Goal: Task Accomplishment & Management: Use online tool/utility

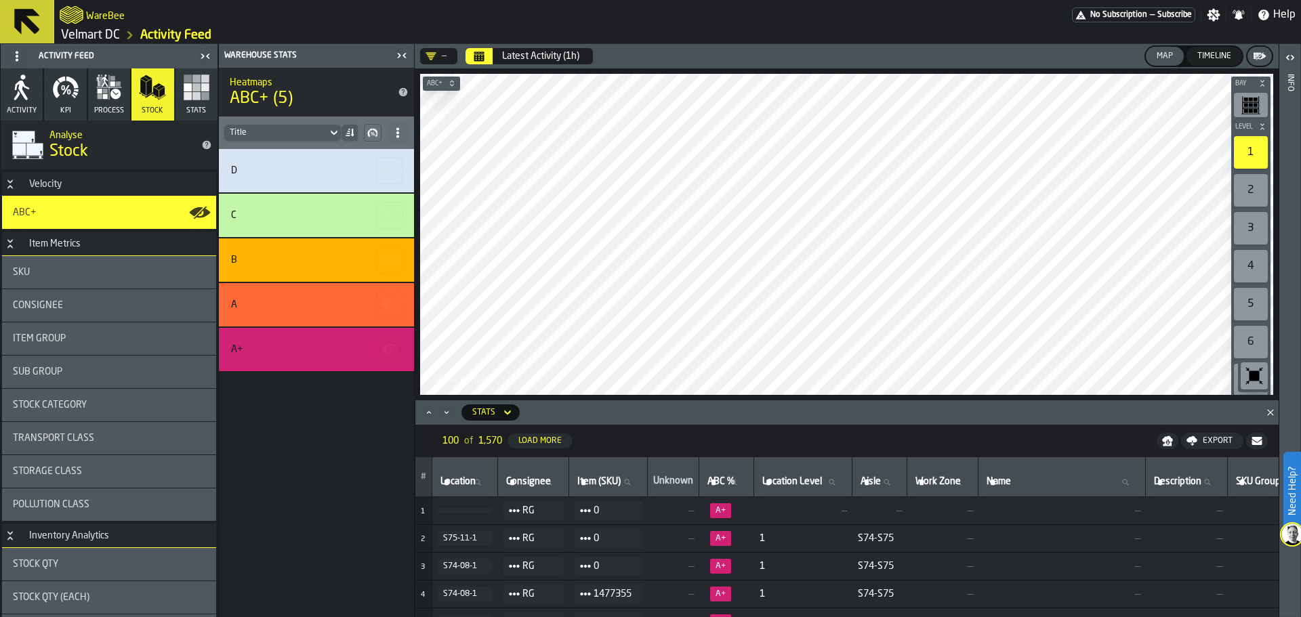
click at [94, 33] on link "Velmart DC" at bounding box center [90, 35] width 59 height 15
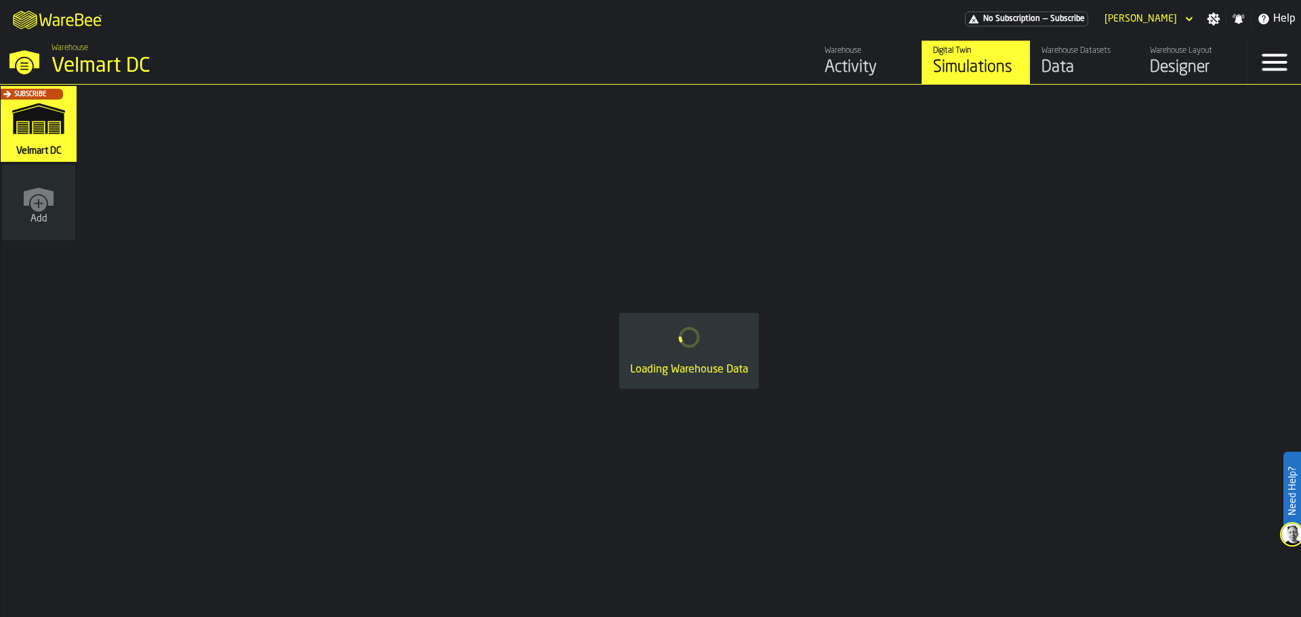
click at [1103, 48] on div "Warehouse Datasets" at bounding box center [1085, 50] width 86 height 9
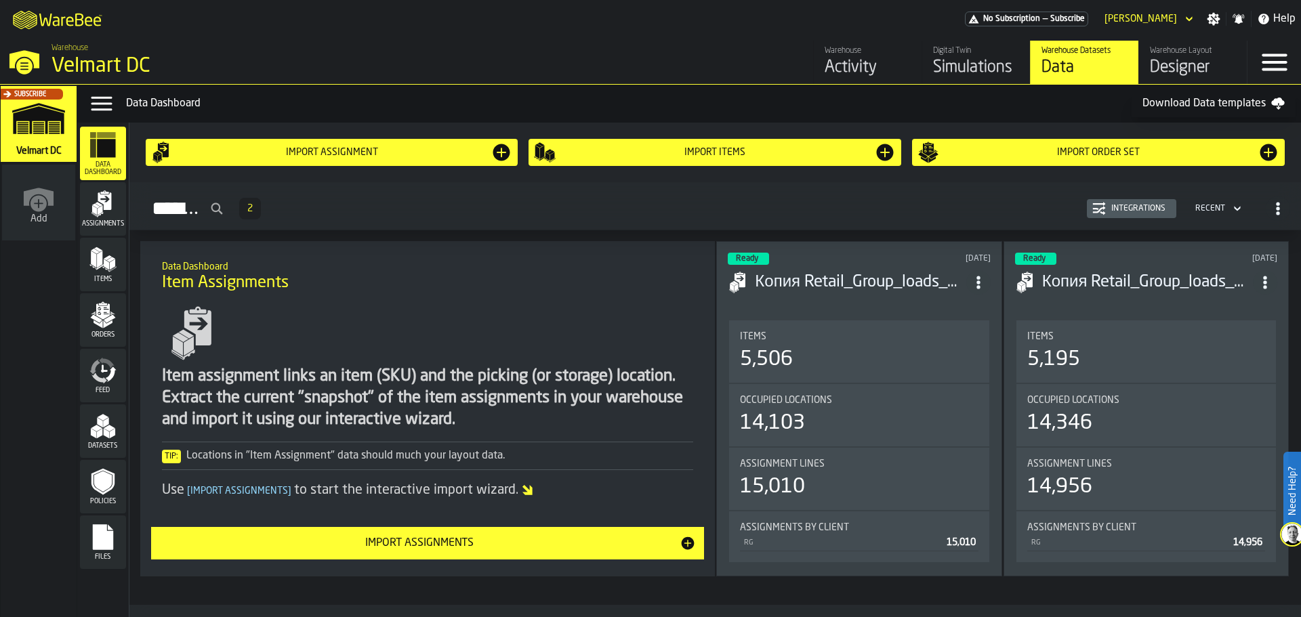
click at [98, 379] on icon "menu Feed" at bounding box center [99, 378] width 16 height 11
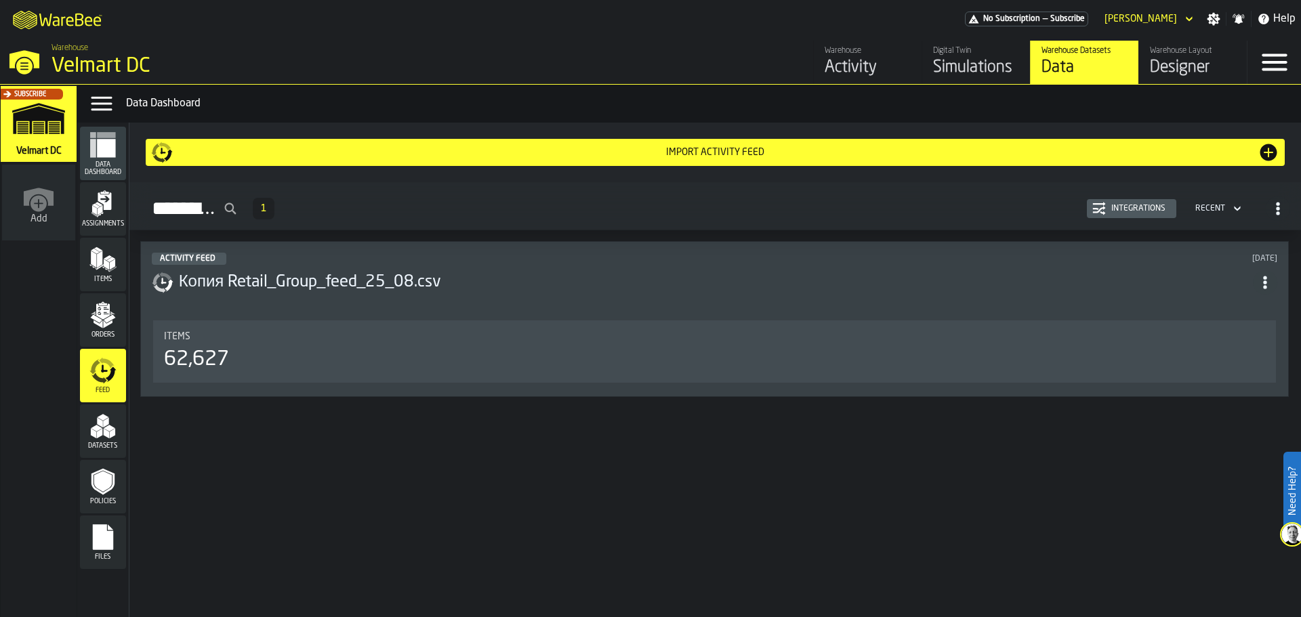
click at [434, 155] on div "Import Activity Feed" at bounding box center [715, 152] width 1085 height 11
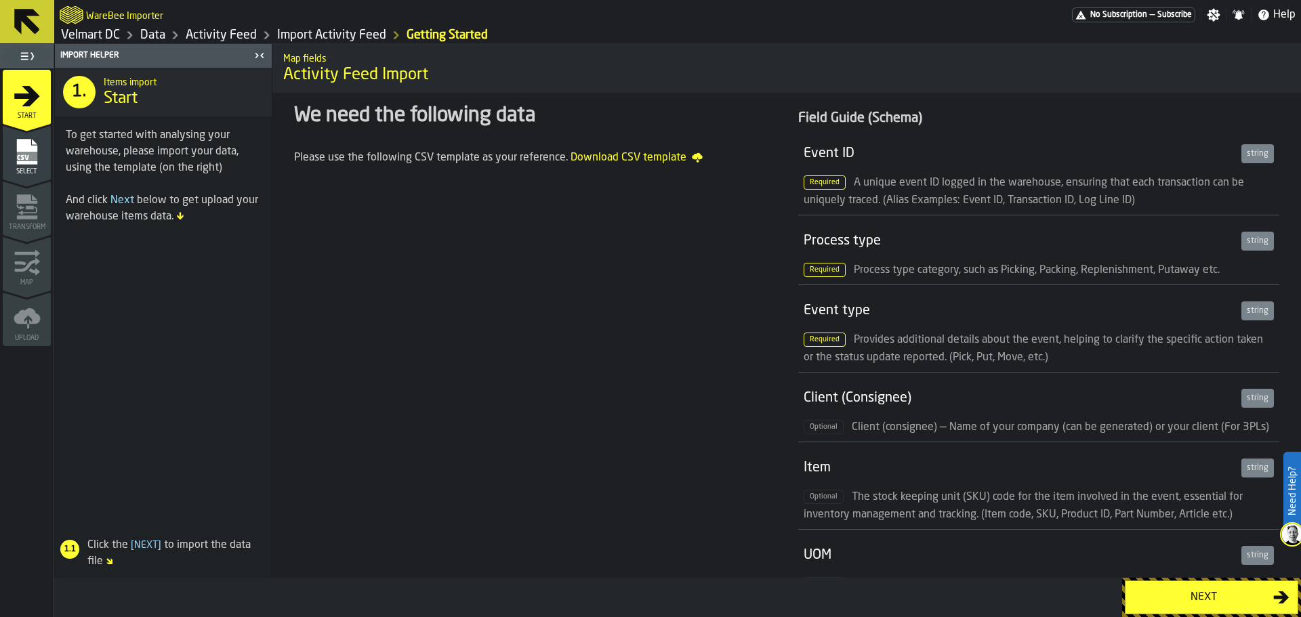
click at [32, 153] on rect "menu Select" at bounding box center [26, 156] width 20 height 9
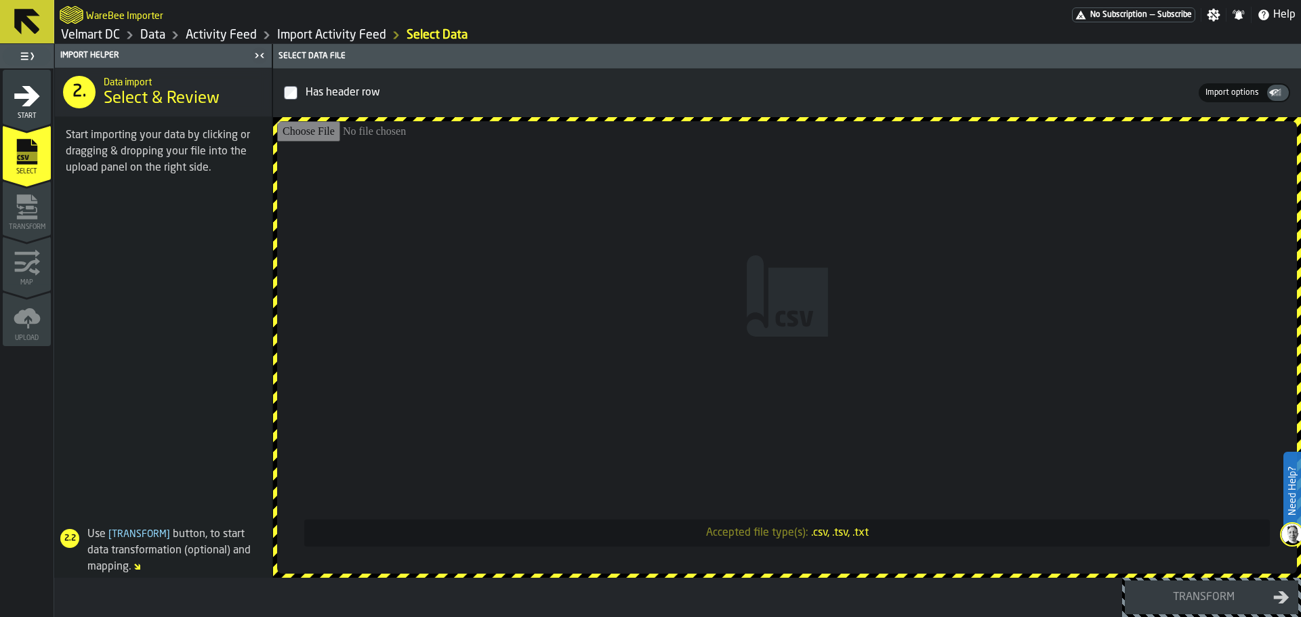
click at [838, 247] on input "Accepted file type(s): .csv, .tsv, .txt" at bounding box center [787, 347] width 1020 height 453
type input "**********"
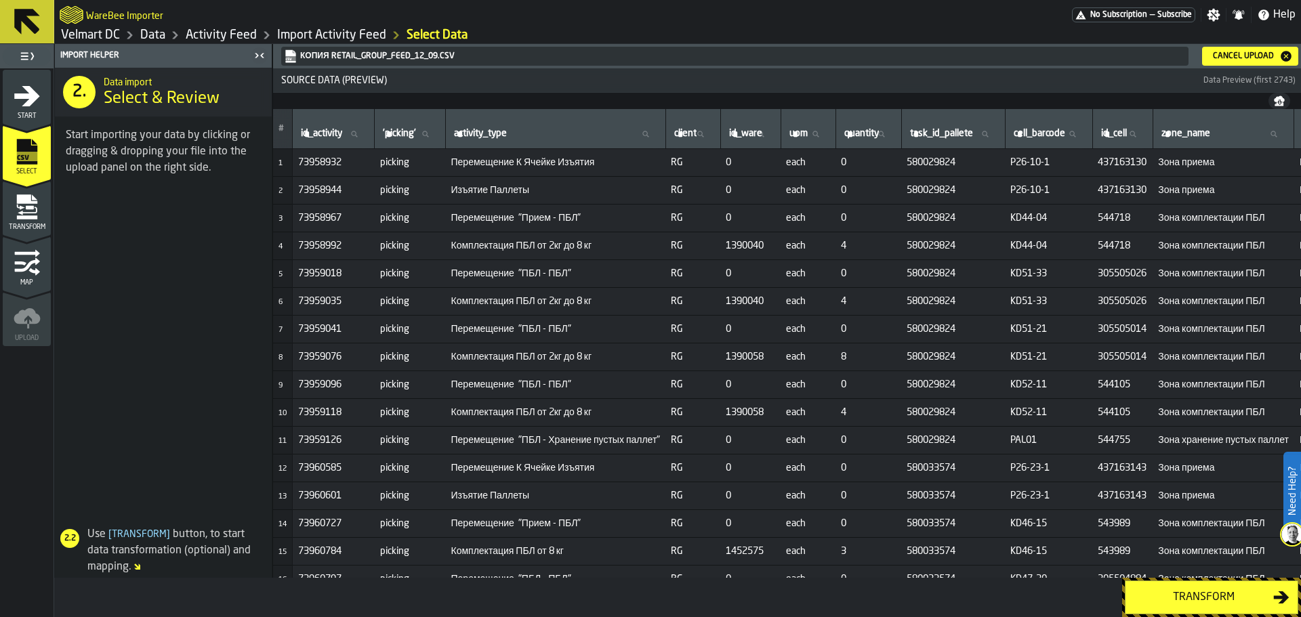
click at [1175, 602] on div "Transform" at bounding box center [1204, 598] width 140 height 16
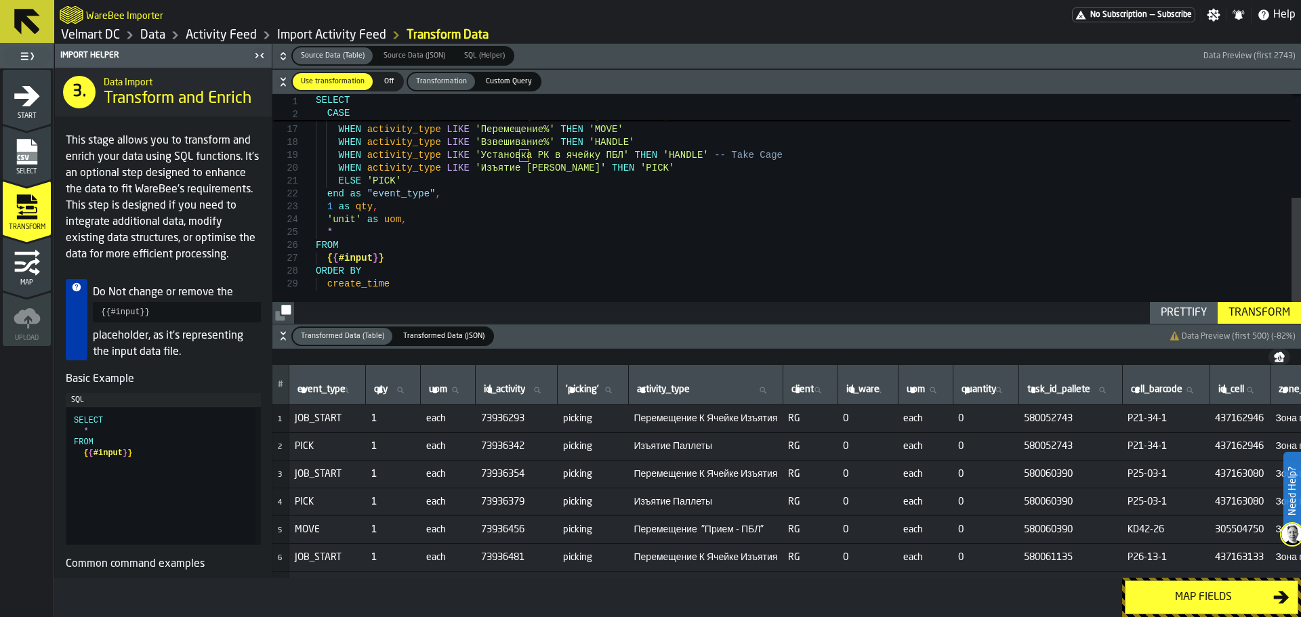
click at [1257, 318] on div "Transform" at bounding box center [1259, 313] width 73 height 16
click at [1198, 600] on div "Map fields" at bounding box center [1204, 598] width 140 height 16
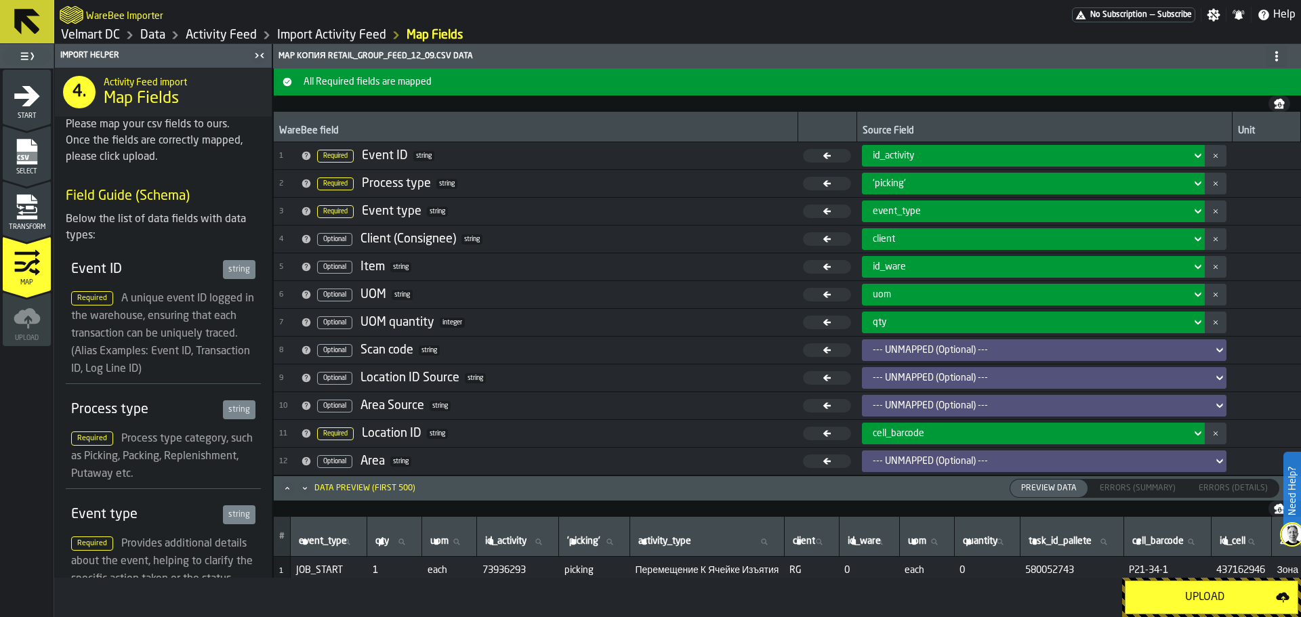
click at [887, 322] on div "qty" at bounding box center [1029, 322] width 313 height 11
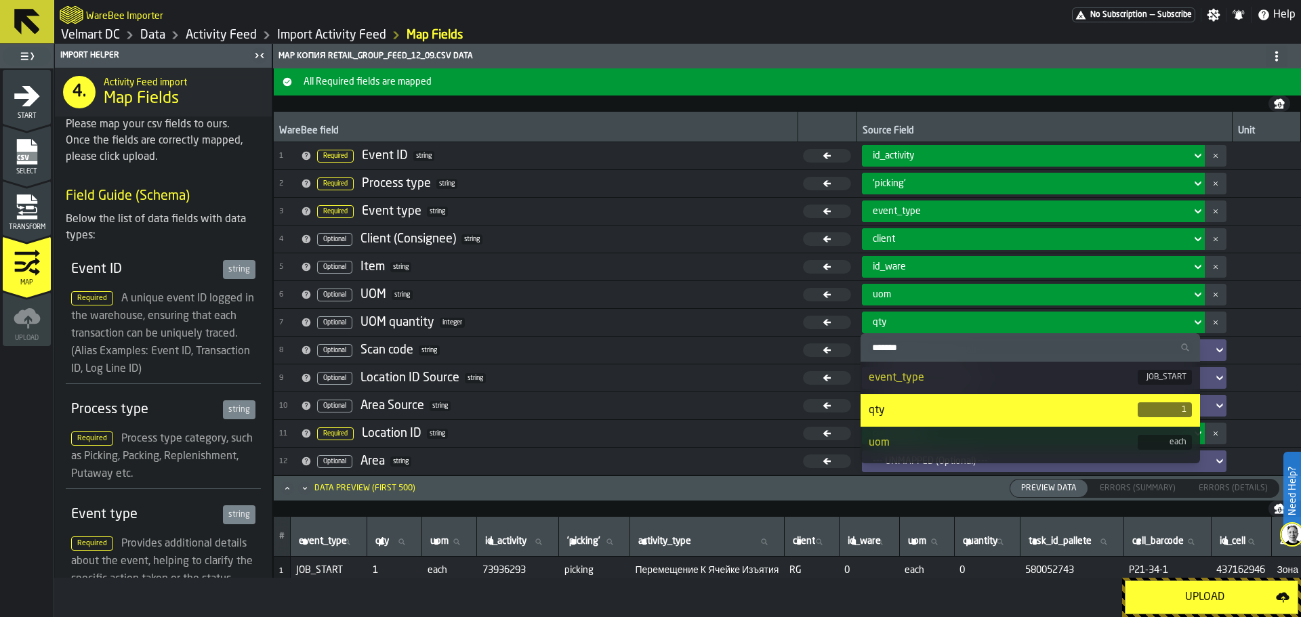
click at [887, 322] on div "qty" at bounding box center [1029, 322] width 313 height 11
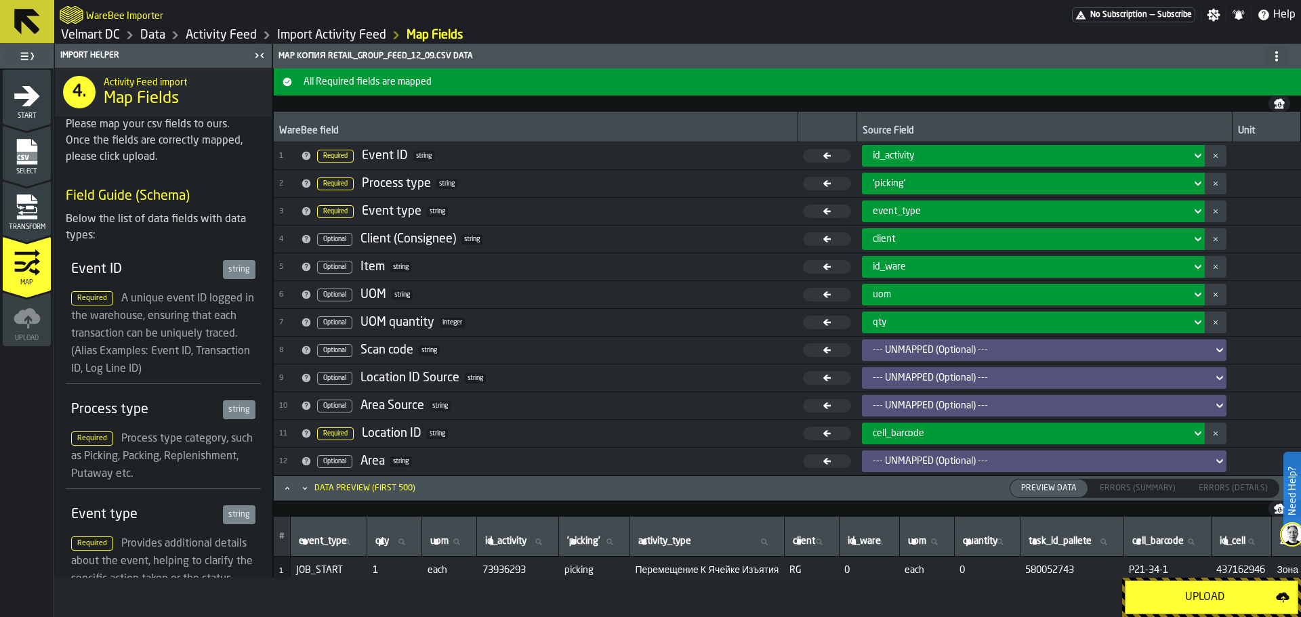
click at [37, 215] on icon "menu Transform" at bounding box center [27, 207] width 27 height 27
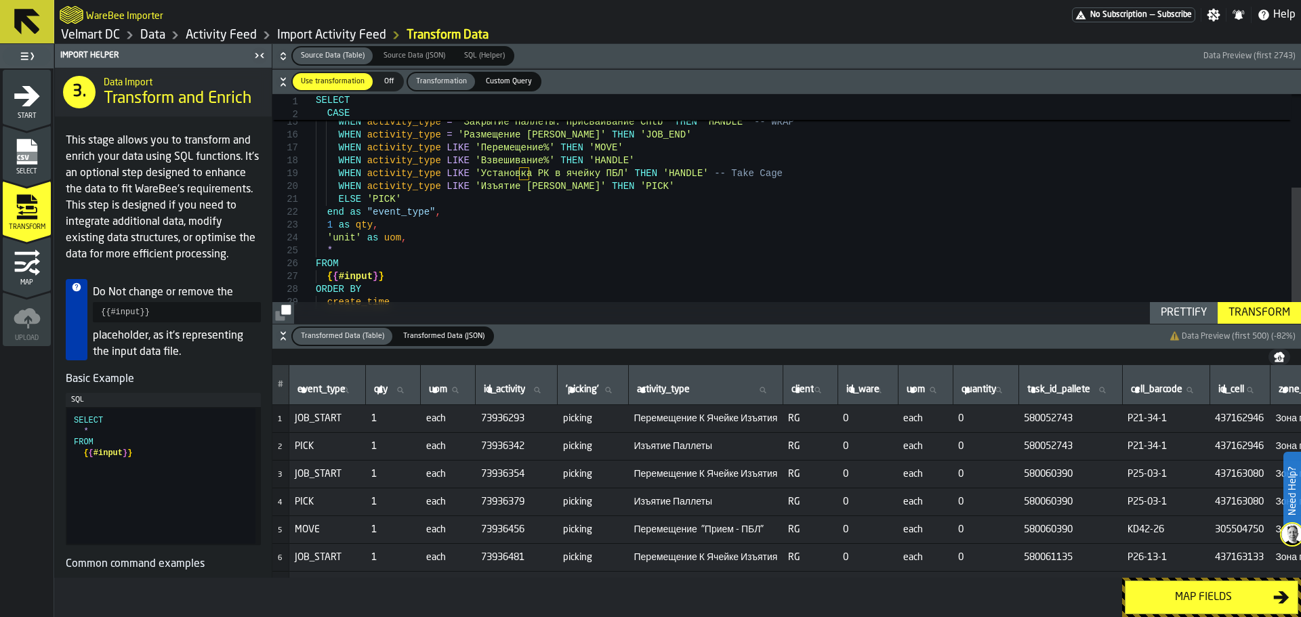
type textarea "**********"
click at [331, 227] on div "WHEN activity_type = 'Перемещение "Взвешивание - Отгрузка"' THEN 'MOVE' WHEN ac…" at bounding box center [808, 133] width 985 height 417
click at [1187, 603] on div "Map fields" at bounding box center [1204, 598] width 140 height 16
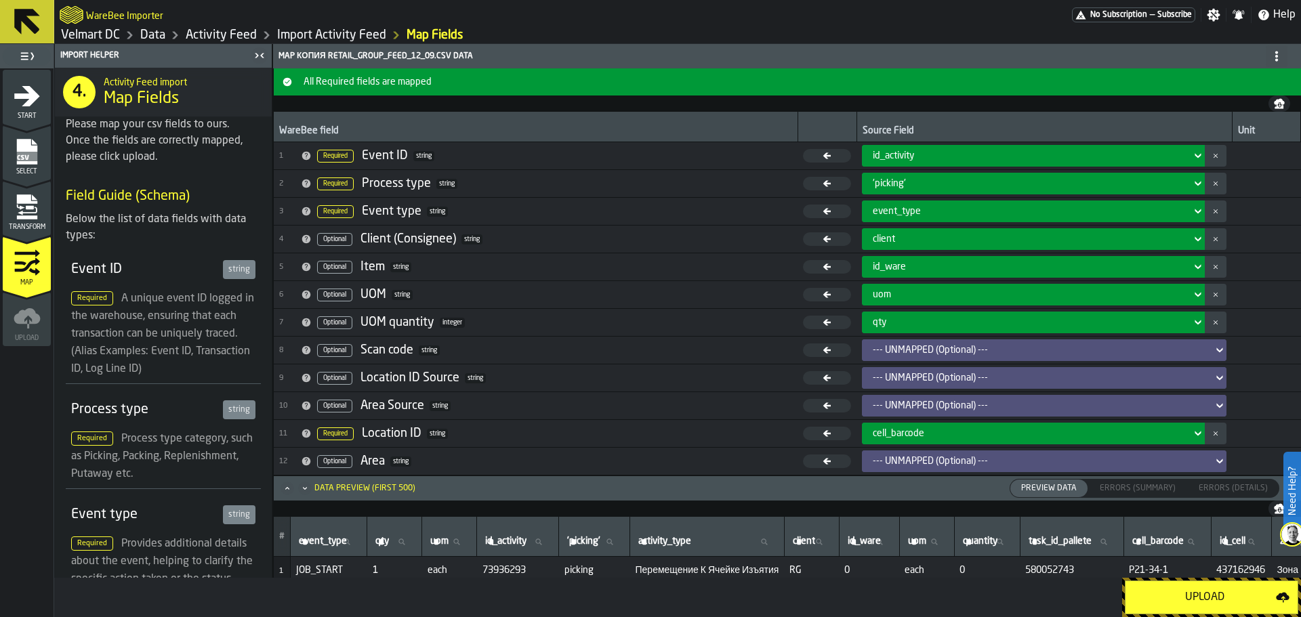
click at [886, 318] on div "qty" at bounding box center [1029, 322] width 313 height 11
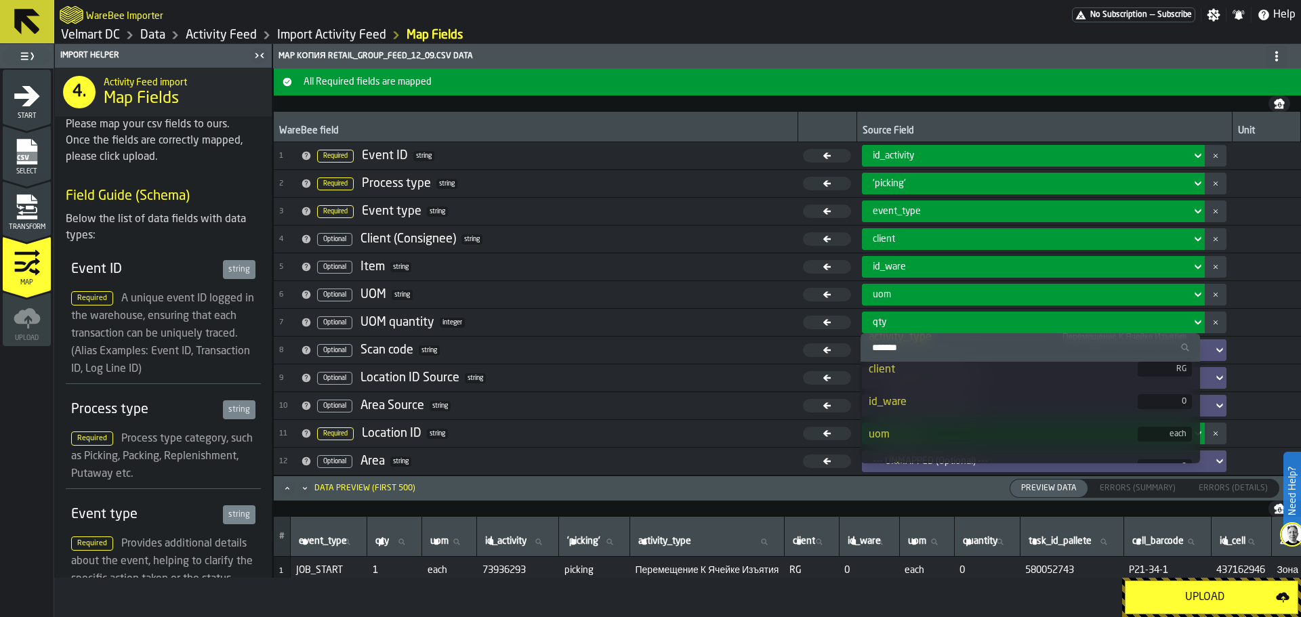
scroll to position [271, 0]
click at [952, 404] on div "quantity" at bounding box center [1003, 400] width 269 height 16
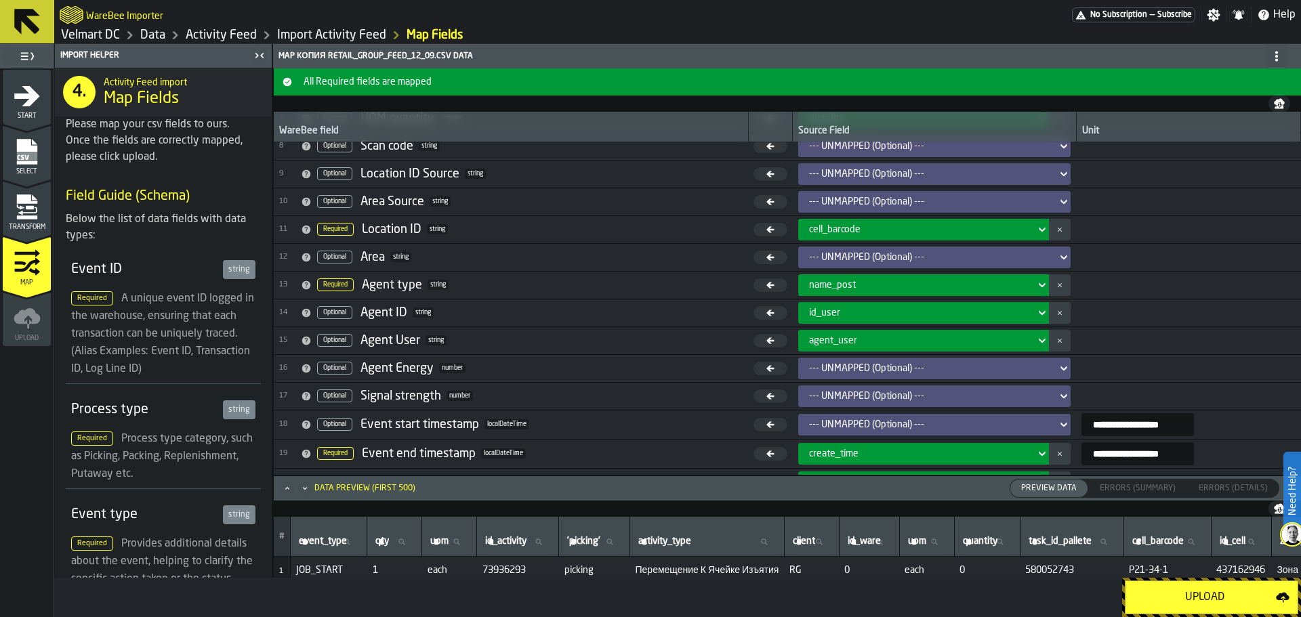
scroll to position [281, 0]
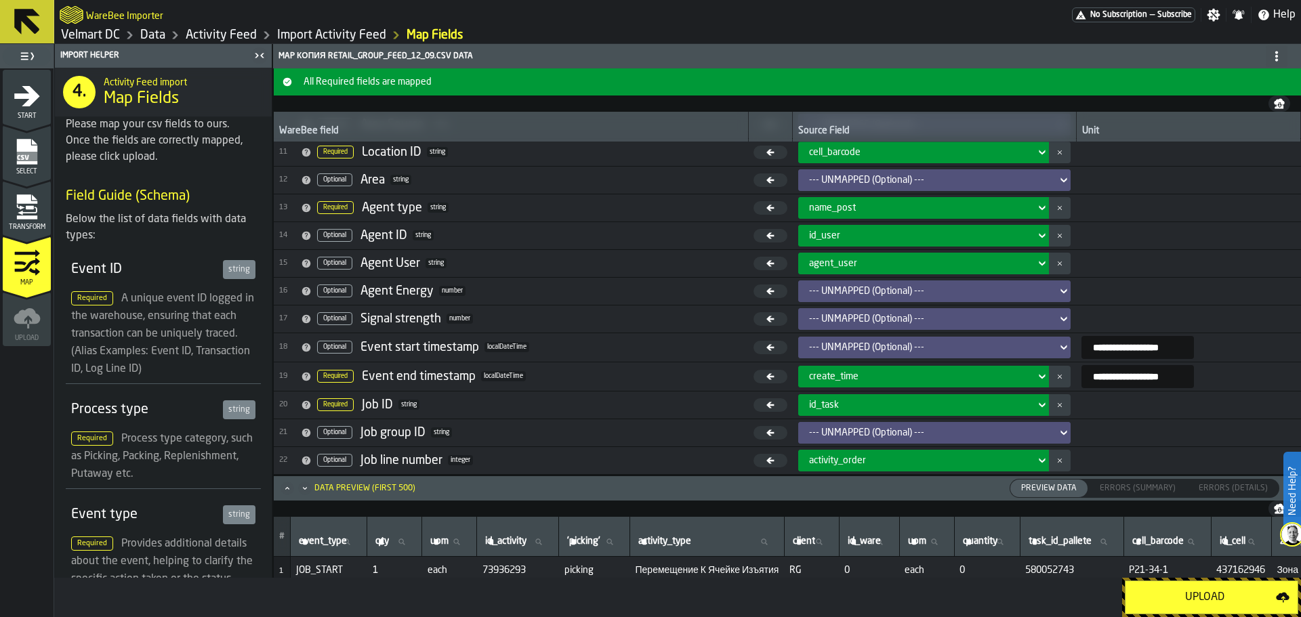
click at [1173, 606] on button "Upload" at bounding box center [1211, 598] width 173 height 34
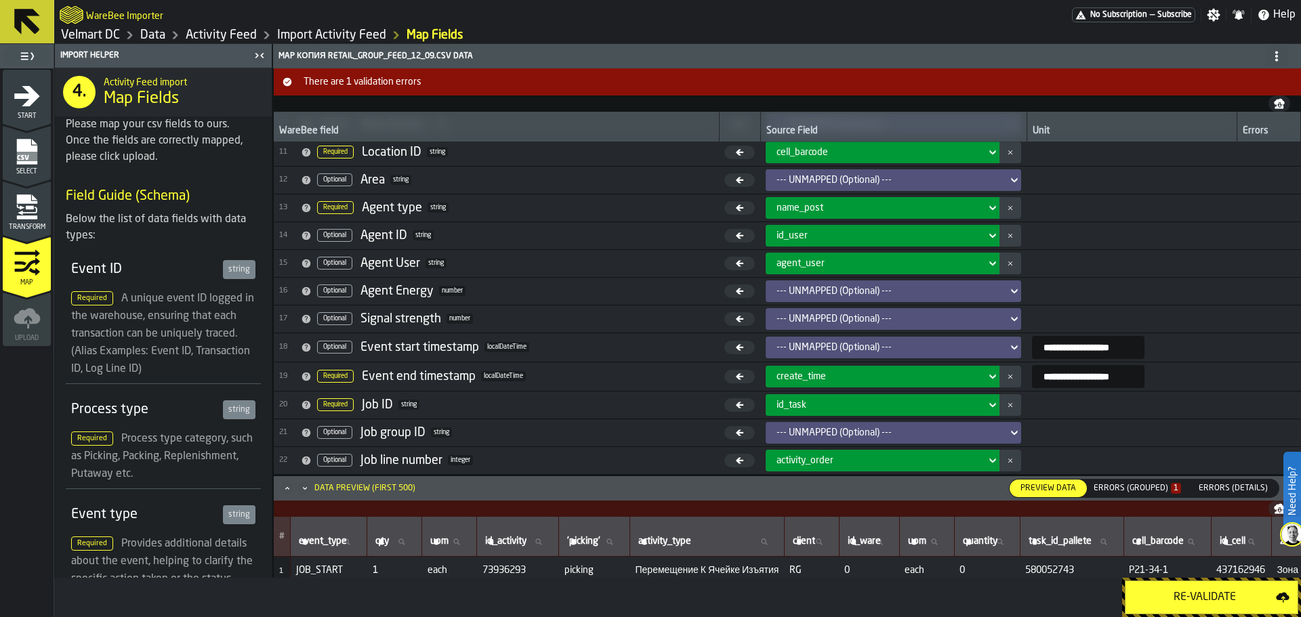
click at [1136, 493] on div "Errors (Grouped) 1" at bounding box center [1137, 488] width 87 height 9
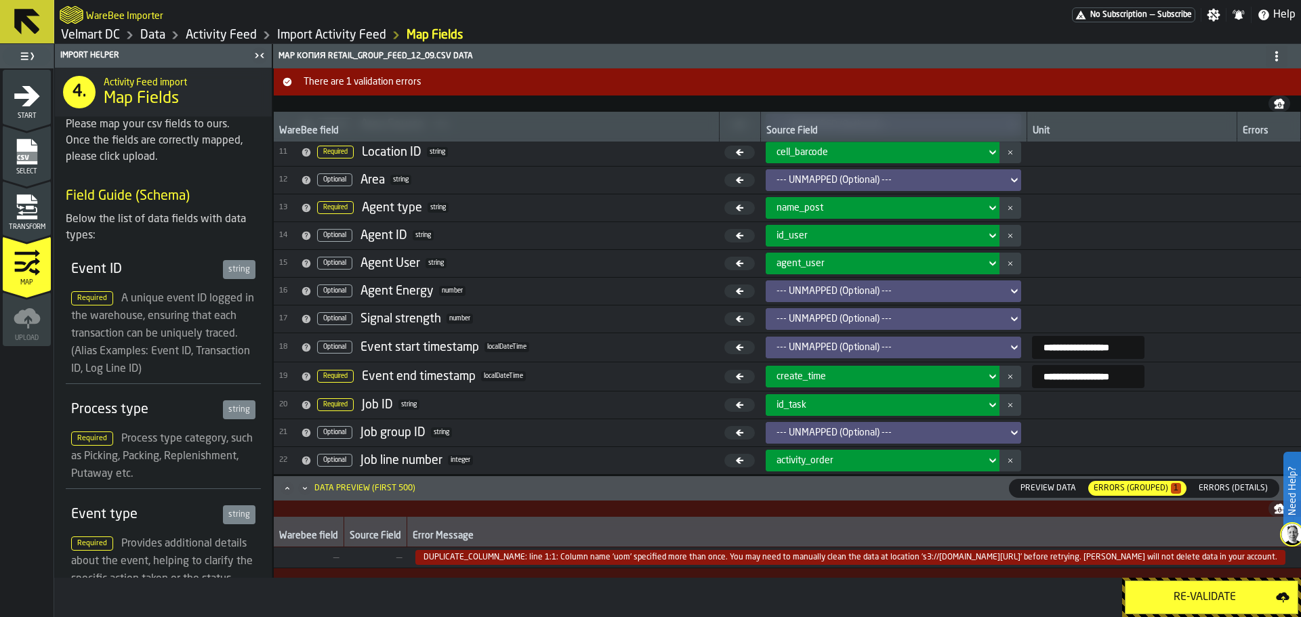
click at [26, 215] on icon "menu Transform" at bounding box center [27, 207] width 27 height 27
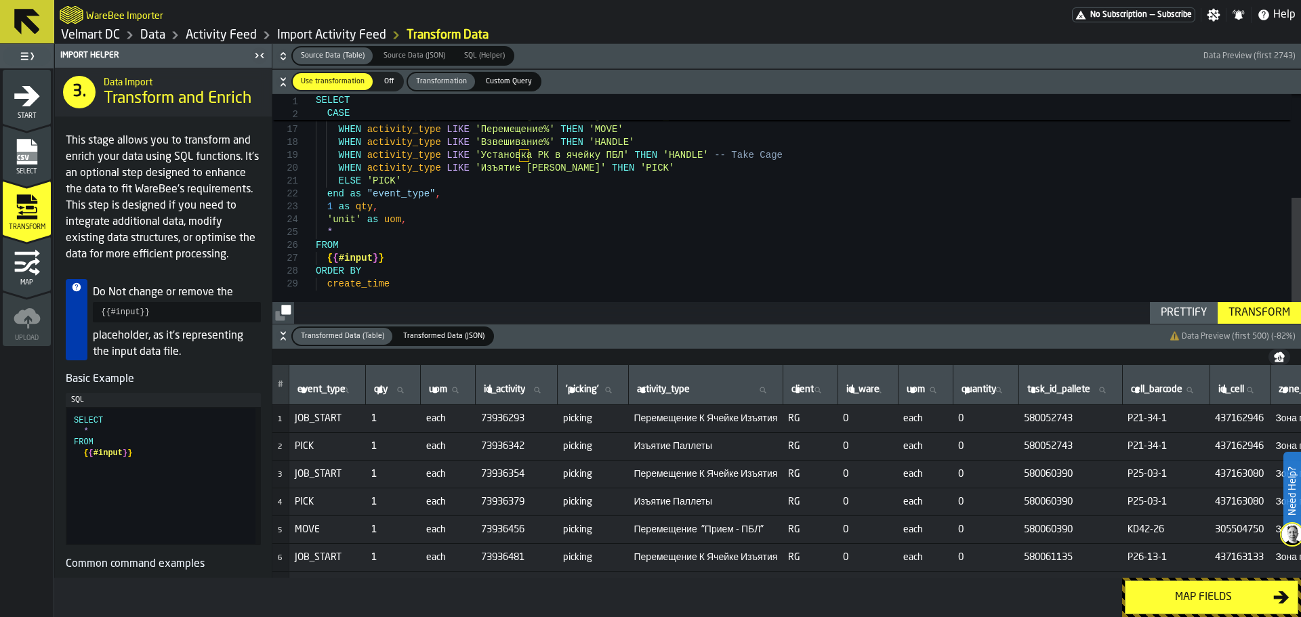
click at [327, 218] on div "WHEN activity_type = 'Перемещение "Взвешивание - Отгрузка"' THEN 'MOVE' WHEN ac…" at bounding box center [808, 114] width 985 height 417
type textarea "**********"
click at [1238, 318] on div "Transform" at bounding box center [1259, 313] width 73 height 16
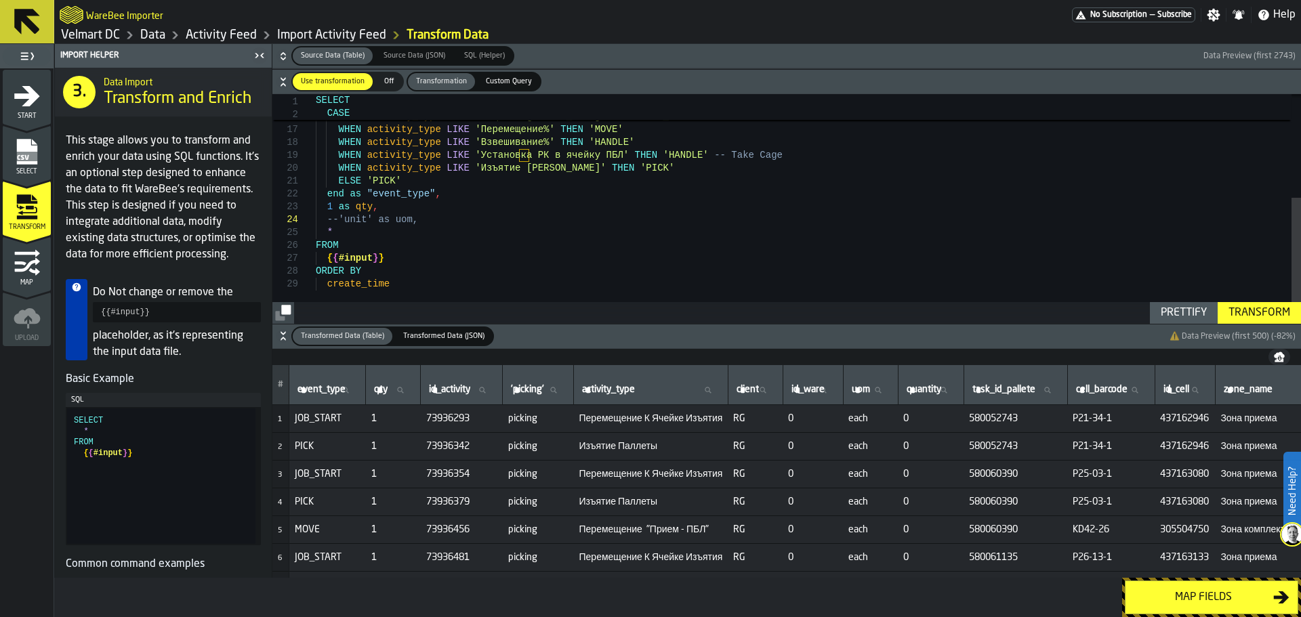
click at [1172, 608] on button "Map fields" at bounding box center [1211, 598] width 173 height 34
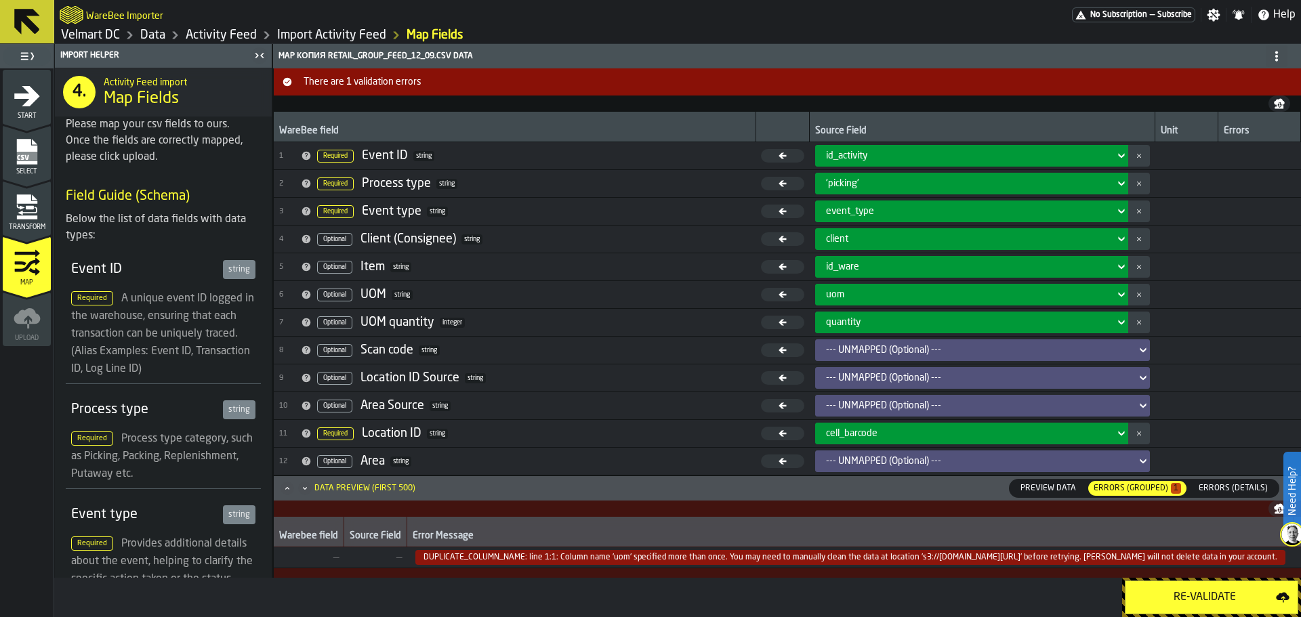
click at [1180, 602] on div "Re-Validate" at bounding box center [1205, 598] width 142 height 16
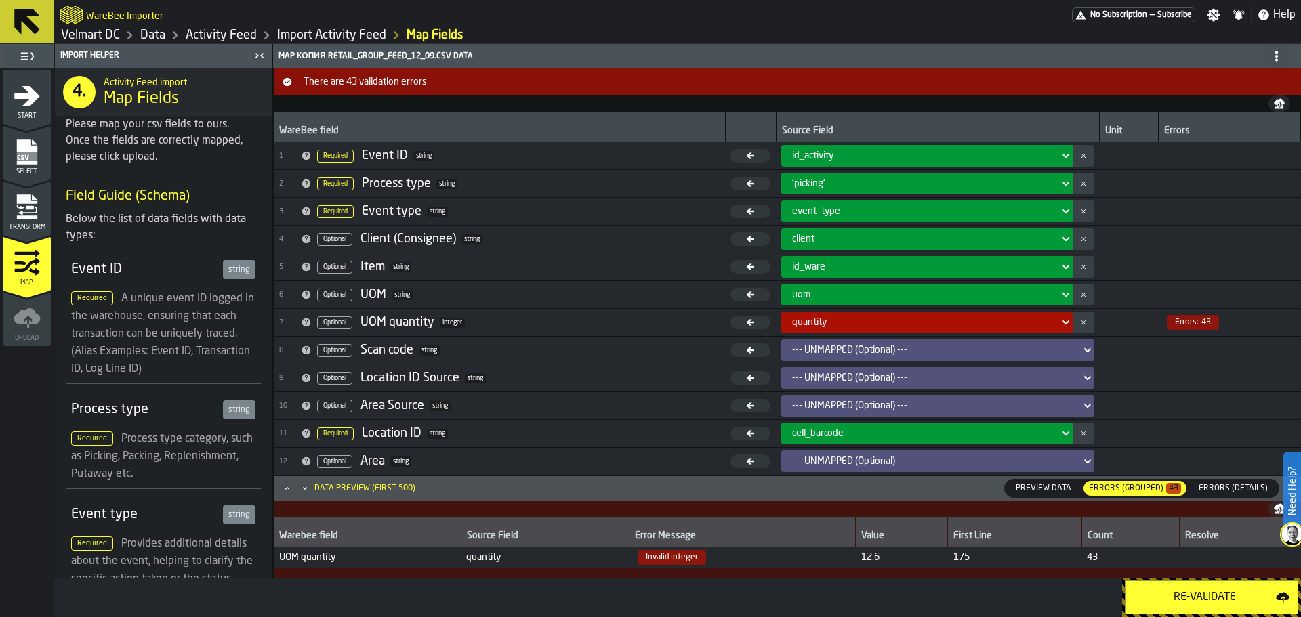
click at [288, 489] on icon "Maximize" at bounding box center [286, 488] width 3 height 3
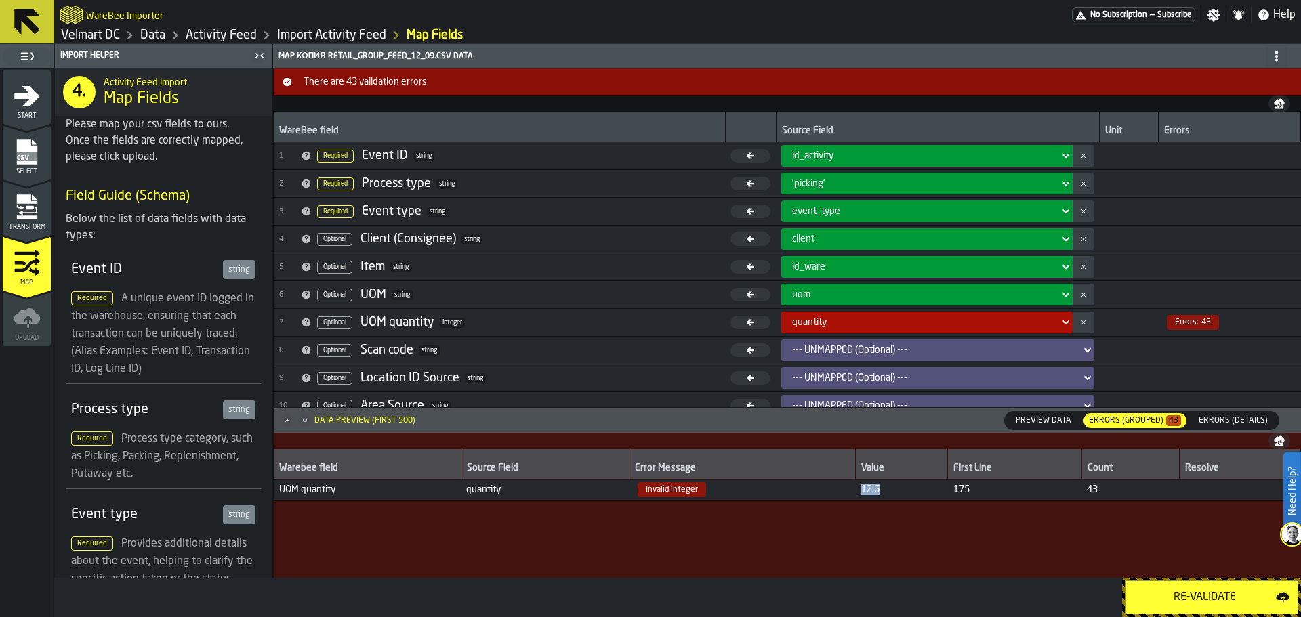
drag, startPoint x: 881, startPoint y: 493, endPoint x: 856, endPoint y: 495, distance: 25.2
click at [858, 495] on td "12.6" at bounding box center [902, 490] width 92 height 21
click at [42, 213] on div "Transform" at bounding box center [27, 212] width 48 height 37
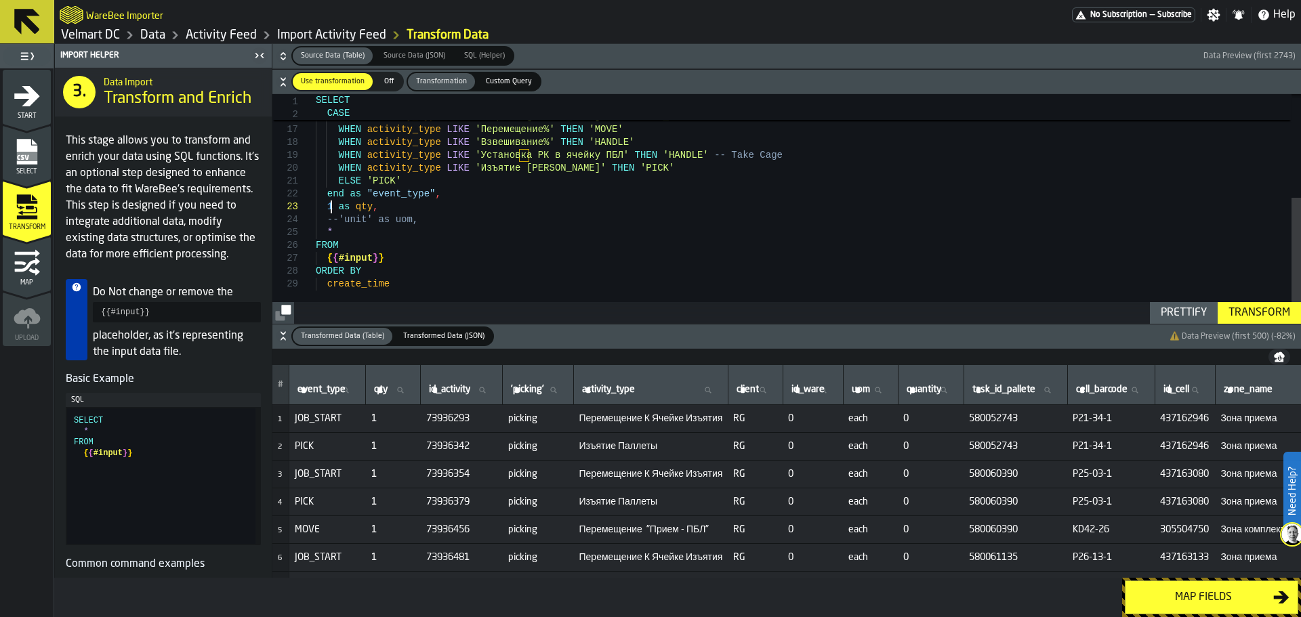
scroll to position [0, 0]
click at [328, 207] on div "WHEN activity_type = 'Перемещение "Взвешивание - Отгрузка"' THEN 'MOVE' WHEN ac…" at bounding box center [808, 114] width 985 height 417
click at [1257, 312] on div "Transform" at bounding box center [1259, 313] width 73 height 16
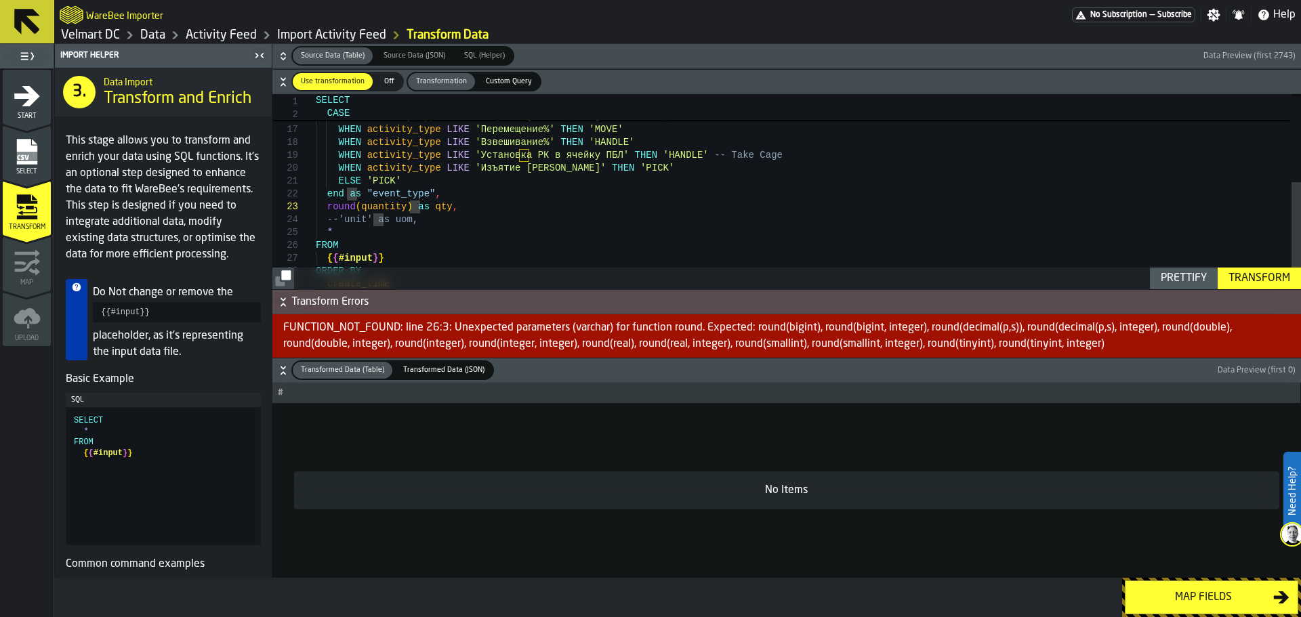
click at [356, 212] on div "WHEN activity_type = 'Перемещение "Взвешивание - Отгрузка"' THEN 'MOVE' WHEN ac…" at bounding box center [808, 114] width 985 height 417
click at [1238, 281] on div "Transform" at bounding box center [1259, 278] width 73 height 16
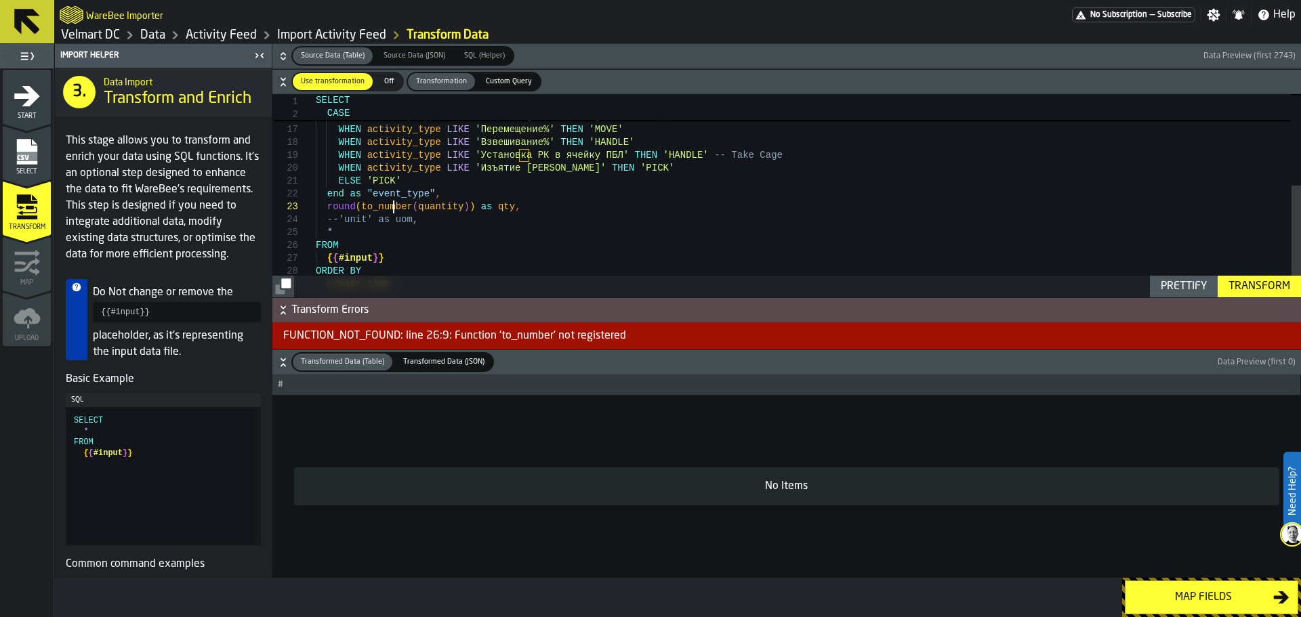
click at [394, 205] on div "WHEN activity_type = 'Перемещение "Взвешивание - Отгрузка"' THEN 'MOVE' WHEN ac…" at bounding box center [808, 114] width 985 height 417
drag, startPoint x: 405, startPoint y: 209, endPoint x: 373, endPoint y: 208, distance: 32.5
click at [373, 208] on div "WHEN activity_type = 'Перемещение "Взвешивание - Отгрузка"' THEN 'MOVE' WHEN ac…" at bounding box center [808, 114] width 985 height 417
click at [1261, 287] on div "Transform" at bounding box center [1259, 287] width 73 height 16
drag, startPoint x: 448, startPoint y: 207, endPoint x: 326, endPoint y: 205, distance: 122.0
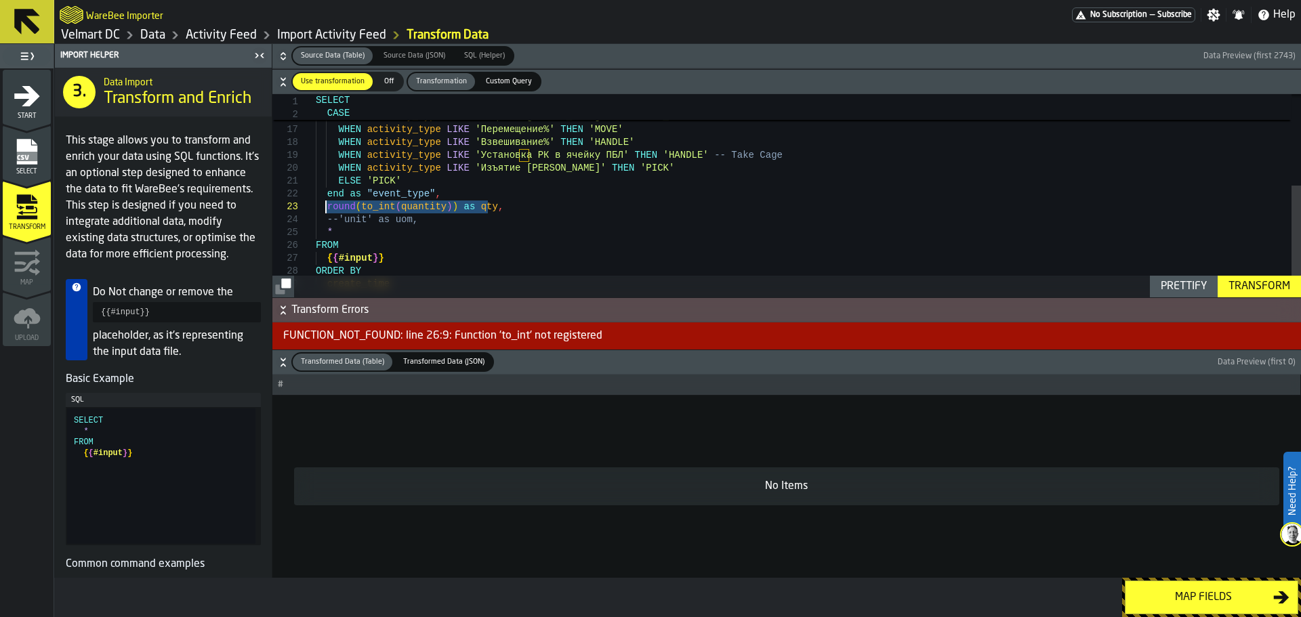
click at [326, 205] on div "WHEN activity_type = 'Перемещение "Взвешивание - Отгрузка"' THEN 'MOVE' WHEN ac…" at bounding box center [808, 114] width 985 height 417
click at [415, 222] on div "WHEN activity_type = 'Перемещение "Взвешивание - Отгрузка"' THEN 'MOVE' WHEN ac…" at bounding box center [808, 114] width 985 height 417
drag, startPoint x: 483, startPoint y: 209, endPoint x: 327, endPoint y: 212, distance: 155.2
click at [327, 212] on div "WHEN activity_type = 'Перемещение "Взвешивание - Отгрузка"' THEN 'MOVE' WHEN ac…" at bounding box center [808, 114] width 985 height 417
click at [1252, 283] on div "Transform" at bounding box center [1259, 287] width 73 height 16
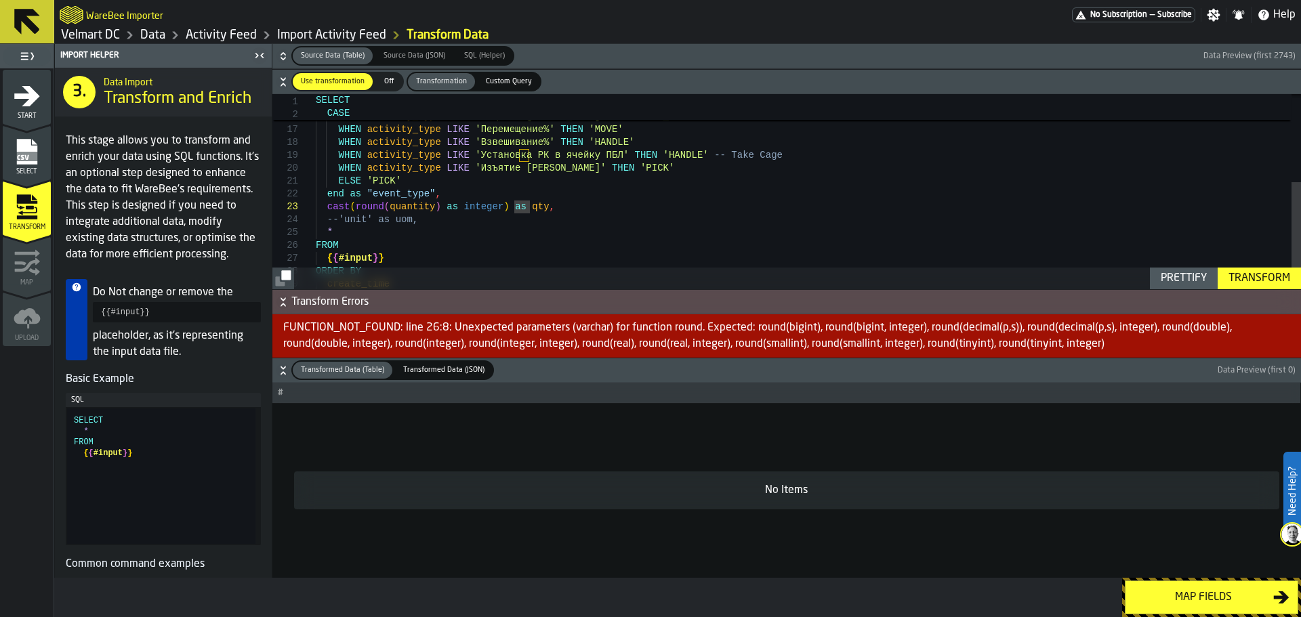
click at [436, 217] on div "WHEN activity_type = 'Перемещение "Взвешивание - Отгрузка"' THEN 'MOVE' WHEN ac…" at bounding box center [808, 114] width 985 height 417
drag, startPoint x: 534, startPoint y: 211, endPoint x: 325, endPoint y: 211, distance: 208.7
click at [325, 211] on div "WHEN activity_type = 'Перемещение "Взвешивание - Отгрузка"' THEN 'MOVE' WHEN ac…" at bounding box center [808, 114] width 985 height 417
type textarea "**********"
click at [1250, 274] on div "Transform" at bounding box center [1259, 278] width 73 height 16
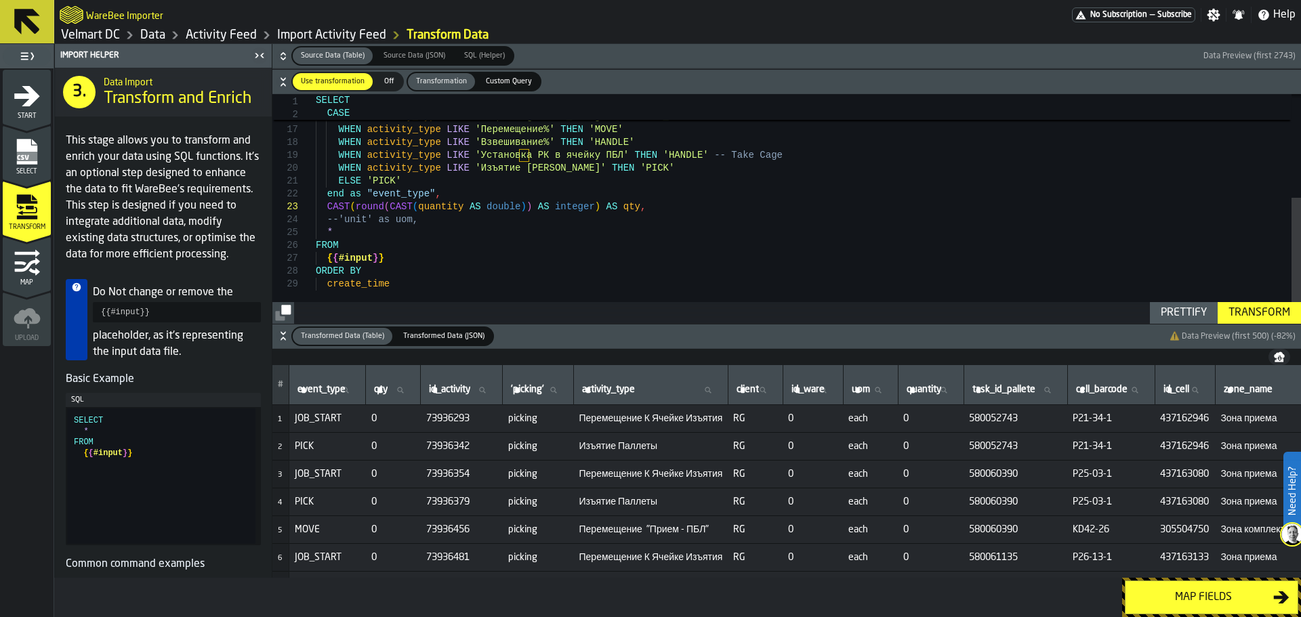
click at [1155, 598] on div "Map fields" at bounding box center [1204, 598] width 140 height 16
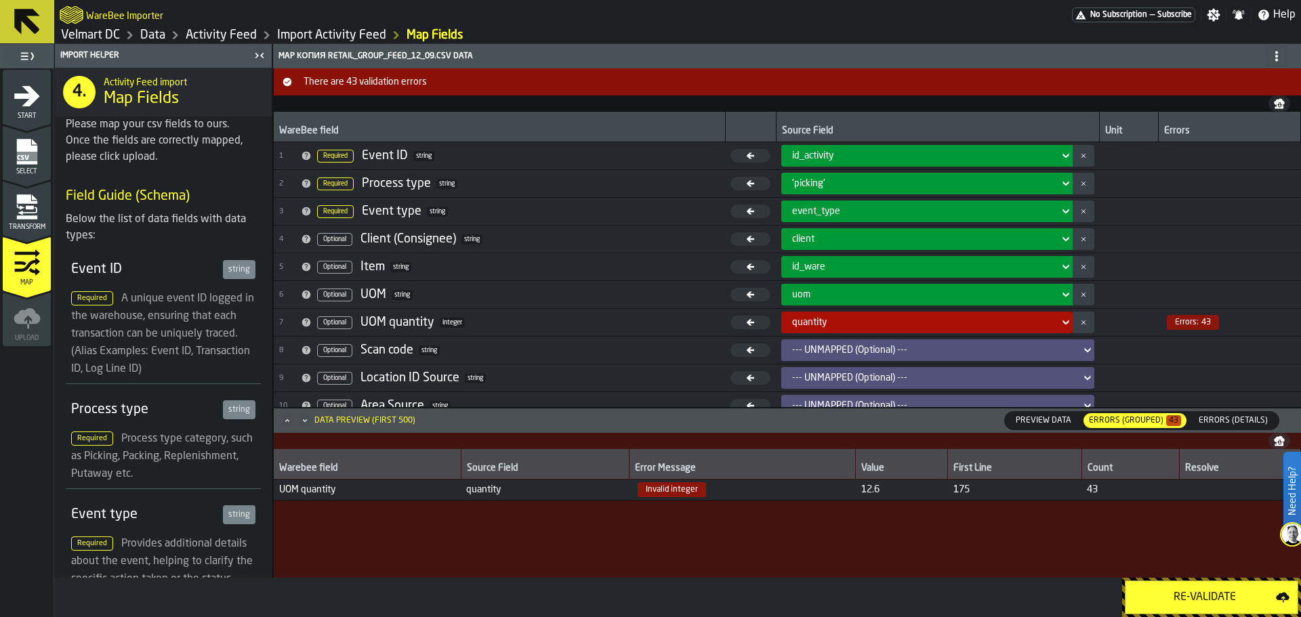
click at [824, 323] on span "quantity" at bounding box center [809, 322] width 35 height 11
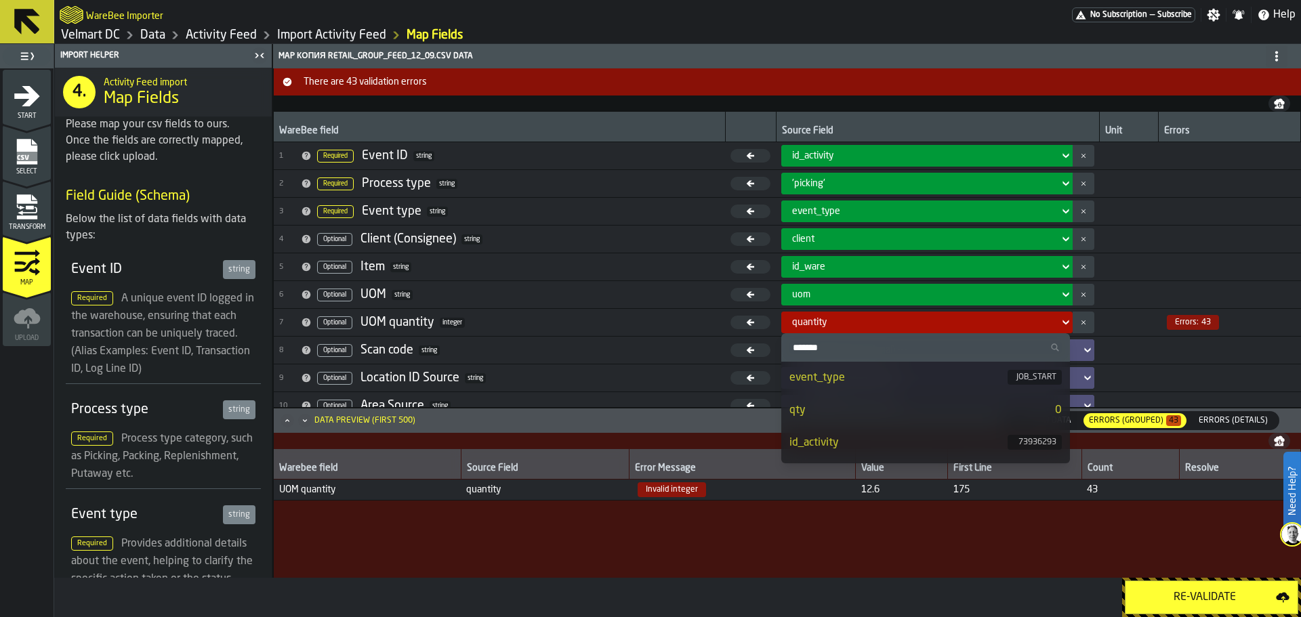
click at [844, 418] on div "qty" at bounding box center [923, 411] width 266 height 16
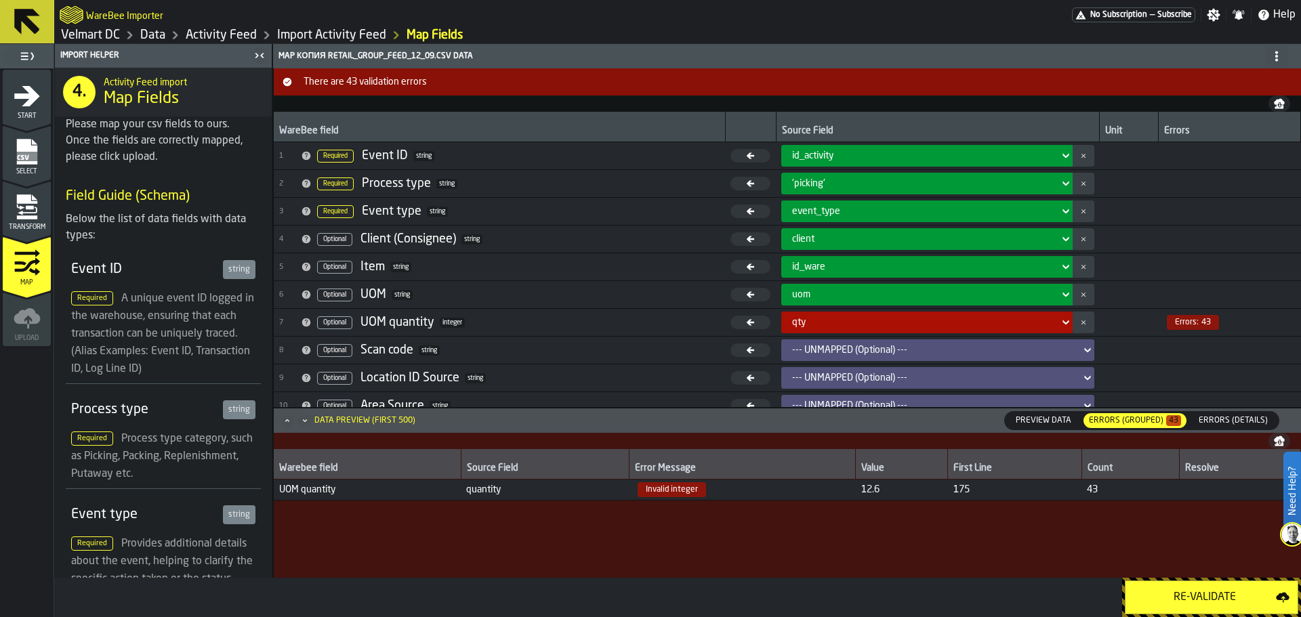
click at [1172, 590] on div "Re-Validate" at bounding box center [1205, 598] width 142 height 16
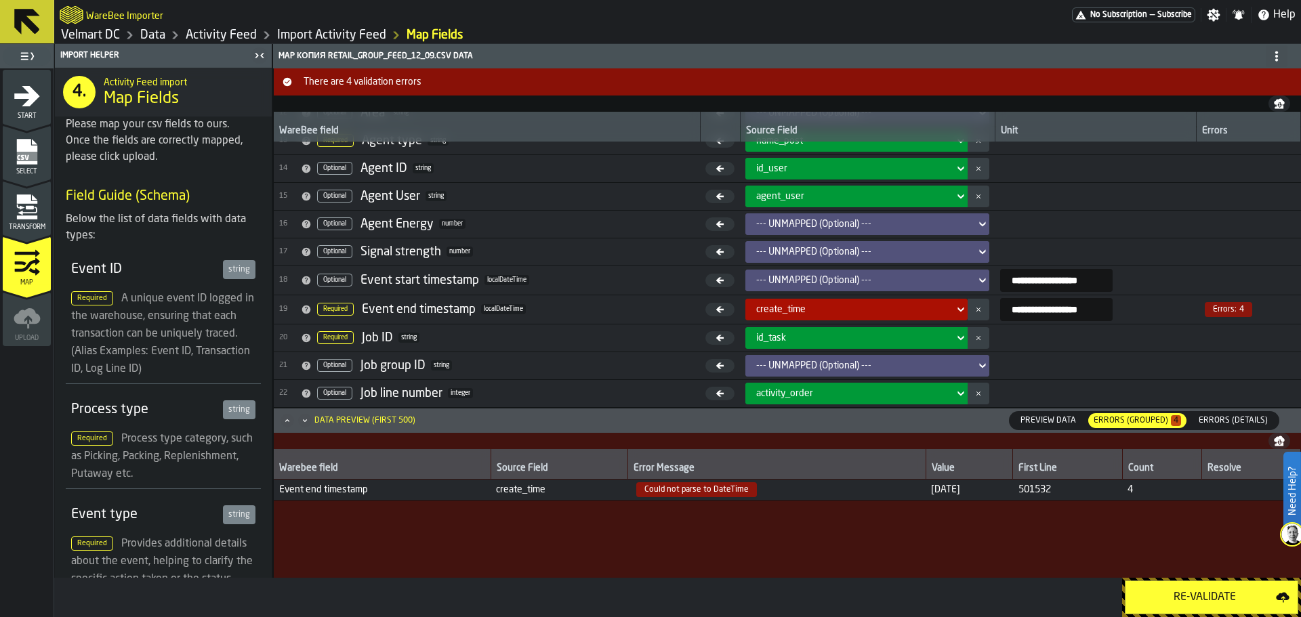
scroll to position [349, 0]
drag, startPoint x: 1071, startPoint y: 495, endPoint x: 1031, endPoint y: 494, distance: 40.0
click at [1031, 494] on span "501532" at bounding box center [1068, 490] width 98 height 11
click at [1071, 488] on span "501532" at bounding box center [1068, 490] width 98 height 11
click at [1070, 490] on span "501532" at bounding box center [1068, 490] width 98 height 11
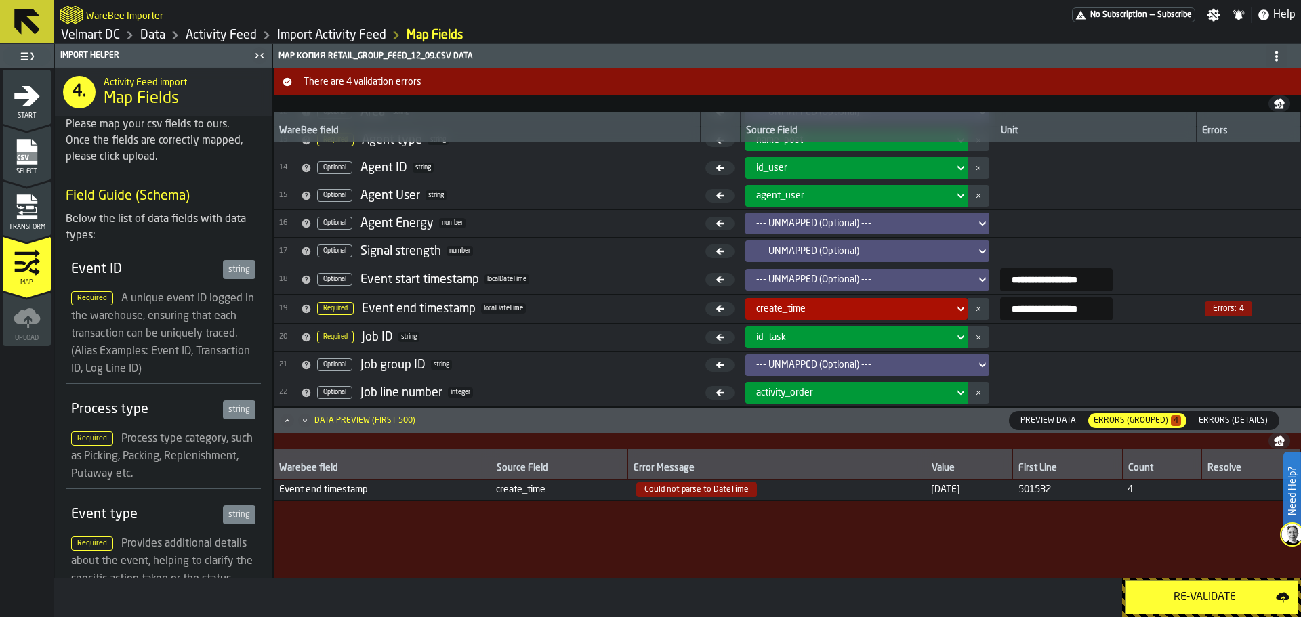
click at [1048, 490] on span "501532" at bounding box center [1068, 490] width 98 height 11
click at [1029, 491] on td "501532" at bounding box center [1067, 490] width 109 height 21
drag, startPoint x: 732, startPoint y: 492, endPoint x: 672, endPoint y: 489, distance: 59.7
click at [672, 489] on span "Could not parse to DateTime" at bounding box center [696, 490] width 121 height 15
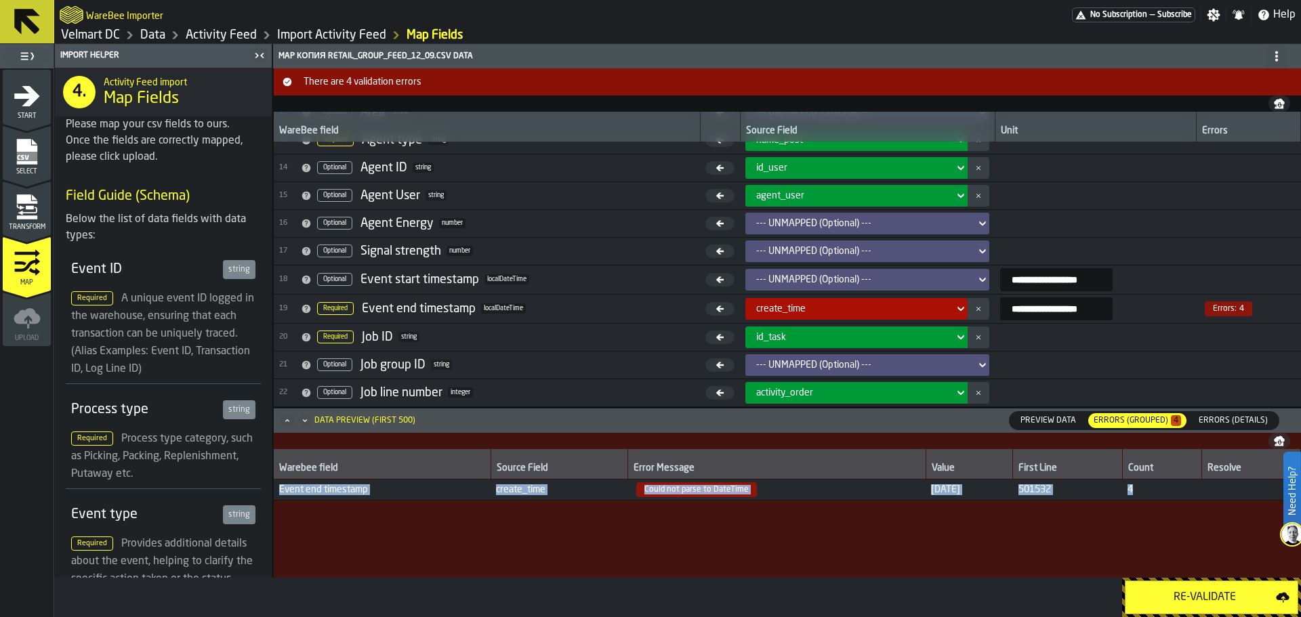
drag, startPoint x: 281, startPoint y: 492, endPoint x: 1144, endPoint y: 493, distance: 863.4
click at [1144, 493] on tr "Event end timestamp create_time Could not parse to DateTime [DATE] 501532 4" at bounding box center [787, 490] width 1027 height 21
copy tr "Event end timestamp create_time Could not parse to DateTime [DATE] 501532 4"
click at [809, 497] on span "Could not parse to DateTime" at bounding box center [777, 490] width 287 height 15
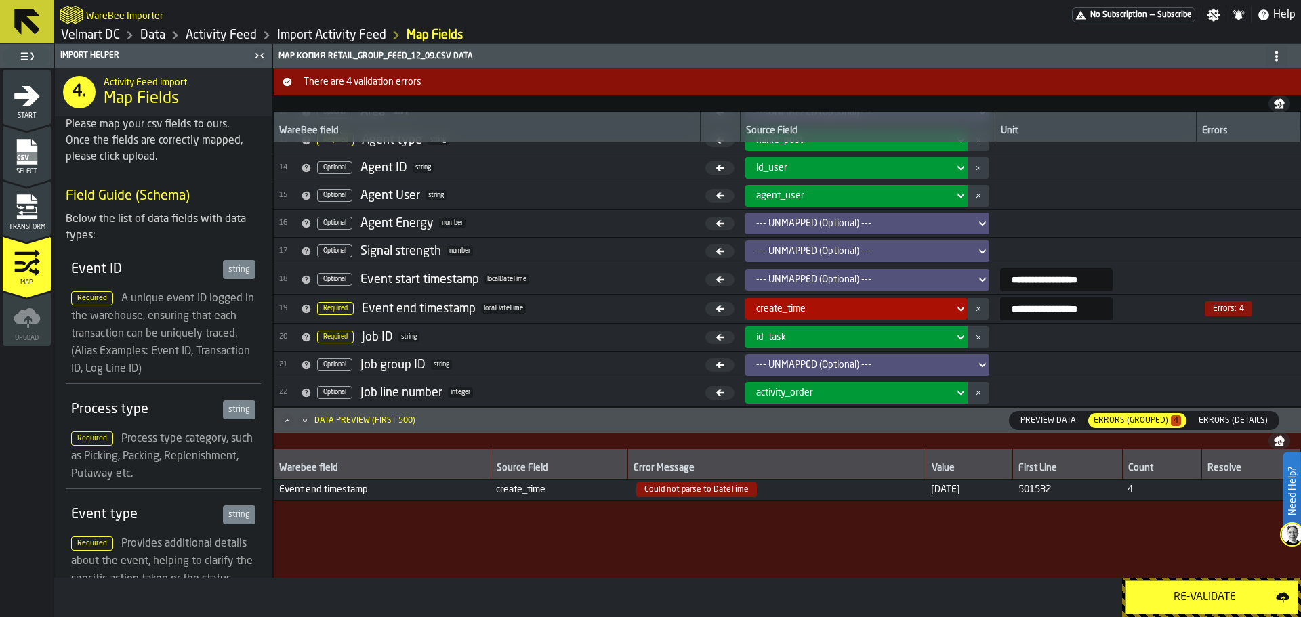
click at [704, 487] on span "Could not parse to DateTime" at bounding box center [696, 490] width 121 height 15
click at [1227, 491] on td at bounding box center [1251, 490] width 99 height 21
click at [1232, 492] on td at bounding box center [1251, 490] width 99 height 21
drag, startPoint x: 1232, startPoint y: 492, endPoint x: 1248, endPoint y: 493, distance: 15.6
click at [1233, 492] on td at bounding box center [1251, 490] width 99 height 21
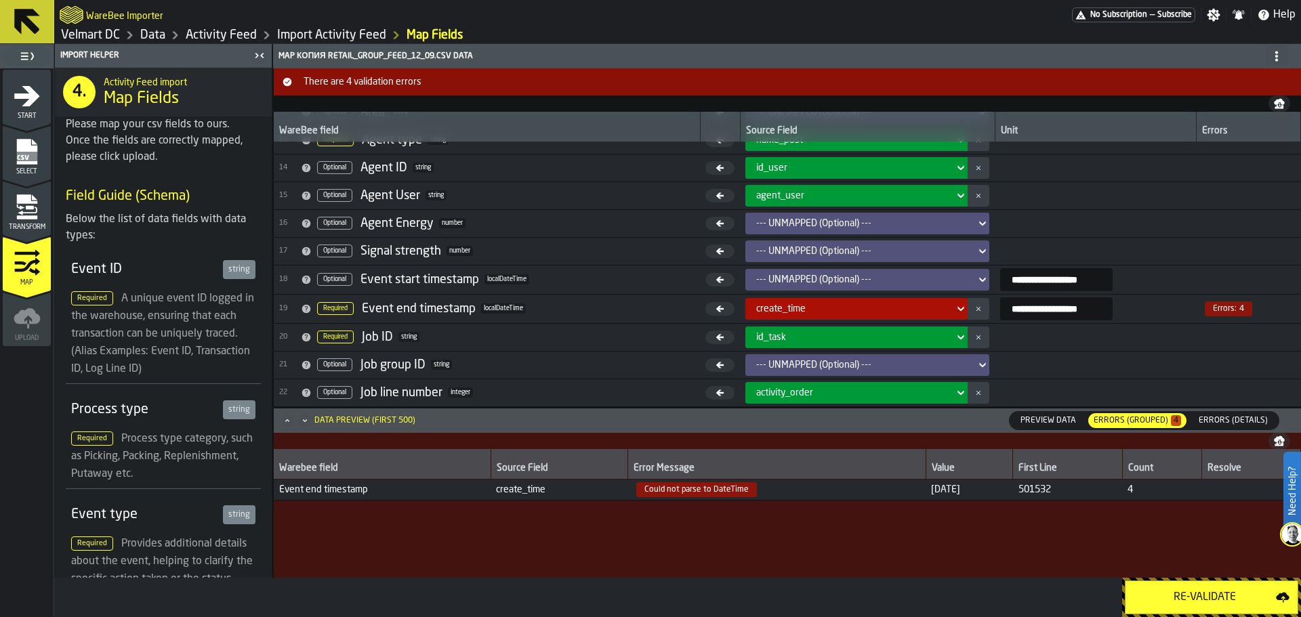
click at [1252, 494] on td at bounding box center [1251, 490] width 99 height 21
click at [1245, 494] on td at bounding box center [1251, 490] width 99 height 21
click at [1244, 494] on td at bounding box center [1251, 490] width 99 height 21
click at [1135, 492] on td "4" at bounding box center [1162, 490] width 80 height 21
click at [1151, 493] on span "4" at bounding box center [1162, 490] width 69 height 11
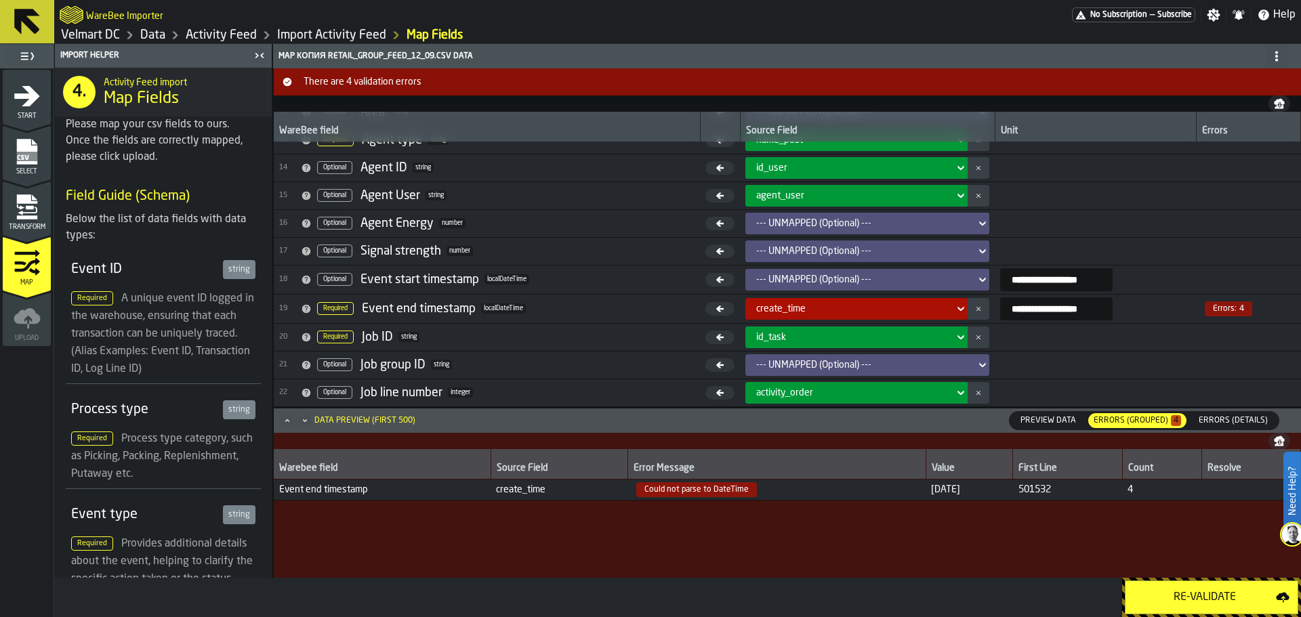
click at [1143, 492] on span "4" at bounding box center [1162, 490] width 69 height 11
click at [1048, 495] on span "501532" at bounding box center [1068, 490] width 98 height 11
click at [1042, 491] on span "501532" at bounding box center [1068, 490] width 98 height 11
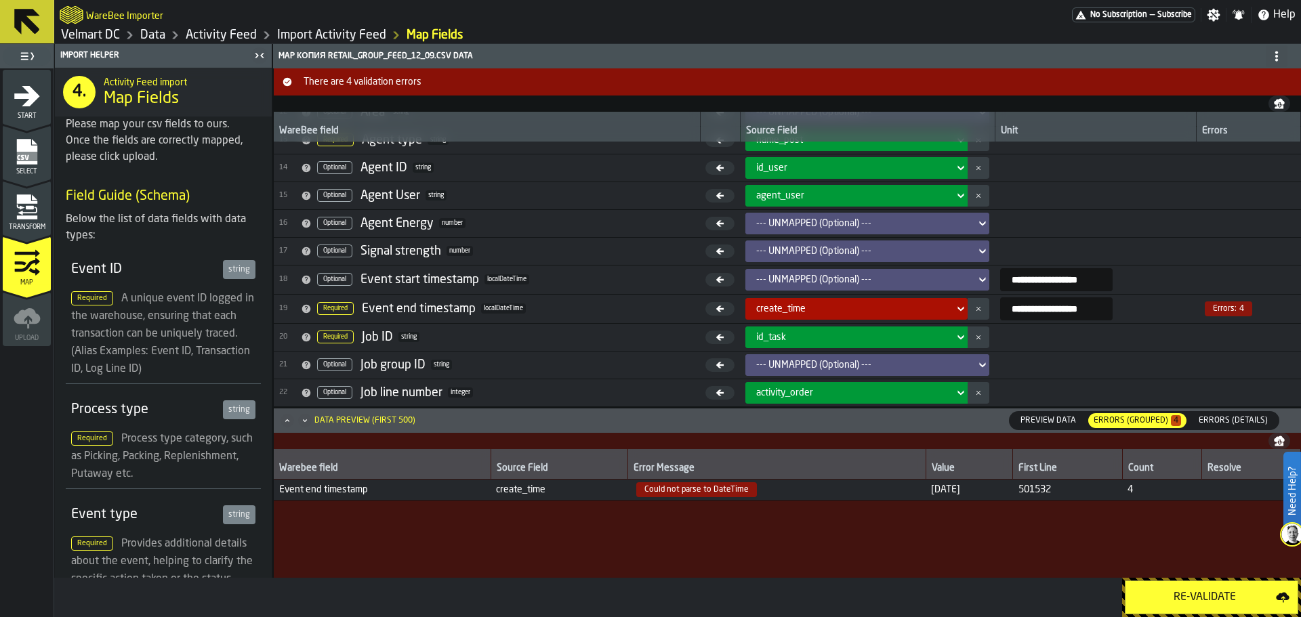
click at [947, 495] on span "[DATE]" at bounding box center [969, 490] width 76 height 11
click at [939, 490] on span "[DATE]" at bounding box center [969, 490] width 76 height 11
click at [525, 492] on span "create_time" at bounding box center [559, 490] width 127 height 11
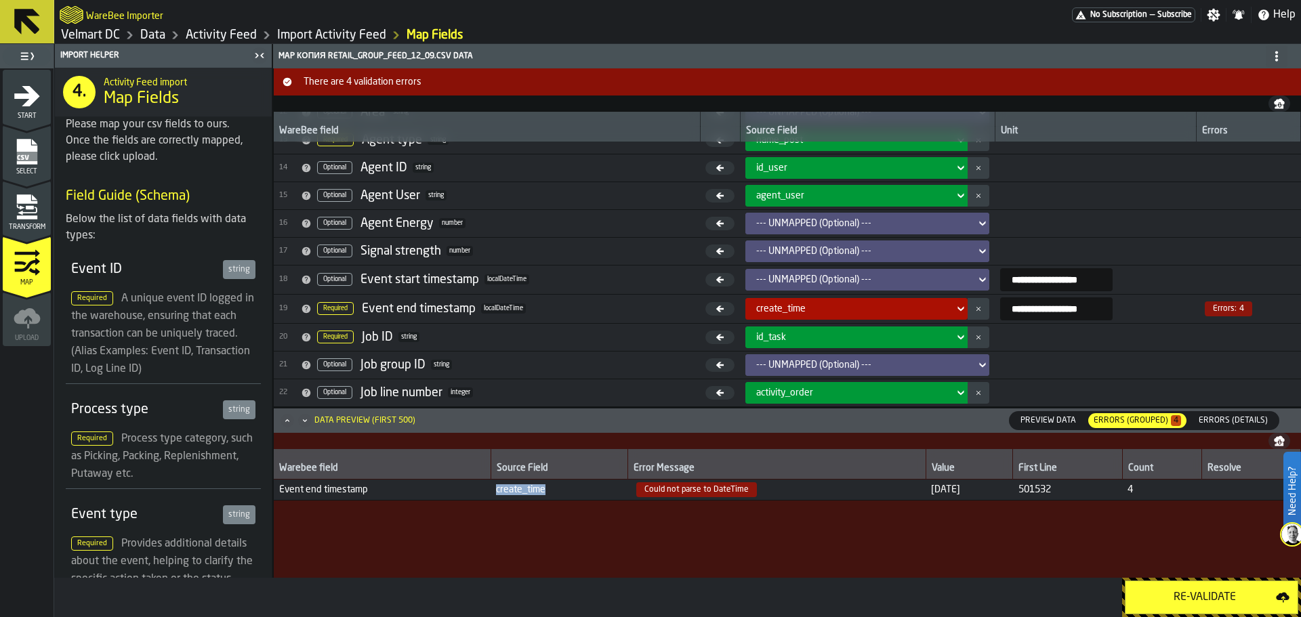
click at [525, 495] on span "create_time" at bounding box center [559, 490] width 127 height 11
click at [37, 159] on icon "menu Select" at bounding box center [27, 151] width 27 height 27
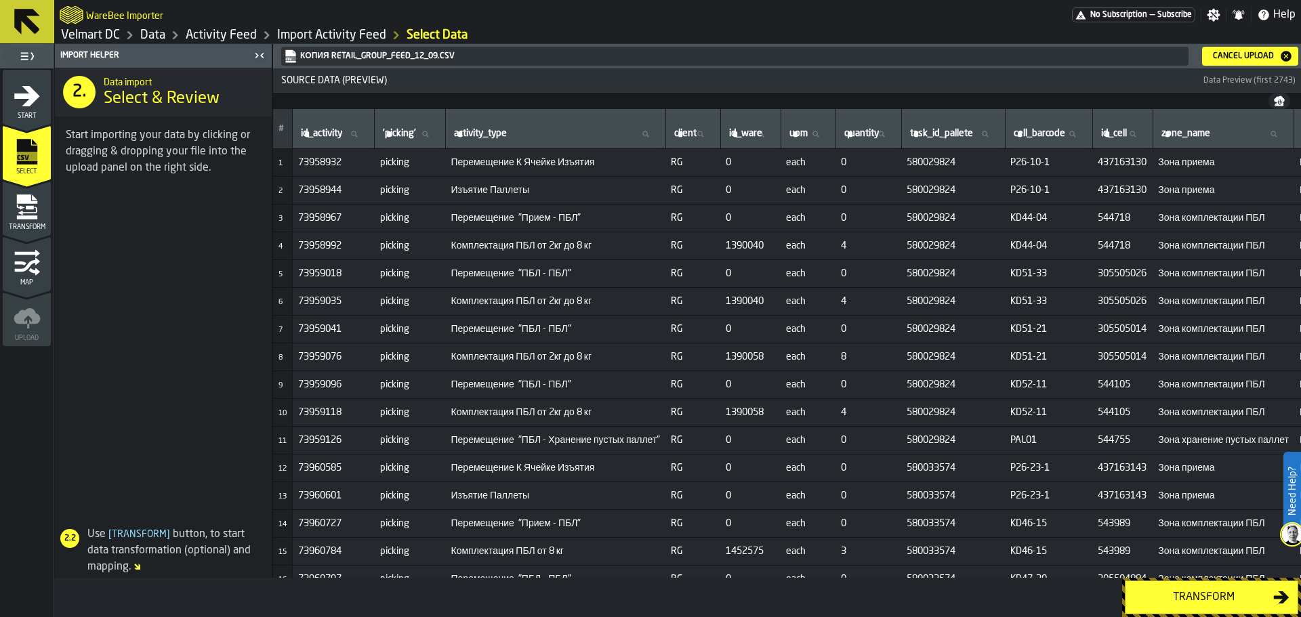
click at [1215, 55] on div "Cancel Upload" at bounding box center [1244, 56] width 72 height 9
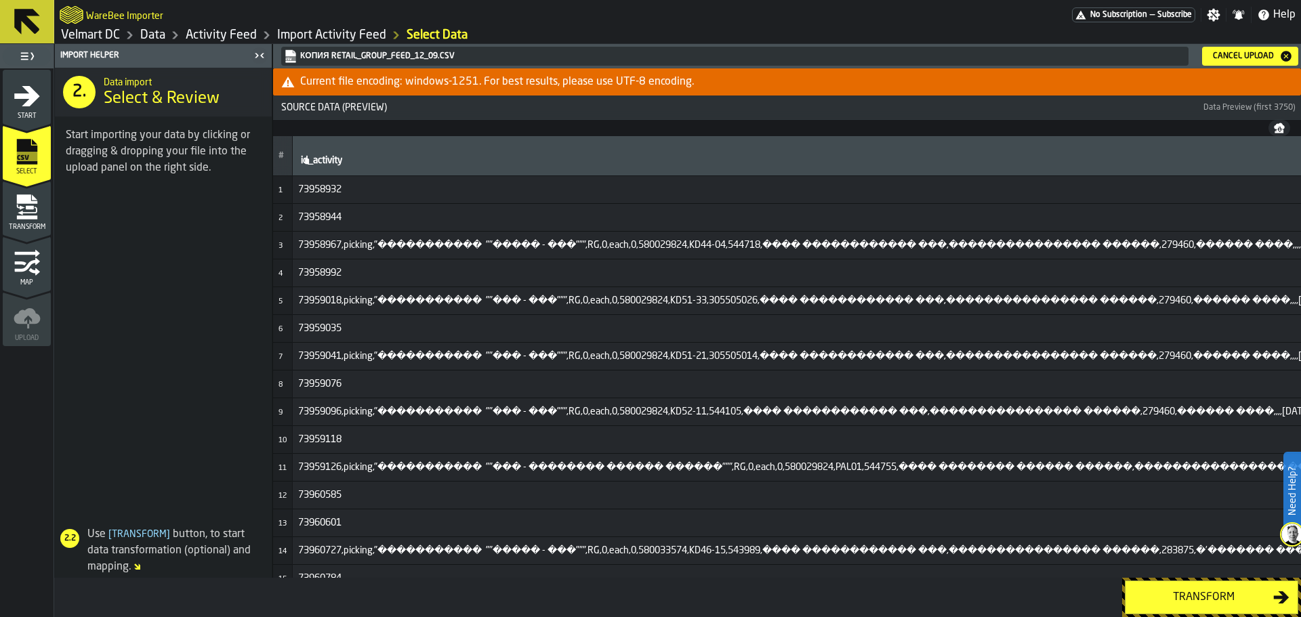
click at [1282, 57] on icon "button-Cancel Upload" at bounding box center [1286, 56] width 11 height 11
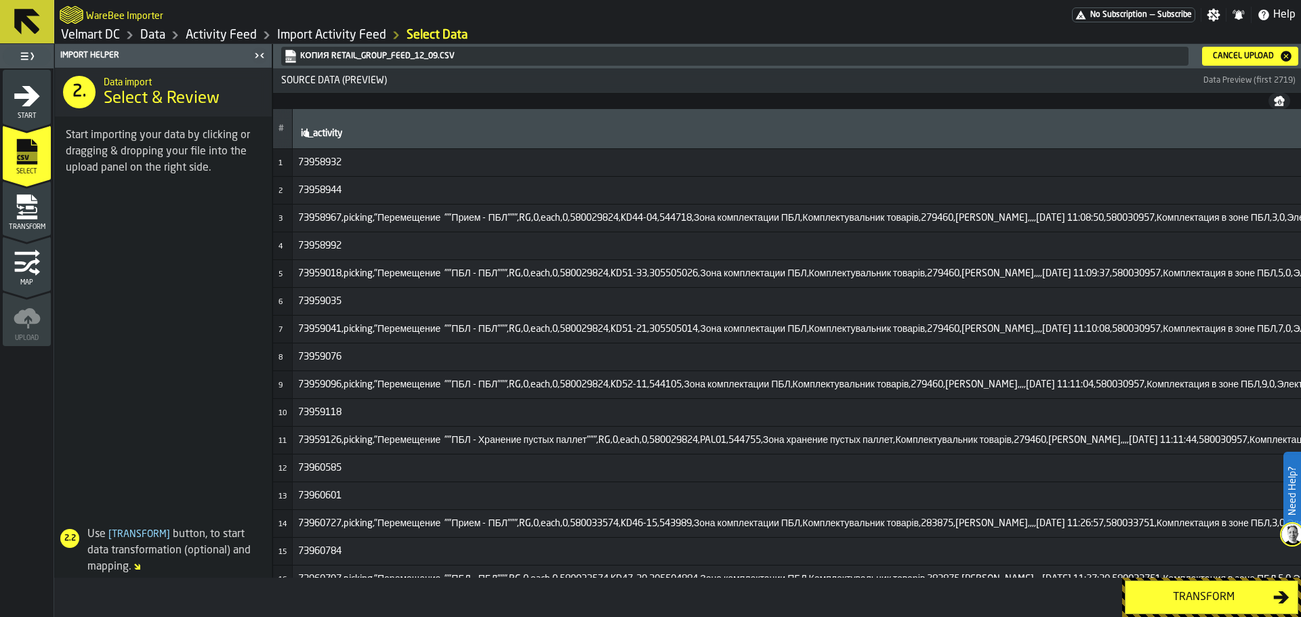
click at [1226, 60] on div "Cancel Upload" at bounding box center [1244, 56] width 72 height 9
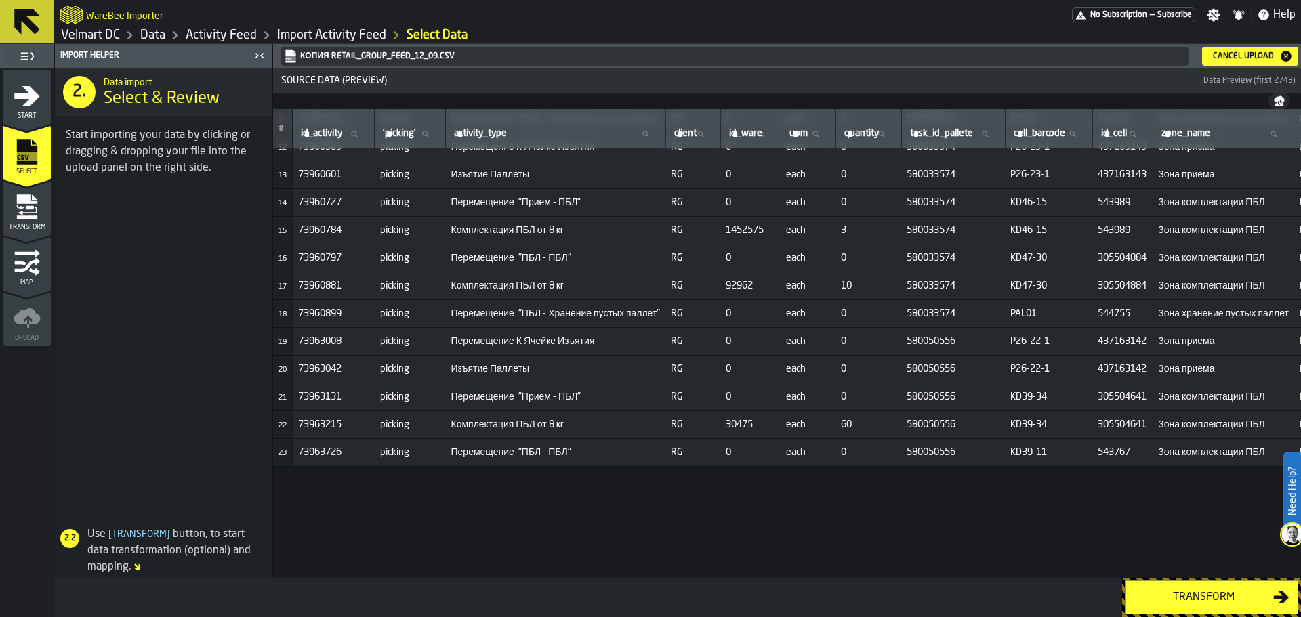
drag, startPoint x: 532, startPoint y: 573, endPoint x: 596, endPoint y: 575, distance: 64.4
click at [596, 575] on div "# id_activity id_activity 'picking' 'picking' activity_type activity_type clien…" at bounding box center [787, 343] width 1028 height 469
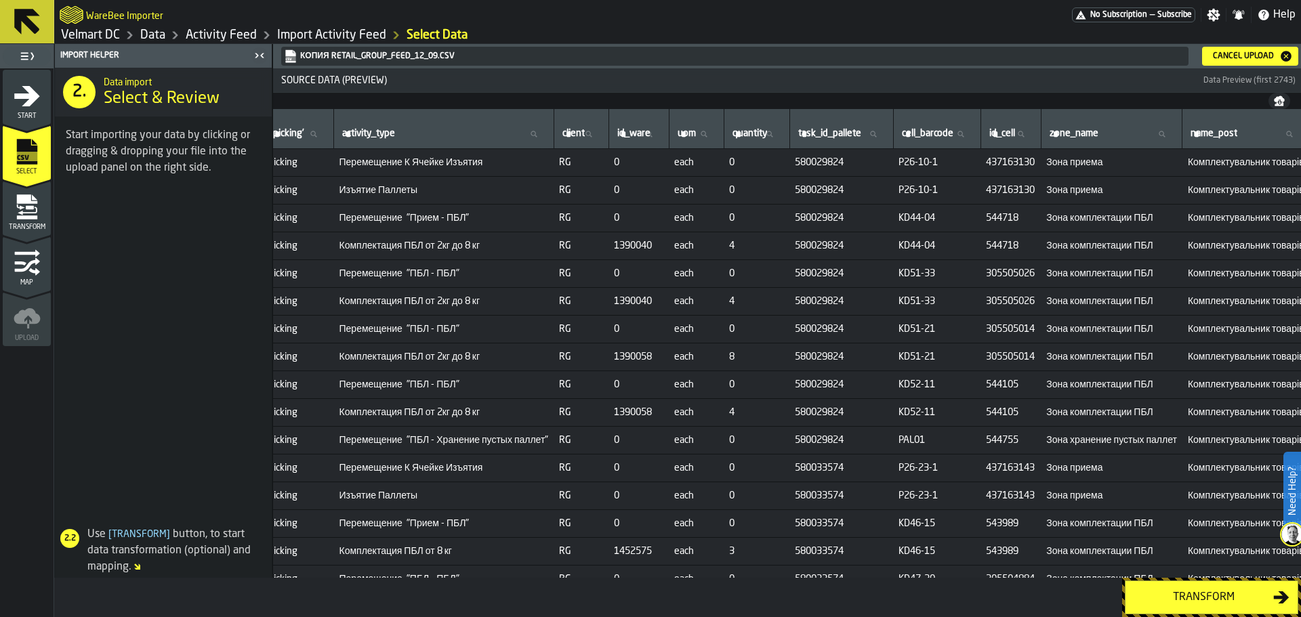
scroll to position [0, 0]
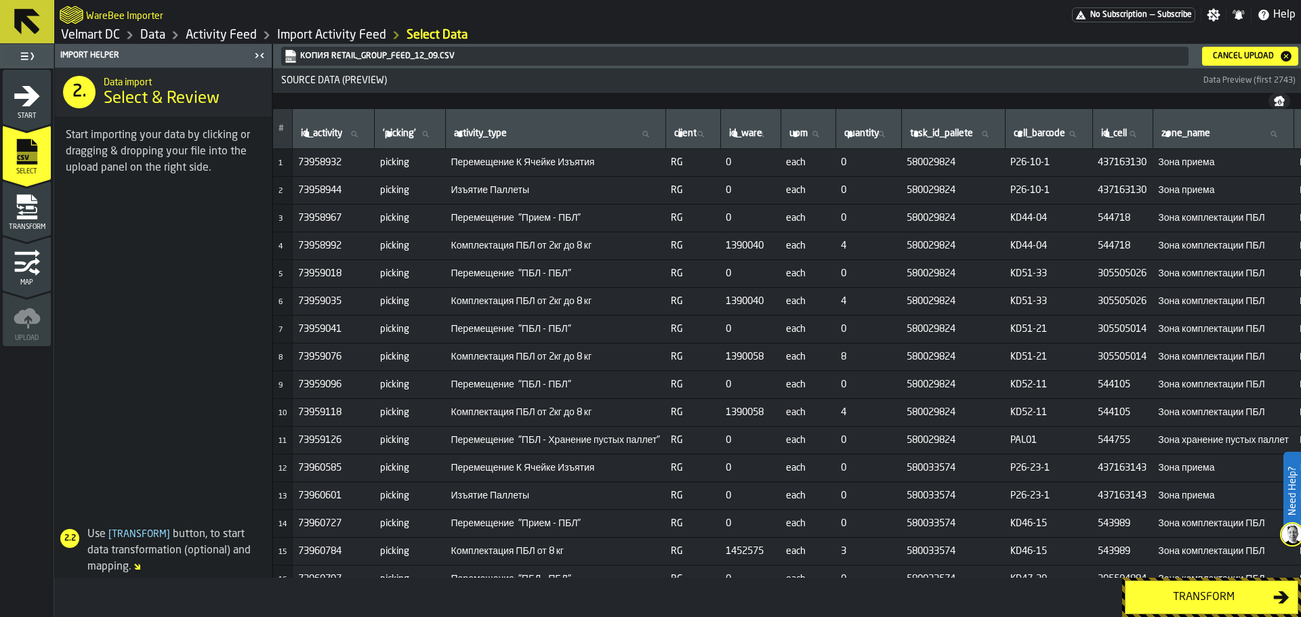
click at [1195, 598] on div "Transform" at bounding box center [1204, 598] width 140 height 16
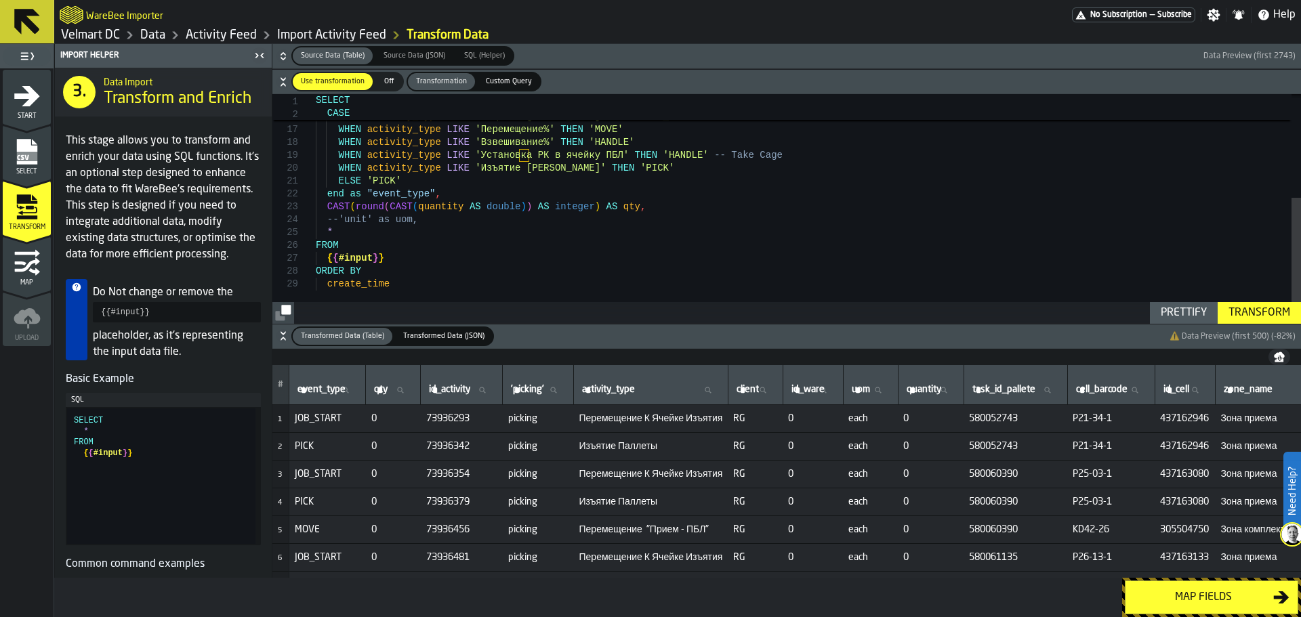
type textarea "**********"
click at [382, 281] on div "WHEN activity_type = 'Перемещение "Взвешивание - Отгрузка"' THEN 'MOVE' WHEN ac…" at bounding box center [808, 114] width 985 height 417
click at [388, 261] on div "WHEN activity_type = 'Перемещение "Взвешивание - Отгрузка"' THEN 'MOVE' WHEN ac…" at bounding box center [808, 114] width 985 height 417
click at [1244, 304] on button "Transform" at bounding box center [1259, 313] width 83 height 22
click at [1170, 607] on button "Map fields" at bounding box center [1211, 598] width 173 height 34
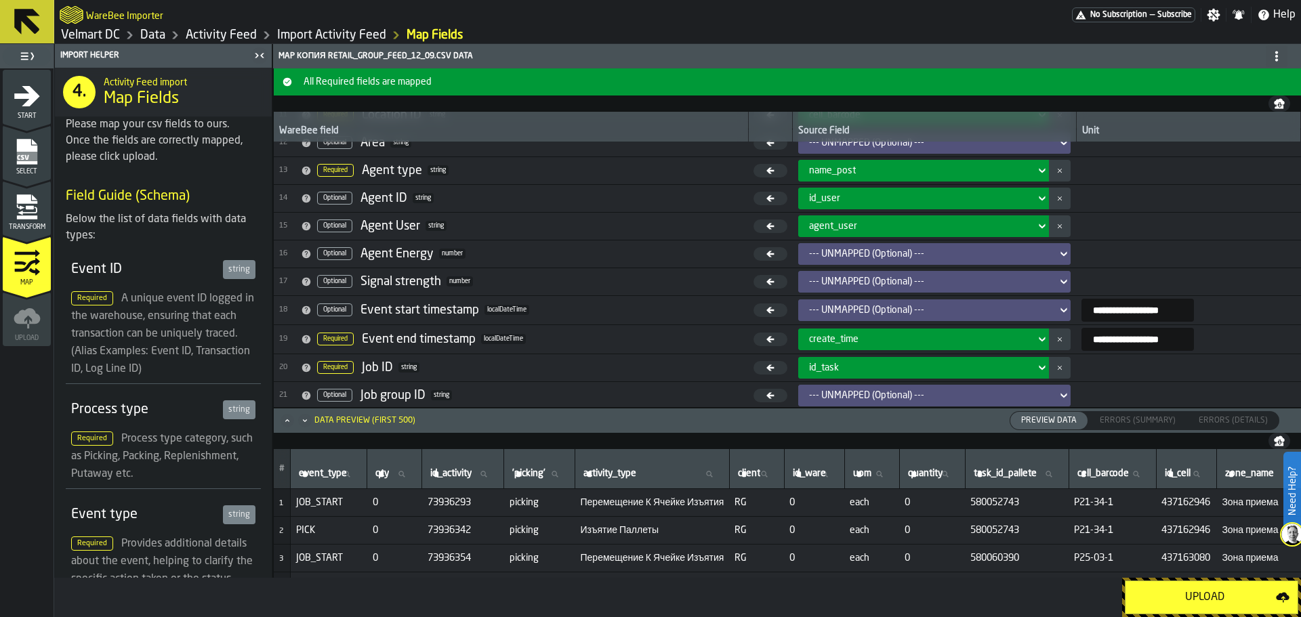
scroll to position [337, 0]
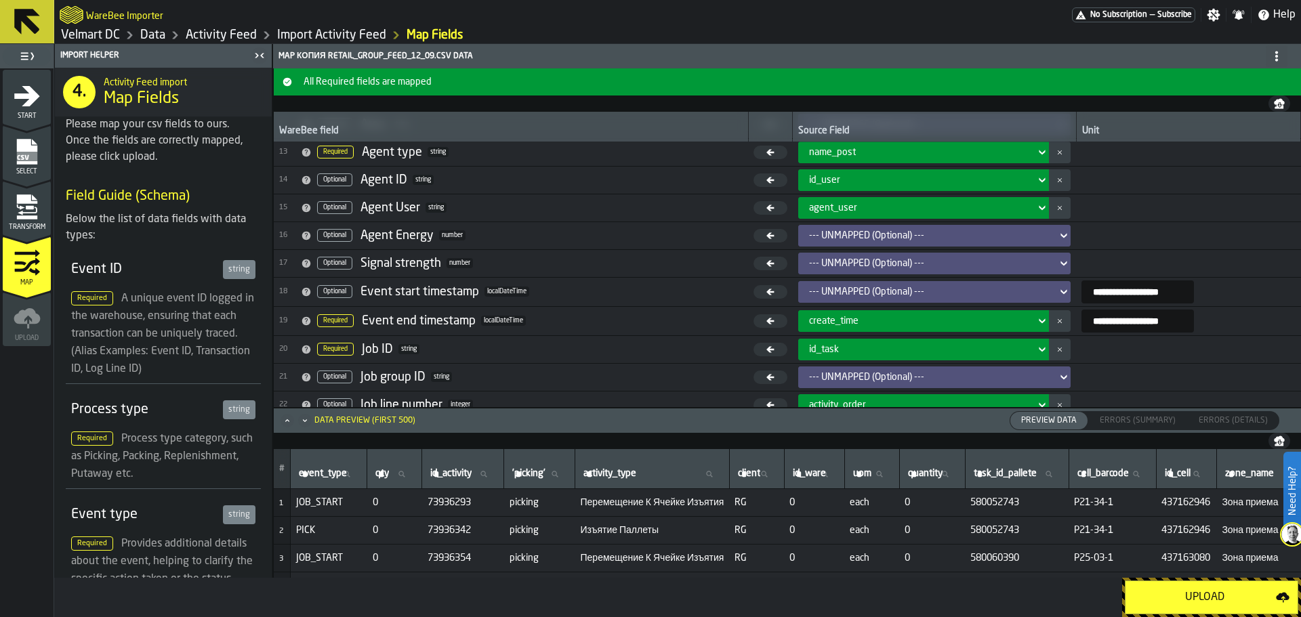
click at [1183, 600] on div "Upload" at bounding box center [1205, 598] width 142 height 16
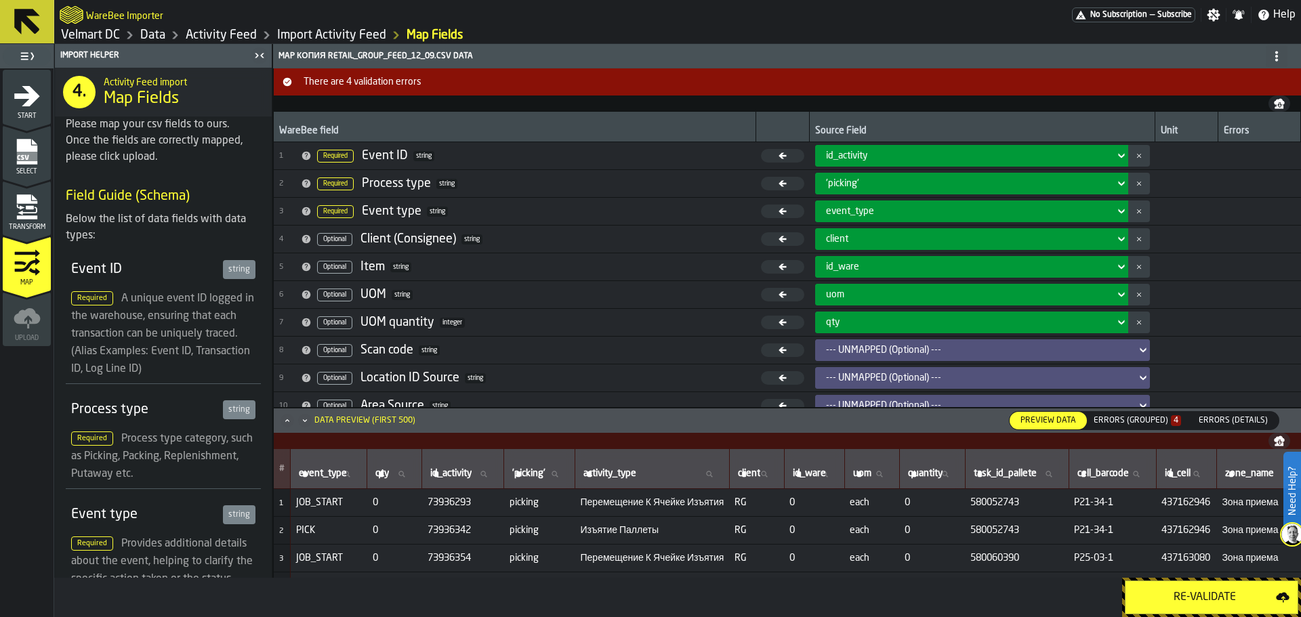
click at [1158, 424] on div "Errors (Grouped) 4" at bounding box center [1137, 420] width 87 height 9
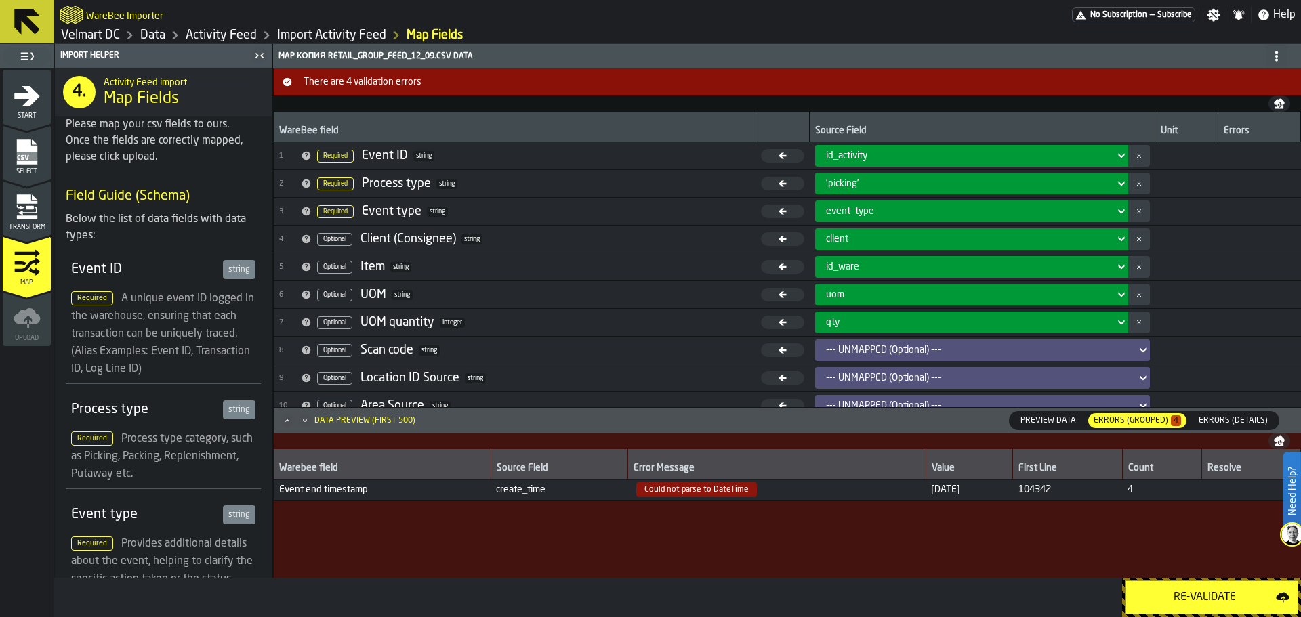
drag, startPoint x: 953, startPoint y: 493, endPoint x: 904, endPoint y: 492, distance: 48.8
click at [931, 492] on span "[DATE]" at bounding box center [969, 490] width 76 height 11
drag, startPoint x: 1046, startPoint y: 492, endPoint x: 1027, endPoint y: 494, distance: 18.4
click at [1027, 494] on td "104342" at bounding box center [1067, 490] width 109 height 21
click at [371, 424] on div "Data Preview (first 500)" at bounding box center [364, 420] width 101 height 9
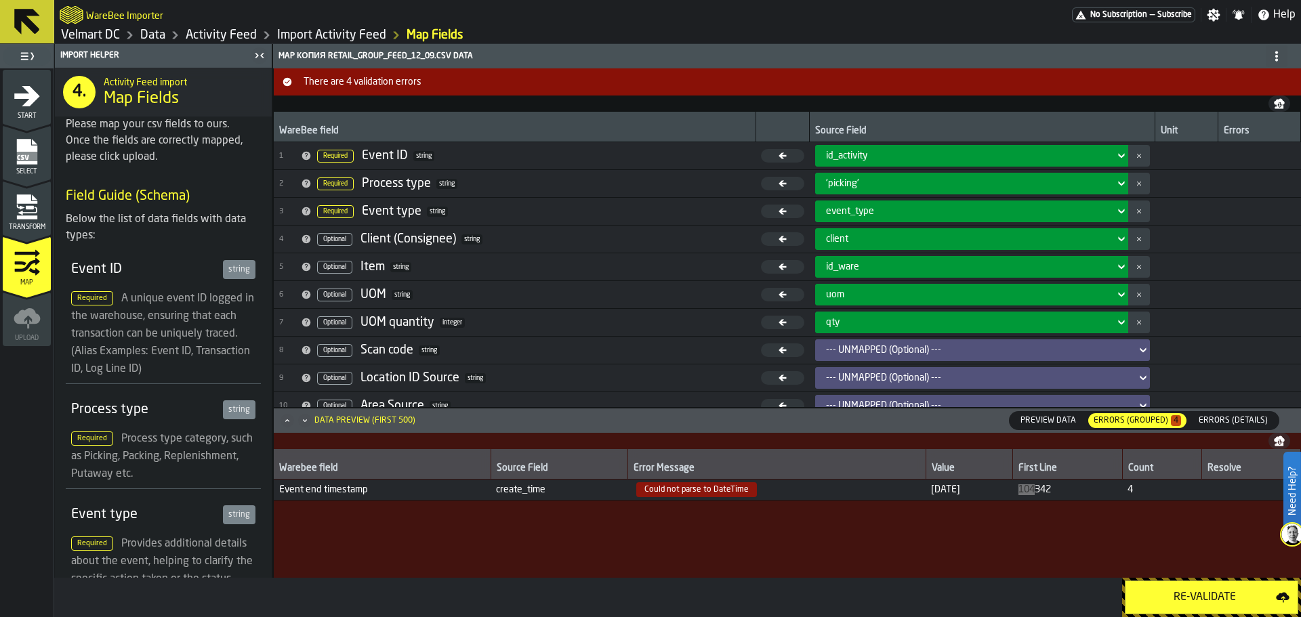
click at [1046, 426] on span "Preview Data" at bounding box center [1048, 421] width 66 height 12
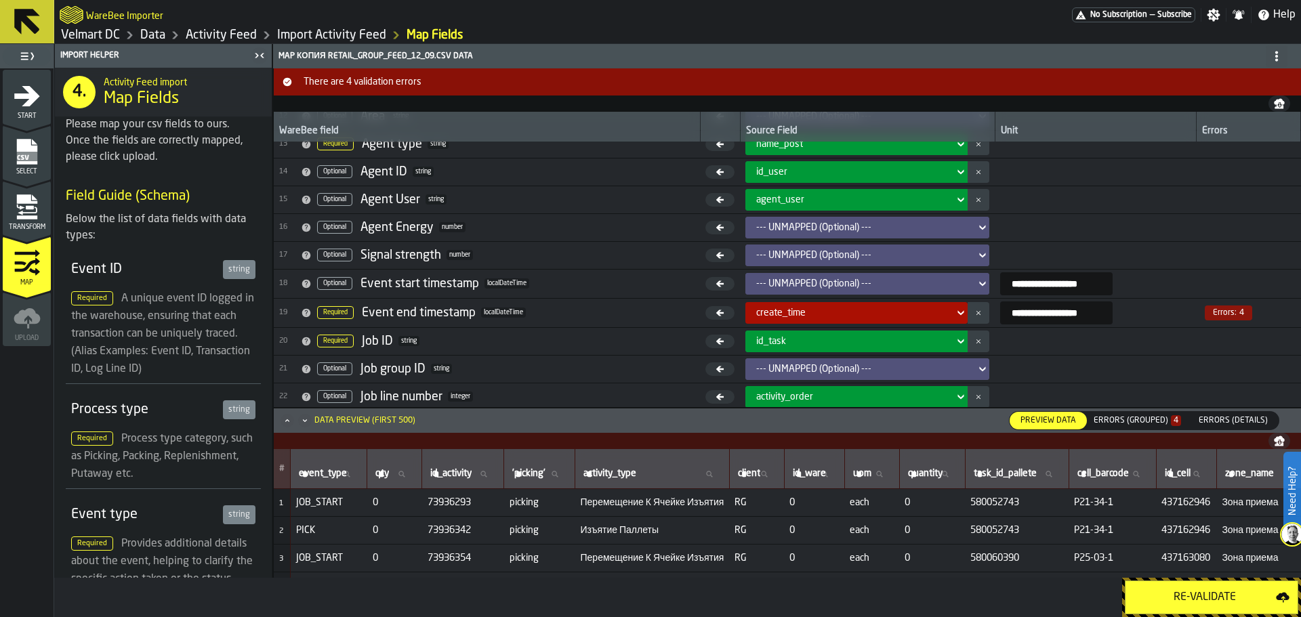
scroll to position [349, 0]
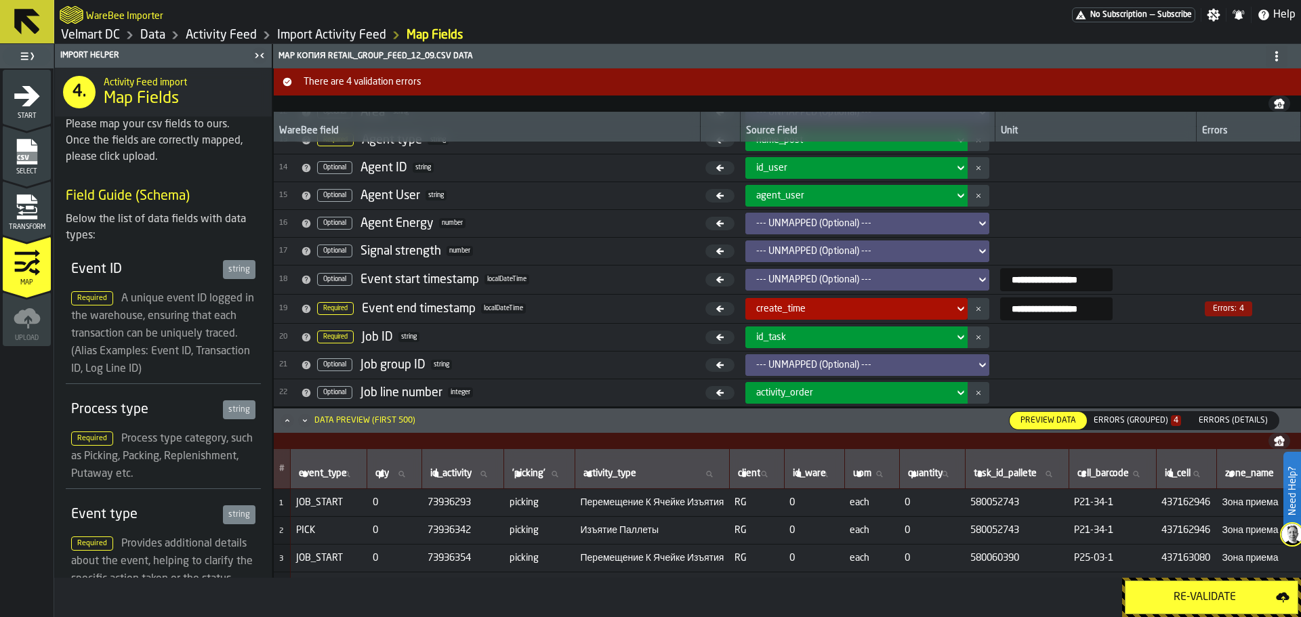
click at [1127, 425] on div "Errors (Grouped) 4" at bounding box center [1137, 420] width 87 height 9
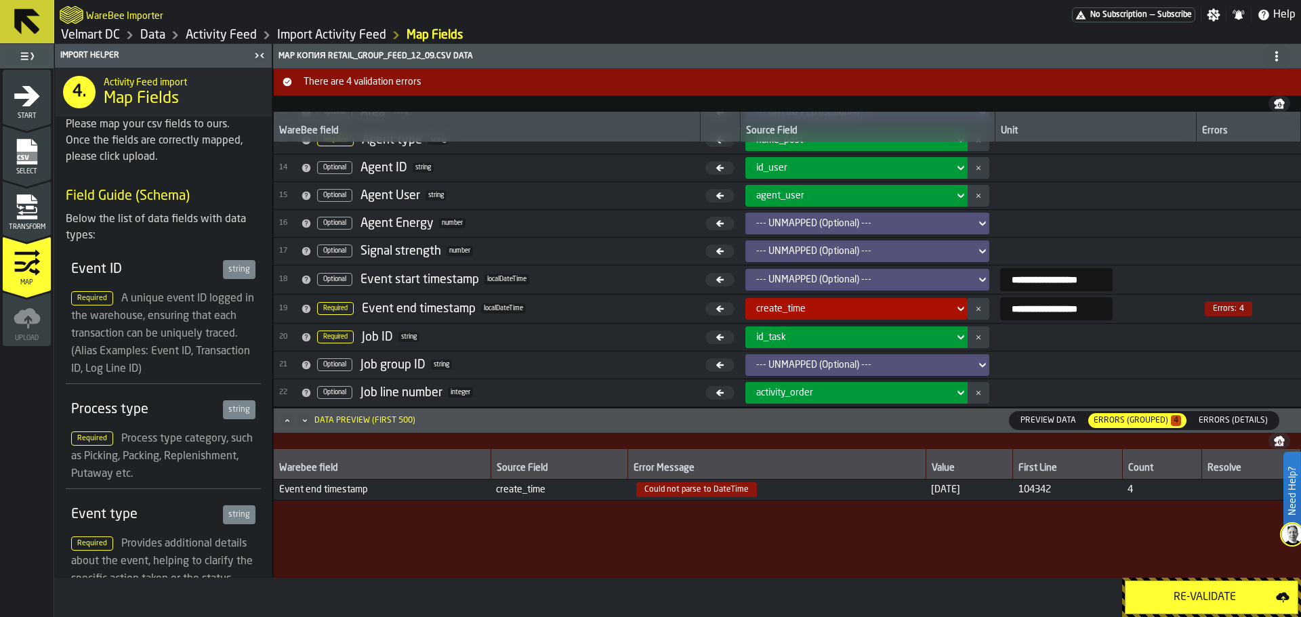
click at [518, 494] on span "create_time" at bounding box center [559, 490] width 127 height 11
copy span "create_time"
click at [15, 211] on icon "menu Transform" at bounding box center [27, 207] width 27 height 27
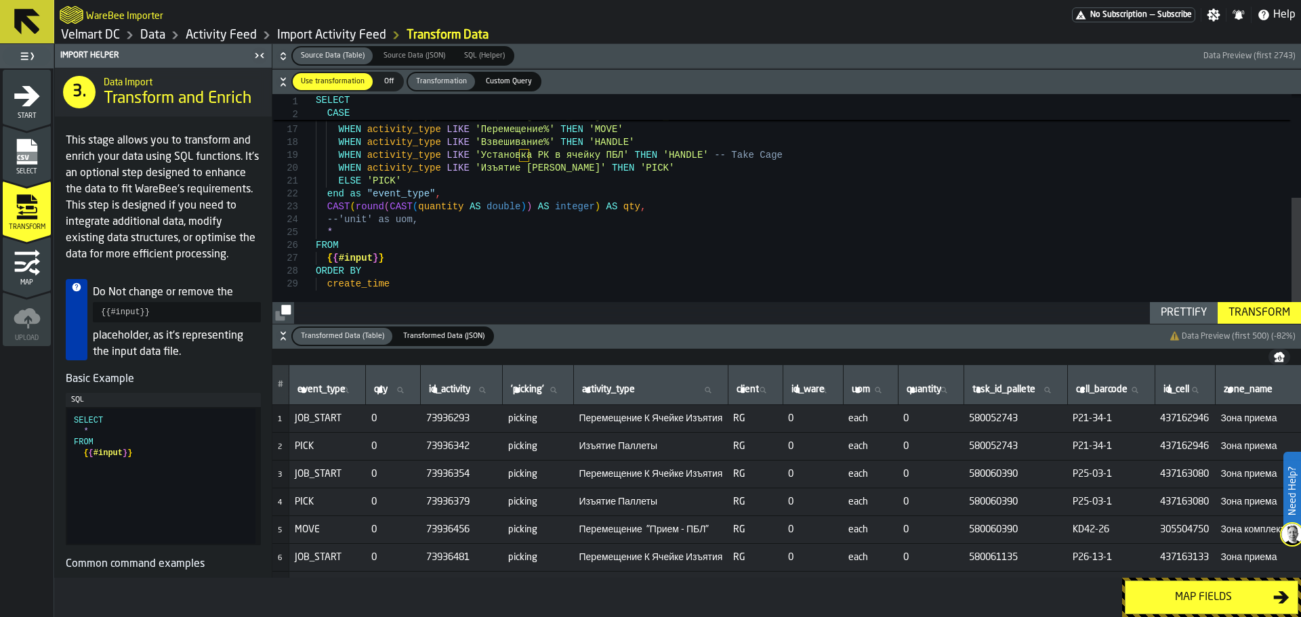
click at [379, 248] on div "WHEN activity_type = 'Перемещение "Взвешивание - Отгрузка"' THEN 'MOVE' WHEN ac…" at bounding box center [808, 114] width 985 height 417
click at [399, 260] on div "WHEN activity_type = 'Перемещение "Взвешивание - Отгрузка"' THEN 'MOVE' WHEN ac…" at bounding box center [808, 114] width 985 height 417
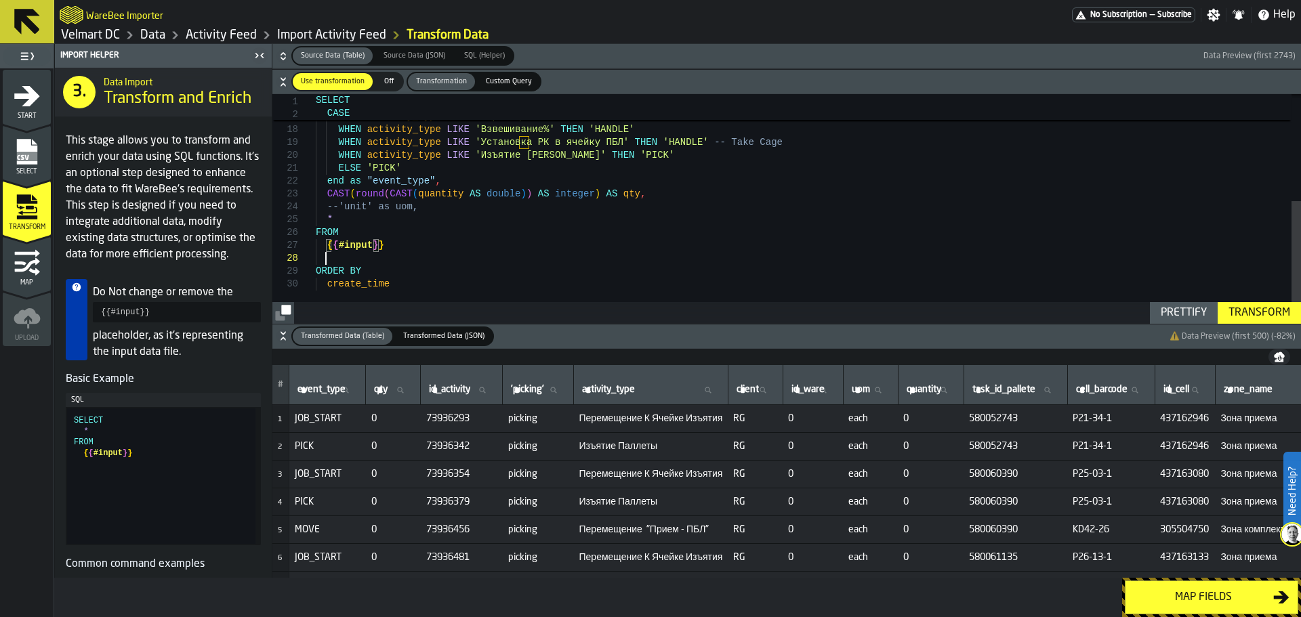
scroll to position [91, 0]
type textarea "**********"
click at [1244, 315] on div "Transform" at bounding box center [1259, 313] width 73 height 16
click at [1175, 607] on button "Map fields" at bounding box center [1211, 598] width 173 height 34
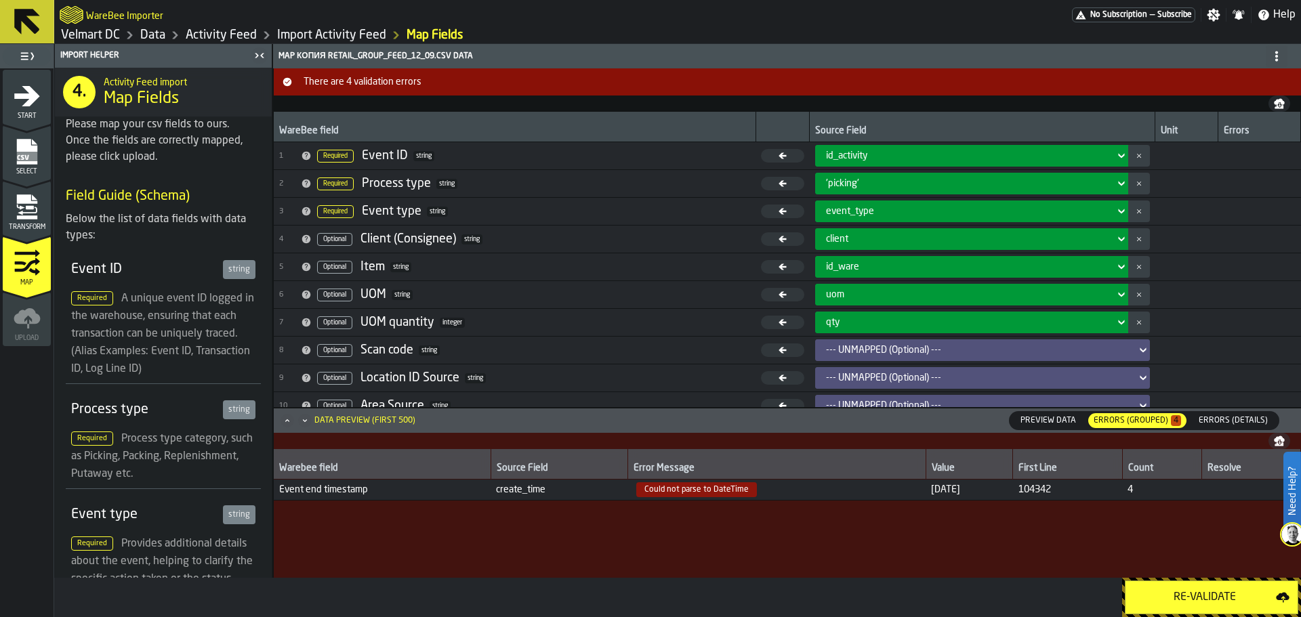
click at [1181, 601] on div "Re-Validate" at bounding box center [1205, 598] width 142 height 16
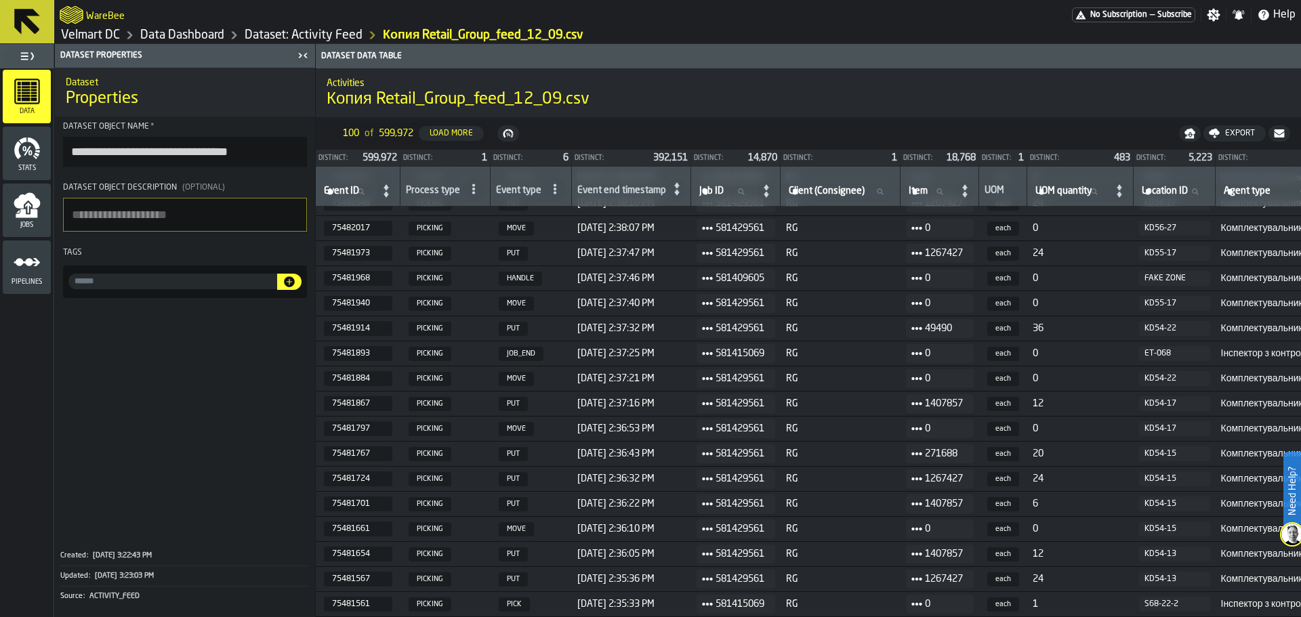
scroll to position [68, 0]
click at [28, 150] on icon "menu Stats" at bounding box center [27, 150] width 7 height 9
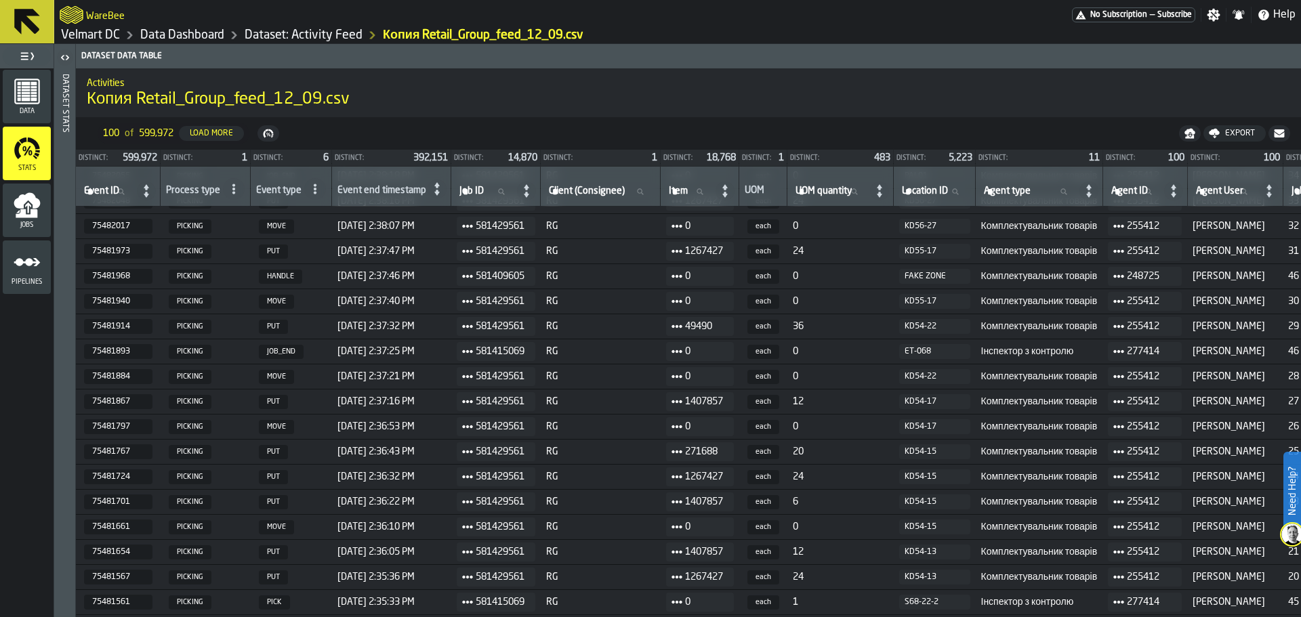
click at [25, 208] on icon "menu Jobs" at bounding box center [27, 205] width 27 height 27
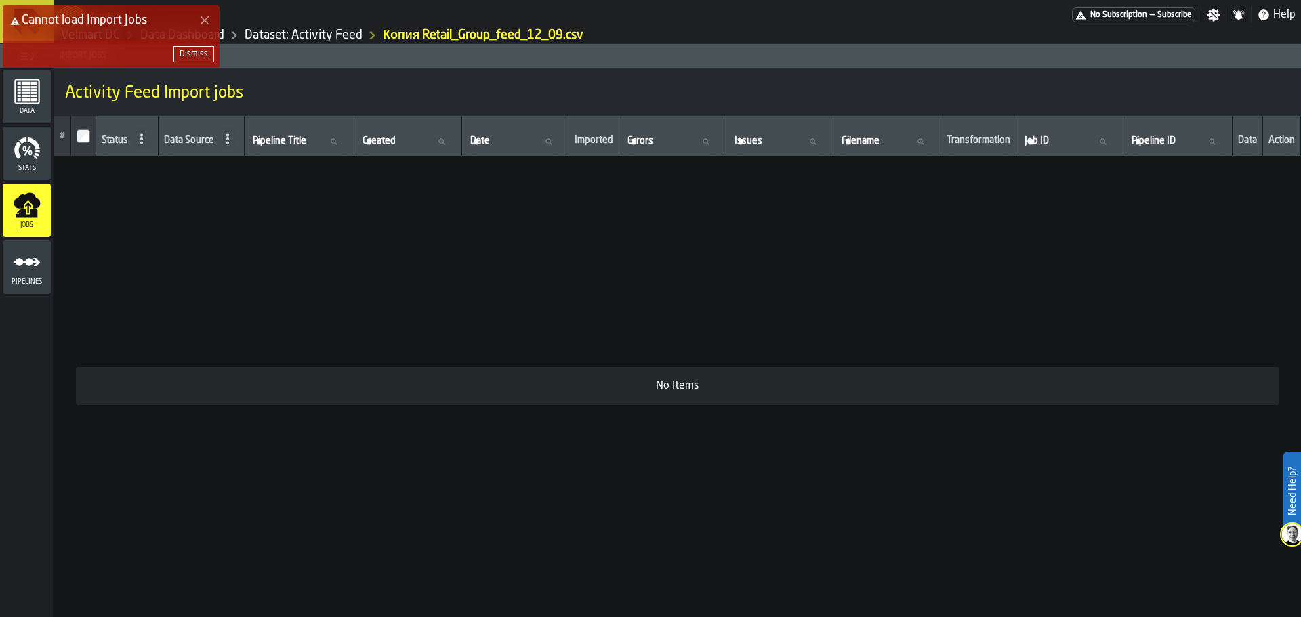
click at [205, 20] on polygon "Close Error" at bounding box center [205, 20] width 9 height 9
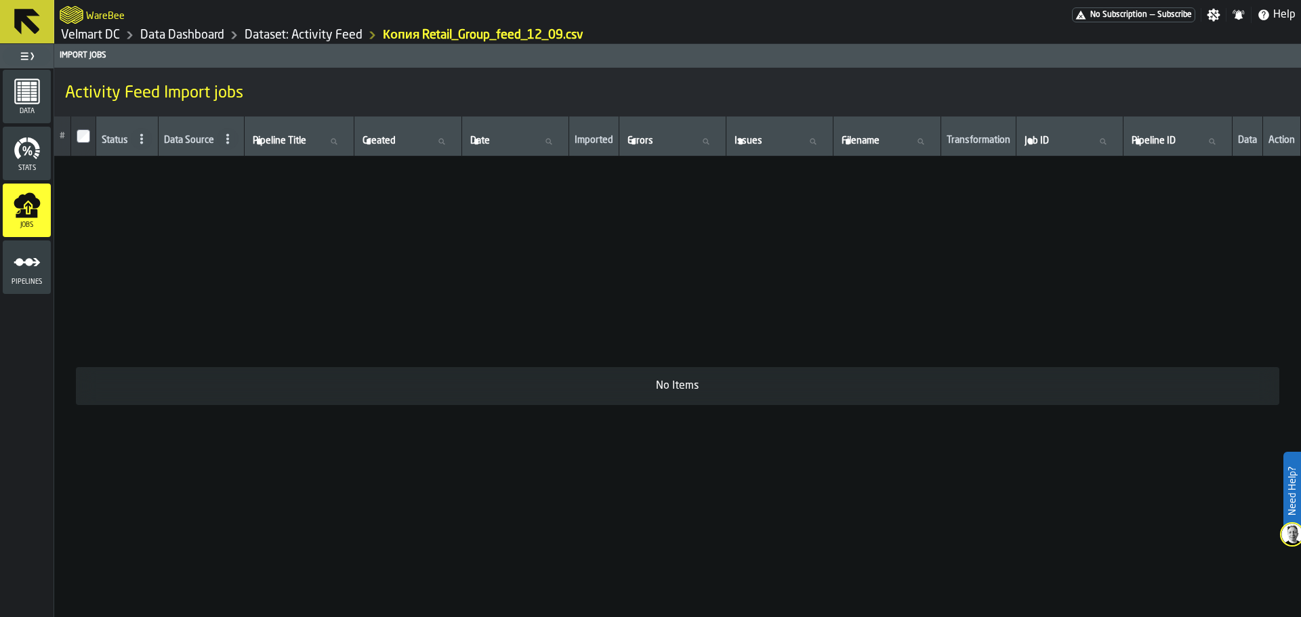
click at [181, 35] on link "Data Dashboard" at bounding box center [182, 35] width 84 height 15
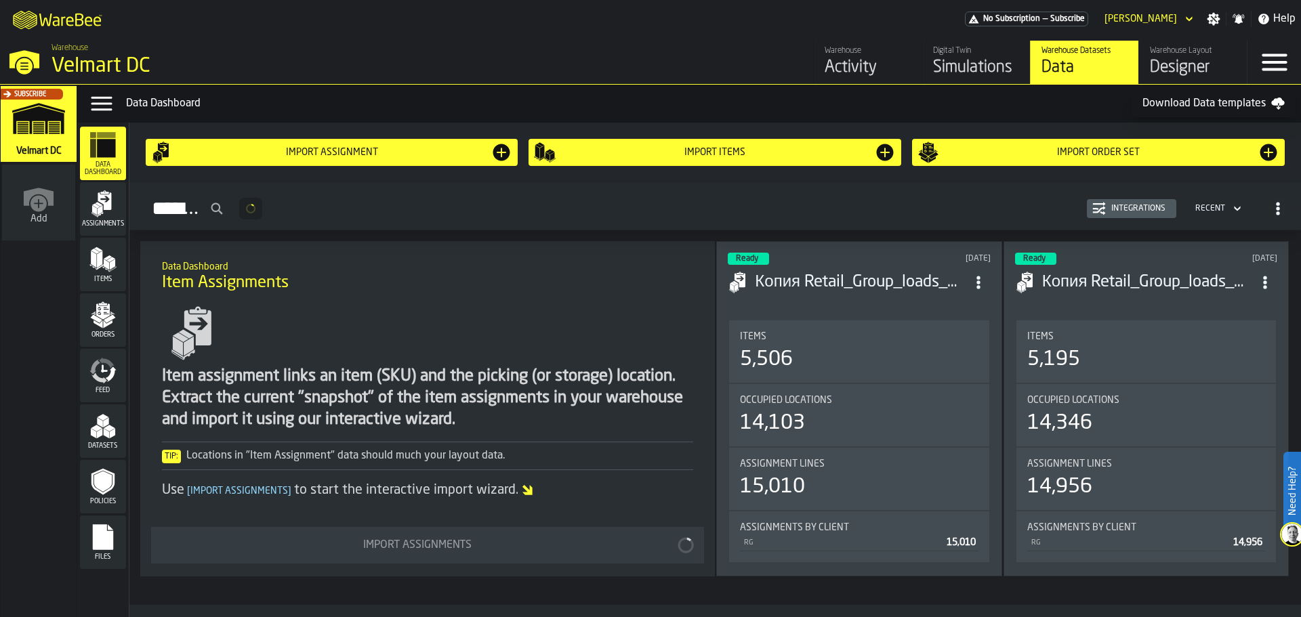
click at [117, 386] on div "Feed" at bounding box center [103, 375] width 46 height 37
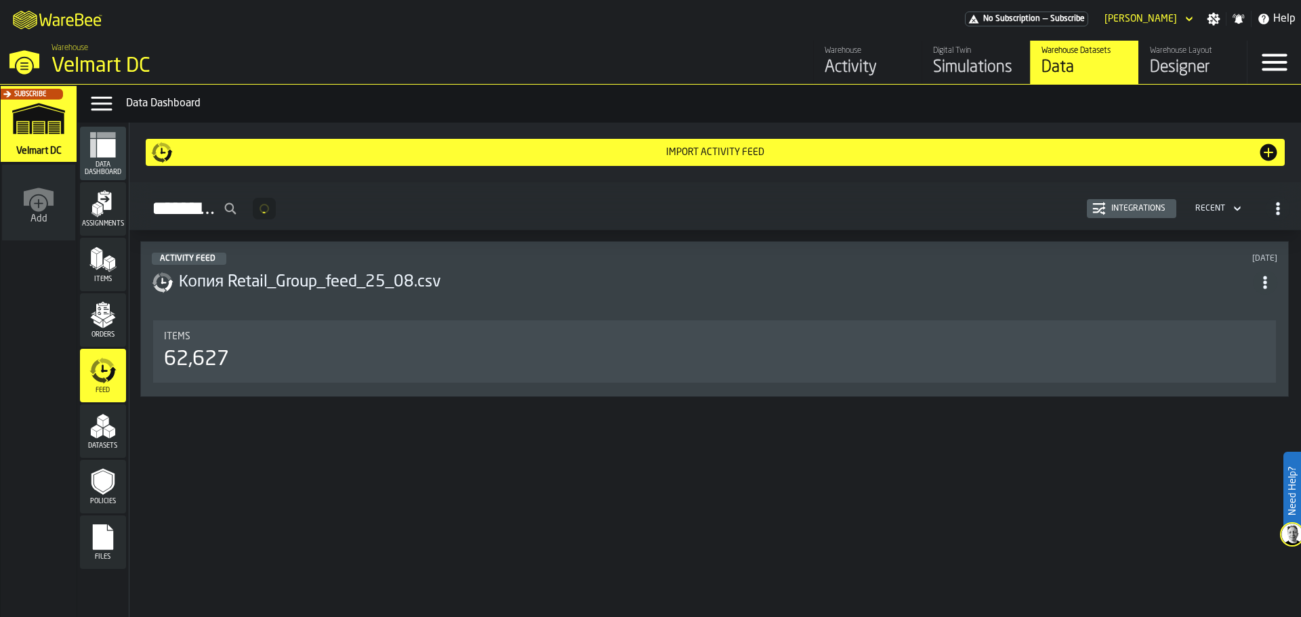
click at [1280, 202] on span "button-Activity Feed" at bounding box center [1278, 209] width 24 height 24
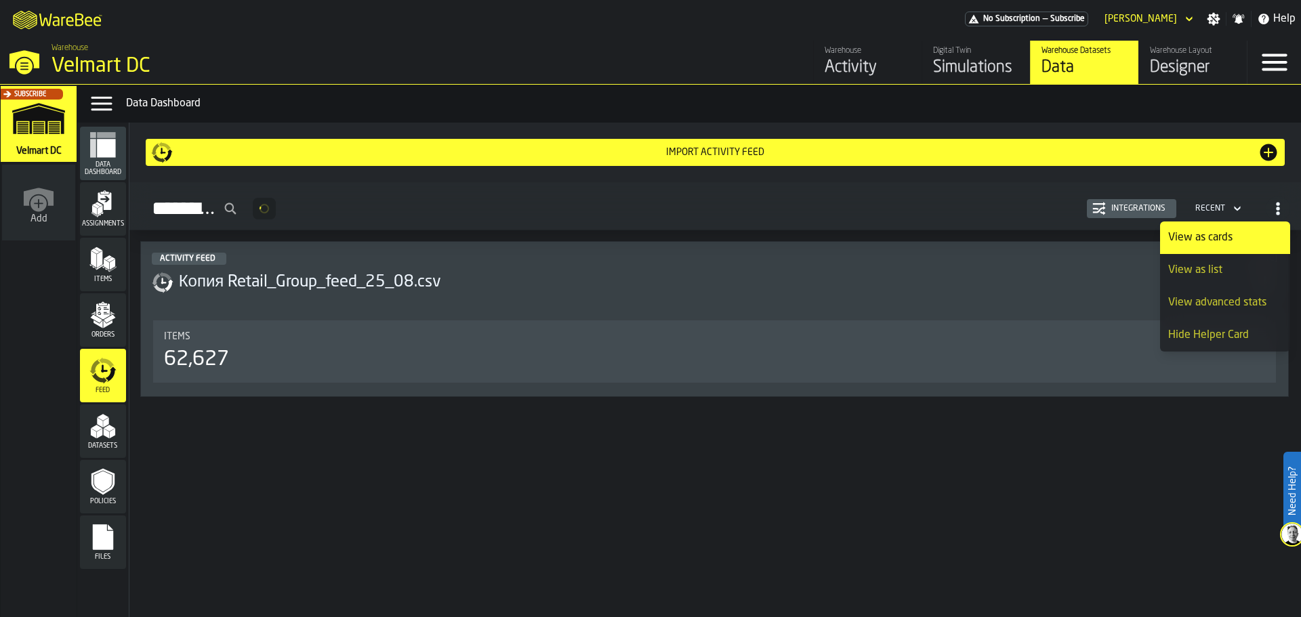
click at [1202, 266] on div "View as list" at bounding box center [1225, 270] width 114 height 16
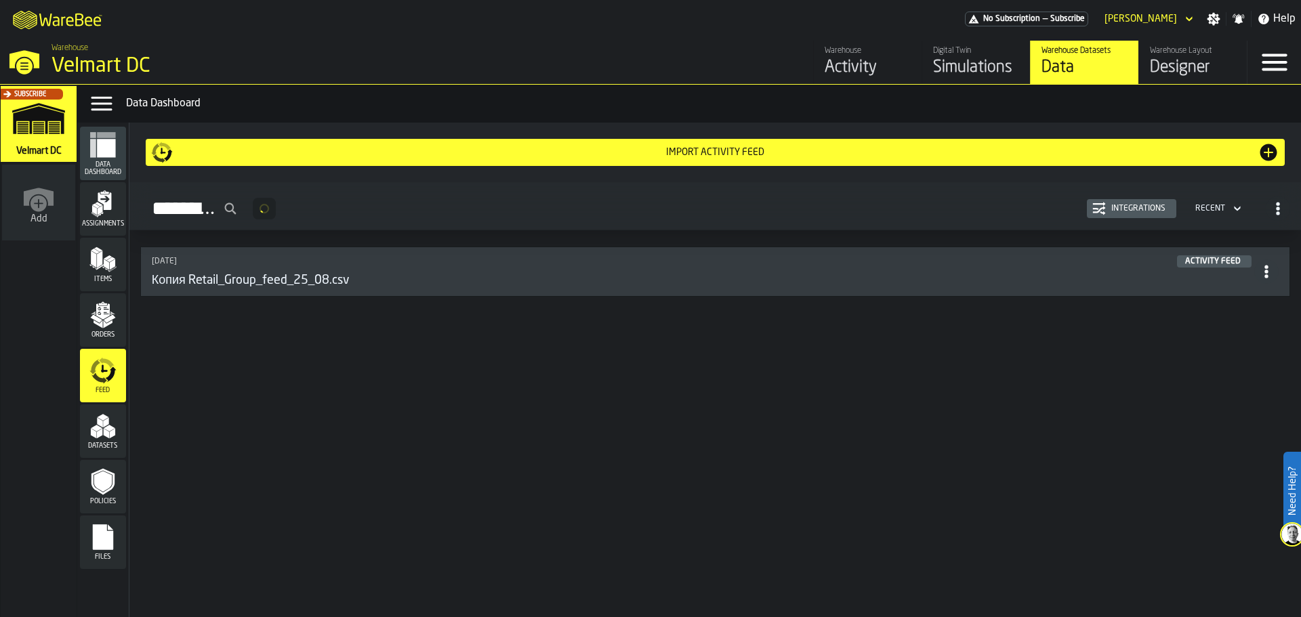
click at [1246, 212] on div "Activity Feed Integrations Recent" at bounding box center [715, 208] width 1150 height 31
click at [1222, 207] on div "Recent" at bounding box center [1211, 208] width 30 height 9
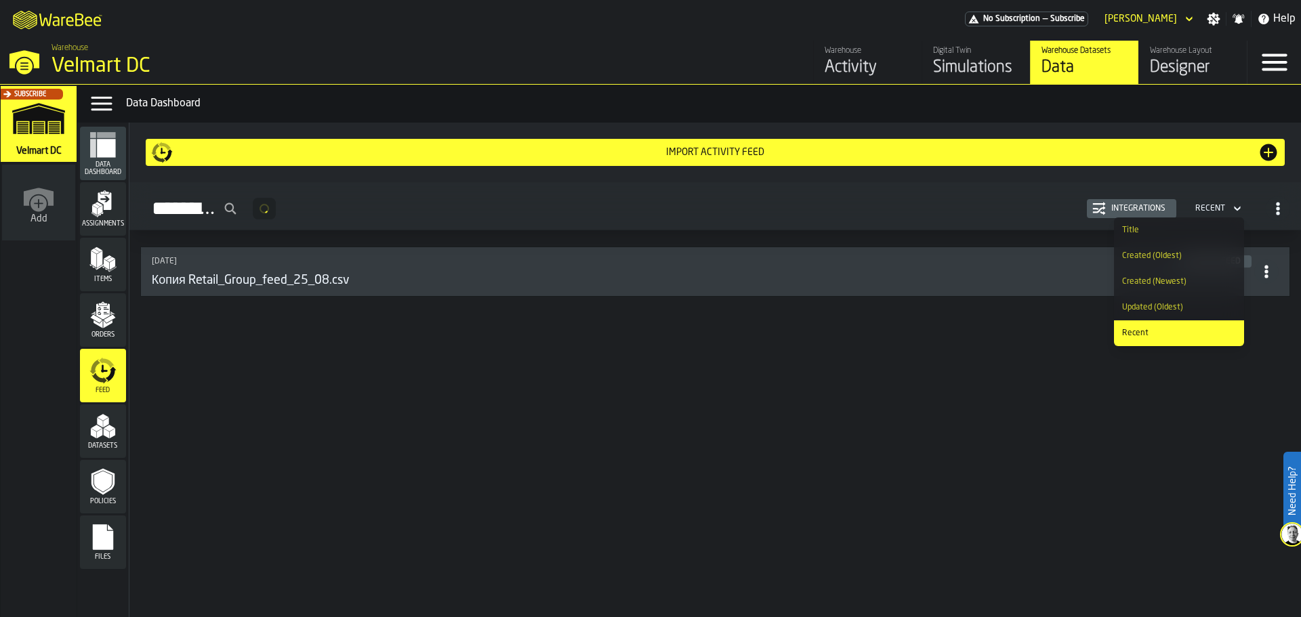
click at [703, 443] on div "Import Activity Feed Activity Feed Integrations Recent [DATE] Activity Feed Коп…" at bounding box center [715, 370] width 1172 height 495
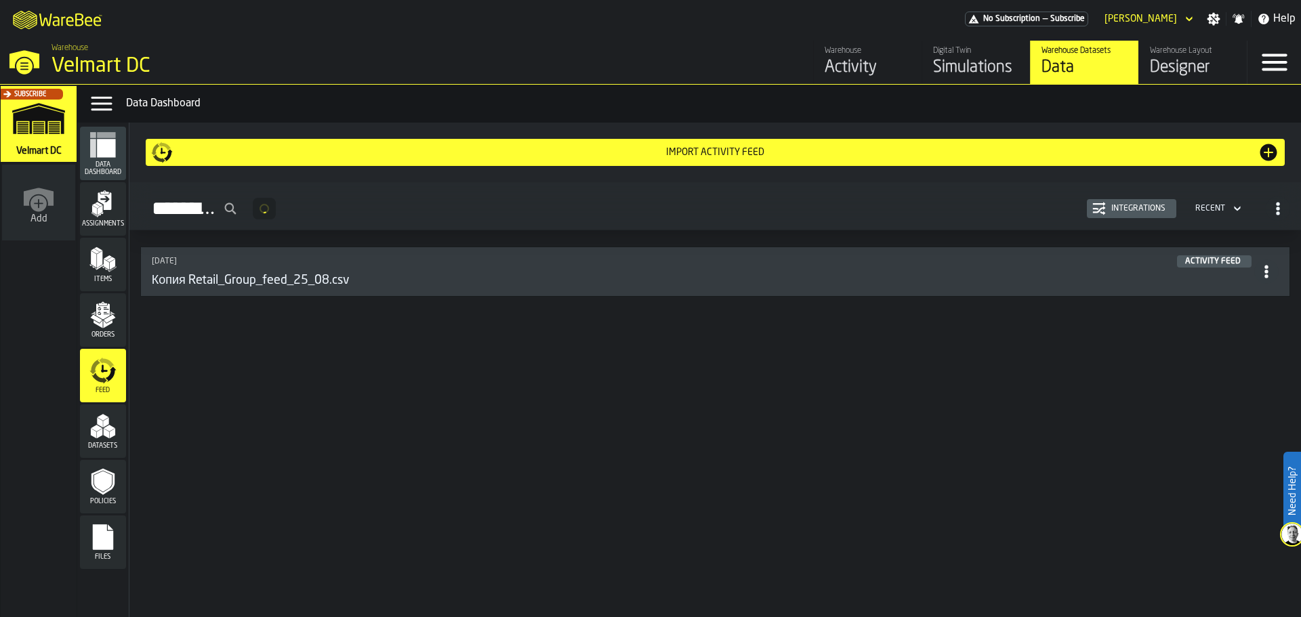
click at [317, 152] on div "Import Activity Feed" at bounding box center [715, 152] width 1085 height 11
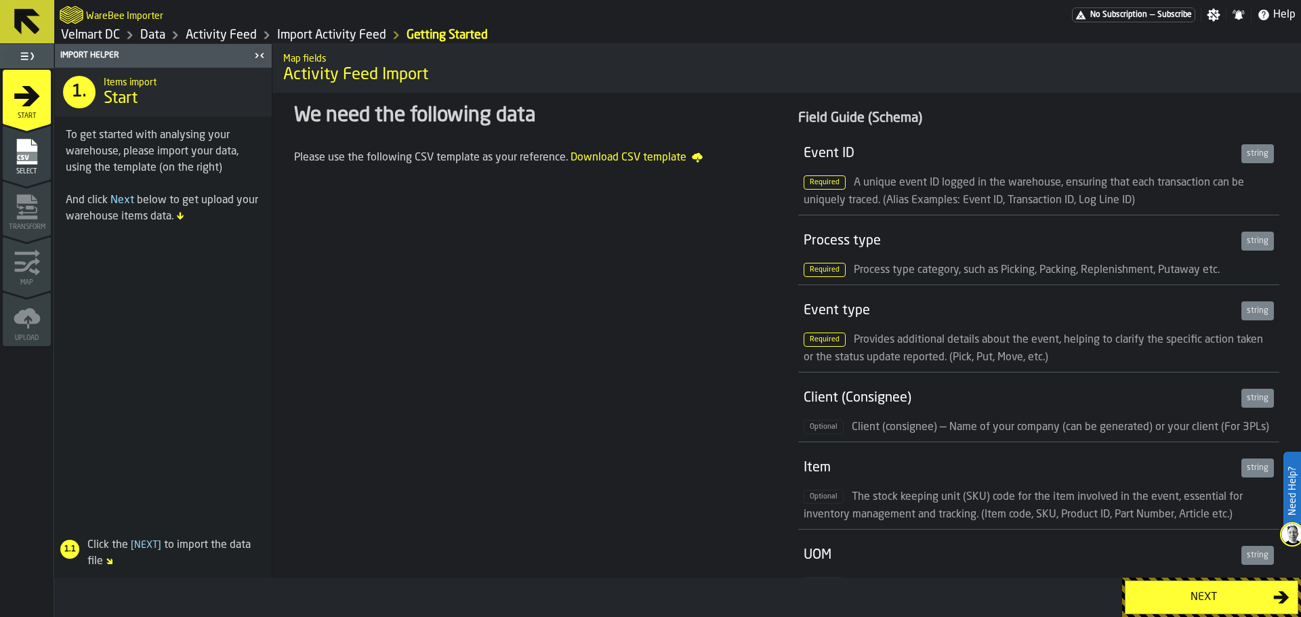
click at [31, 141] on icon "menu Select" at bounding box center [27, 151] width 27 height 27
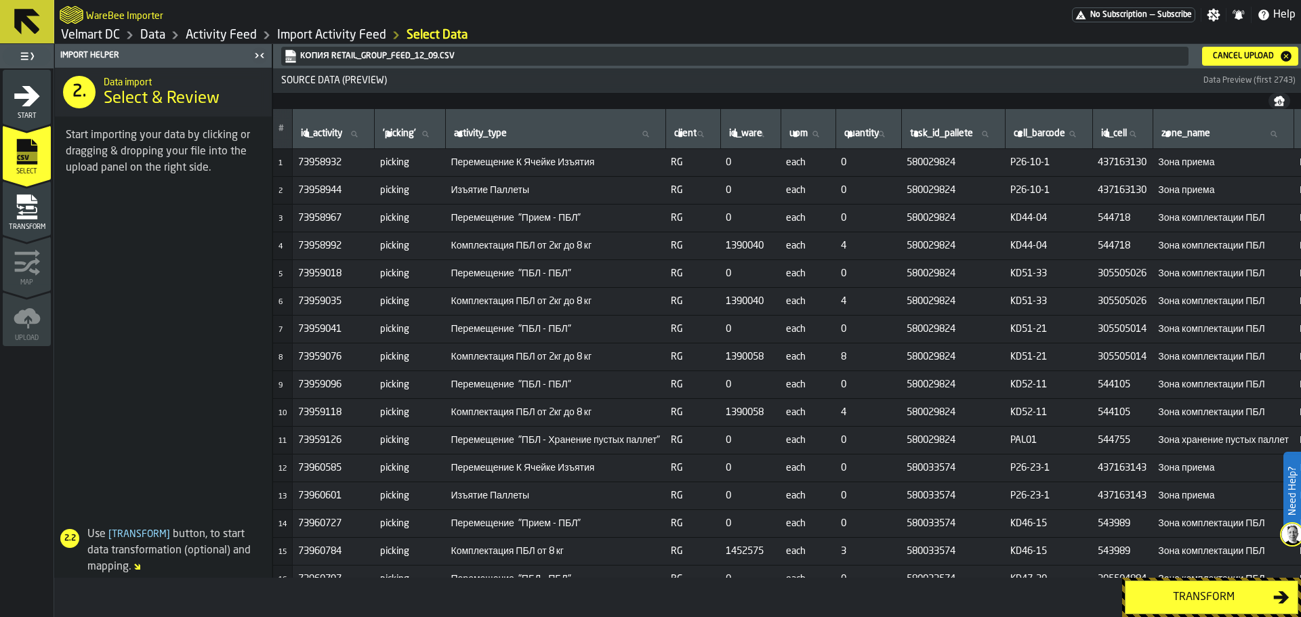
click at [1156, 607] on button "Transform" at bounding box center [1211, 598] width 173 height 34
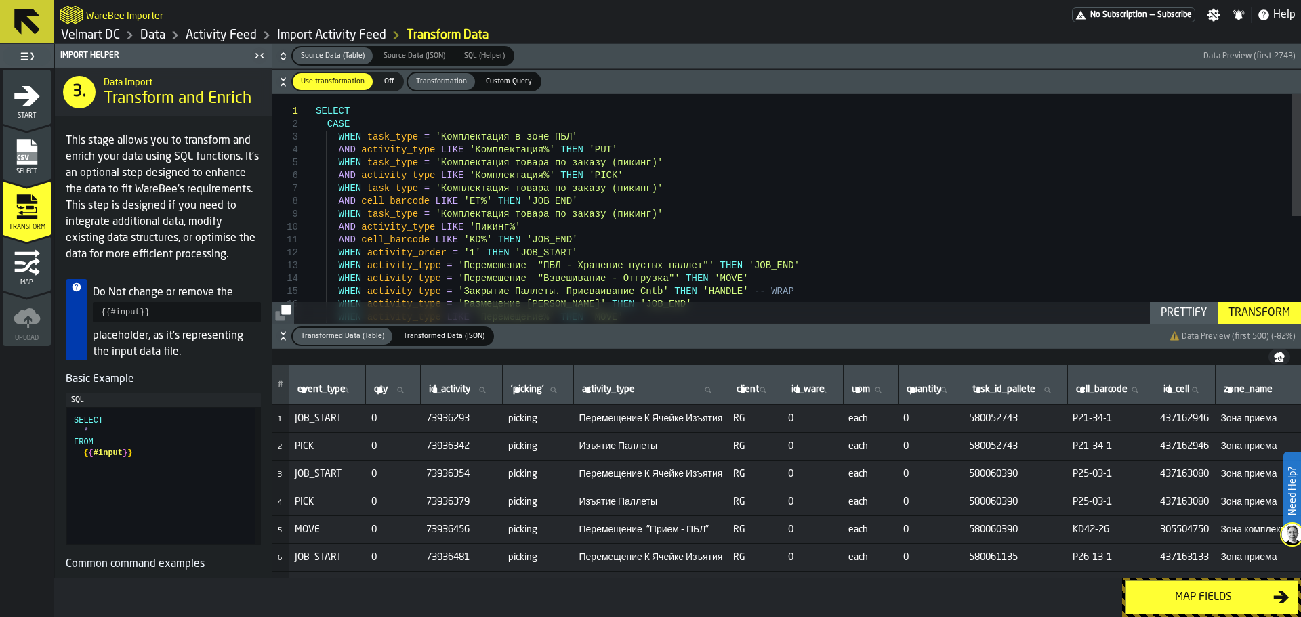
type textarea "**********"
click at [1276, 294] on div "SELECT CASE WHEN task_type = 'Комплектация в зоне ПБЛ' AND activity_type LIKE '…" at bounding box center [808, 309] width 985 height 430
click at [1261, 317] on div "Transform" at bounding box center [1259, 313] width 73 height 16
click at [1173, 601] on div "Map fields" at bounding box center [1204, 598] width 140 height 16
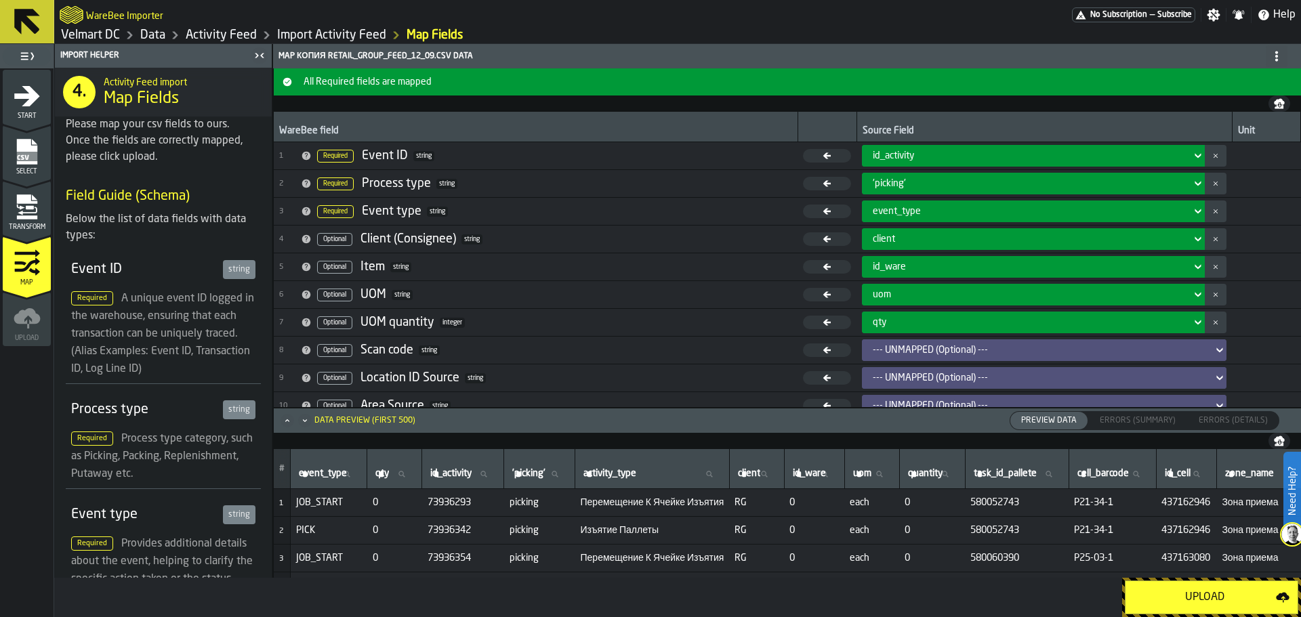
click at [1179, 602] on div "Upload" at bounding box center [1205, 598] width 142 height 16
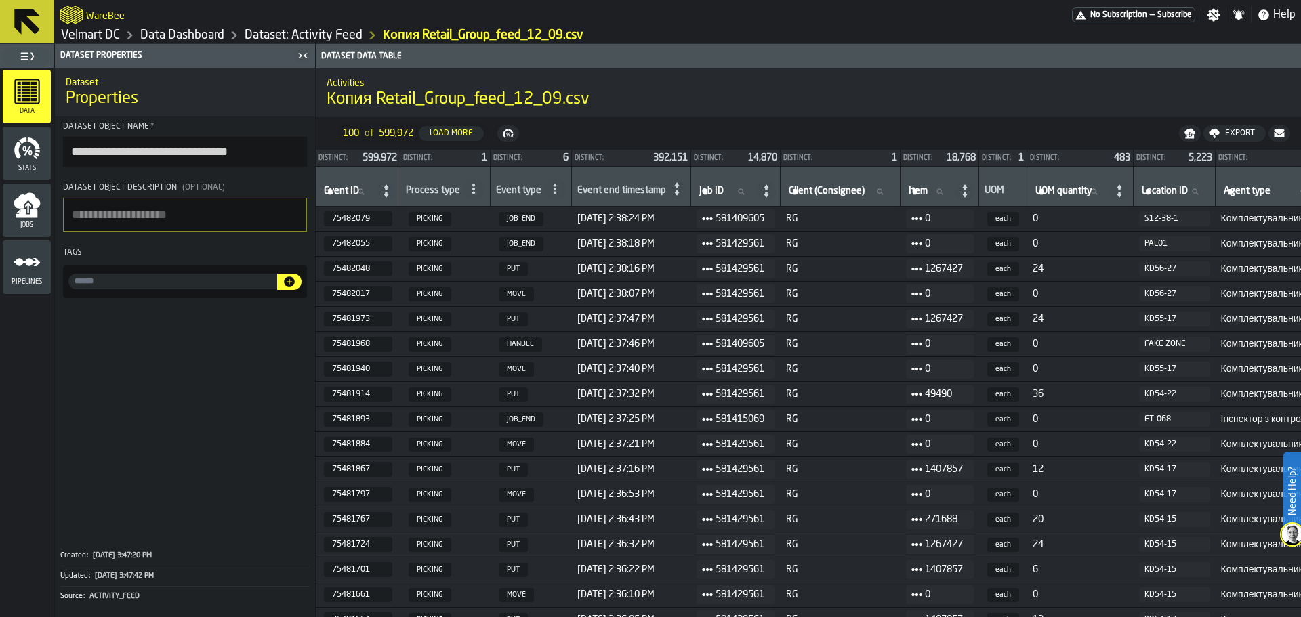
click at [34, 265] on icon "menu Pipelines" at bounding box center [27, 262] width 27 height 27
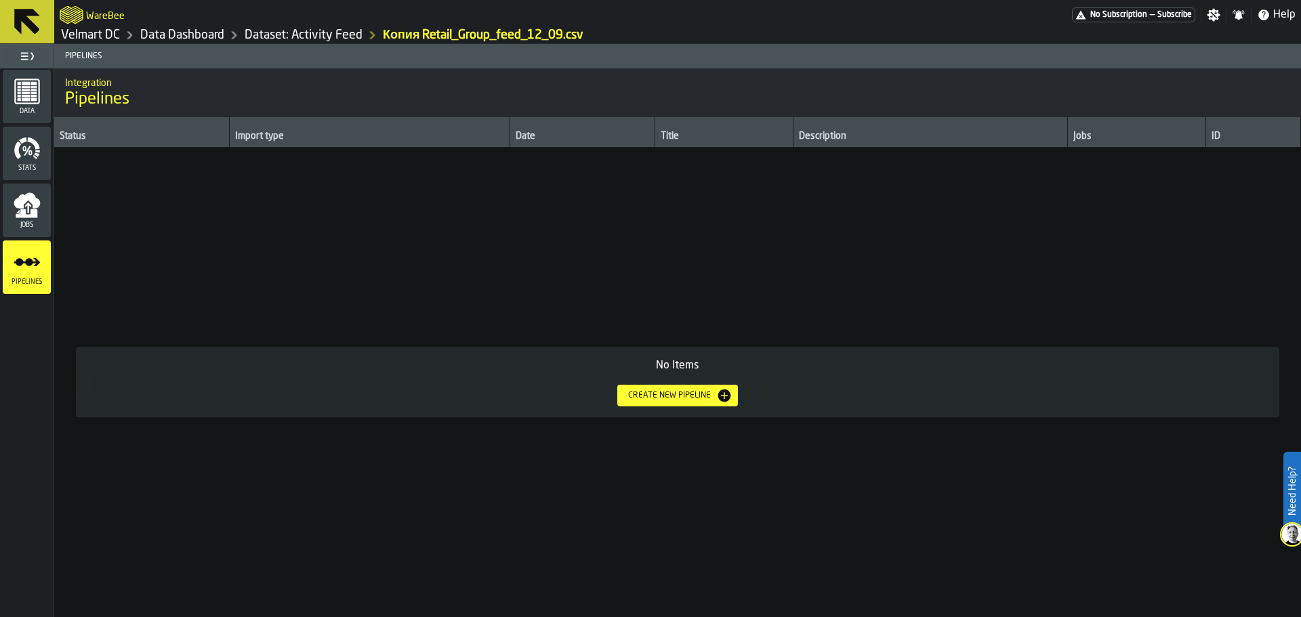
click at [668, 404] on button "Create new pipeline" at bounding box center [677, 396] width 121 height 22
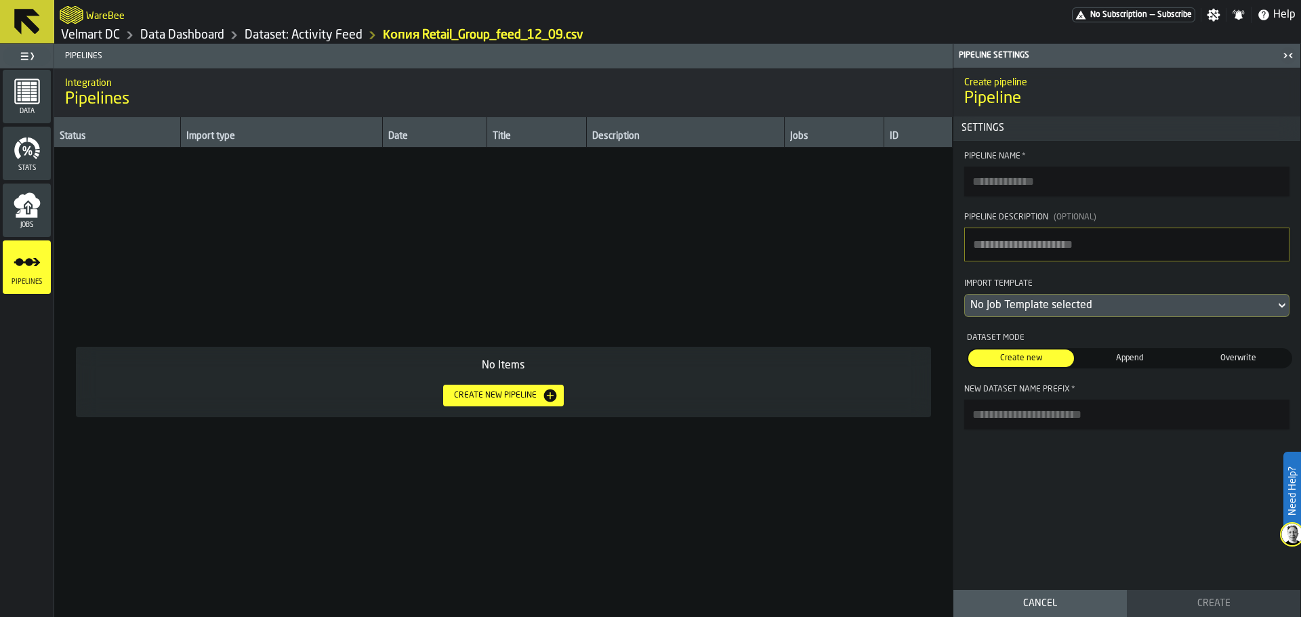
click at [1062, 182] on input "Pipeline Name *" at bounding box center [1126, 182] width 325 height 30
click at [1063, 231] on textarea "Pipeline Description (Optional)" at bounding box center [1126, 245] width 325 height 34
click at [41, 212] on div "Jobs" at bounding box center [27, 210] width 48 height 37
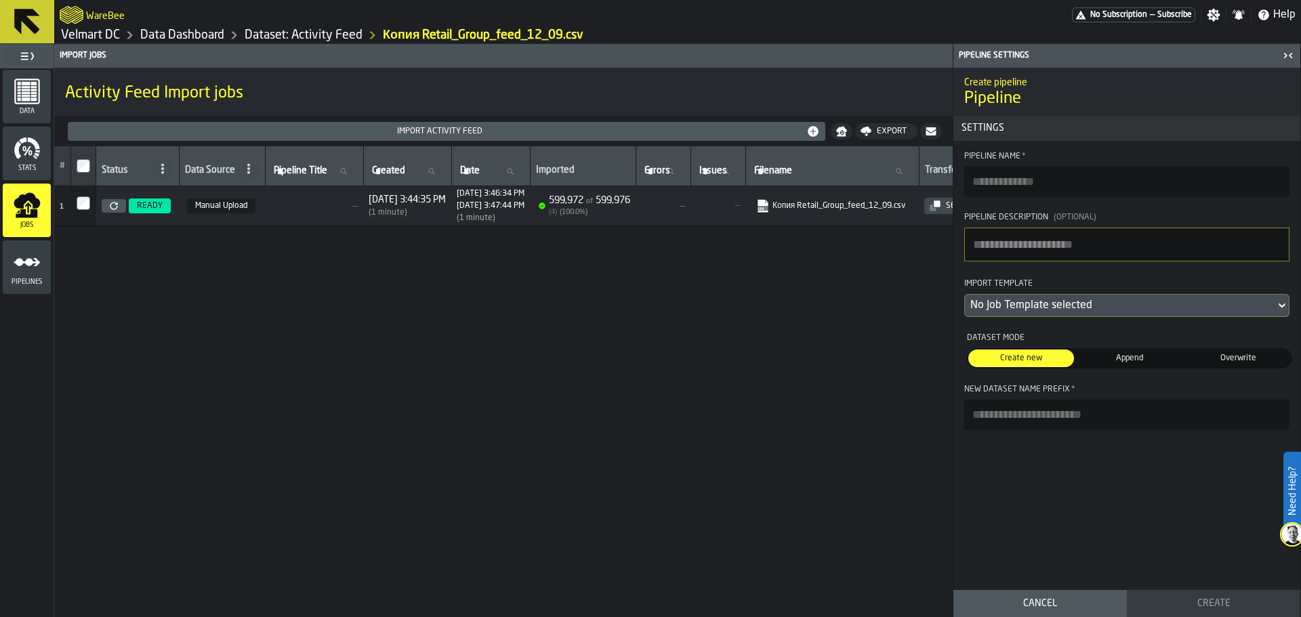
click at [525, 216] on div "( 1 minute )" at bounding box center [491, 217] width 68 height 9
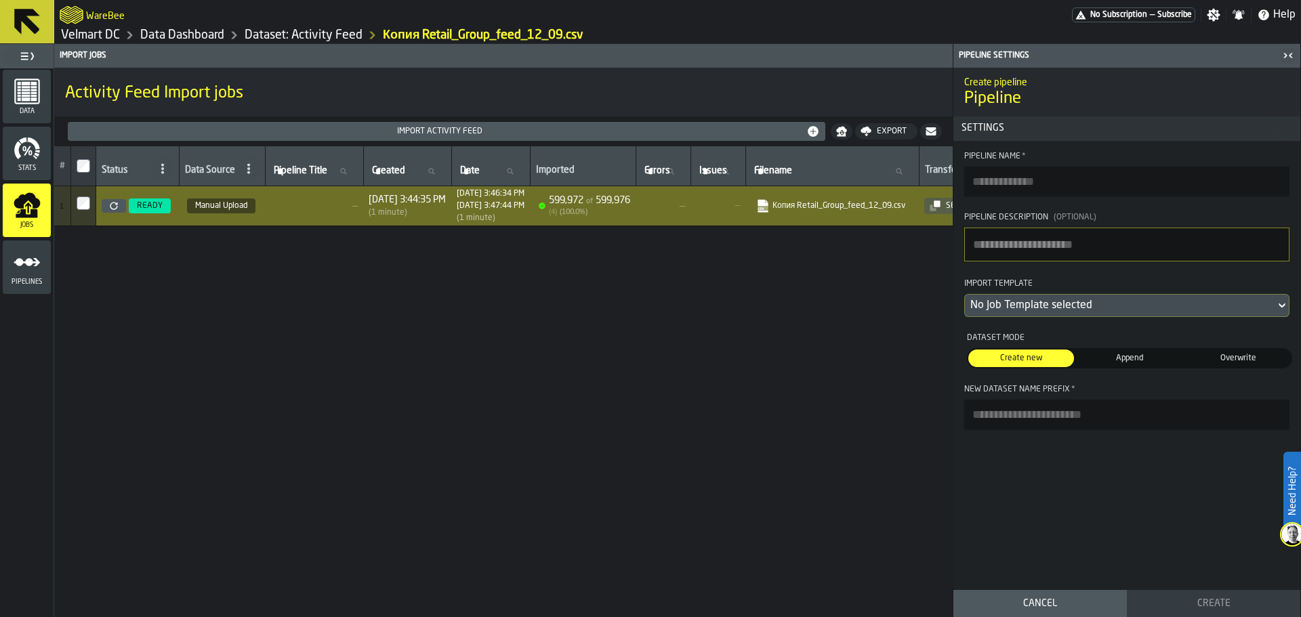
click at [1286, 50] on icon "button-toggle-Close me" at bounding box center [1288, 55] width 16 height 16
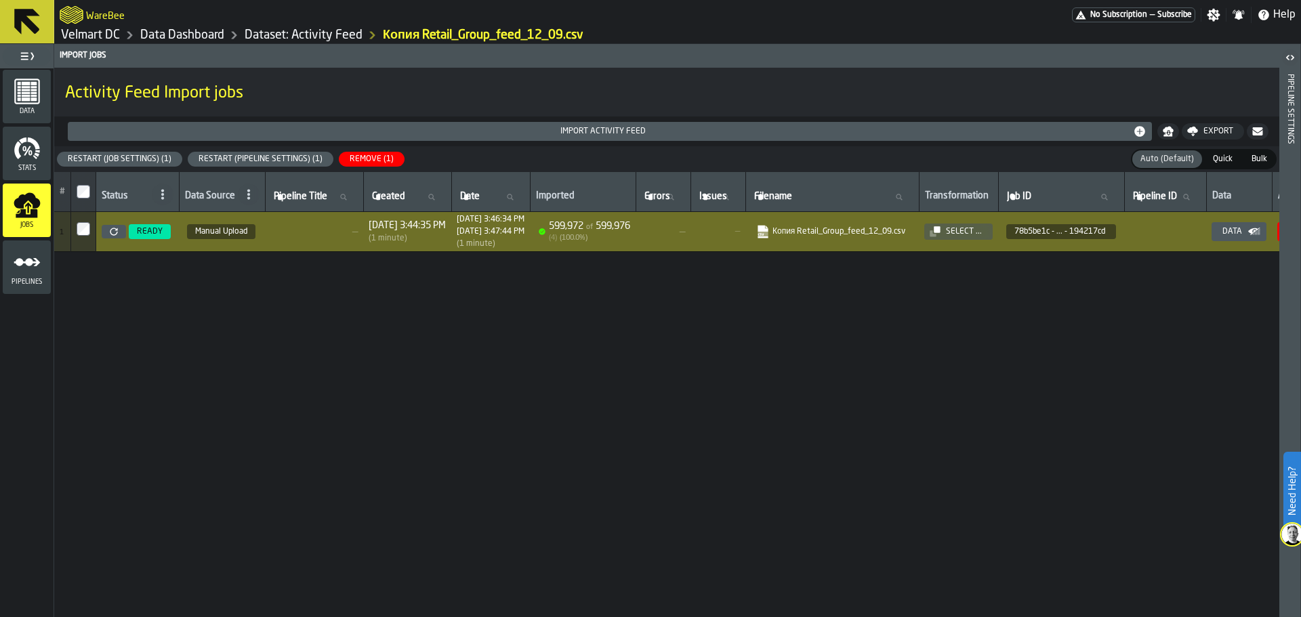
click at [518, 133] on div "Import Activity Feed" at bounding box center [603, 131] width 1060 height 9
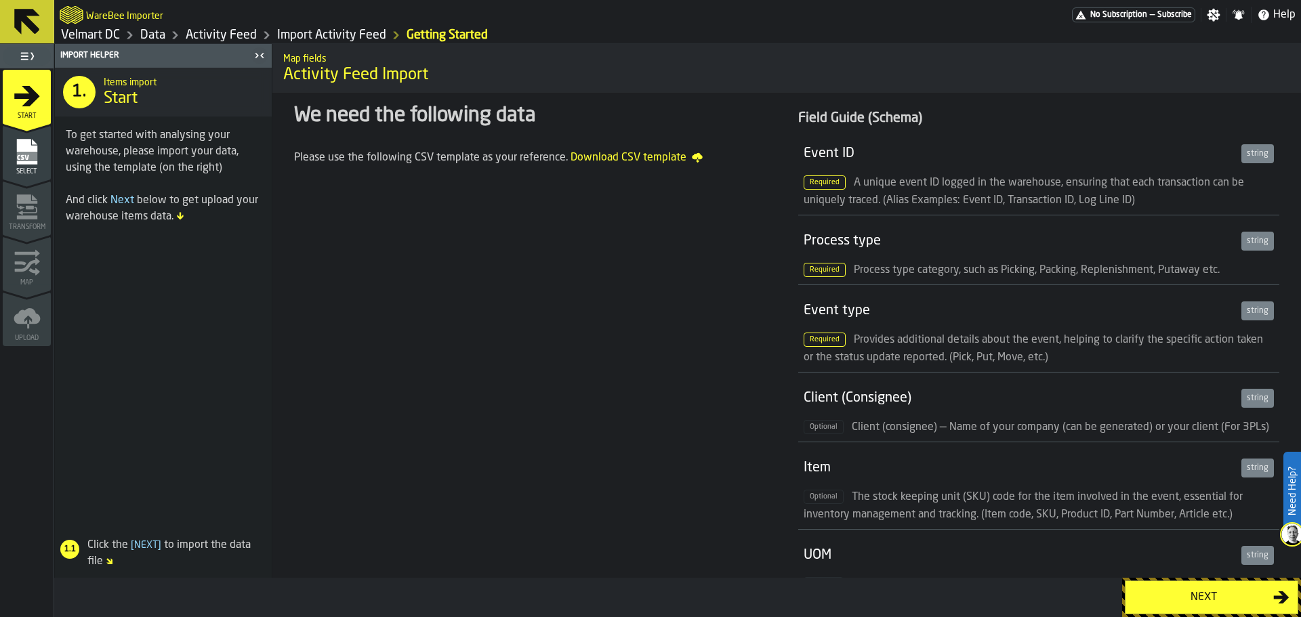
click at [327, 38] on link "Import Activity Feed" at bounding box center [331, 35] width 109 height 15
click at [355, 33] on link "Import Activity Feed" at bounding box center [331, 35] width 109 height 15
click at [239, 31] on link "Activity Feed" at bounding box center [221, 35] width 71 height 15
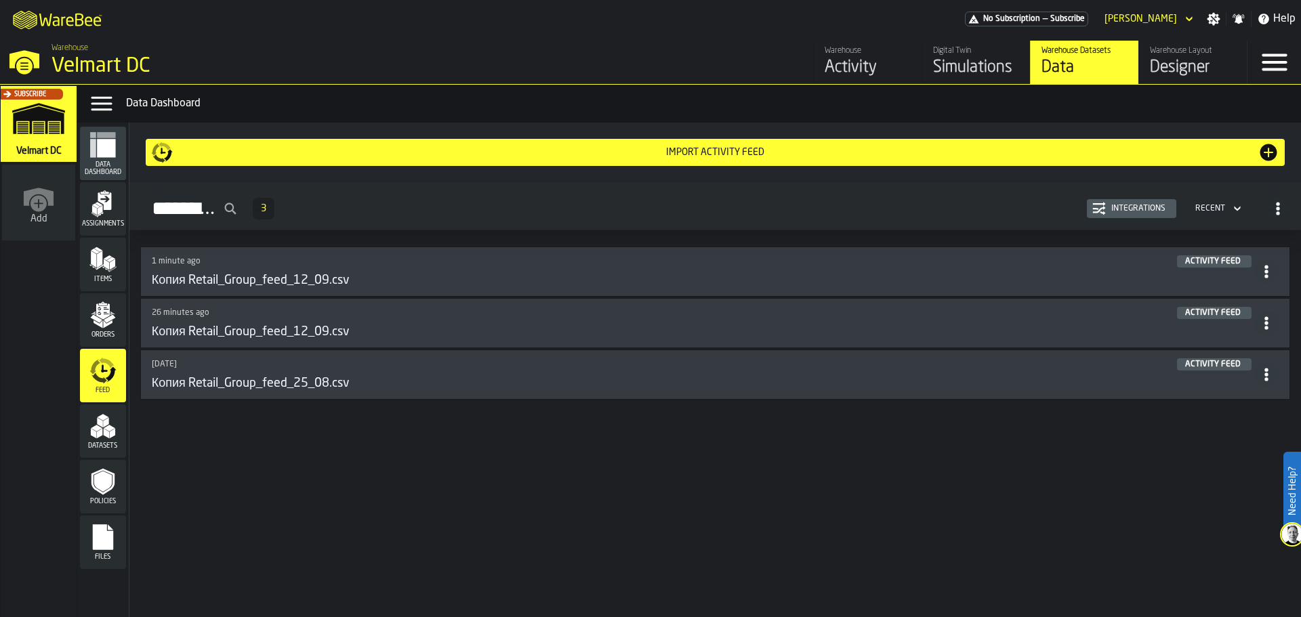
click at [1269, 333] on span at bounding box center [1266, 323] width 24 height 24
click at [804, 445] on div "Import Activity Feed Activity Feed 3 Integrations Recent 1 minute ago Activity …" at bounding box center [715, 370] width 1172 height 495
click at [841, 73] on div "Activity" at bounding box center [868, 68] width 86 height 22
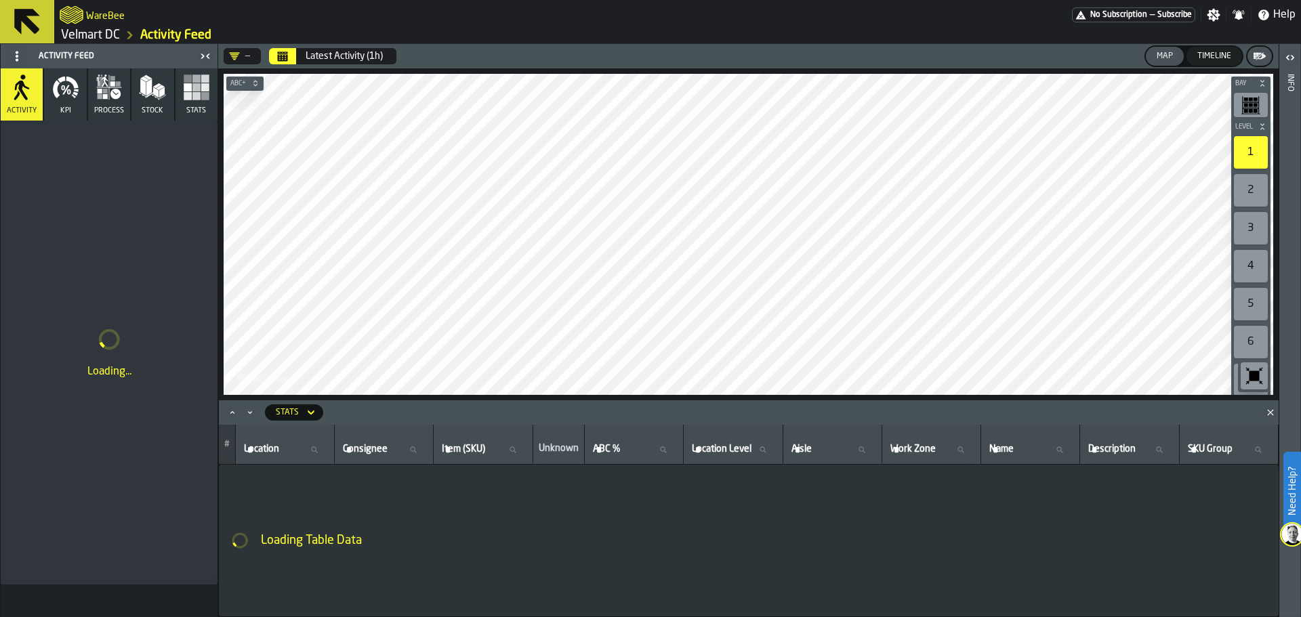
click at [280, 56] on icon "Календарь" at bounding box center [283, 57] width 10 height 7
click at [234, 58] on icon "DropdownMenuValue-" at bounding box center [235, 55] width 10 height 7
click at [3, 61] on header "Activity Feed" at bounding box center [109, 56] width 217 height 24
click at [9, 60] on span at bounding box center [17, 56] width 22 height 22
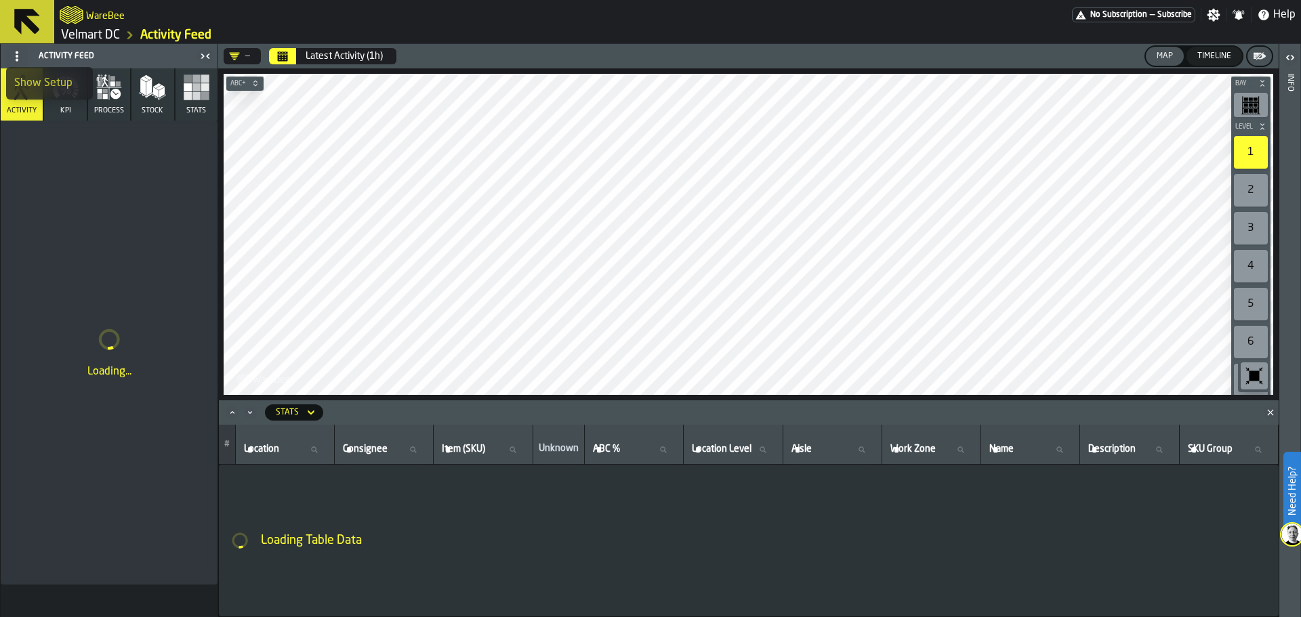
click at [41, 79] on div "Show Setup" at bounding box center [49, 83] width 70 height 16
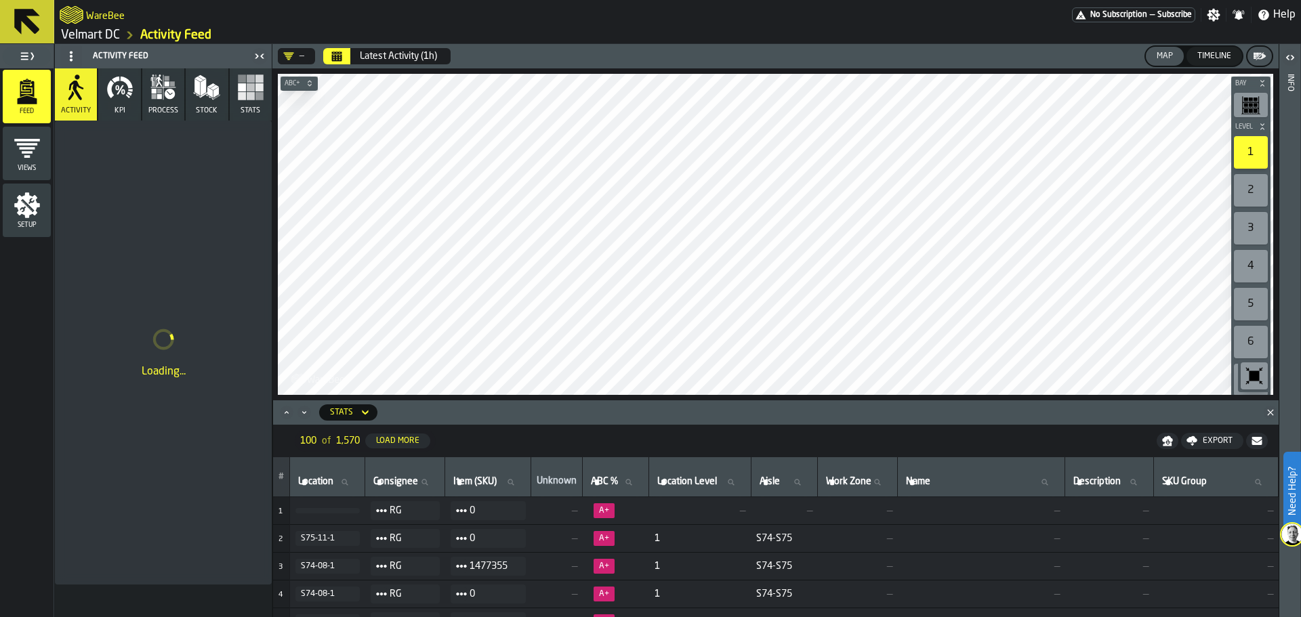
click at [33, 197] on icon "menu Setup" at bounding box center [27, 205] width 26 height 26
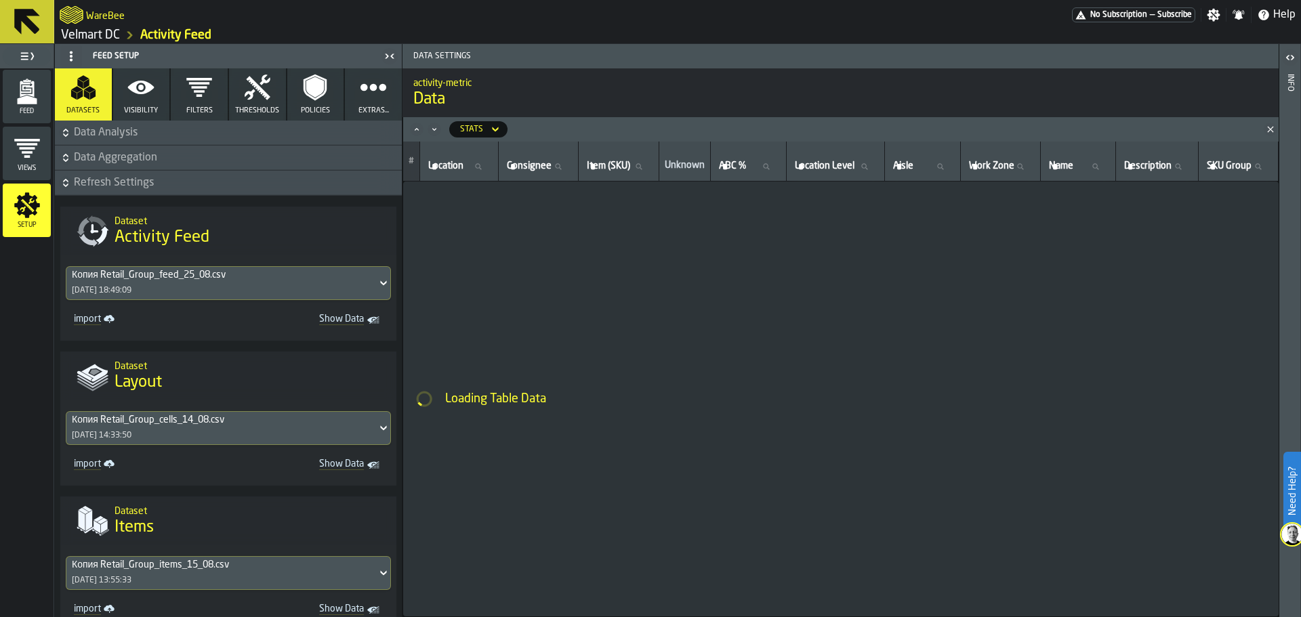
click at [377, 287] on icon at bounding box center [384, 283] width 14 height 16
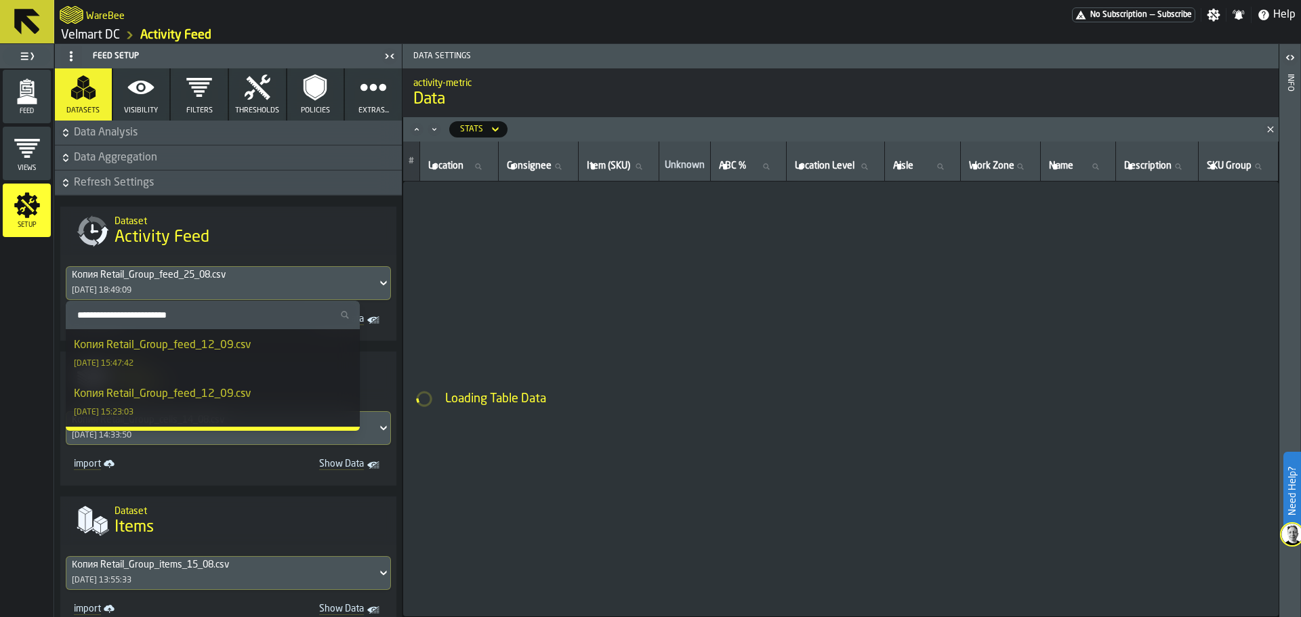
click at [280, 352] on div "Копия Retail_Group_feed_12_09.csv [DATE] 15:47:42" at bounding box center [213, 354] width 278 height 33
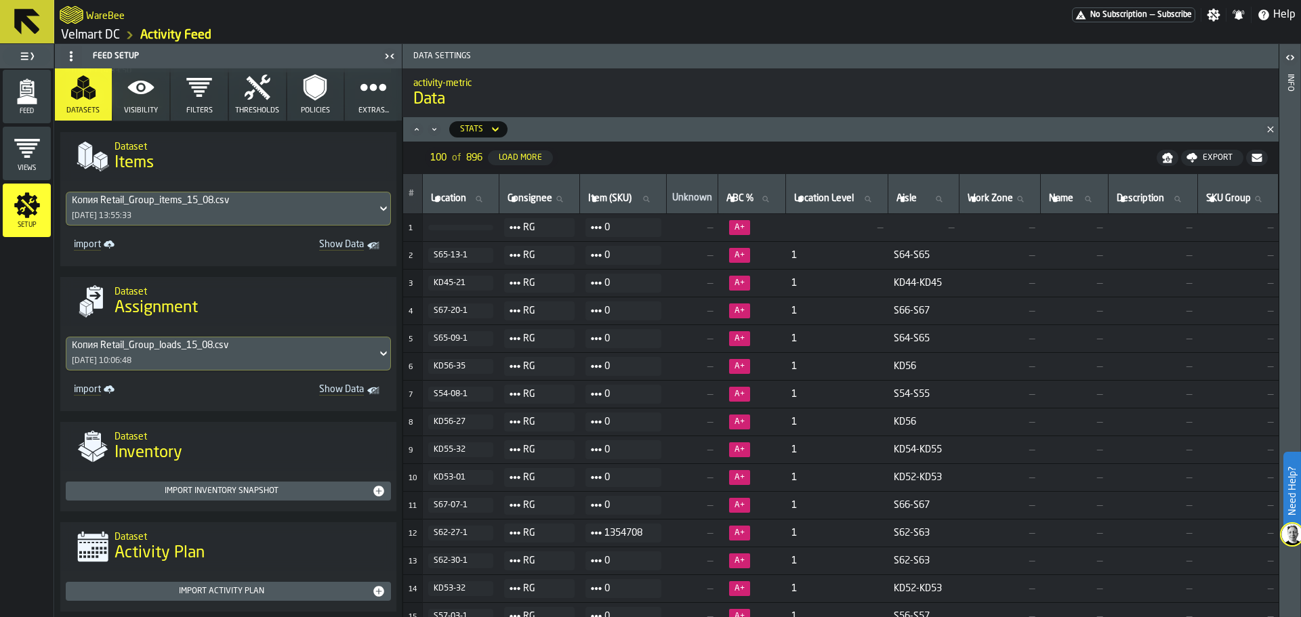
scroll to position [389, 0]
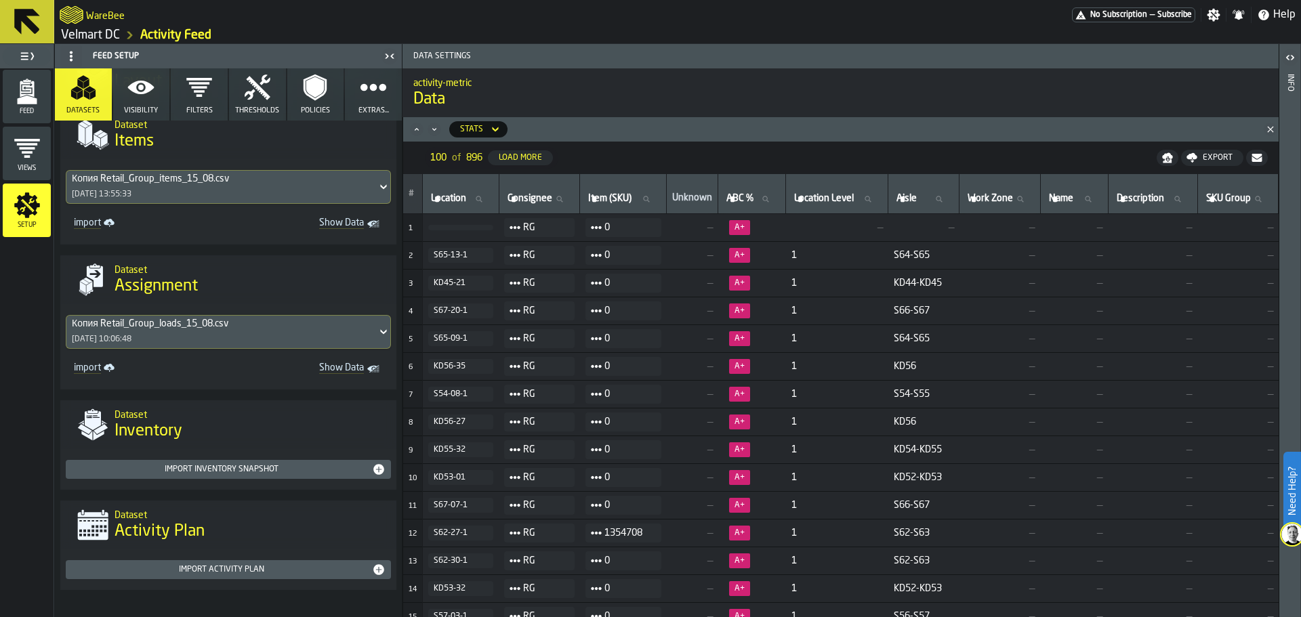
click at [34, 164] on div "Views" at bounding box center [27, 153] width 48 height 37
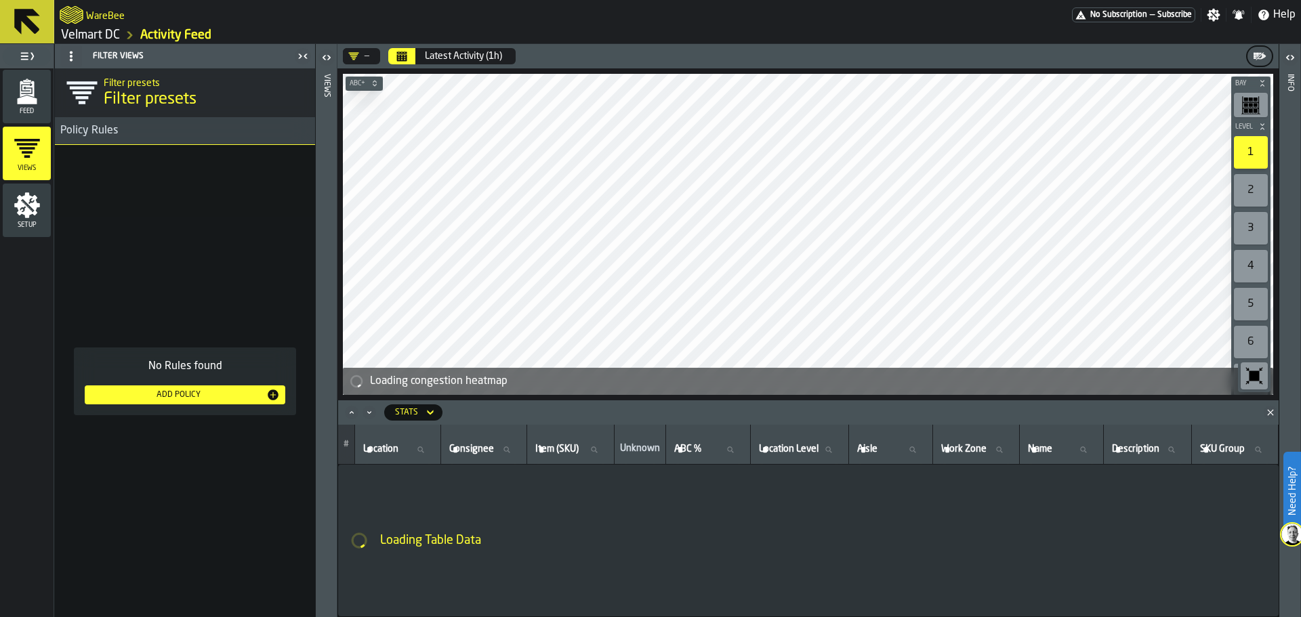
click at [35, 108] on span "Feed" at bounding box center [27, 111] width 48 height 7
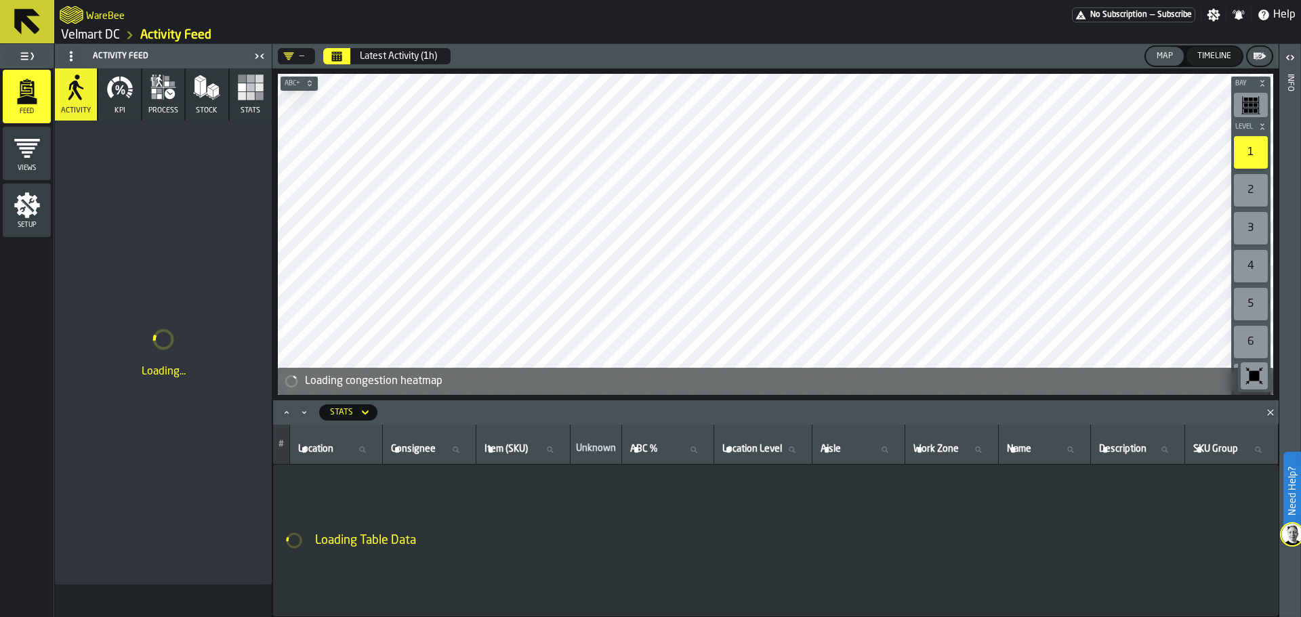
click at [354, 60] on button "Latest Activity (1h)" at bounding box center [399, 56] width 94 height 27
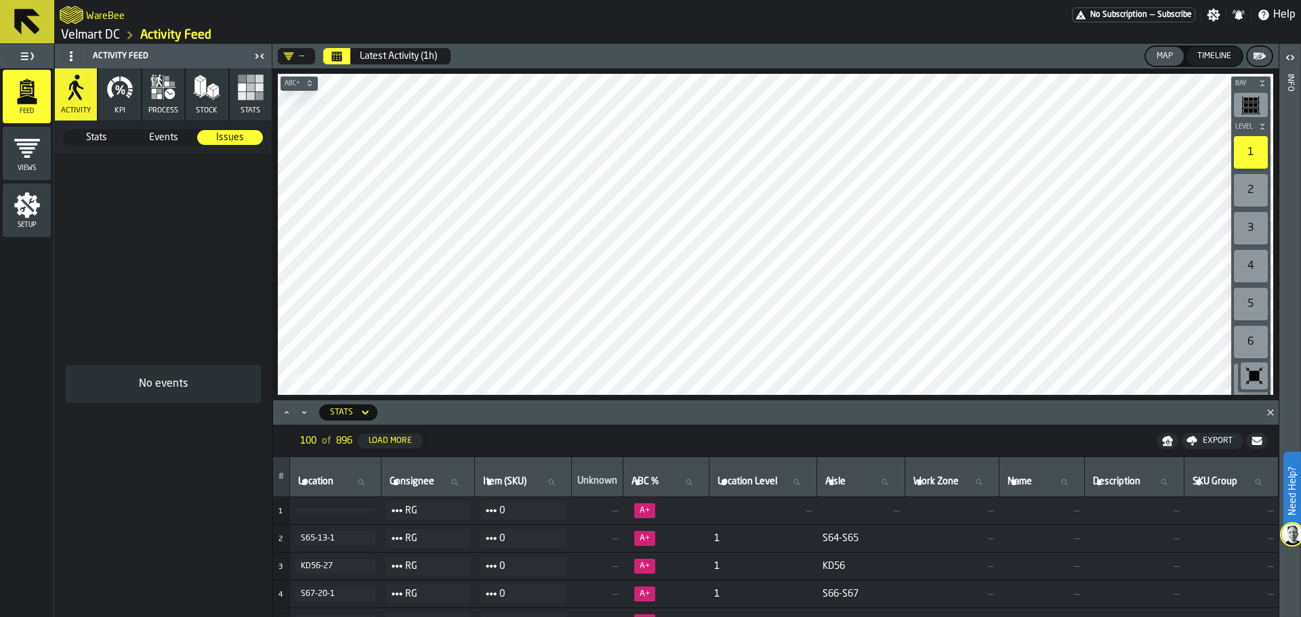
click at [85, 35] on link "Velmart DC" at bounding box center [90, 35] width 59 height 15
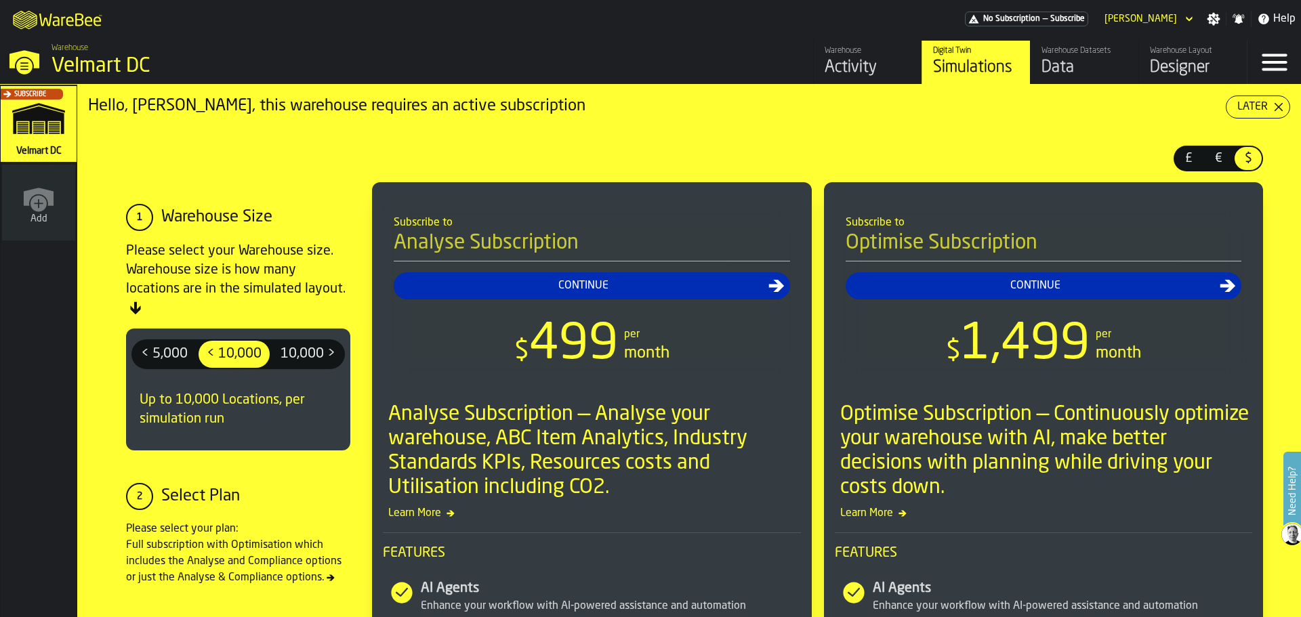
click at [1095, 78] on div "Data" at bounding box center [1085, 68] width 86 height 22
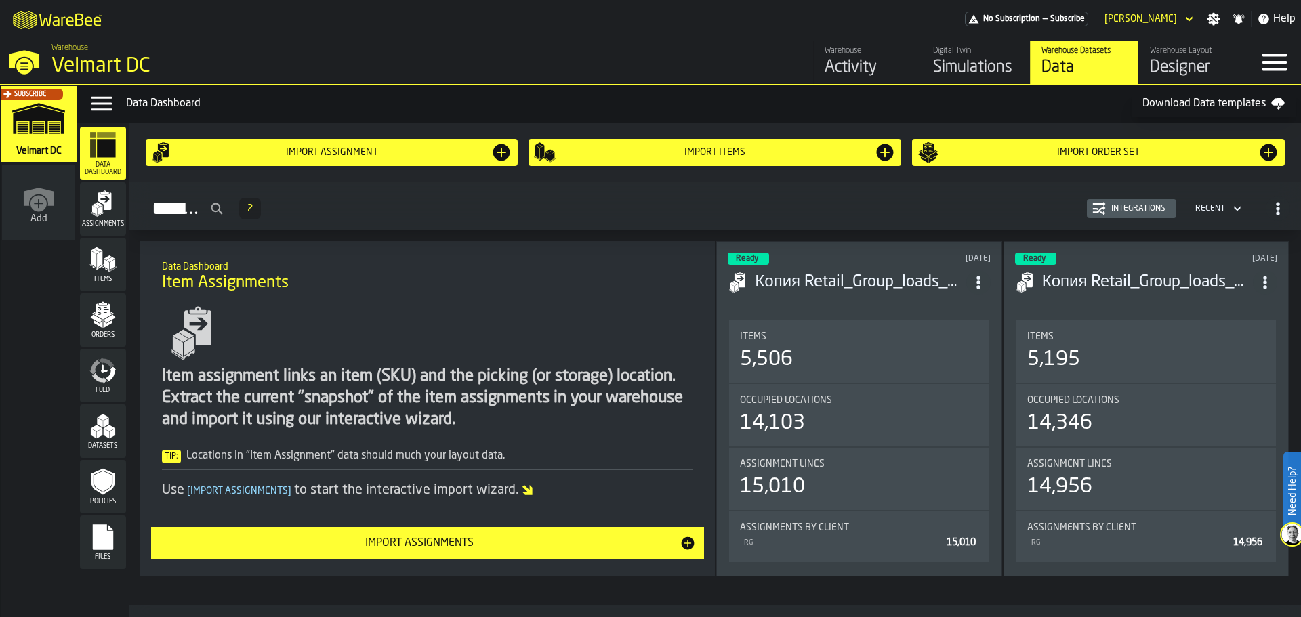
click at [100, 209] on polygon "menu Assignments" at bounding box center [100, 209] width 5 height 9
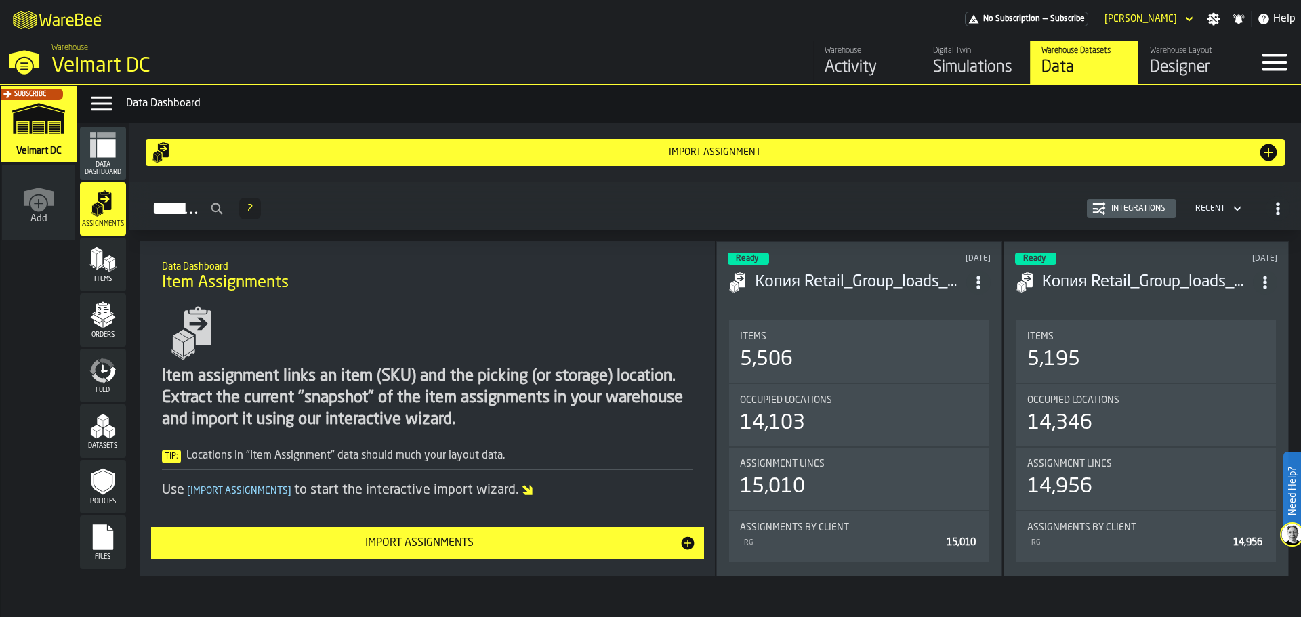
click at [115, 170] on span "Data Dashboard" at bounding box center [103, 168] width 46 height 15
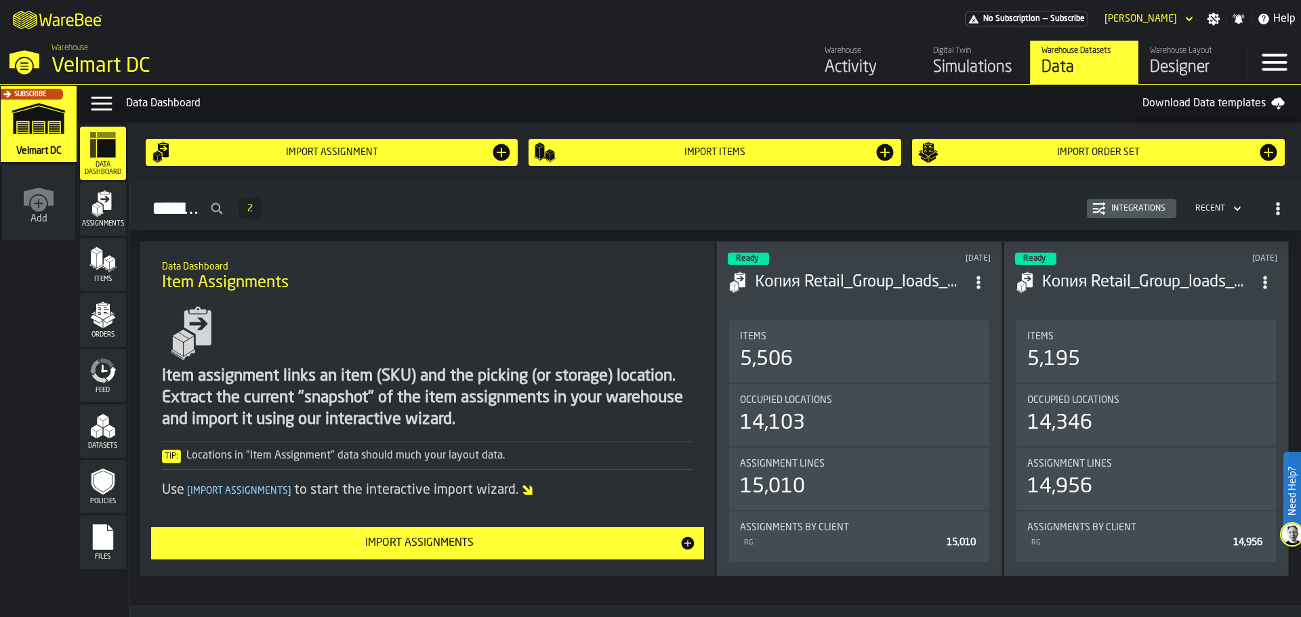
click at [1234, 210] on icon "button-Assignments" at bounding box center [1237, 209] width 6 height 5
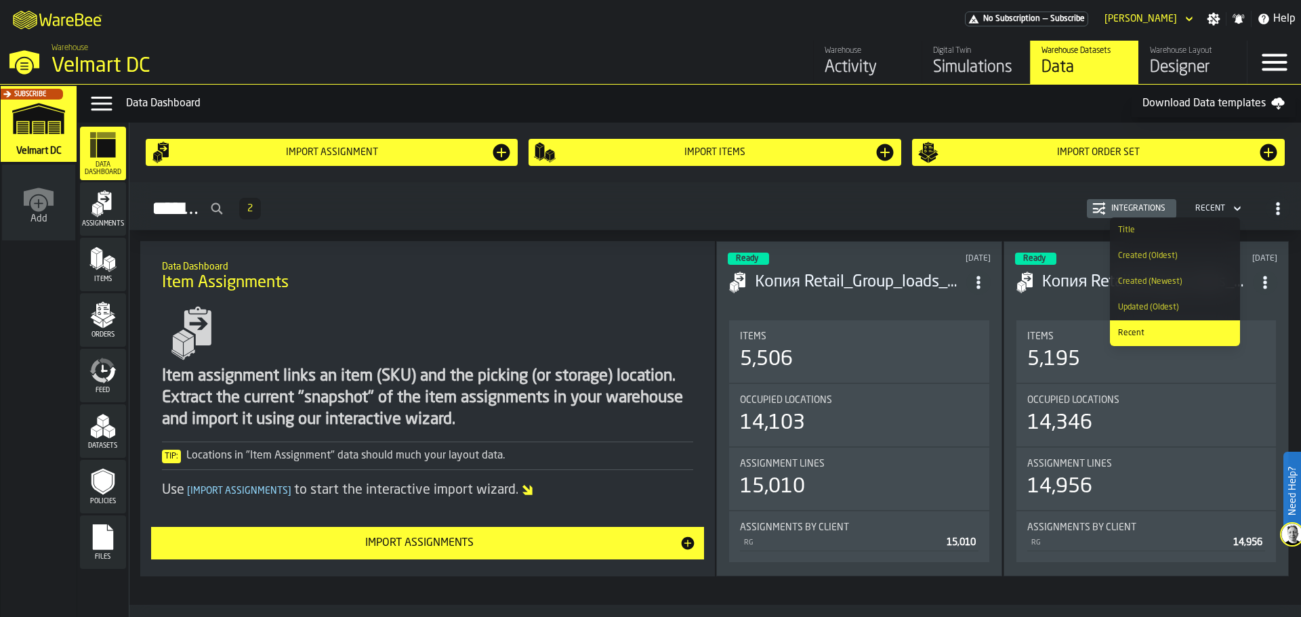
click at [1154, 216] on div "Integrations" at bounding box center [1132, 209] width 79 height 14
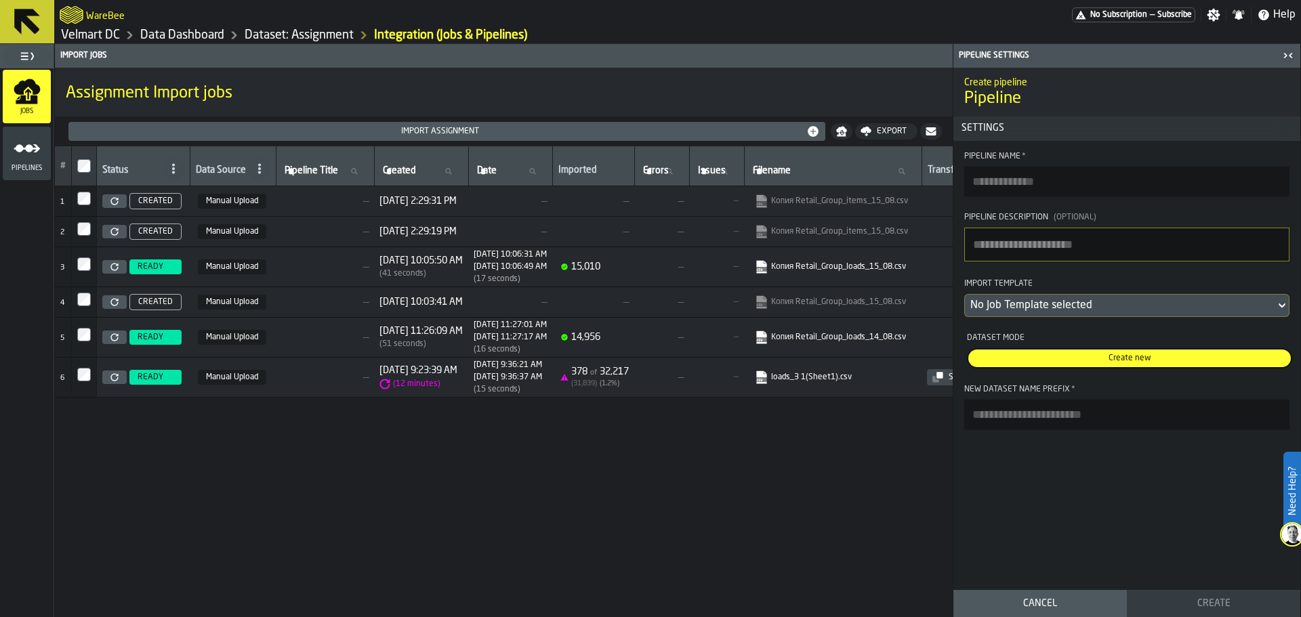
click at [1280, 58] on icon "button-toggle-Close me" at bounding box center [1288, 55] width 16 height 16
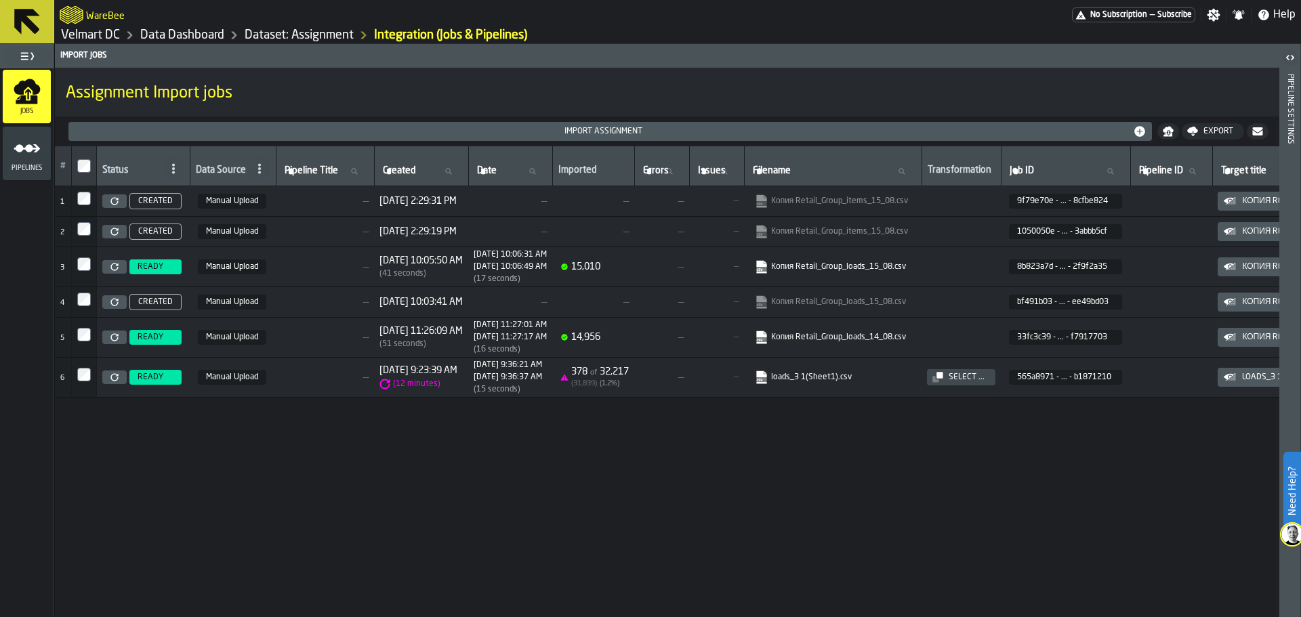
click at [286, 37] on link "Dataset: Assignment" at bounding box center [299, 35] width 109 height 15
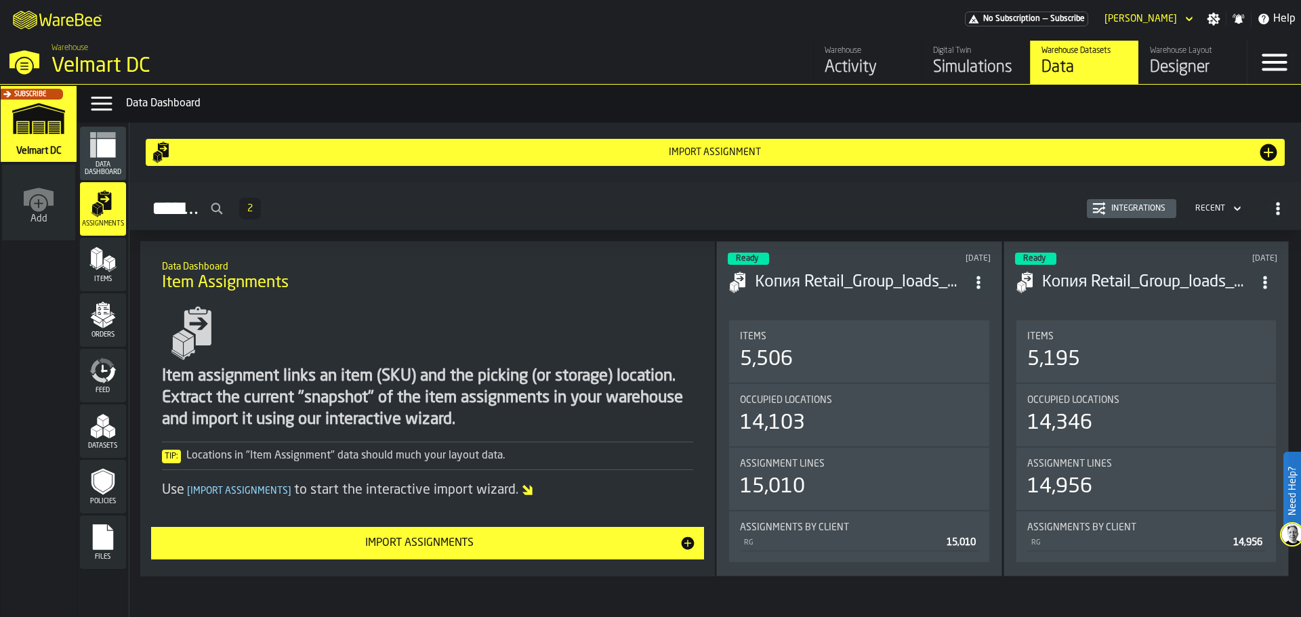
click at [1214, 209] on div "Recent" at bounding box center [1211, 208] width 30 height 9
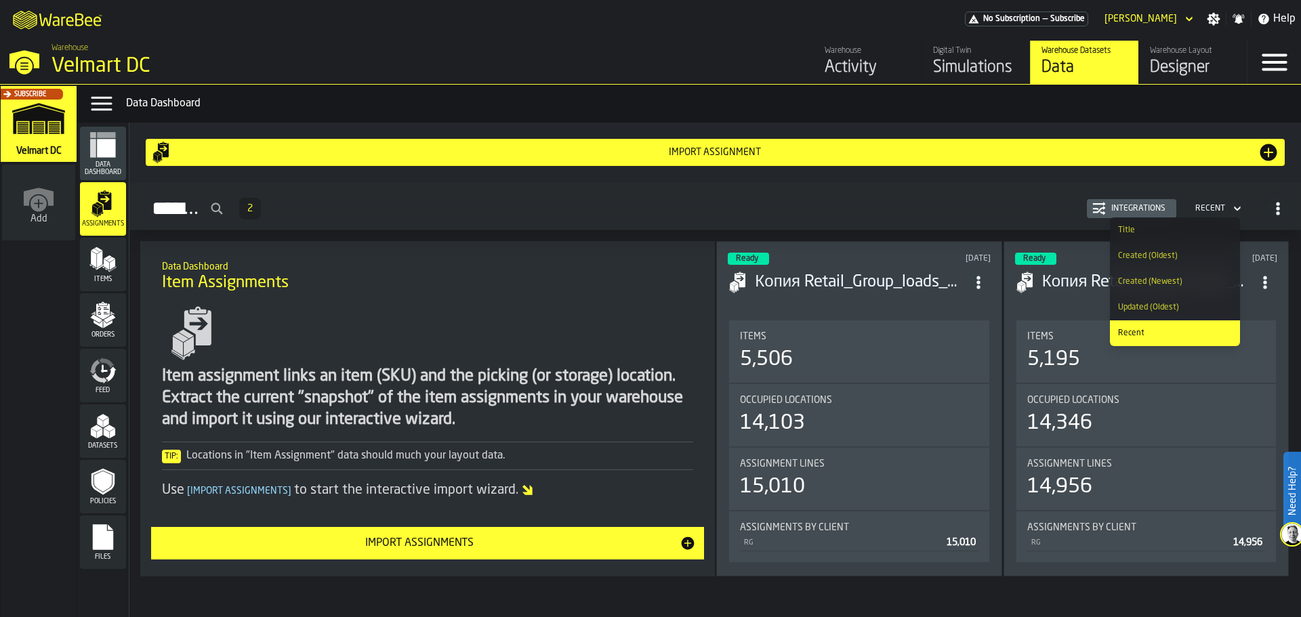
click at [1165, 236] on li "Title" at bounding box center [1175, 231] width 130 height 26
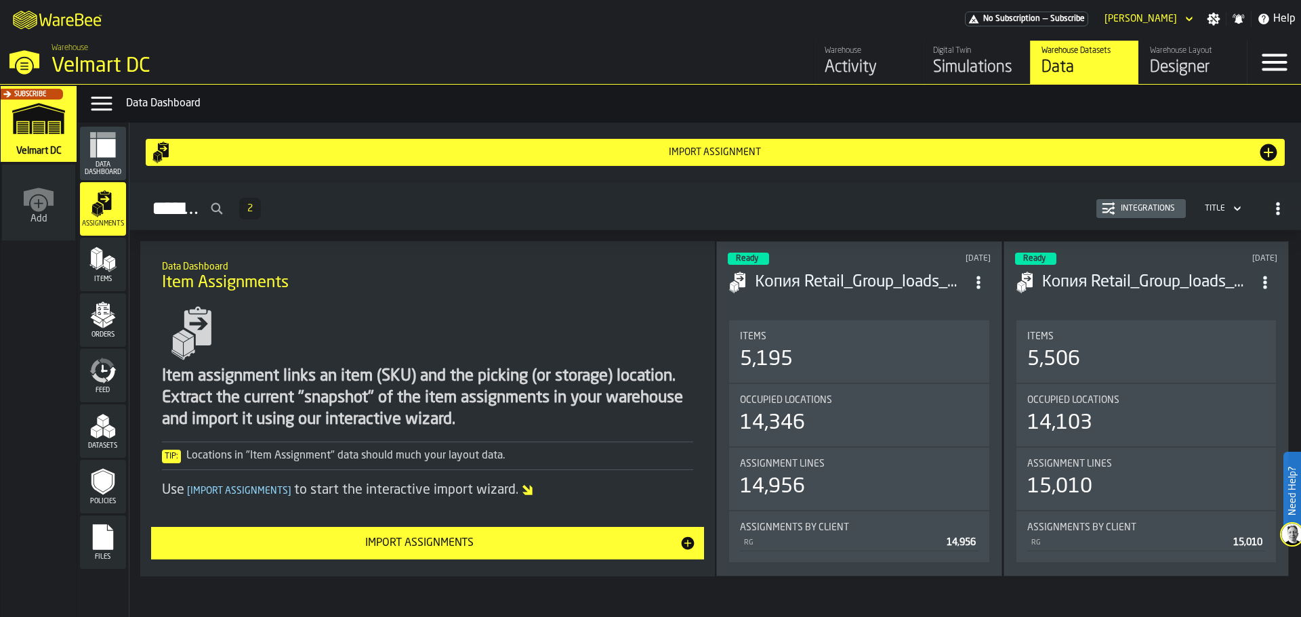
click at [93, 154] on rect "menu Data Dashboard" at bounding box center [93, 148] width 6 height 18
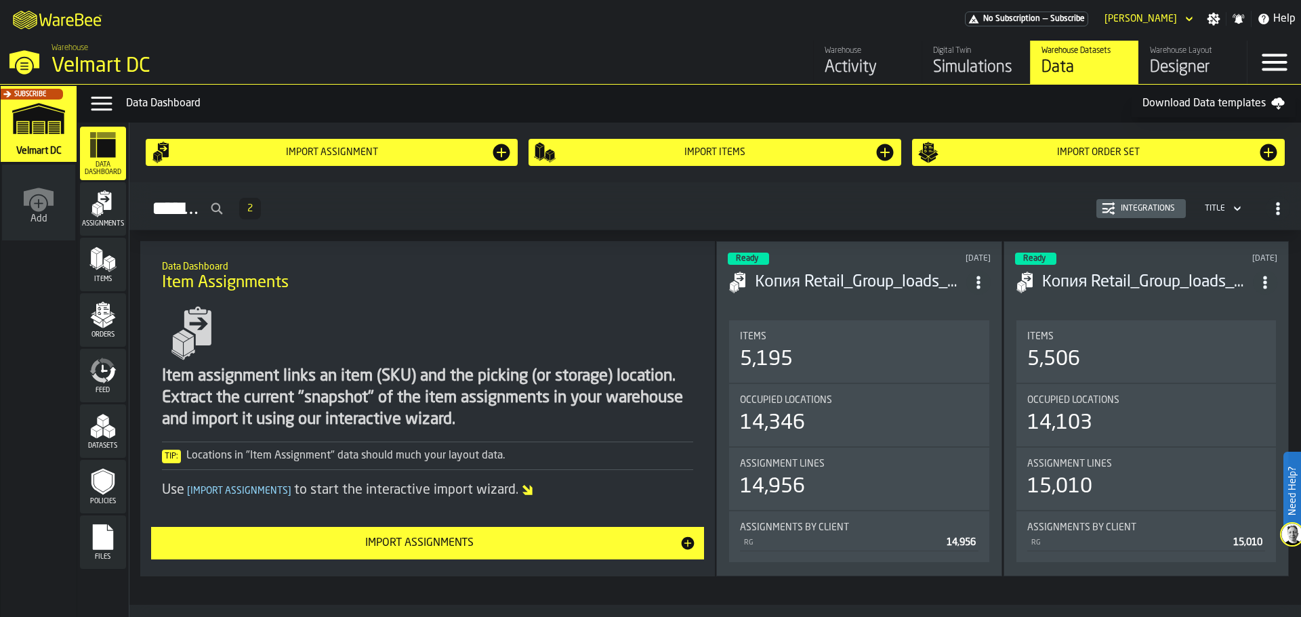
click at [1183, 59] on div "Designer" at bounding box center [1193, 68] width 86 height 22
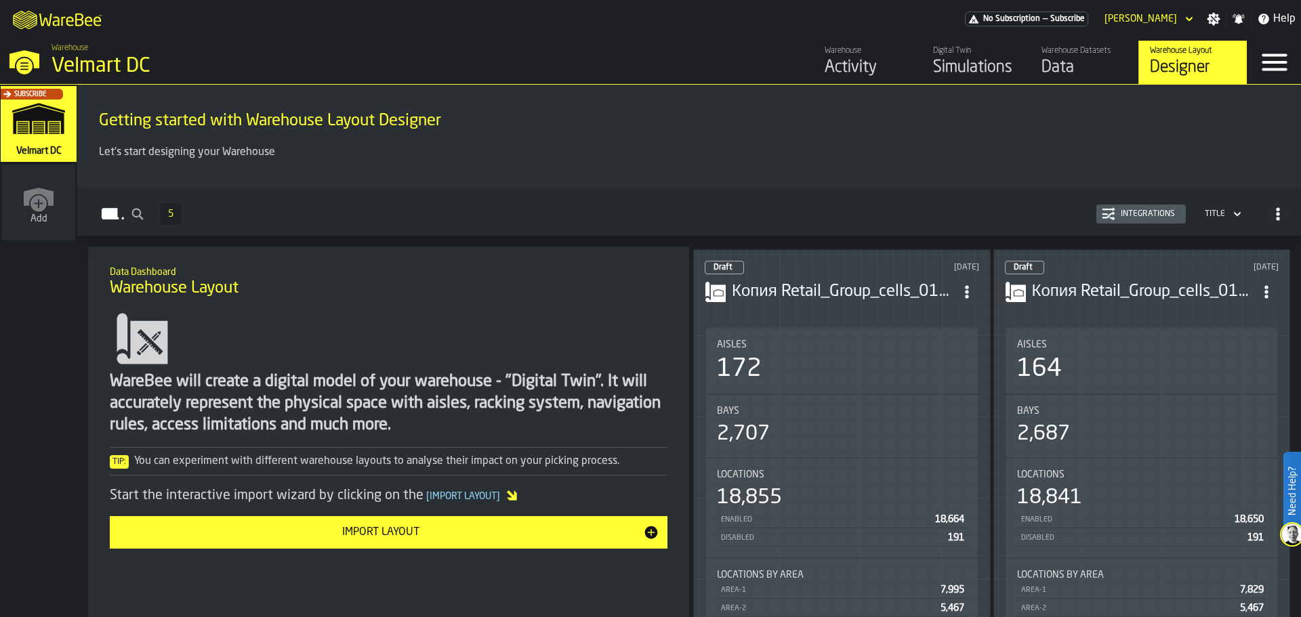
scroll to position [136, 0]
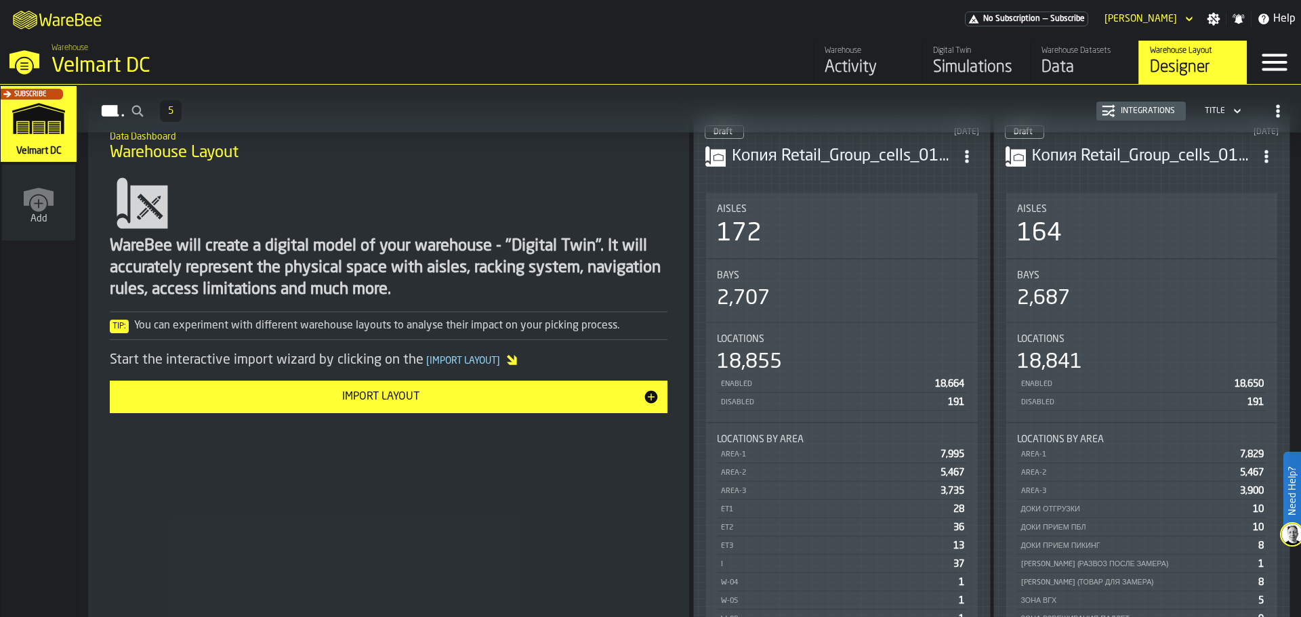
click at [798, 281] on div "Bays 2,707" at bounding box center [842, 290] width 250 height 41
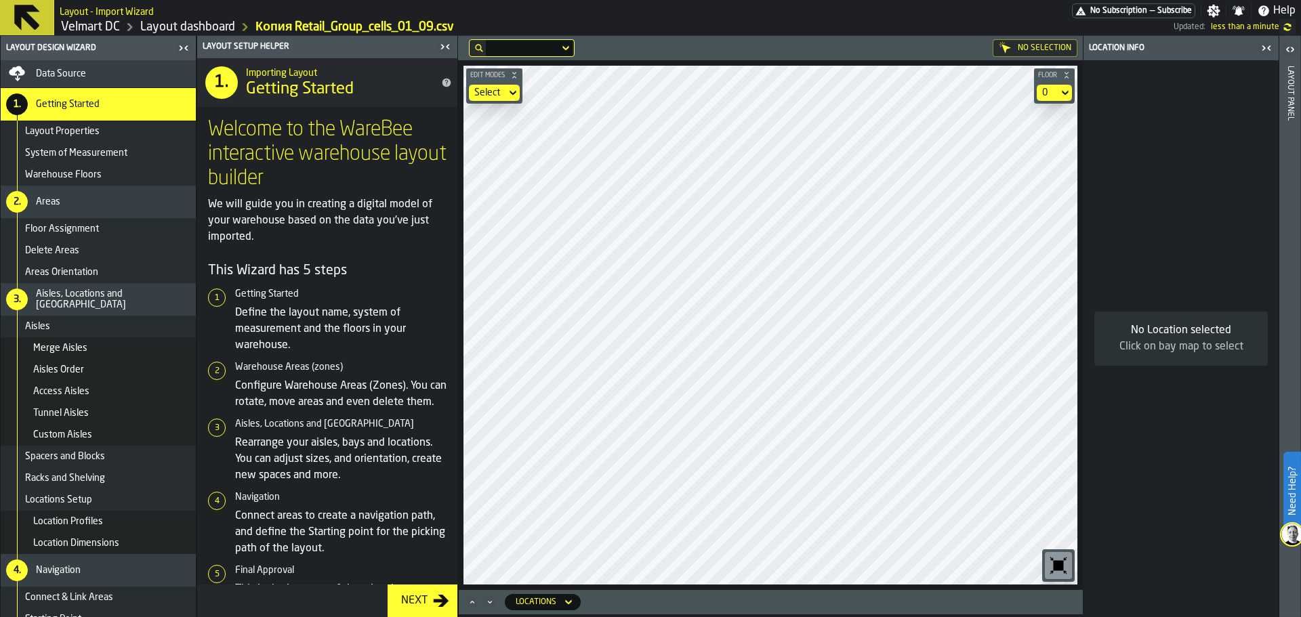
click at [449, 46] on icon "button-toggle-Close me" at bounding box center [445, 47] width 16 height 16
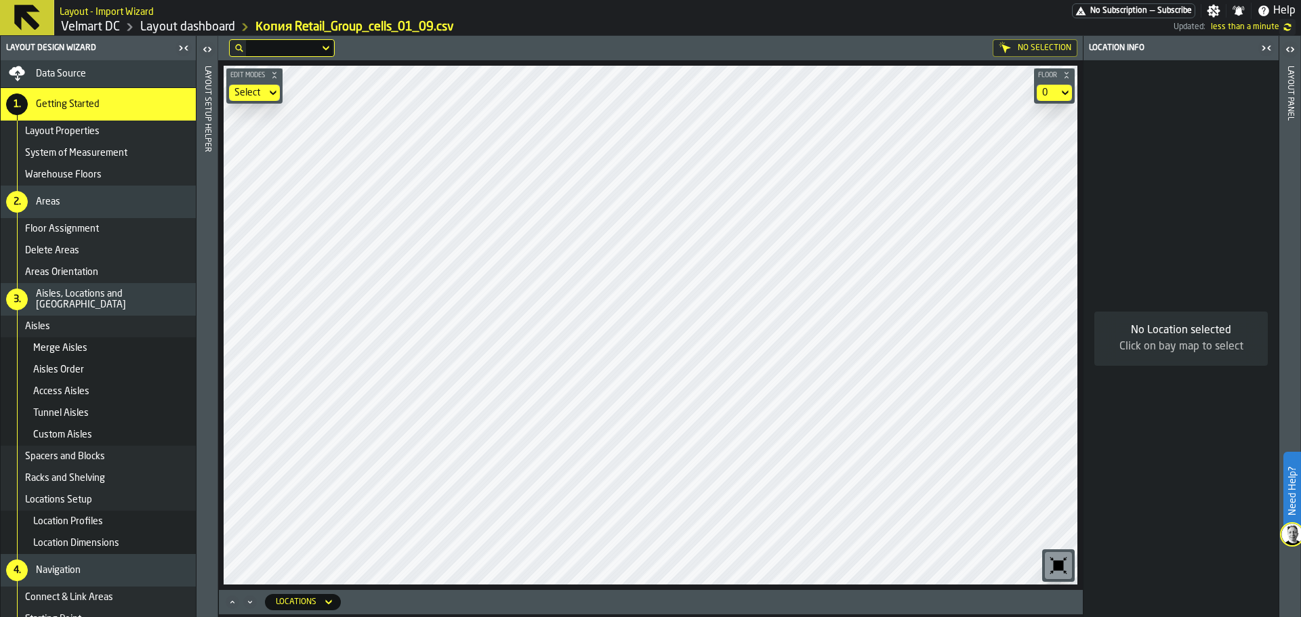
click at [392, 592] on div "No Selection Edit Modes Select Floor 0 Locations" at bounding box center [650, 326] width 865 height 581
click at [502, 5] on main "Layout - Import Wizard No Subscription — Subscribe Settings Notifications Help …" at bounding box center [650, 308] width 1301 height 617
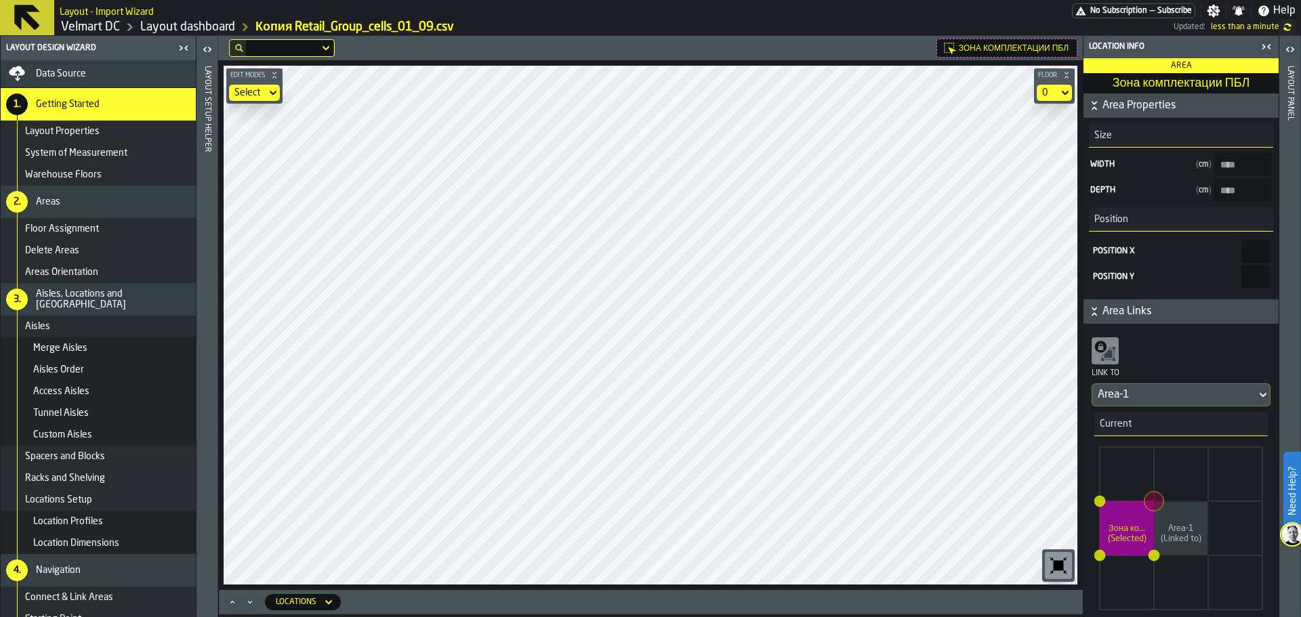
type ПБЛ-size-w "*****"
type ПБЛ-size-d "****"
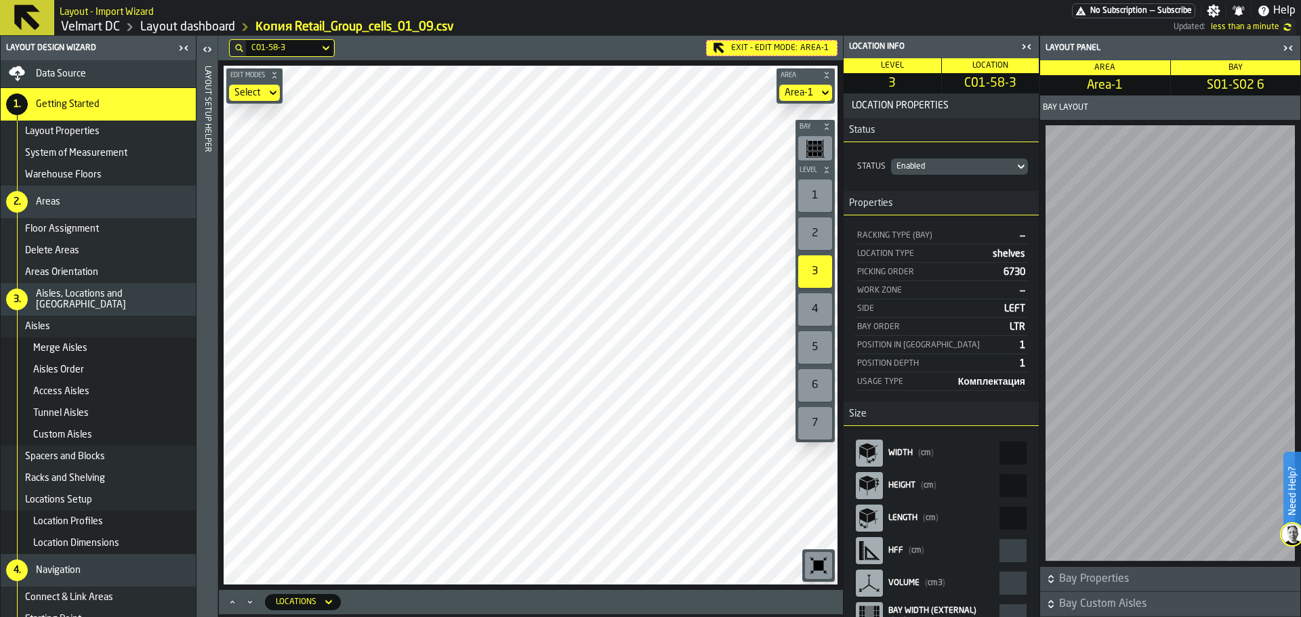
click at [592, 589] on div "Edit Modes Select Area Area-1 Bay Level 1 2 3 4 5 6 7 M A K I N G W A R E H O U…" at bounding box center [530, 325] width 625 height 530
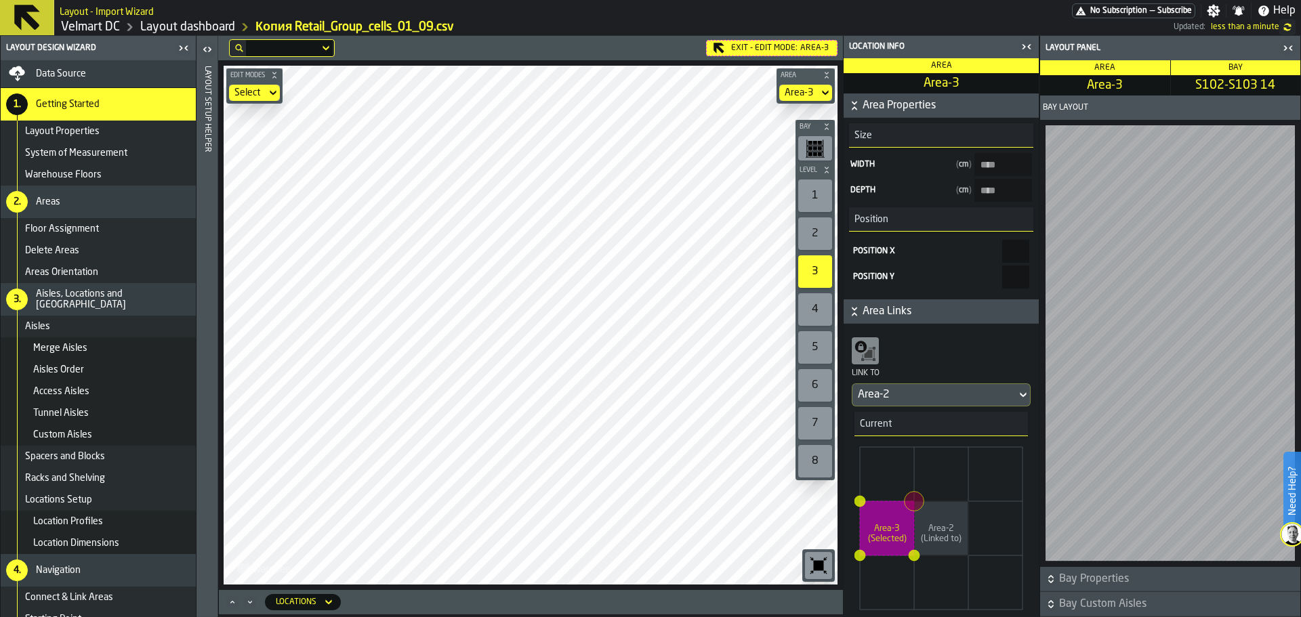
click at [342, 49] on div "Exit - Edit Mode: Area-3 Edit Modes Select Area Area-3 Bay Level 1 2 3 4 5 6 7 …" at bounding box center [530, 313] width 625 height 554
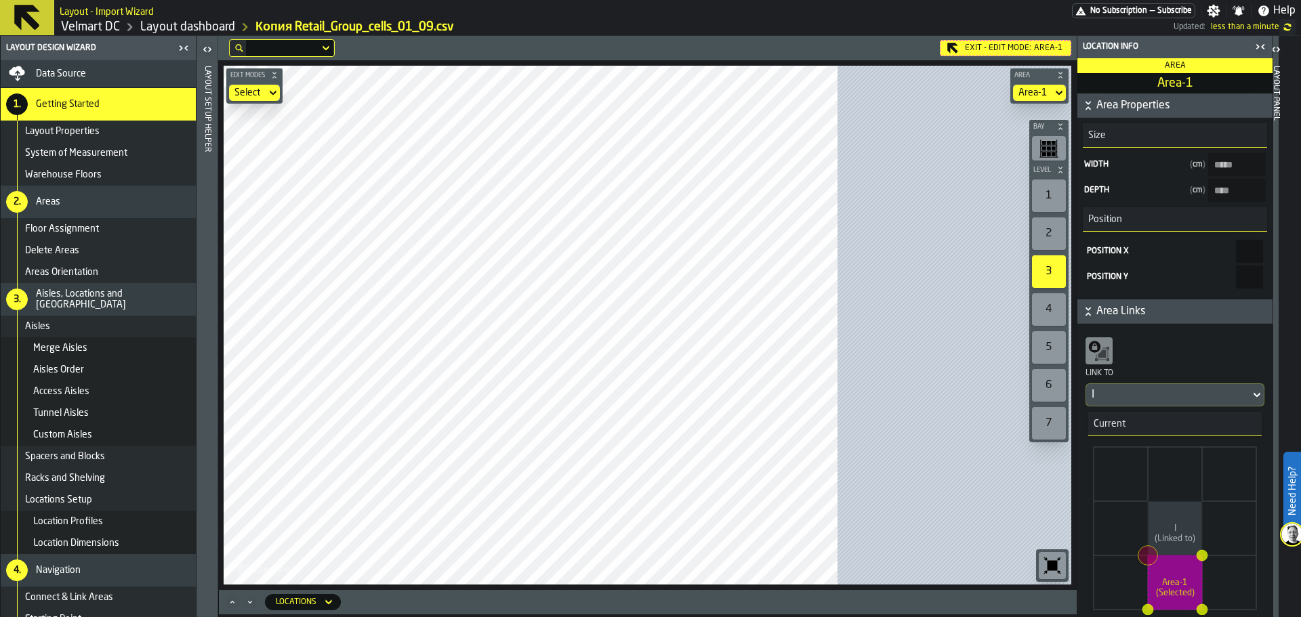
type input "*****"
type input "****"
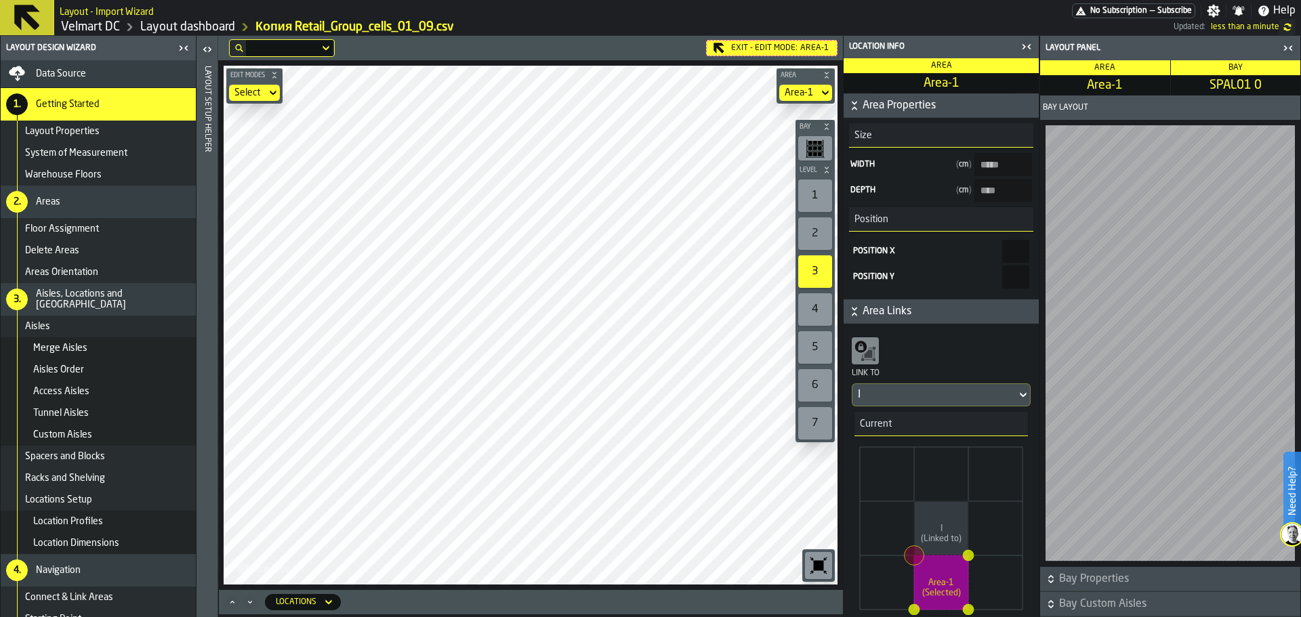
click at [451, 60] on div "Edit Modes Select Area Area-1 Bay Level 1 2 3 4 5 6 7 M A K I N G W A R E H O U…" at bounding box center [530, 325] width 625 height 530
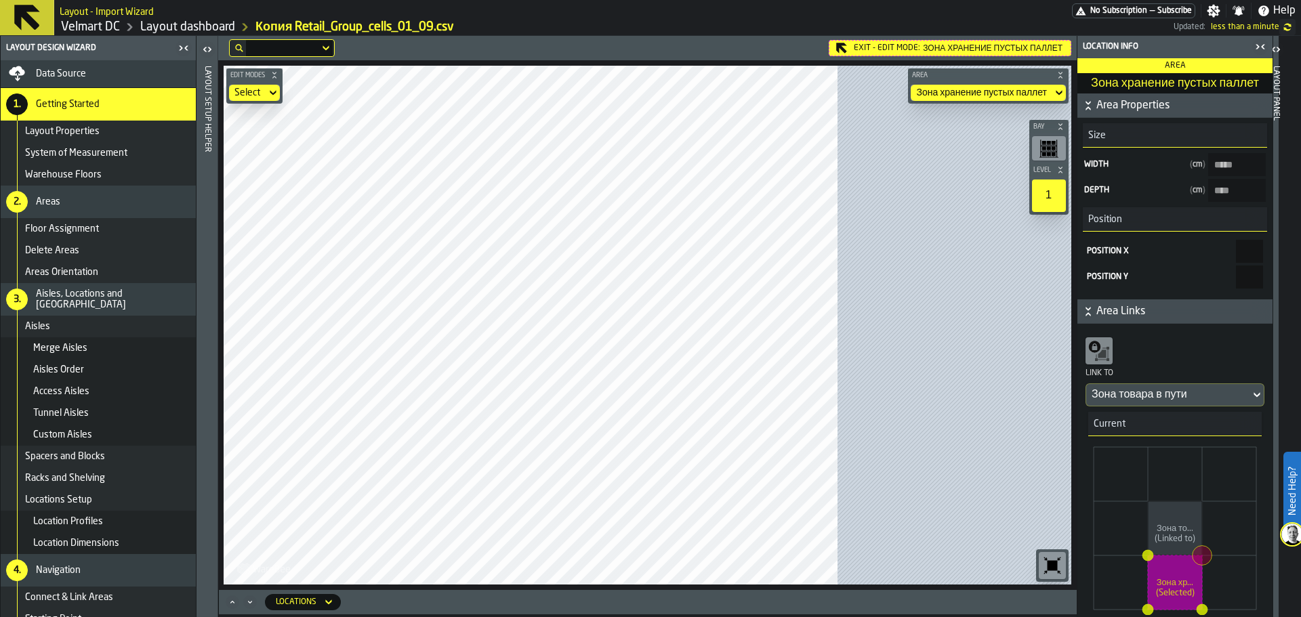
type паллет-size-w "***"
type паллет-size-d "***"
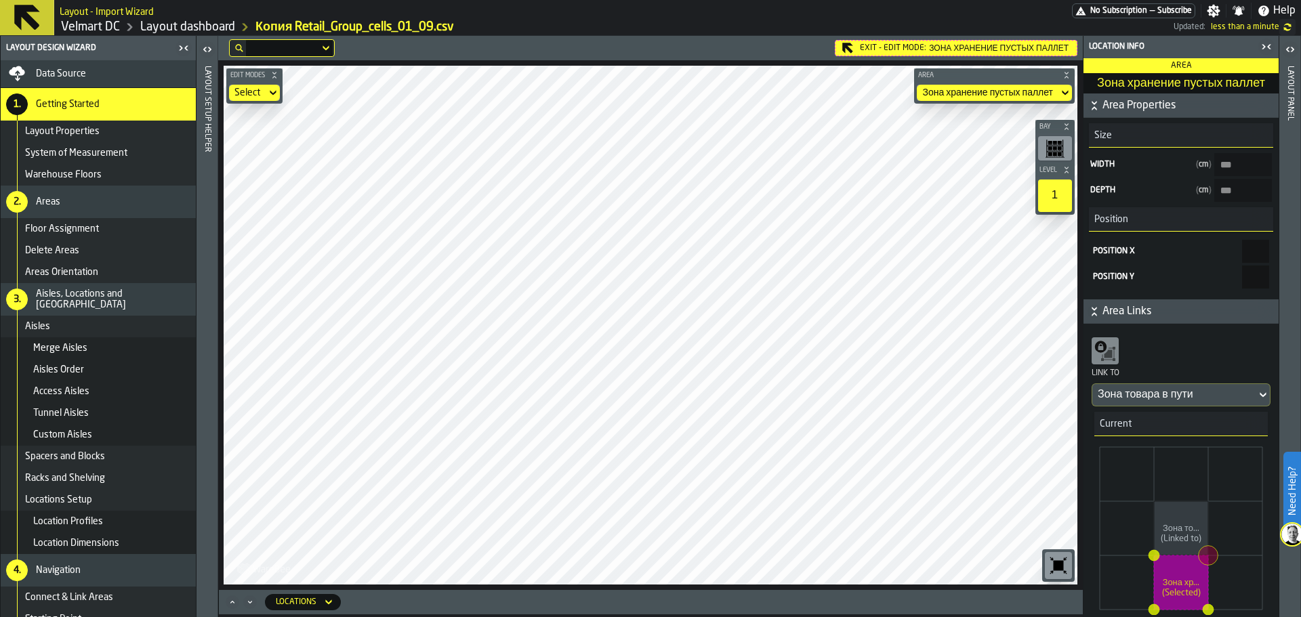
click at [408, 617] on html "Need Help? Layout - Import Wizard No Subscription — Subscribe Settings Notifica…" at bounding box center [650, 308] width 1301 height 617
click at [701, 18] on main "Layout - Import Wizard No Subscription — Subscribe Settings Notifications Help …" at bounding box center [650, 308] width 1301 height 617
type паллет-size-w "***"
type ПБЛ-size-d "***"
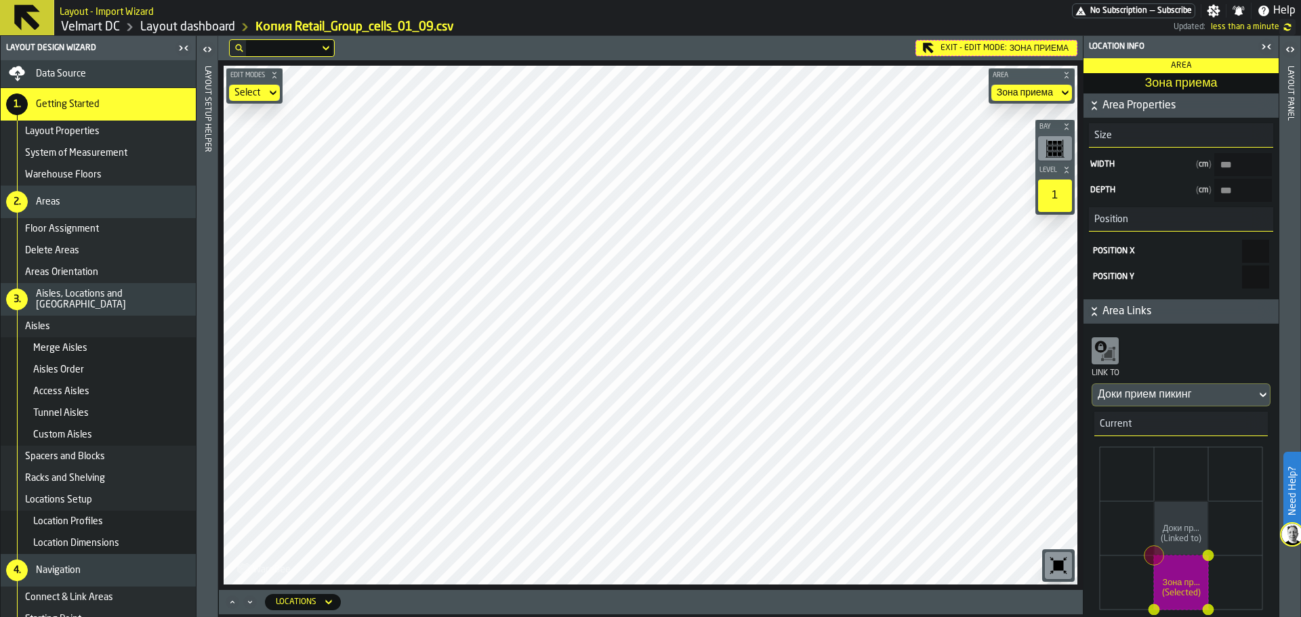
type приема-size-w "***"
type приема-size-d "***"
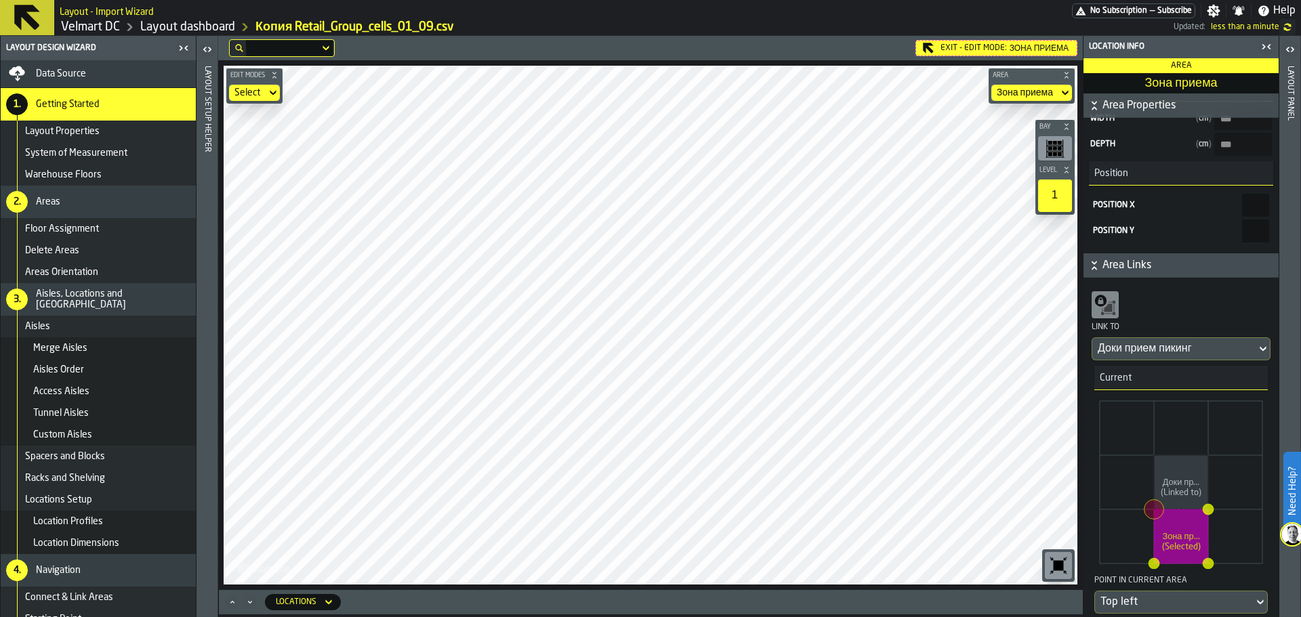
scroll to position [68, 0]
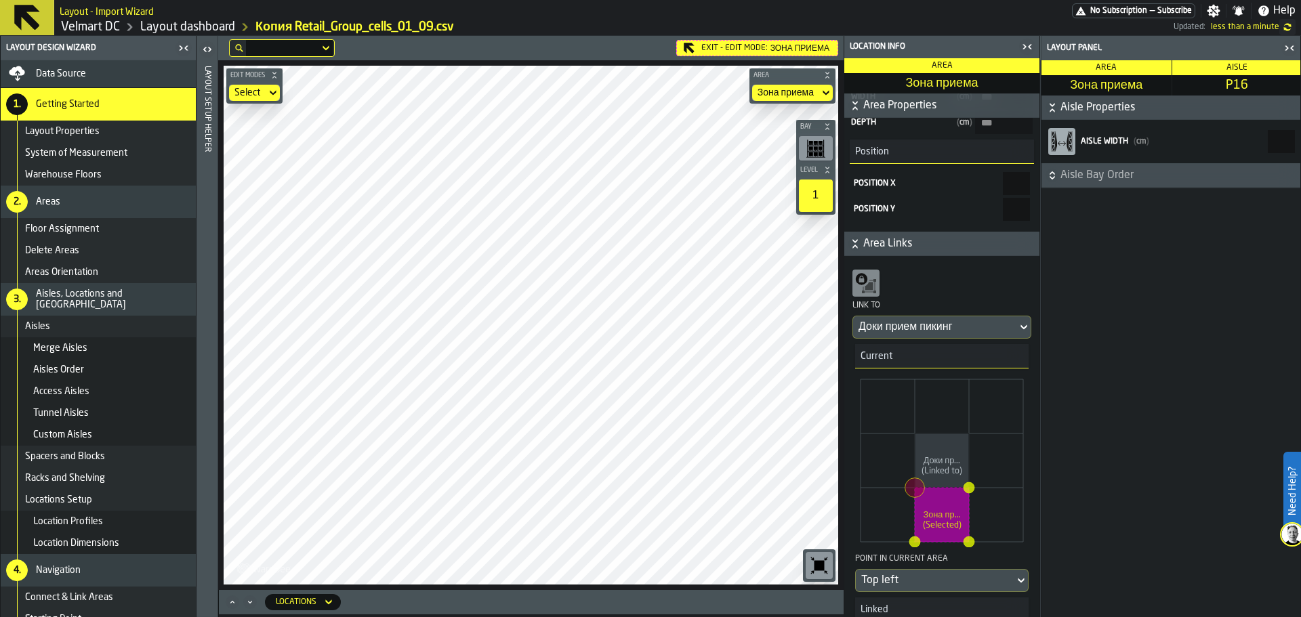
click at [876, 359] on main "Layout Design Wizard Data Source 1. Getting Started Layout Properties System of…" at bounding box center [650, 326] width 1301 height 581
click at [876, 359] on span "Current" at bounding box center [873, 356] width 37 height 11
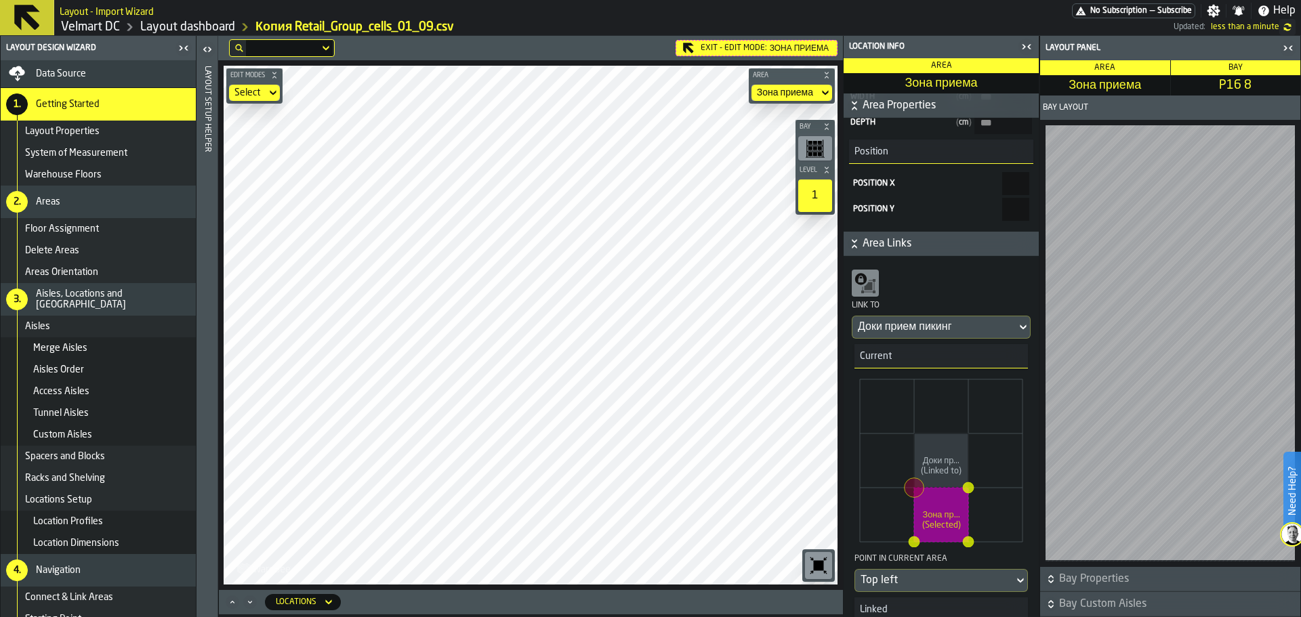
click at [873, 446] on main "Layout Design Wizard Data Source 1. Getting Started Layout Properties System of…" at bounding box center [650, 326] width 1301 height 581
click at [871, 446] on icon "Доки пр... (Linked to) Зона пр... (Selected)" at bounding box center [941, 460] width 173 height 173
click at [195, 336] on main "Layout Design Wizard Data Source 1. Getting Started Layout Properties System of…" at bounding box center [650, 326] width 1301 height 581
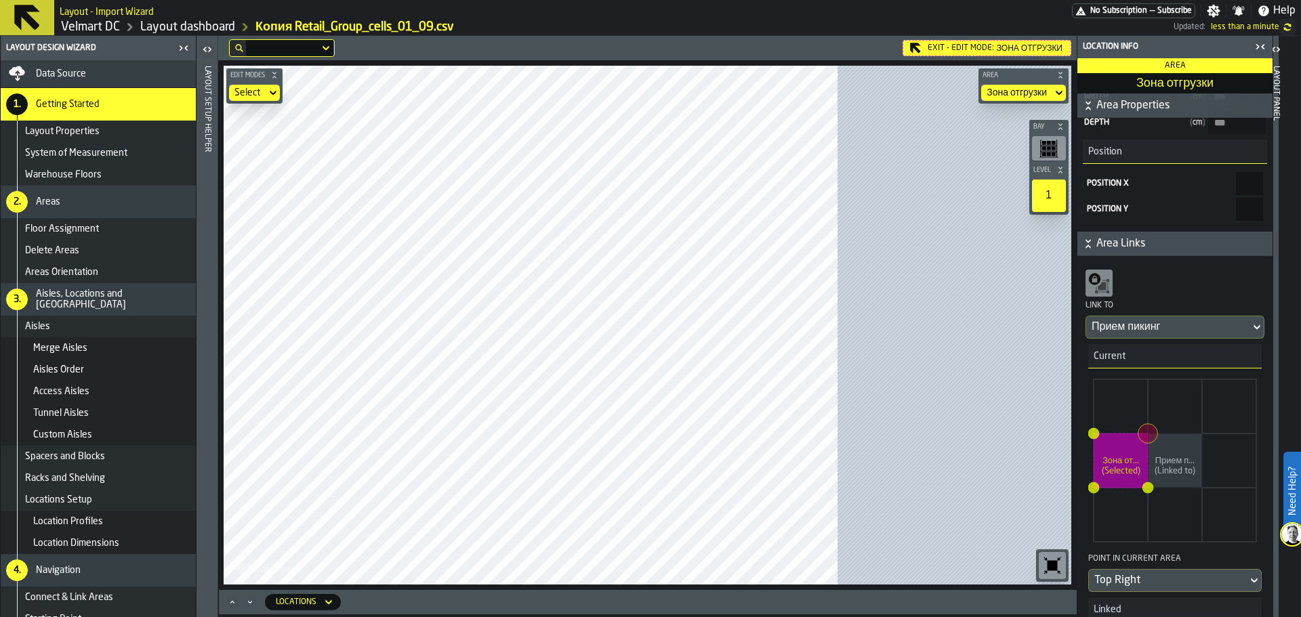
type отгрузки-size-w "****"
type отгрузки-size-d "****"
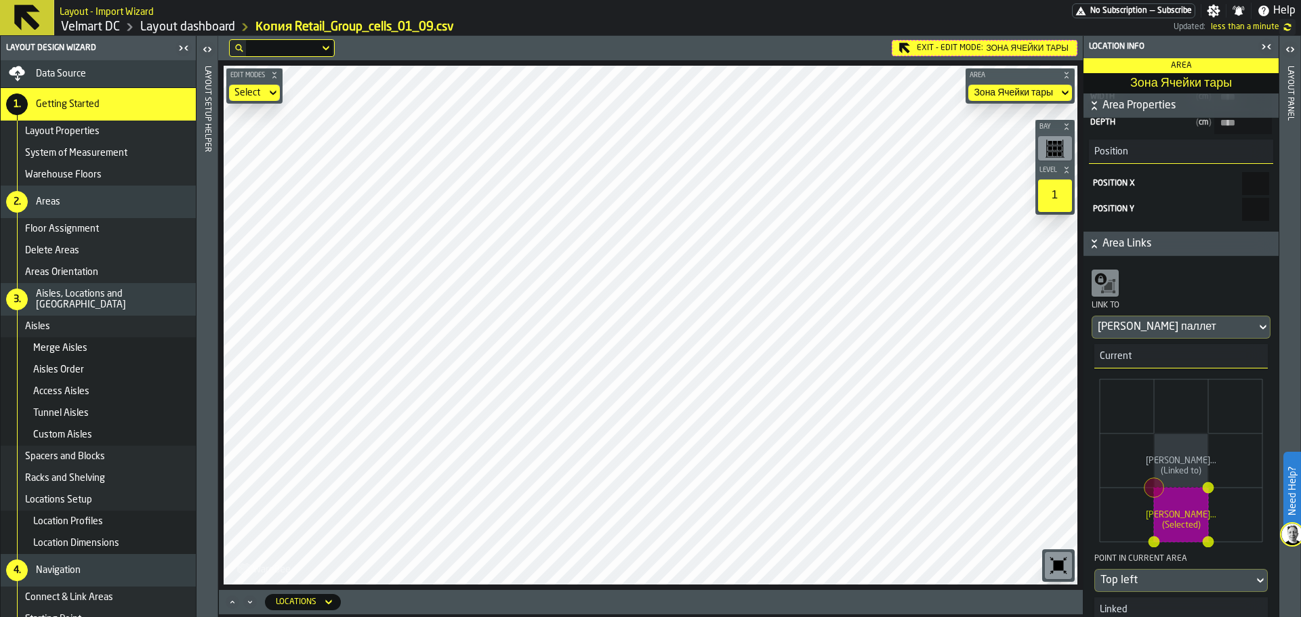
type тары-size-w "***"
type тары-size-d "***"
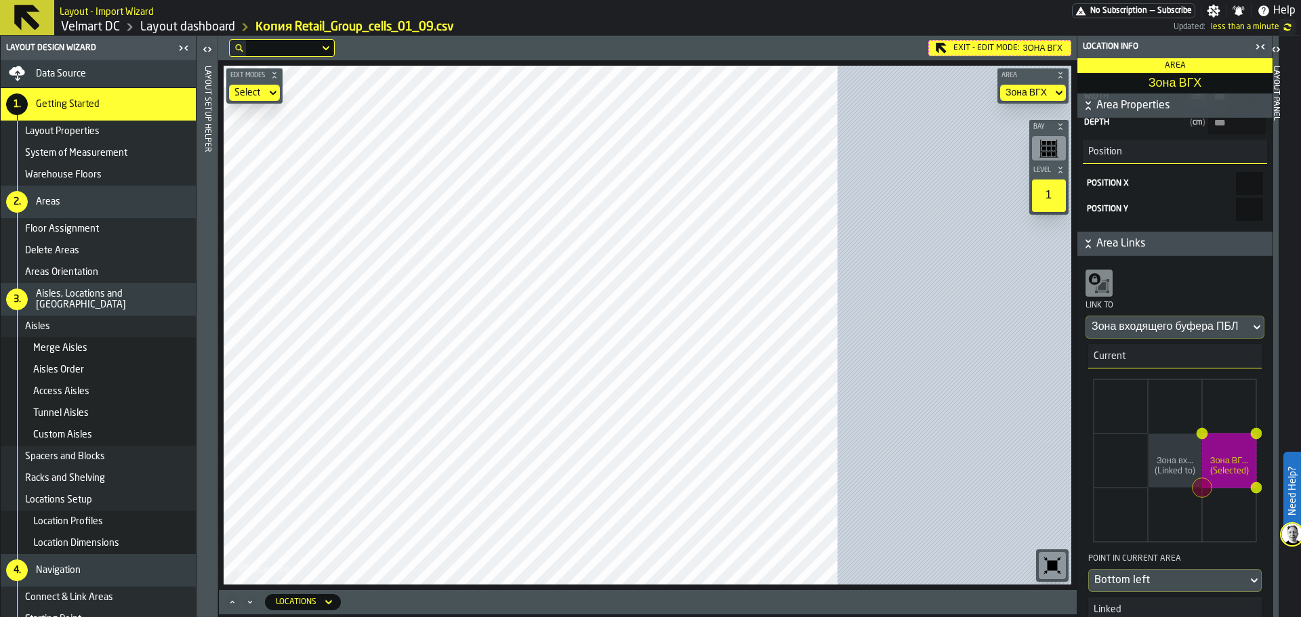
type ВГХ-size-w "***"
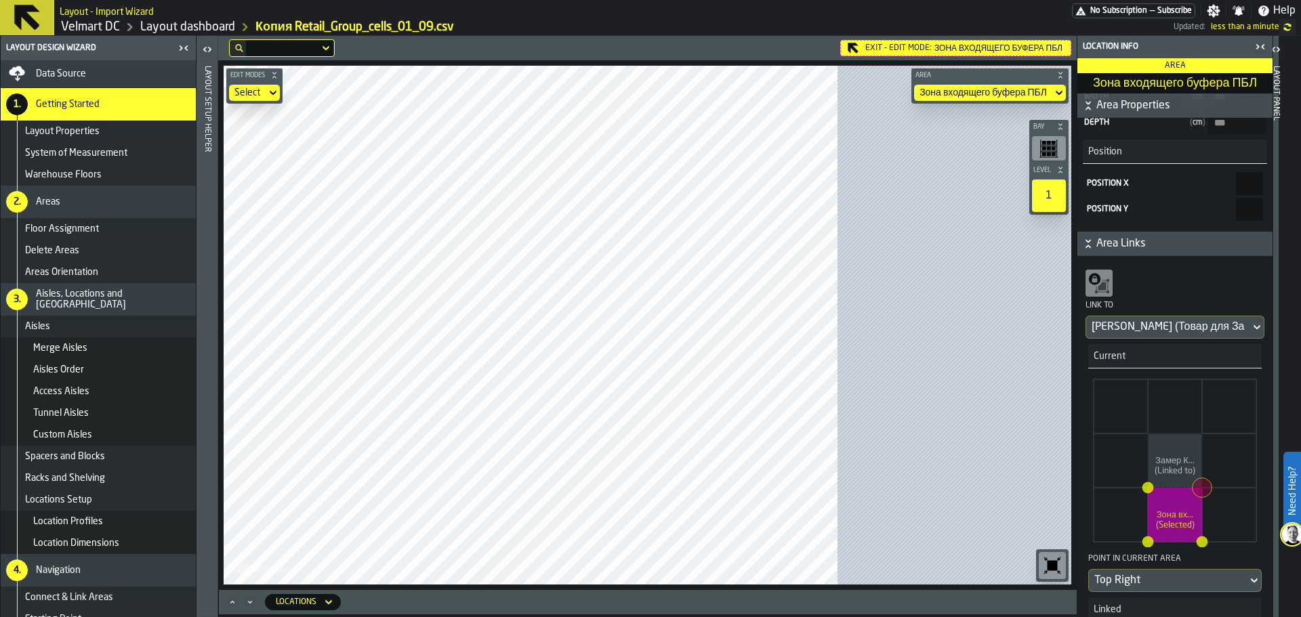
type ПБЛ-size-d "***"
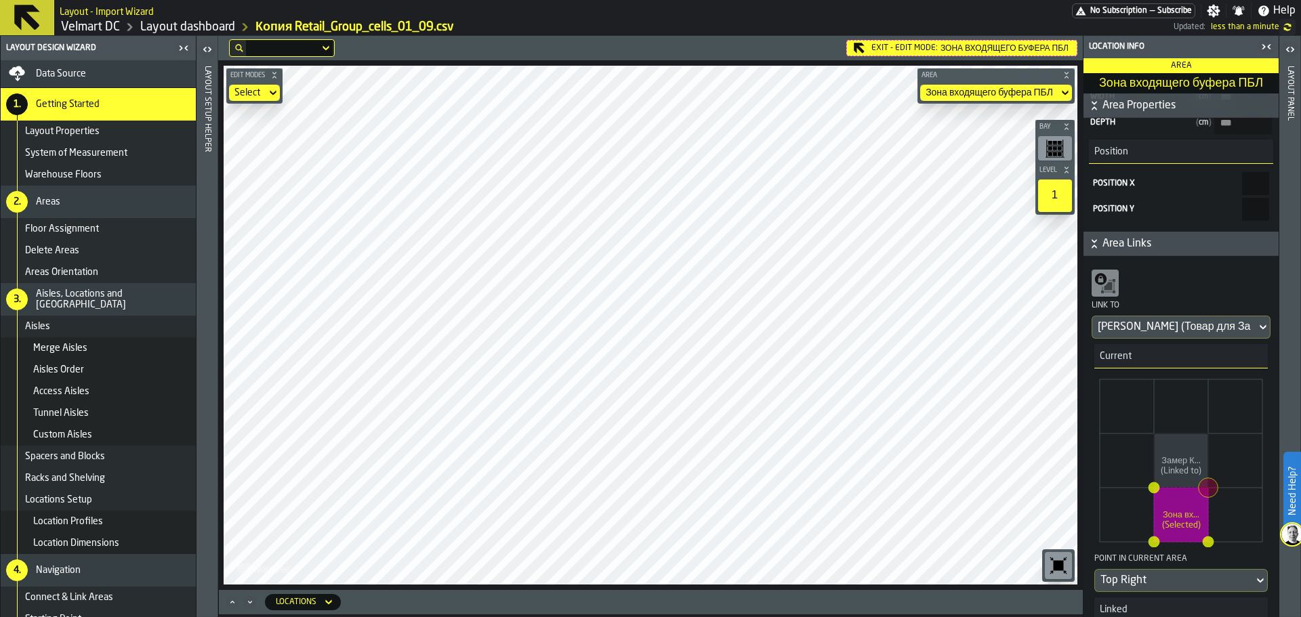
type ПБЛ-size-w "****"
type ПБЛ-size-d "***"
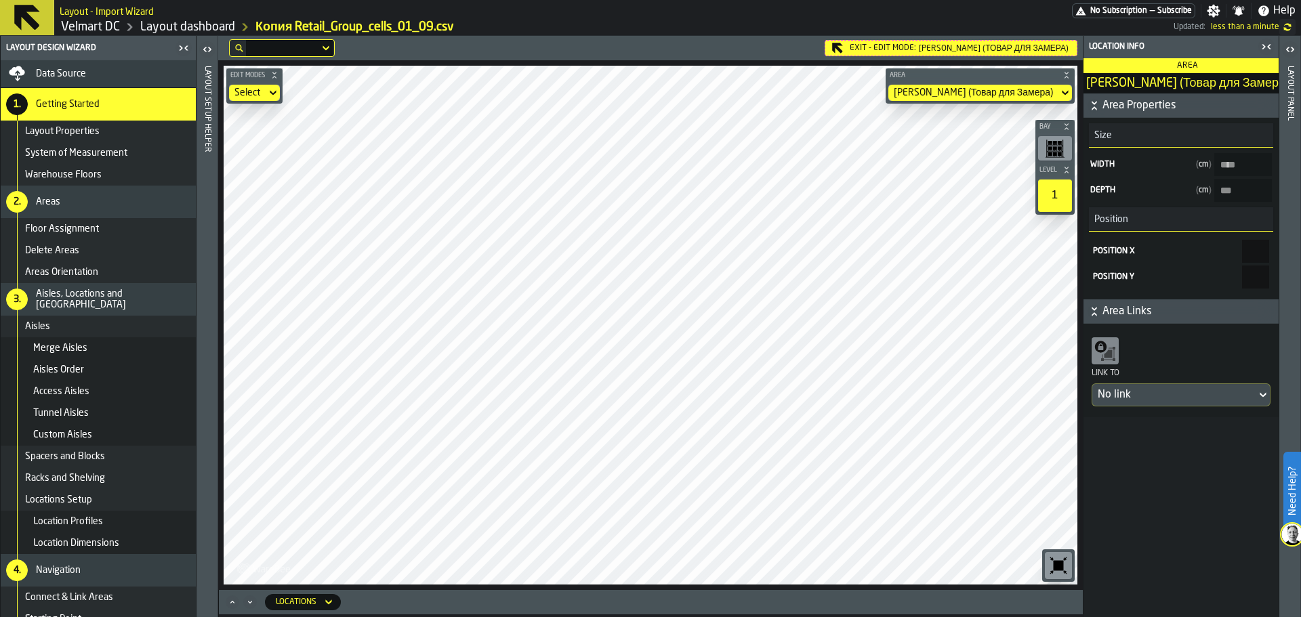
scroll to position [0, 0]
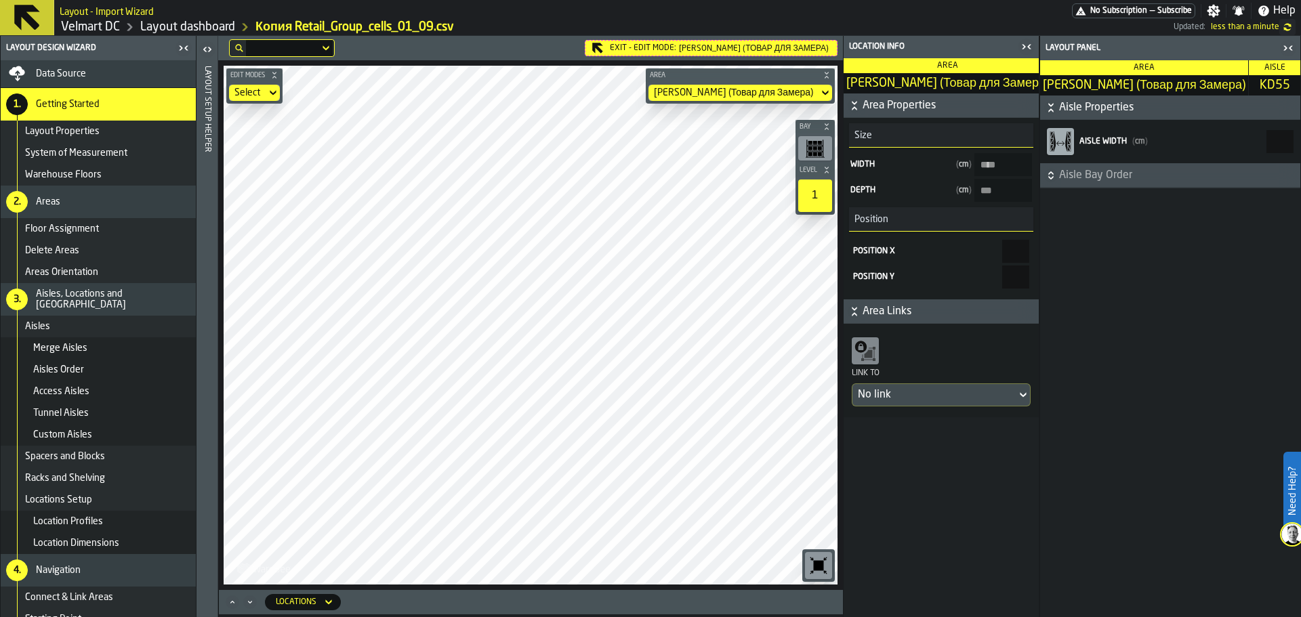
type Замера\)-size-w "***"
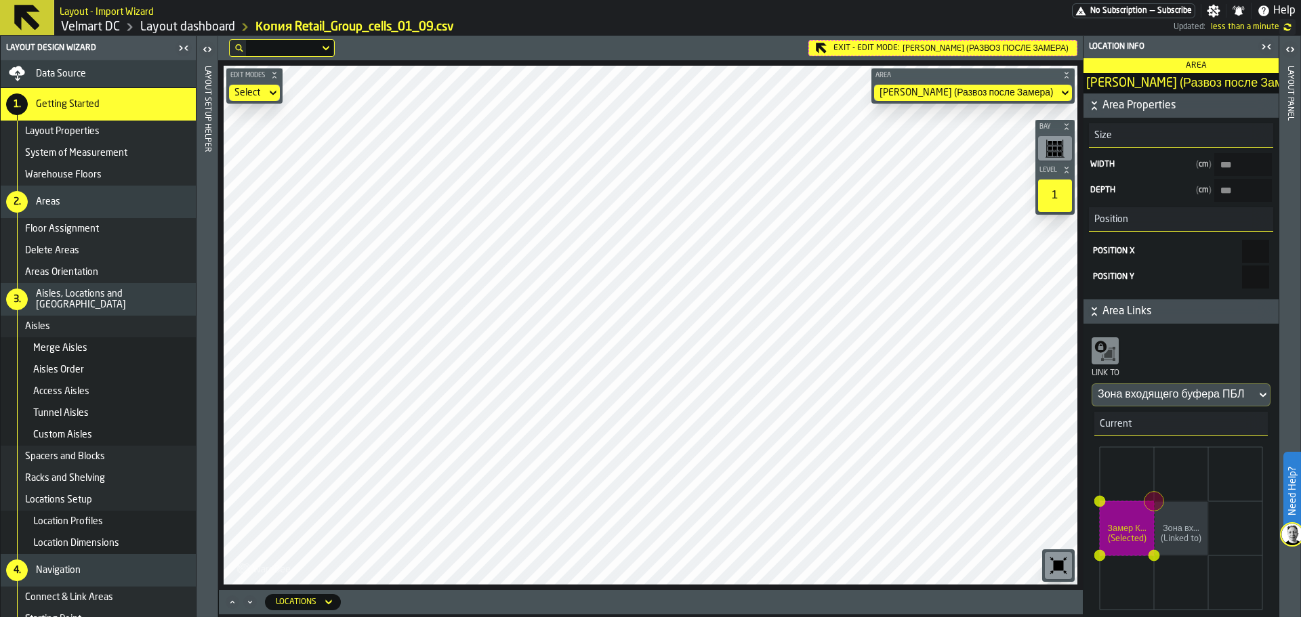
type Замера\)-size-d "****"
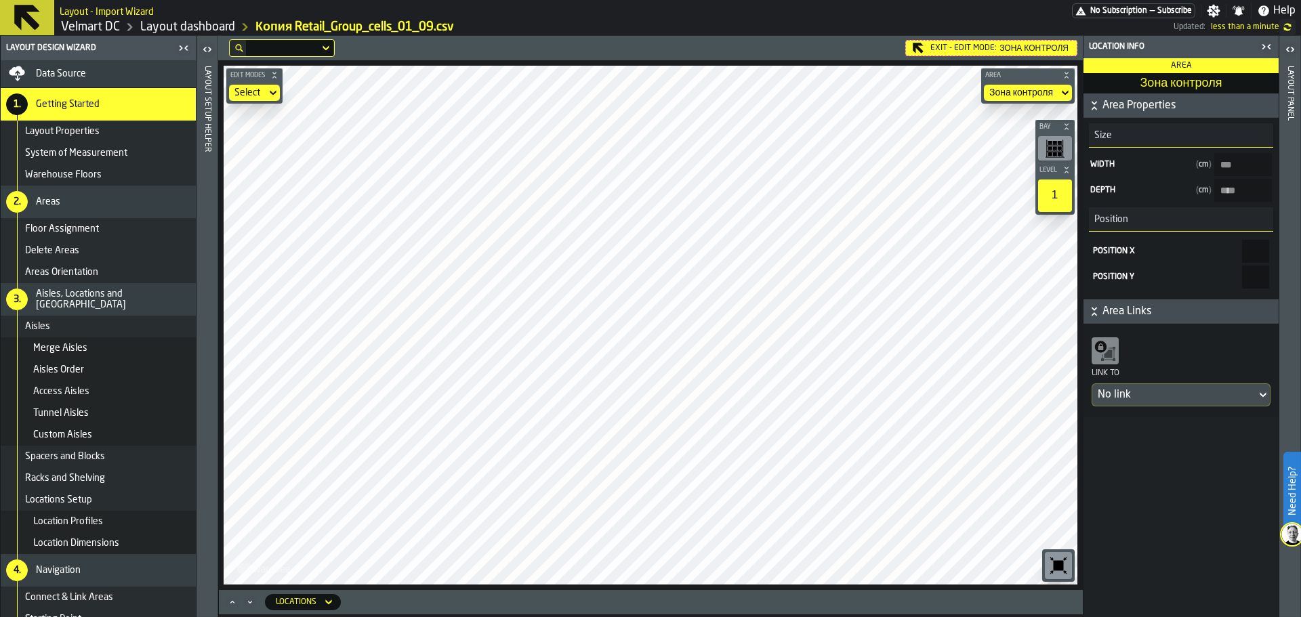
type контроля-size-w "***"
type контроля-size-d "****"
type контроля-size-w "***"
type input "***"
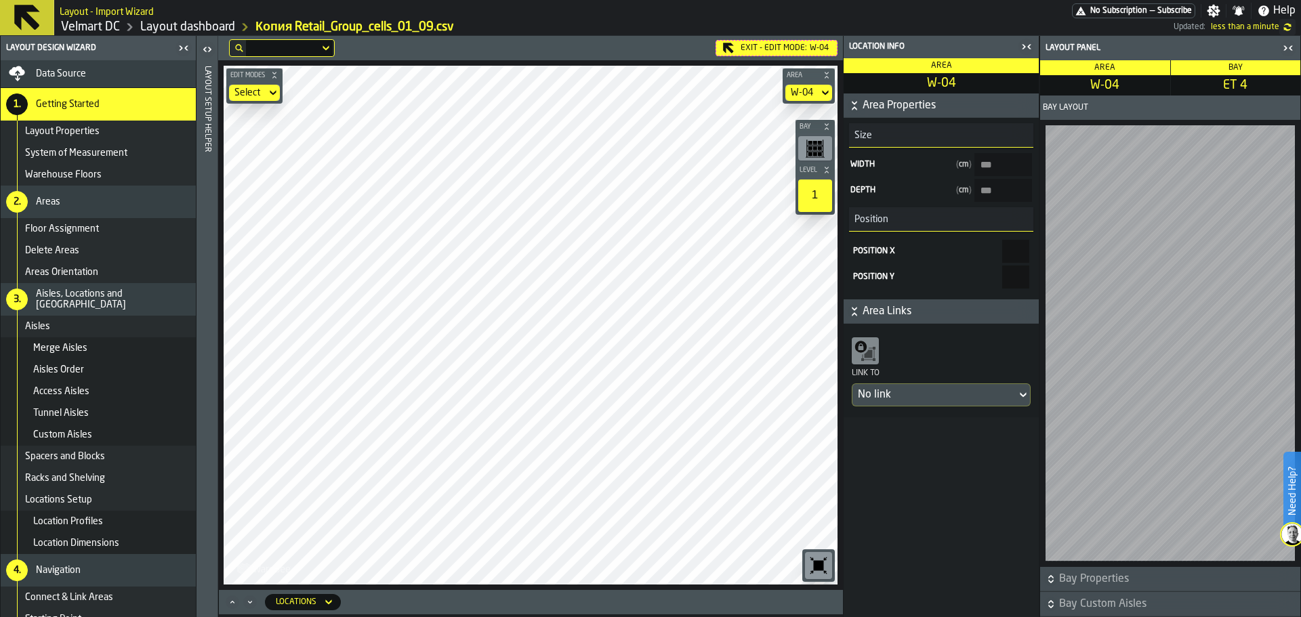
click at [187, 489] on main "Layout Design Wizard Data Source 1. Getting Started Layout Properties System of…" at bounding box center [650, 326] width 1301 height 581
drag, startPoint x: 1287, startPoint y: 51, endPoint x: 1249, endPoint y: 62, distance: 39.5
click at [1287, 50] on icon "button-toggle-Close me" at bounding box center [1288, 48] width 16 height 16
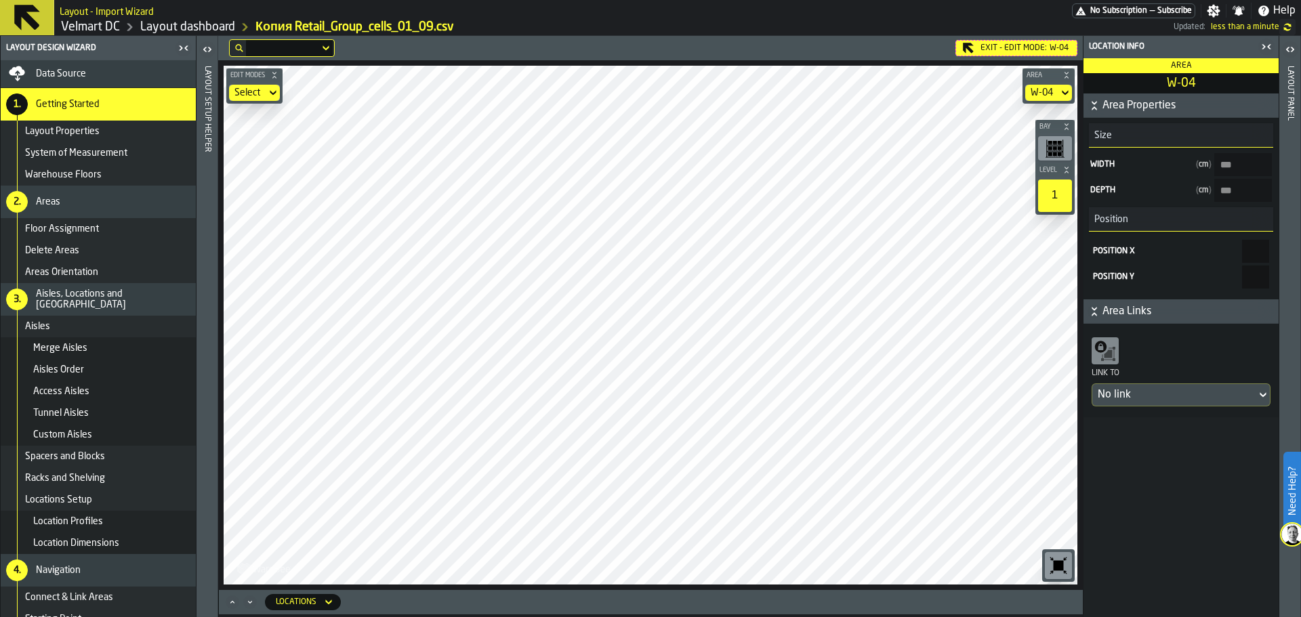
click at [1269, 48] on icon "button-toggle-Close me" at bounding box center [1268, 47] width 3 height 5
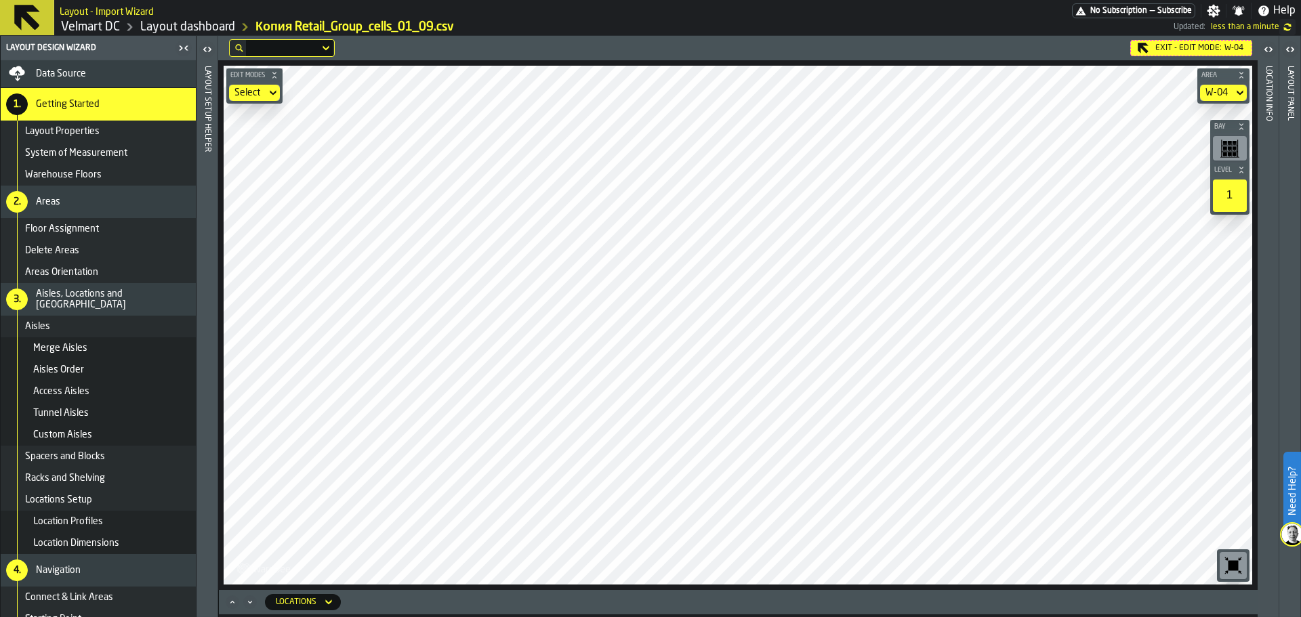
click at [178, 31] on link "Layout dashboard" at bounding box center [187, 27] width 95 height 15
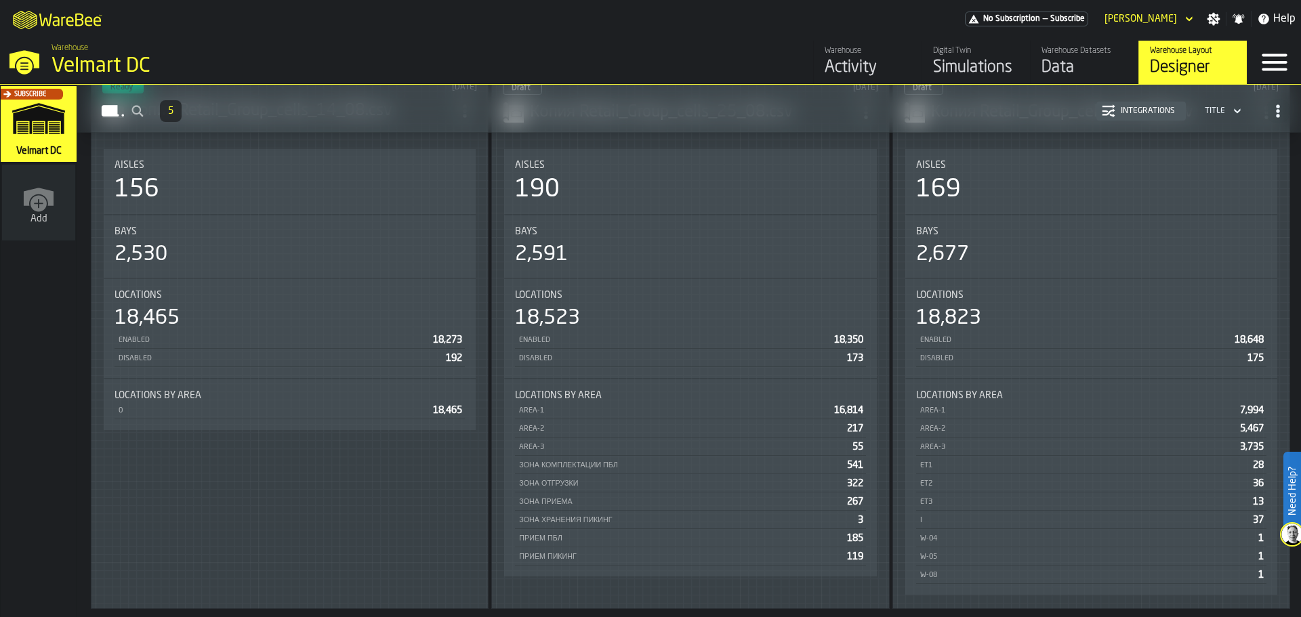
scroll to position [603, 0]
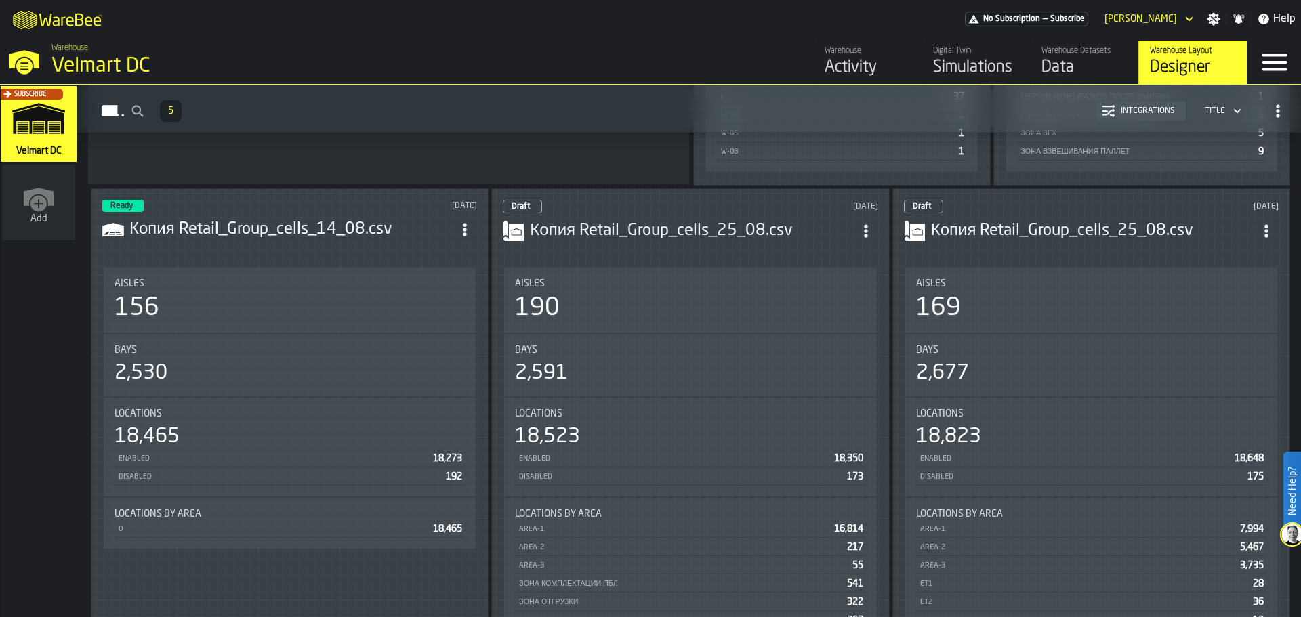
click at [1278, 222] on span "ItemListCard-DashboardItemContainer" at bounding box center [1266, 231] width 24 height 24
click at [1217, 291] on div "Delete" at bounding box center [1237, 287] width 70 height 16
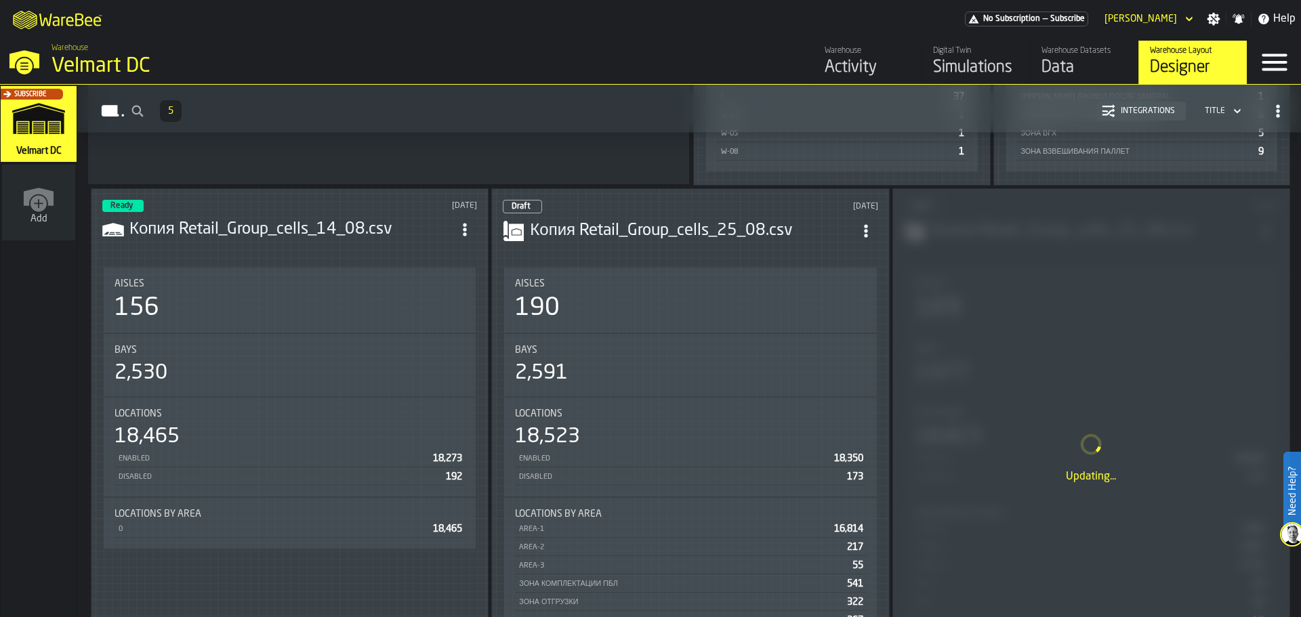
click at [865, 233] on span "ItemListCard-DashboardItemContainer" at bounding box center [866, 231] width 24 height 24
click at [834, 298] on li "Delete" at bounding box center [837, 287] width 87 height 33
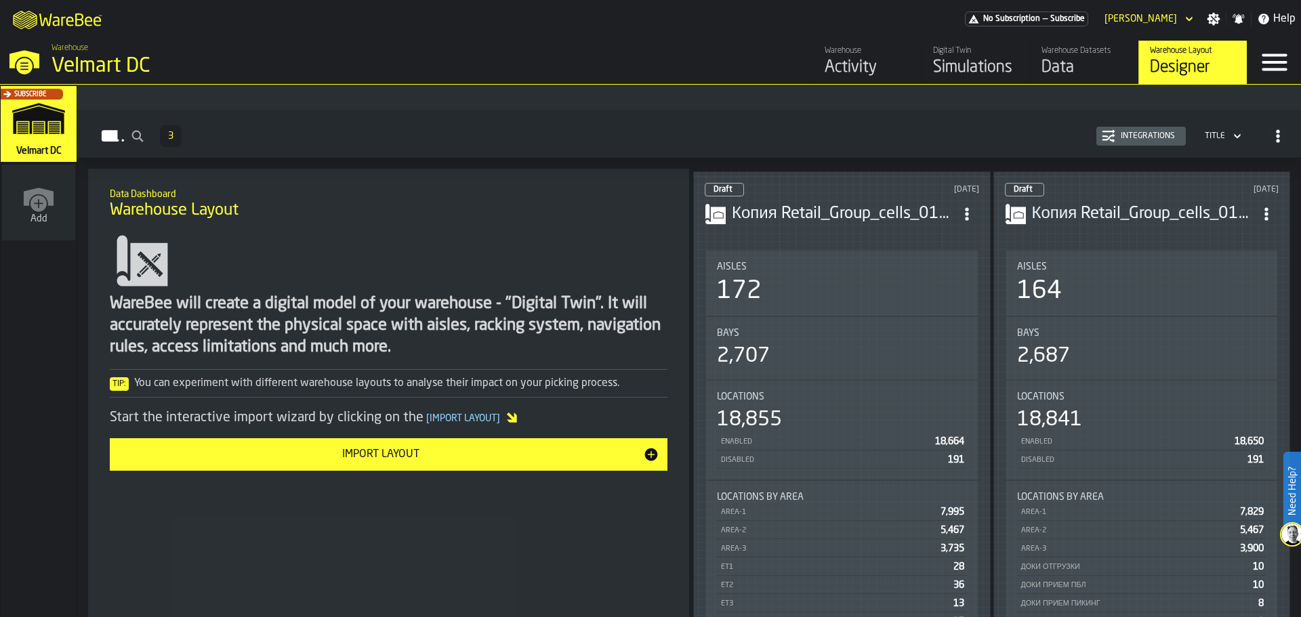
scroll to position [100, 0]
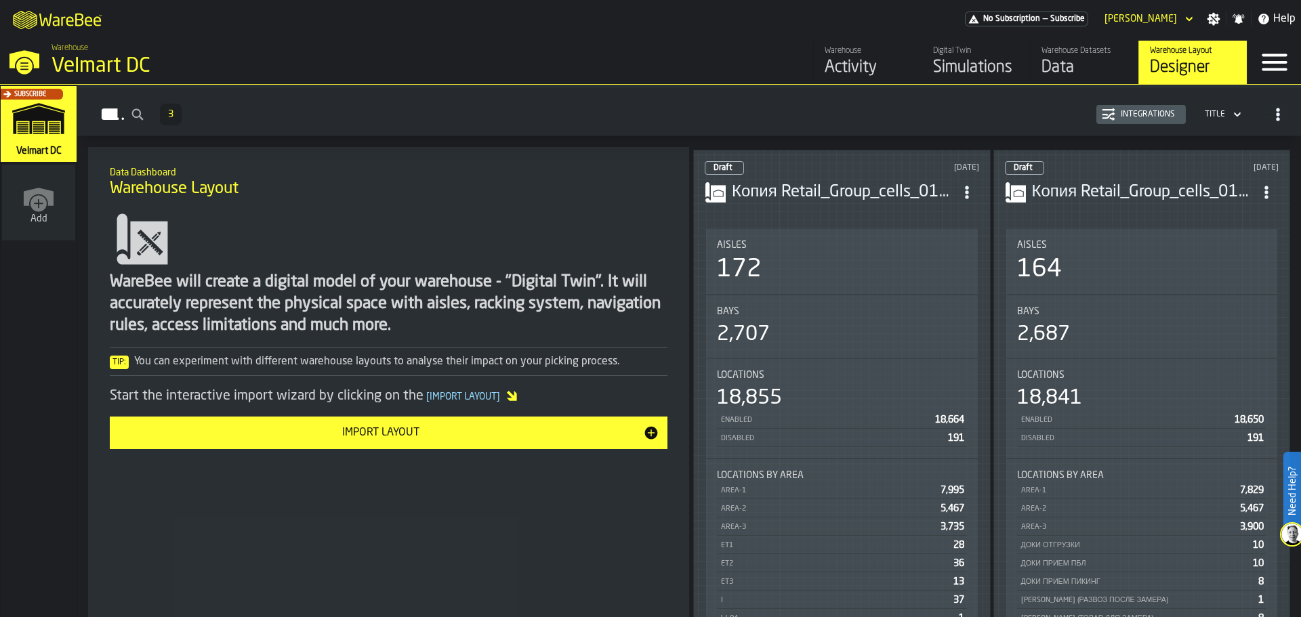
click at [394, 438] on div "Import Layout" at bounding box center [380, 433] width 525 height 16
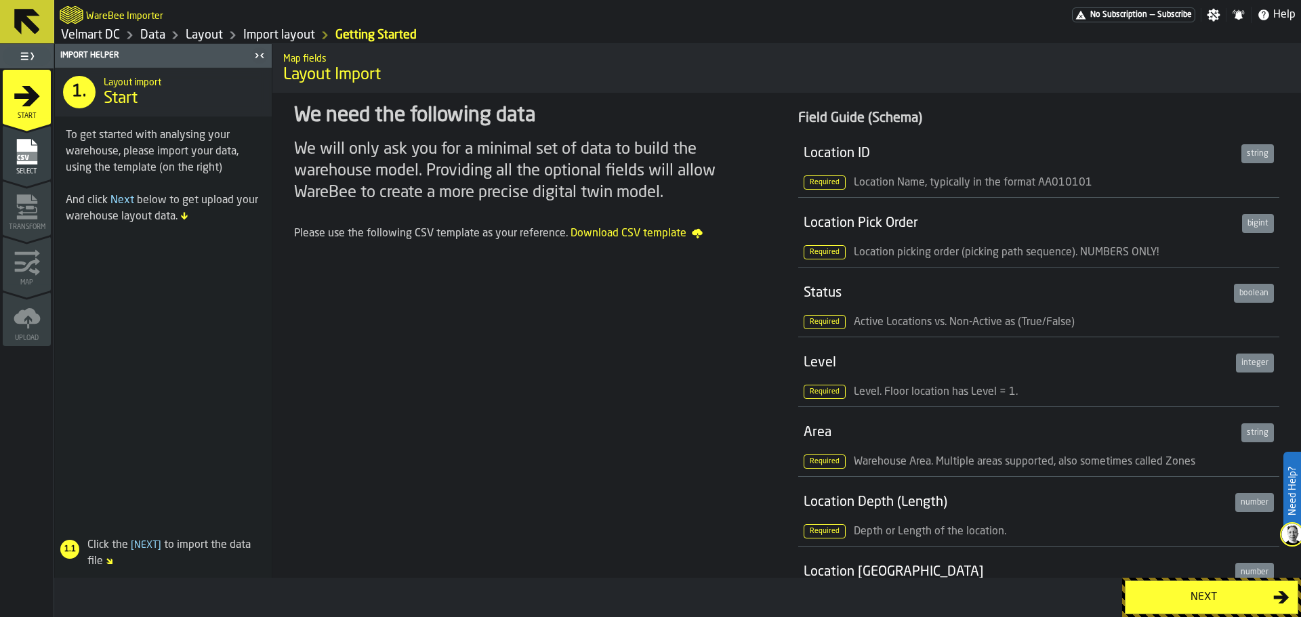
click at [1212, 594] on div "Next" at bounding box center [1204, 598] width 140 height 16
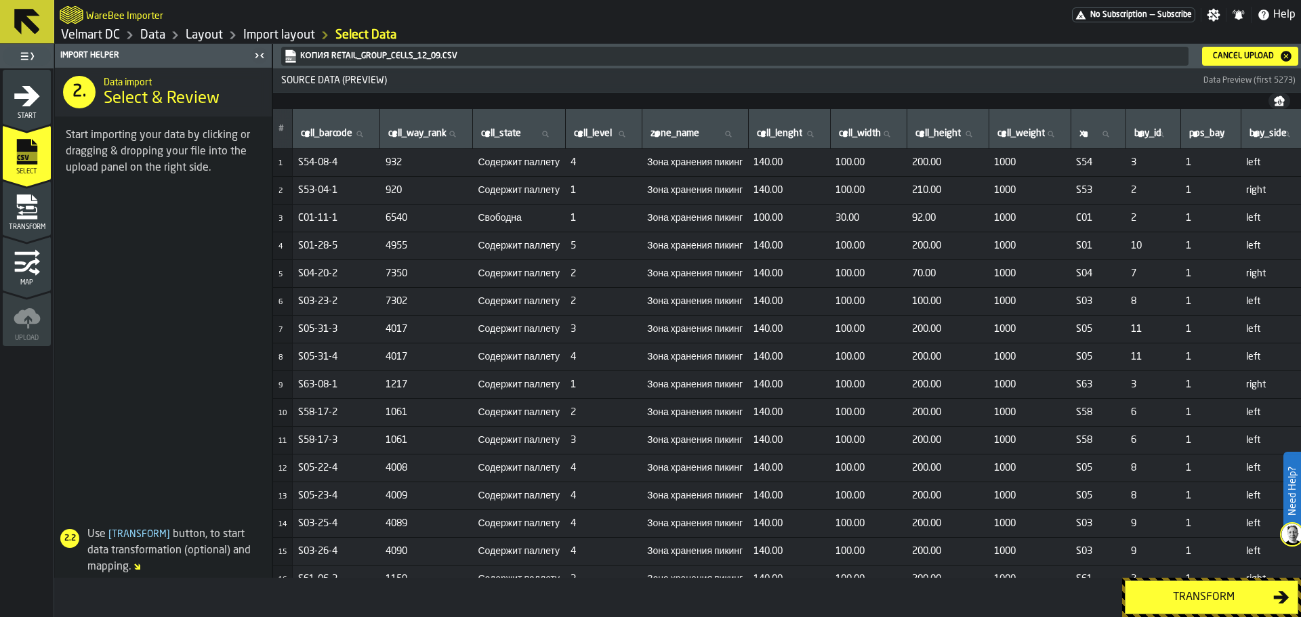
drag, startPoint x: 809, startPoint y: 580, endPoint x: 871, endPoint y: 581, distance: 62.4
click at [870, 581] on div "Transform" at bounding box center [677, 597] width 1247 height 39
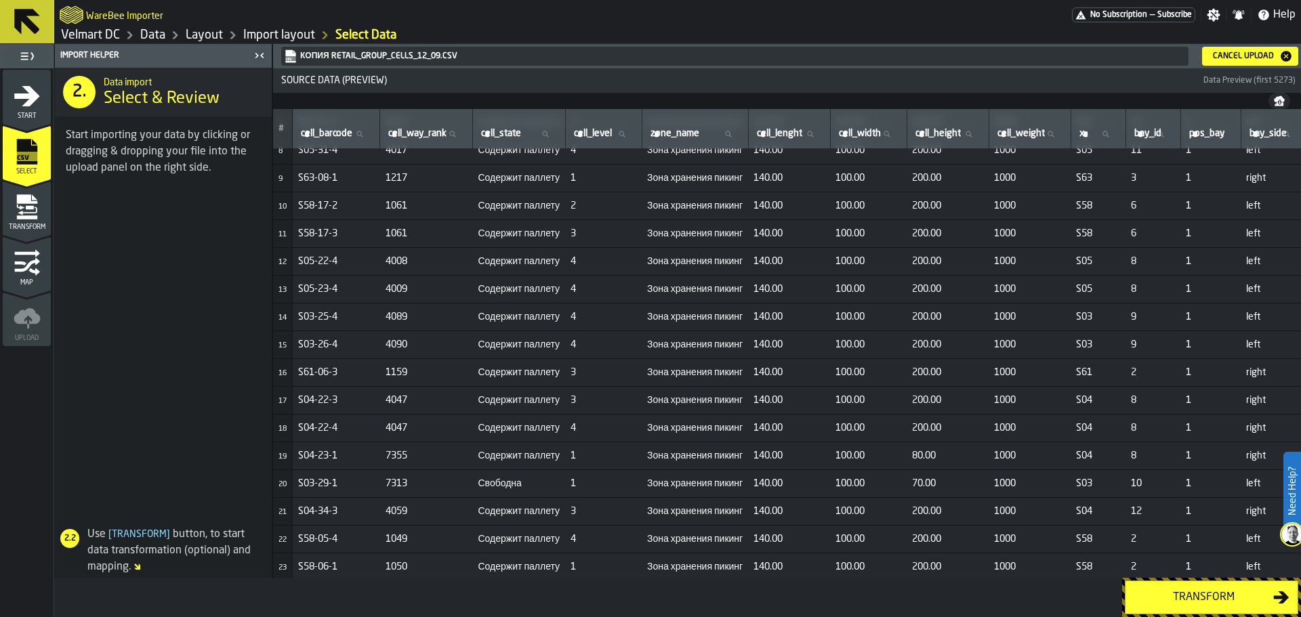
drag, startPoint x: 857, startPoint y: 573, endPoint x: 870, endPoint y: 577, distance: 14.2
click at [870, 577] on div "# cell_barcode cell_barcode cell_way_rank cell_way_rank cell_state cell_state c…" at bounding box center [787, 343] width 1028 height 469
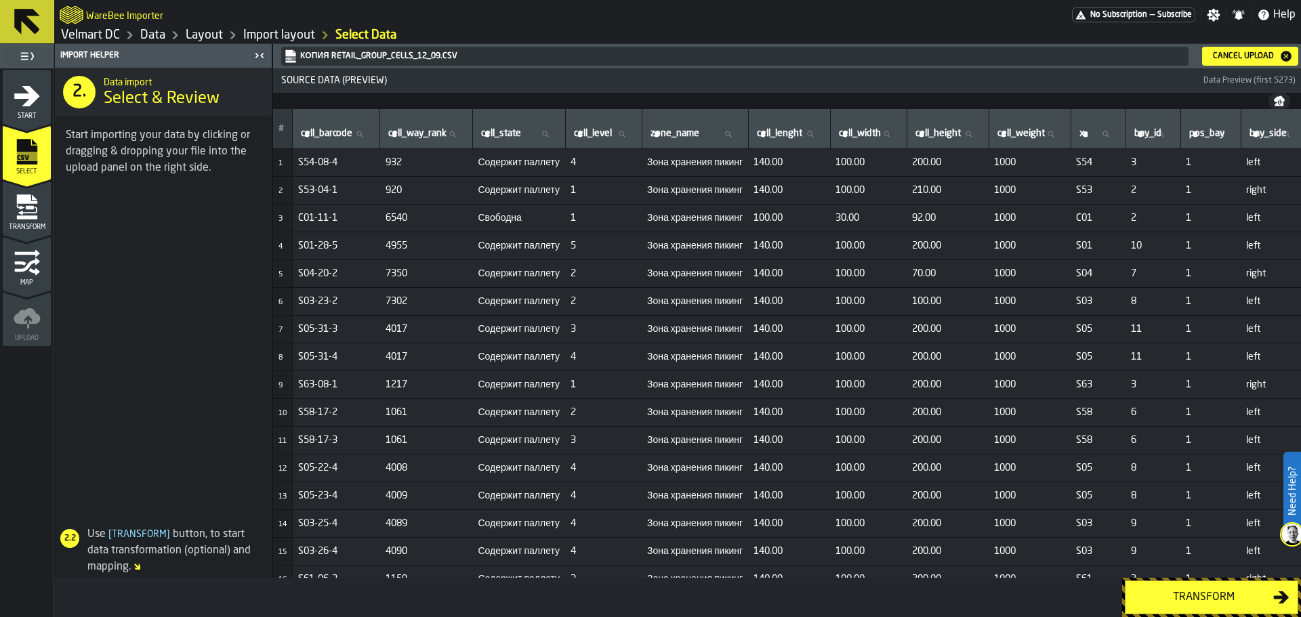
click at [869, 392] on td "100.00" at bounding box center [868, 385] width 77 height 28
drag, startPoint x: 818, startPoint y: 578, endPoint x: 922, endPoint y: 588, distance: 104.9
click at [922, 588] on div "Transform" at bounding box center [677, 597] width 1247 height 39
click at [1228, 58] on div "Cancel Upload" at bounding box center [1244, 56] width 72 height 9
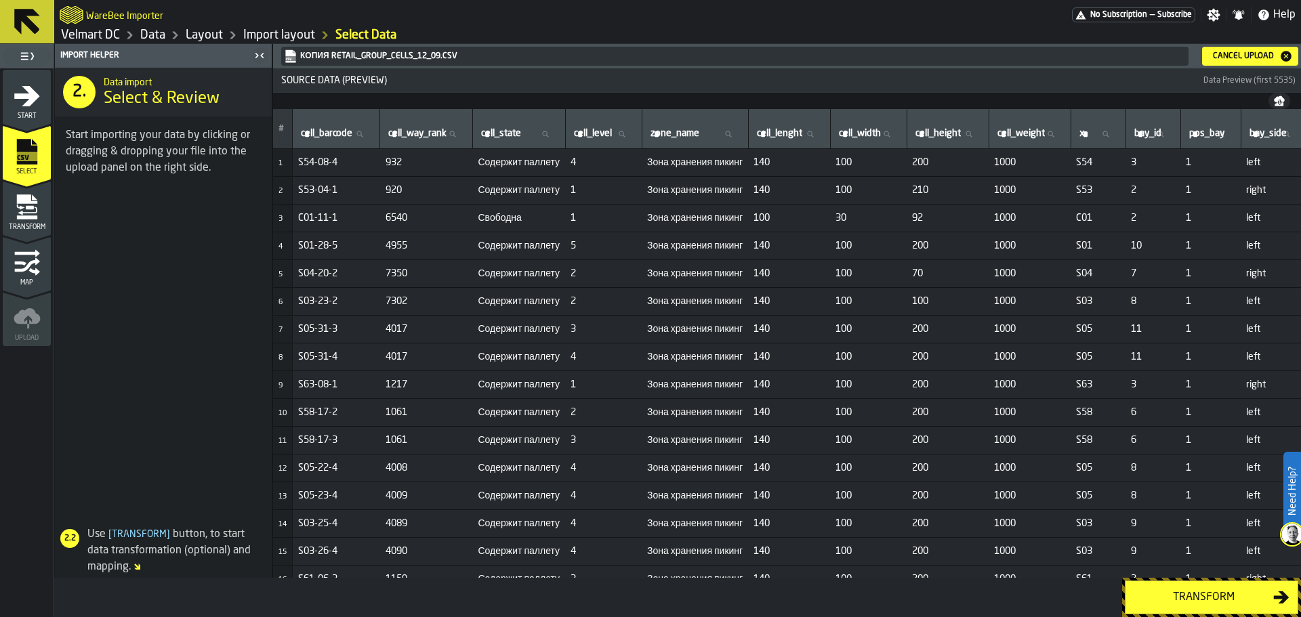
click at [1204, 599] on div "Transform" at bounding box center [1204, 598] width 140 height 16
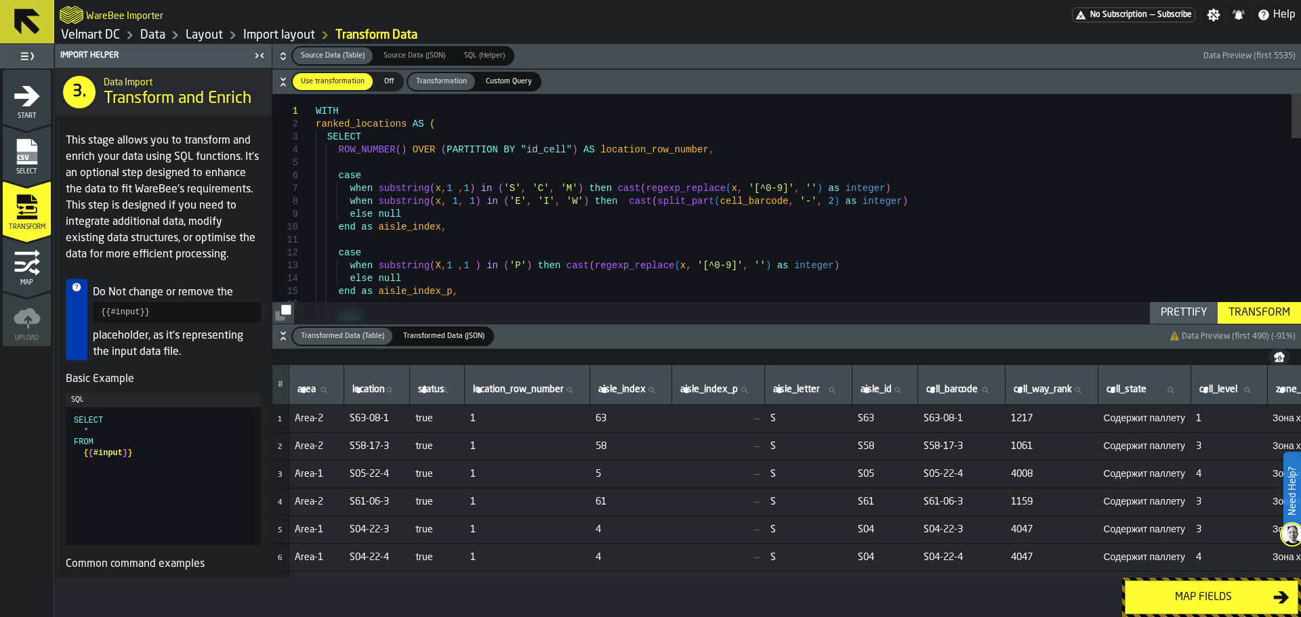
click at [1264, 313] on div "Transform" at bounding box center [1259, 313] width 73 height 16
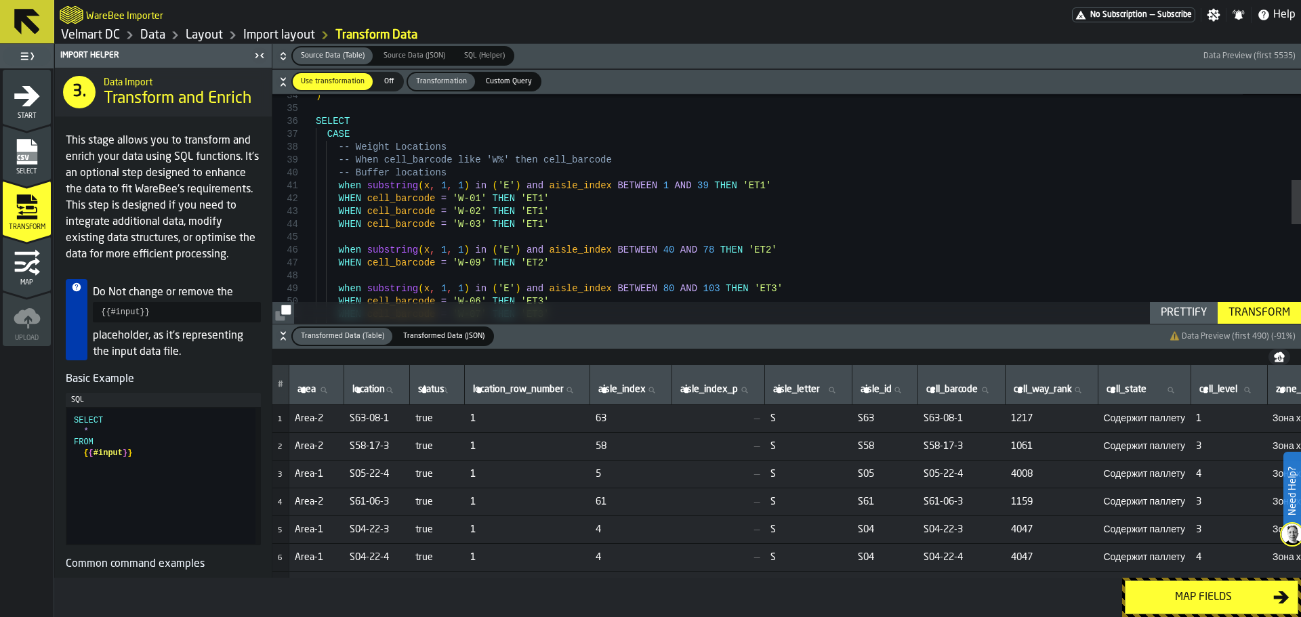
click at [392, 391] on icon at bounding box center [389, 390] width 6 height 6
click at [393, 391] on input "location location" at bounding box center [377, 391] width 54 height 18
type input "****"
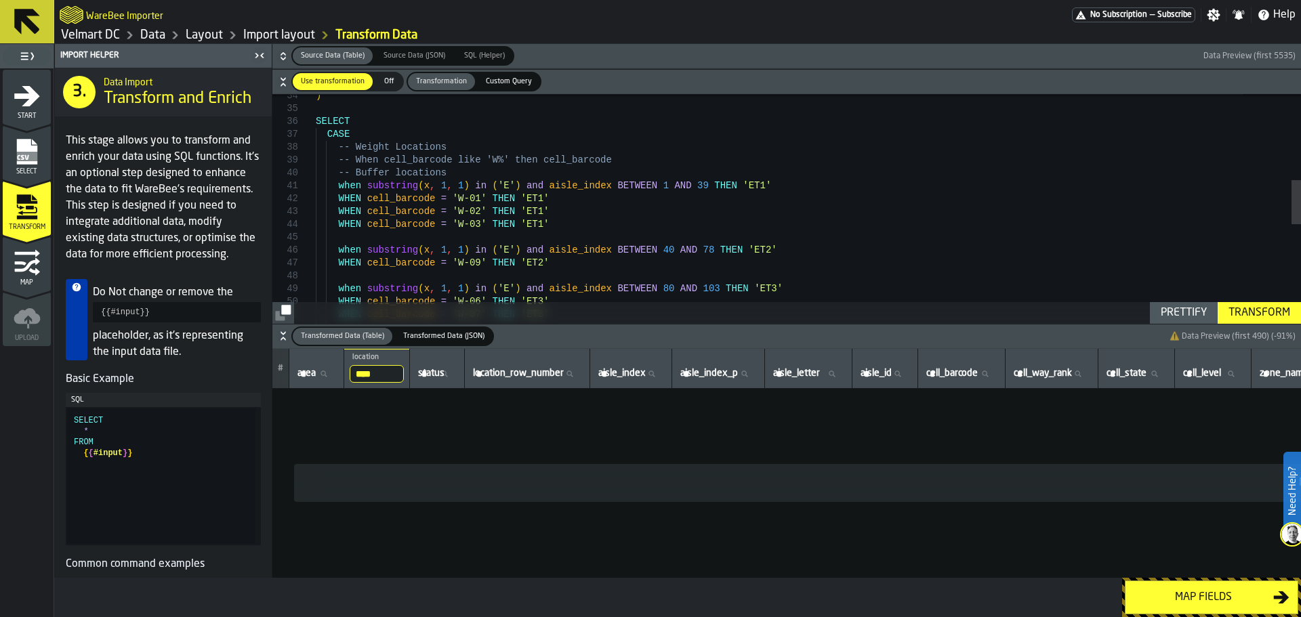
click at [1191, 597] on div "Map fields" at bounding box center [1204, 598] width 140 height 16
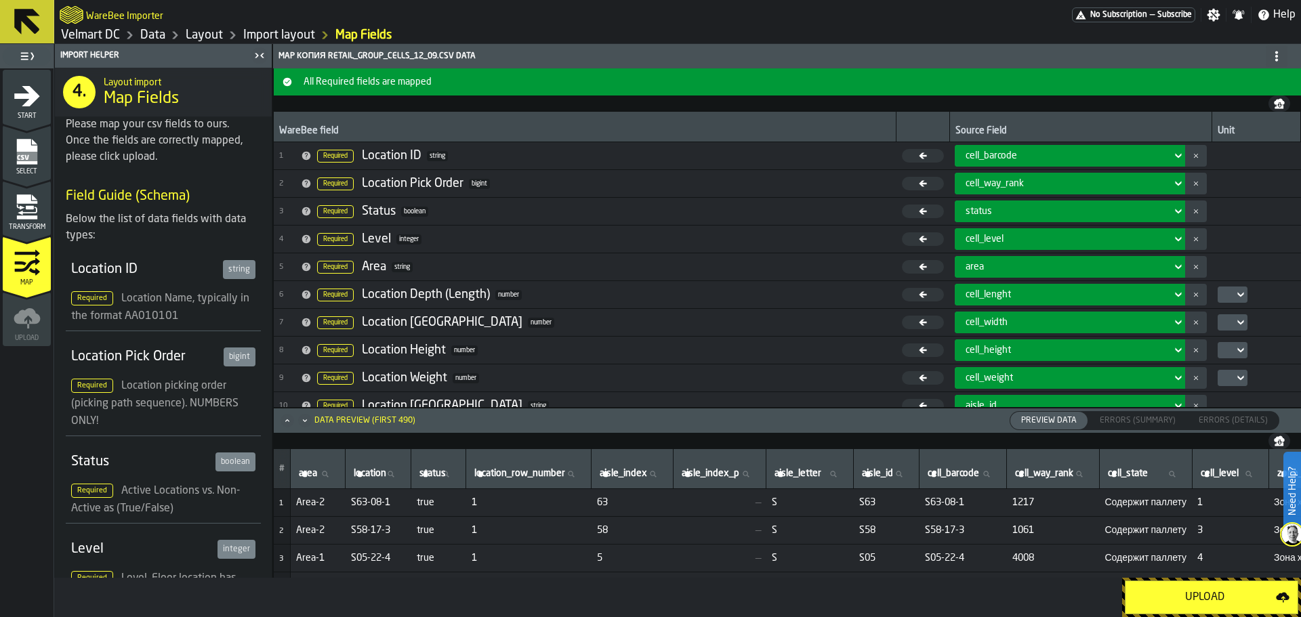
click at [1191, 605] on div "Upload" at bounding box center [1205, 598] width 142 height 16
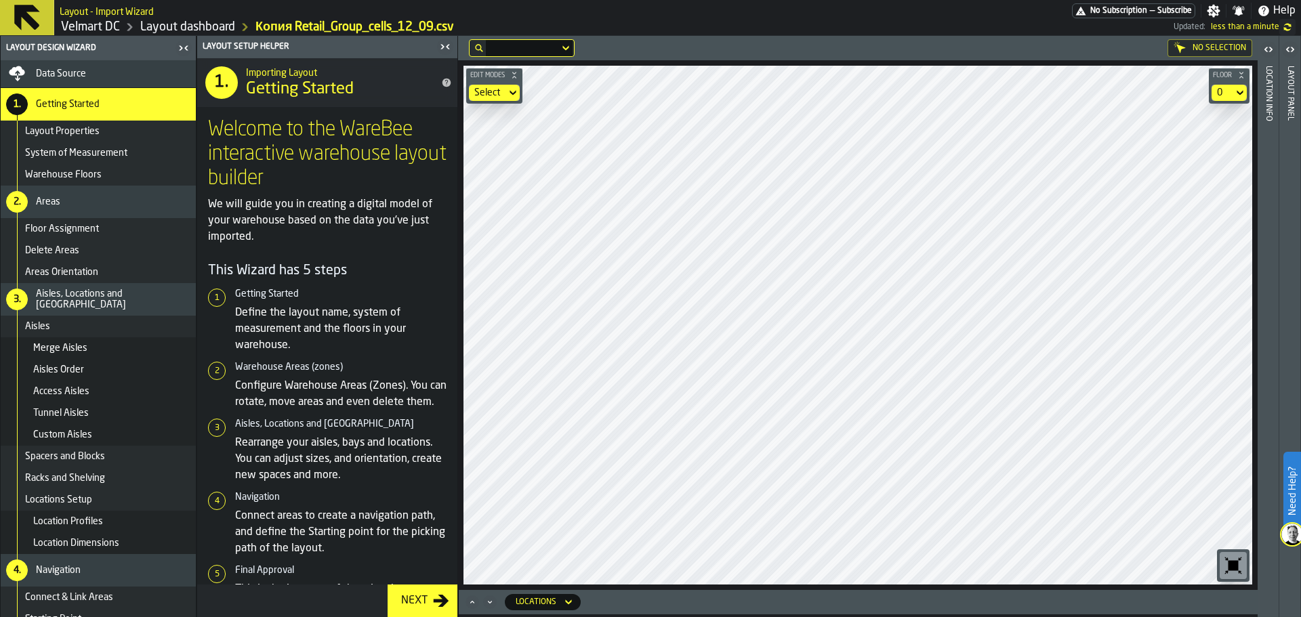
click at [113, 71] on div "Data Source" at bounding box center [113, 73] width 155 height 11
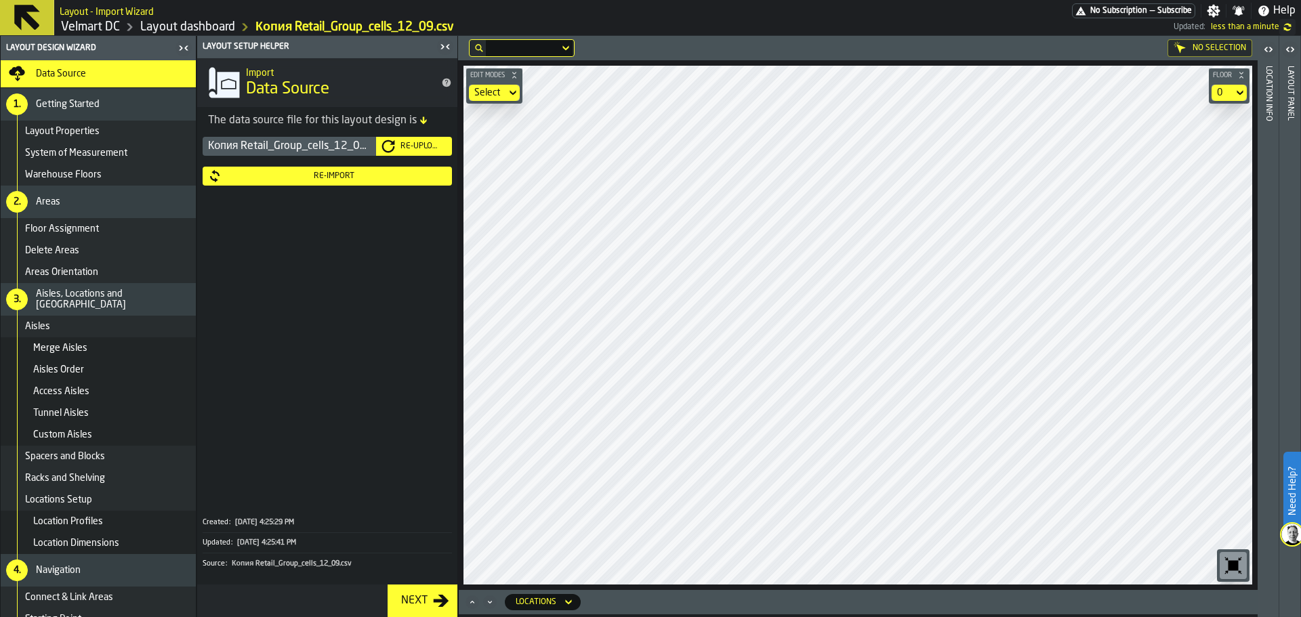
click at [368, 180] on div "Re-Import" at bounding box center [334, 175] width 225 height 9
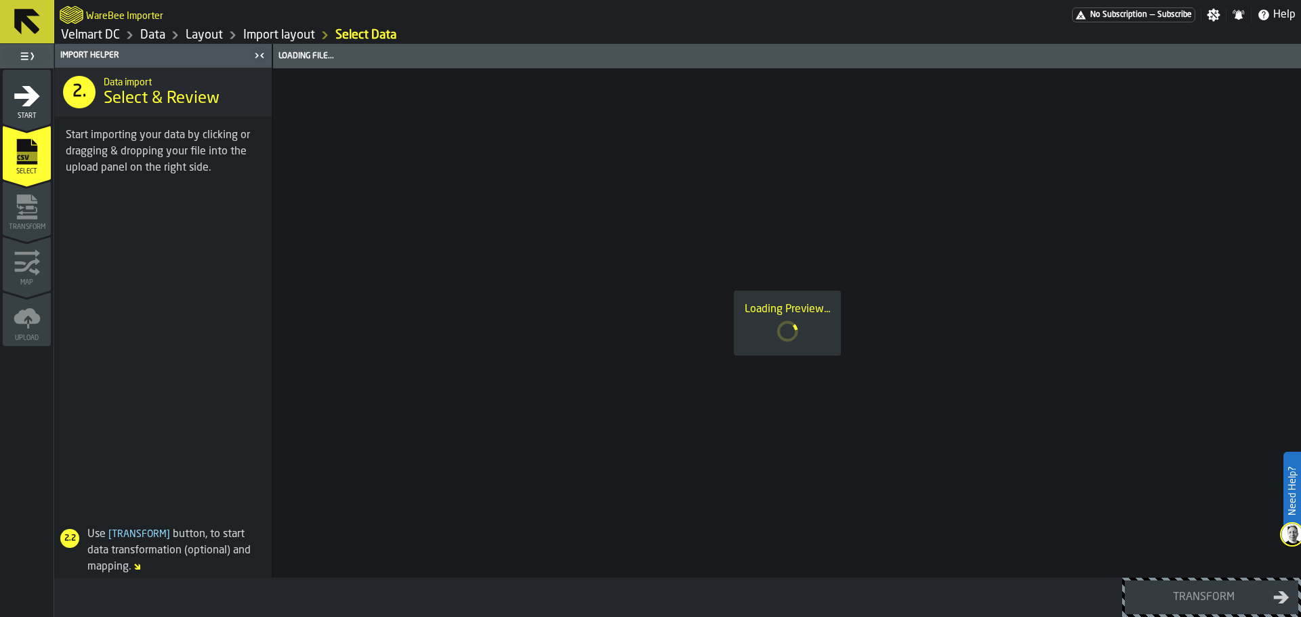
click at [200, 31] on link "Layout" at bounding box center [204, 35] width 37 height 15
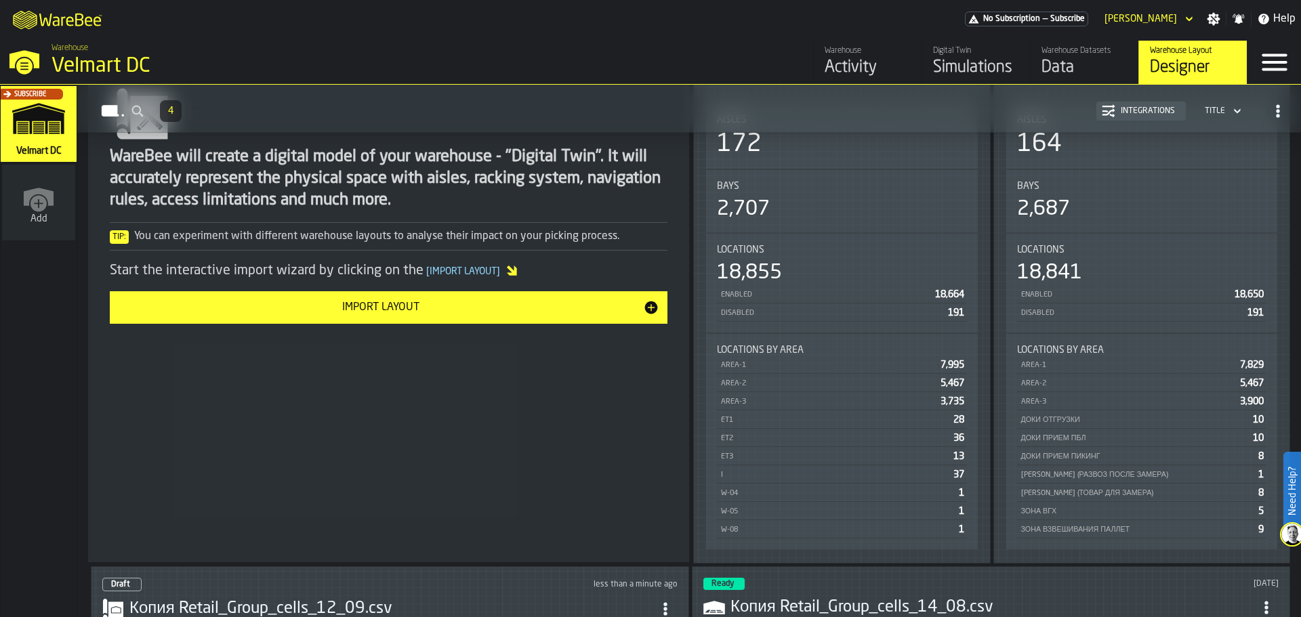
scroll to position [197, 0]
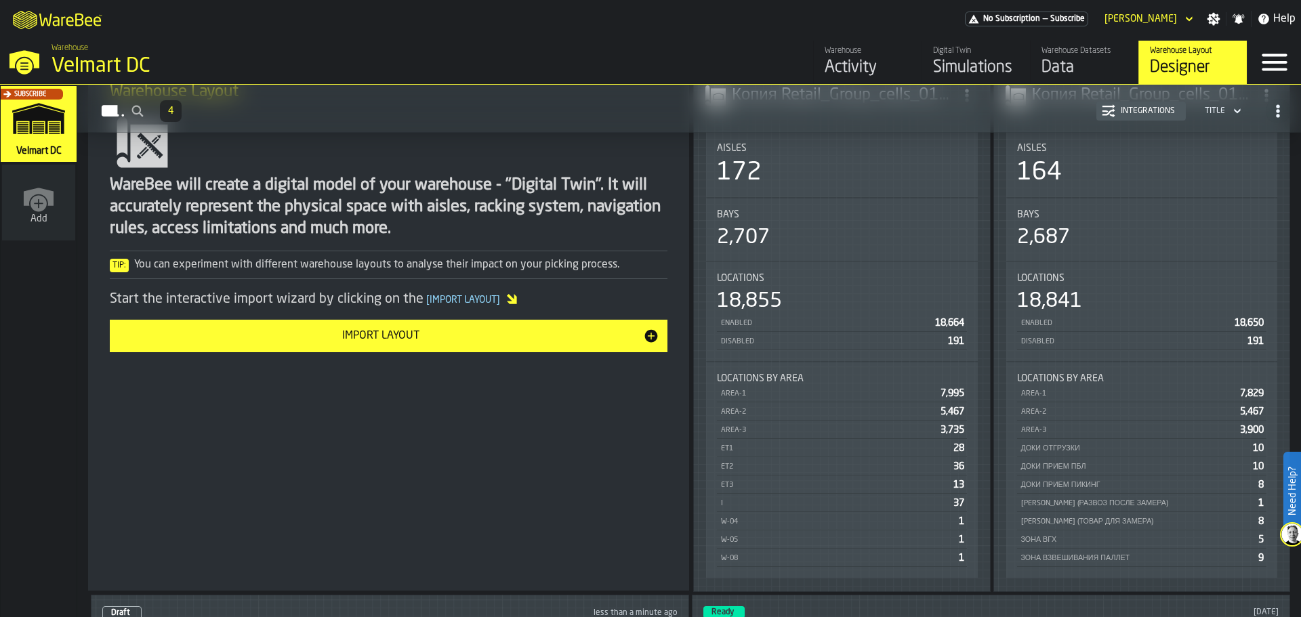
click at [846, 249] on div "Bays 2,707" at bounding box center [842, 230] width 272 height 62
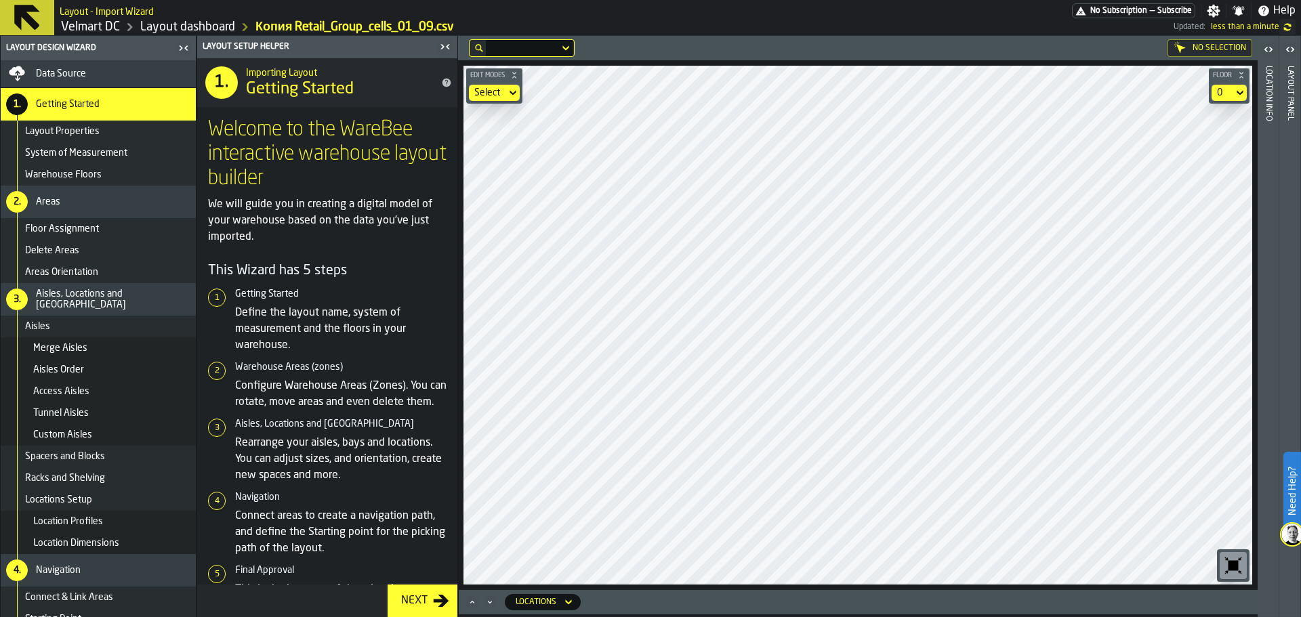
click at [96, 74] on div "Data Source" at bounding box center [113, 73] width 155 height 11
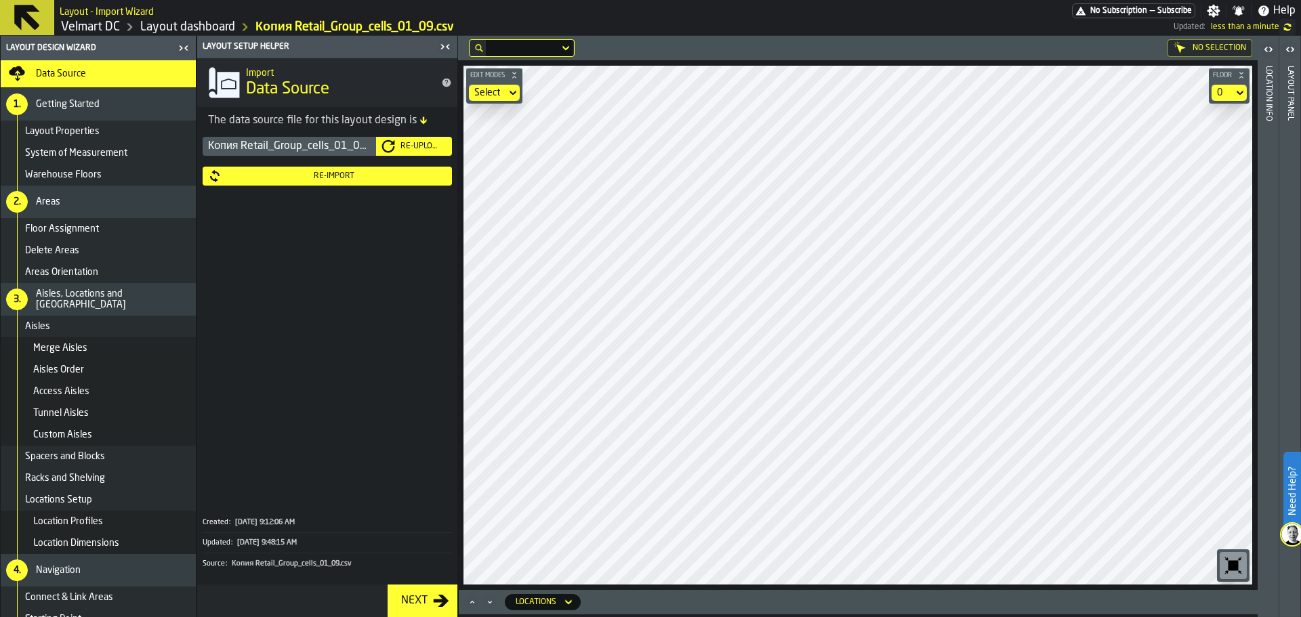
click at [365, 183] on div "Re-Import" at bounding box center [327, 176] width 239 height 14
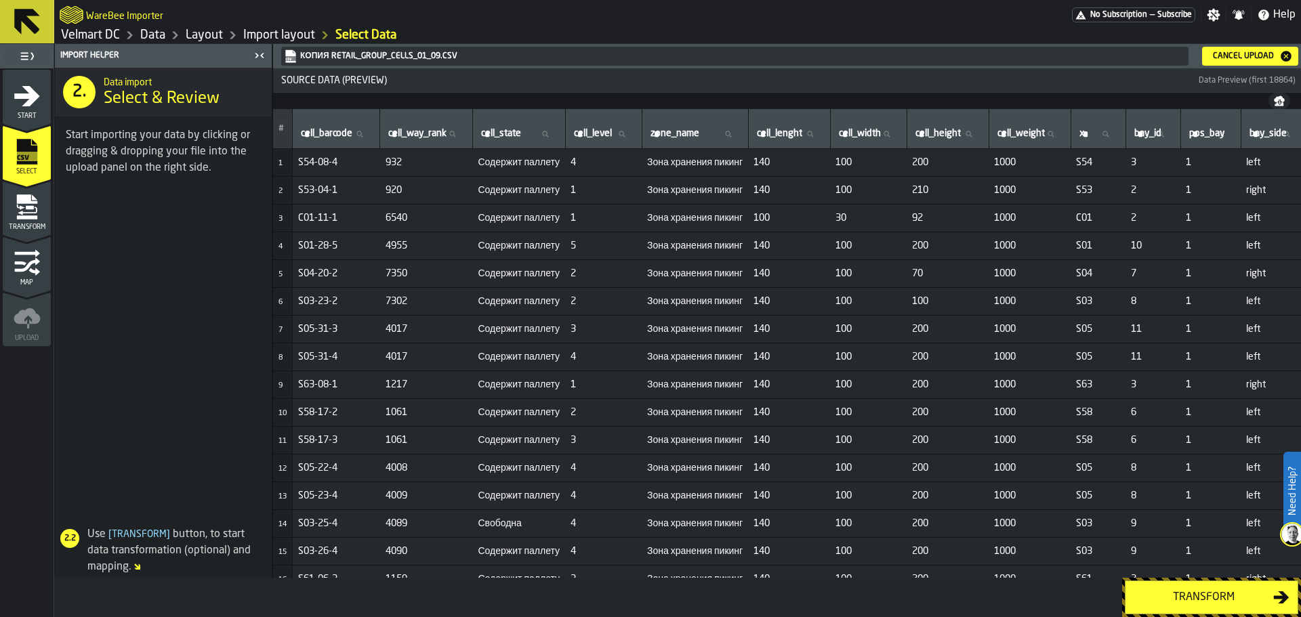
click at [1236, 62] on div "Cancel Upload" at bounding box center [1250, 56] width 85 height 14
click at [1183, 596] on div "Transform" at bounding box center [1204, 598] width 140 height 16
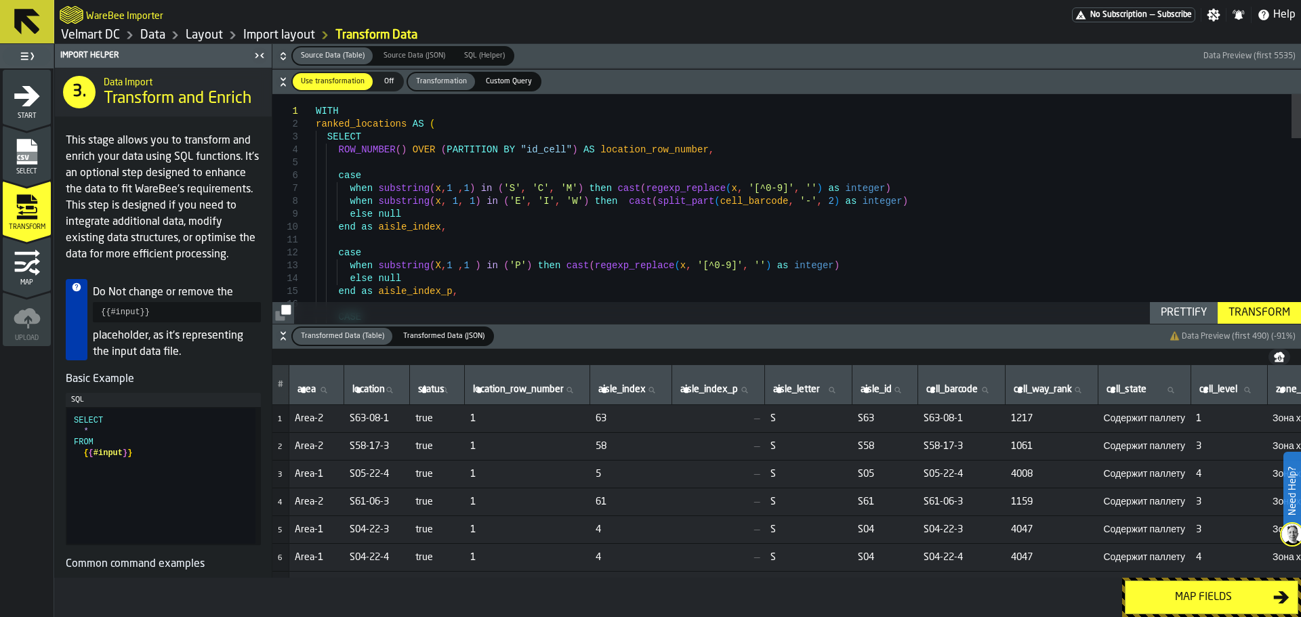
click at [1238, 314] on div "Transform" at bounding box center [1259, 313] width 73 height 16
click at [1177, 604] on div "Map fields" at bounding box center [1204, 598] width 140 height 16
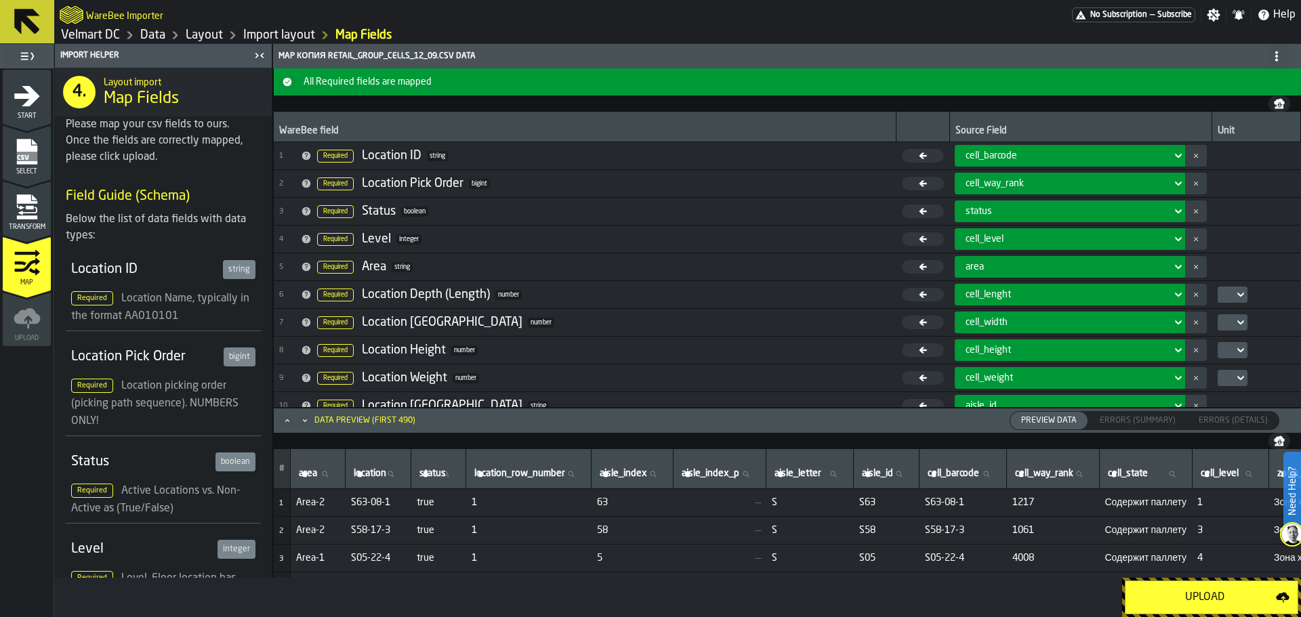
click at [1210, 598] on div "Upload" at bounding box center [1205, 598] width 142 height 16
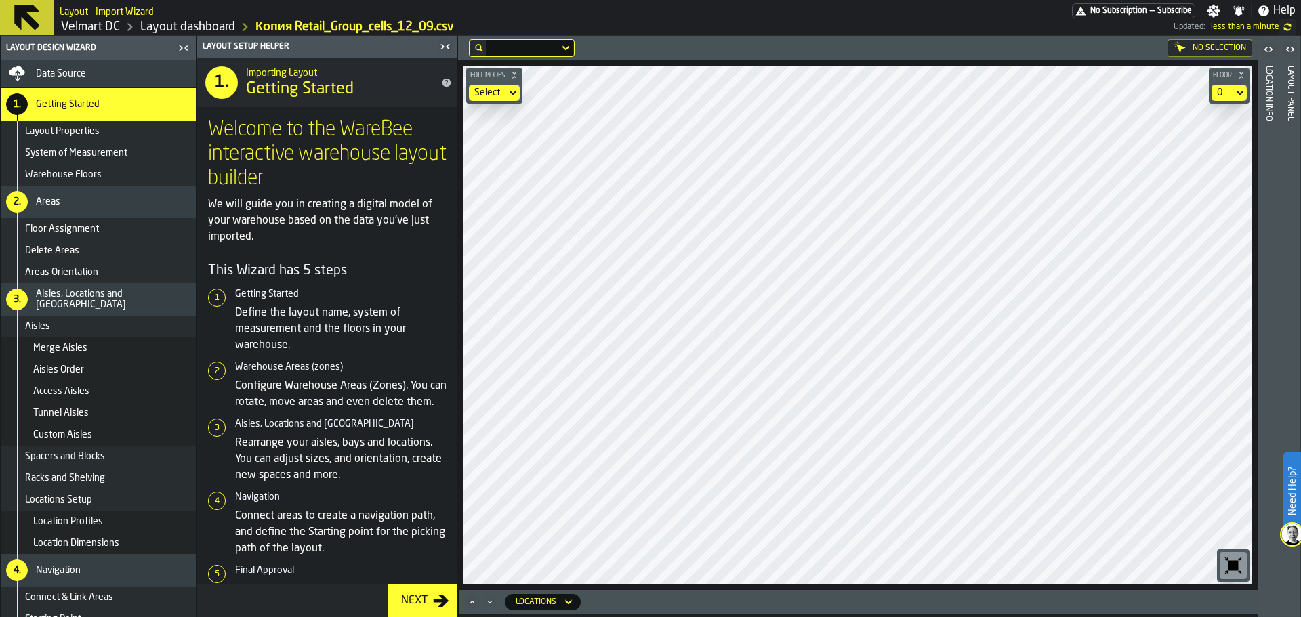
click at [148, 80] on div "Data Source" at bounding box center [98, 74] width 184 height 16
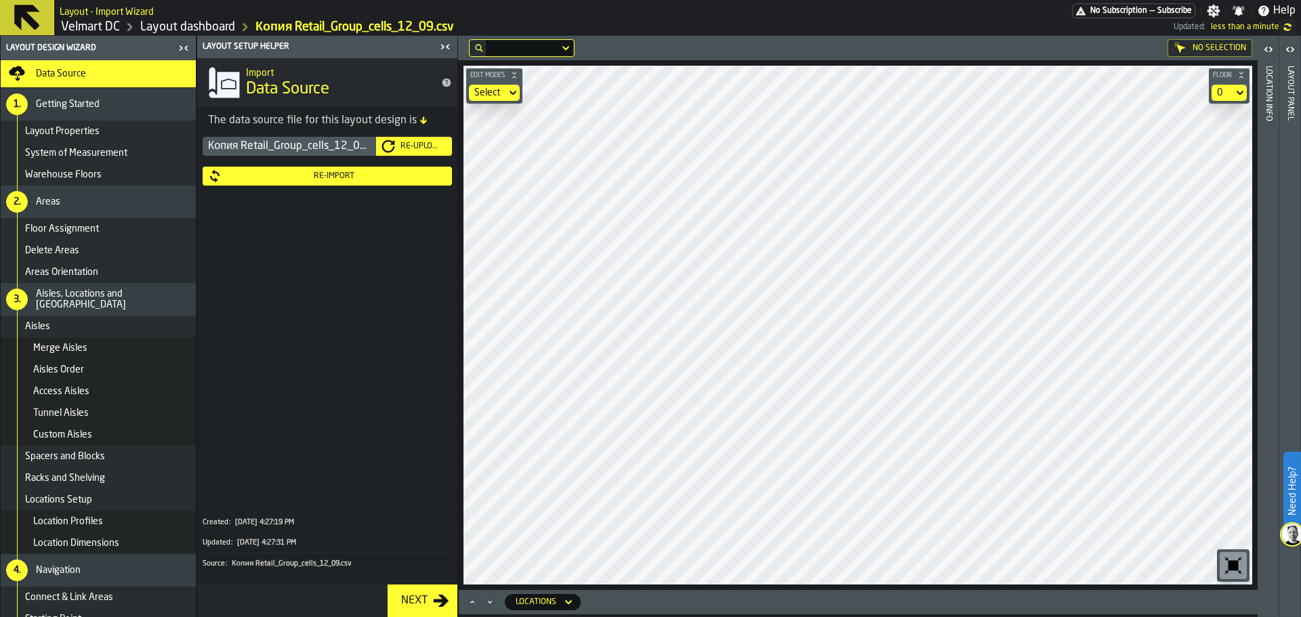
click at [186, 29] on link "Layout dashboard" at bounding box center [187, 27] width 95 height 15
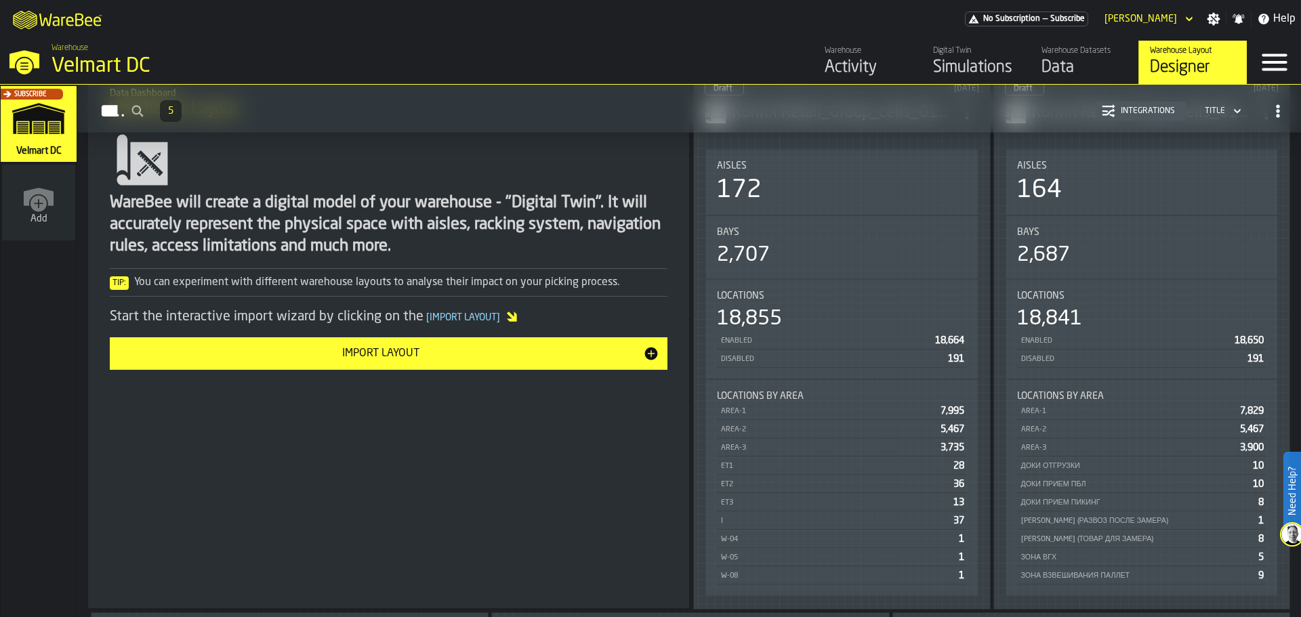
scroll to position [203, 0]
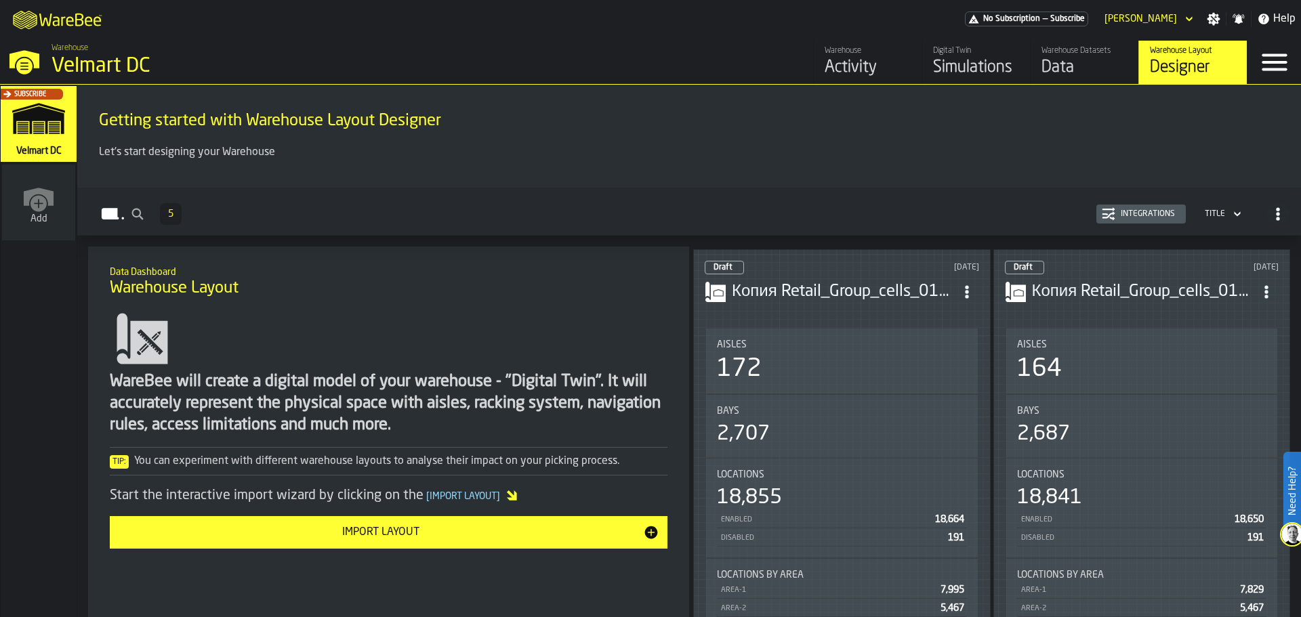
click at [838, 293] on h3 "Копия Retail_Group_cells_01_09.csv" at bounding box center [843, 292] width 223 height 22
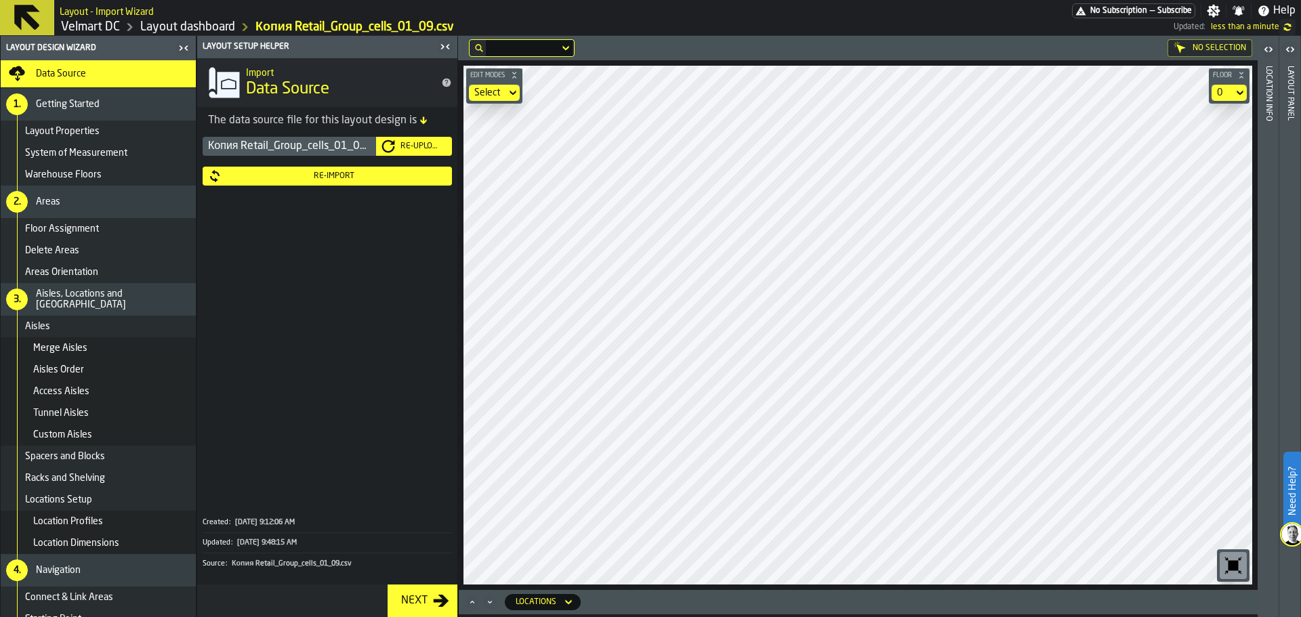
click at [399, 147] on div "Re-Upload" at bounding box center [421, 146] width 52 height 9
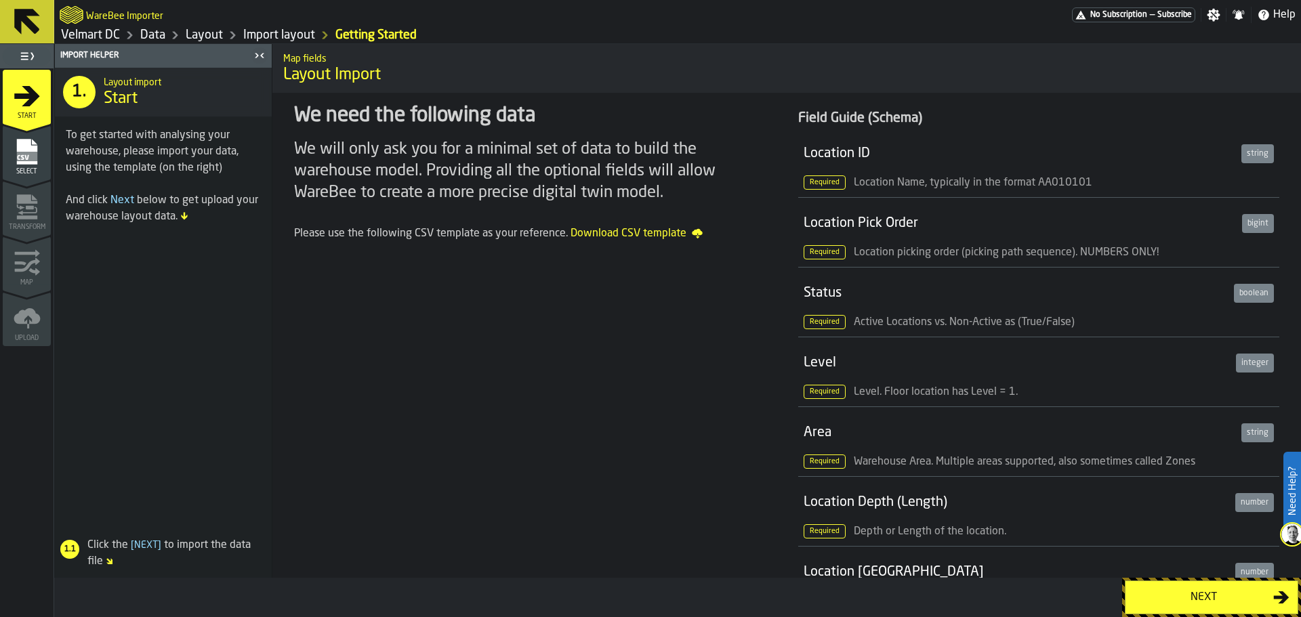
click at [52, 152] on ul "1 Start 2 Select 2 Transform 3 Map 4 Upload" at bounding box center [27, 207] width 54 height 278
click at [36, 152] on rect "menu Select" at bounding box center [26, 156] width 20 height 9
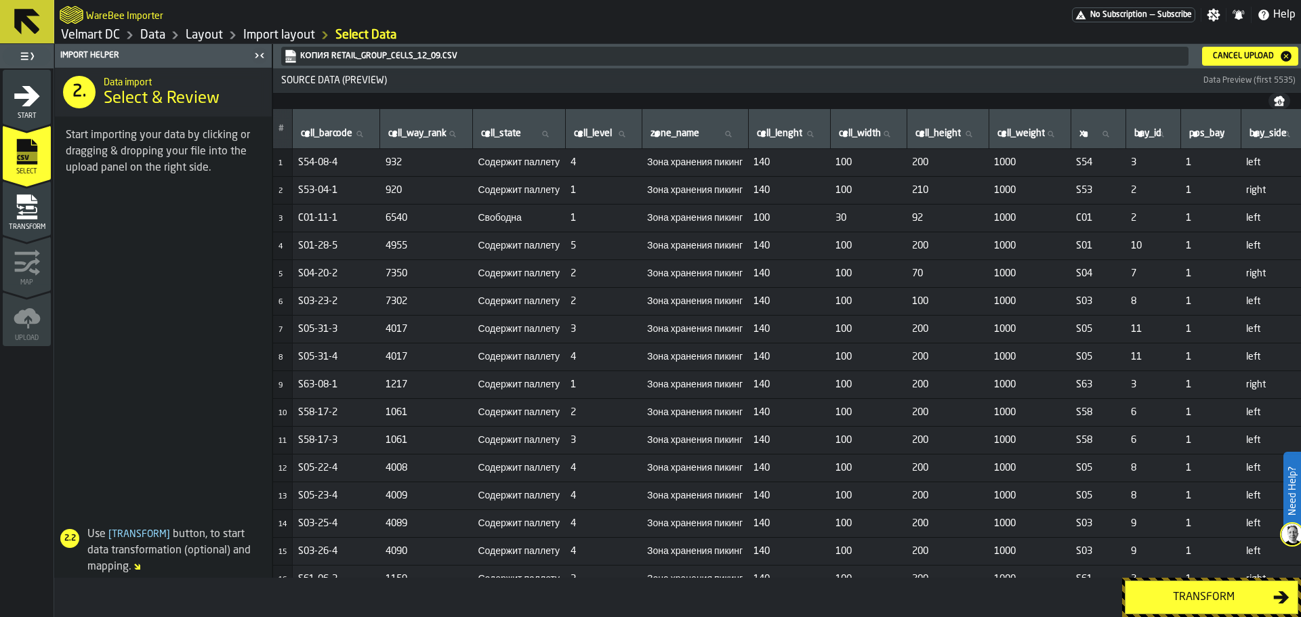
click at [1182, 602] on div "Transform" at bounding box center [1204, 598] width 140 height 16
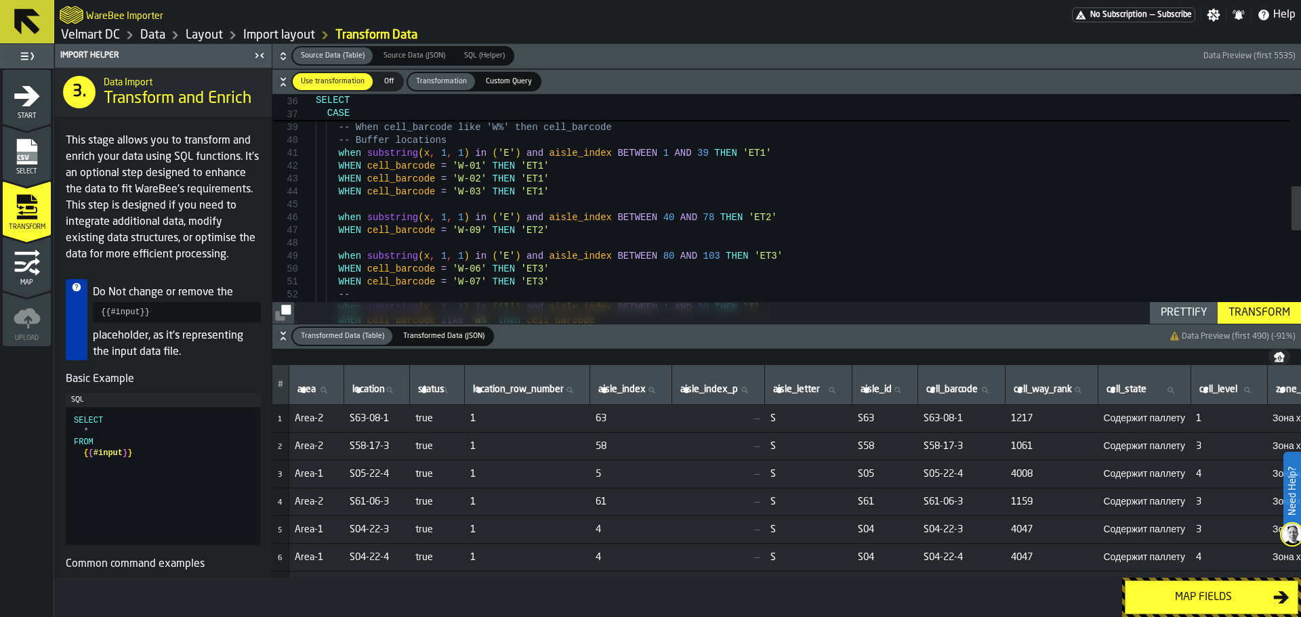
click at [1262, 308] on div "Transform" at bounding box center [1259, 313] width 73 height 16
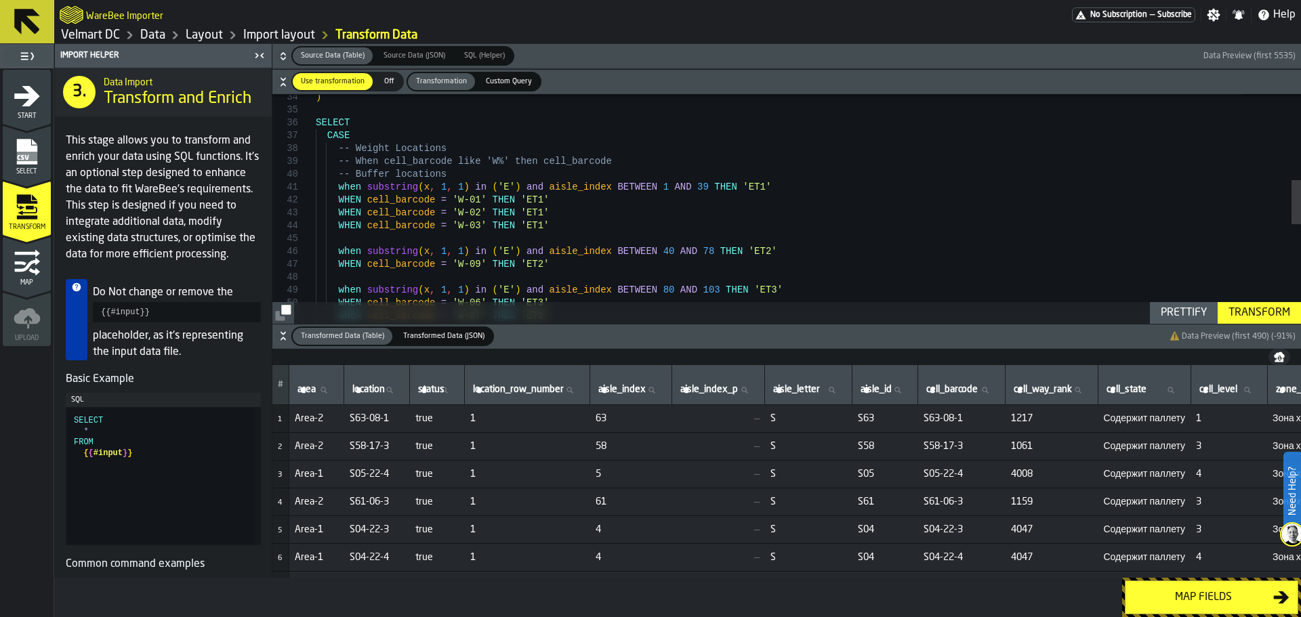
click at [1233, 603] on div "Map fields" at bounding box center [1204, 598] width 140 height 16
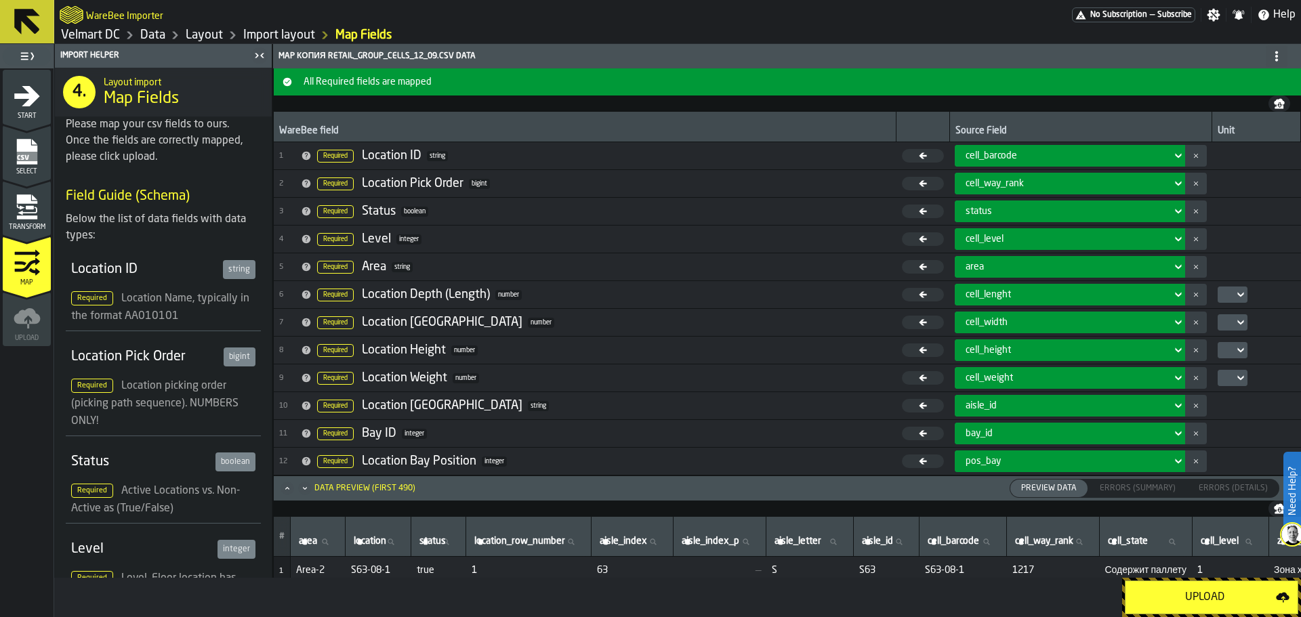
click at [1198, 596] on div "Upload" at bounding box center [1205, 598] width 142 height 16
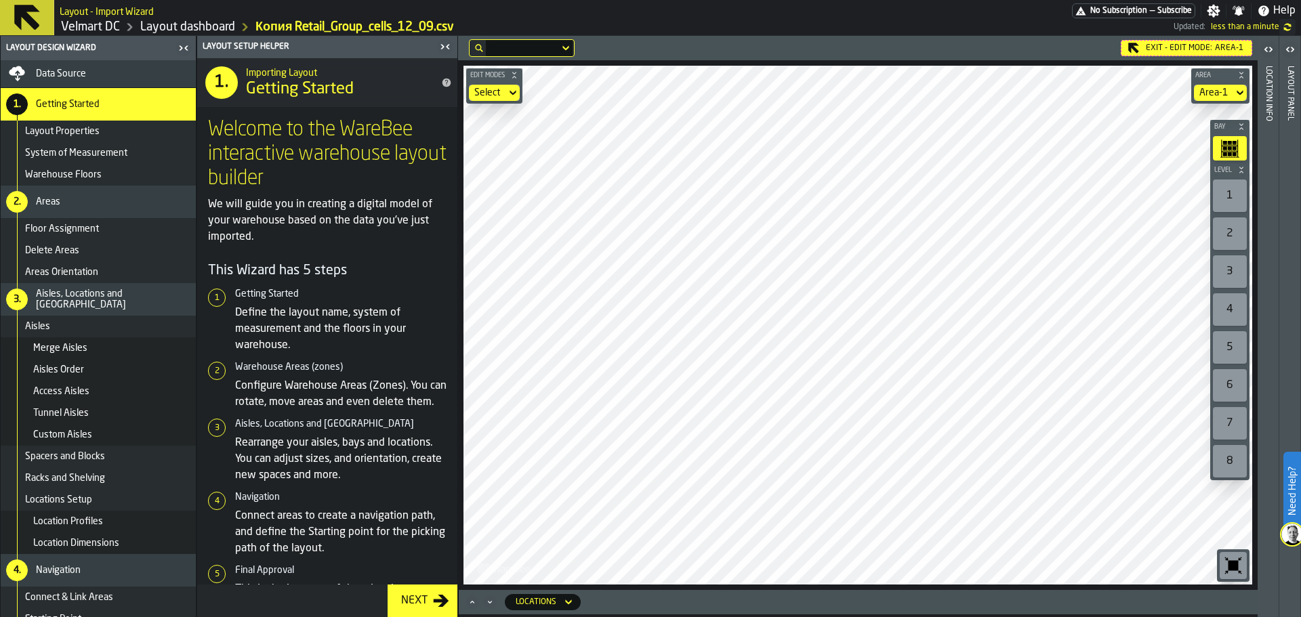
click at [683, 617] on html "Need Help? Layout - Import Wizard No Subscription — Subscribe Settings Notifica…" at bounding box center [650, 308] width 1301 height 617
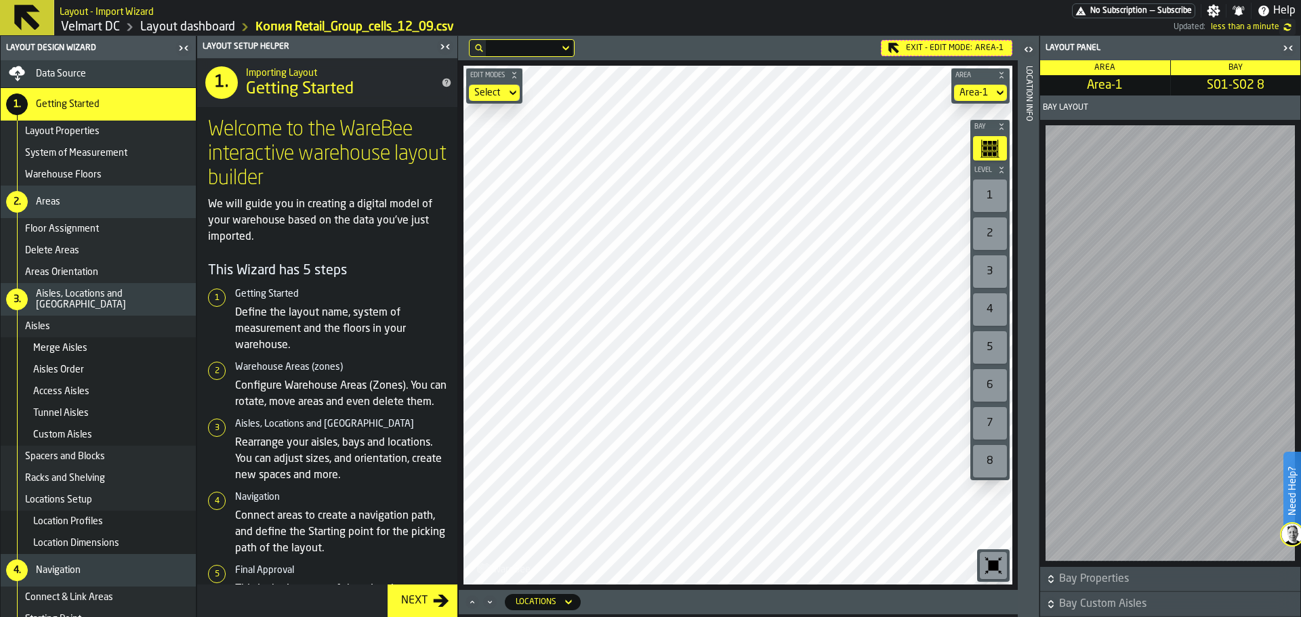
click at [535, 604] on div "Exit - Edit Mode: Area-1 Edit Modes Select Area Area-1 Bay Level 1 2 3 4 5 6 7 …" at bounding box center [738, 326] width 560 height 581
click at [1071, 268] on main "Layout Design Wizard Data Source 1. Getting Started Layout Properties System of…" at bounding box center [650, 326] width 1301 height 581
click at [460, 571] on div "Edit Modes Select Area Area-1 Bay Level 1 2 3 4 5 6 7 8 M A K I N G W A R E H O…" at bounding box center [738, 325] width 560 height 530
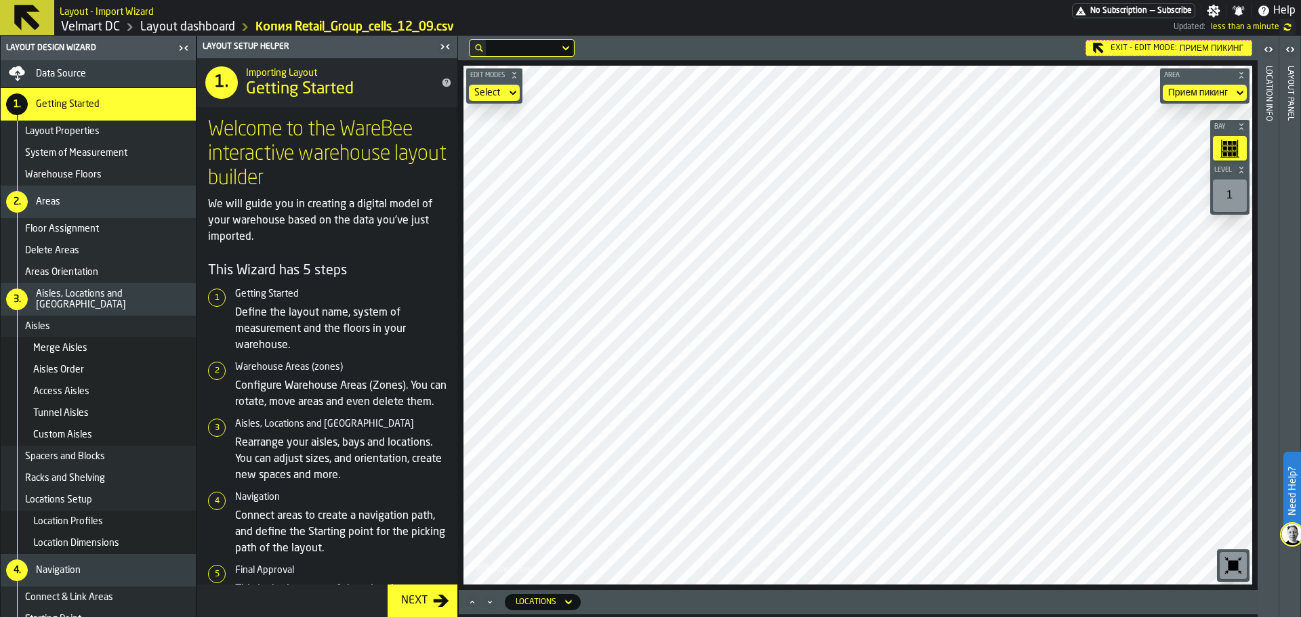
click at [836, 591] on div "Exit - Edit Mode: Прием пикинг Edit Modes Select Area Прием пикинг Bay Level 1 …" at bounding box center [858, 326] width 800 height 581
click at [407, 410] on main "Layout Design Wizard Data Source 1. Getting Started Layout Properties System of…" at bounding box center [650, 326] width 1301 height 581
click at [125, 82] on div "Data Source" at bounding box center [98, 73] width 195 height 27
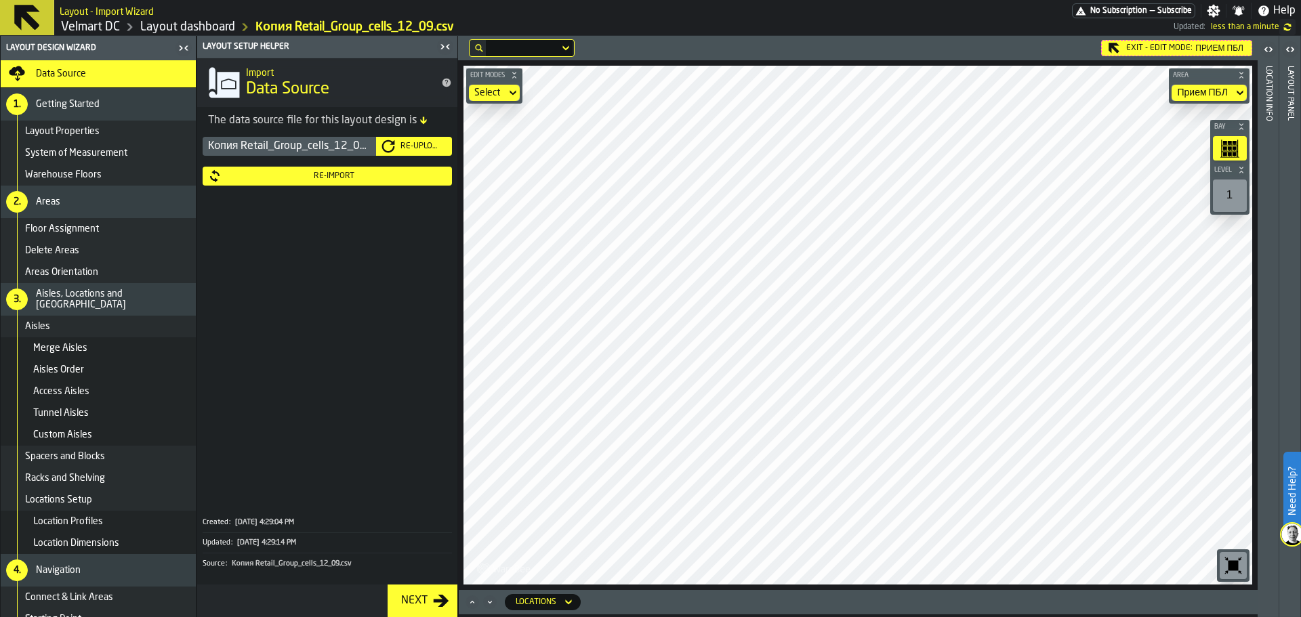
click at [409, 144] on div "Re-Upload" at bounding box center [421, 146] width 52 height 9
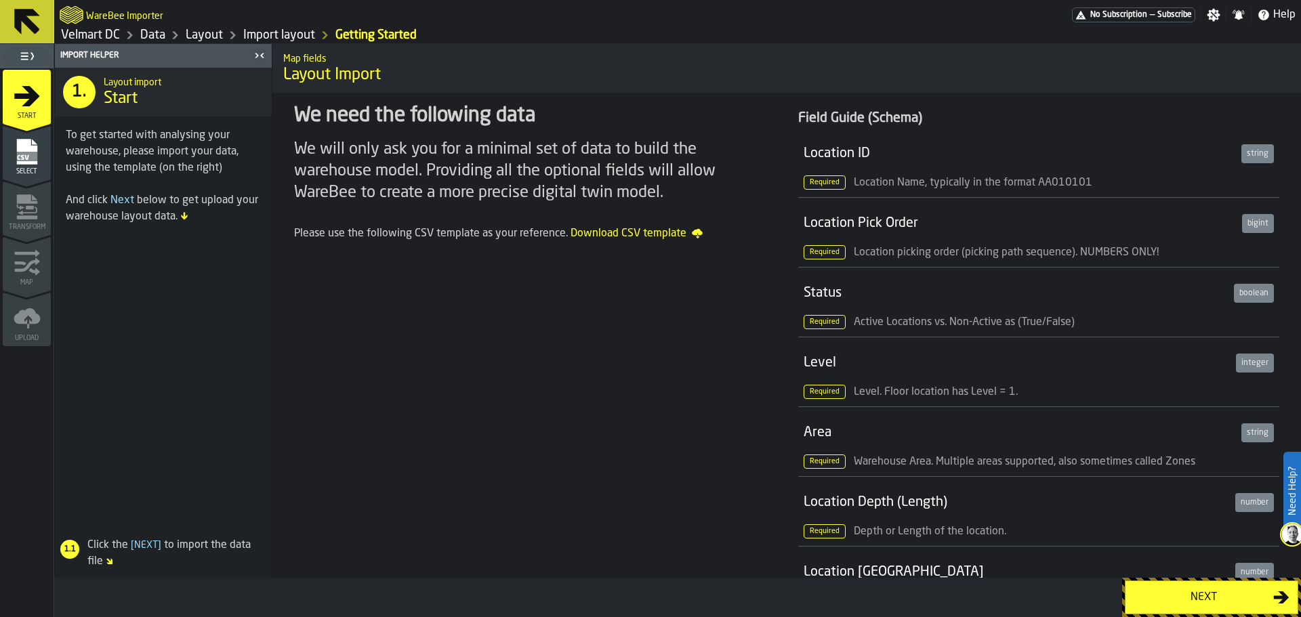
click at [16, 178] on icon "menu Select" at bounding box center [27, 180] width 48 height 13
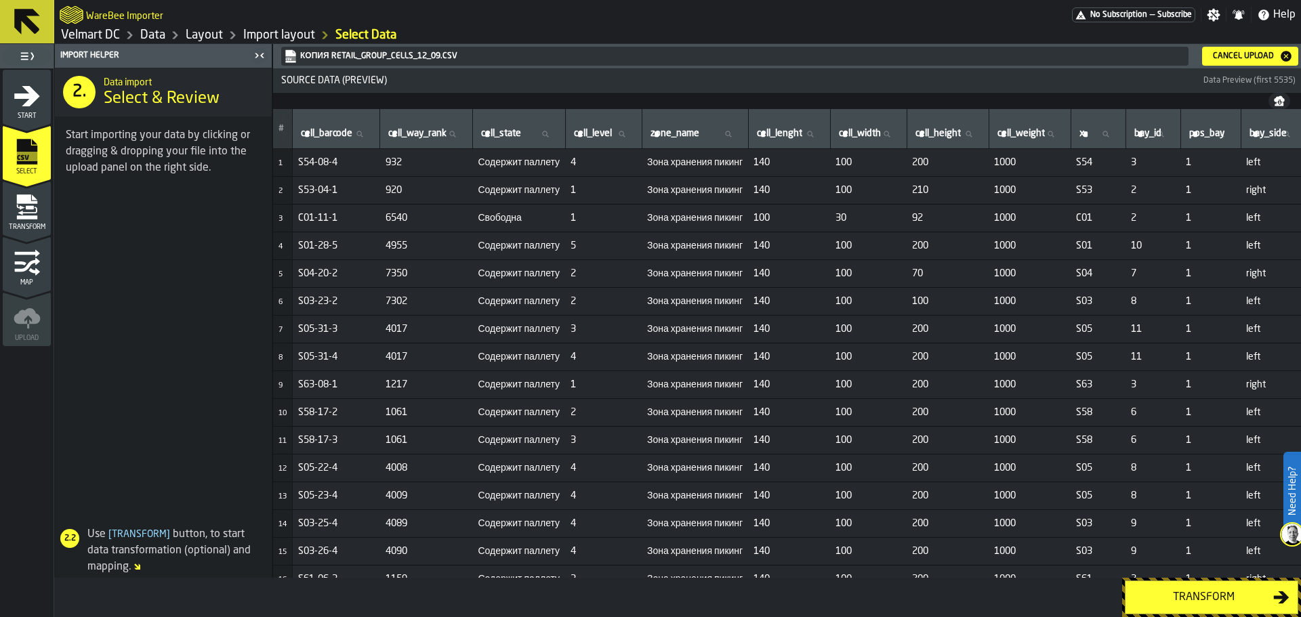
click at [1158, 607] on button "Transform" at bounding box center [1211, 598] width 173 height 34
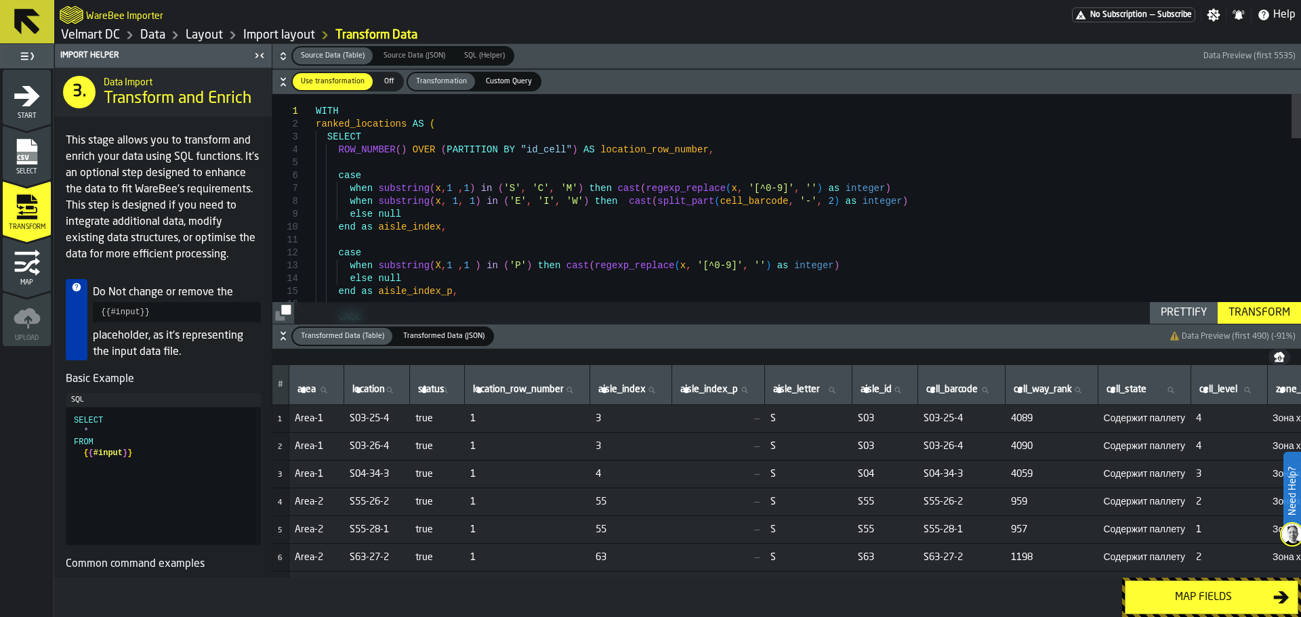
click at [1271, 314] on div "Transform" at bounding box center [1259, 313] width 73 height 16
click at [1198, 600] on div "Map fields" at bounding box center [1204, 598] width 140 height 16
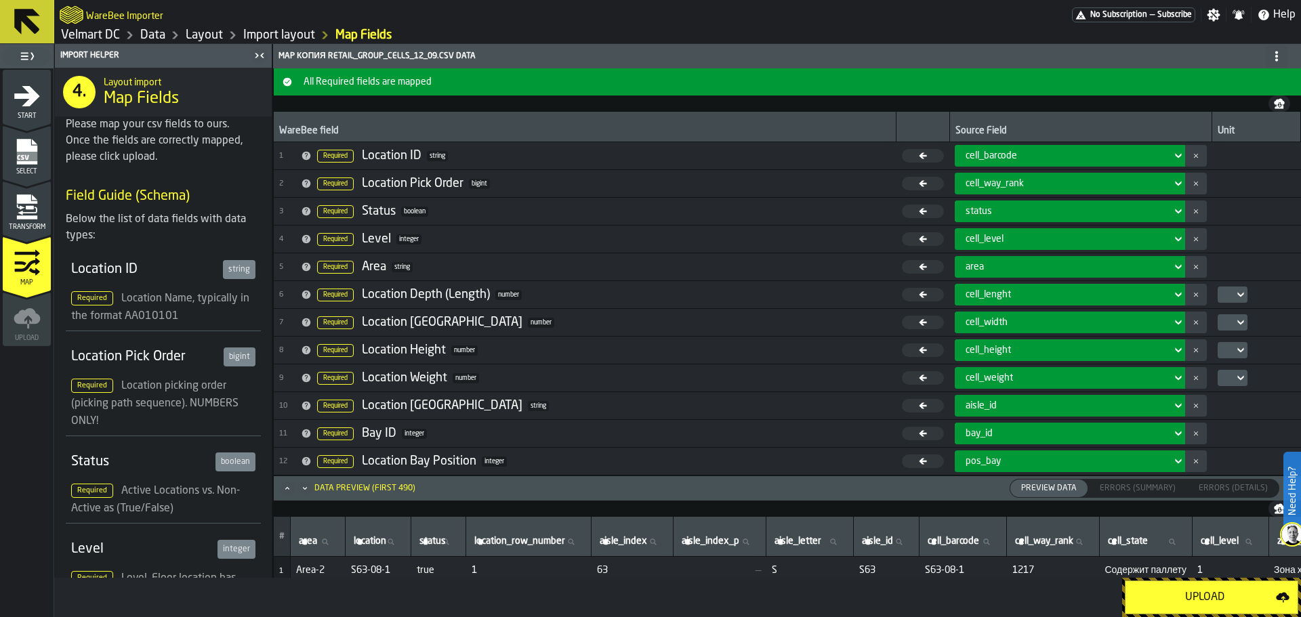
click at [1179, 606] on button "Upload" at bounding box center [1211, 598] width 173 height 34
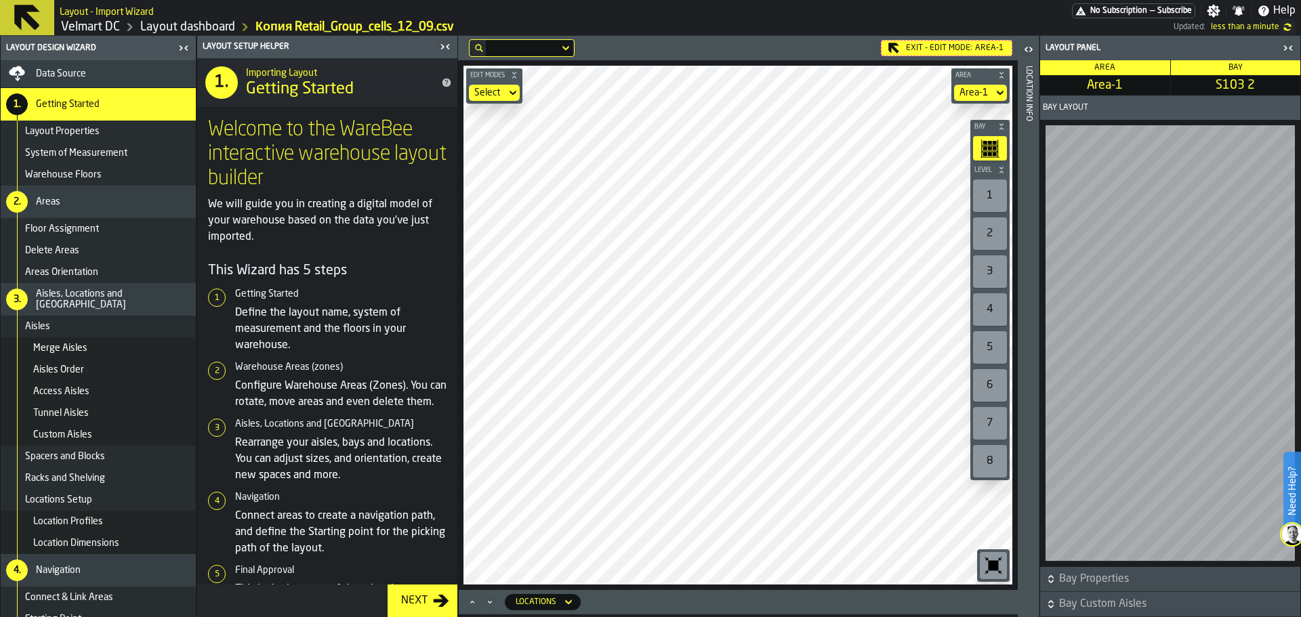
click at [102, 68] on div "Data Source" at bounding box center [113, 73] width 155 height 11
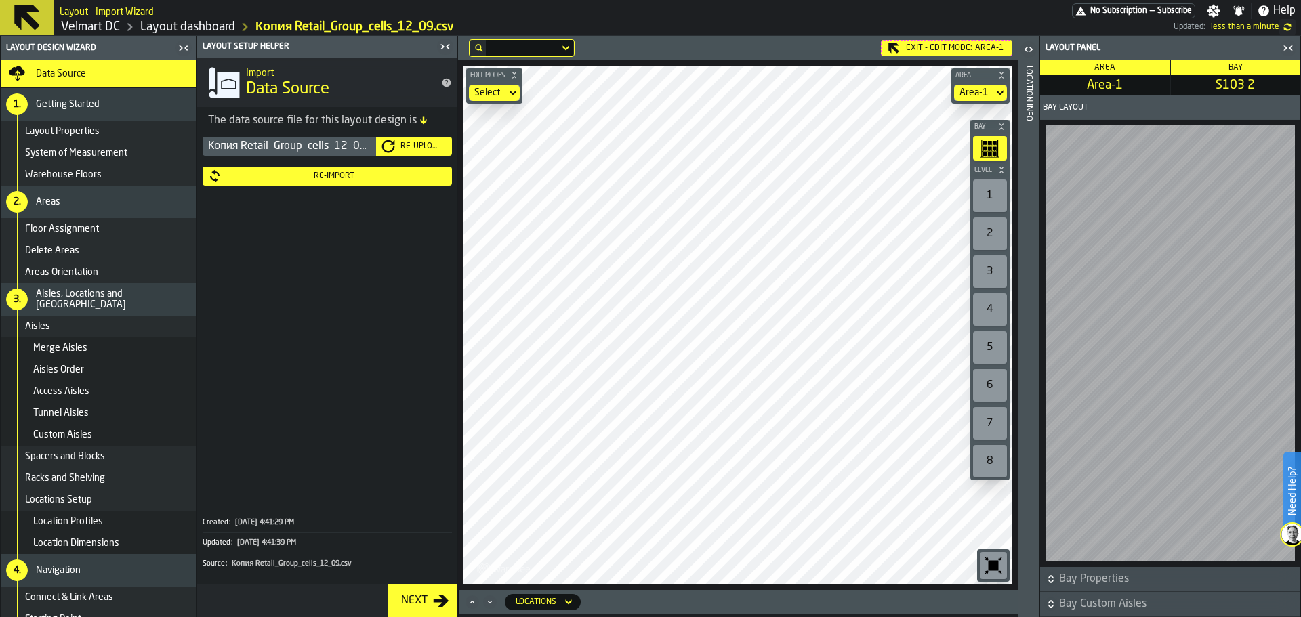
click at [399, 146] on div "Re-Upload" at bounding box center [421, 146] width 52 height 9
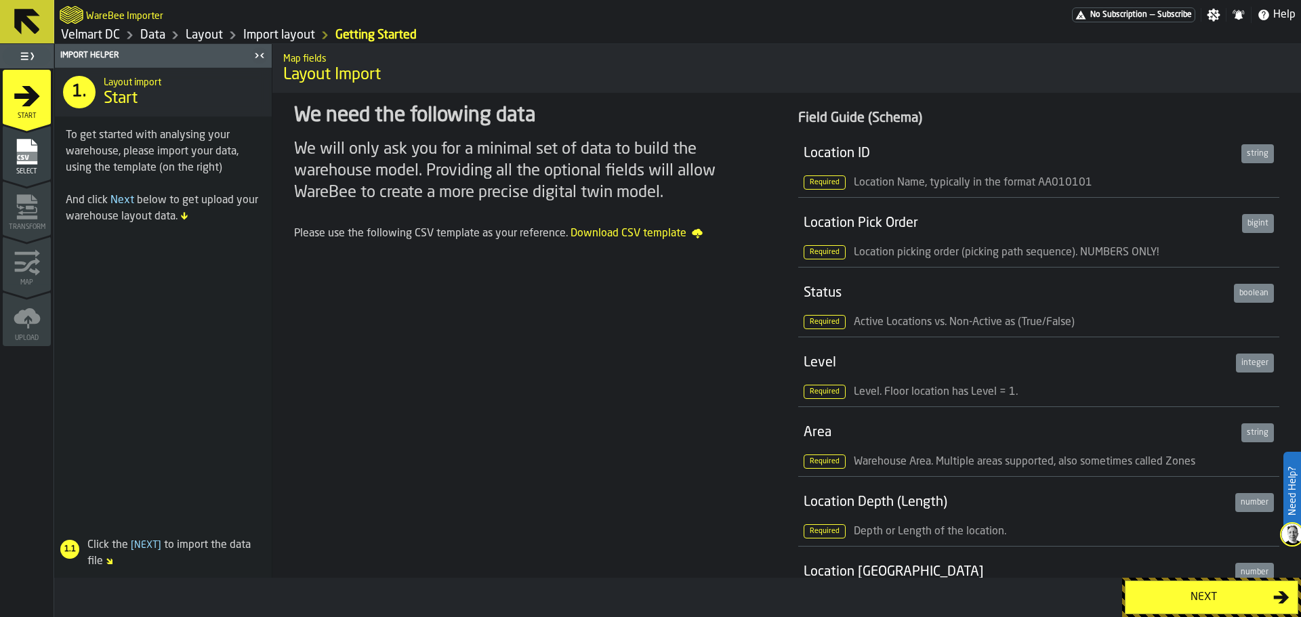
click at [19, 159] on rect "menu Select" at bounding box center [26, 156] width 20 height 9
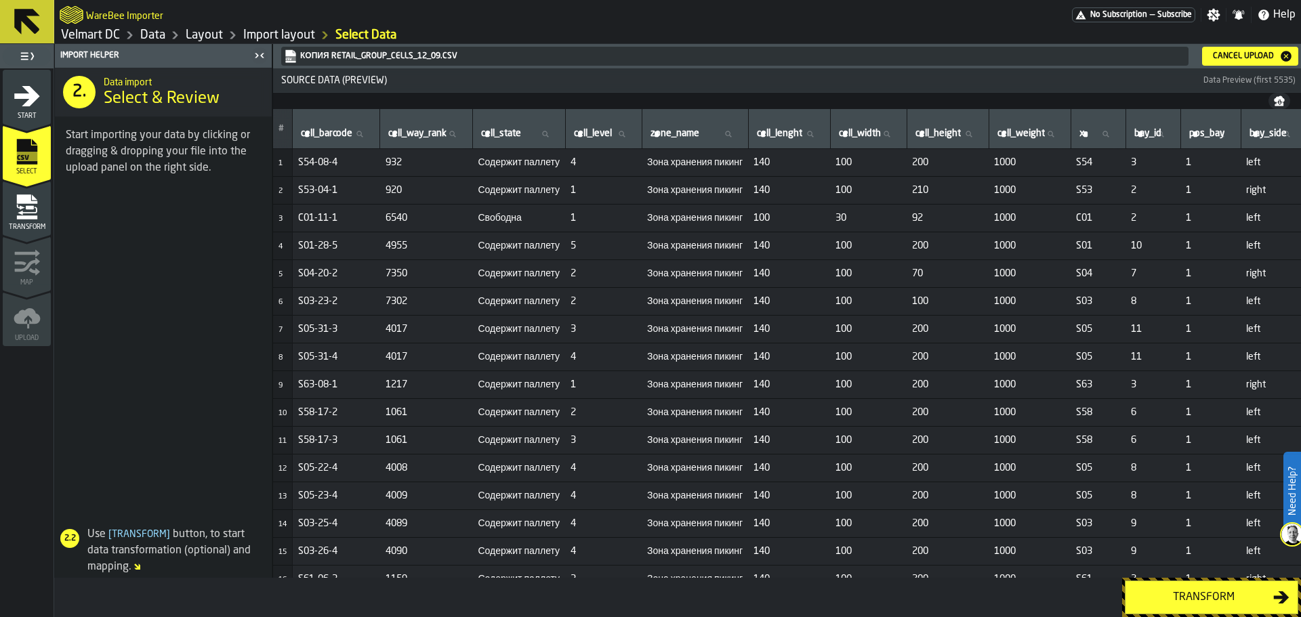
click at [1176, 606] on button "Transform" at bounding box center [1211, 598] width 173 height 34
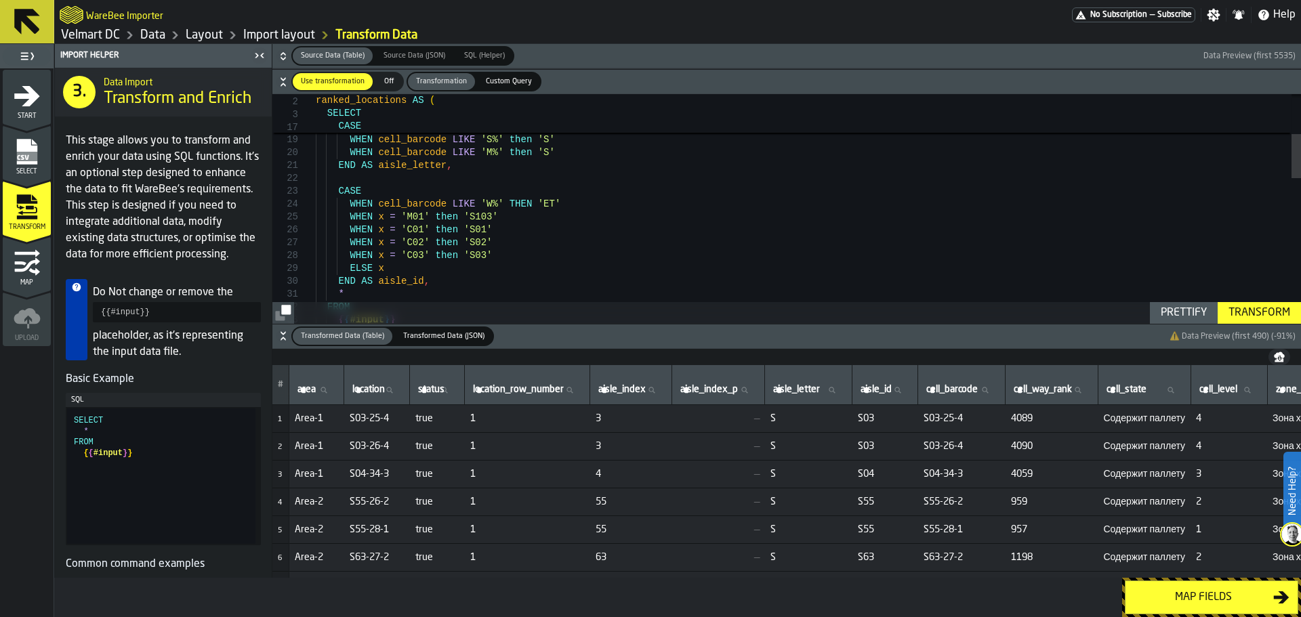
click at [285, 335] on icon "button-" at bounding box center [284, 336] width 14 height 14
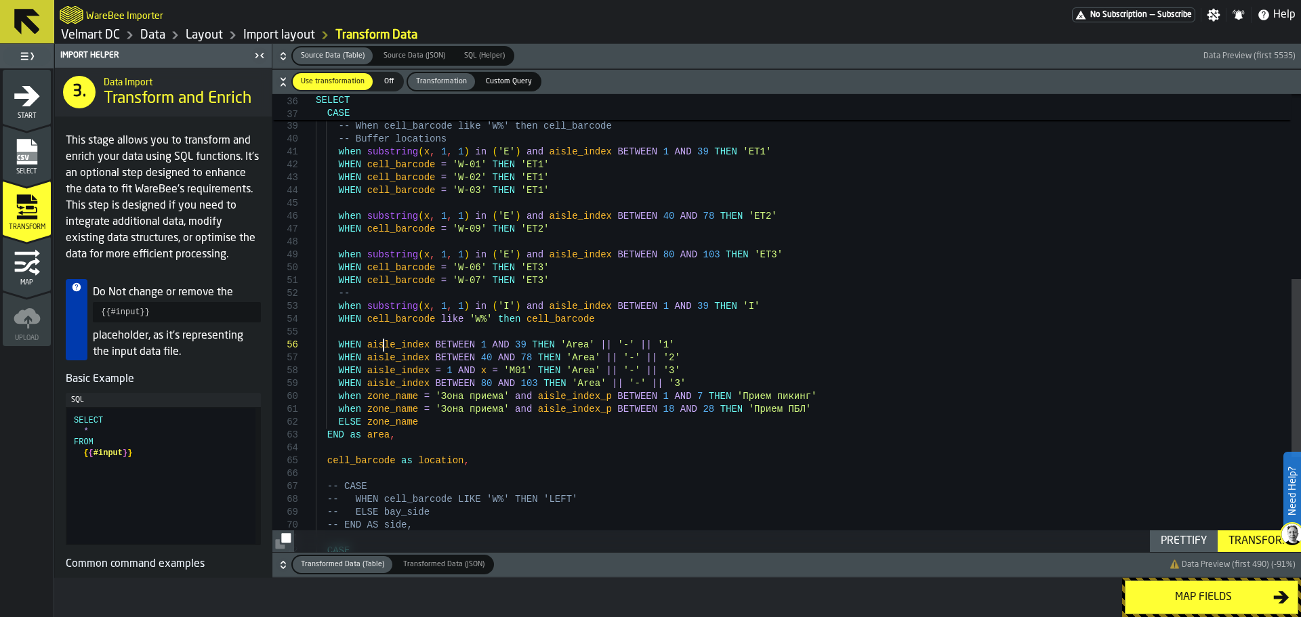
click at [383, 349] on div "CASE -- Weight Locations -- When cell_barcode like 'W%' then cell_barcode -- Bu…" at bounding box center [808, 208] width 985 height 1177
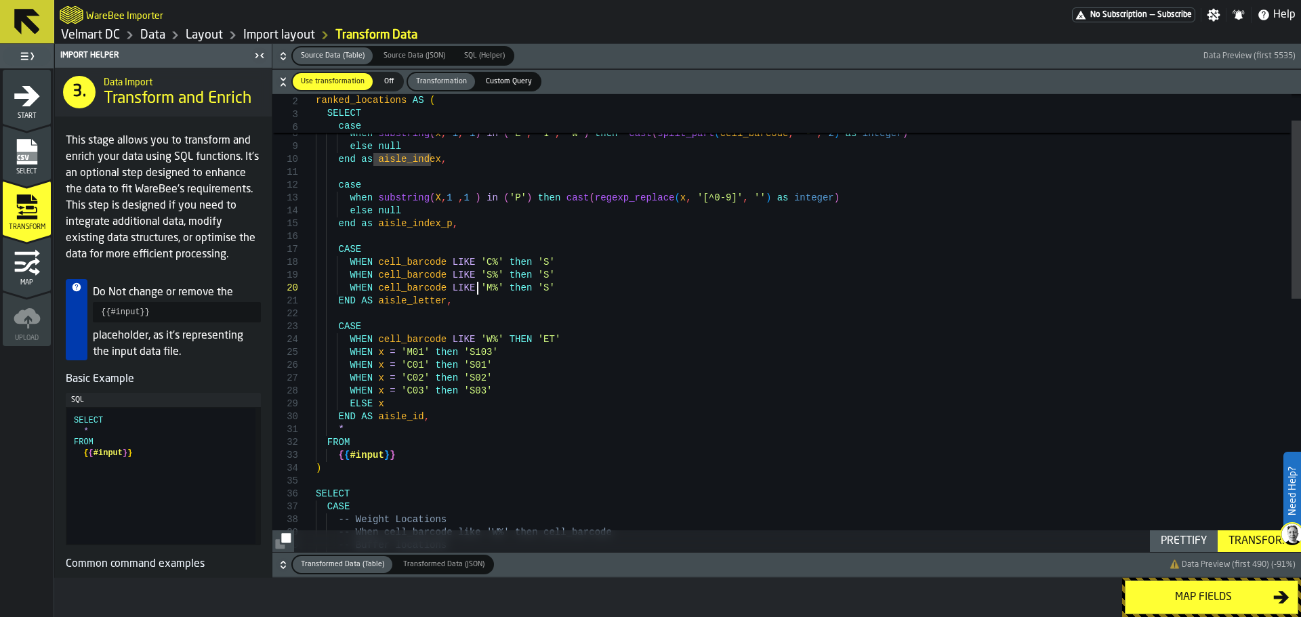
click at [475, 287] on div "-- When cell_barcode like 'W%' then cell_barcode -- Buffer locations CASE -- We…" at bounding box center [808, 614] width 985 height 1177
click at [384, 304] on div "-- When cell_barcode like 'W%' then cell_barcode -- Buffer locations CASE -- We…" at bounding box center [808, 614] width 985 height 1177
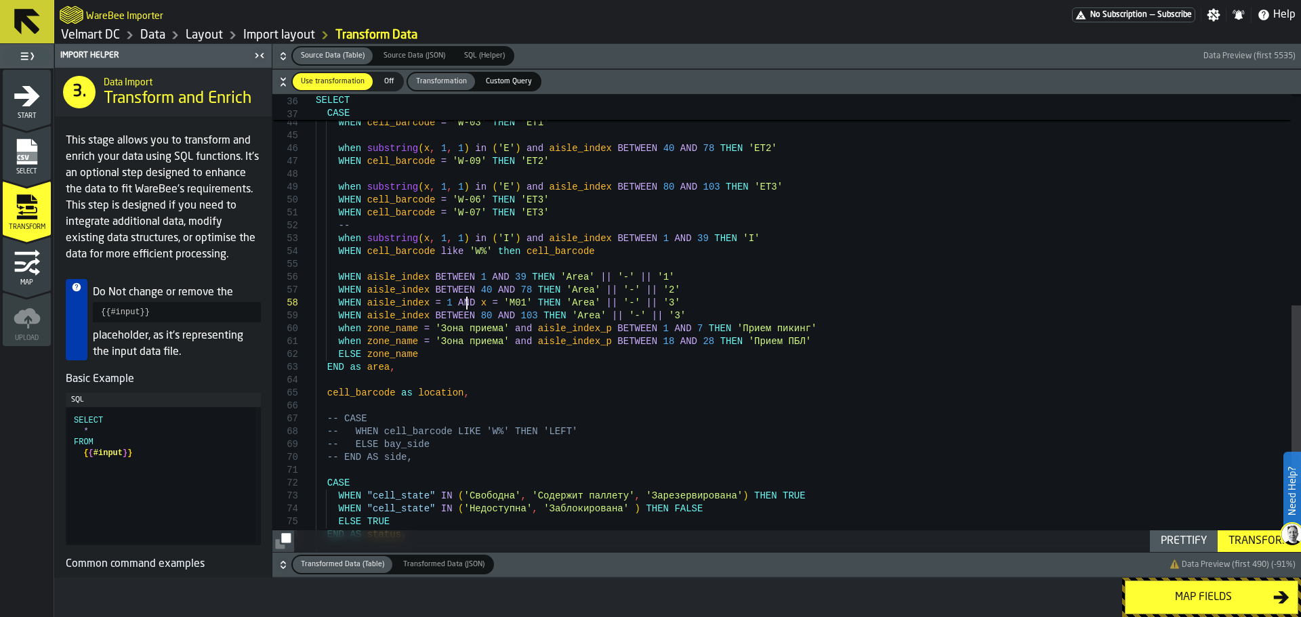
click at [468, 306] on div "WHEN cell_barcode = 'W-06' THEN 'ET3' WHEN cell_barcode = 'W-07' THEN 'ET3' -- …" at bounding box center [808, 140] width 985 height 1177
click at [644, 309] on div "WHEN cell_barcode = 'W-06' THEN 'ET3' WHEN cell_barcode = 'W-07' THEN 'ET3' -- …" at bounding box center [808, 140] width 985 height 1177
drag, startPoint x: 657, startPoint y: 302, endPoint x: 271, endPoint y: 304, distance: 385.6
click at [316, 304] on div "WHEN cell_barcode = 'W-06' THEN 'ET3' WHEN cell_barcode = 'W-07' THEN 'ET3' -- …" at bounding box center [808, 140] width 985 height 1177
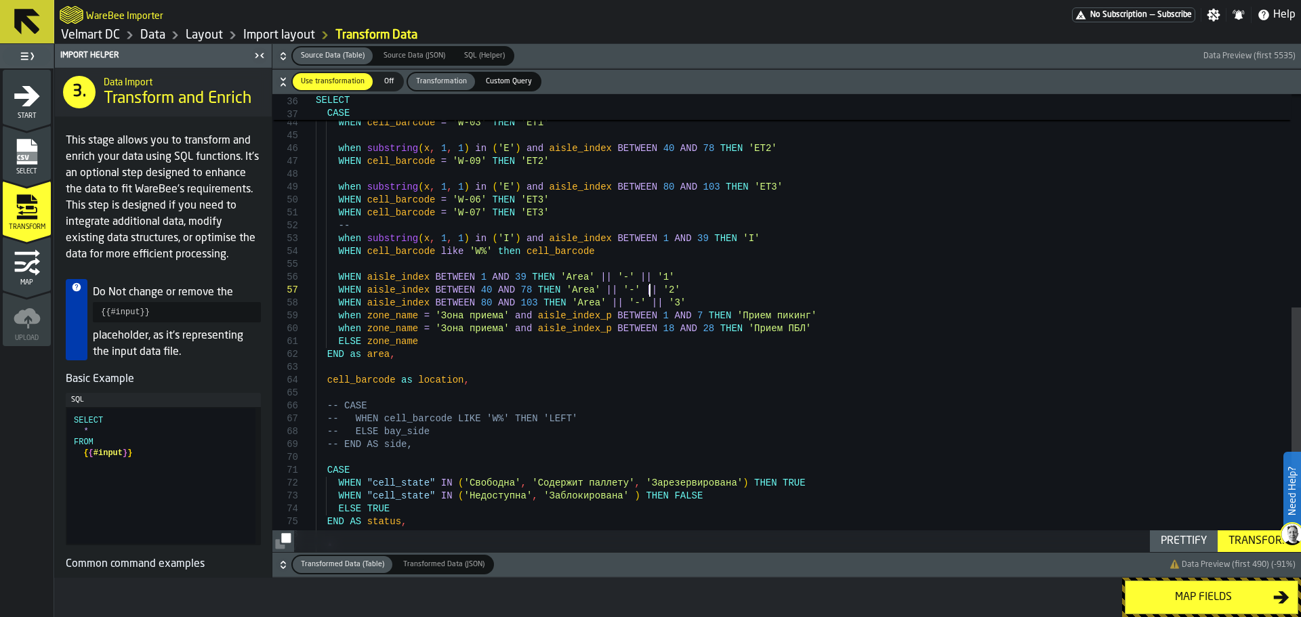
click at [346, 267] on div "WHEN cell_barcode = 'W-06' THEN 'ET3' WHEN cell_barcode = 'W-07' THEN 'ET3' -- …" at bounding box center [808, 134] width 985 height 1164
type textarea "**********"
click at [1249, 544] on div "Transform" at bounding box center [1259, 541] width 73 height 16
click at [1168, 594] on div "Map fields" at bounding box center [1204, 598] width 140 height 16
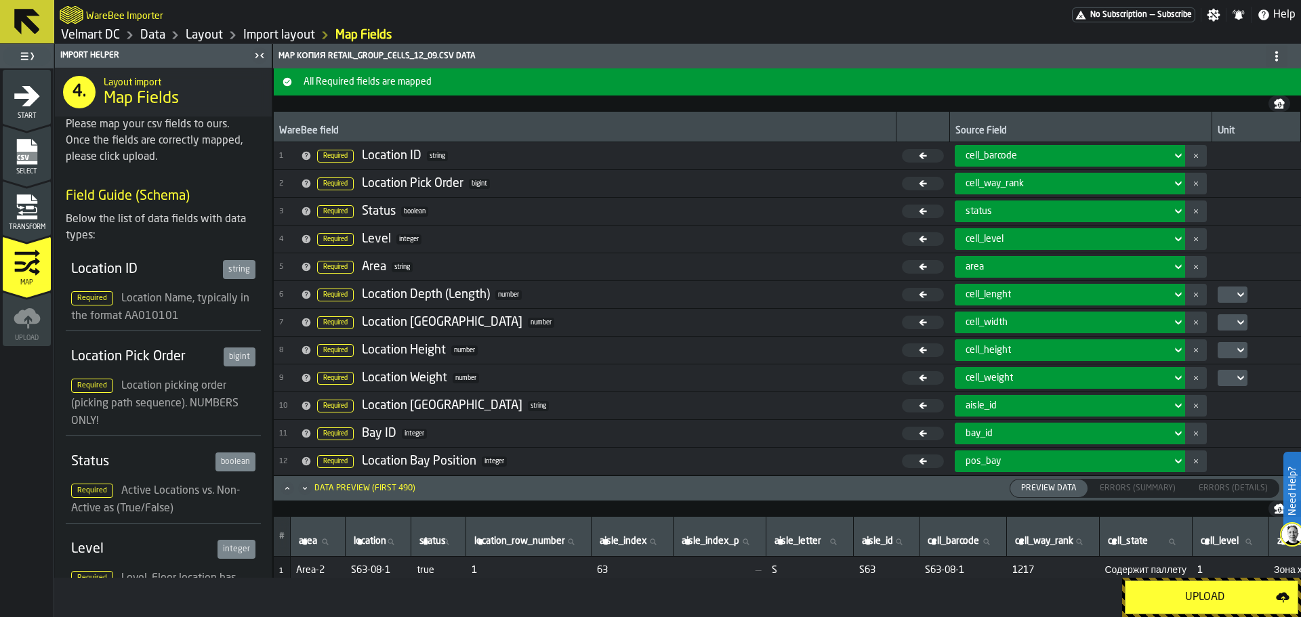
click at [1173, 594] on div "Upload" at bounding box center [1205, 598] width 142 height 16
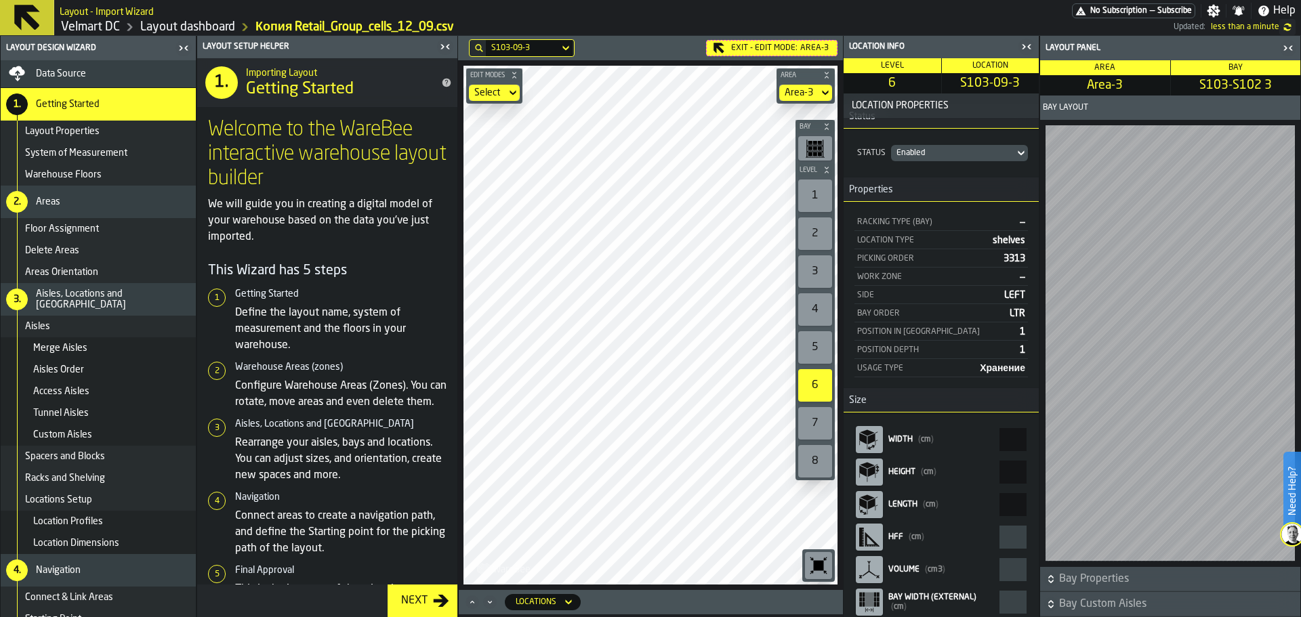
scroll to position [26, 0]
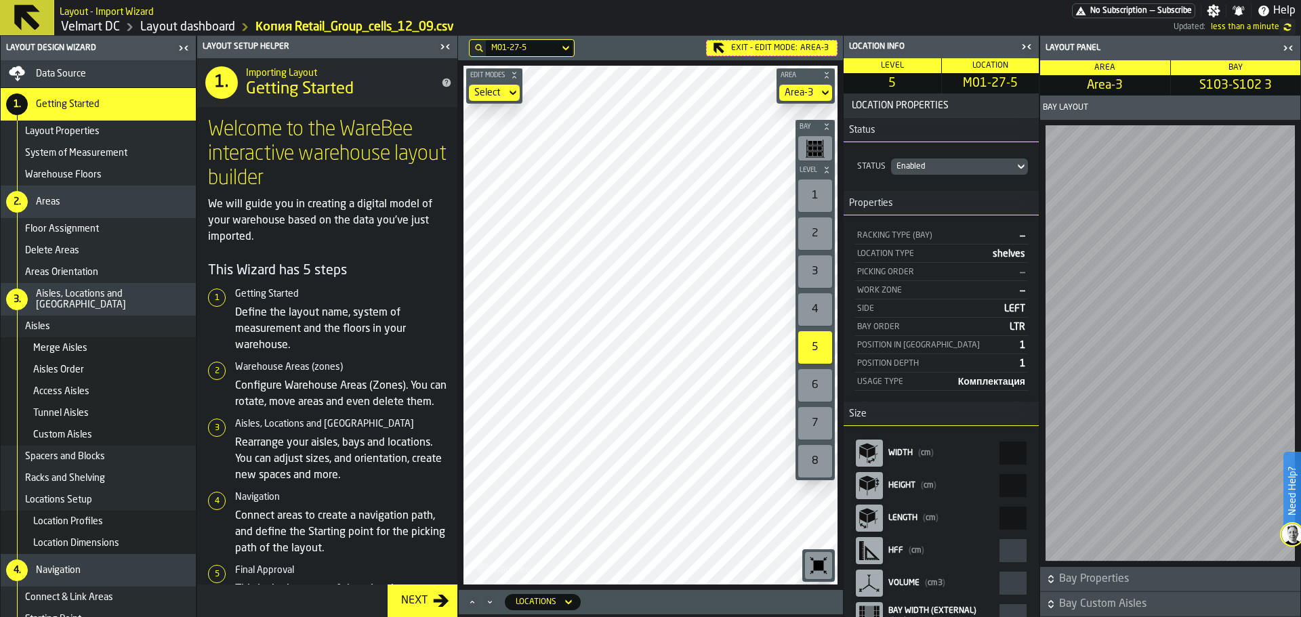
click at [1063, 460] on aside "Location Info Level 5 Location M01-27-5 Location Properties Status Status Enabl…" at bounding box center [1072, 326] width 458 height 581
type input "**"
type input "*****"
click at [1048, 461] on aside "Location Info Level 5 Location M01-27-5 Location Properties Status Status Enabl…" at bounding box center [1072, 326] width 458 height 581
click at [1082, 457] on aside "Location Info Level 5 Location M01-27-5 Location Properties Status Status Enabl…" at bounding box center [1072, 326] width 458 height 581
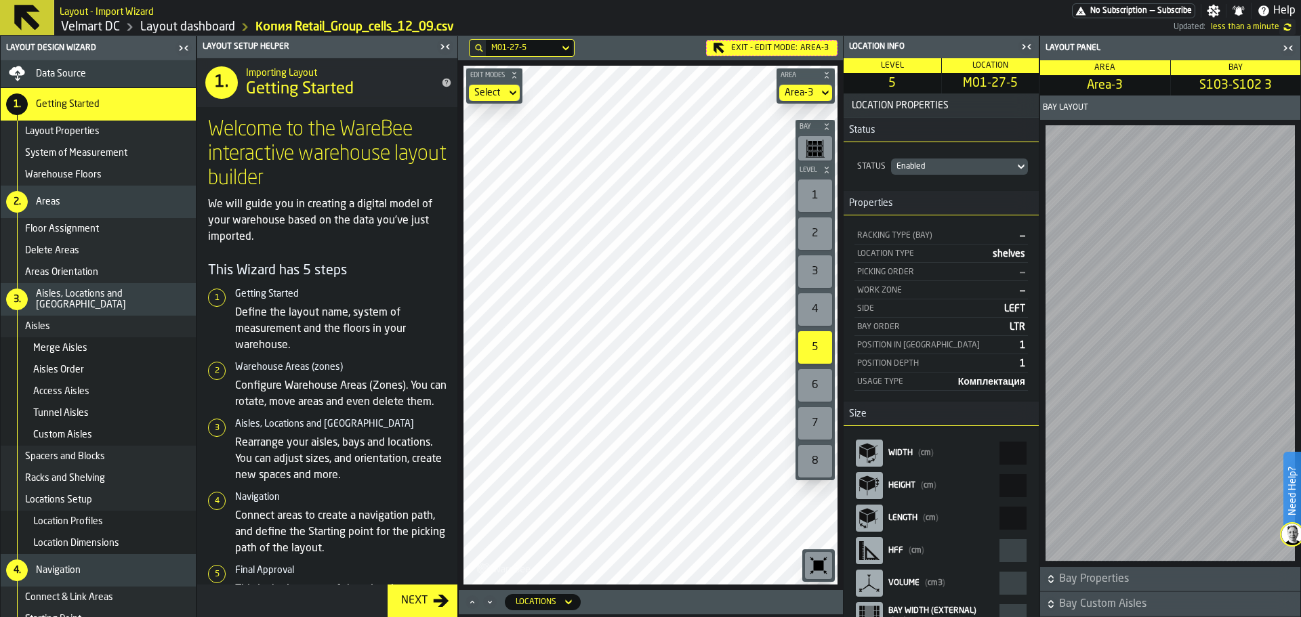
type input "**"
type input "******"
click at [78, 79] on span "Data Source" at bounding box center [61, 73] width 50 height 11
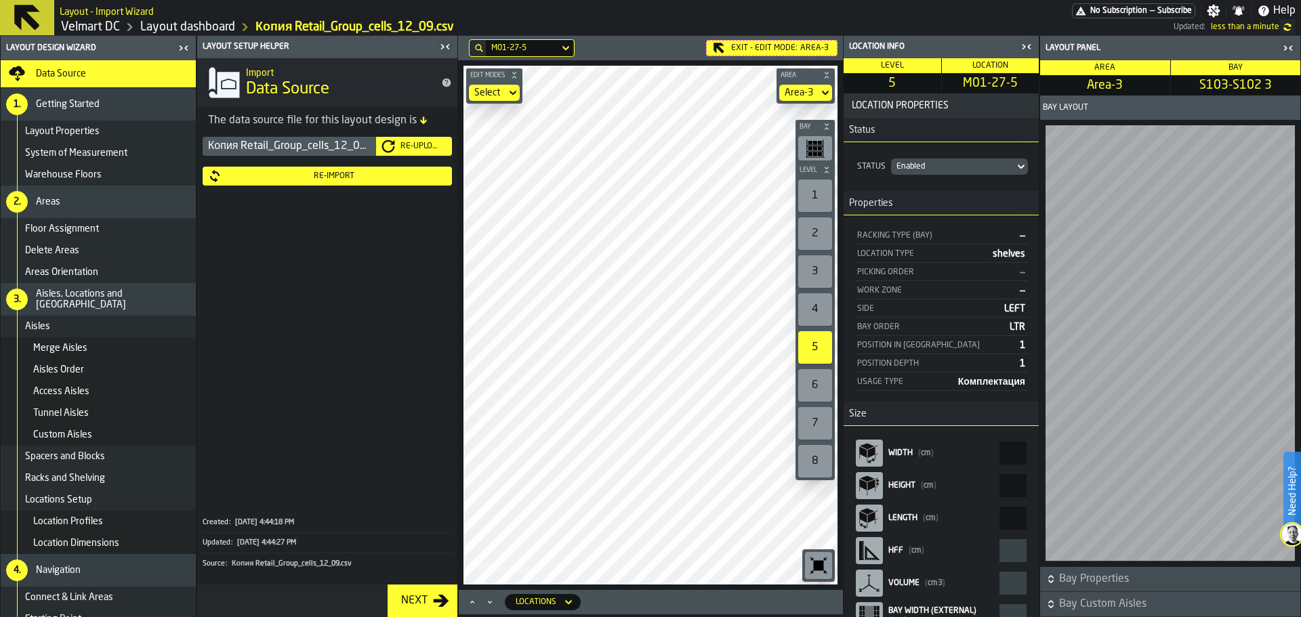
click at [323, 183] on div "Re-Import" at bounding box center [327, 176] width 239 height 14
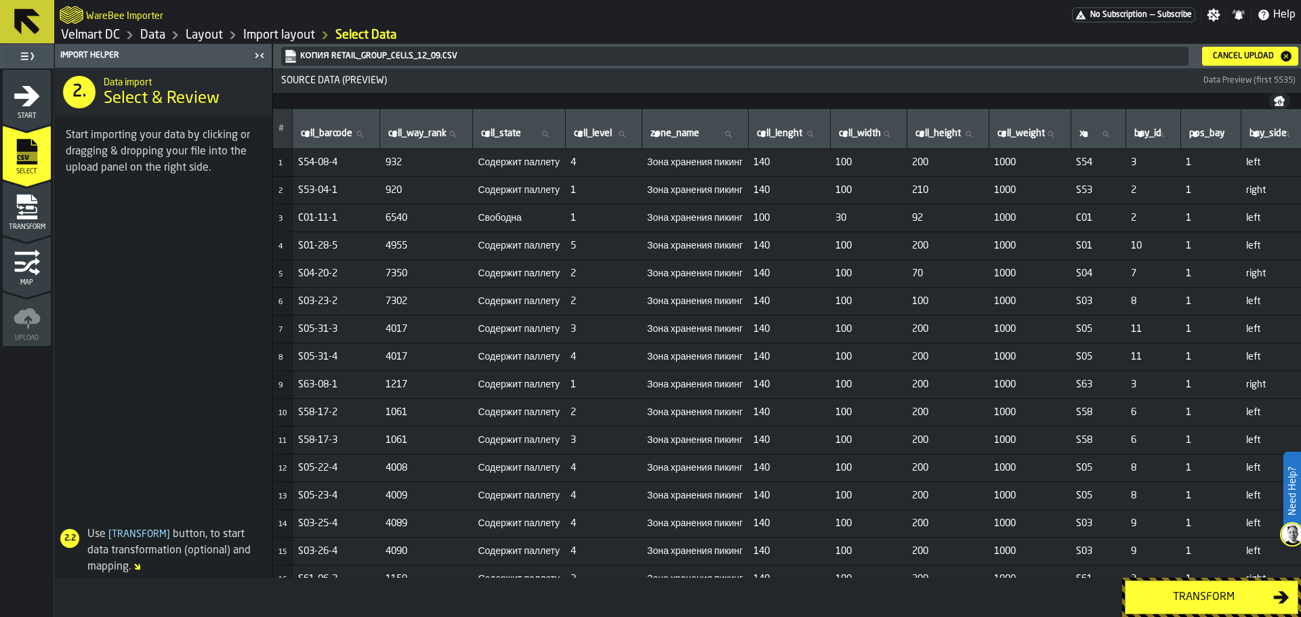
click at [1179, 593] on div "Transform" at bounding box center [1204, 598] width 140 height 16
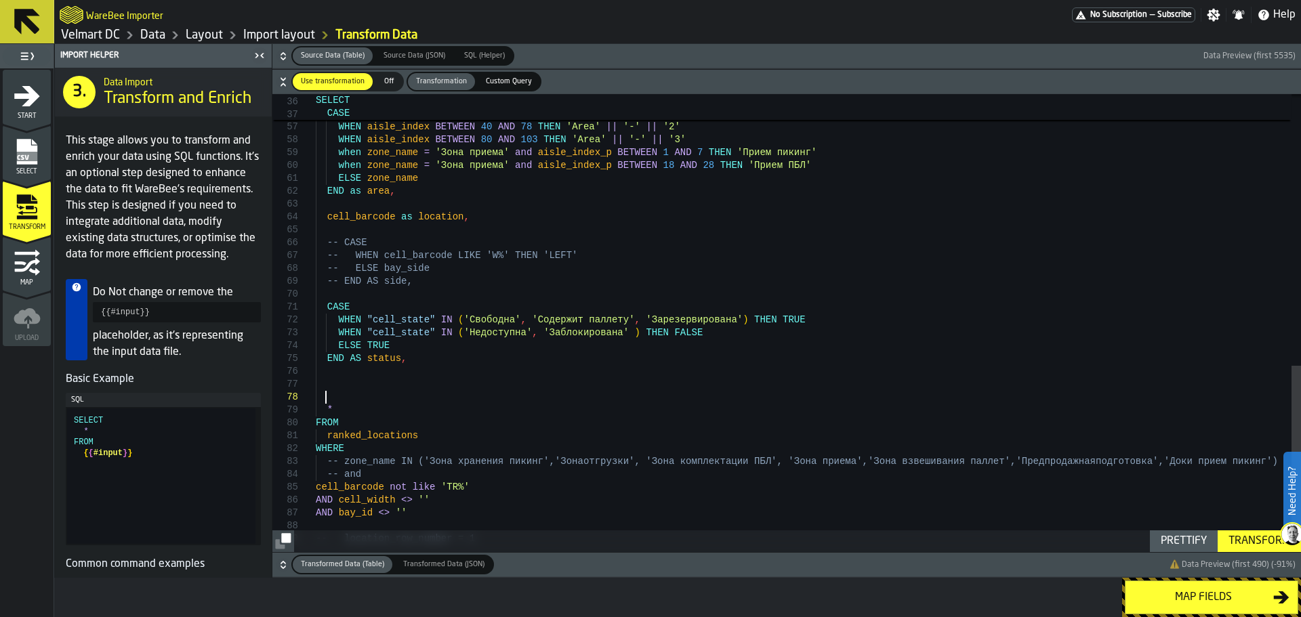
scroll to position [91, 0]
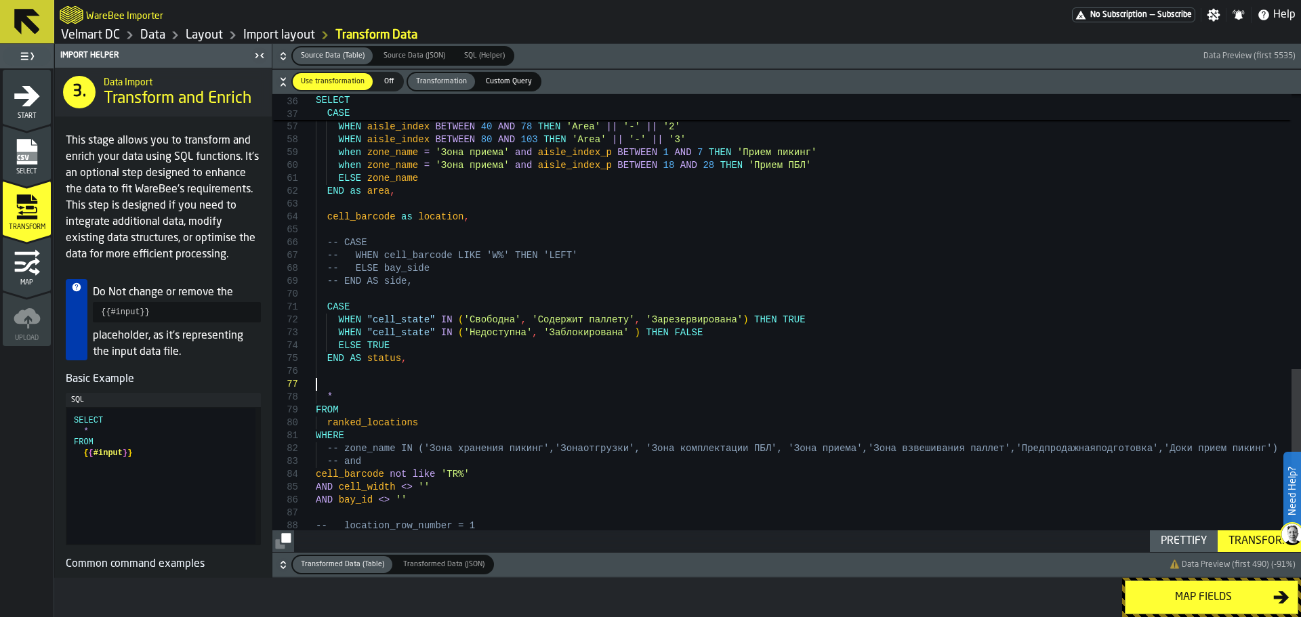
type textarea "**********"
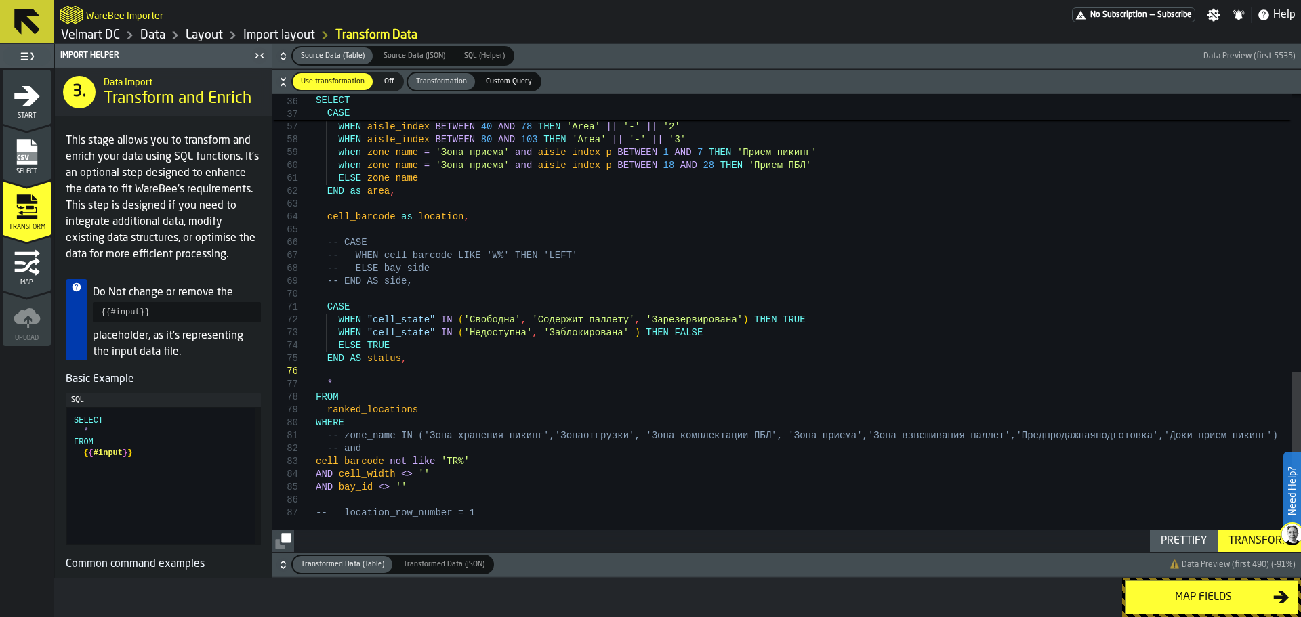
click at [282, 39] on link "Import layout" at bounding box center [279, 35] width 72 height 15
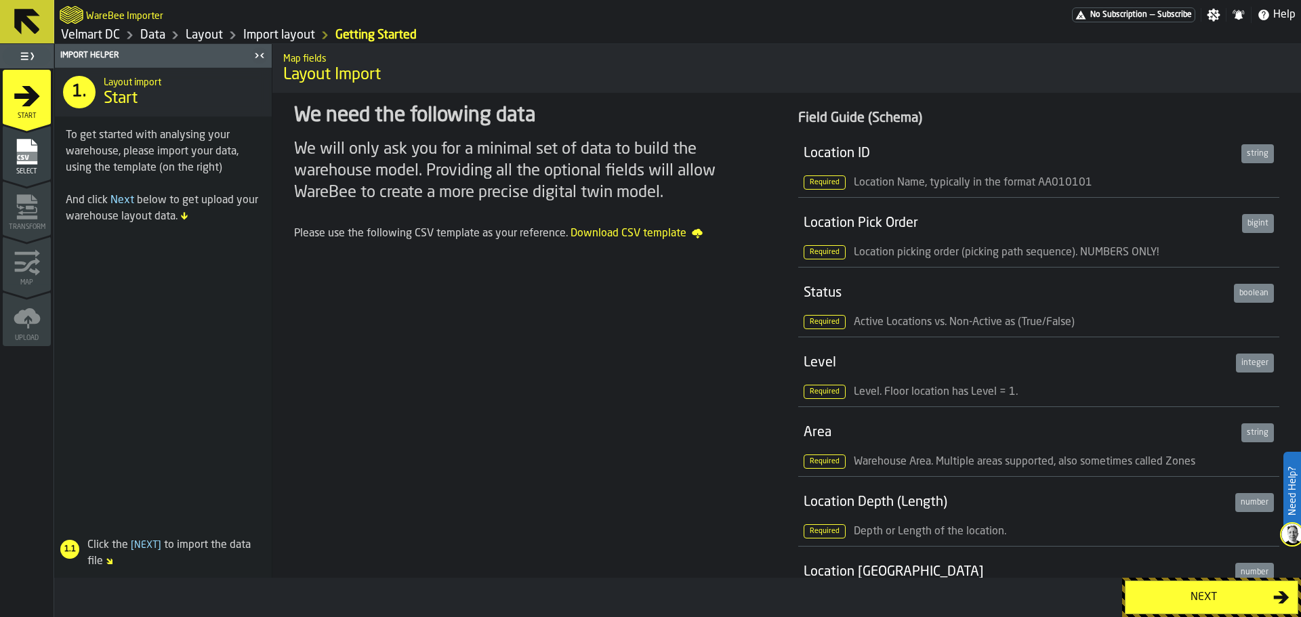
click at [212, 34] on link "Layout" at bounding box center [204, 35] width 37 height 15
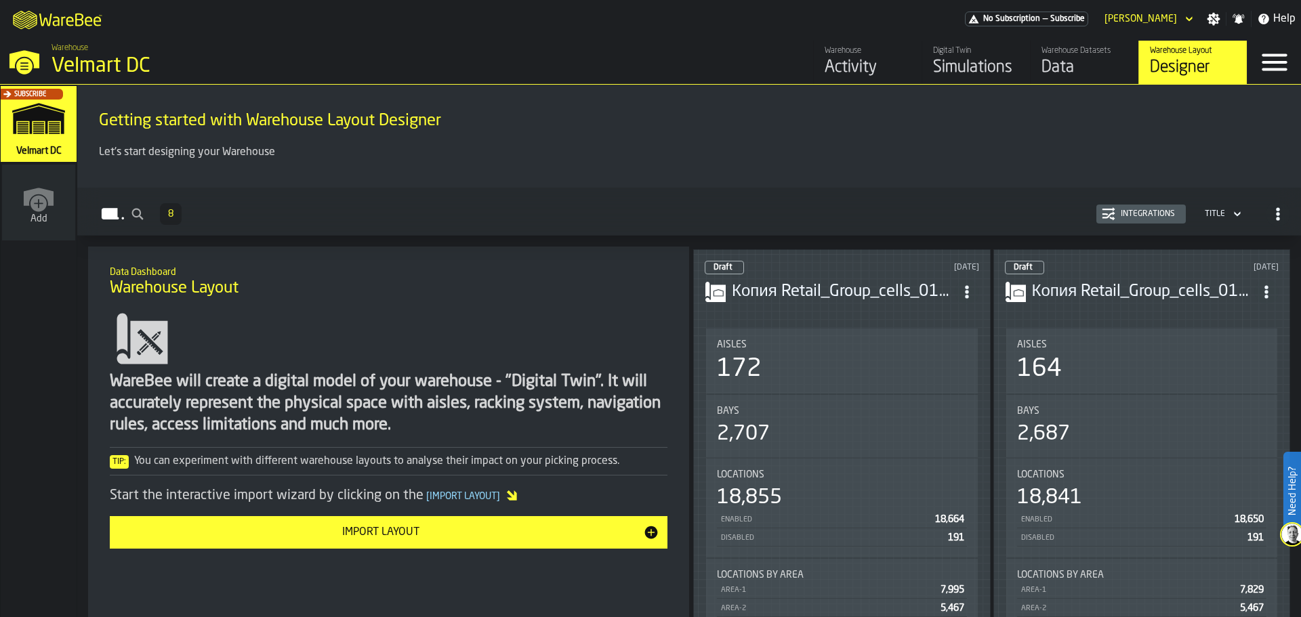
click at [853, 285] on h3 "Копия Retail_Group_cells_01_09.csv" at bounding box center [843, 292] width 223 height 22
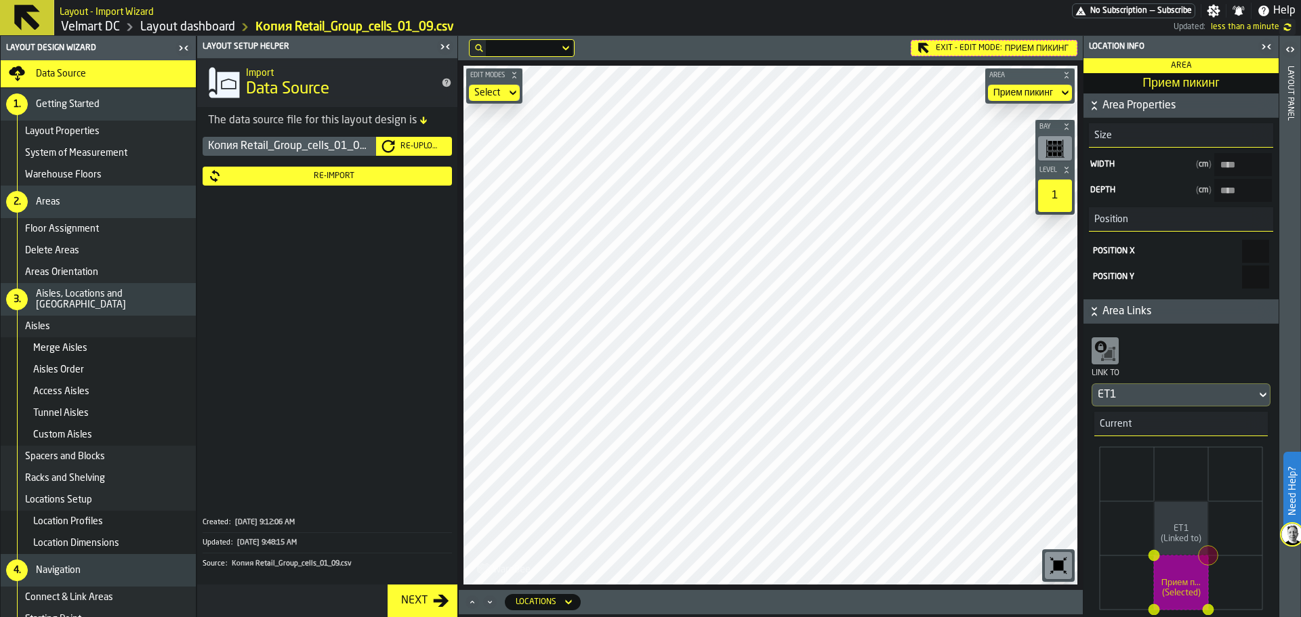
click at [397, 352] on main "Layout Design Wizard Data Source 1. Getting Started Layout Properties System of…" at bounding box center [650, 326] width 1301 height 581
click at [418, 147] on div "Re-Upload" at bounding box center [421, 146] width 52 height 9
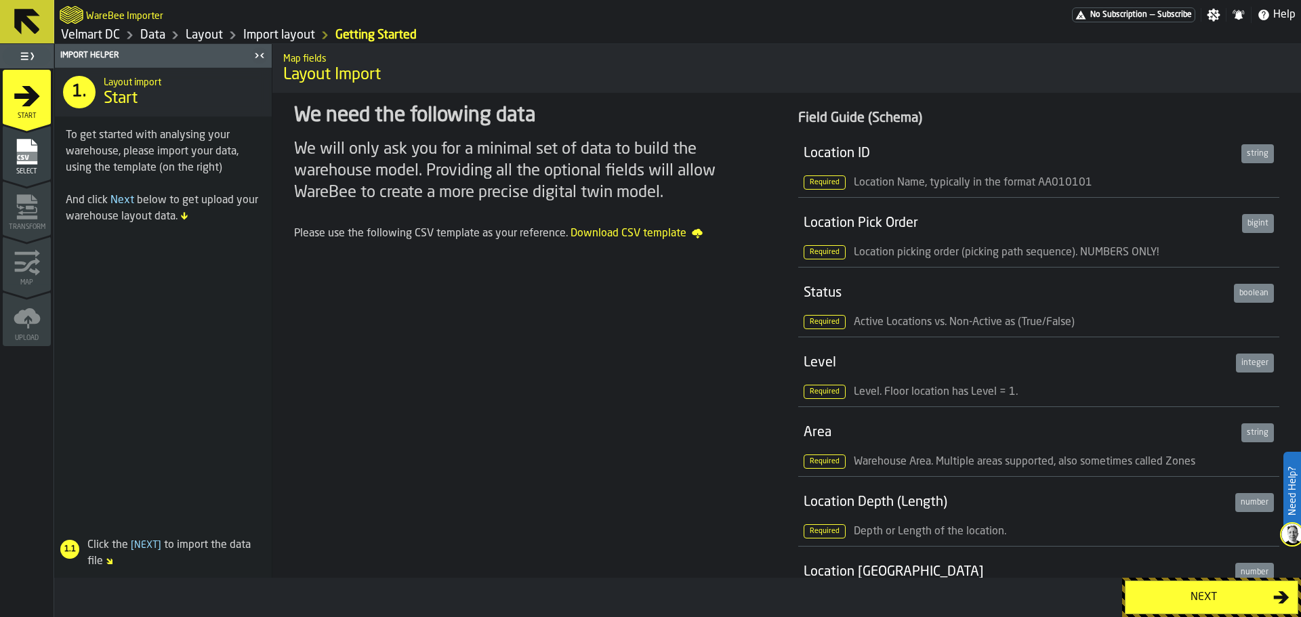
click at [22, 160] on rect "menu Select" at bounding box center [26, 156] width 20 height 9
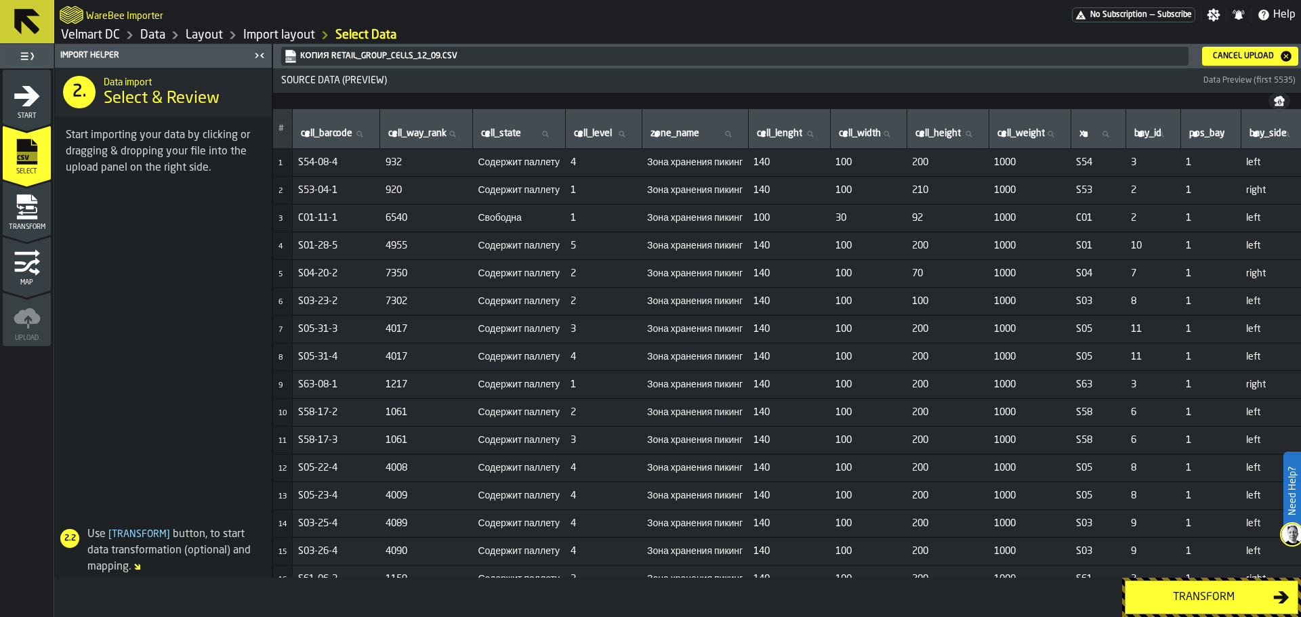
click at [1171, 595] on div "Transform" at bounding box center [1204, 598] width 140 height 16
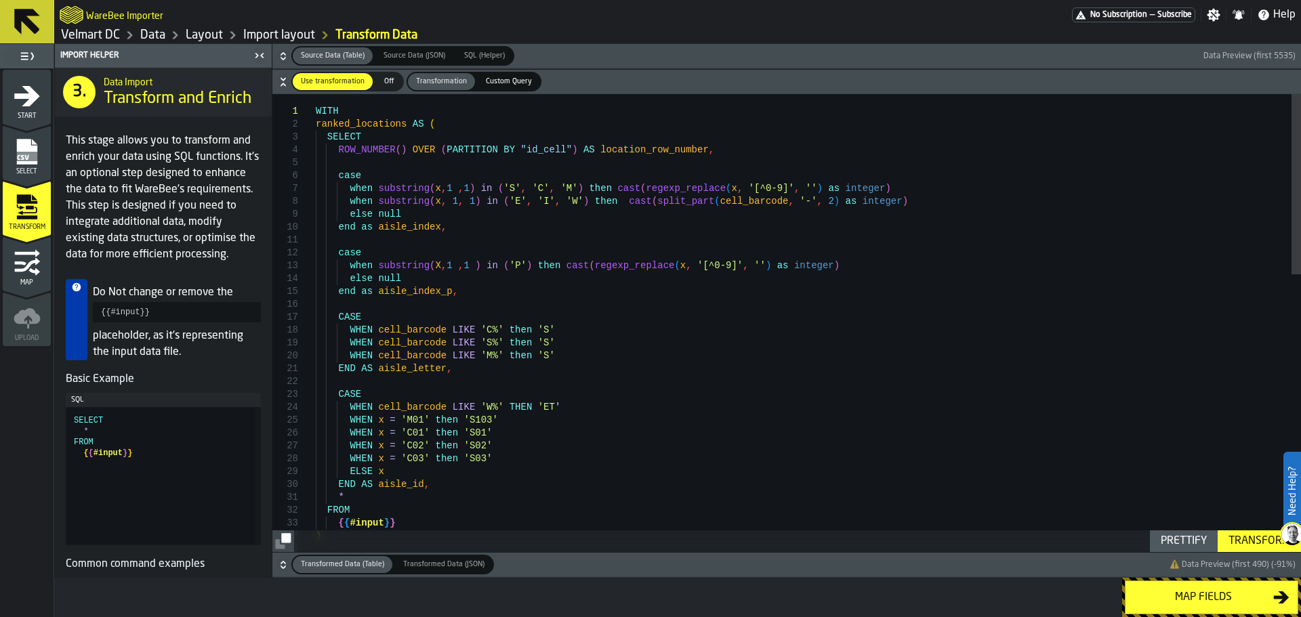
click at [1264, 542] on div "Transform" at bounding box center [1259, 541] width 73 height 16
click at [1164, 605] on div "Map fields" at bounding box center [1204, 598] width 140 height 16
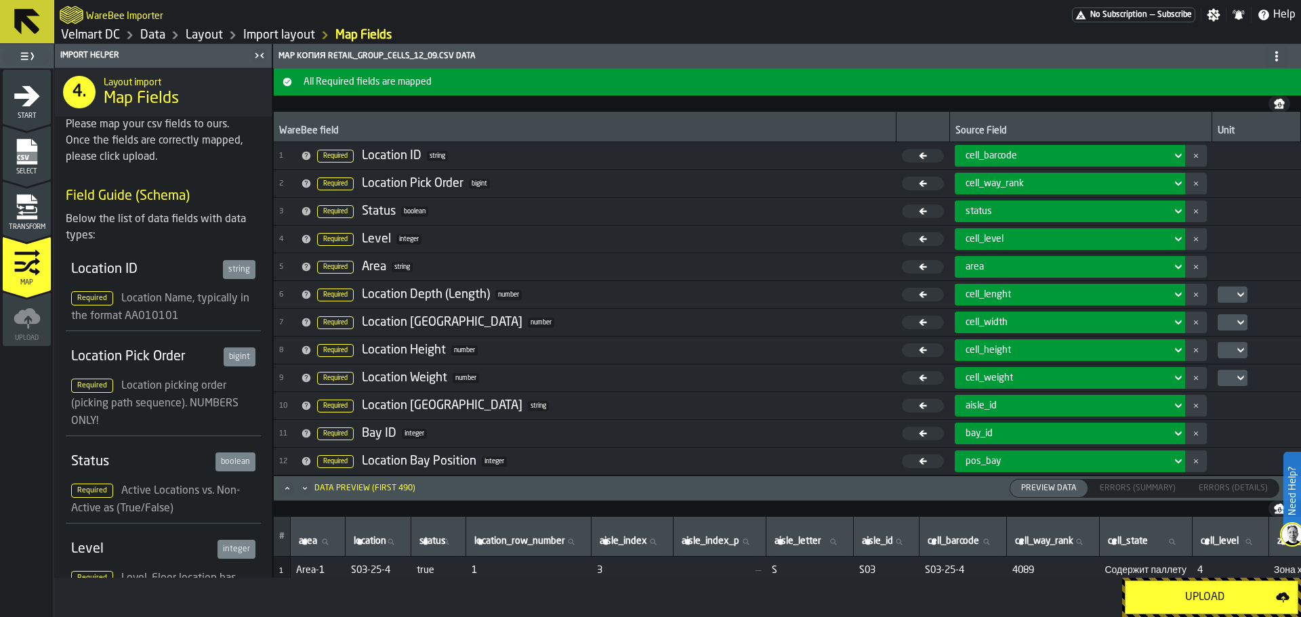
click at [1185, 603] on div "Upload" at bounding box center [1205, 598] width 142 height 16
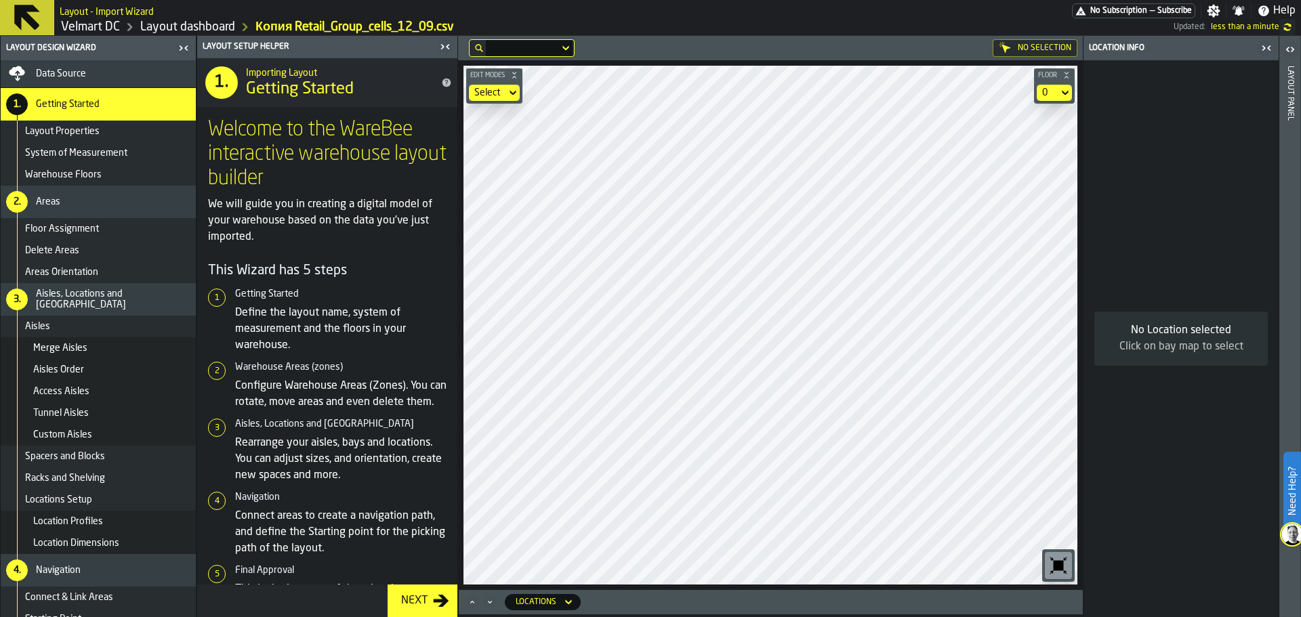
click at [430, 47] on main "Layout Design Wizard Data Source 1. Getting Started Layout Properties System of…" at bounding box center [650, 326] width 1301 height 581
click at [511, 91] on div "Edit Modes Select Floor 0" at bounding box center [770, 325] width 625 height 530
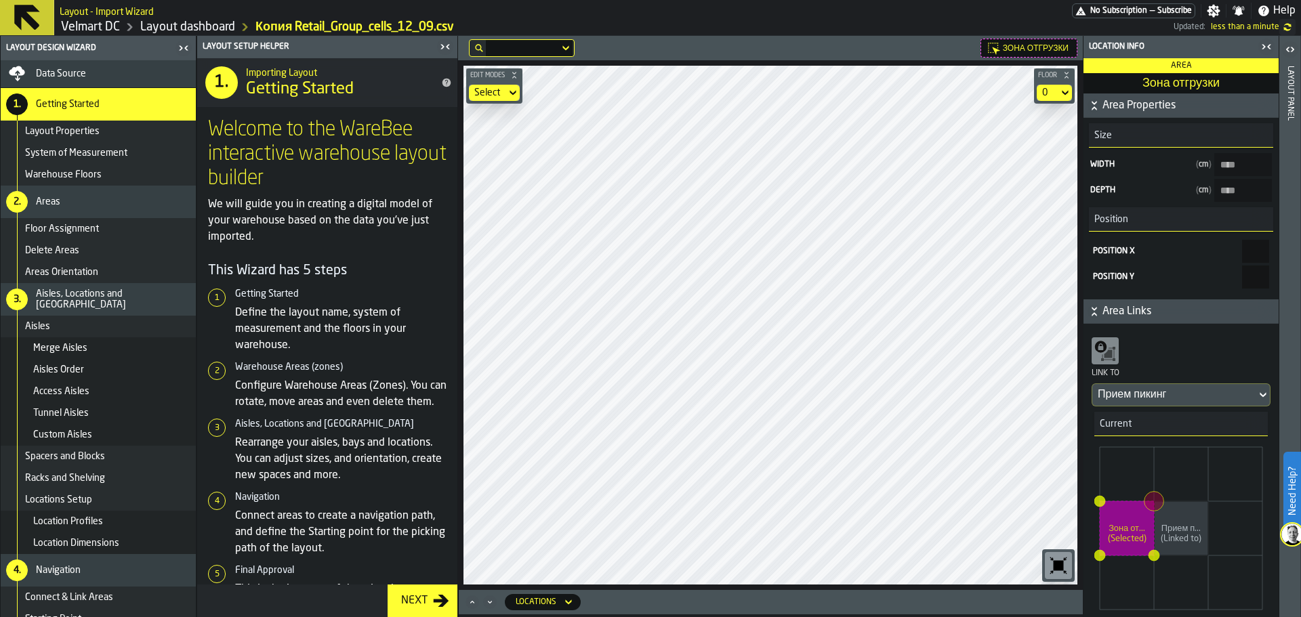
click at [1093, 111] on icon "button-" at bounding box center [1095, 106] width 14 height 14
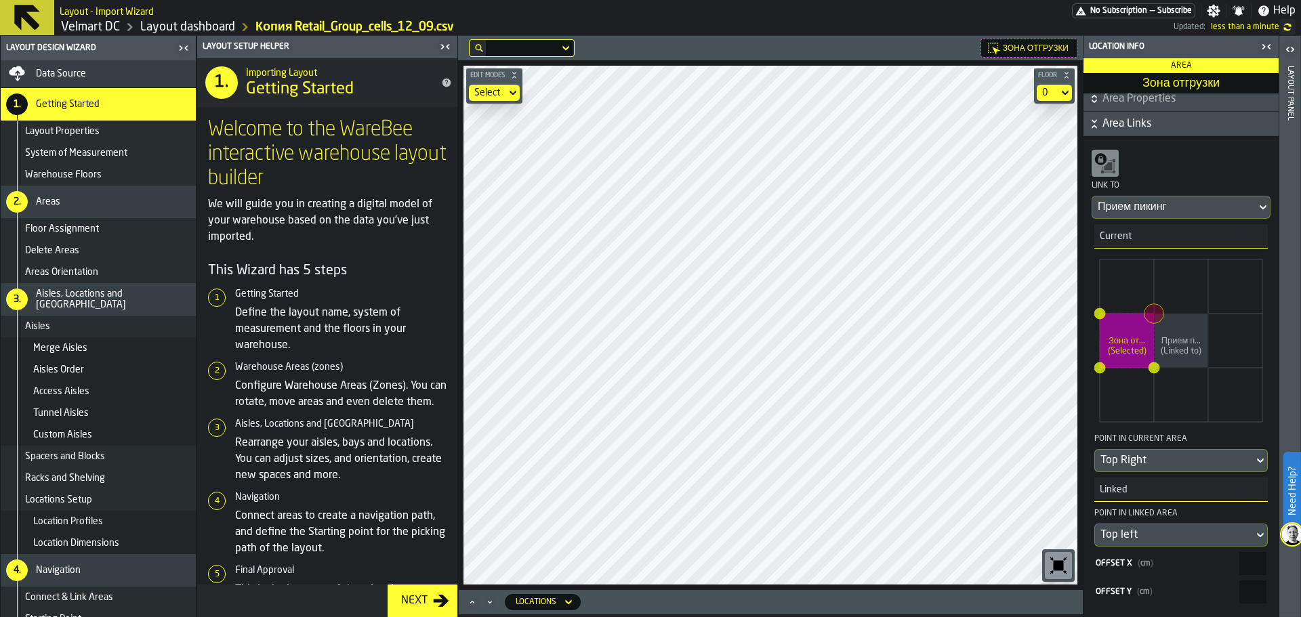
scroll to position [9, 0]
click at [1150, 95] on span "Area Properties" at bounding box center [1189, 97] width 173 height 16
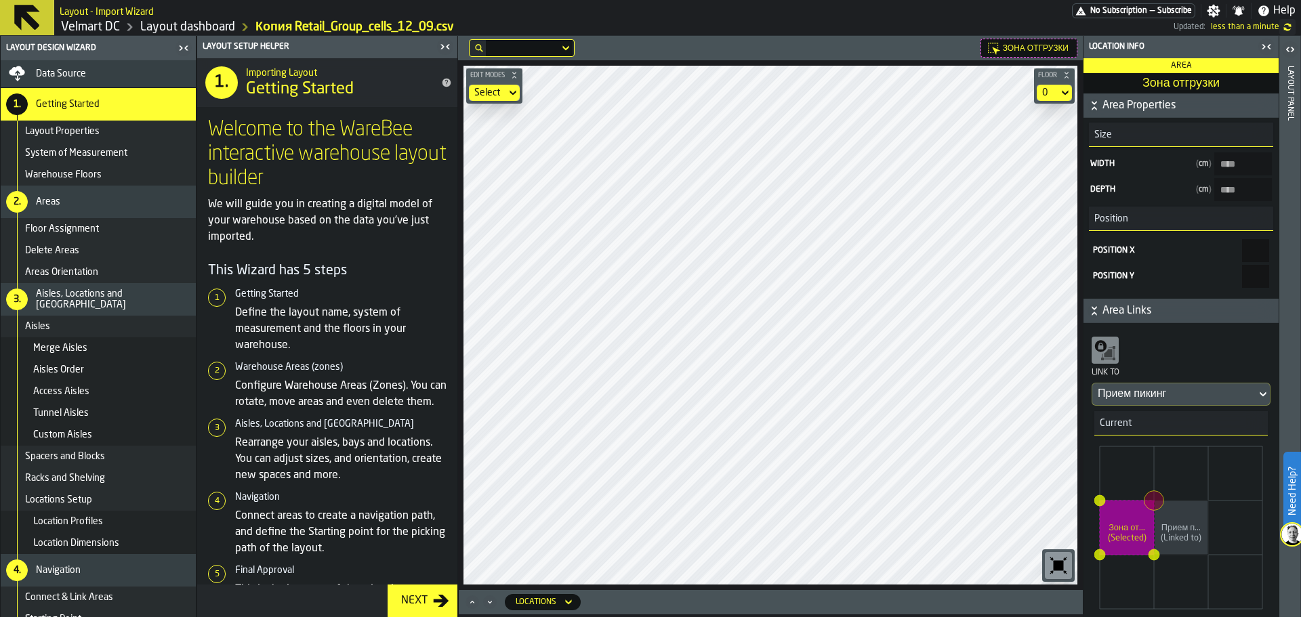
scroll to position [0, 0]
click at [1095, 104] on icon "button-" at bounding box center [1094, 102] width 5 height 3
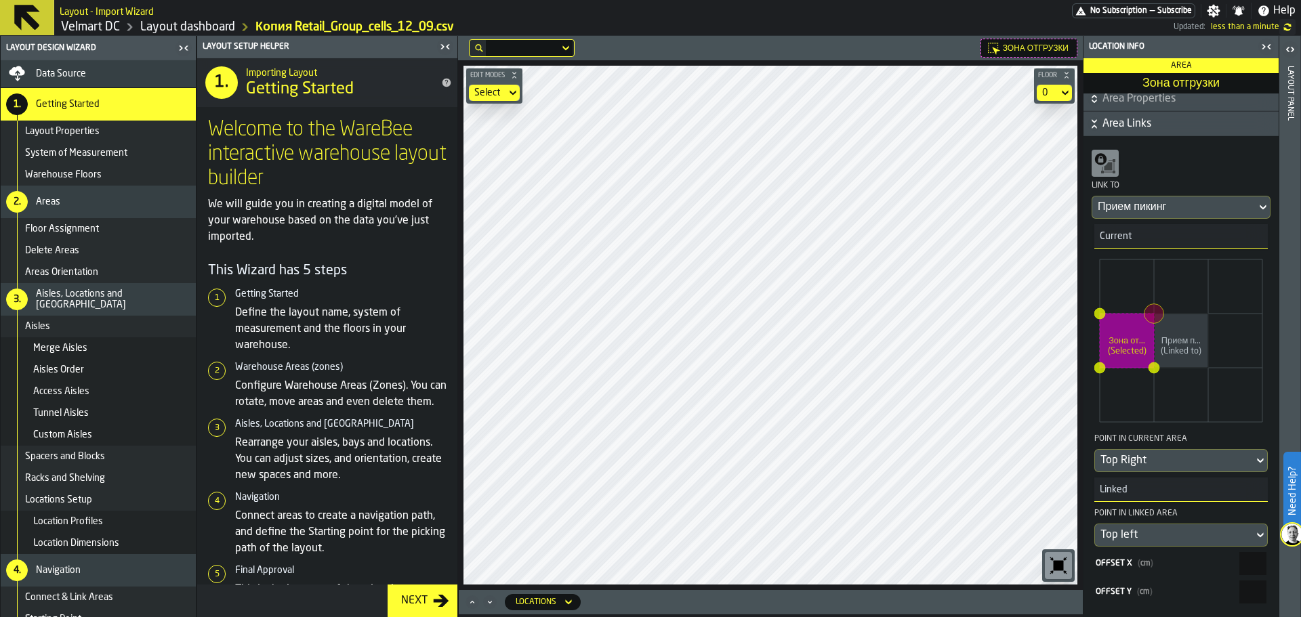
scroll to position [9, 0]
click at [1293, 52] on icon "button-toggle-Open" at bounding box center [1290, 49] width 16 height 16
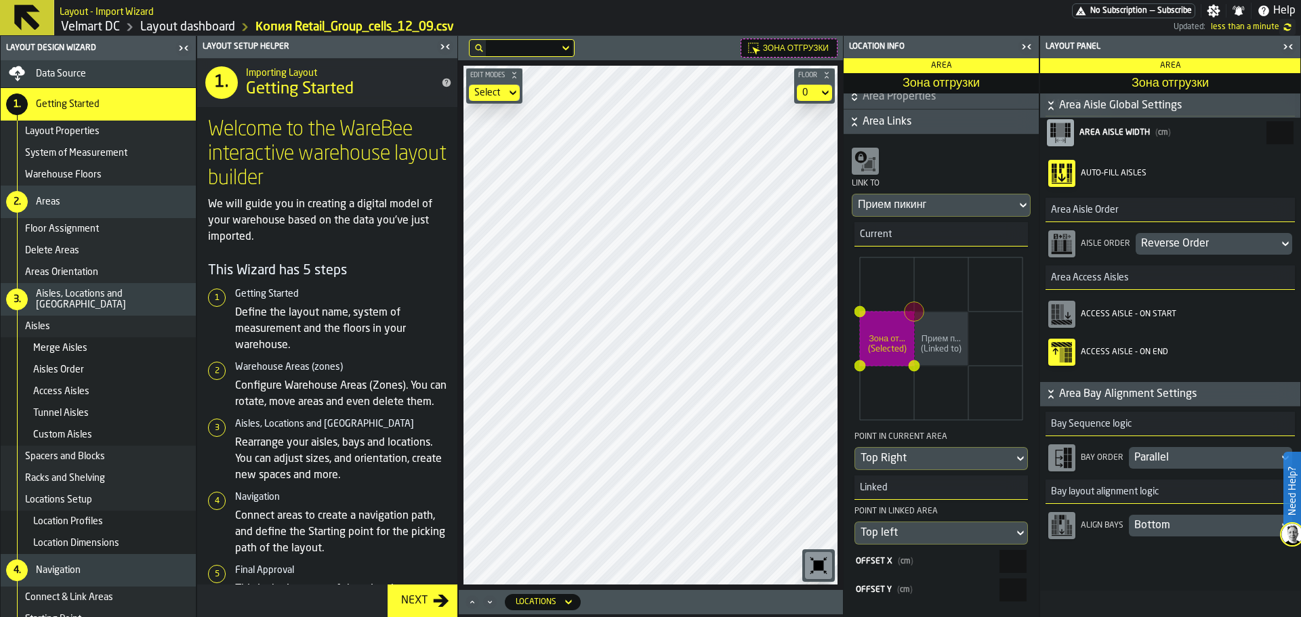
scroll to position [369, 0]
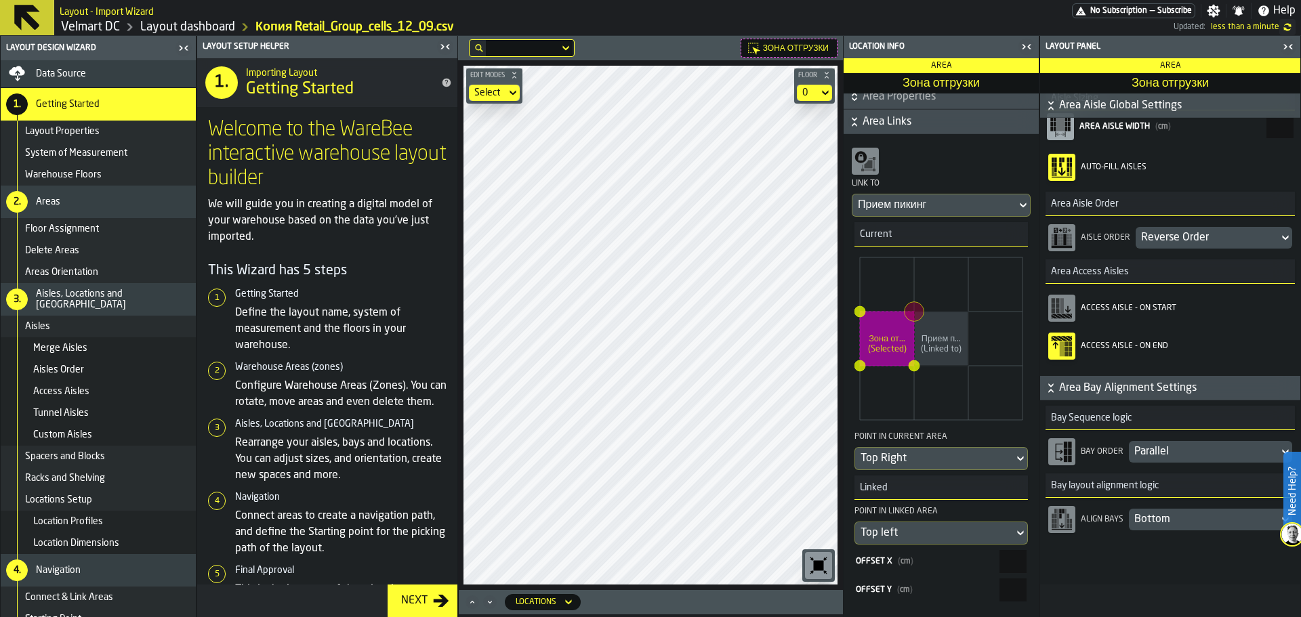
click at [1057, 354] on icon "button-toolbar-Access Aisle - On End" at bounding box center [1062, 346] width 22 height 22
click at [1057, 352] on icon "button-toolbar-Access Aisle - On End" at bounding box center [1062, 346] width 22 height 22
click at [866, 457] on main "Layout Design Wizard Data Source 1. Getting Started Layout Properties System of…" at bounding box center [650, 326] width 1301 height 581
click at [846, 318] on main "Layout Design Wizard Data Source 1. Getting Started Layout Properties System of…" at bounding box center [650, 326] width 1301 height 581
click at [867, 336] on main "Layout Design Wizard Data Source 1. Getting Started Layout Properties System of…" at bounding box center [650, 326] width 1301 height 581
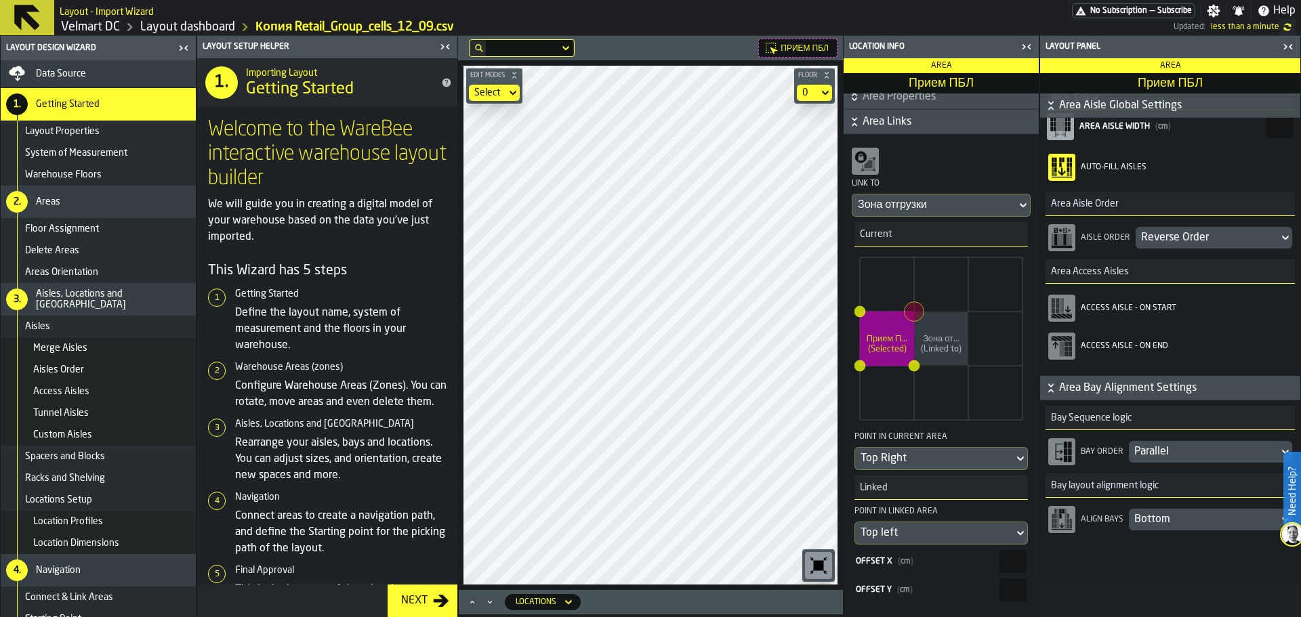
scroll to position [0, 0]
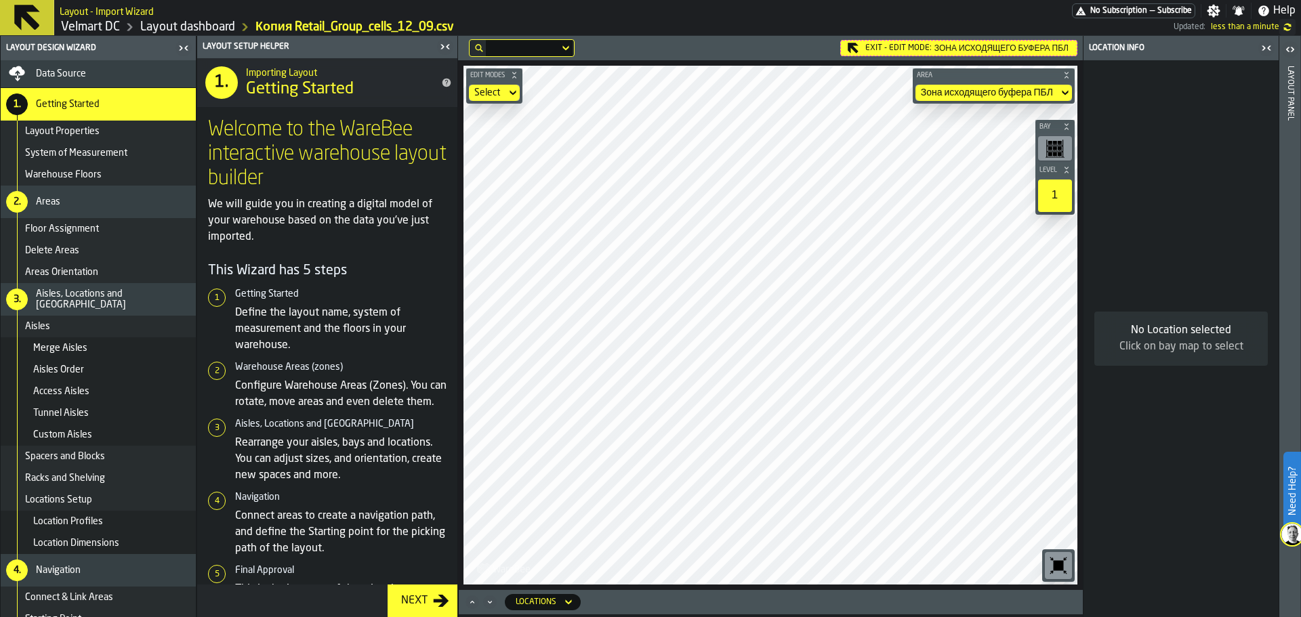
click at [871, 41] on div "Exit - Edit Mode: Зона исходящего буфера ПБЛ" at bounding box center [958, 48] width 237 height 16
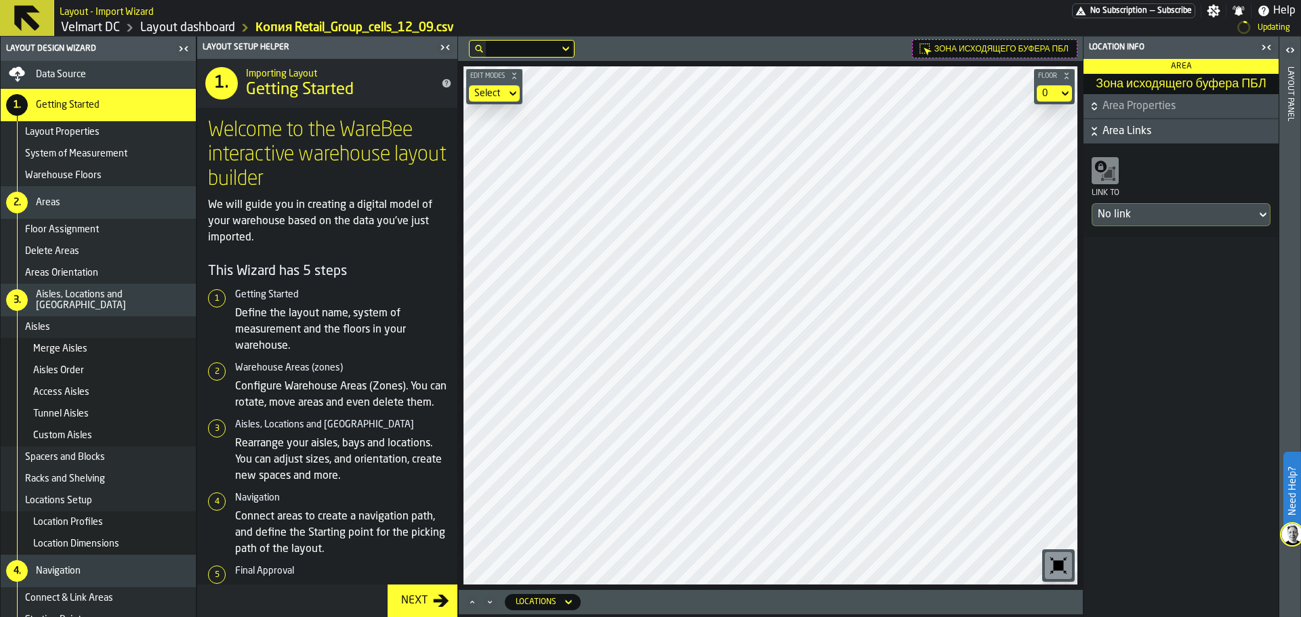
click at [803, 609] on div "Зона исходящего буфера ПБЛ Edit Modes Select Floor 0 Locations" at bounding box center [770, 327] width 625 height 581
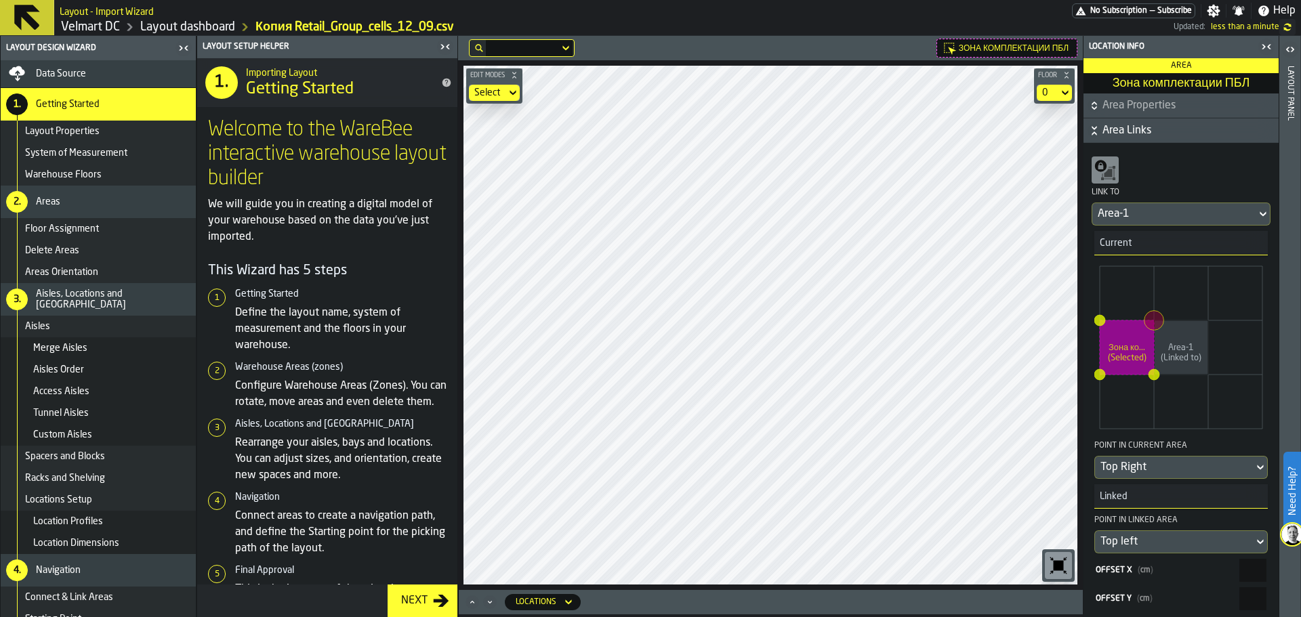
click at [489, 89] on div "Select" at bounding box center [487, 92] width 26 height 11
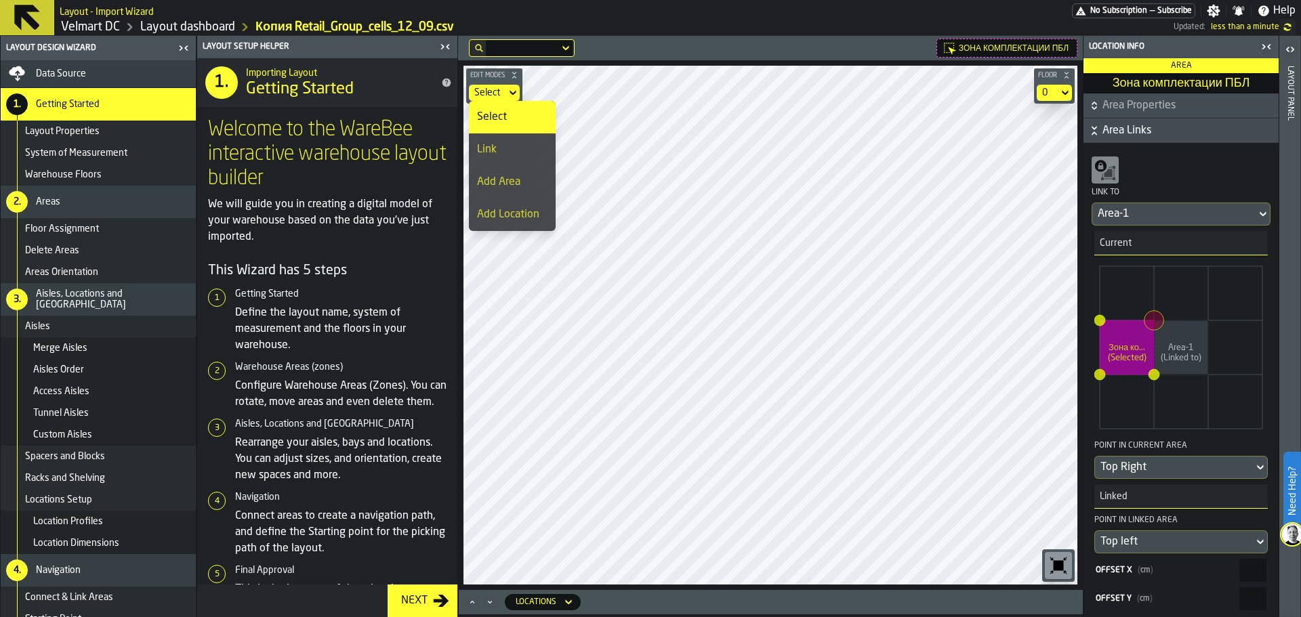
click at [506, 150] on div "Link" at bounding box center [512, 150] width 70 height 16
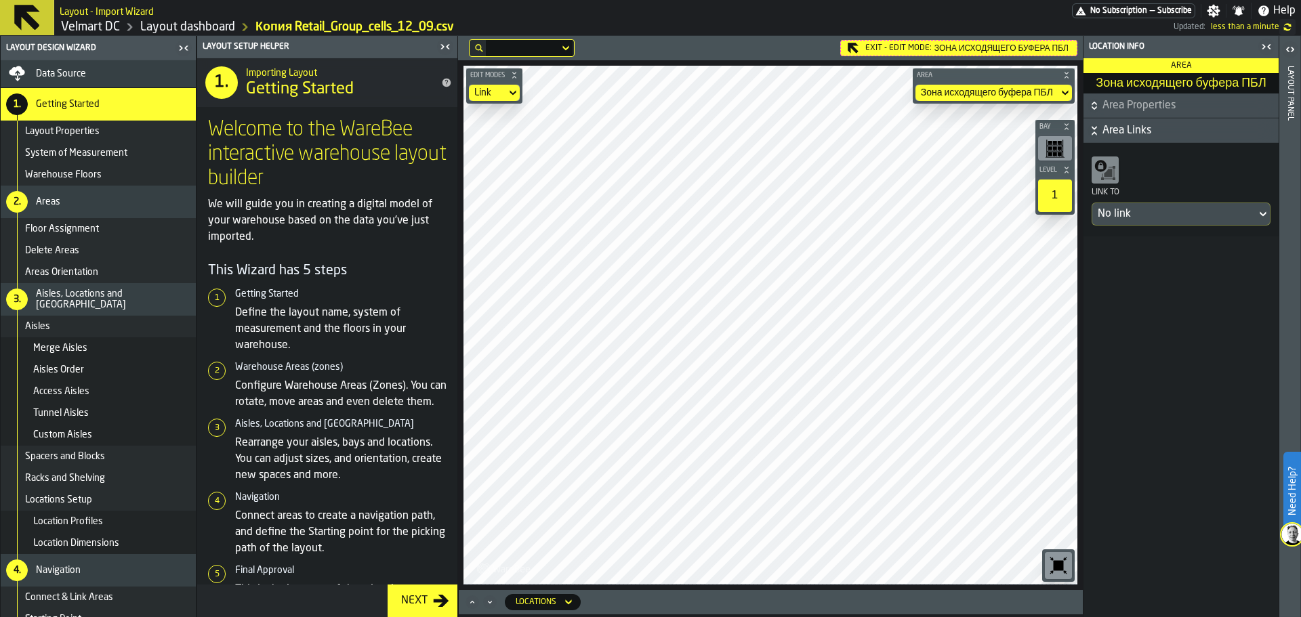
click at [487, 85] on div "Link" at bounding box center [487, 93] width 37 height 16
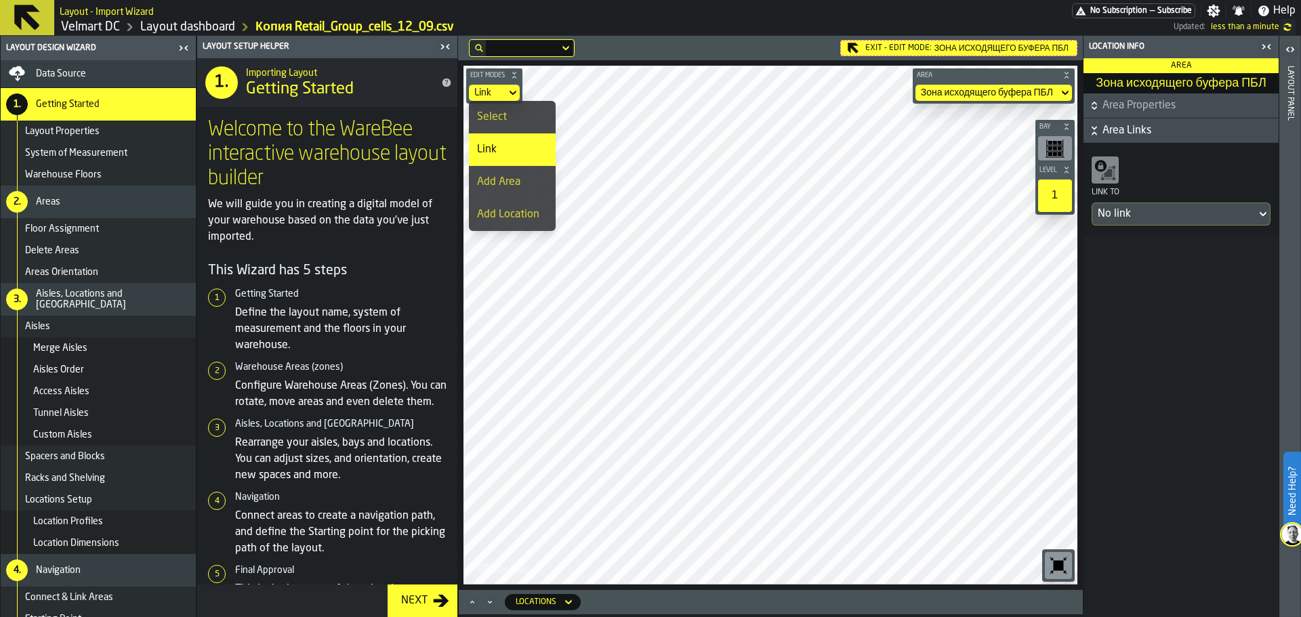
click at [497, 110] on div "Select" at bounding box center [512, 117] width 70 height 16
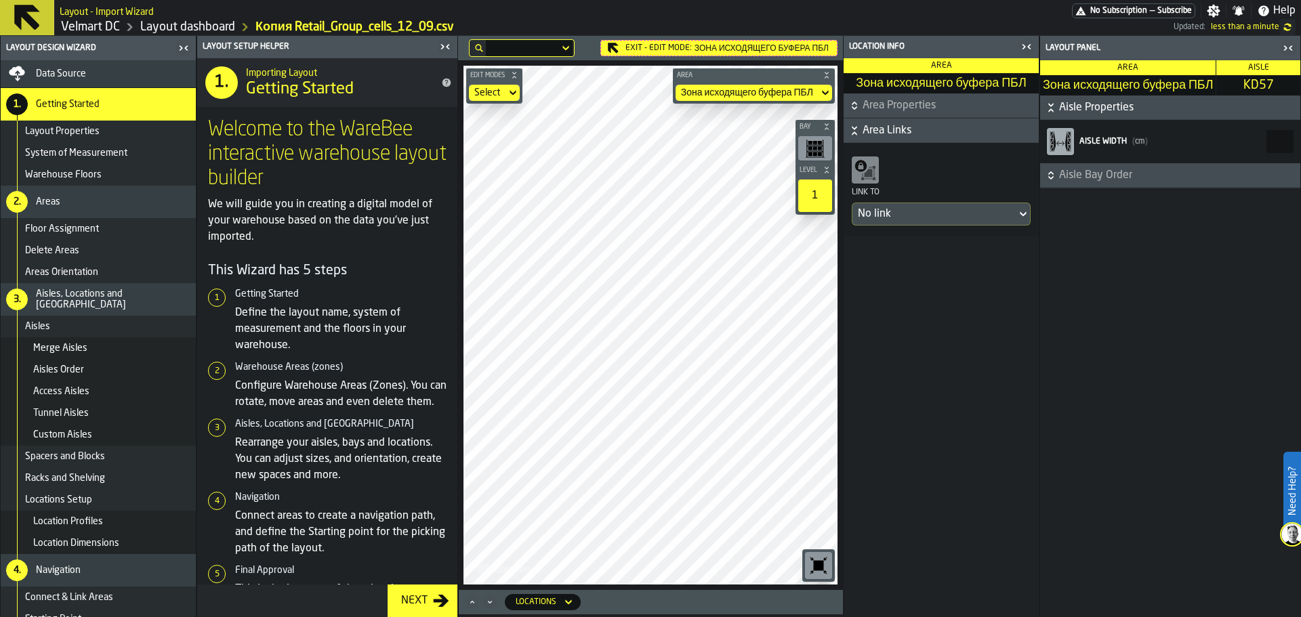
click at [1021, 47] on icon "button-toggle-Close me" at bounding box center [1027, 47] width 16 height 16
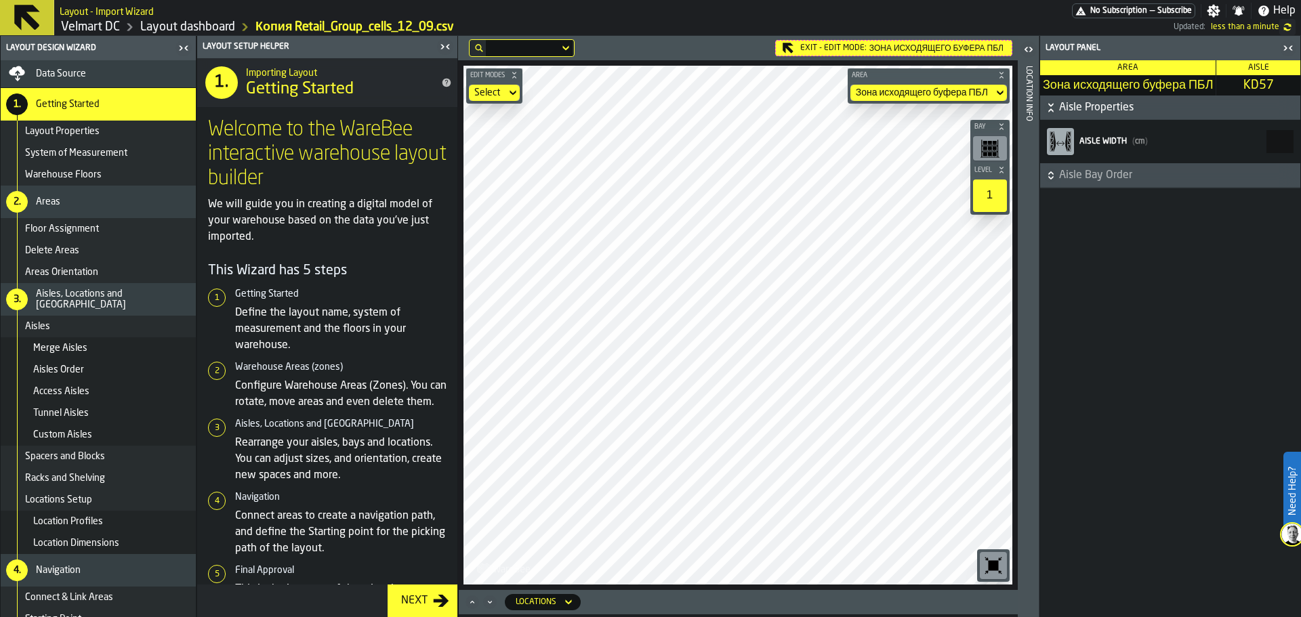
click at [1292, 52] on icon "button-toggle-Close me" at bounding box center [1288, 48] width 16 height 16
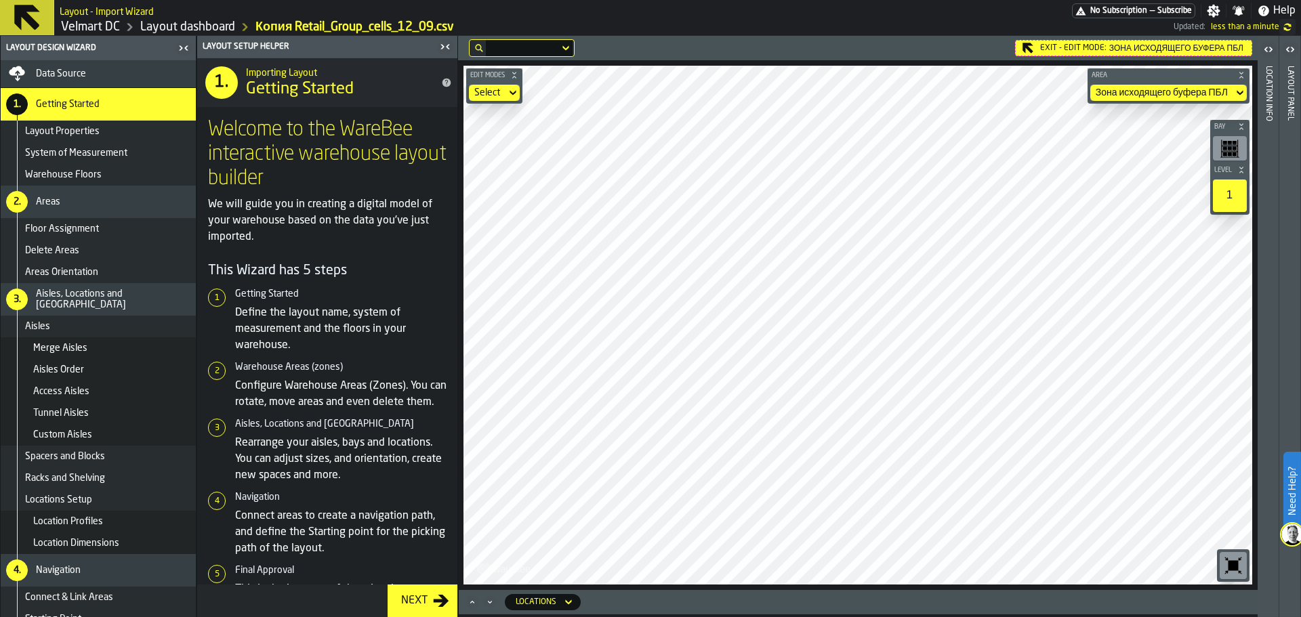
click at [1020, 48] on div "Exit - Edit Mode: Зона исходящего буфера ПБЛ" at bounding box center [1133, 48] width 237 height 16
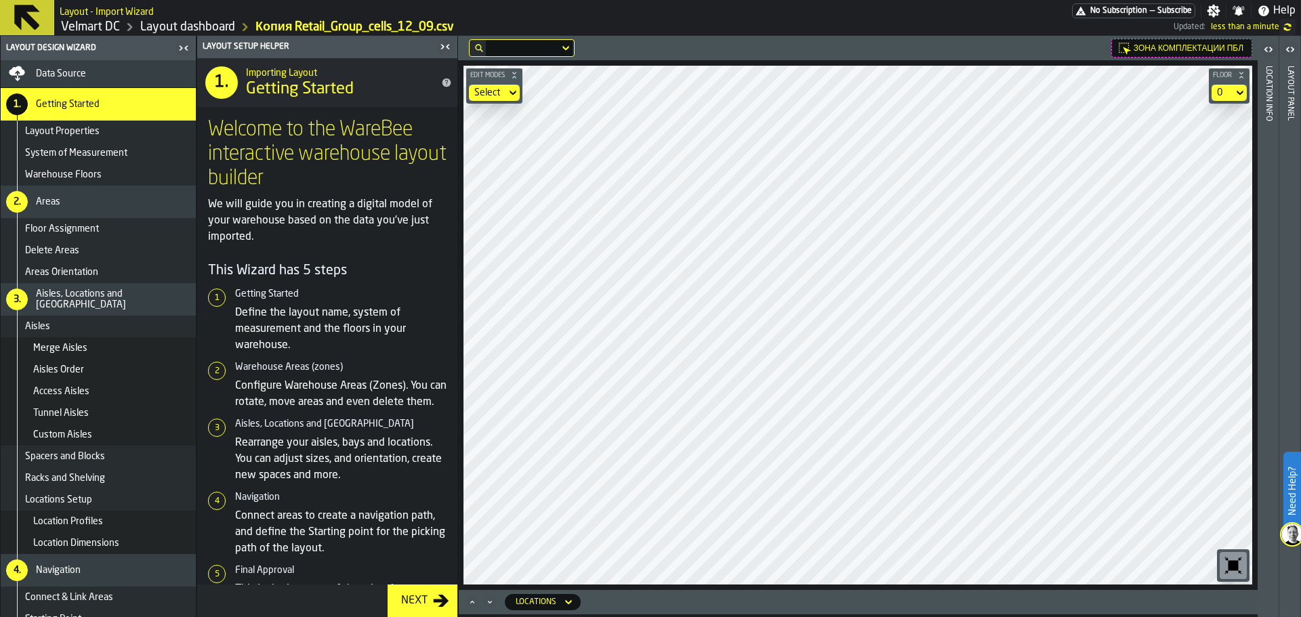
click at [996, 590] on div "Edit Modes Select Floor 0" at bounding box center [858, 325] width 800 height 530
click at [968, 617] on html "Need Help? Layout - Import Wizard No Subscription — Subscribe Settings Notifica…" at bounding box center [650, 308] width 1301 height 617
click at [907, 617] on html "Need Help? Layout - Import Wizard No Subscription — Subscribe Settings Notifica…" at bounding box center [650, 308] width 1301 height 617
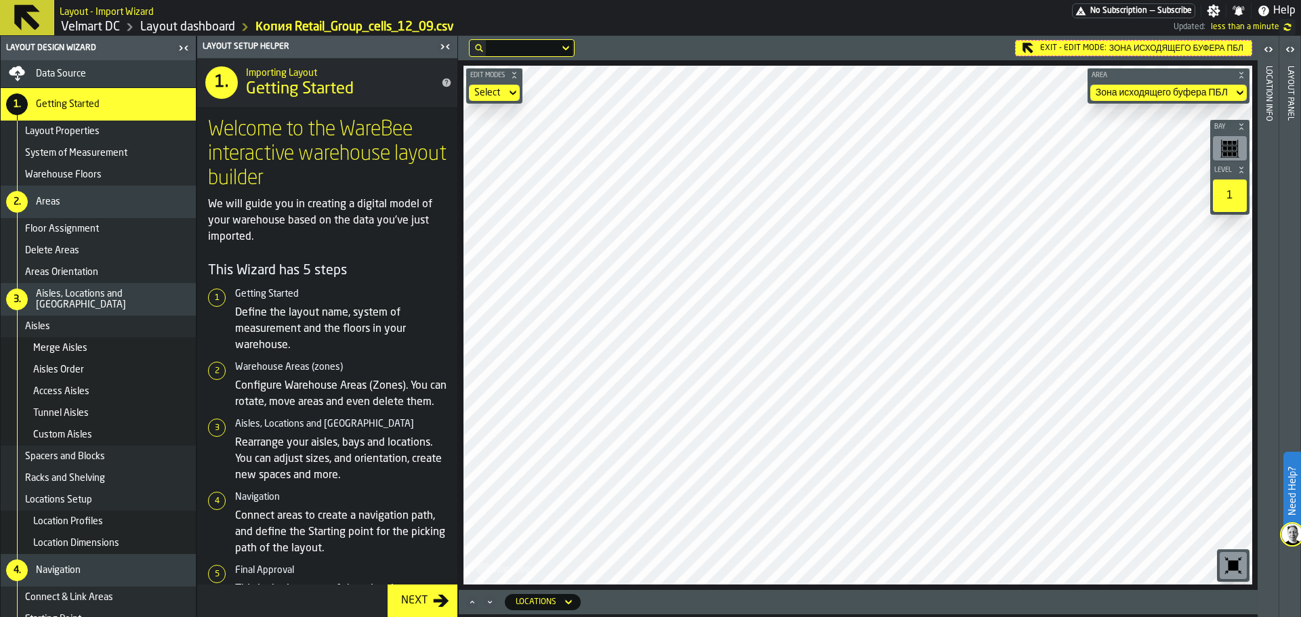
click at [0, 0] on icon at bounding box center [0, 0] width 0 height 0
click at [1287, 130] on div "Layout panel" at bounding box center [1290, 338] width 9 height 551
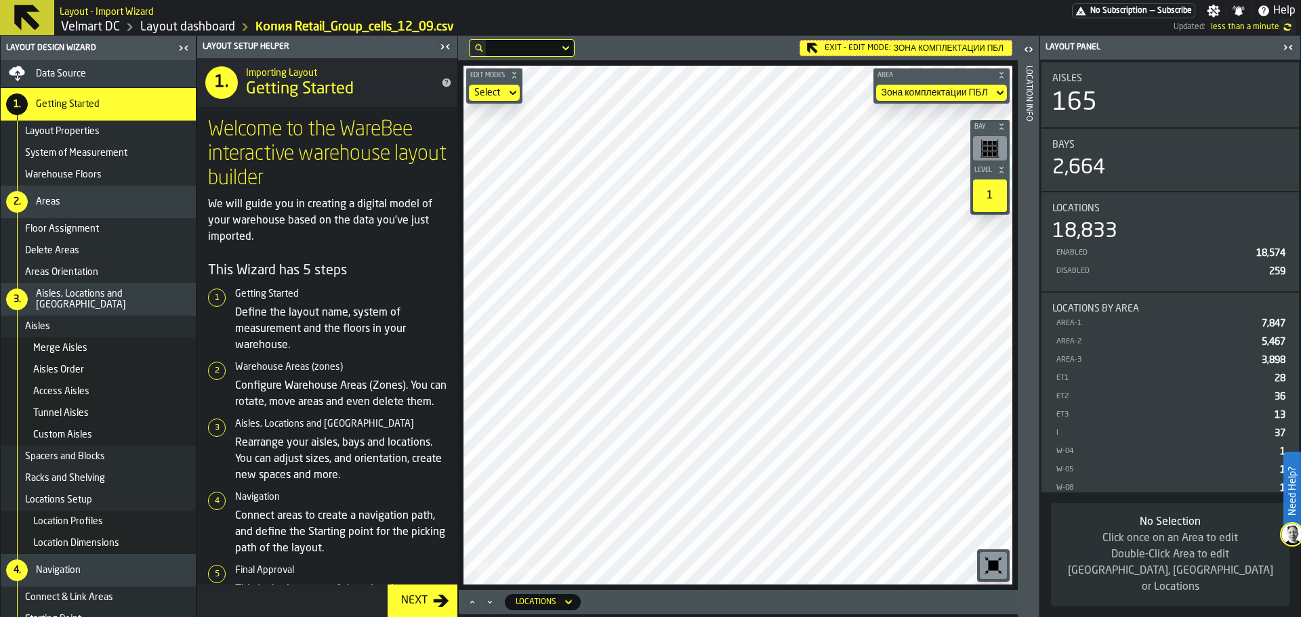
click at [1289, 48] on icon "button-toggle-Close me" at bounding box center [1288, 47] width 16 height 16
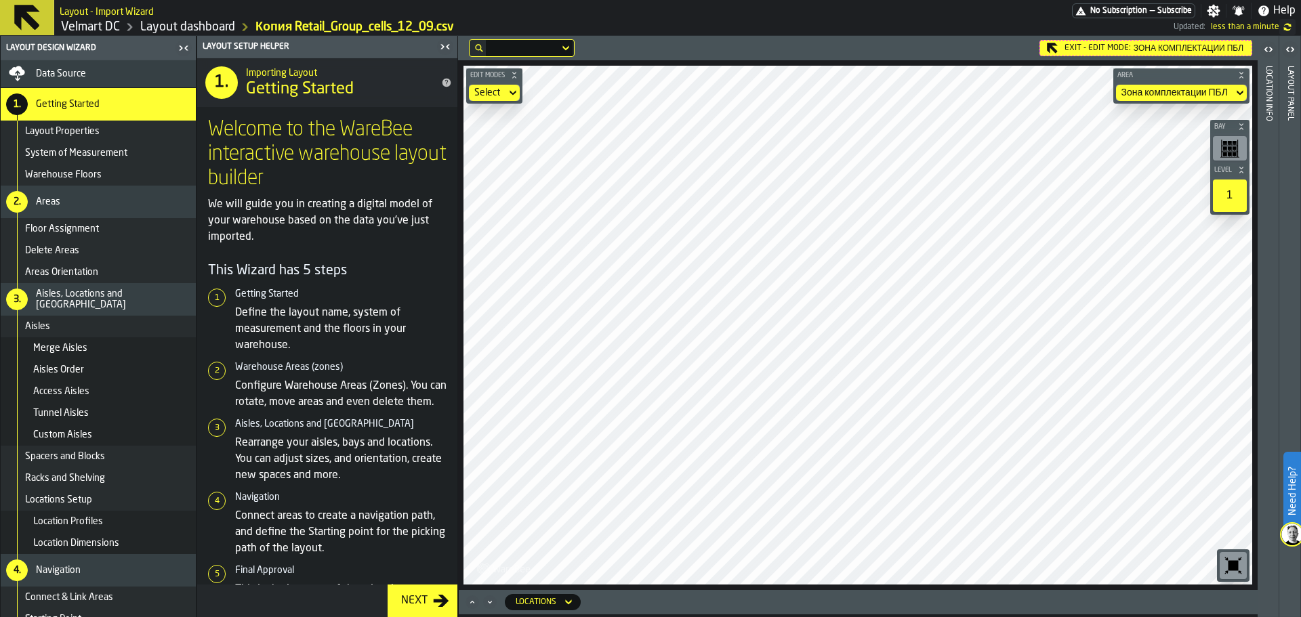
click at [1265, 125] on div "Location Info" at bounding box center [1268, 338] width 9 height 551
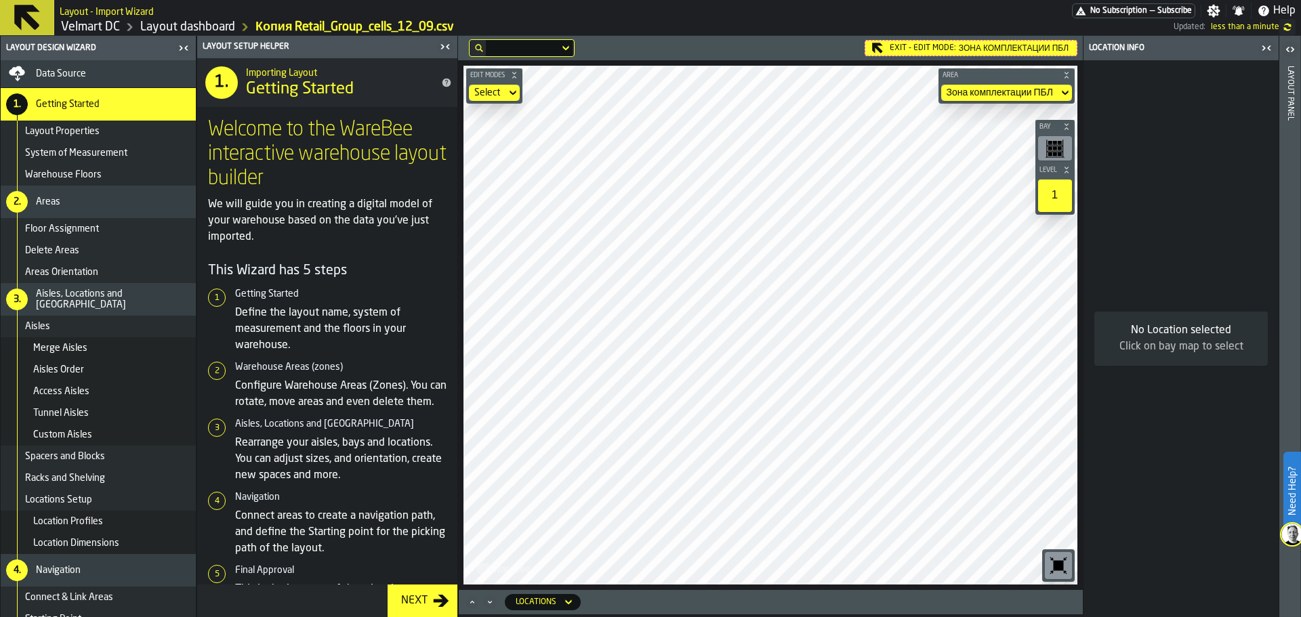
click at [1204, 49] on div "Location Info" at bounding box center [1171, 47] width 171 height 9
click at [1266, 52] on icon "button-toggle-Close me" at bounding box center [1267, 48] width 16 height 16
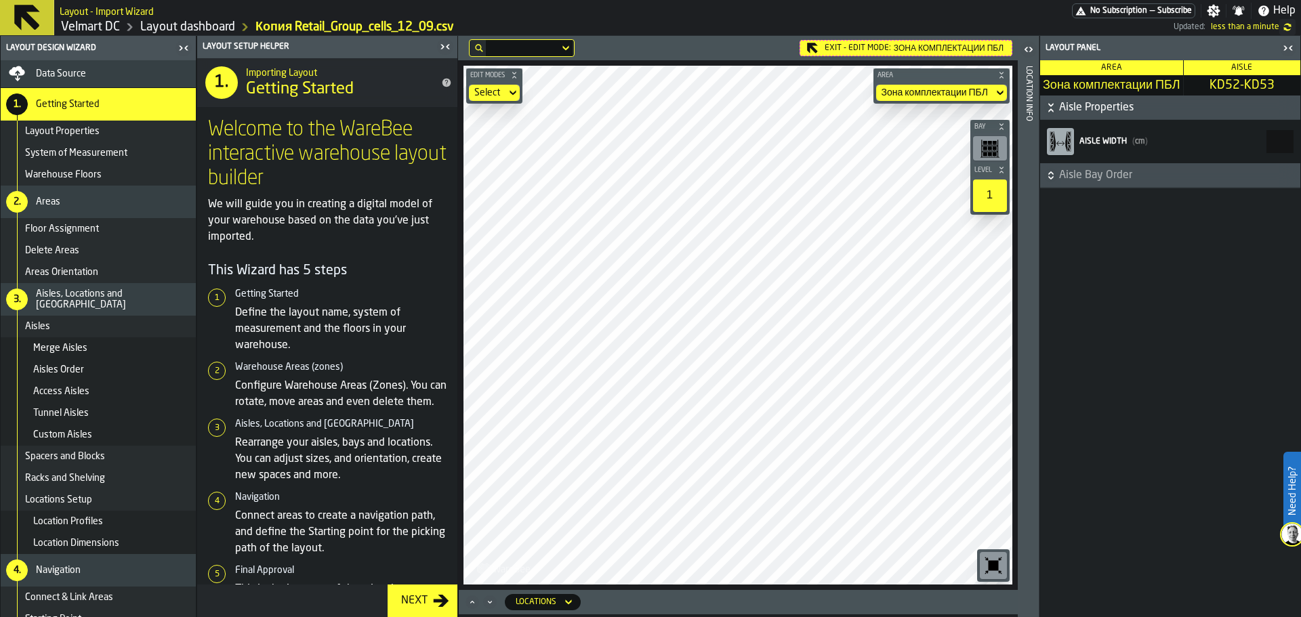
click at [1021, 62] on label "button-toggle-Open" at bounding box center [1028, 51] width 19 height 24
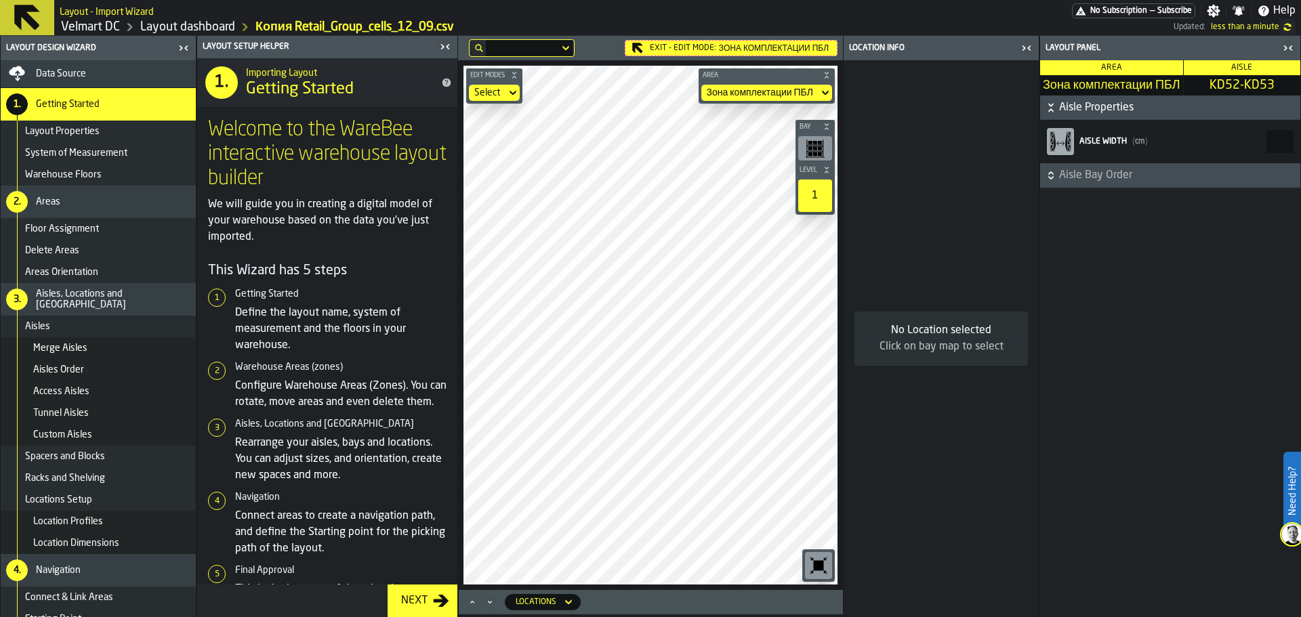
click at [651, 47] on div "Exit - Edit Mode: Зона комплектации ПБЛ" at bounding box center [731, 48] width 213 height 16
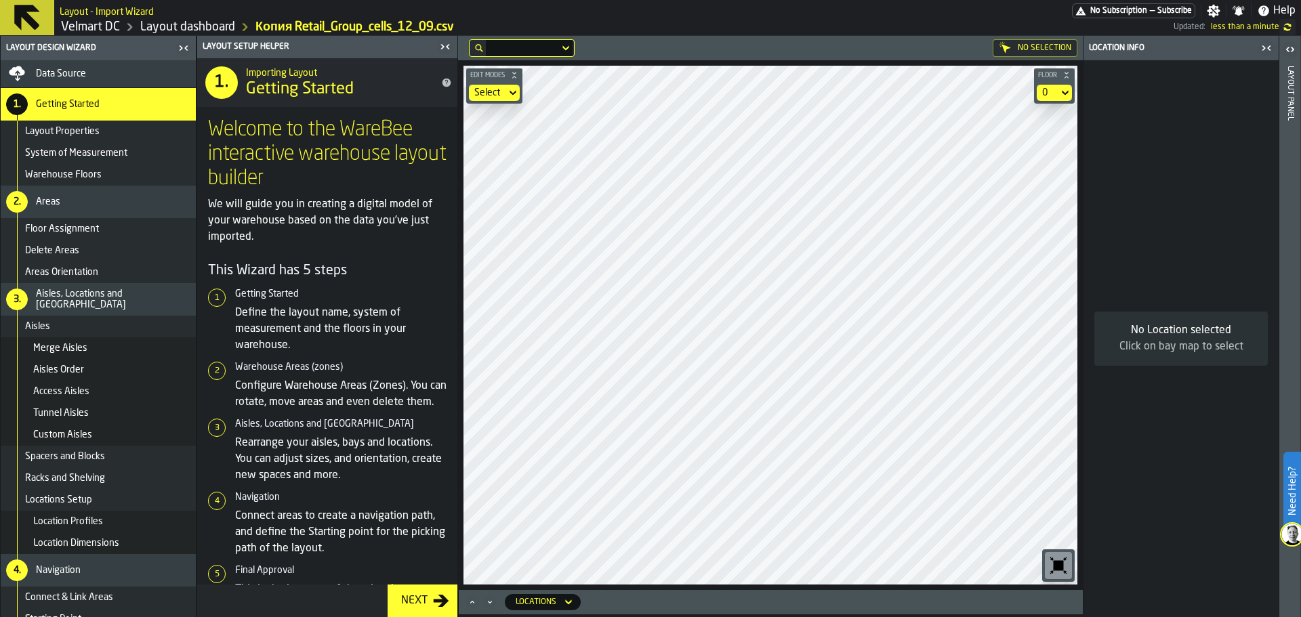
click at [484, 89] on div "Select" at bounding box center [487, 92] width 26 height 11
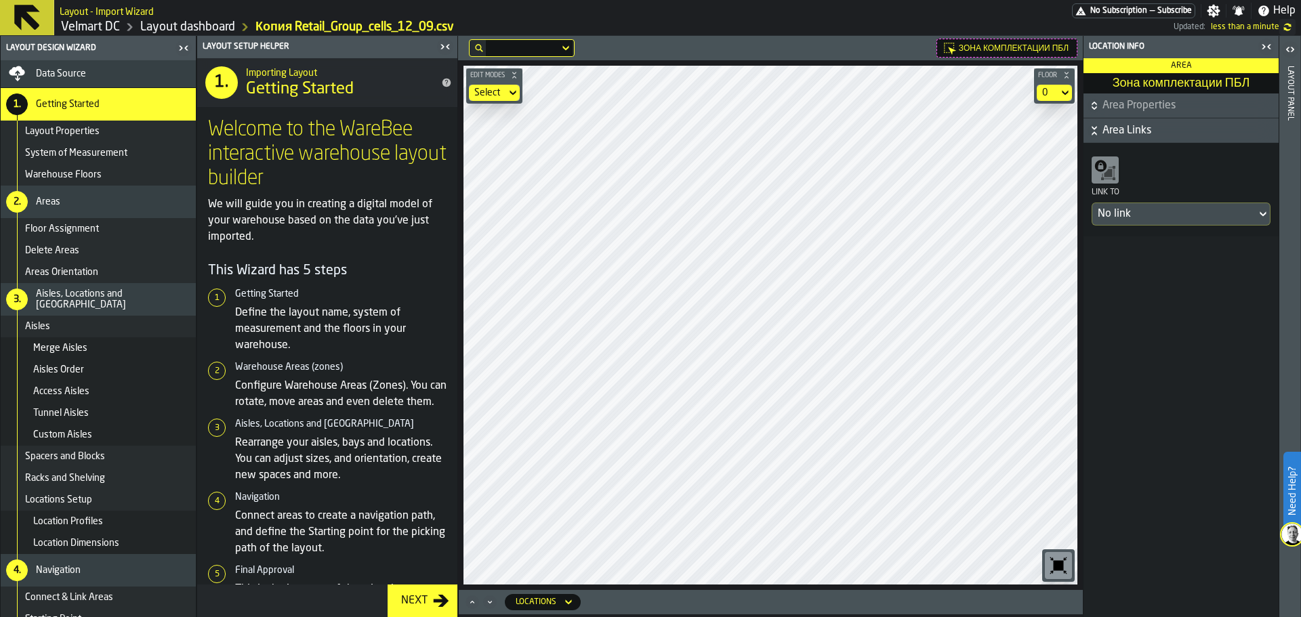
click at [1101, 106] on icon "button-" at bounding box center [1095, 106] width 14 height 14
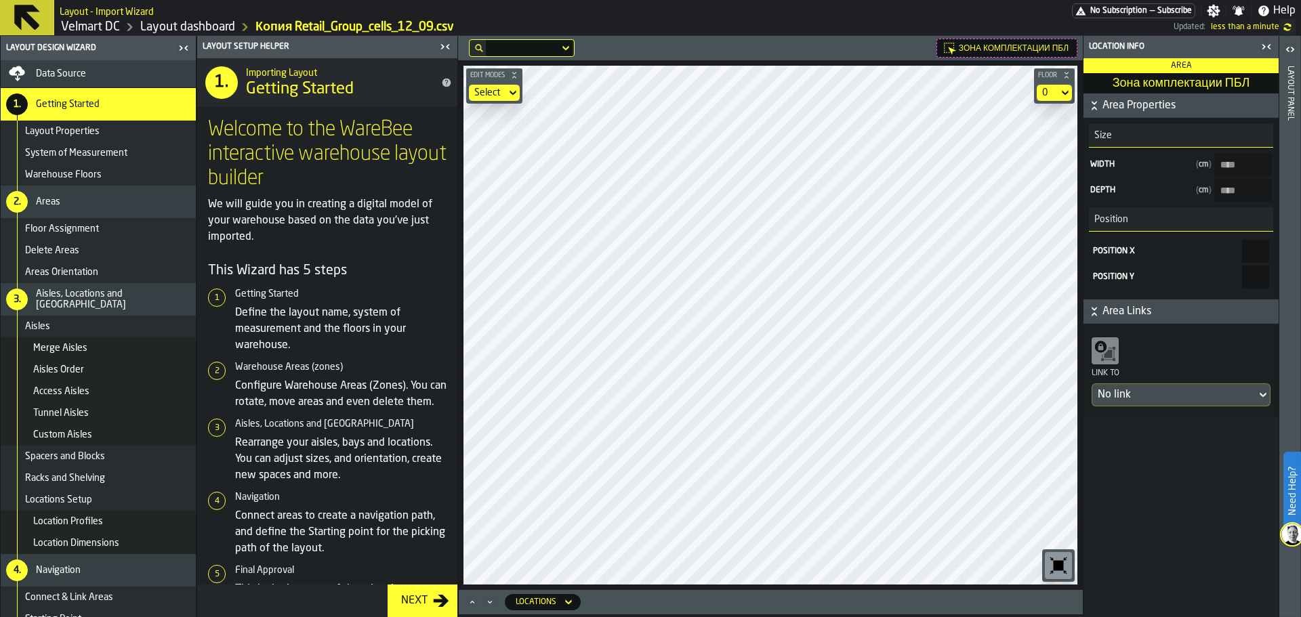
click at [1284, 67] on header "Layout panel" at bounding box center [1290, 326] width 21 height 581
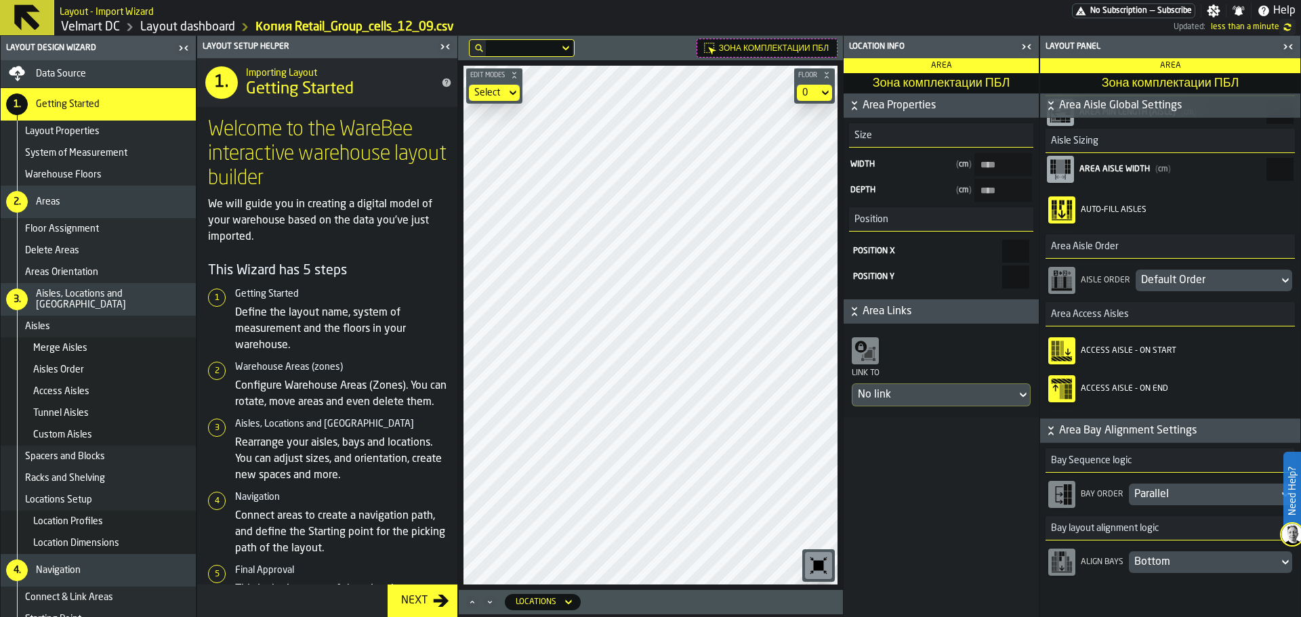
scroll to position [302, 0]
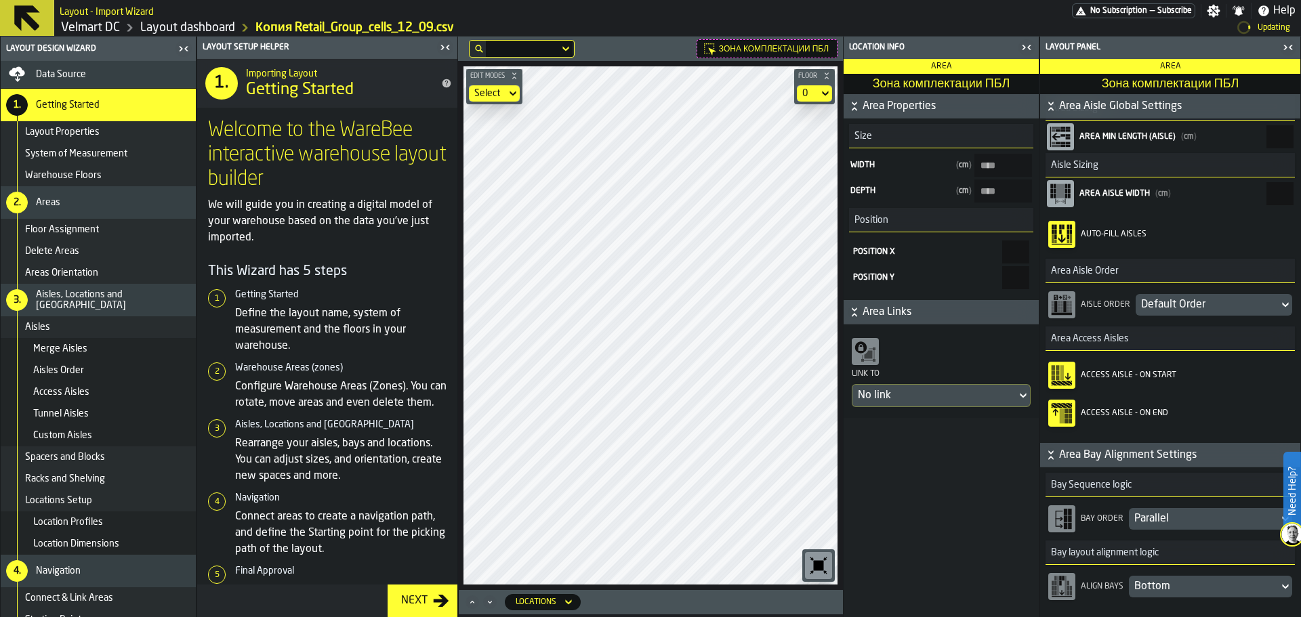
type input "*****"
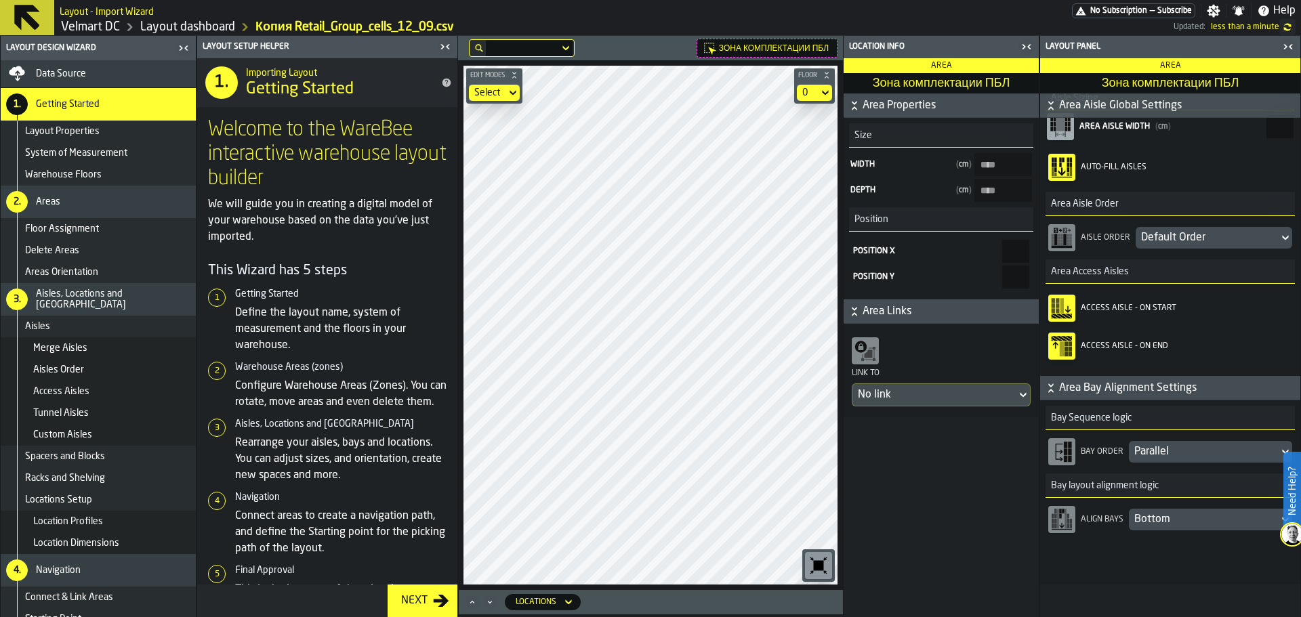
click at [1162, 515] on div "Bottom" at bounding box center [1204, 520] width 139 height 16
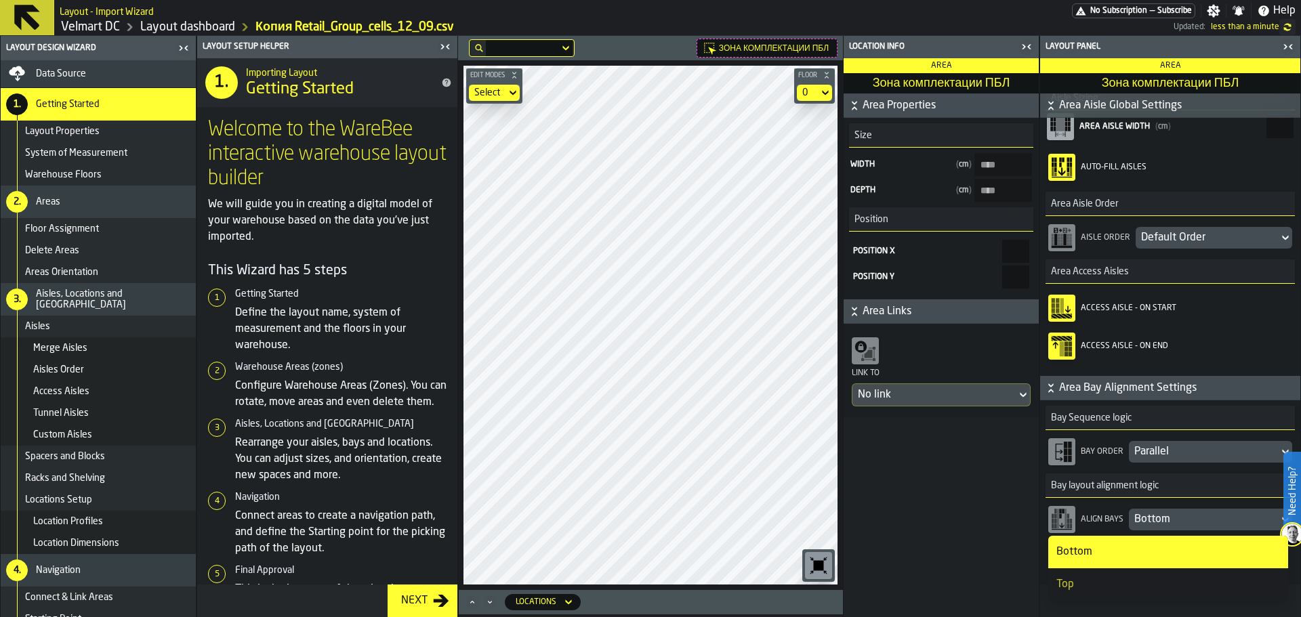
click at [1123, 575] on li "Top" at bounding box center [1168, 585] width 240 height 33
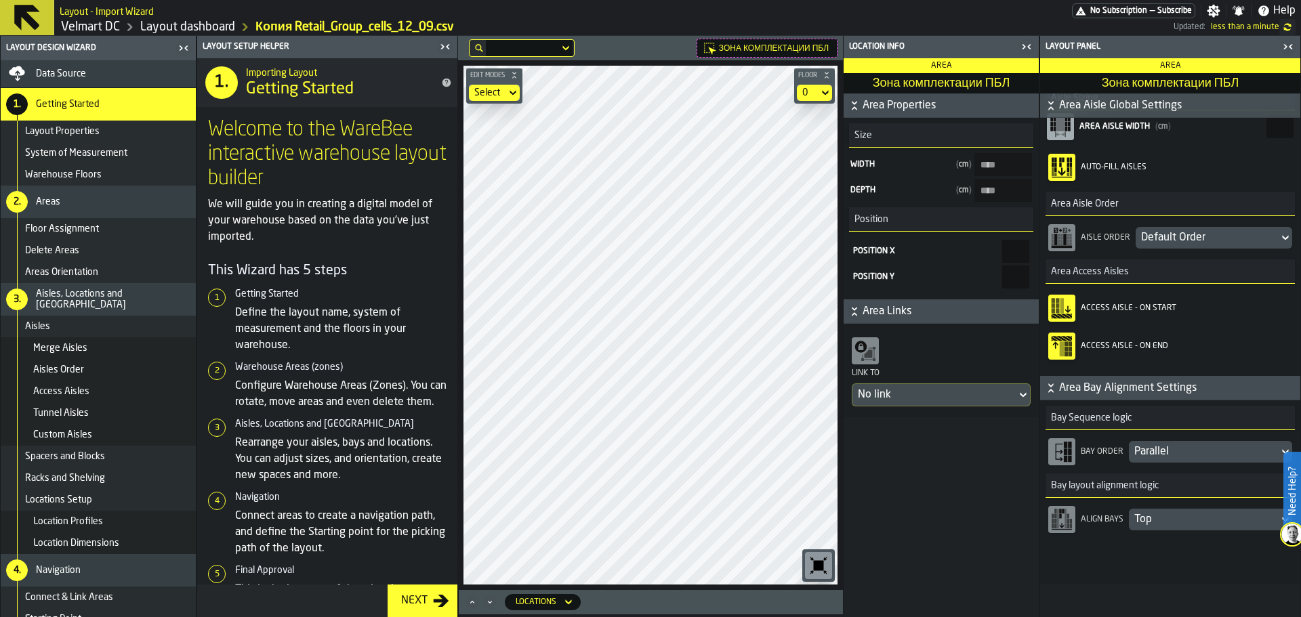
type input "*****"
type ПБЛ-size-w "****"
type ПБЛ-size-d "****"
type ПБЛ-size-w "****"
type ПБЛ-size-d "****"
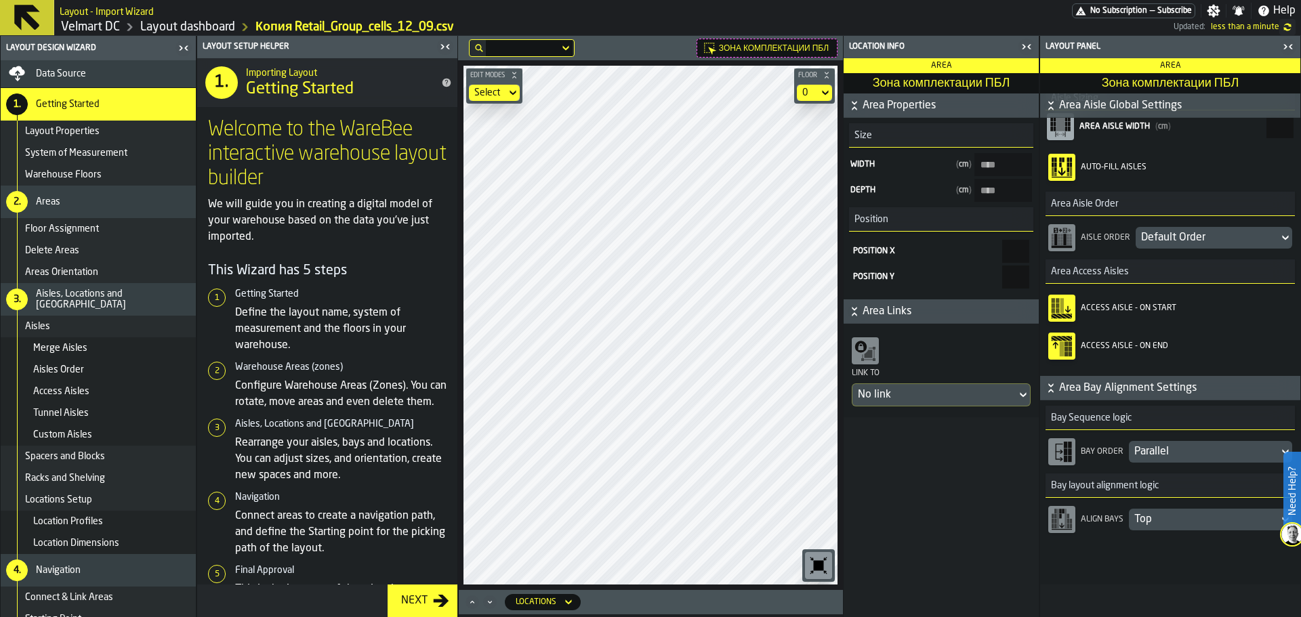
type input "*****"
type input "******"
type input "*****"
click at [446, 250] on main "Layout Design Wizard Data Source 1. Getting Started Layout Properties System of…" at bounding box center [650, 326] width 1301 height 581
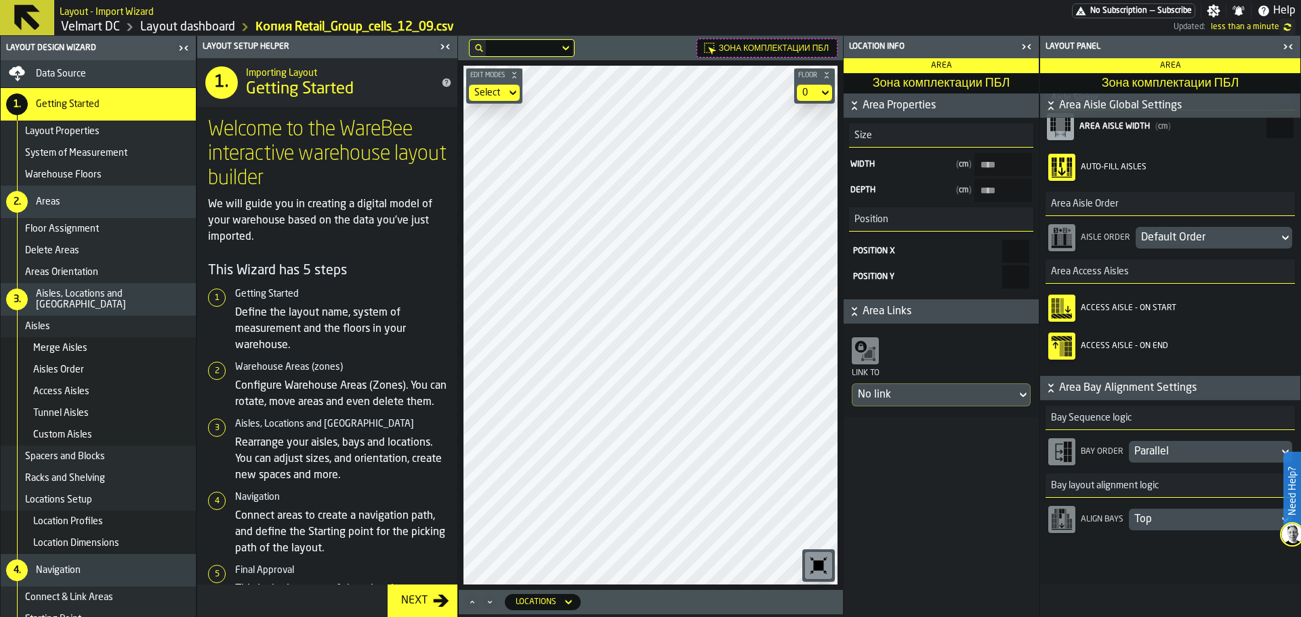
type ПБЛ-size-w "****"
type ПБЛ-size-d "***"
type input "****"
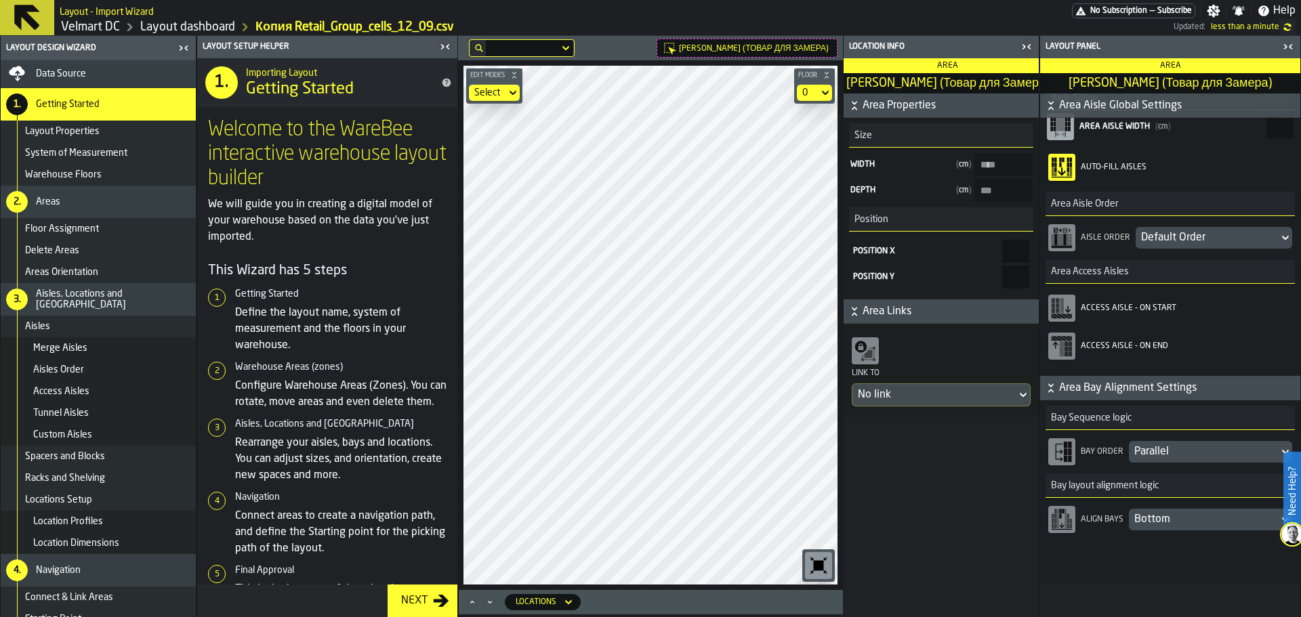
type input "****"
click at [1292, 41] on icon "button-toggle-Close me" at bounding box center [1288, 47] width 16 height 16
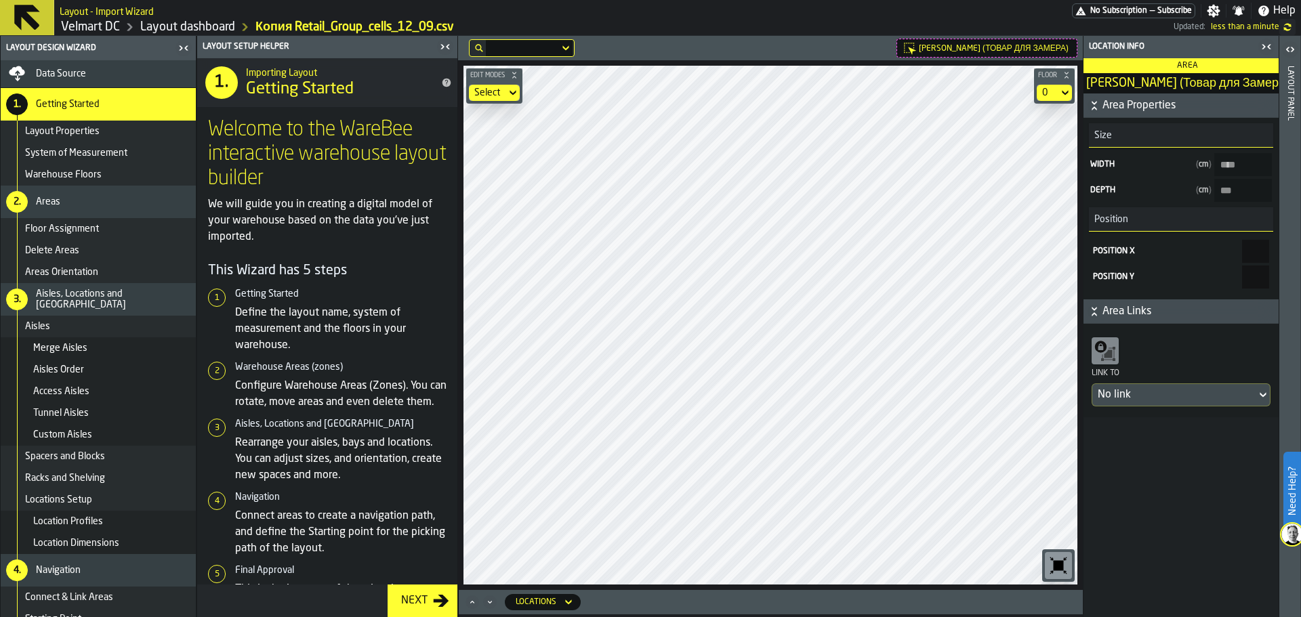
click at [1268, 47] on icon "button-toggle-Close me" at bounding box center [1268, 47] width 3 height 5
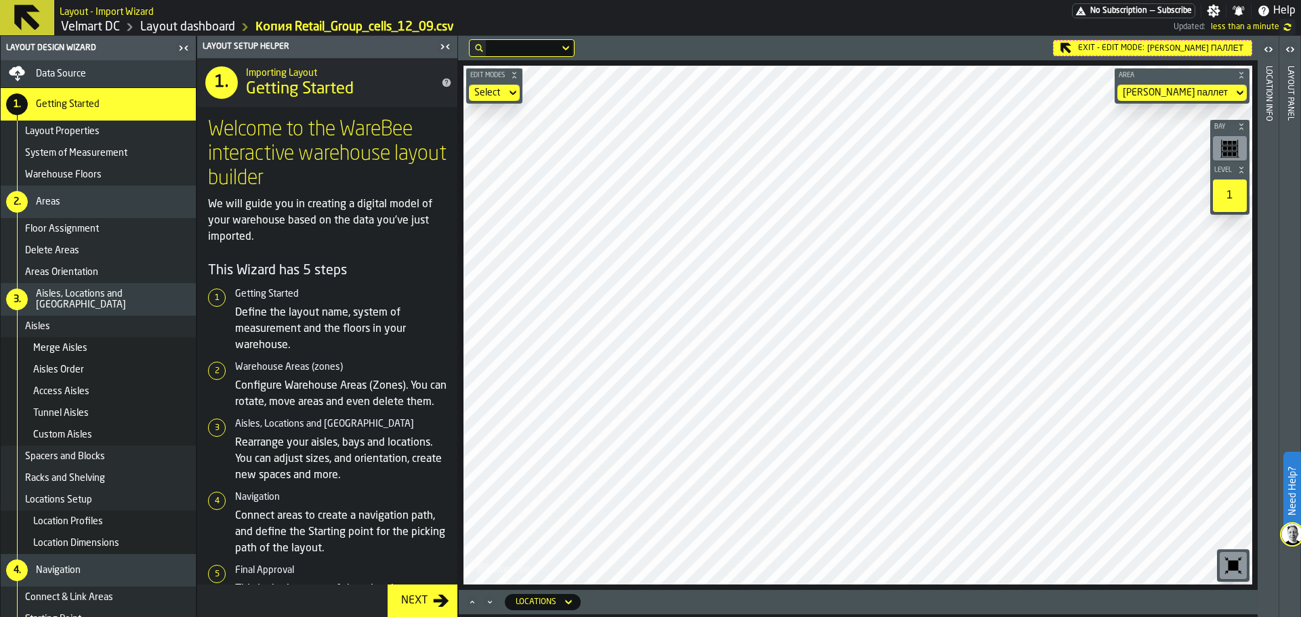
click at [1067, 47] on div "Exit - Edit Mode: Зона Диспенсера паллет" at bounding box center [1152, 48] width 199 height 16
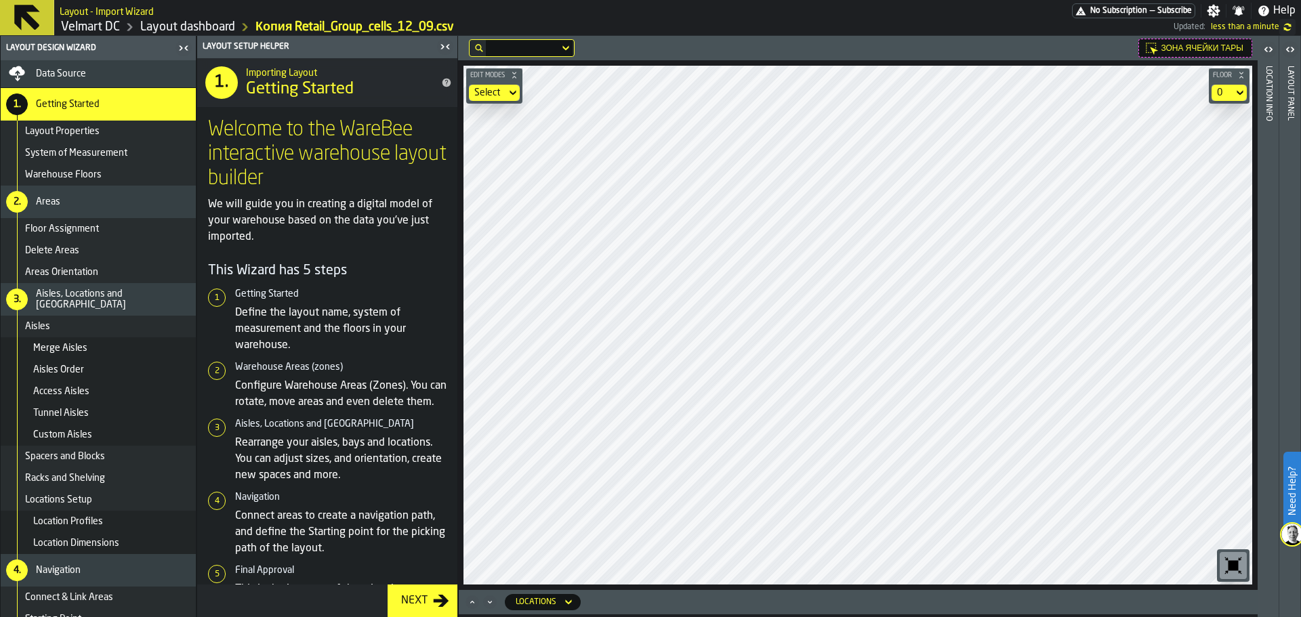
click at [501, 94] on div "Select" at bounding box center [487, 92] width 26 height 11
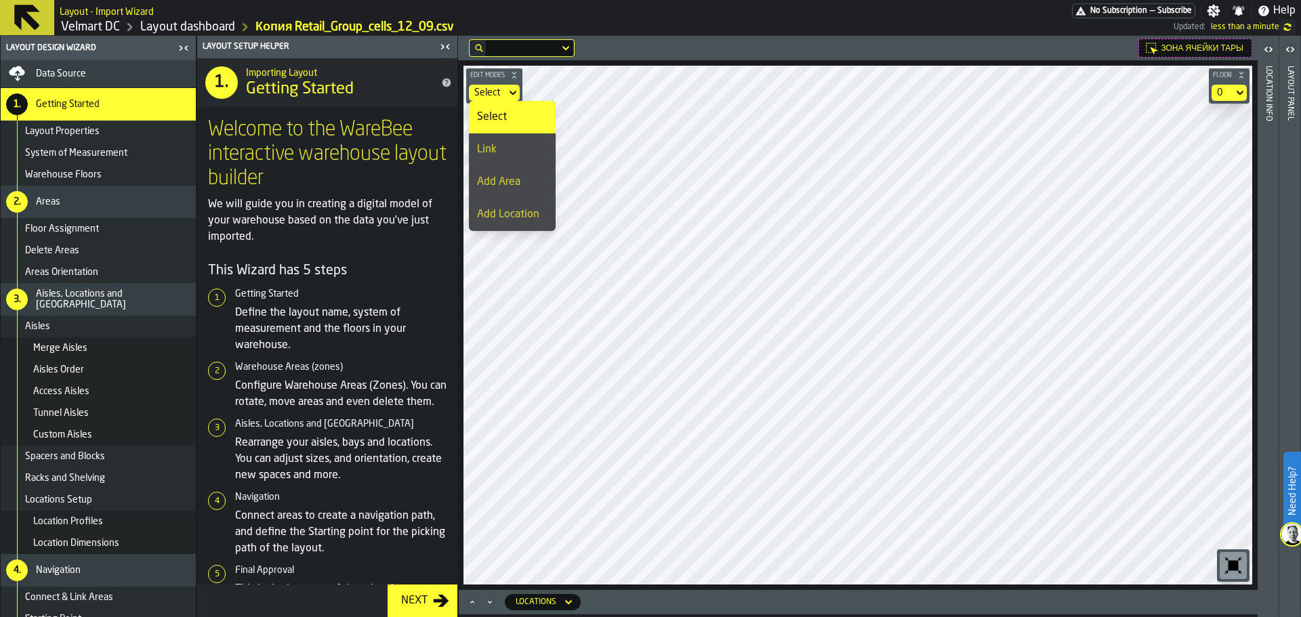
click at [509, 149] on div "Link" at bounding box center [512, 150] width 70 height 16
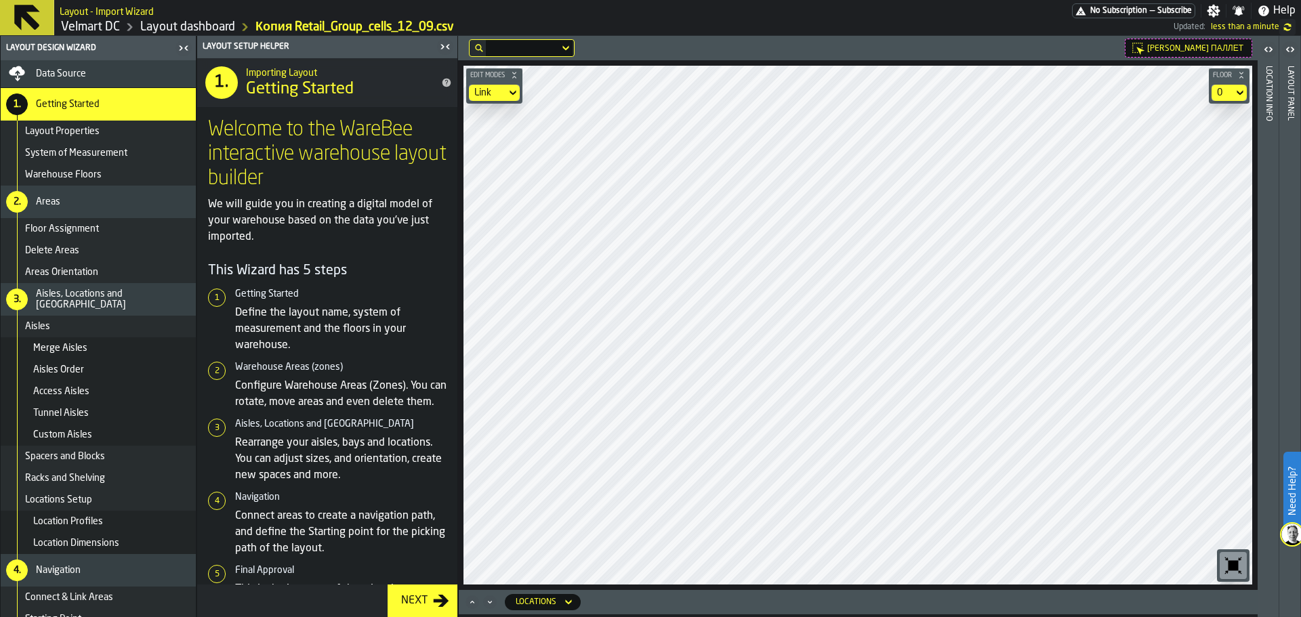
click at [487, 91] on div "Link" at bounding box center [487, 92] width 26 height 11
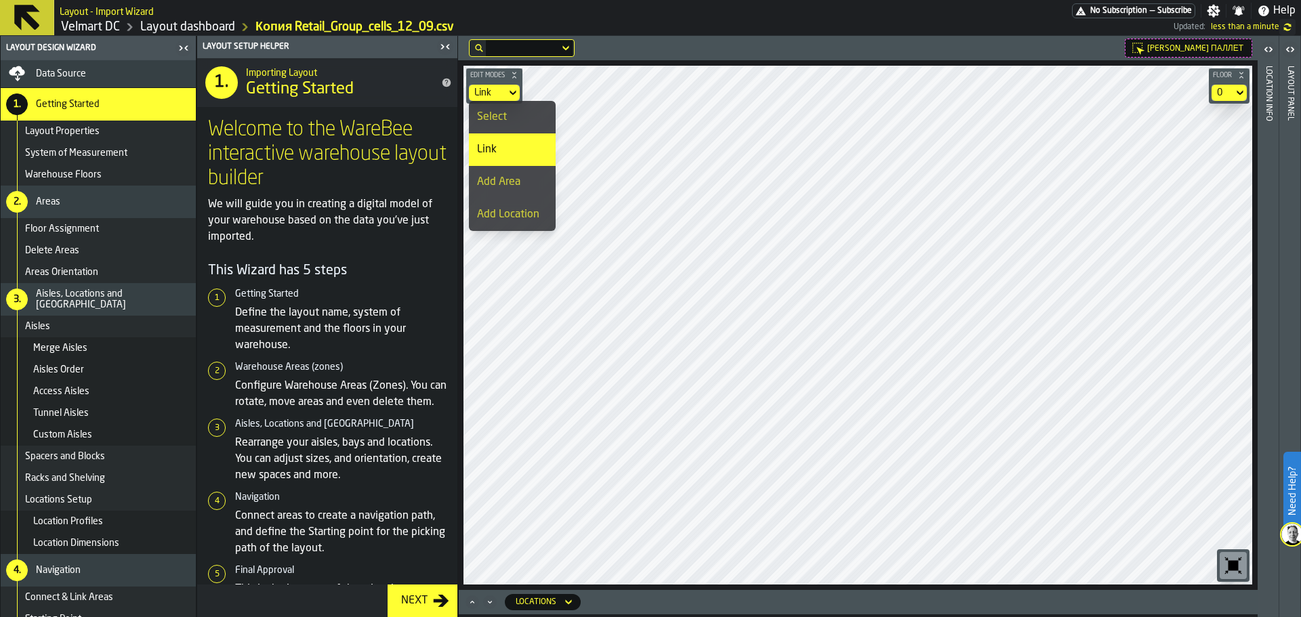
click at [489, 110] on div "Select" at bounding box center [512, 117] width 70 height 16
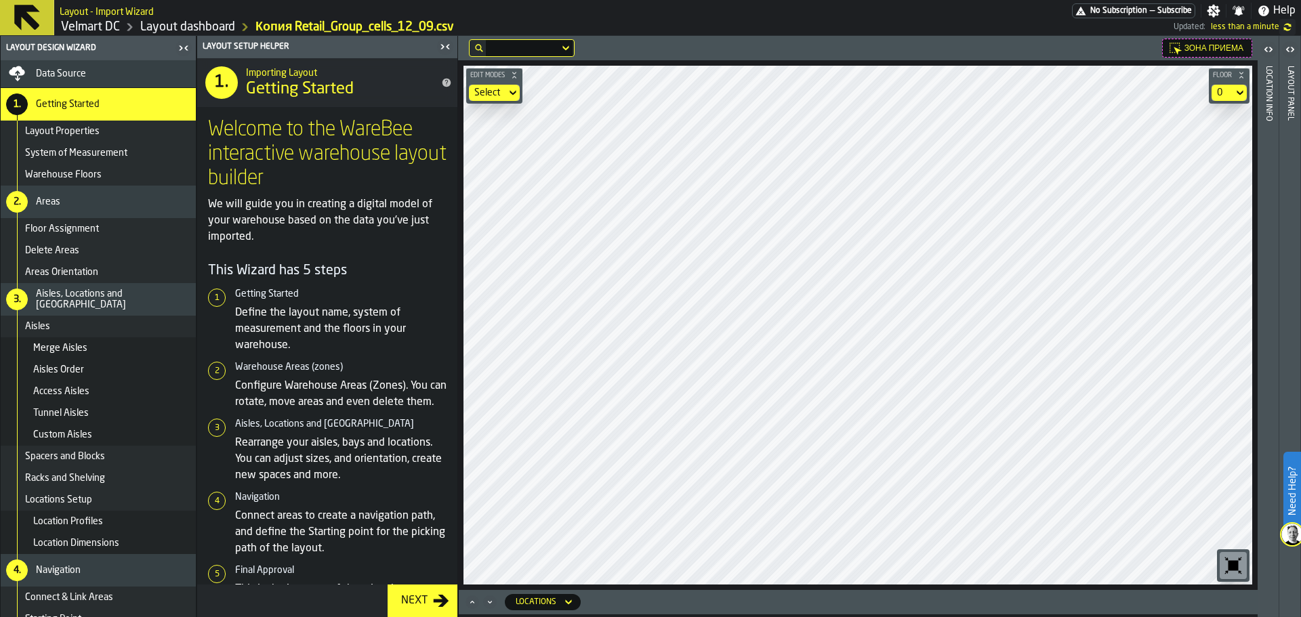
click at [491, 90] on div "Select" at bounding box center [487, 92] width 26 height 11
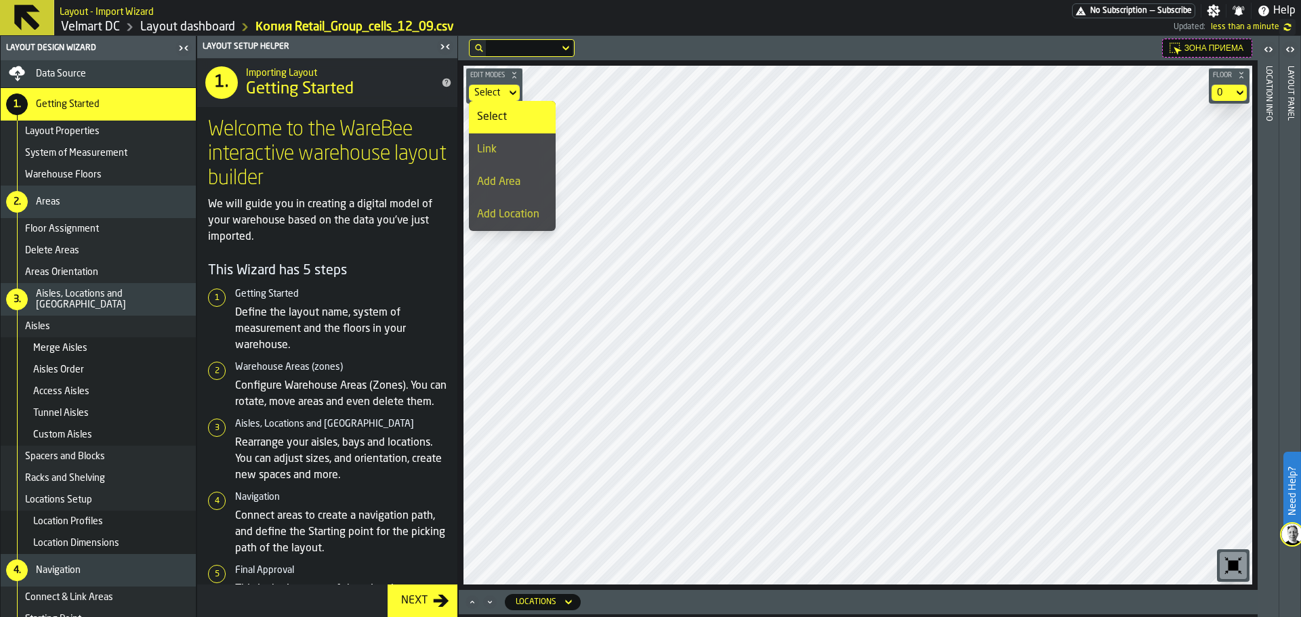
click at [506, 145] on div "Link" at bounding box center [512, 150] width 70 height 16
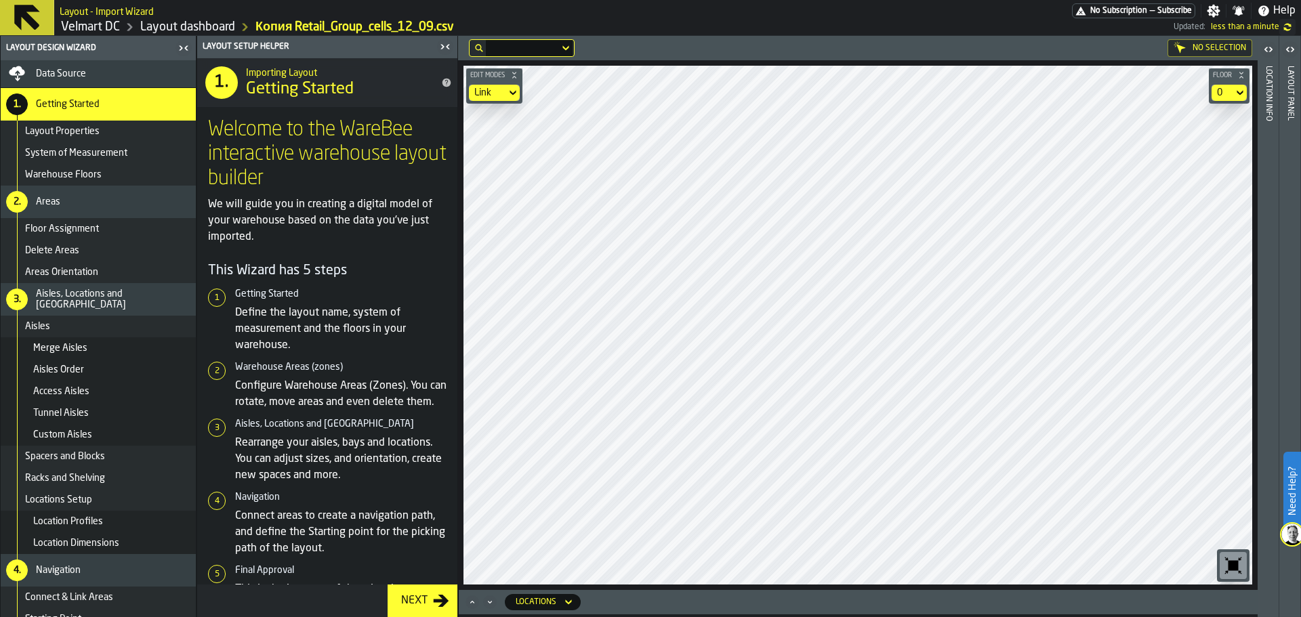
click at [481, 85] on div "Link" at bounding box center [487, 93] width 37 height 16
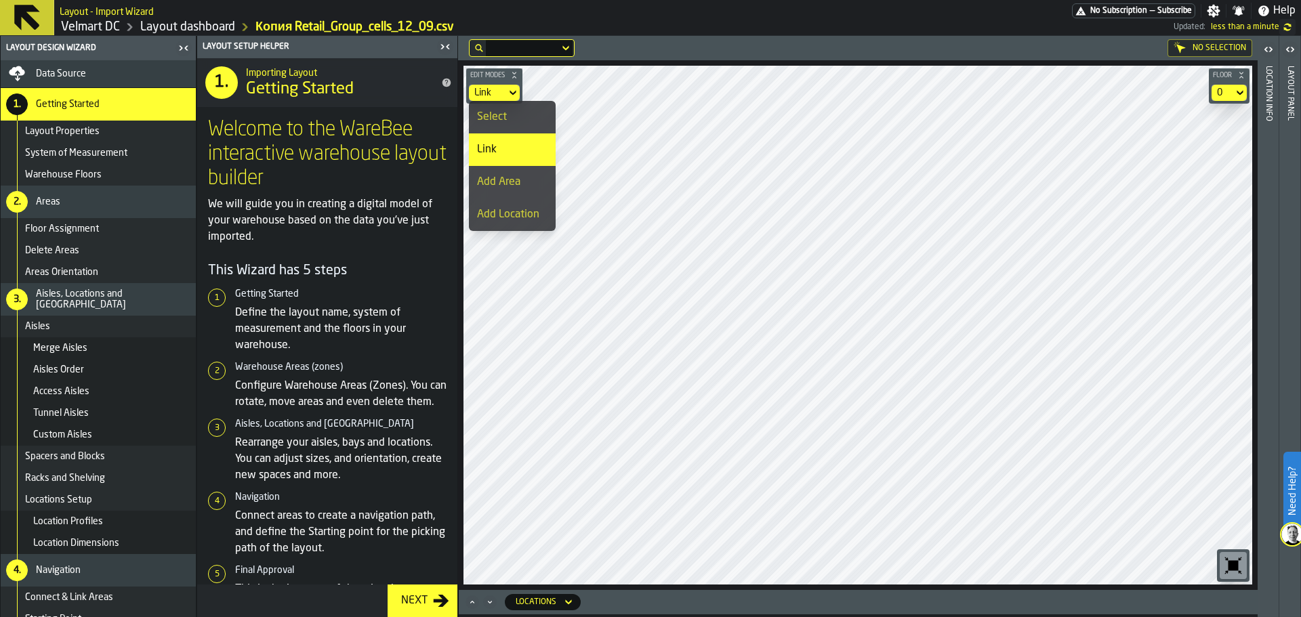
click at [493, 114] on div "Select" at bounding box center [512, 117] width 70 height 16
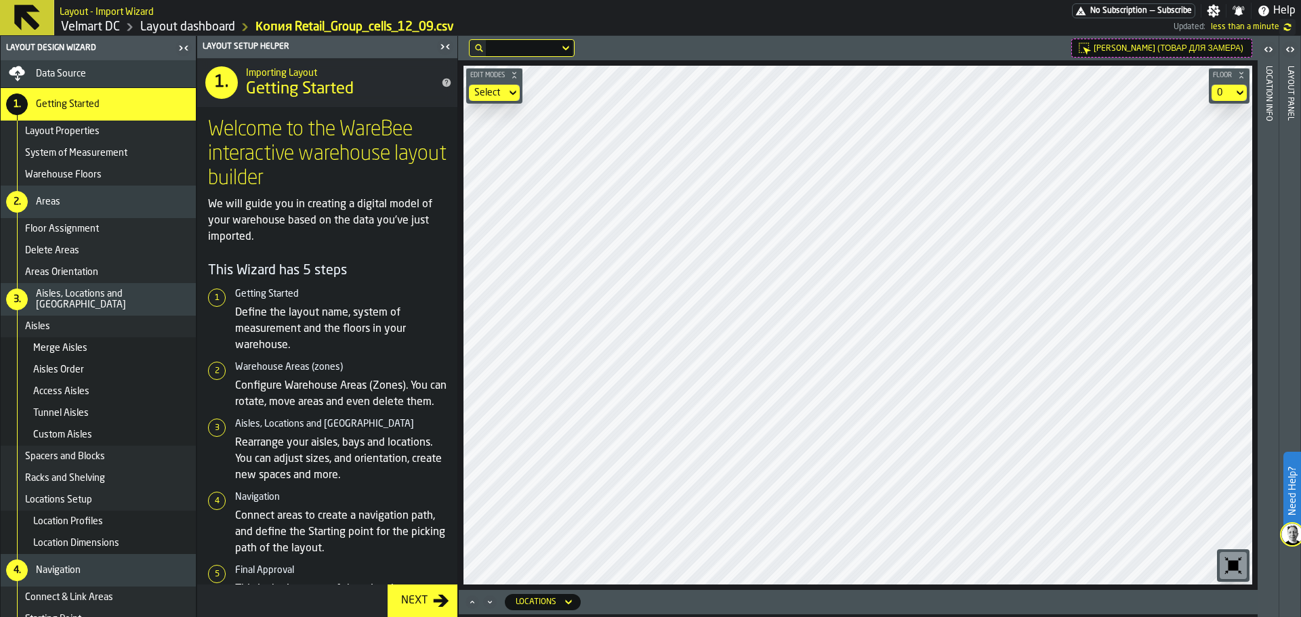
click at [497, 94] on div "Select" at bounding box center [487, 92] width 26 height 11
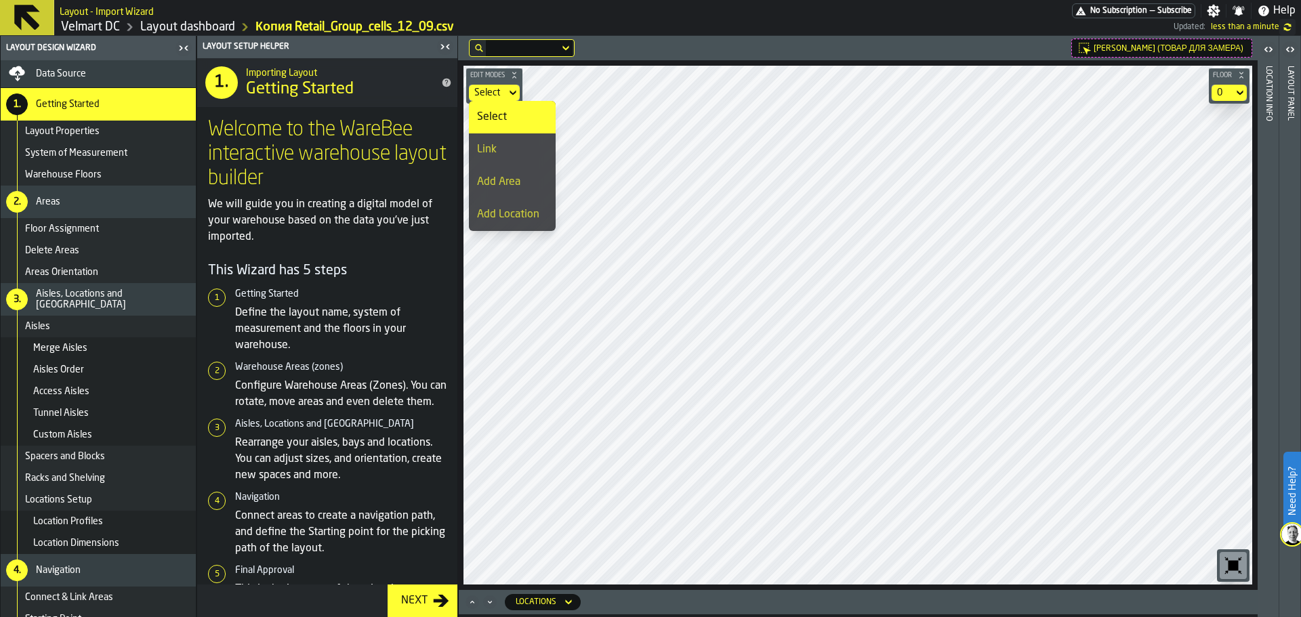
click at [498, 152] on div "Link" at bounding box center [512, 150] width 70 height 16
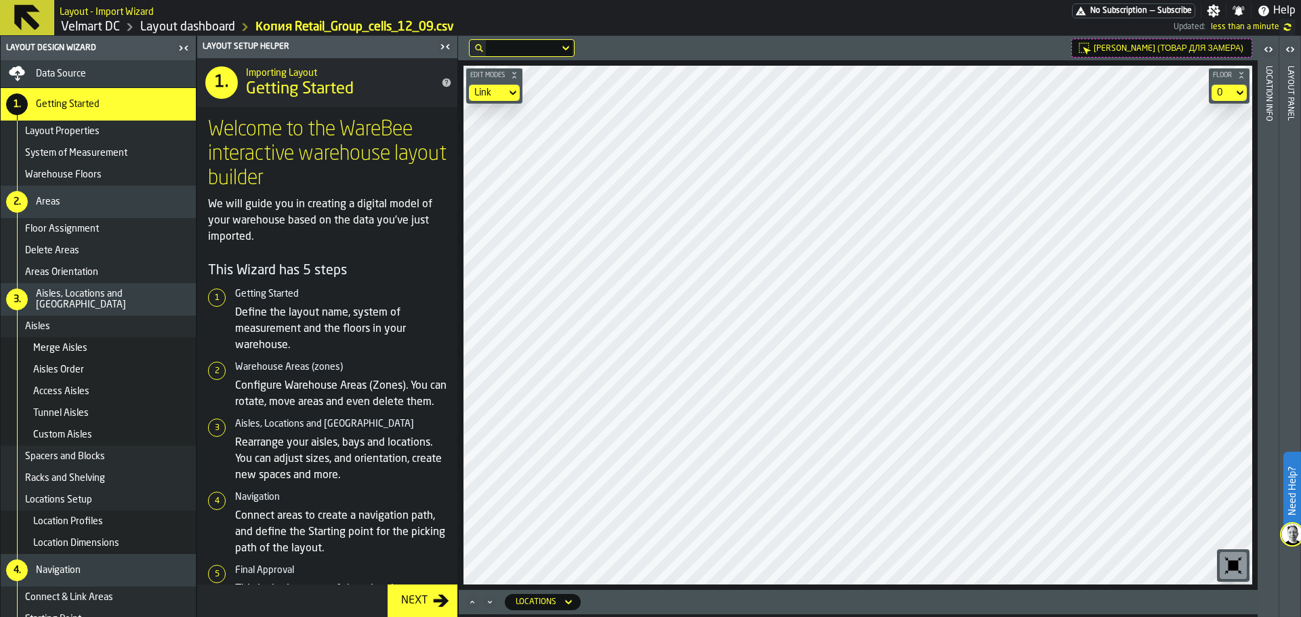
click at [491, 77] on span "Edit Modes" at bounding box center [488, 75] width 40 height 7
click at [489, 78] on span "Edit Modes" at bounding box center [488, 75] width 40 height 7
click at [487, 93] on div "Link" at bounding box center [487, 92] width 26 height 11
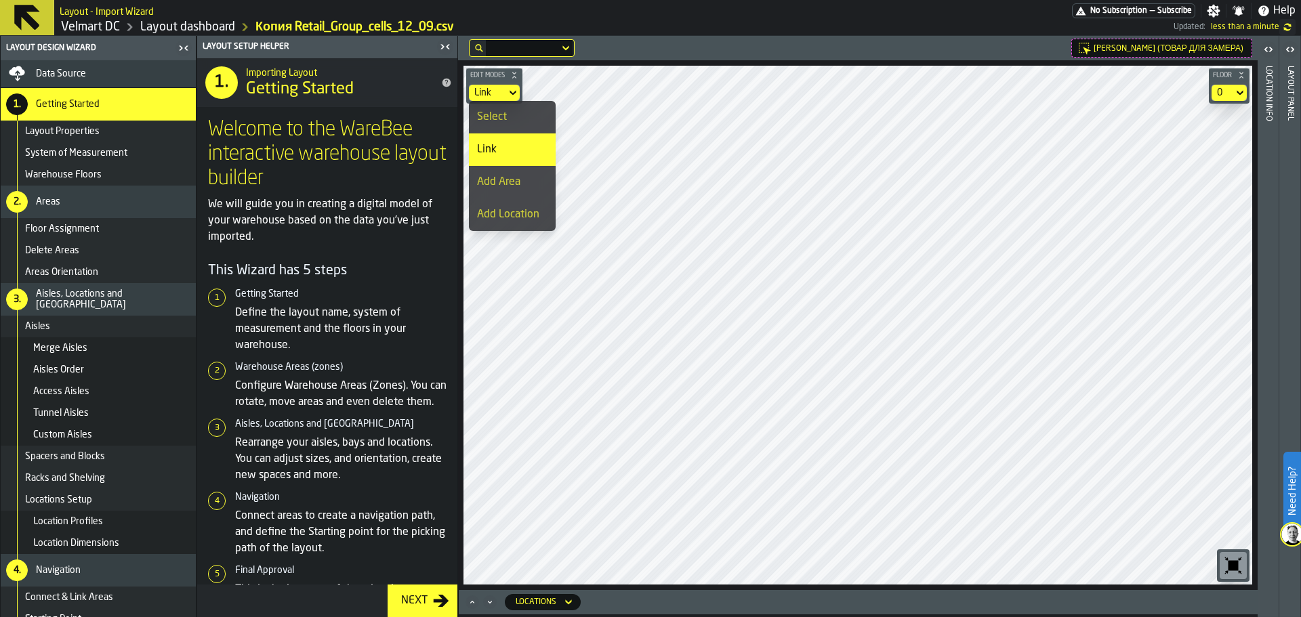
click at [489, 123] on div "Select" at bounding box center [512, 117] width 70 height 16
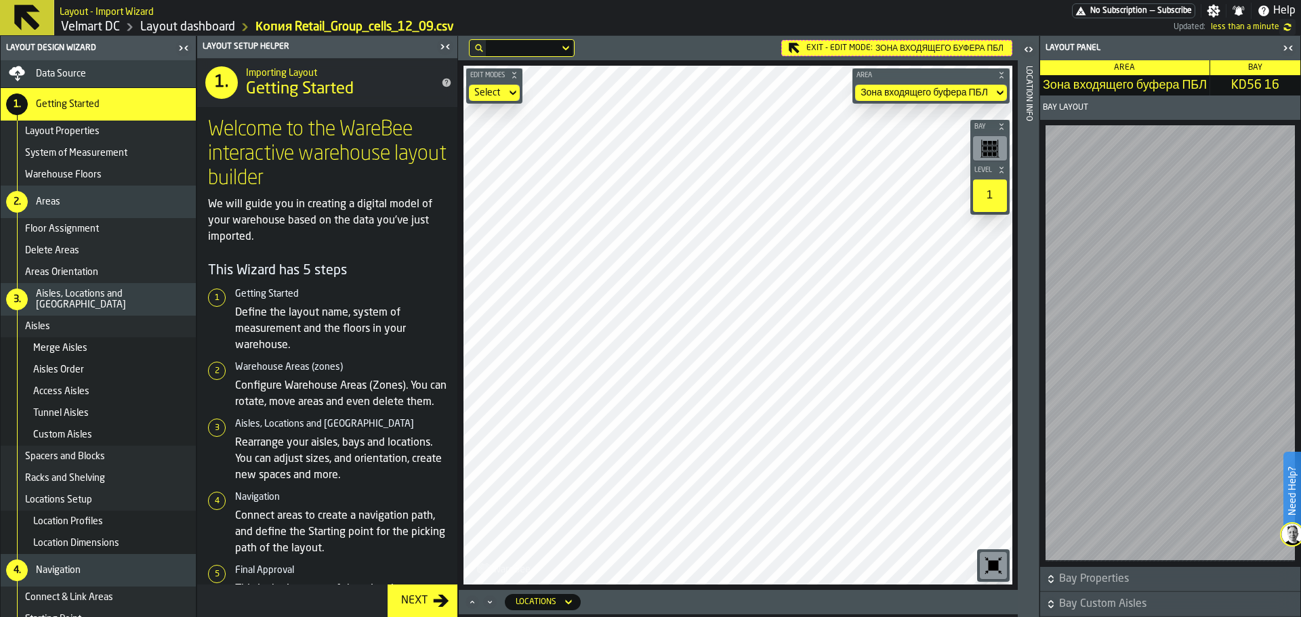
click at [819, 51] on div "Exit - Edit Mode: Зона входящего буфера ПБЛ" at bounding box center [896, 48] width 231 height 16
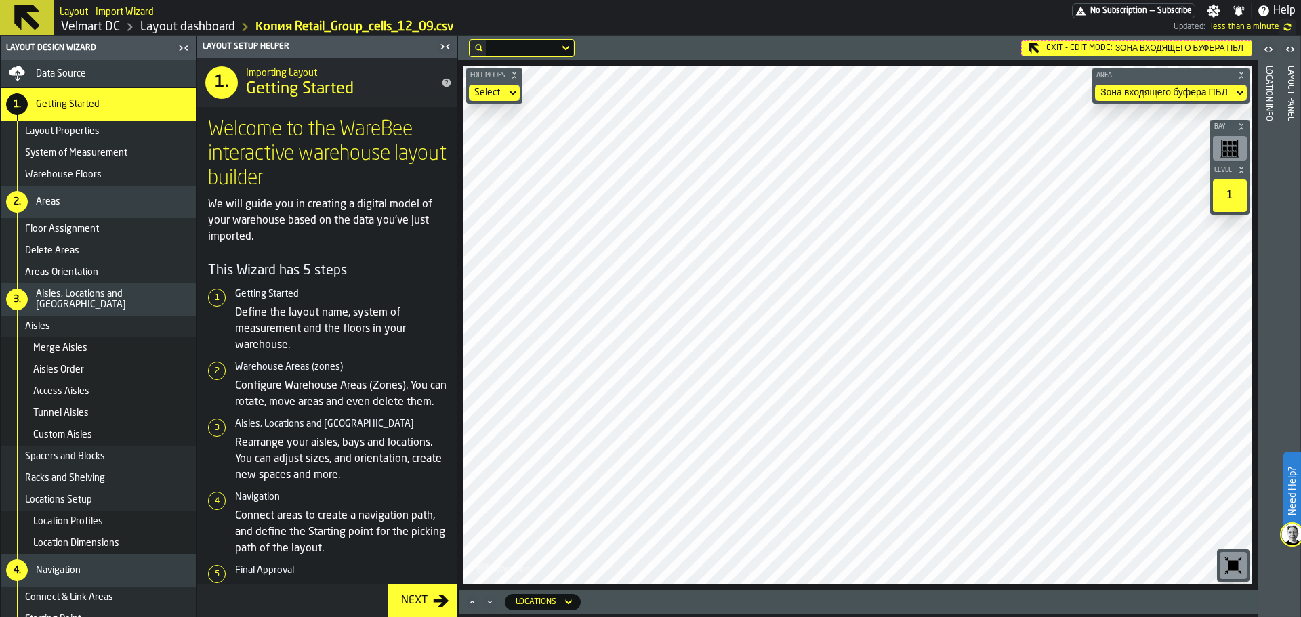
click at [1079, 55] on div "Exit - Edit Mode: Зона входящего буфера ПБЛ" at bounding box center [1136, 48] width 231 height 16
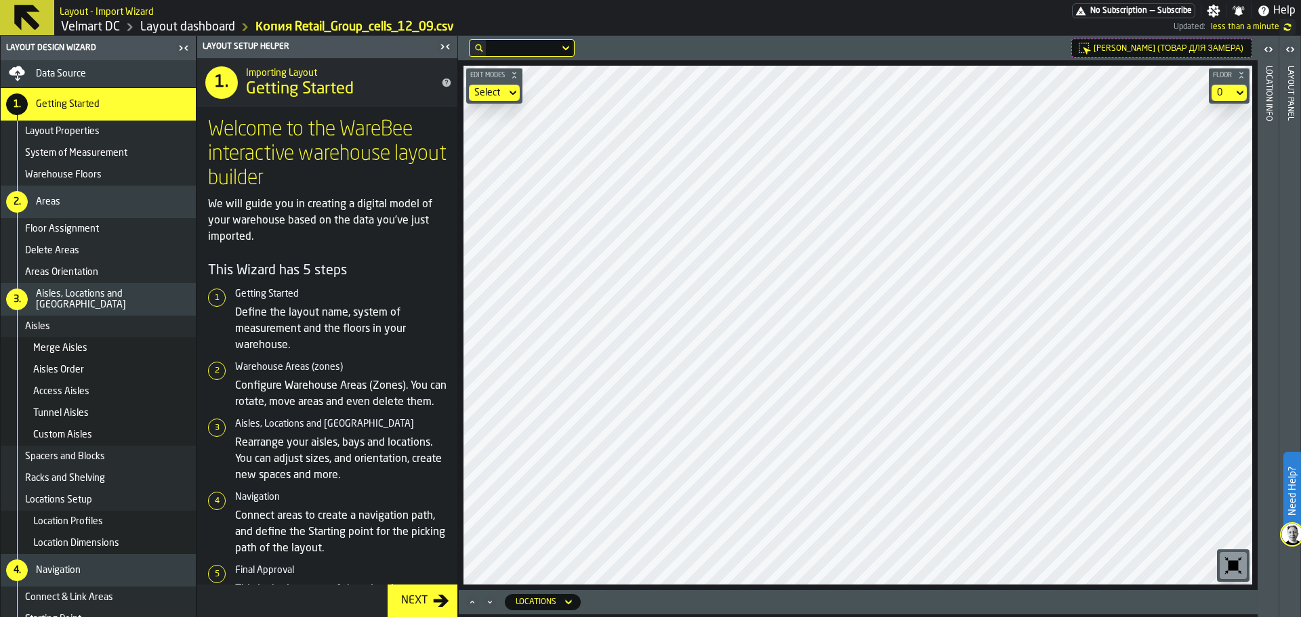
click at [807, 63] on div "Edit Modes Select Floor 0" at bounding box center [858, 325] width 800 height 530
click at [572, 0] on html "Need Help? Layout - Import Wizard No Subscription — Subscribe Settings Notifica…" at bounding box center [650, 308] width 1301 height 617
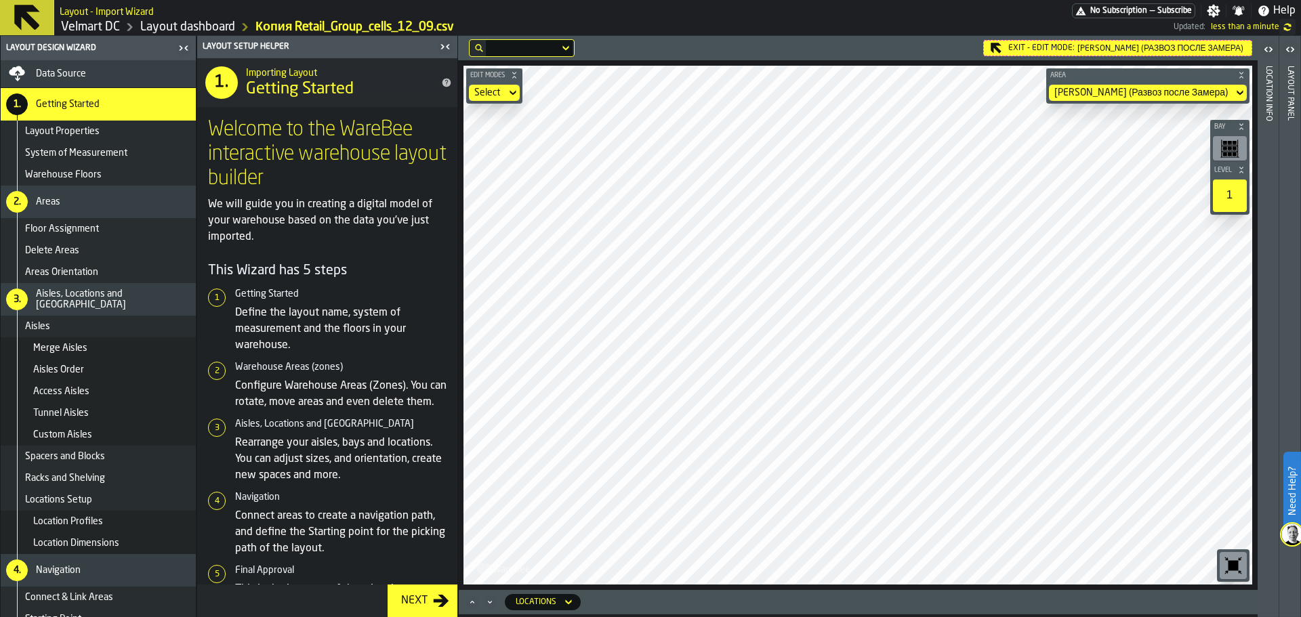
click at [995, 50] on div "Exit - Edit Mode: Замер Кубискан (Развоз после Замера)" at bounding box center [1117, 48] width 269 height 16
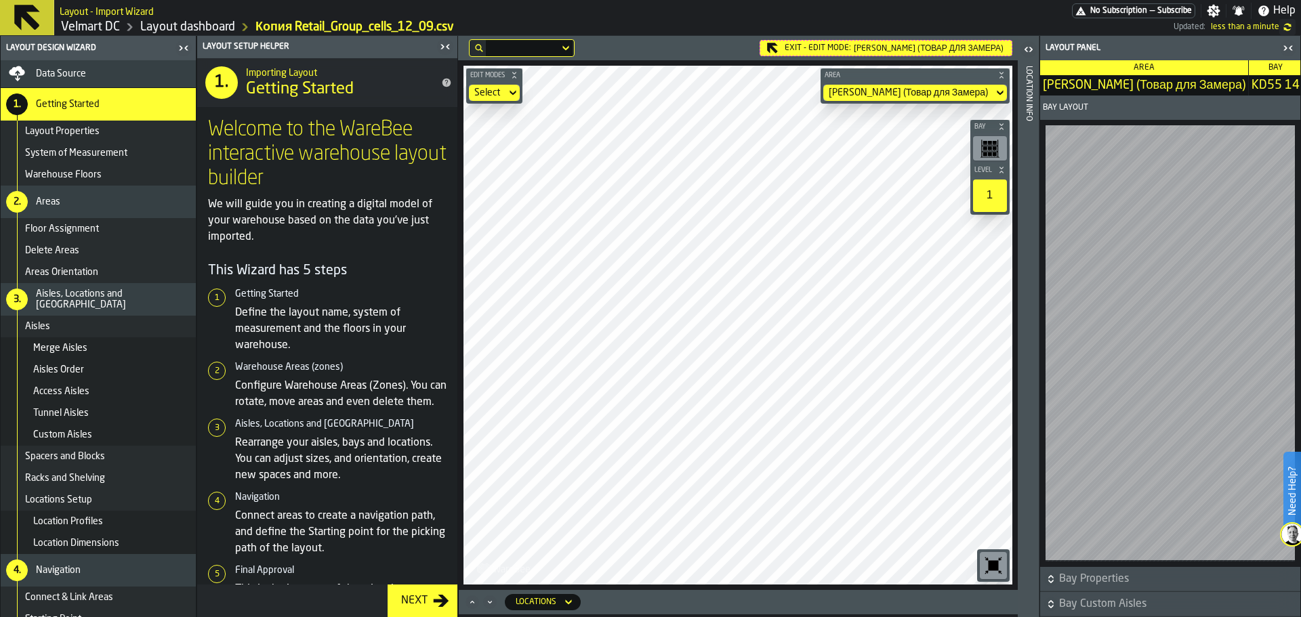
click at [0, 0] on icon at bounding box center [0, 0] width 0 height 0
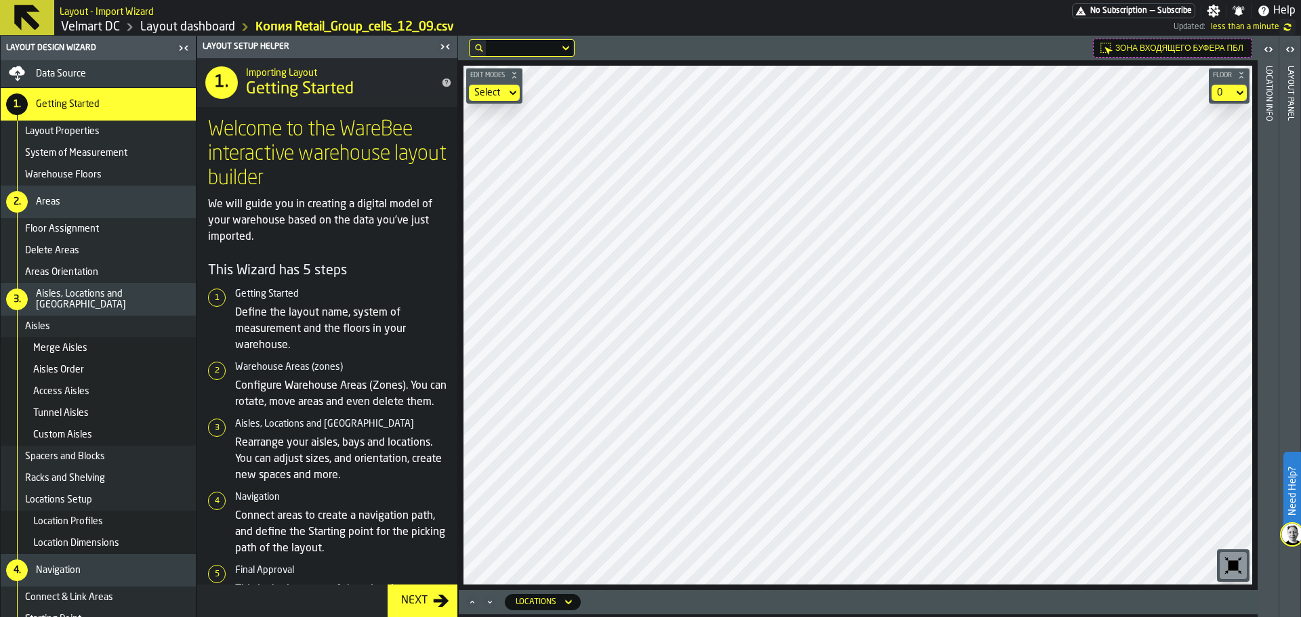
click at [645, 3] on main "Layout - Import Wizard No Subscription — Subscribe Settings Notifications Help …" at bounding box center [650, 308] width 1301 height 617
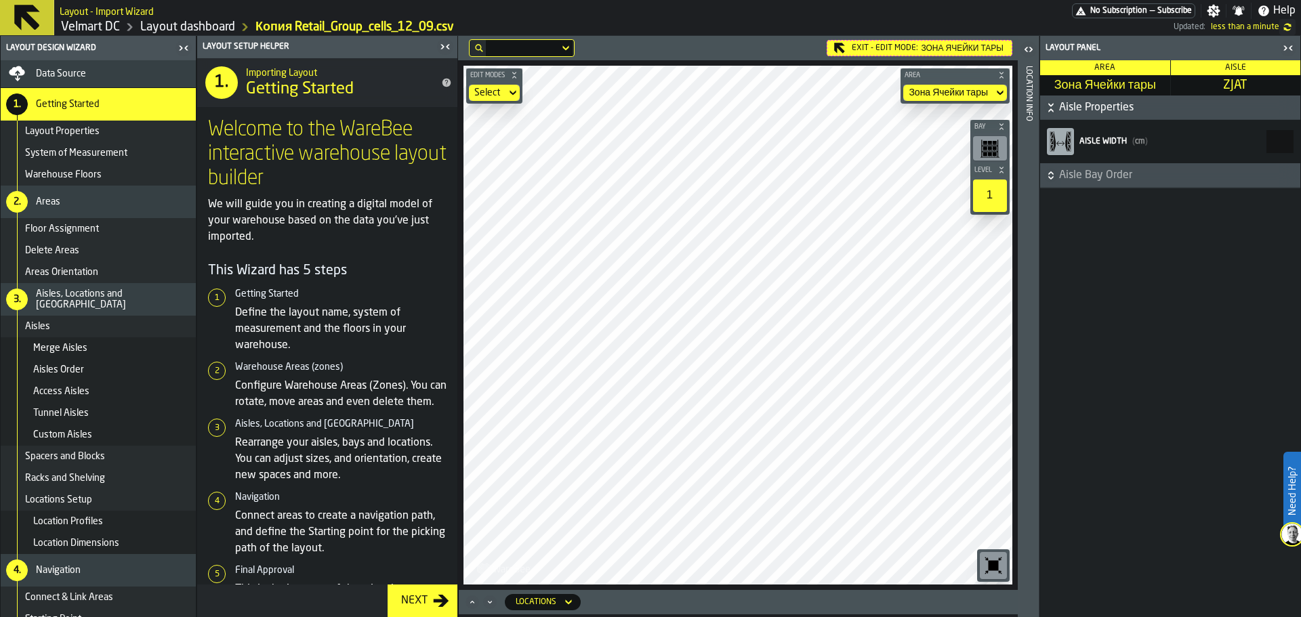
click at [851, 49] on div "Exit - Edit Mode: Зона Ячейки тары" at bounding box center [920, 48] width 186 height 16
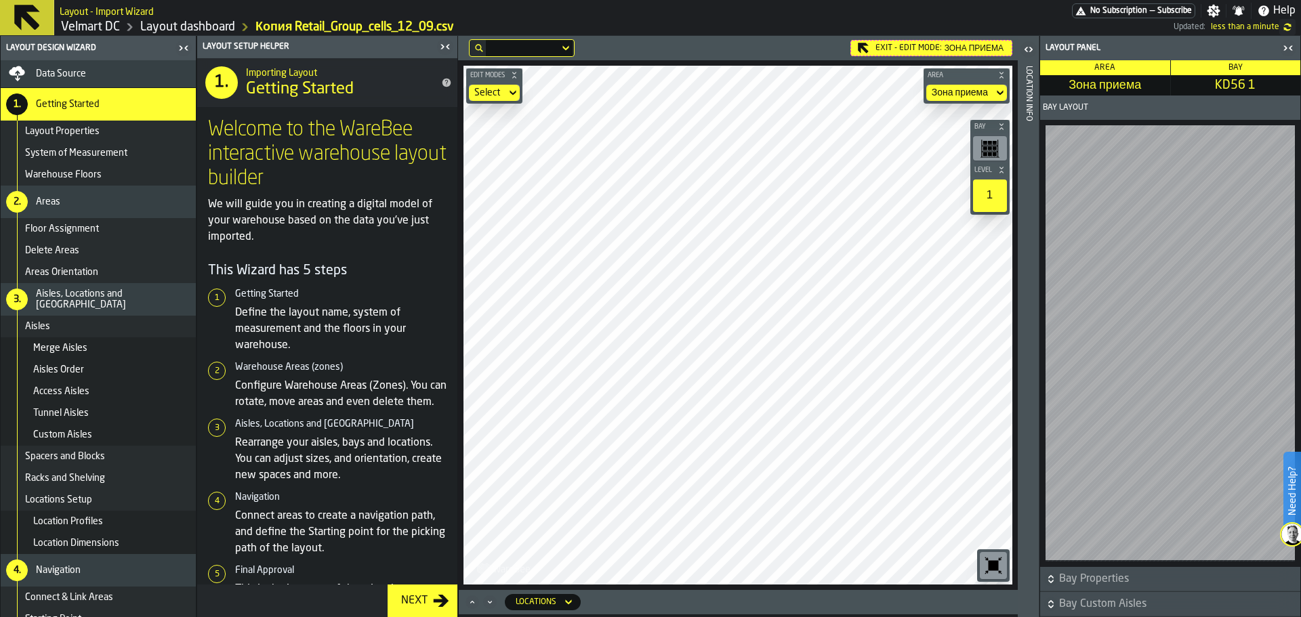
click at [874, 43] on div "Exit - Edit Mode: Зона приема" at bounding box center [932, 48] width 162 height 16
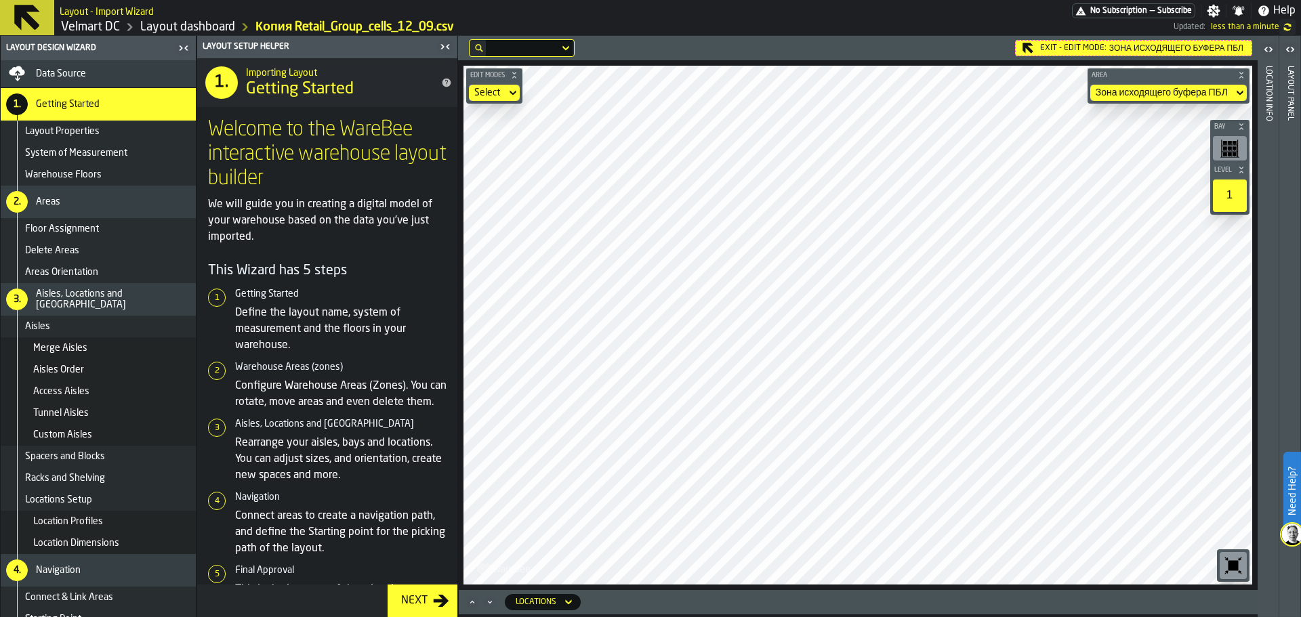
click at [0, 0] on icon at bounding box center [0, 0] width 0 height 0
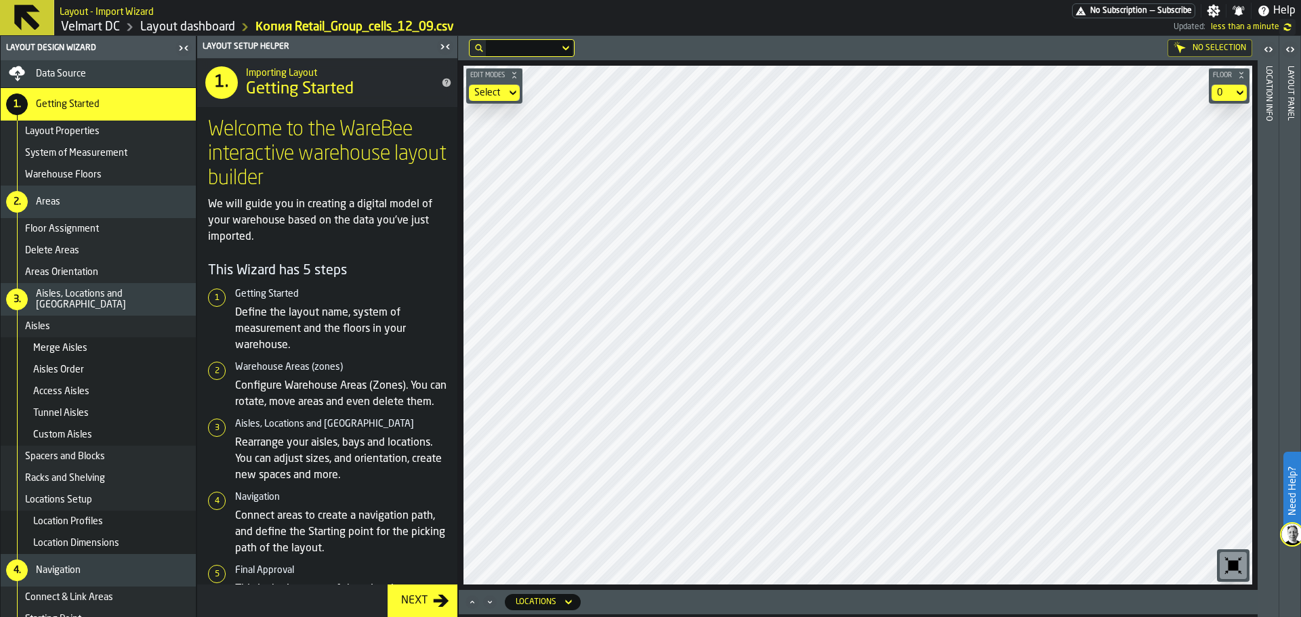
click at [291, 497] on main "Layout Design Wizard Data Source 1. Getting Started Layout Properties System of…" at bounding box center [650, 326] width 1301 height 581
click at [907, 617] on html "Need Help? Layout - Import Wizard No Subscription — Subscribe Settings Notifica…" at bounding box center [650, 308] width 1301 height 617
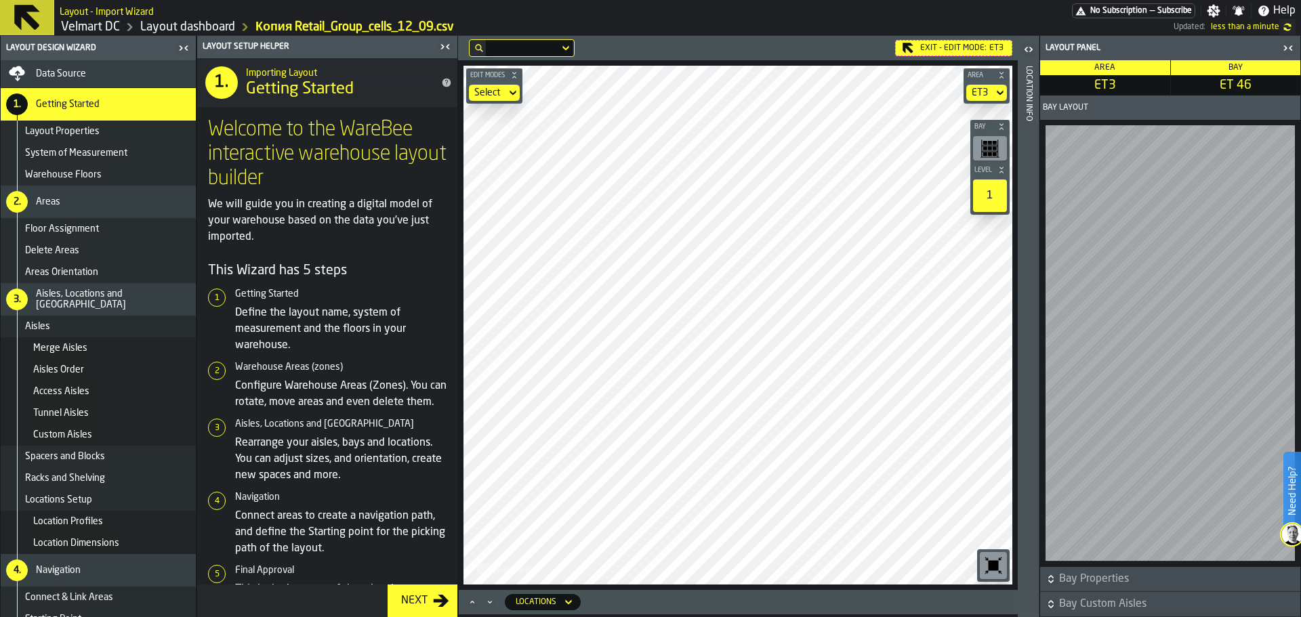
click at [1057, 584] on h6 "Bay Properties" at bounding box center [1170, 579] width 255 height 16
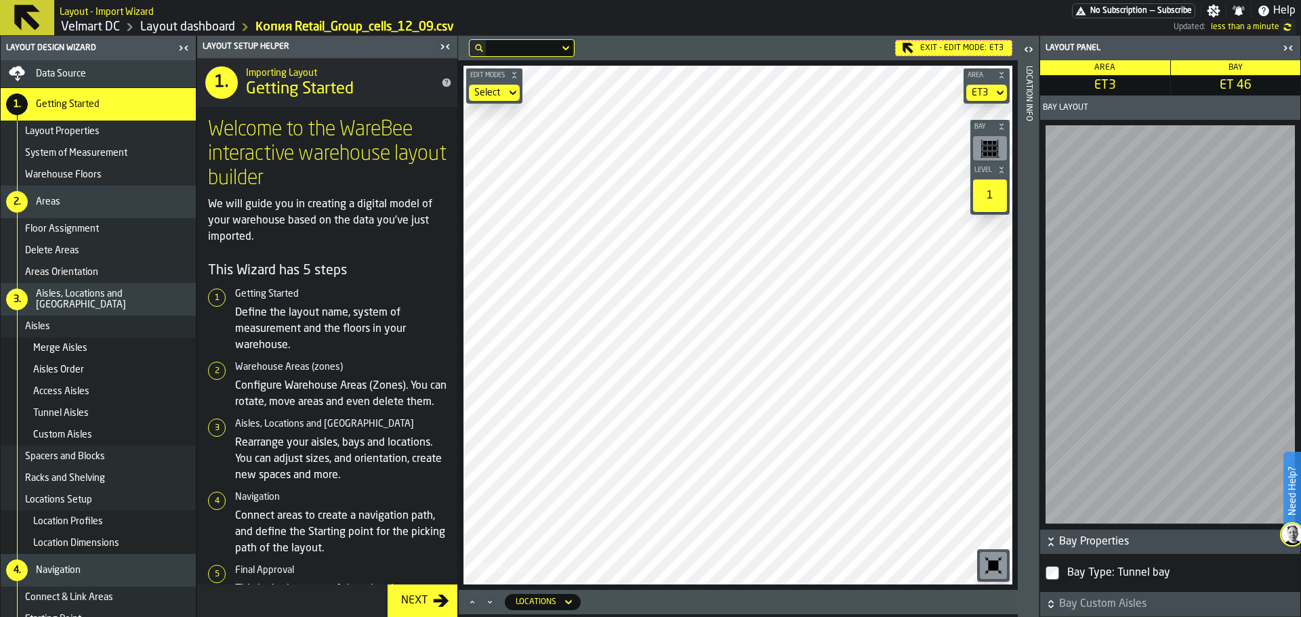
click at [472, 602] on icon "Maximize" at bounding box center [471, 602] width 3 height 3
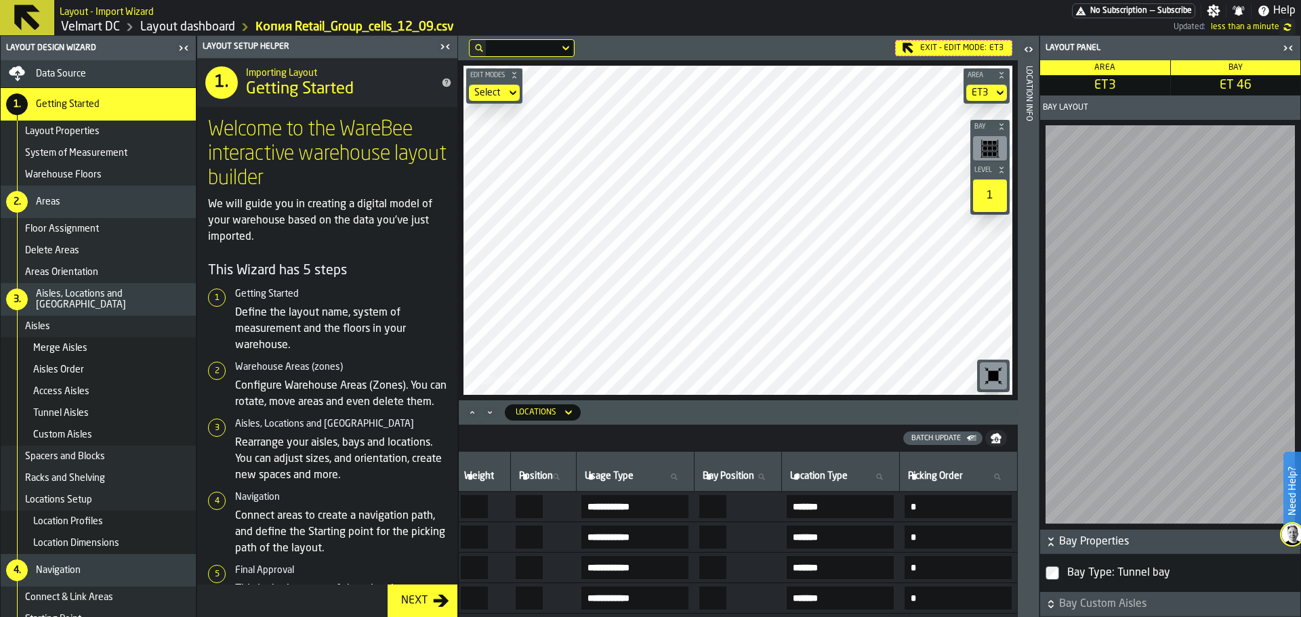
scroll to position [0, 1032]
click at [539, 372] on div "M A K I N G W A R E H O U S E S M O R E EF F I C I E N T" at bounding box center [504, 378] width 77 height 27
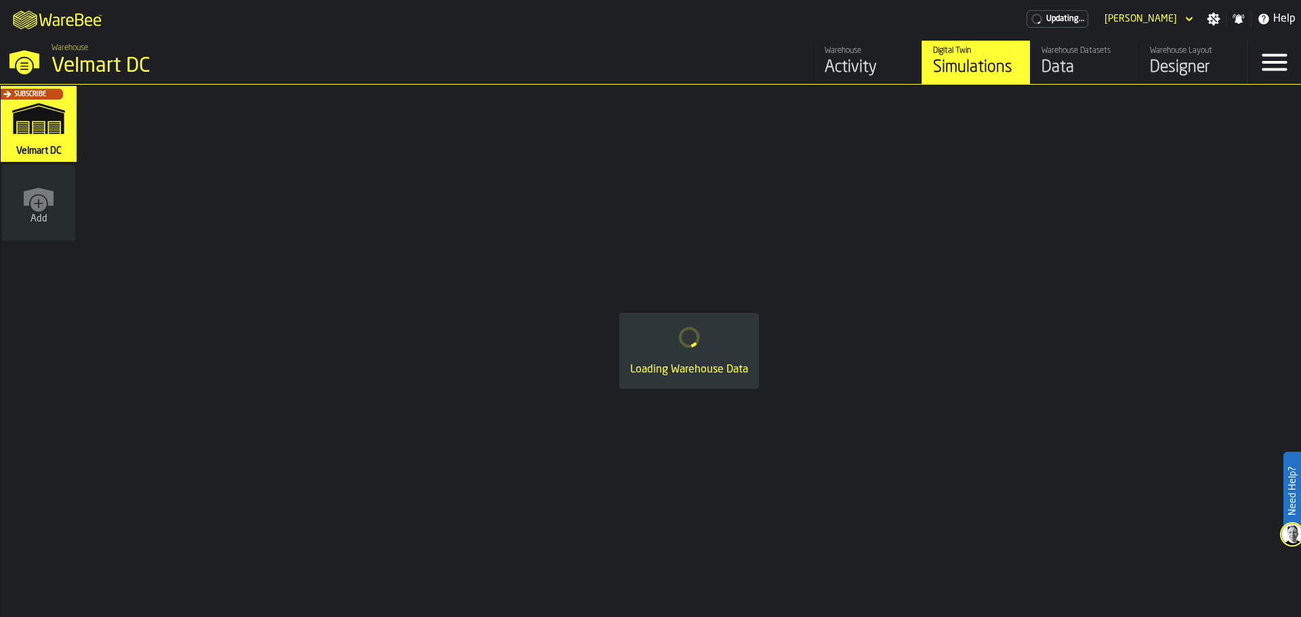
click at [1179, 76] on div "Designer" at bounding box center [1193, 68] width 86 height 22
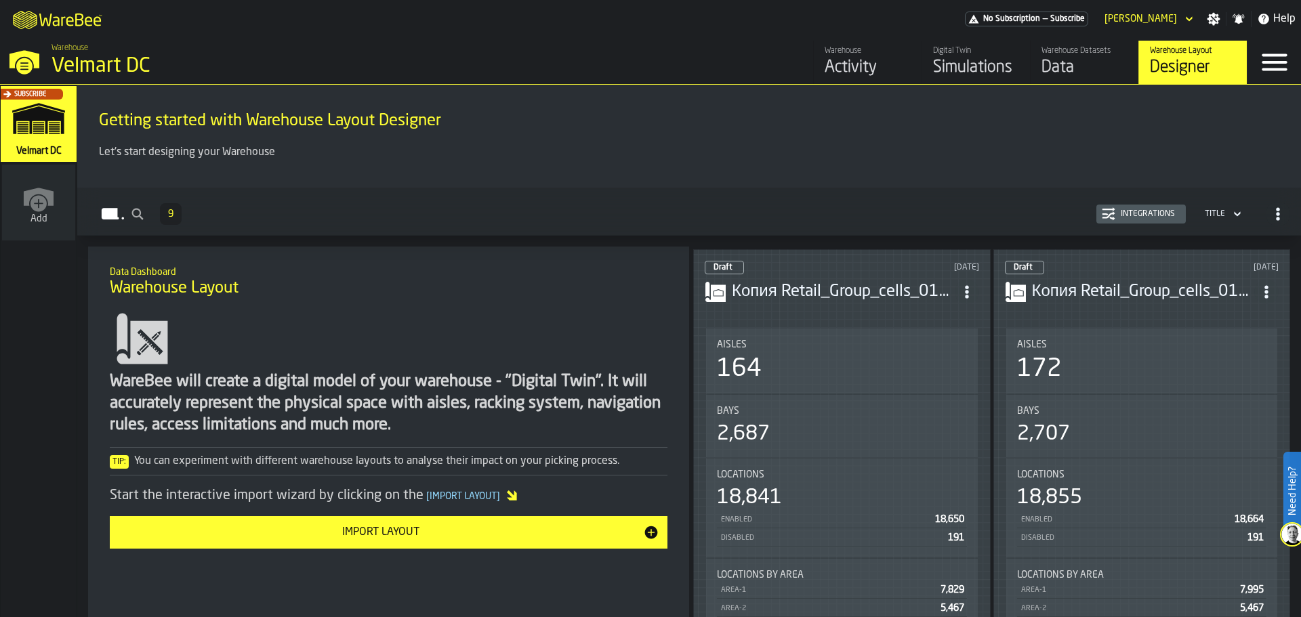
click at [1215, 219] on div "Title" at bounding box center [1215, 213] width 20 height 9
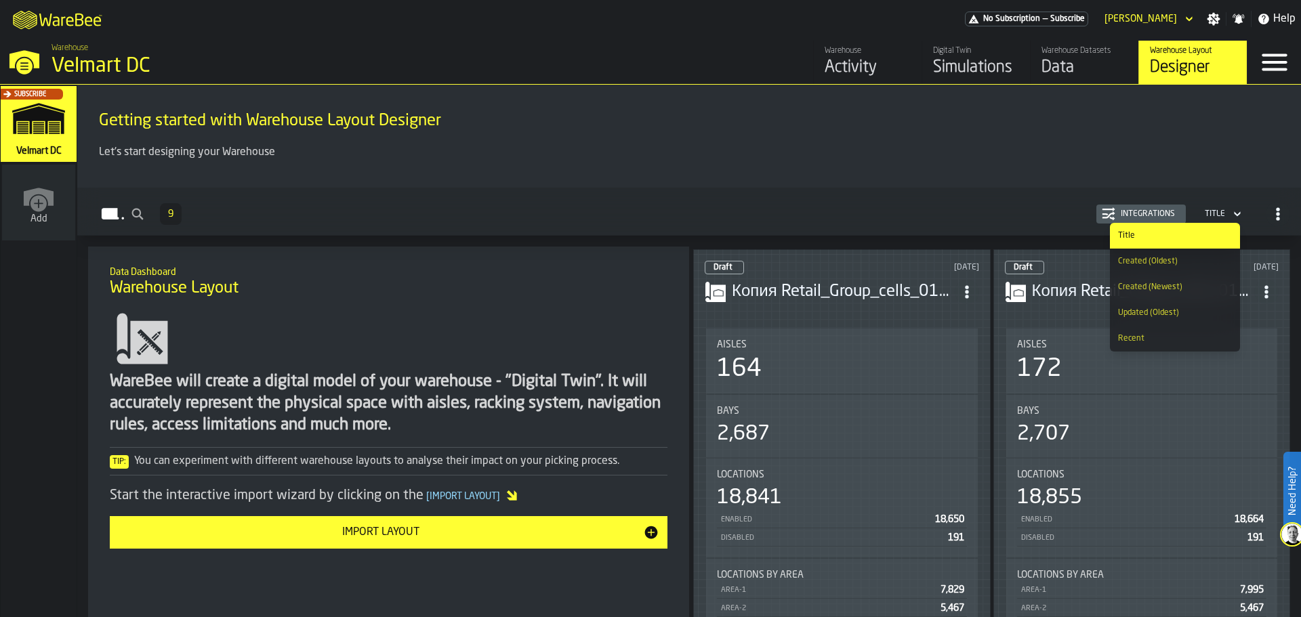
click at [1160, 321] on li "Updated (Oldest)" at bounding box center [1175, 313] width 130 height 26
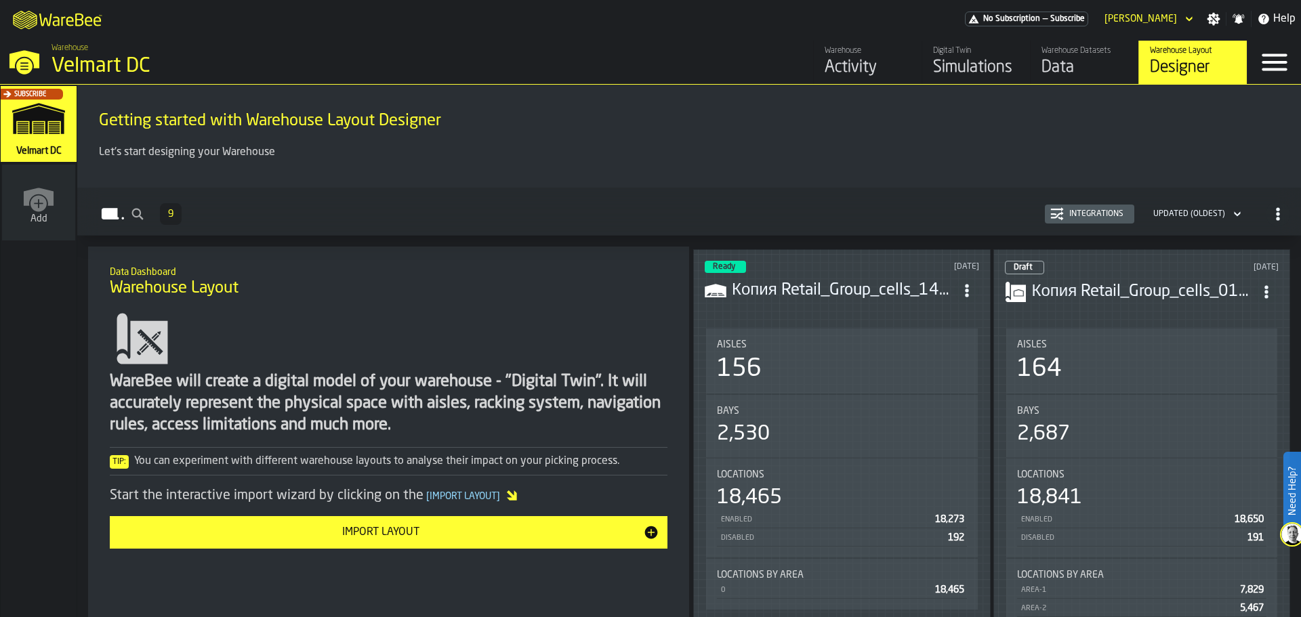
click at [1189, 211] on div "Updated (Oldest)" at bounding box center [1190, 213] width 72 height 9
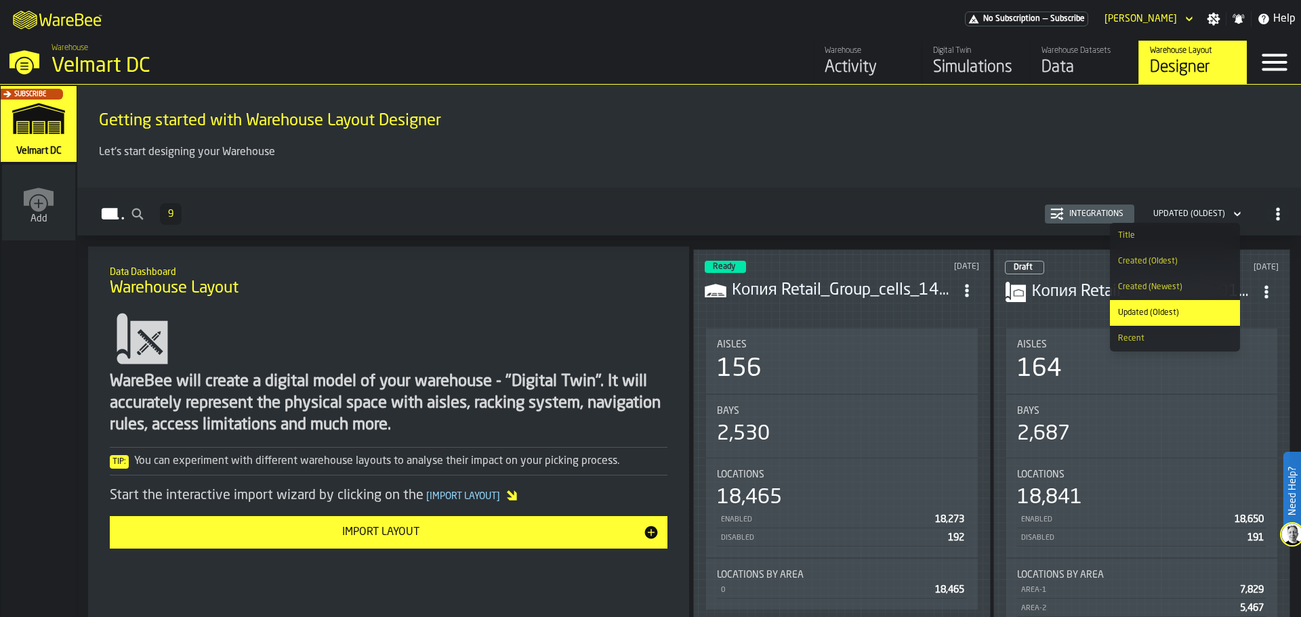
click at [1173, 291] on div "Created (Newest)" at bounding box center [1175, 287] width 114 height 9
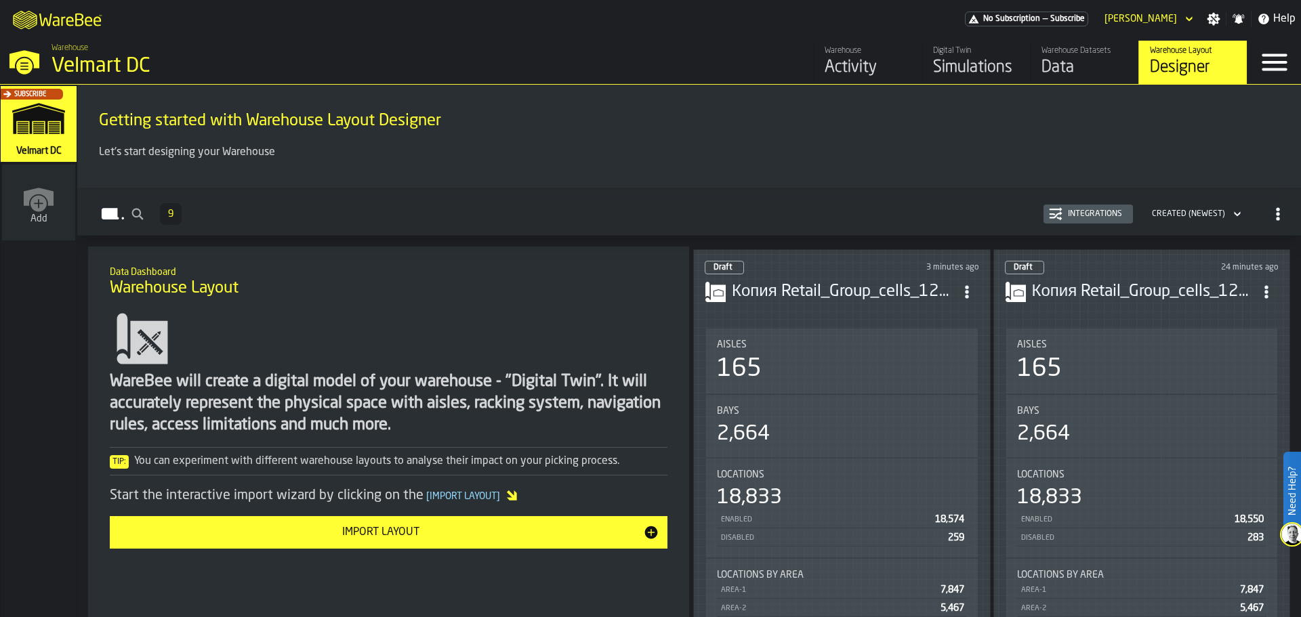
click at [1191, 221] on div "Created (Newest)" at bounding box center [1189, 214] width 84 height 15
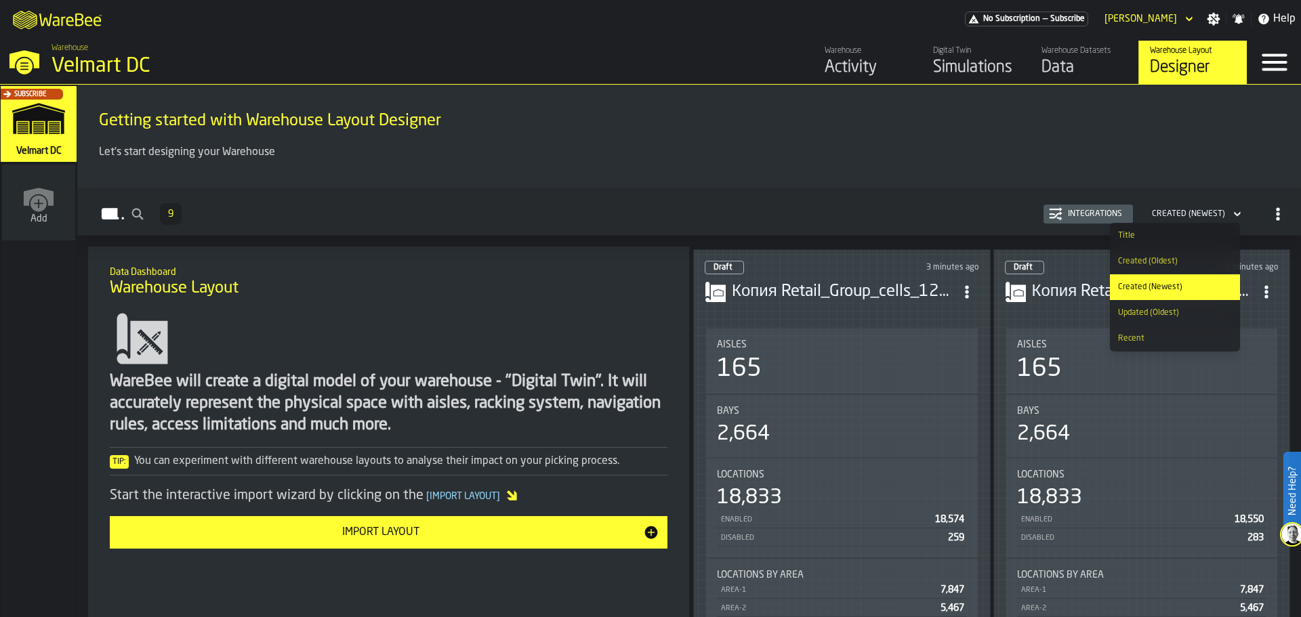
scroll to position [2, 0]
click at [853, 179] on div "Getting started with Warehouse Layout Designer Let's start designing your Wareh…" at bounding box center [689, 136] width 1224 height 103
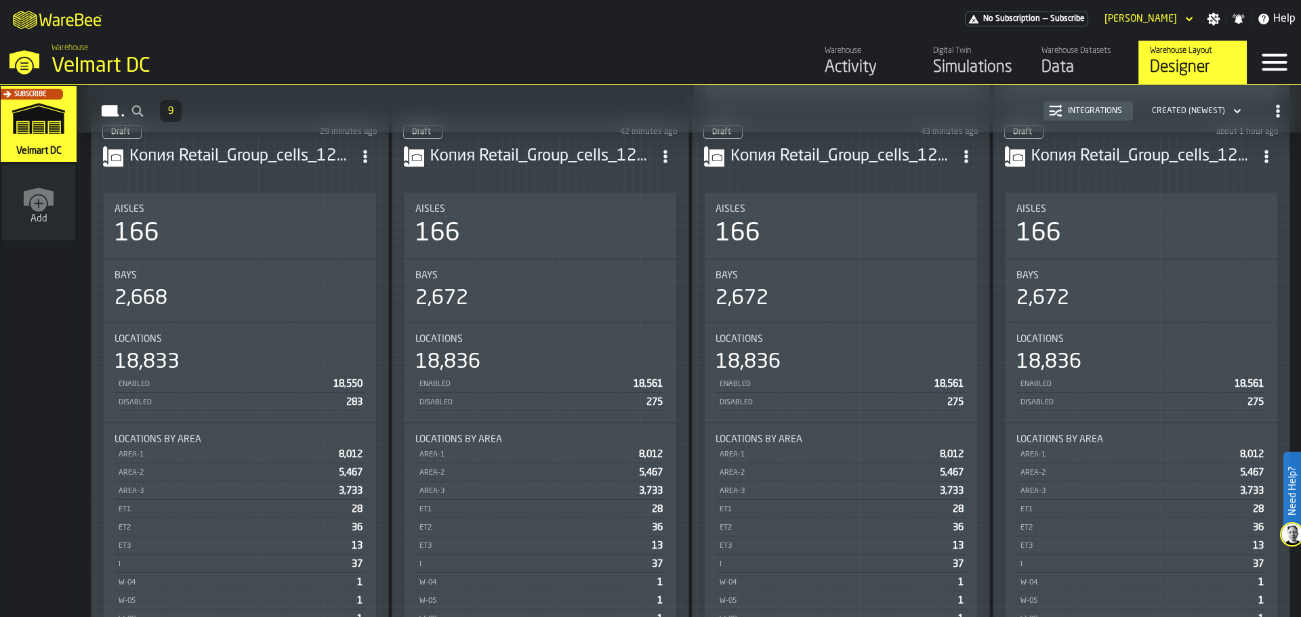
scroll to position [1017, 0]
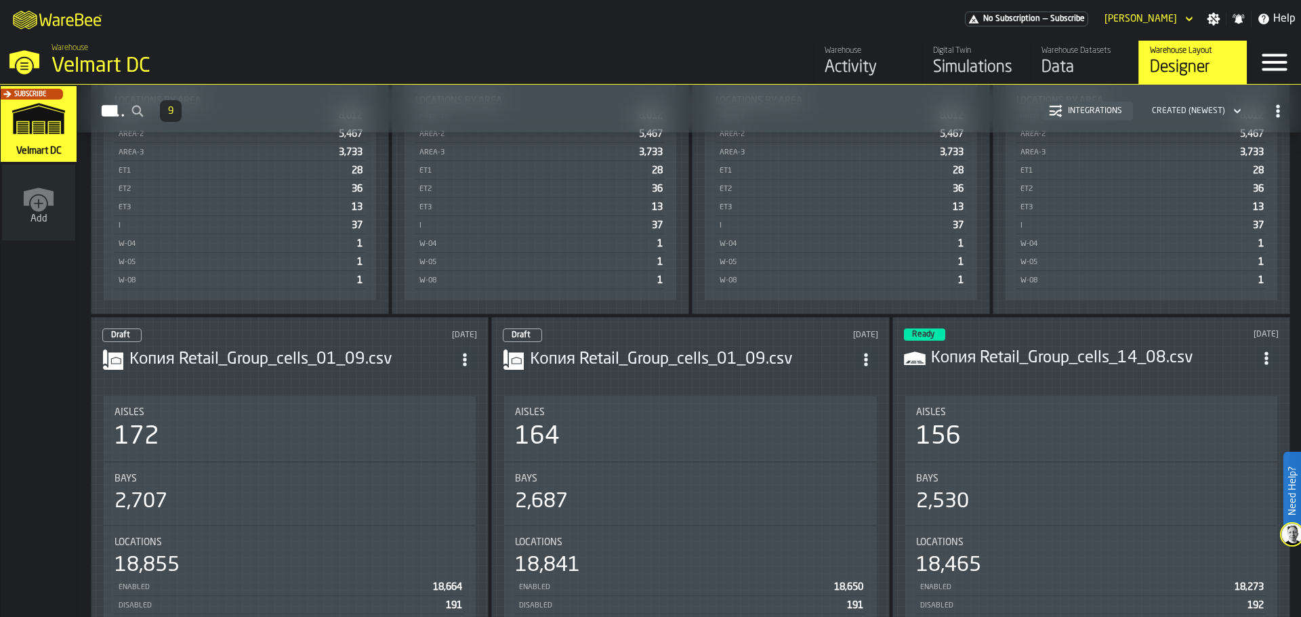
click at [866, 354] on icon "ItemListCard-DashboardItemContainer" at bounding box center [866, 360] width 14 height 14
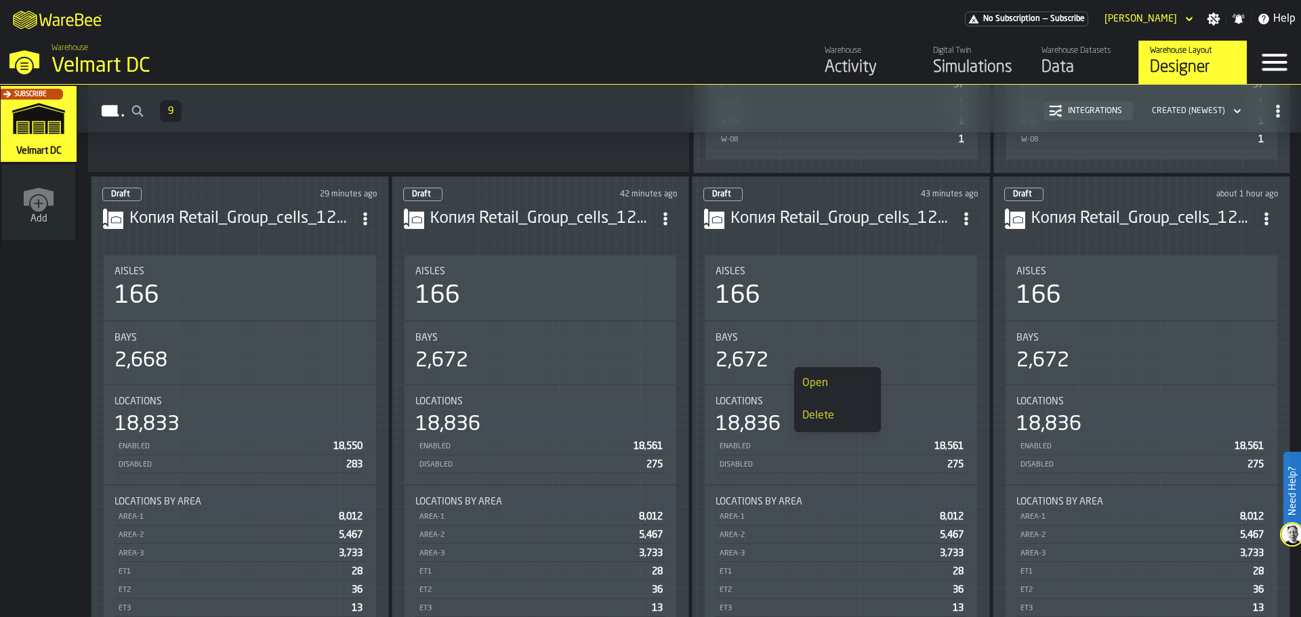
scroll to position [610, 0]
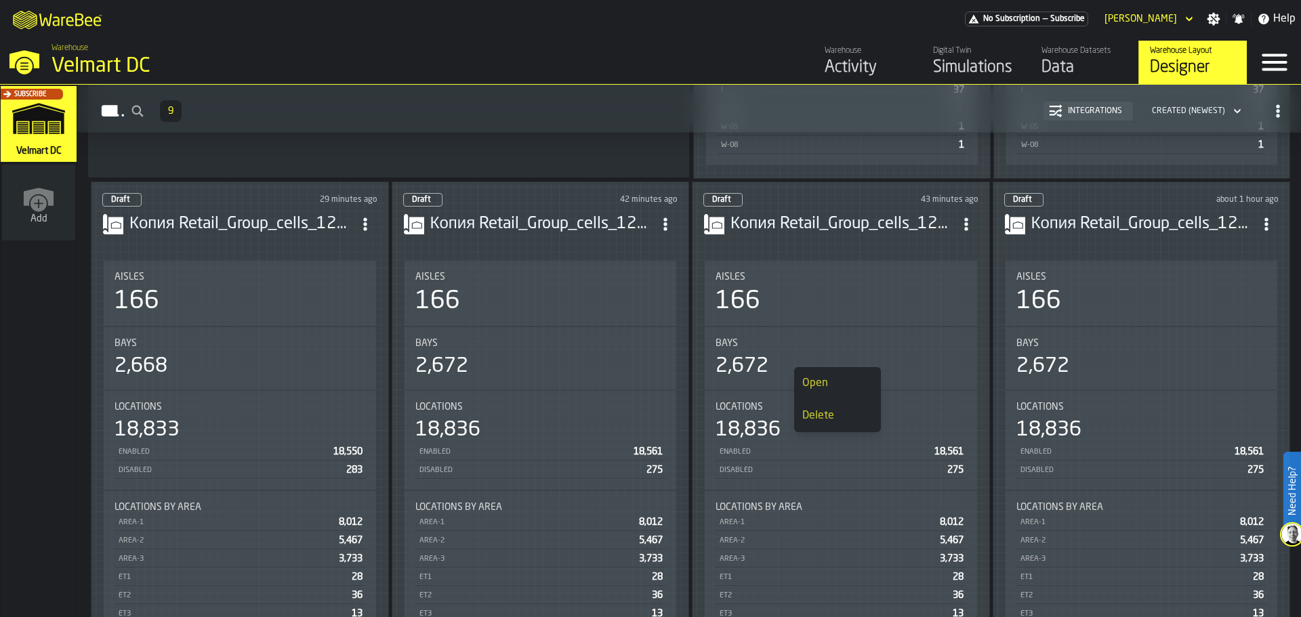
click at [967, 226] on span "ItemListCard-DashboardItemContainer" at bounding box center [966, 224] width 24 height 24
click at [946, 279] on div "Delete" at bounding box center [936, 280] width 70 height 16
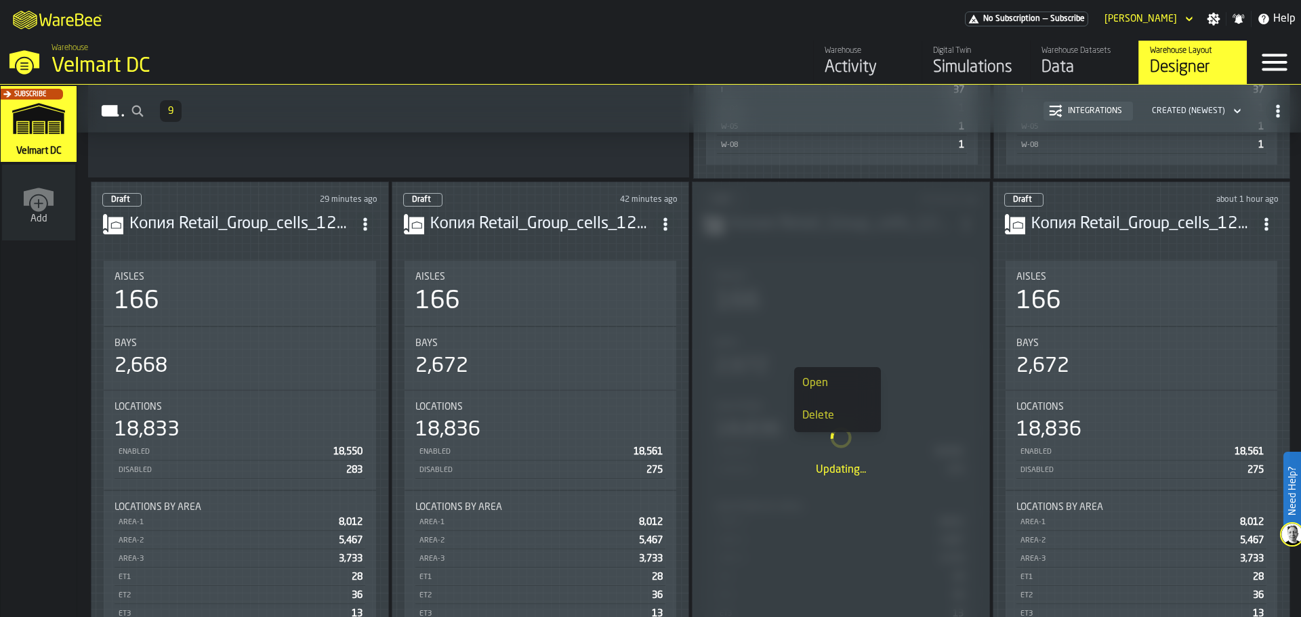
click at [1265, 222] on icon "ItemListCard-DashboardItemContainer" at bounding box center [1267, 225] width 14 height 14
click at [1212, 283] on div "Delete" at bounding box center [1235, 280] width 70 height 16
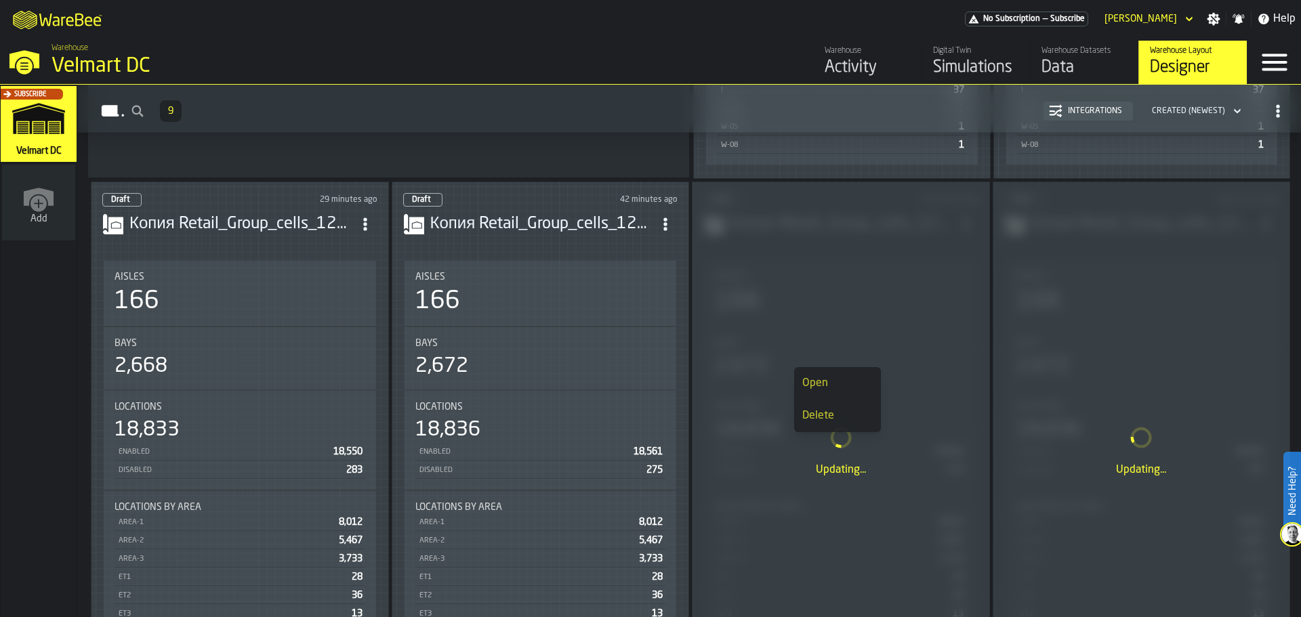
click at [661, 222] on icon "ItemListCard-DashboardItemContainer" at bounding box center [666, 225] width 14 height 14
click at [644, 286] on div "Delete" at bounding box center [636, 280] width 70 height 16
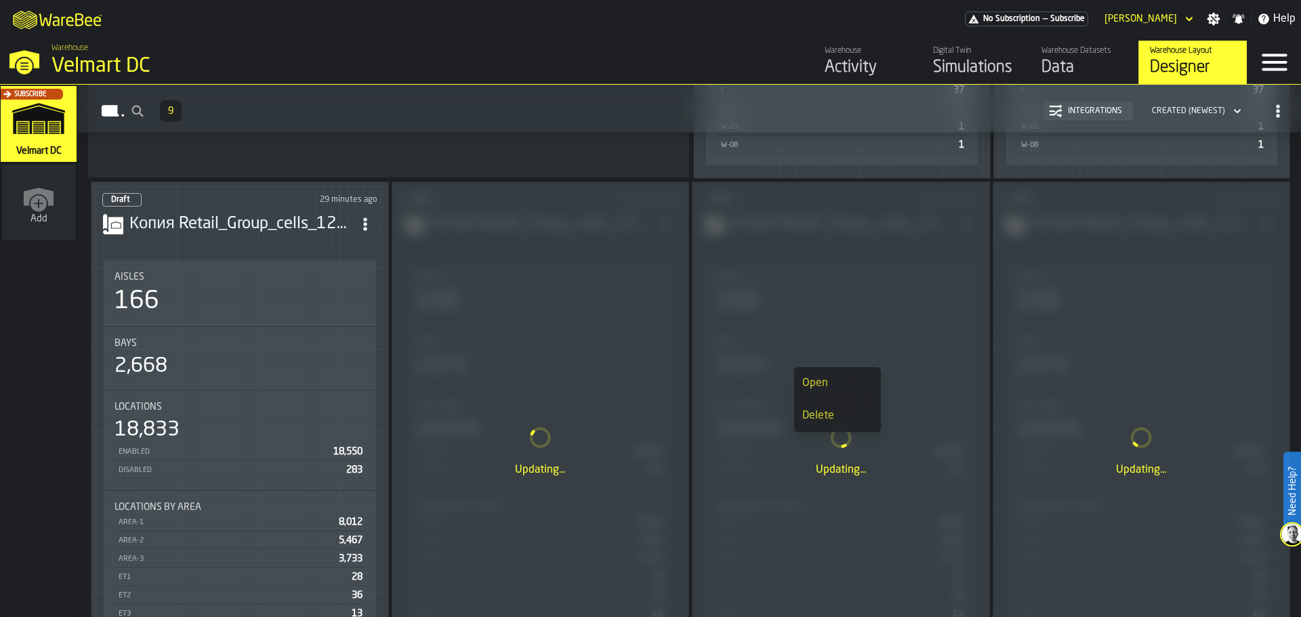
click at [363, 224] on icon "ItemListCard-DashboardItemContainer" at bounding box center [366, 225] width 14 height 14
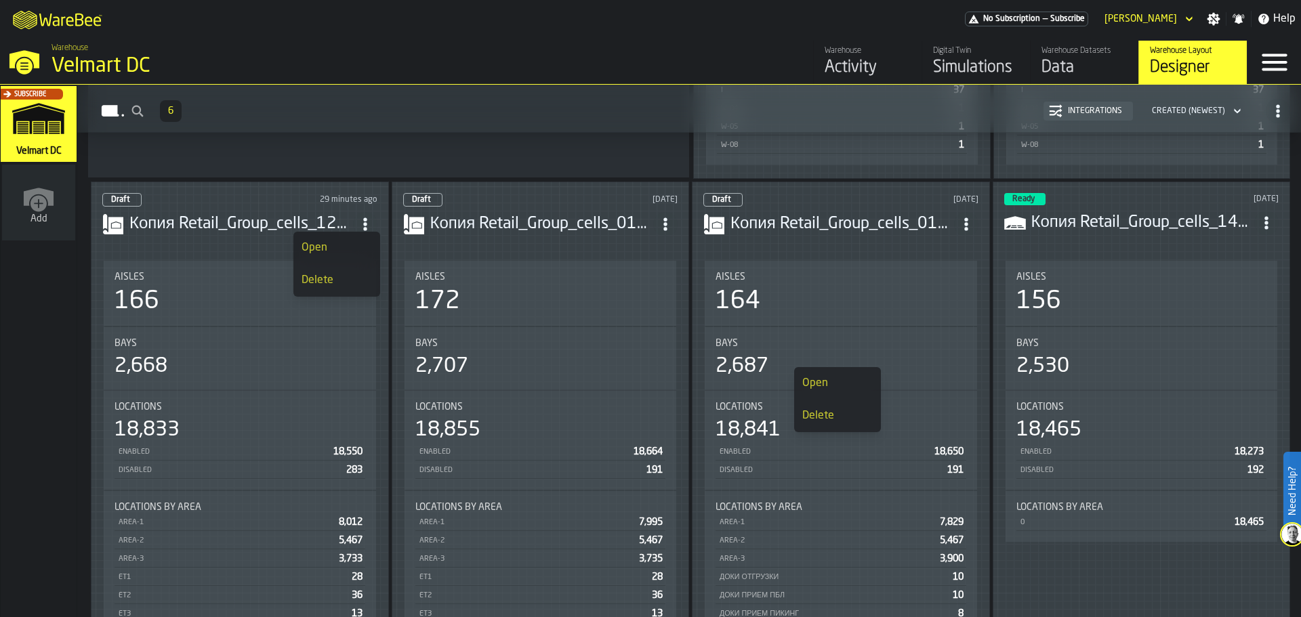
click at [327, 279] on div "Delete" at bounding box center [337, 280] width 70 height 16
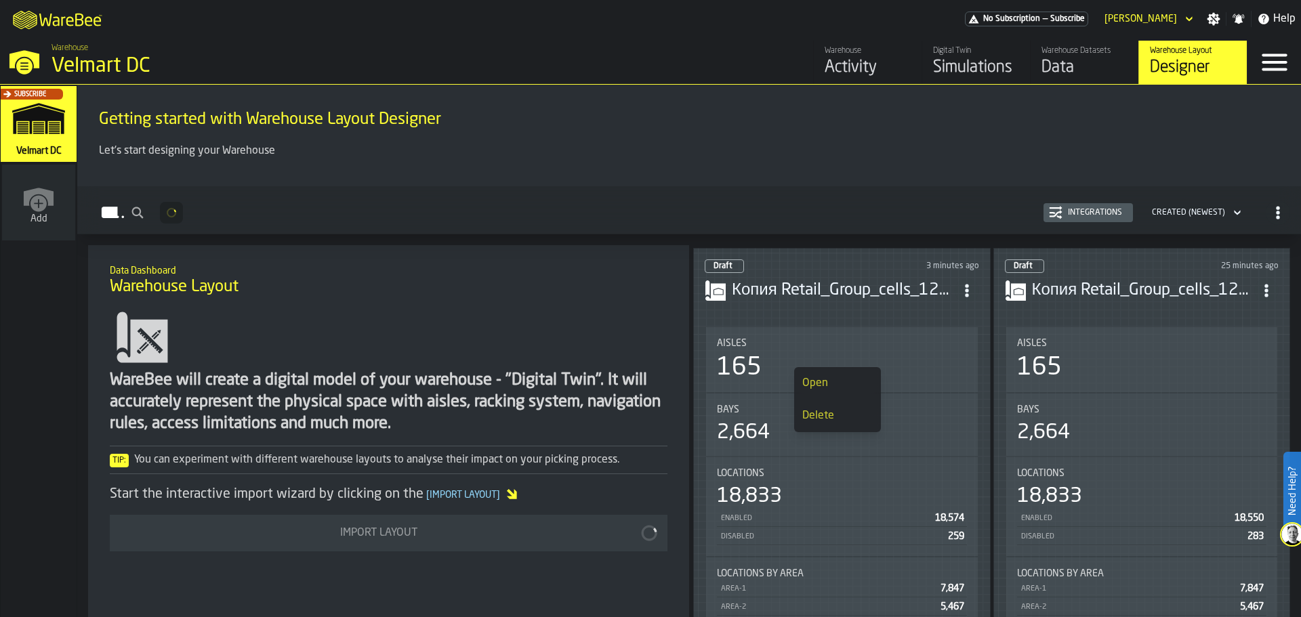
scroll to position [0, 0]
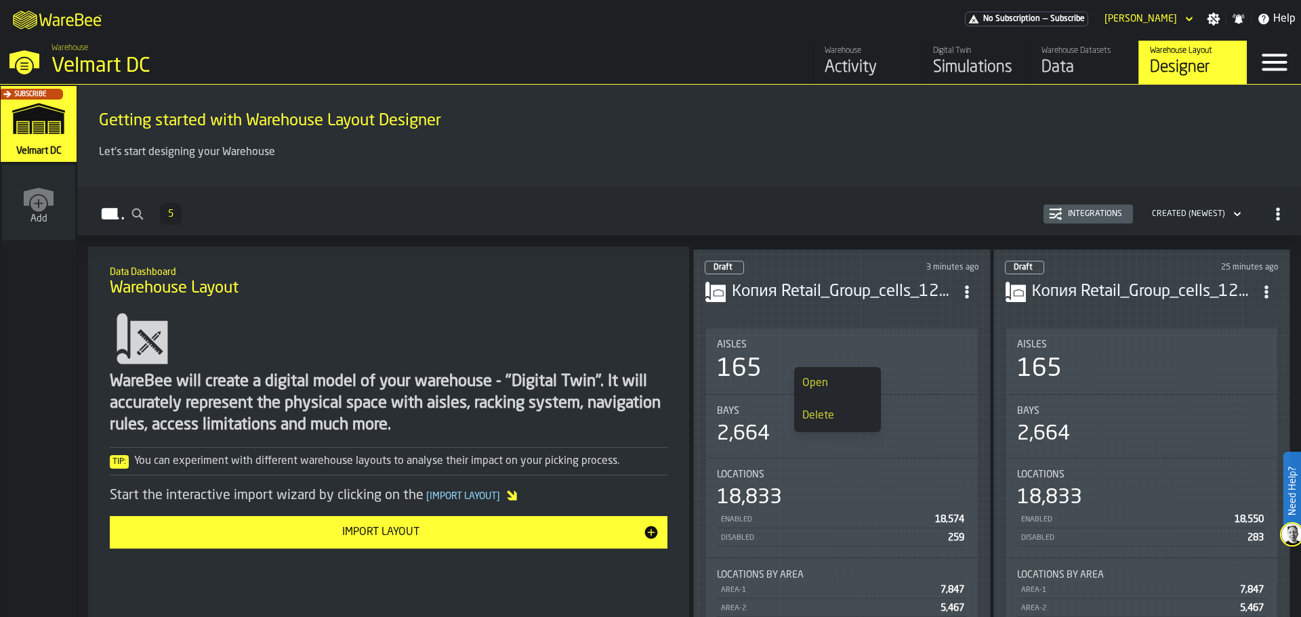
click at [1265, 295] on circle "ItemListCard-DashboardItemContainer" at bounding box center [1266, 296] width 3 height 3
click at [1238, 344] on div "Delete" at bounding box center [1235, 348] width 70 height 16
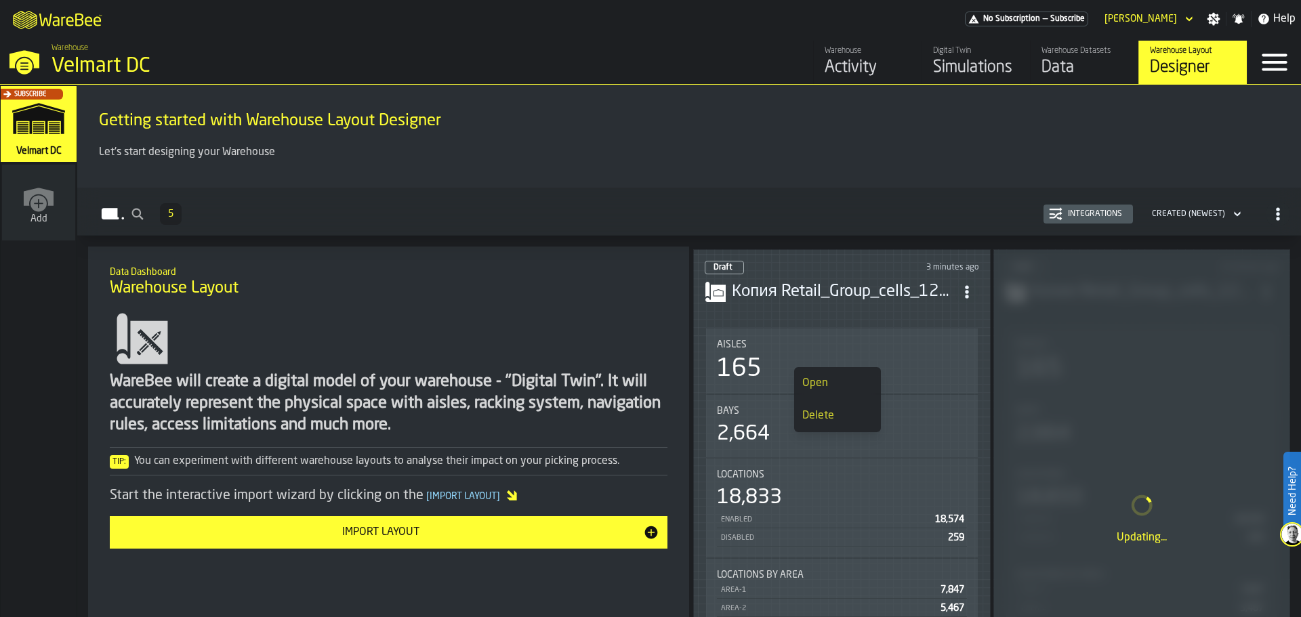
click at [843, 287] on h3 "Копия Retail_Group_cells_12_09.csv" at bounding box center [843, 292] width 223 height 22
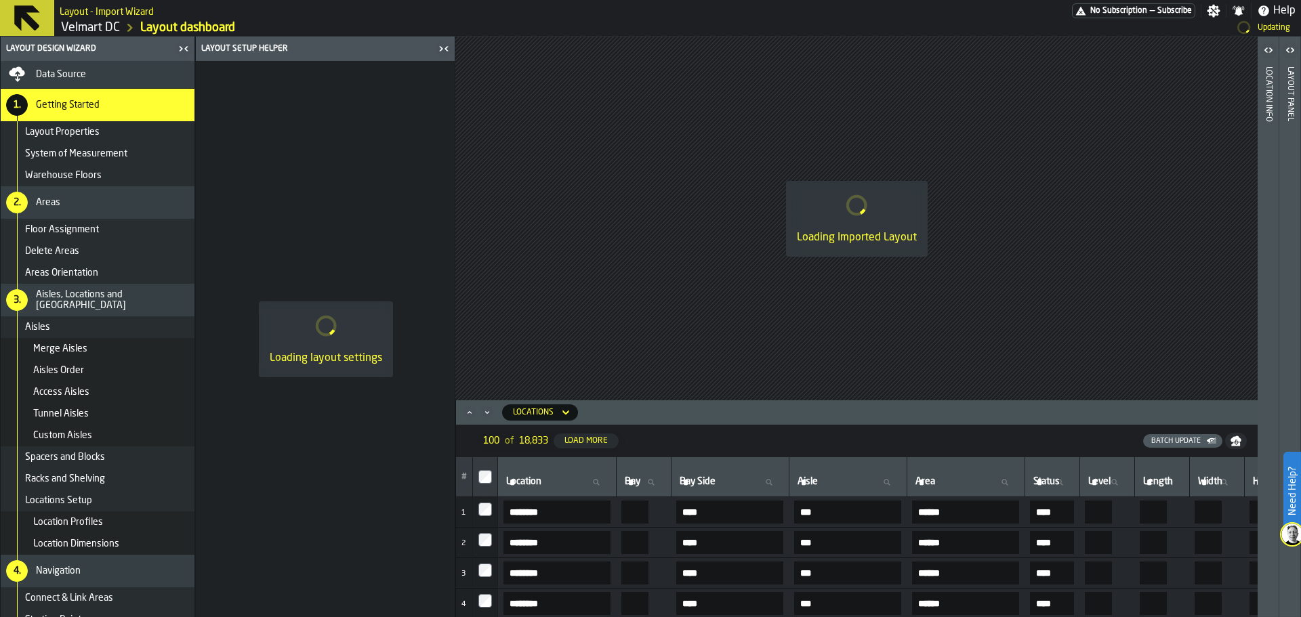
click at [843, 287] on div "Loading Imported Layout" at bounding box center [856, 219] width 802 height 364
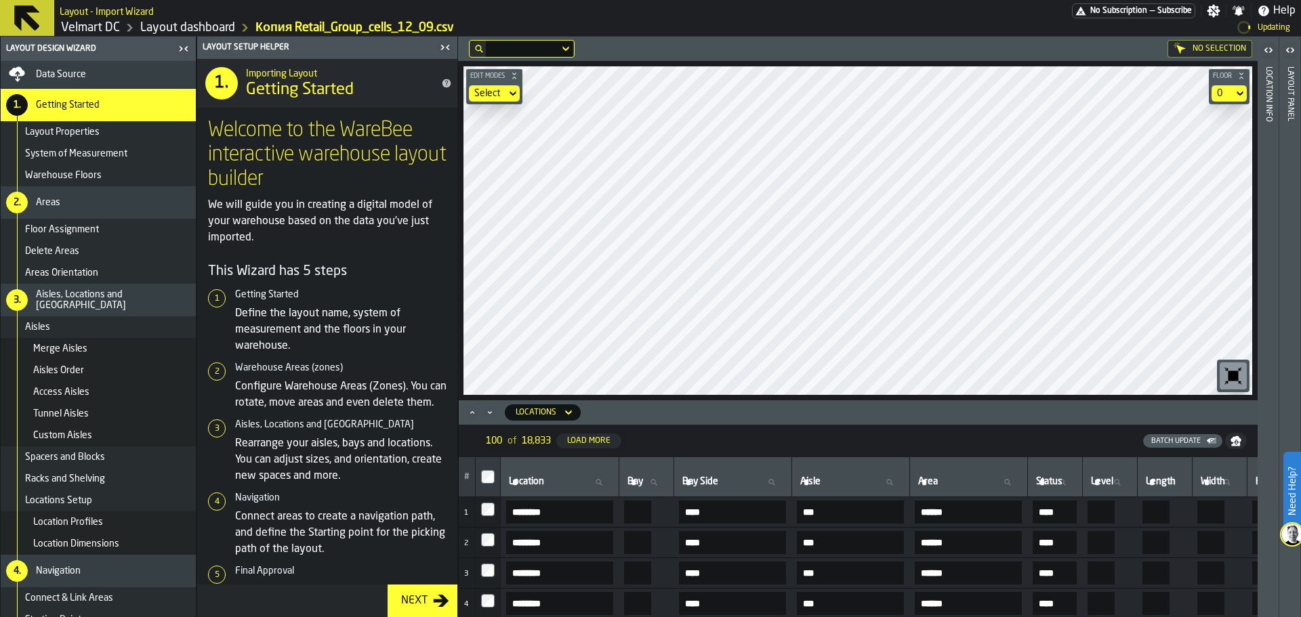
click at [443, 46] on icon "button-toggle-Close me" at bounding box center [445, 47] width 16 height 16
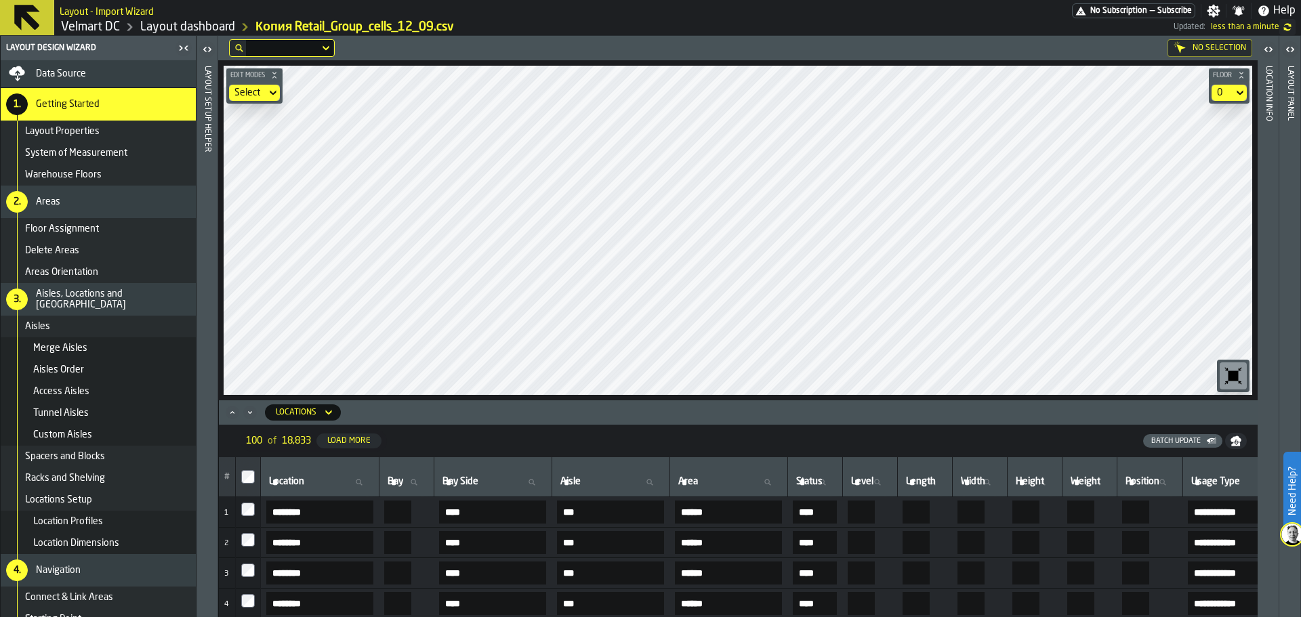
click at [845, 416] on div "**********" at bounding box center [738, 326] width 1040 height 581
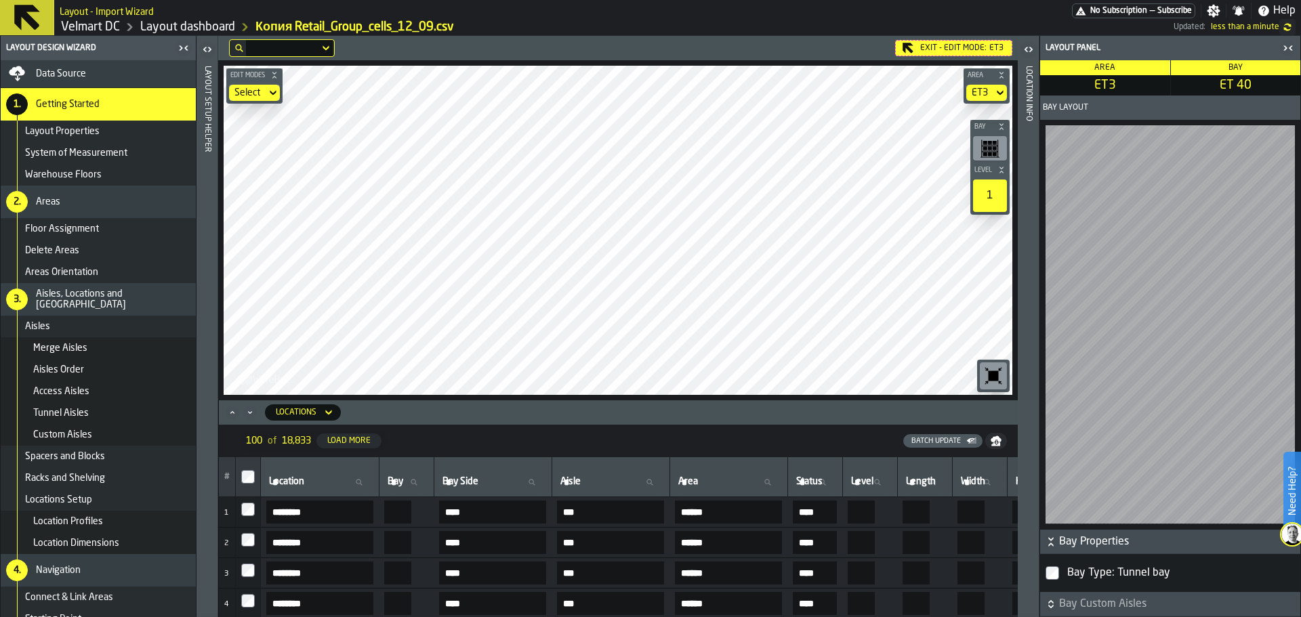
click at [0, 0] on icon at bounding box center [0, 0] width 0 height 0
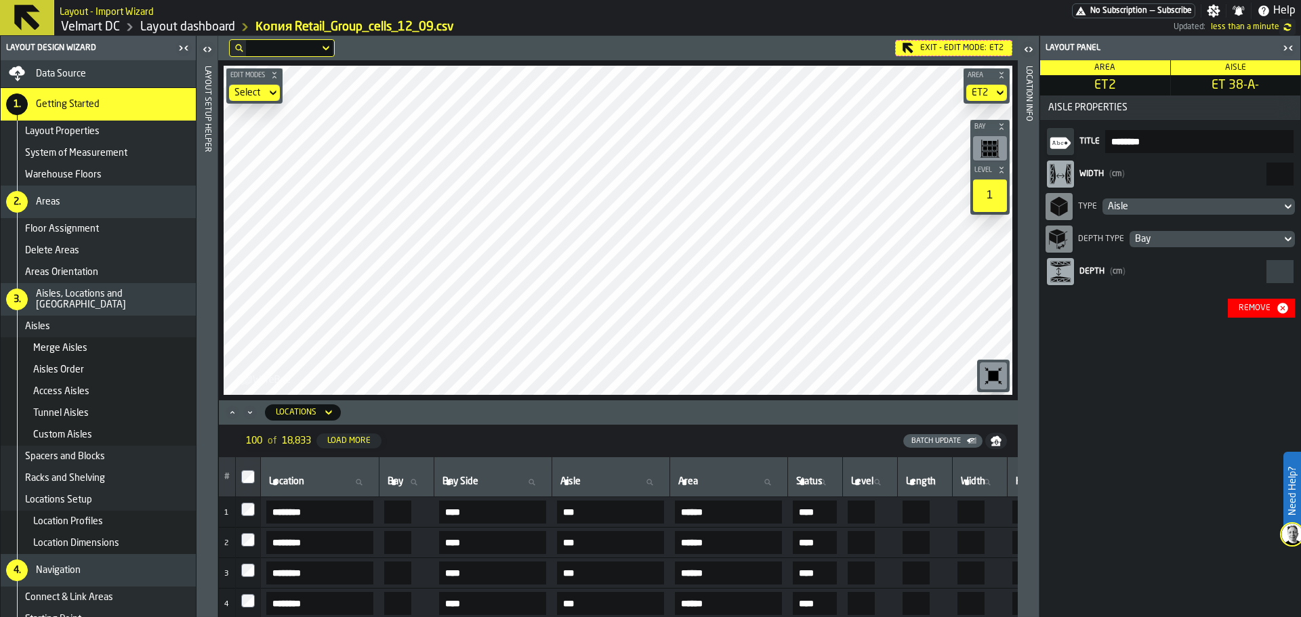
click at [0, 0] on icon at bounding box center [0, 0] width 0 height 0
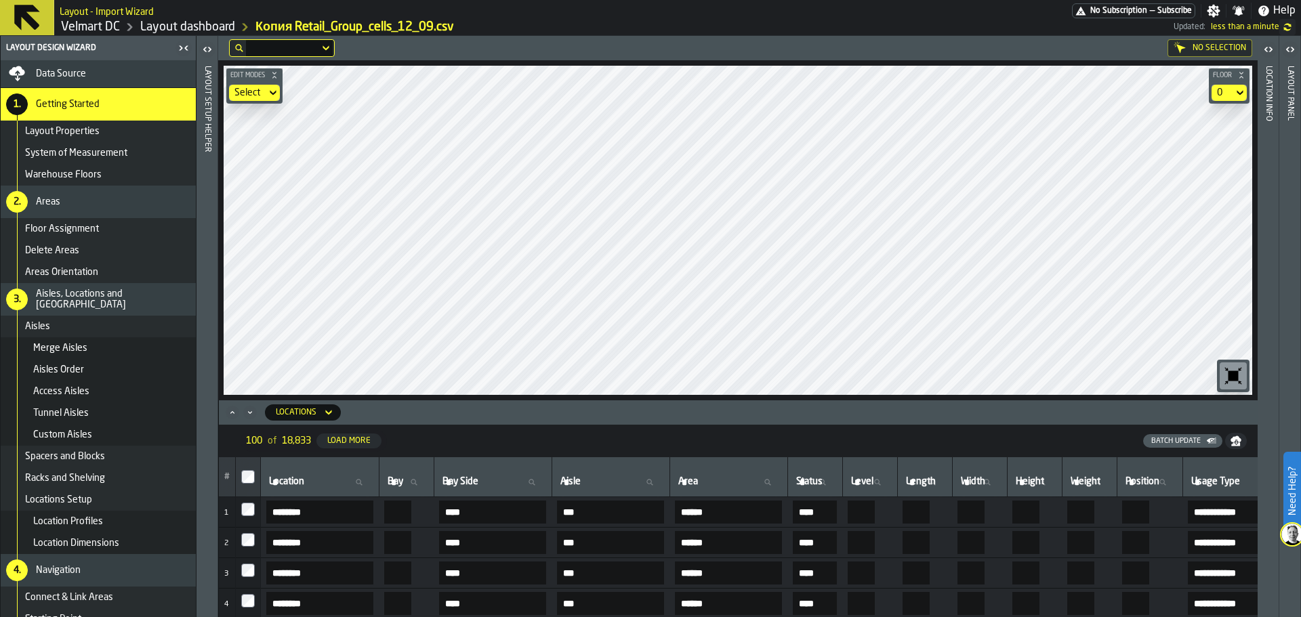
click at [134, 432] on div "Custom Aisles" at bounding box center [111, 435] width 157 height 11
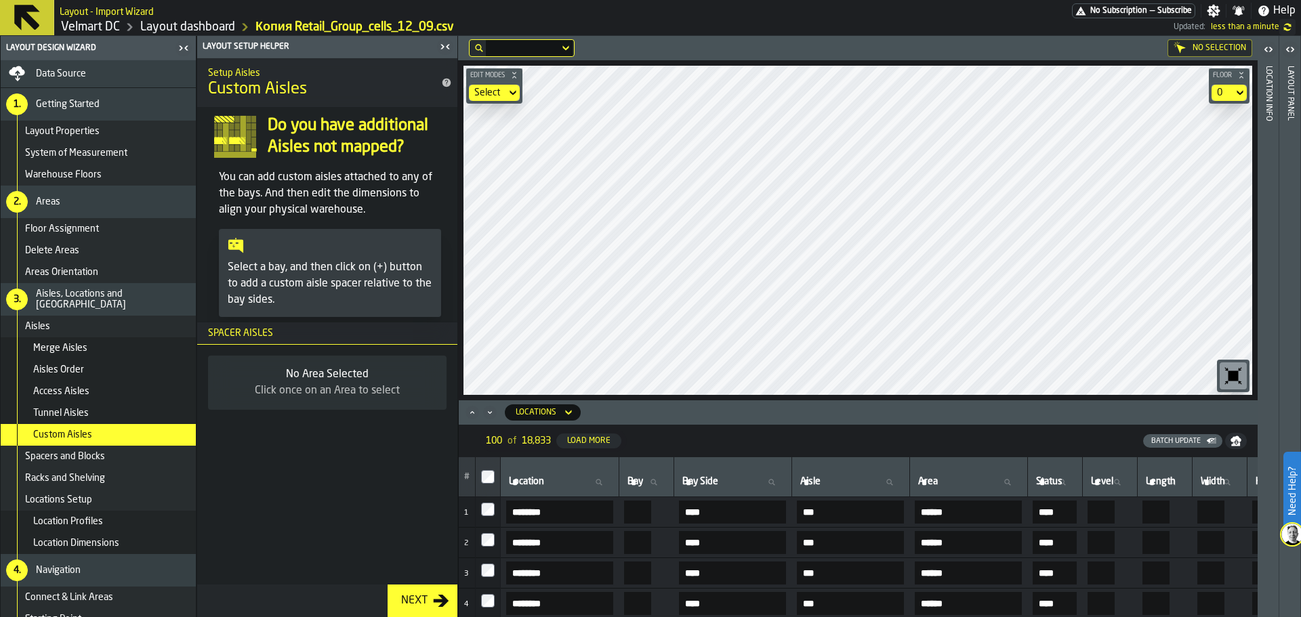
scroll to position [45, 0]
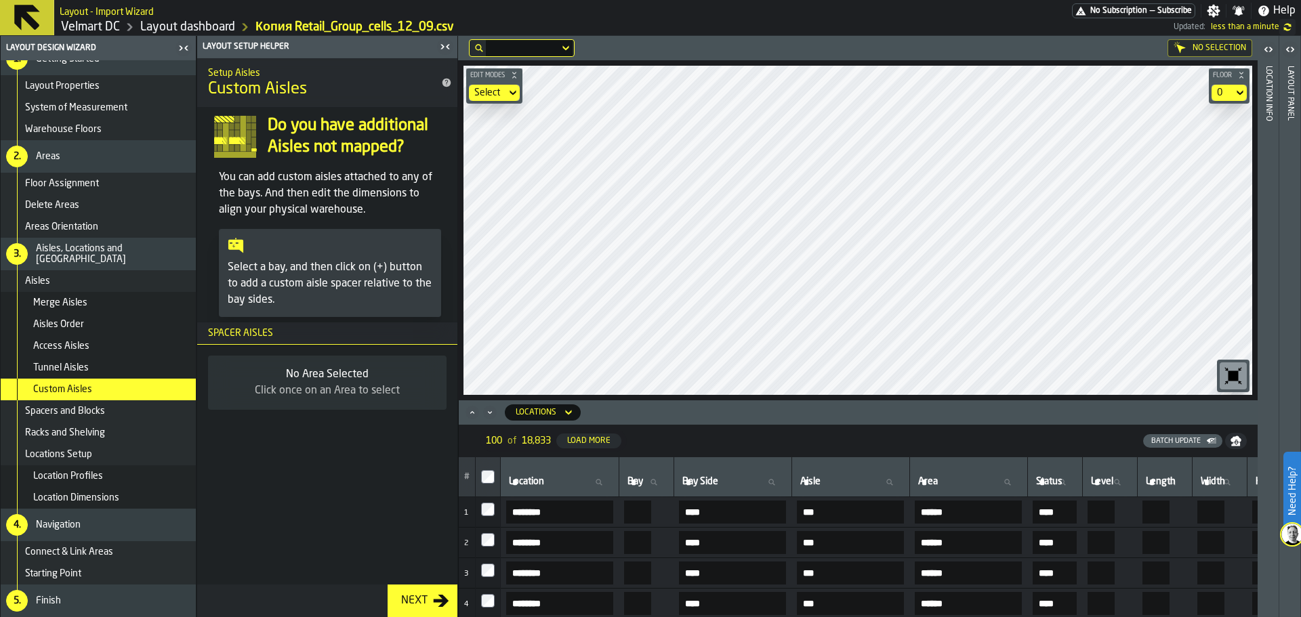
click at [105, 557] on span "Connect & Link Areas" at bounding box center [69, 552] width 88 height 11
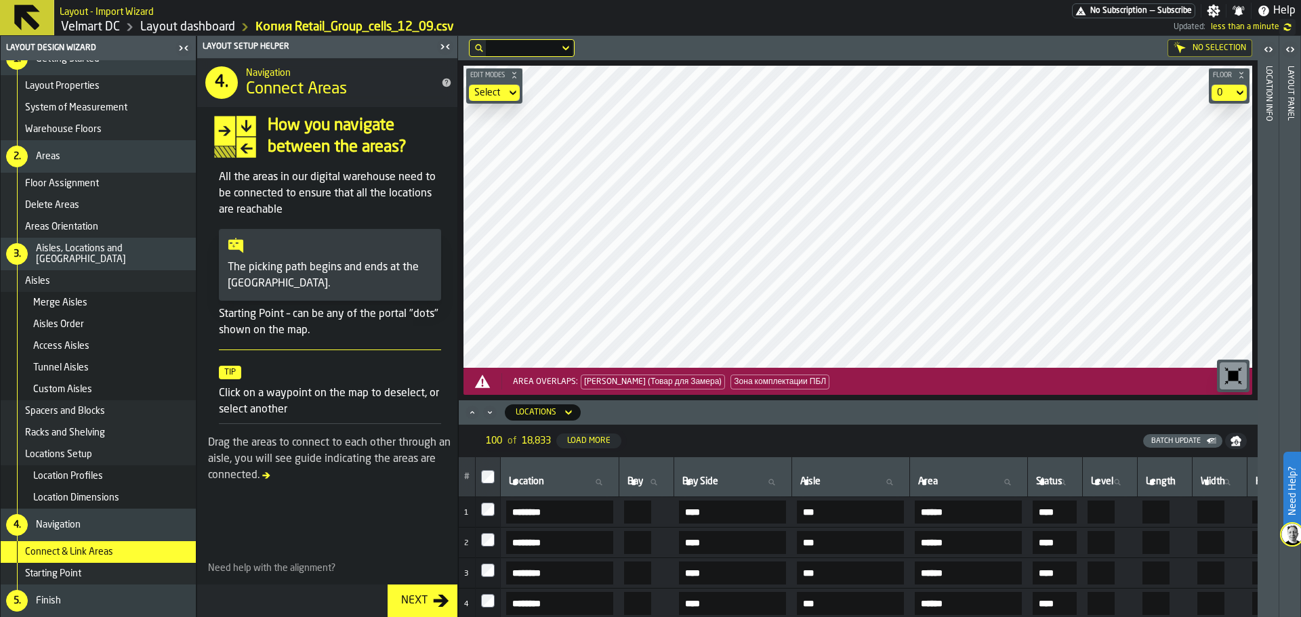
click at [105, 557] on span "Connect & Link Areas" at bounding box center [69, 552] width 88 height 11
click at [99, 571] on div "Starting Point" at bounding box center [107, 574] width 165 height 11
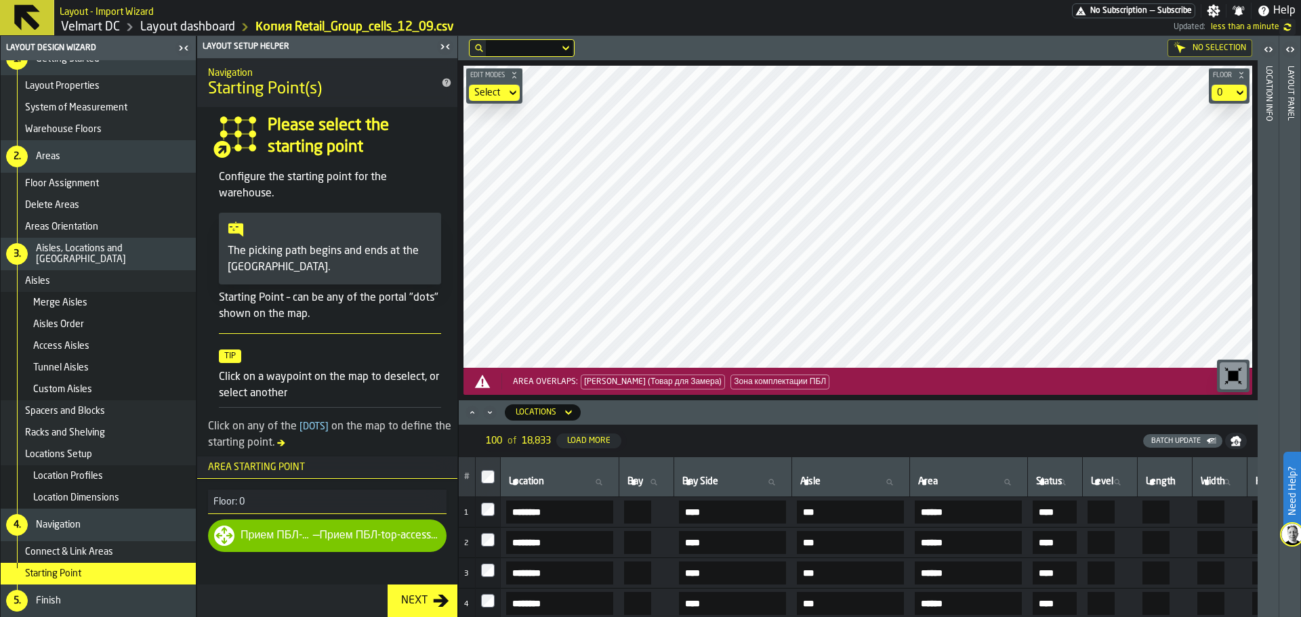
click at [119, 499] on div "Location Dimensions" at bounding box center [111, 498] width 157 height 11
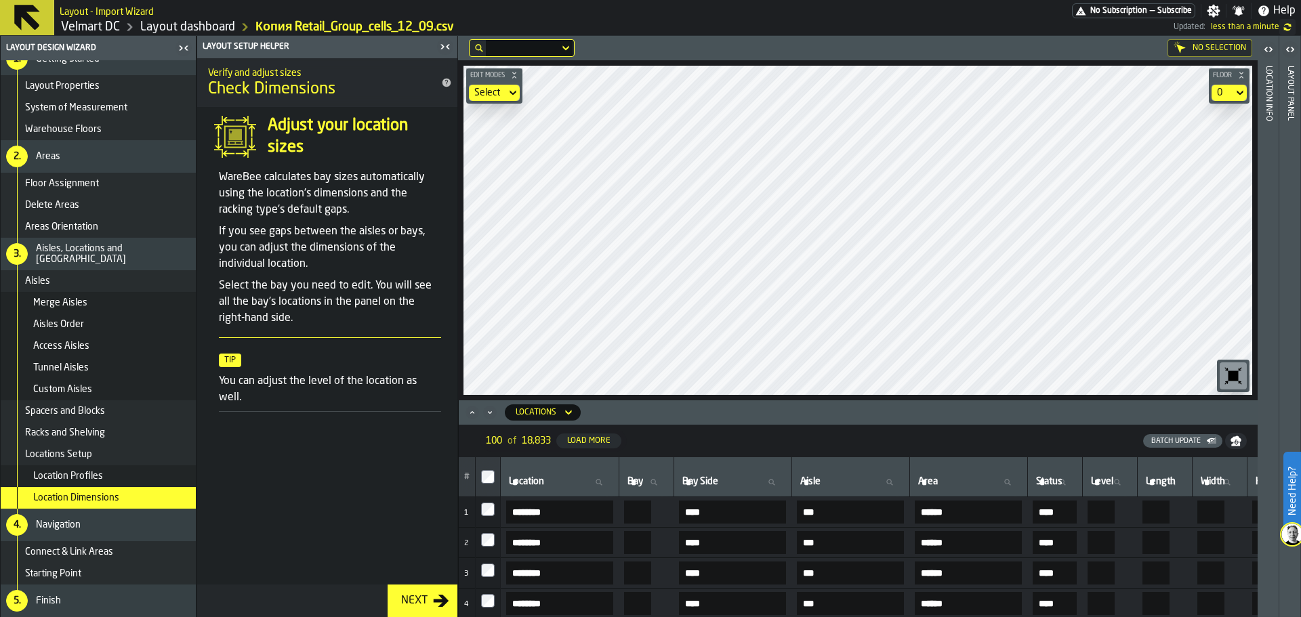
click at [108, 392] on div "Custom Aisles" at bounding box center [111, 389] width 157 height 11
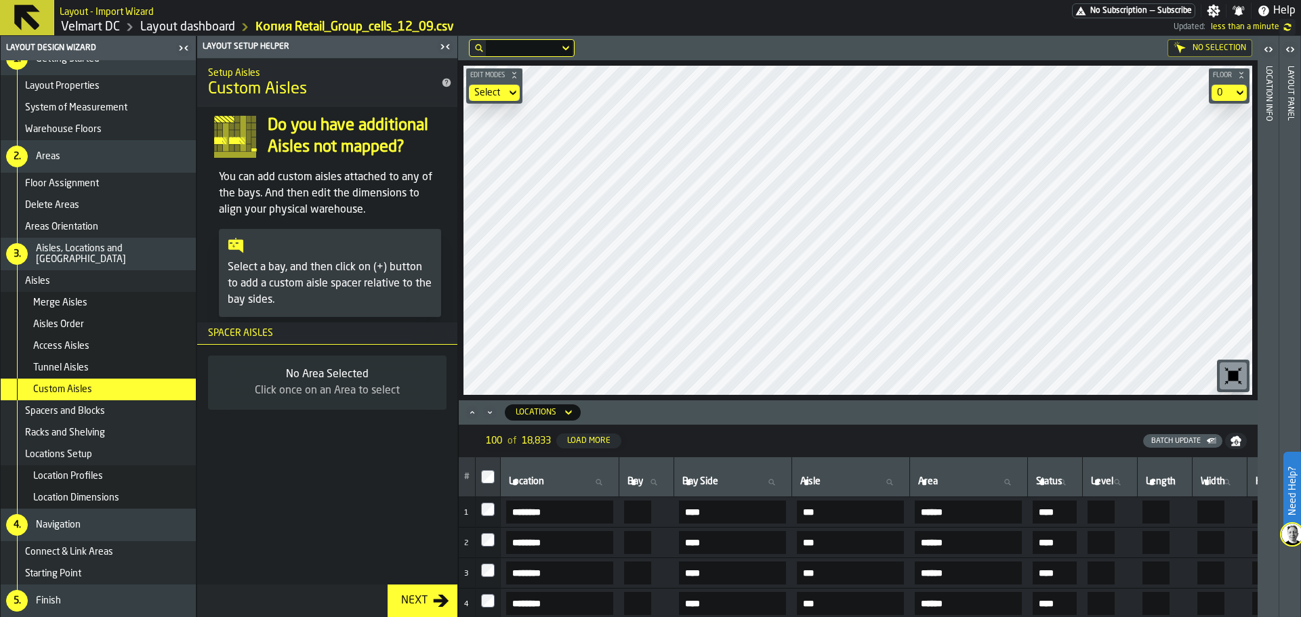
click at [104, 365] on div "Tunnel Aisles" at bounding box center [111, 368] width 157 height 11
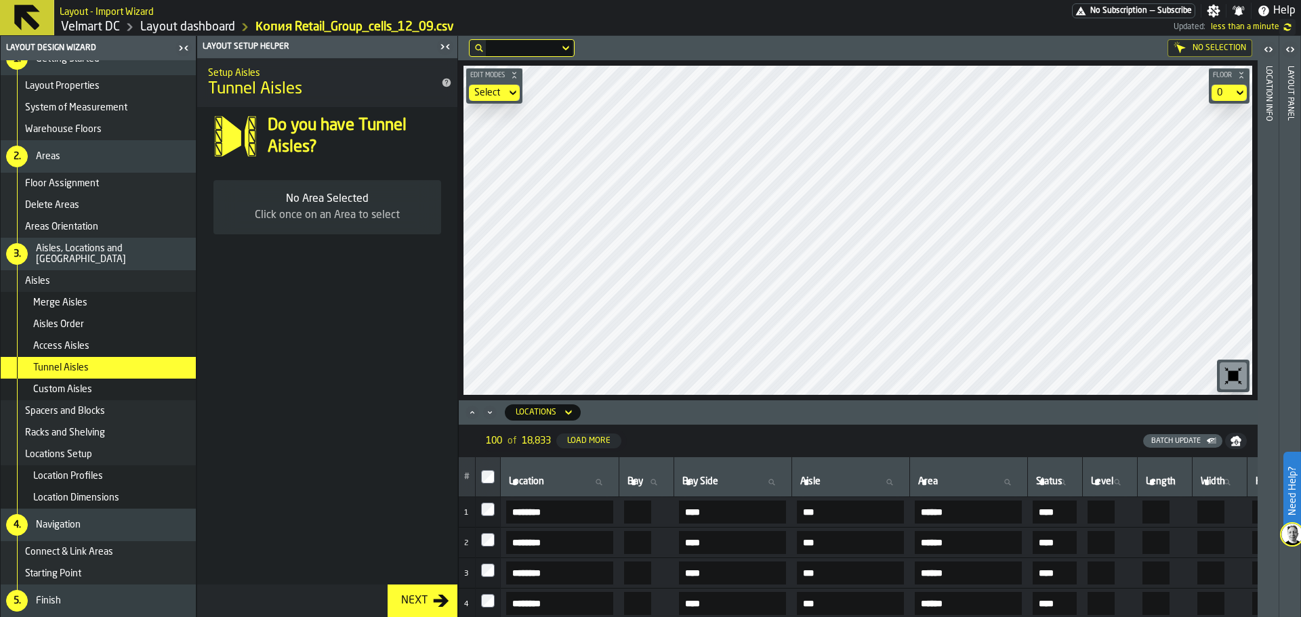
click at [103, 226] on div "Areas Orientation" at bounding box center [107, 227] width 165 height 11
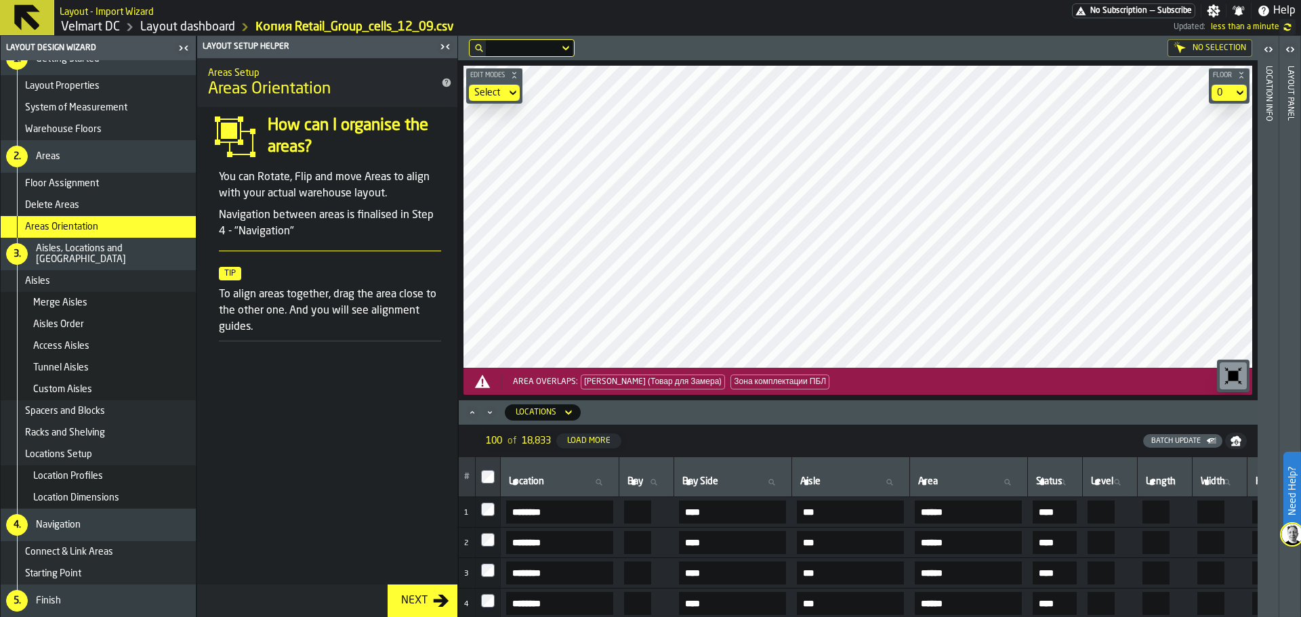
click at [85, 207] on div "Delete Areas" at bounding box center [107, 205] width 165 height 11
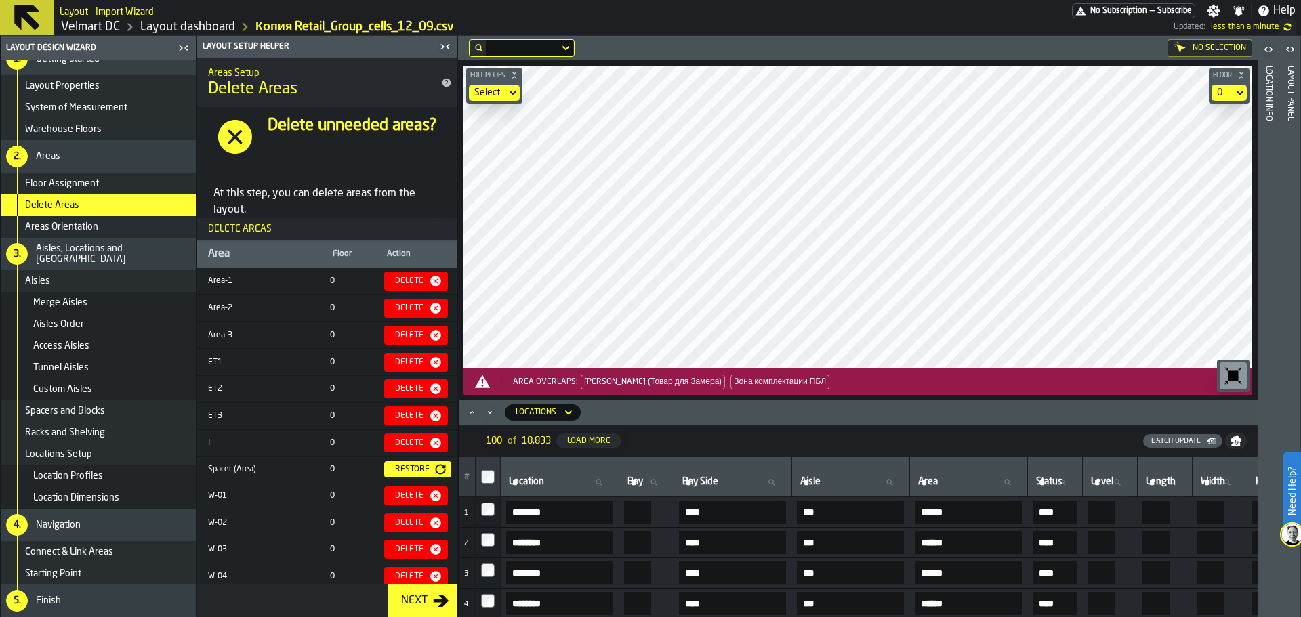
click at [87, 185] on span "Floor Assignment" at bounding box center [62, 183] width 74 height 11
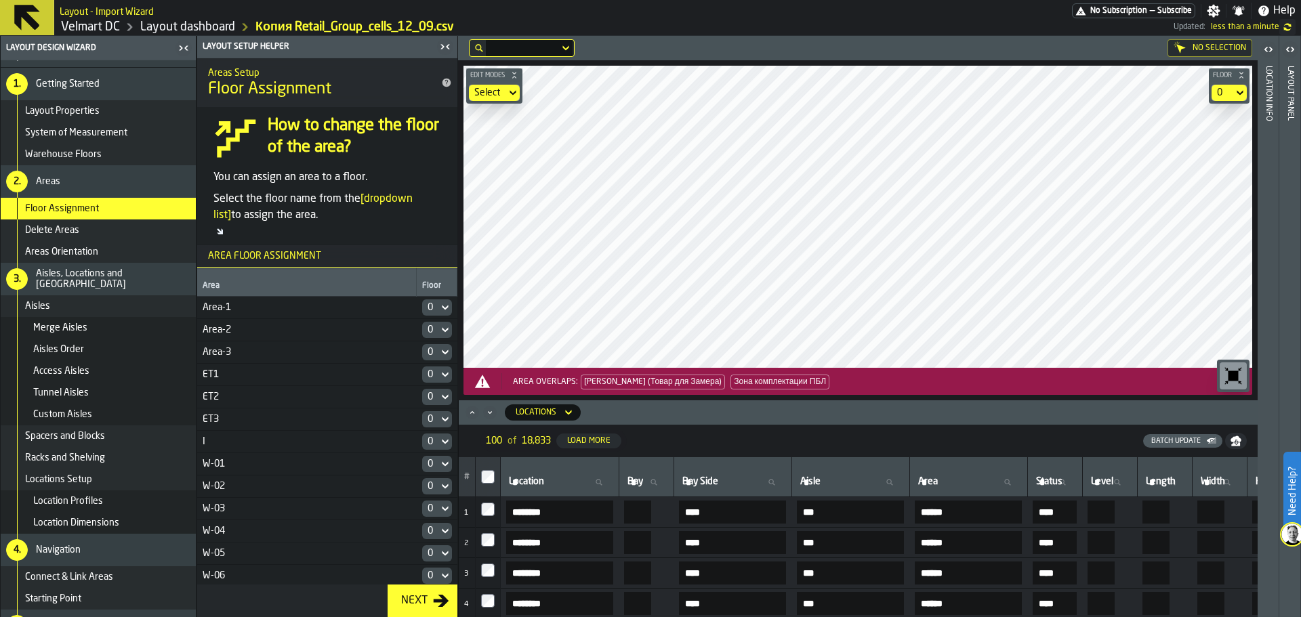
scroll to position [0, 0]
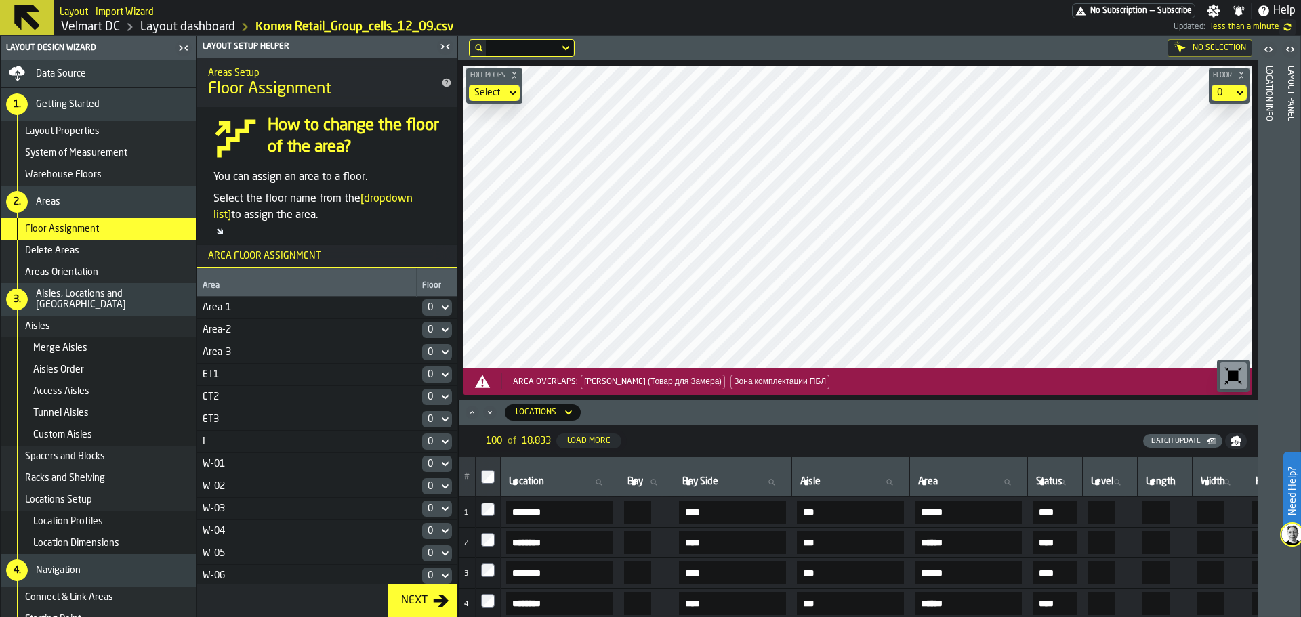
click at [104, 177] on div "Warehouse Floors" at bounding box center [107, 174] width 165 height 11
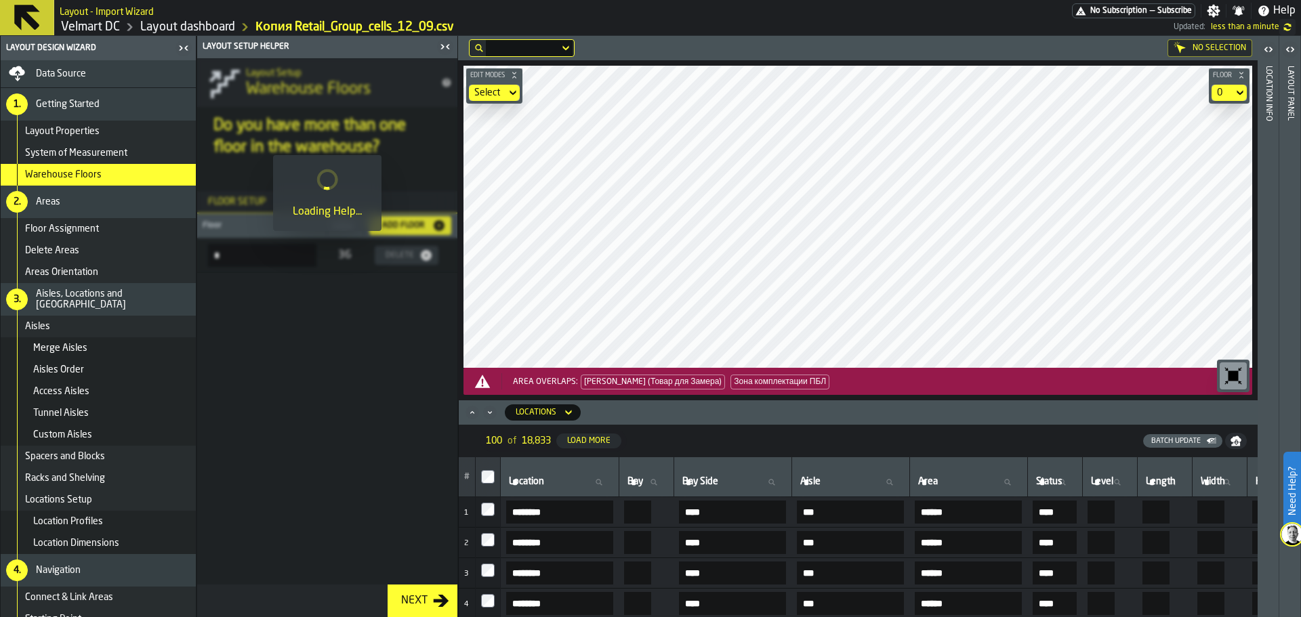
click at [103, 152] on span "System of Measurement" at bounding box center [76, 153] width 102 height 11
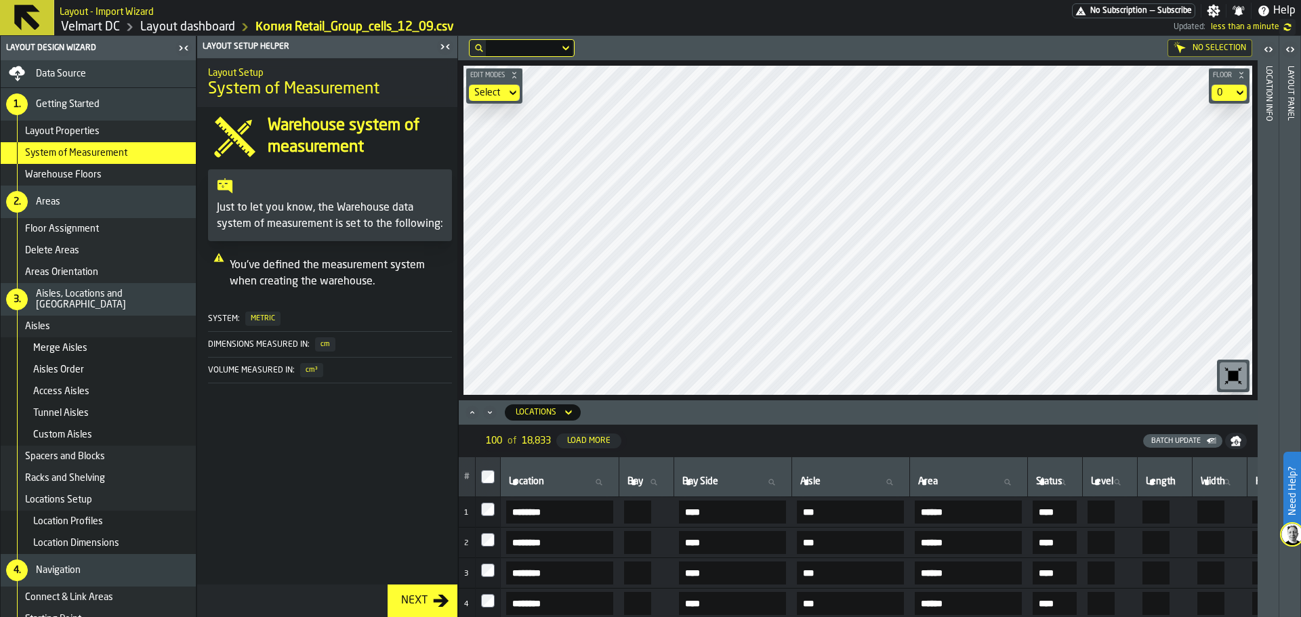
click at [94, 134] on span "Layout Properties" at bounding box center [62, 131] width 75 height 11
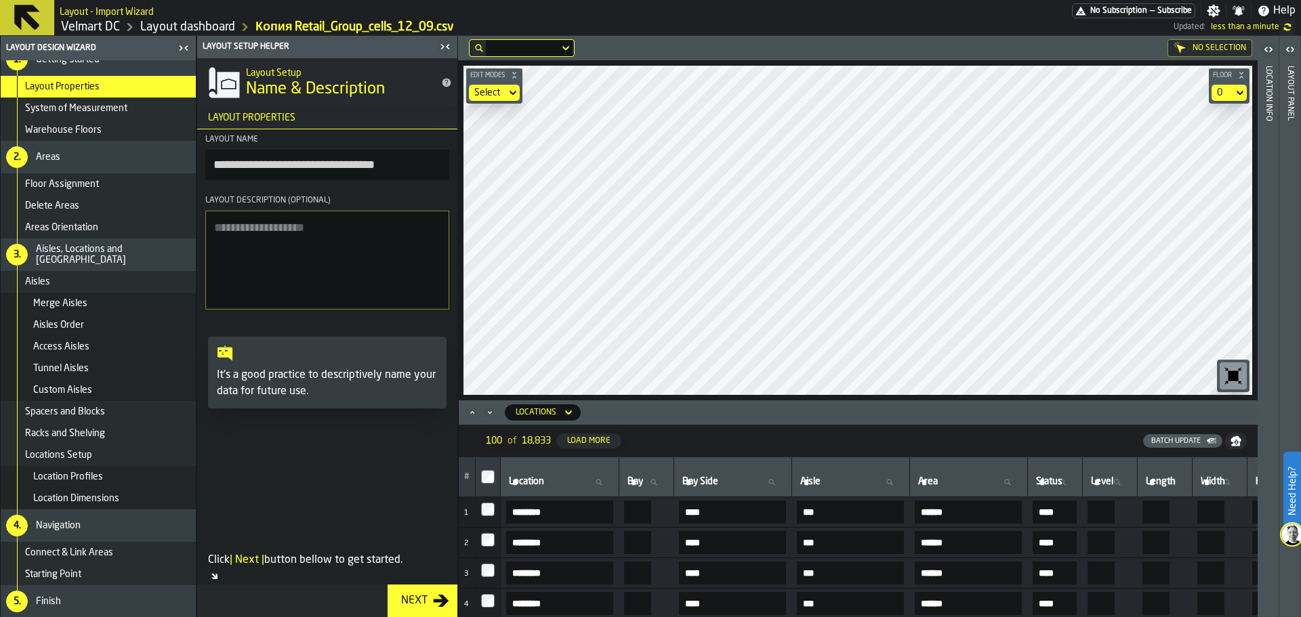
scroll to position [45, 0]
click at [102, 419] on div "Spacers and Blocks" at bounding box center [98, 412] width 195 height 22
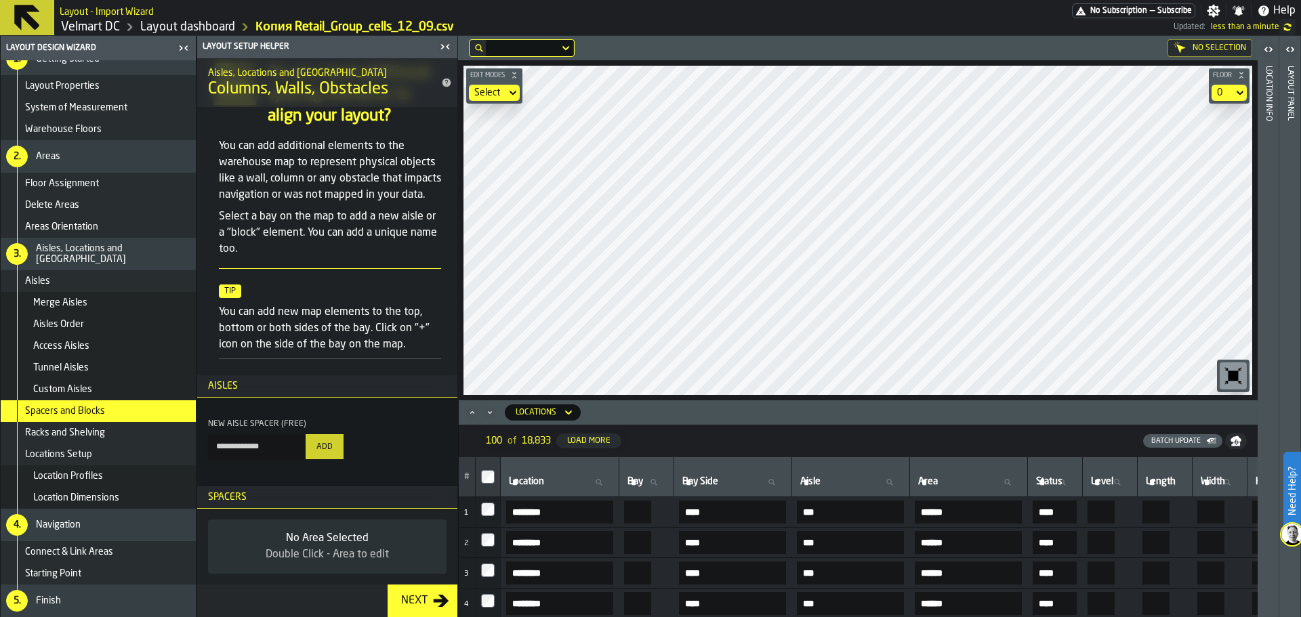
scroll to position [71, 0]
click at [338, 447] on div "Add" at bounding box center [324, 447] width 27 height 9
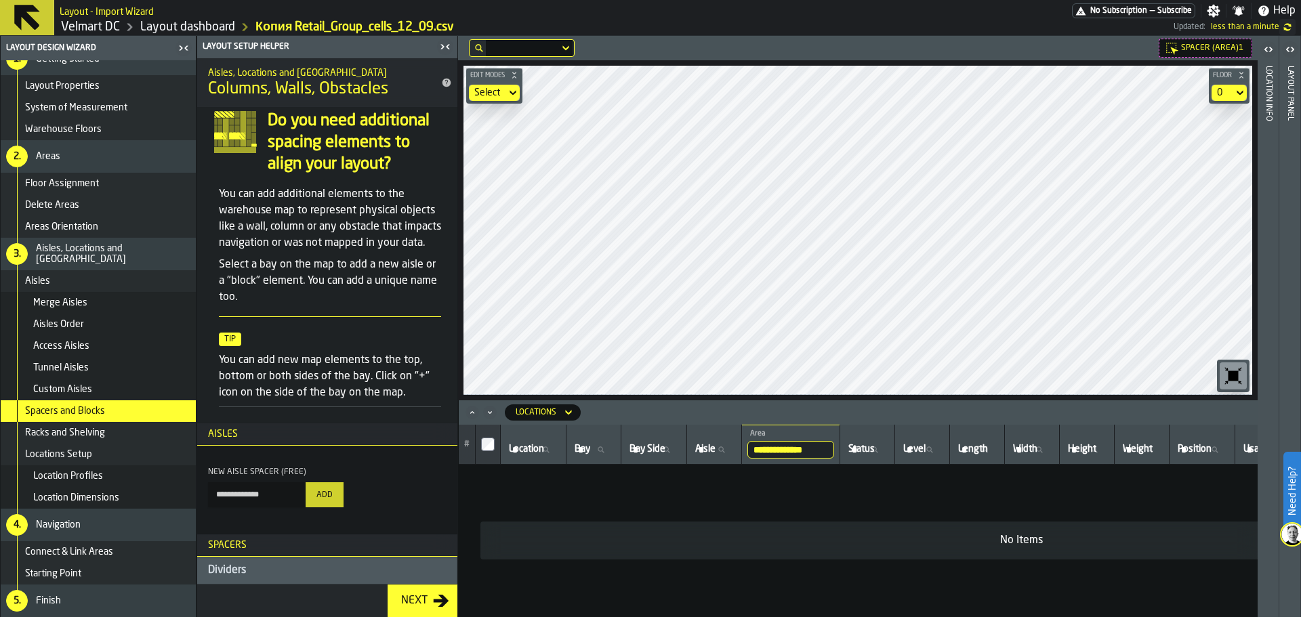
scroll to position [23, 0]
click at [749, 430] on div "**********" at bounding box center [858, 326] width 800 height 581
click at [1199, 47] on span "Spacer (Area)1" at bounding box center [1212, 47] width 62 height 9
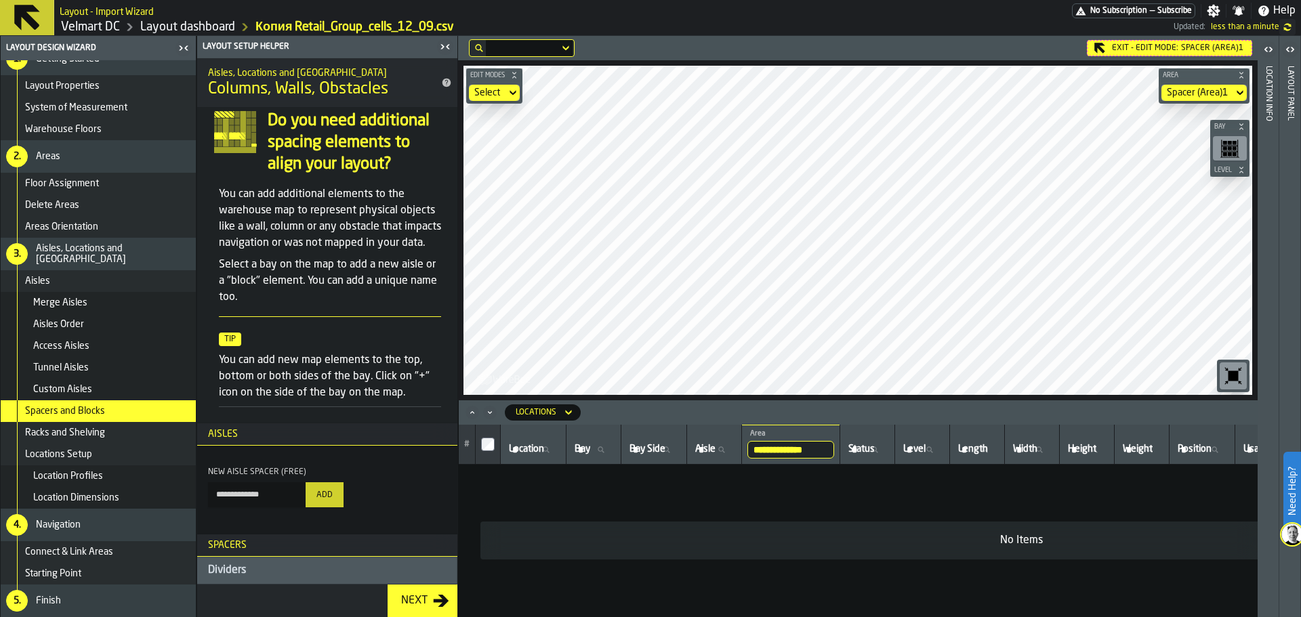
click at [416, 443] on main "**********" at bounding box center [650, 326] width 1301 height 581
click at [561, 0] on html "**********" at bounding box center [650, 308] width 1301 height 617
click at [615, 423] on div "**********" at bounding box center [858, 326] width 800 height 581
click at [444, 47] on icon "button-toggle-Close me" at bounding box center [442, 47] width 3 height 5
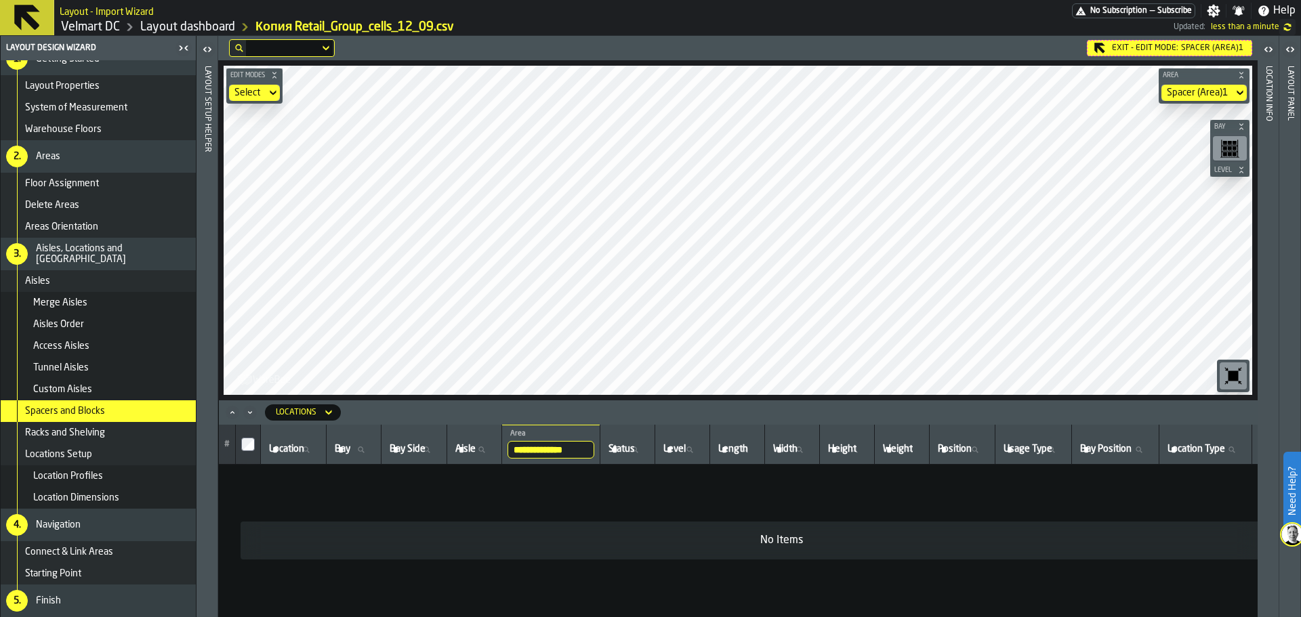
click at [1196, 91] on div "Spacer (Area)1" at bounding box center [1197, 92] width 61 height 11
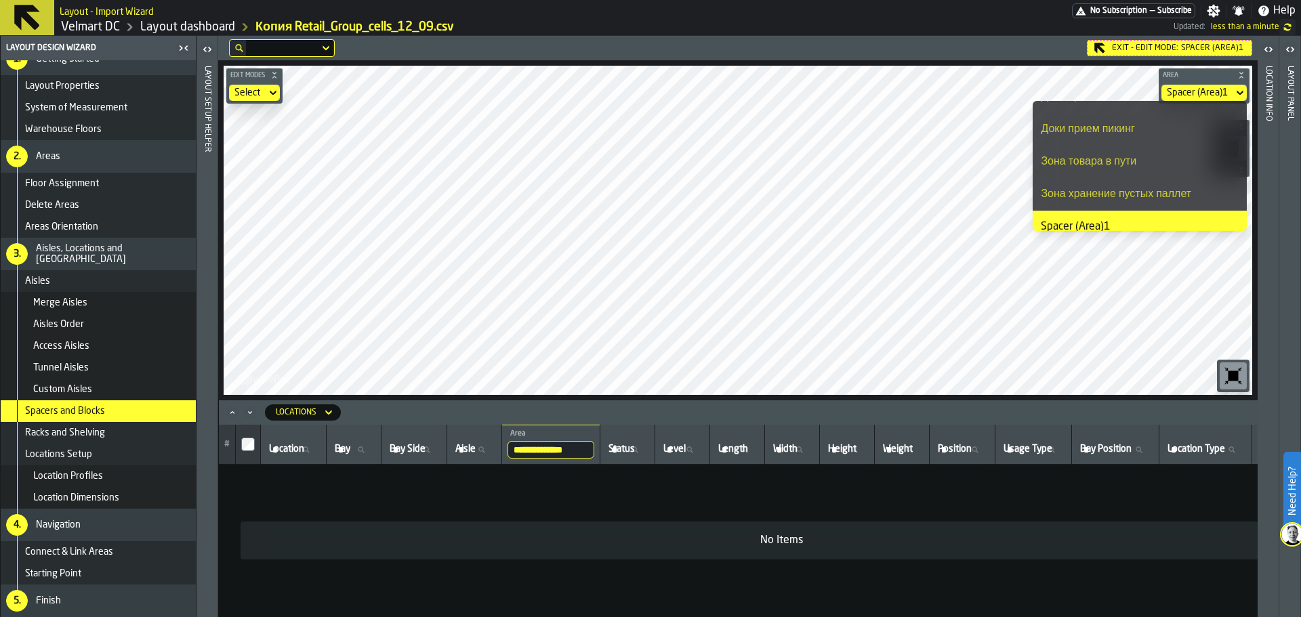
scroll to position [1074, 0]
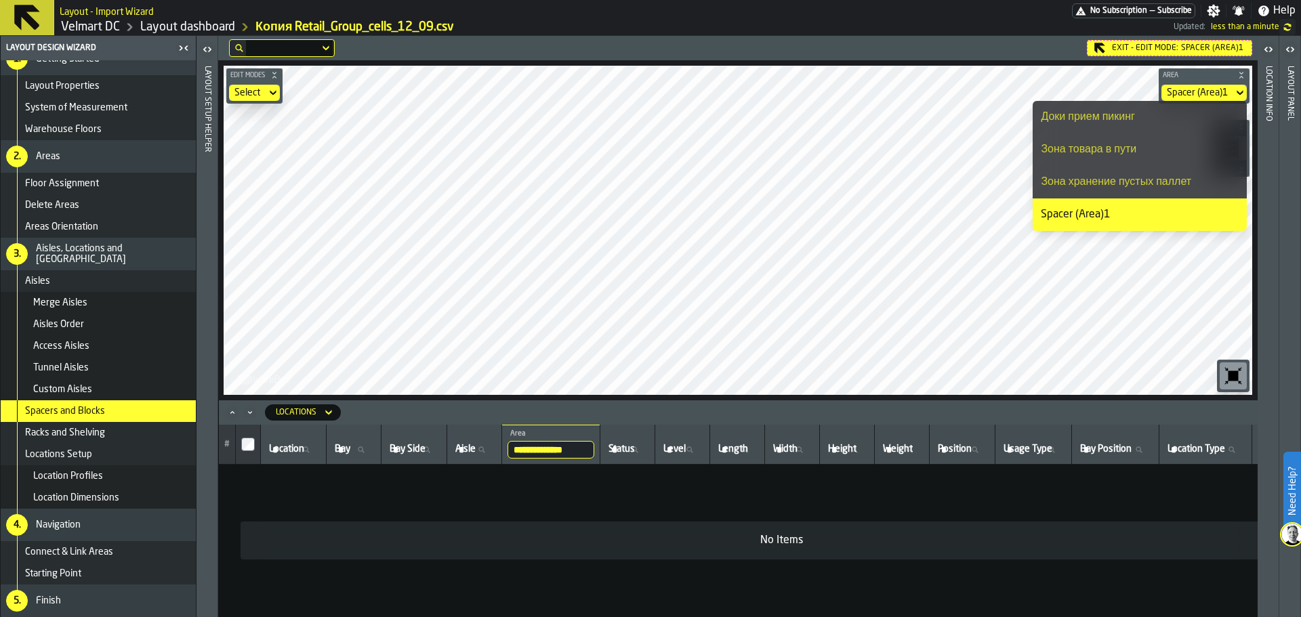
click at [1103, 216] on div "Spacer (Area)1" at bounding box center [1140, 215] width 198 height 16
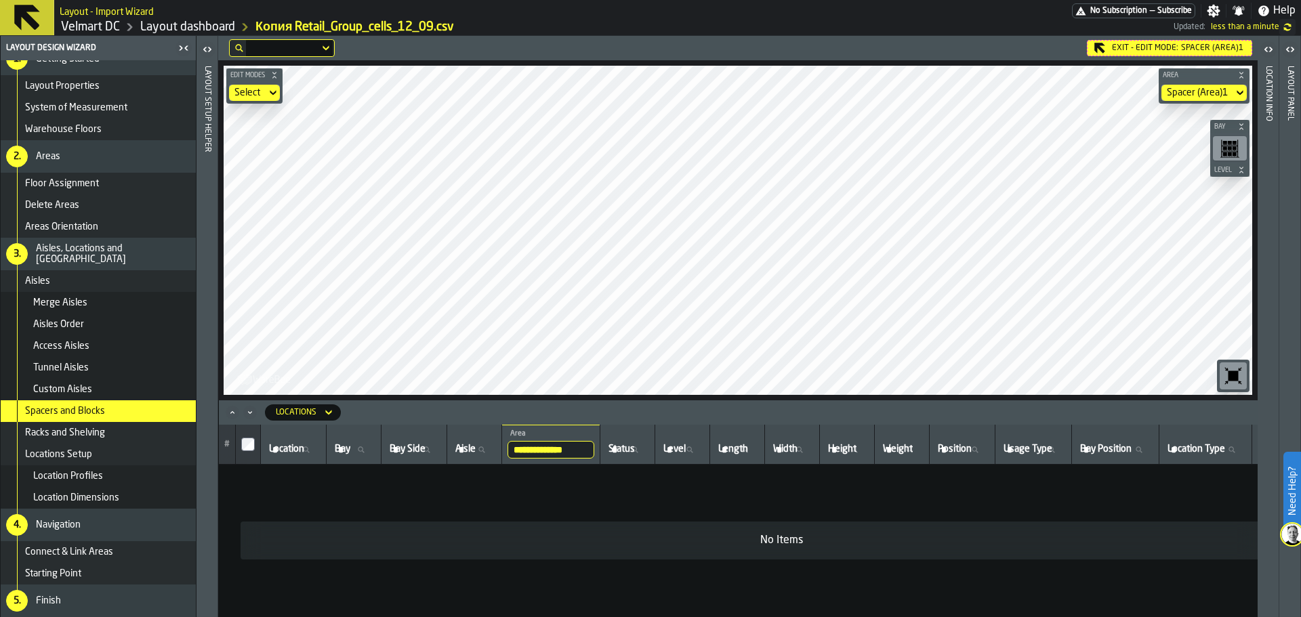
click at [251, 413] on icon "Minimize" at bounding box center [249, 412] width 3 height 3
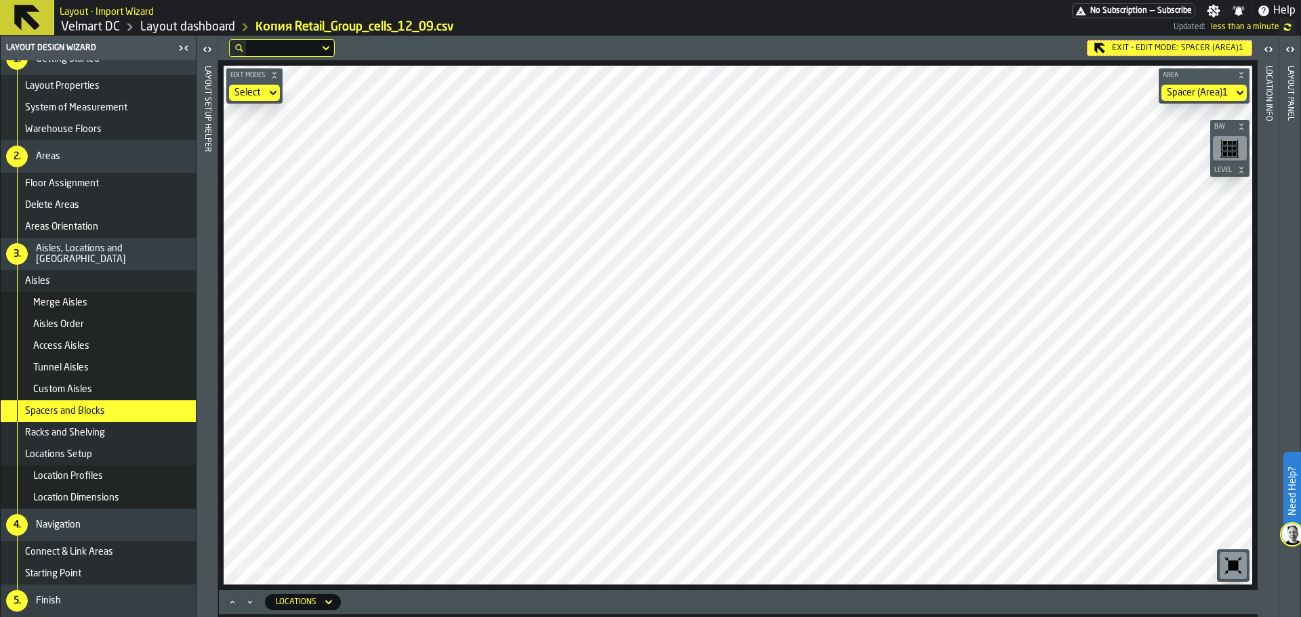
click at [0, 0] on icon at bounding box center [0, 0] width 0 height 0
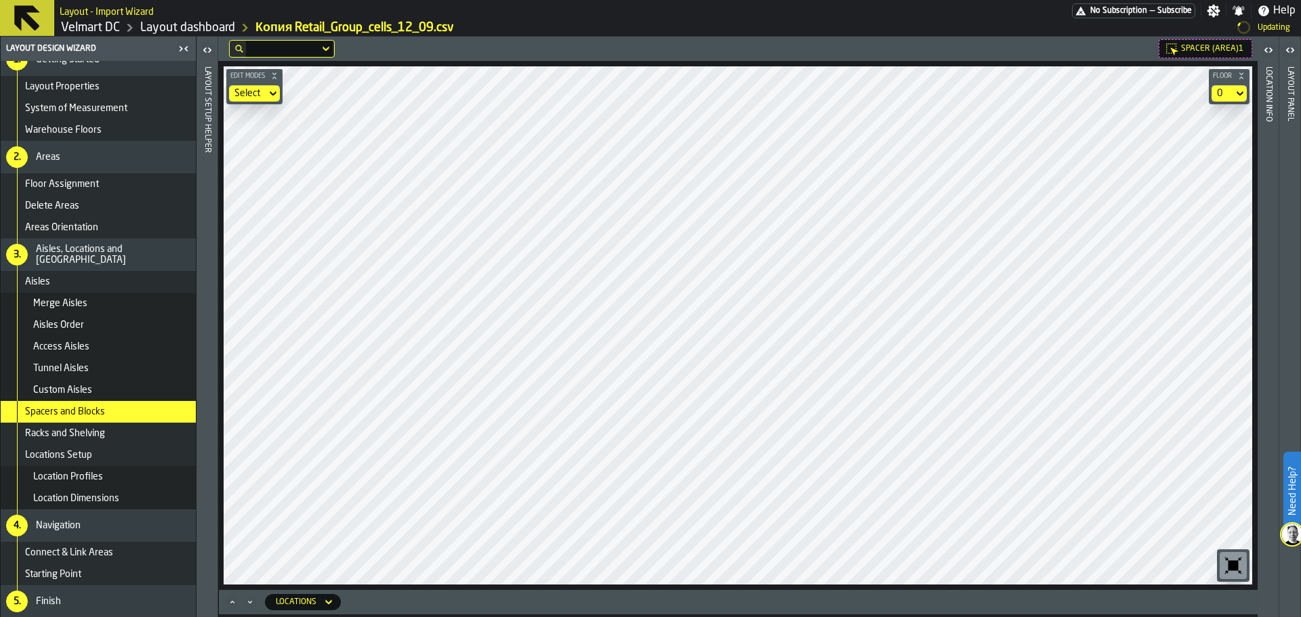
click at [136, 308] on main "Layout Design Wizard Data Source 1. Getting Started Layout Properties System of…" at bounding box center [650, 327] width 1301 height 581
click at [1228, 566] on icon "button-toolbar-undefined" at bounding box center [1234, 566] width 22 height 22
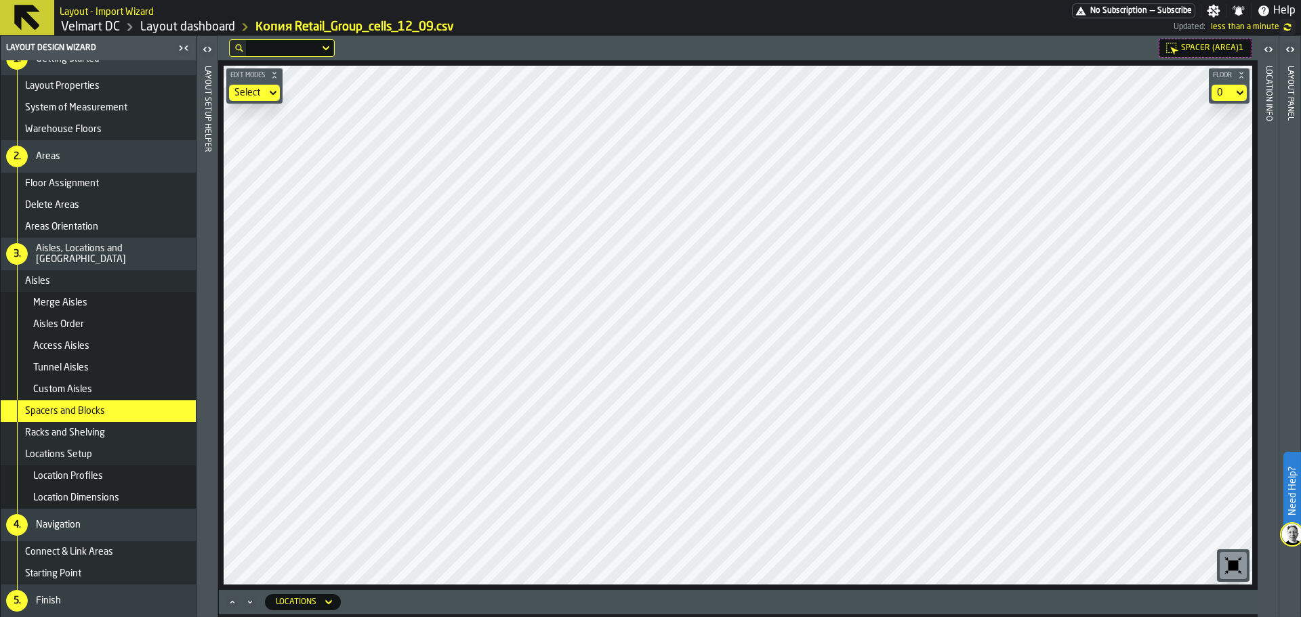
click at [1228, 566] on icon "button-toolbar-undefined" at bounding box center [1234, 566] width 22 height 22
click at [719, 605] on div "Spacer (Area)1 Edit Modes Select Floor 0 Locations" at bounding box center [738, 326] width 1040 height 581
click at [233, 87] on div "Select" at bounding box center [247, 93] width 37 height 16
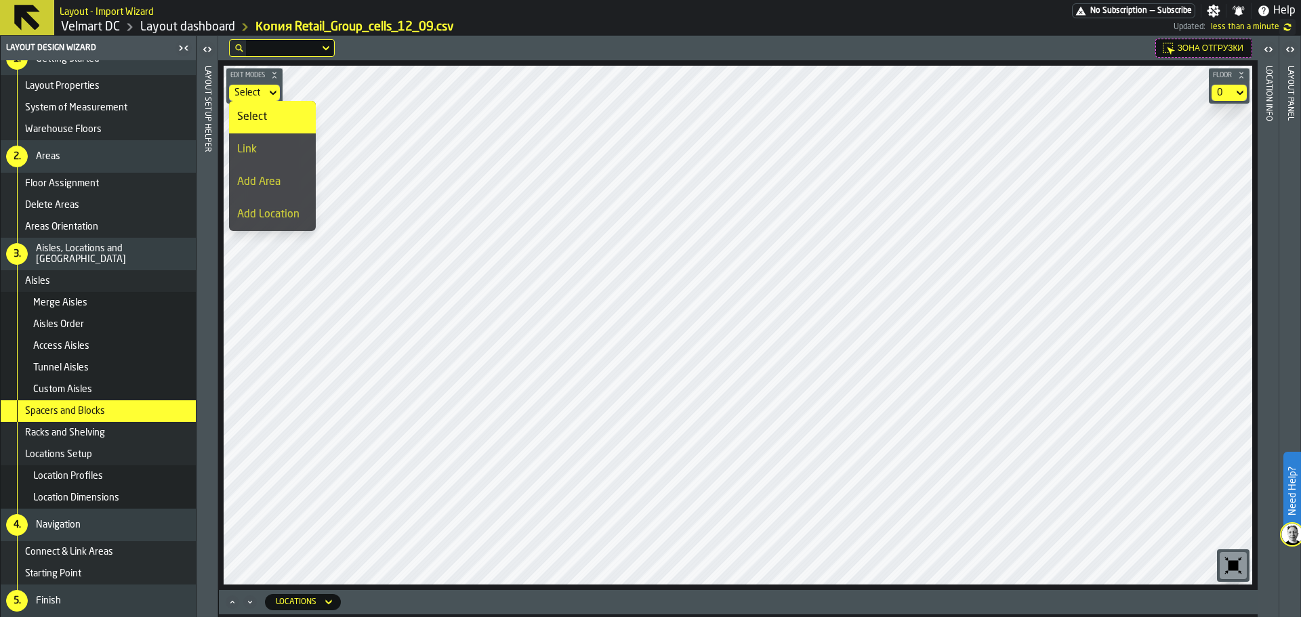
click at [239, 132] on li "Select" at bounding box center [272, 117] width 87 height 33
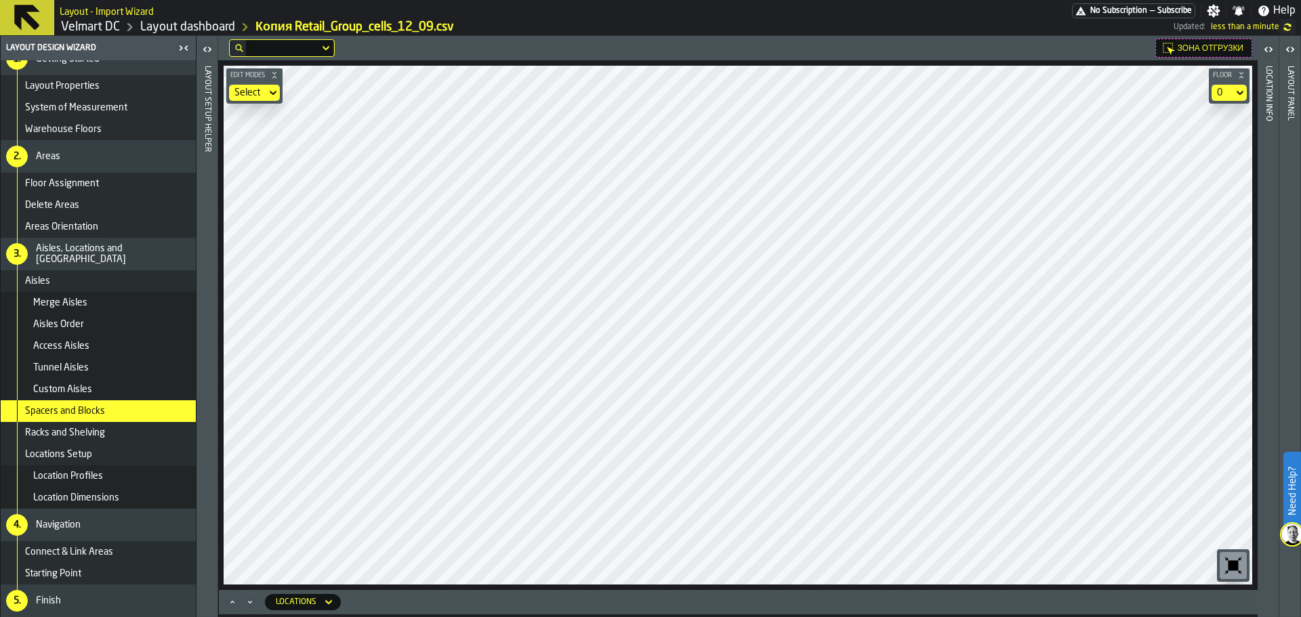
click at [256, 97] on div "Select" at bounding box center [247, 92] width 26 height 11
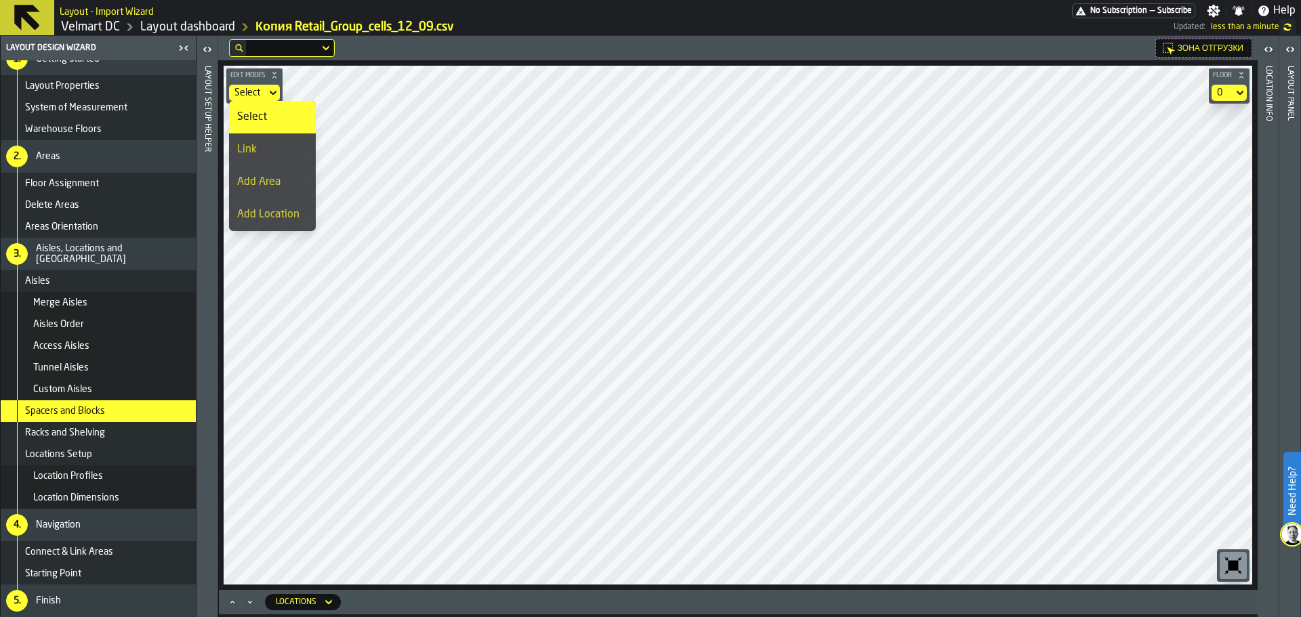
click at [246, 134] on li "Link" at bounding box center [272, 150] width 87 height 33
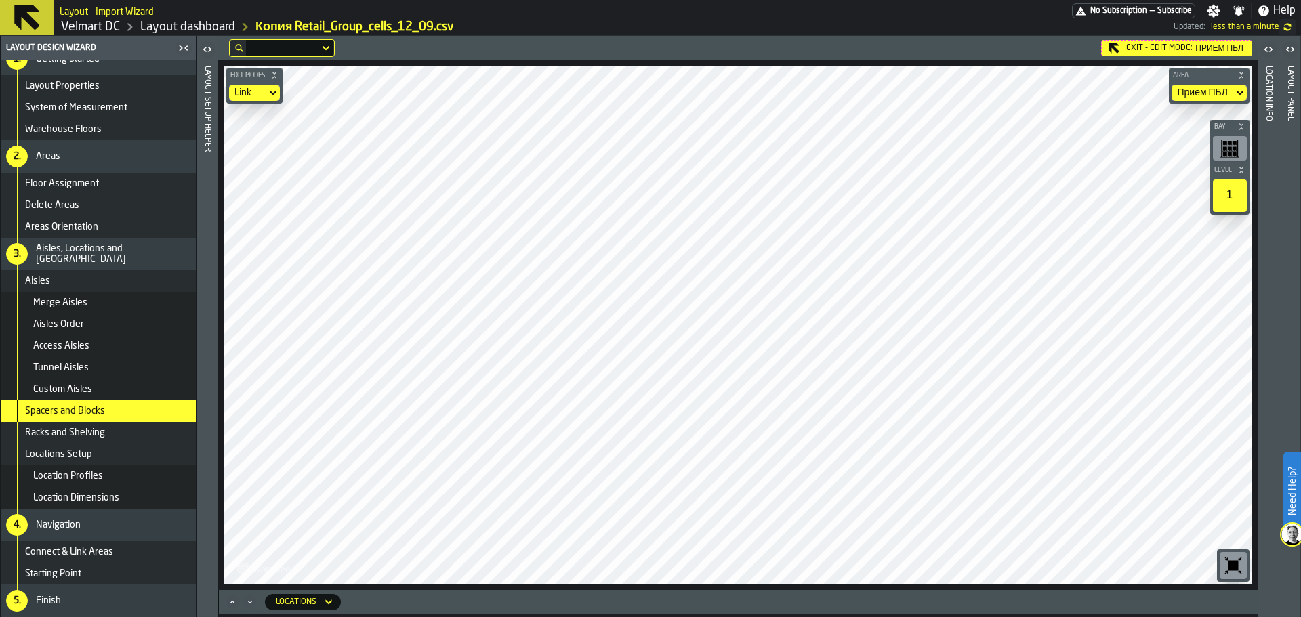
click at [0, 0] on icon at bounding box center [0, 0] width 0 height 0
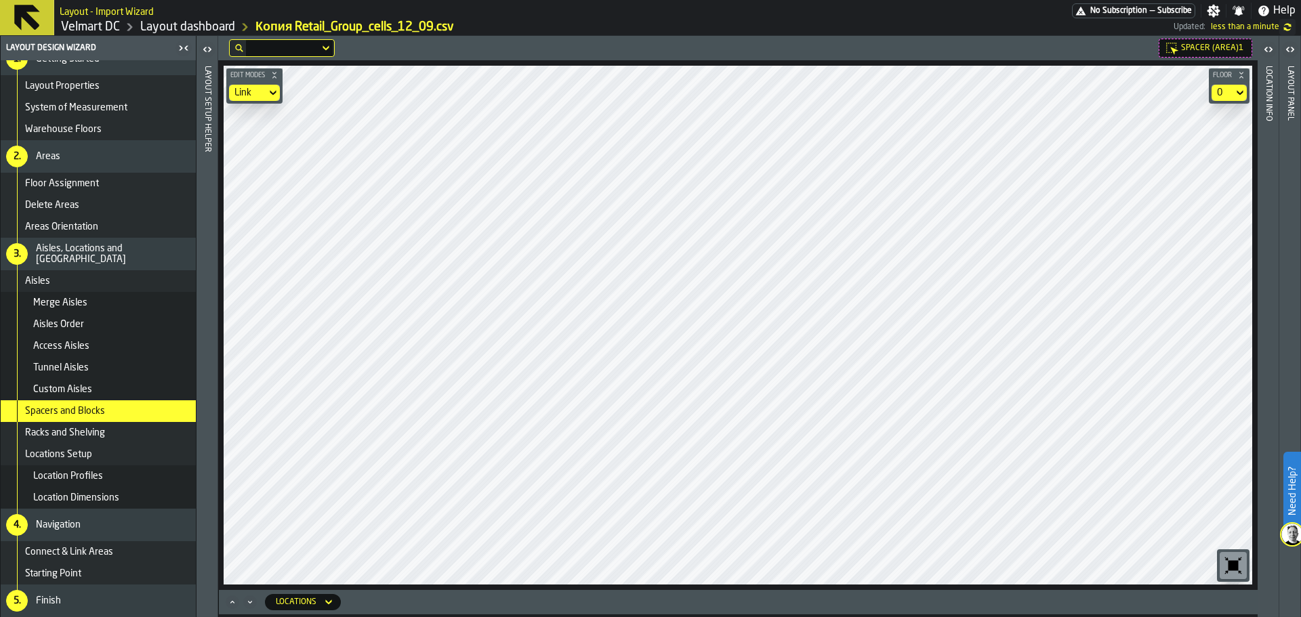
click at [247, 87] on div "Link" at bounding box center [247, 93] width 37 height 16
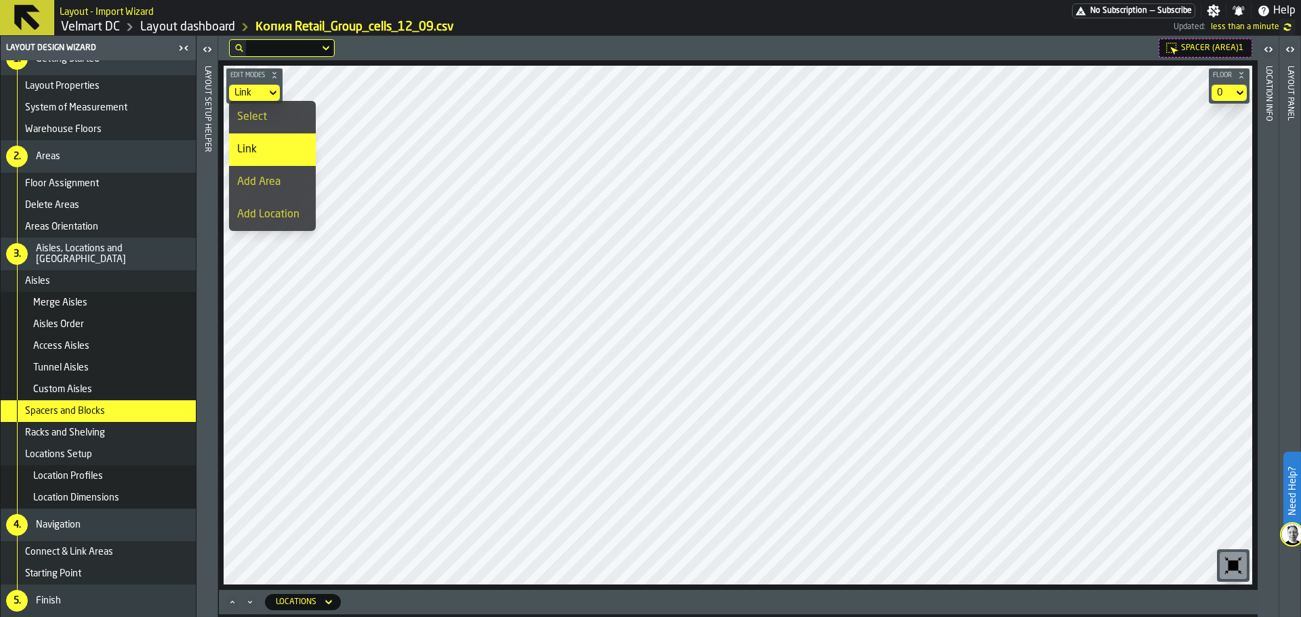
click at [248, 114] on div "Select" at bounding box center [272, 117] width 70 height 16
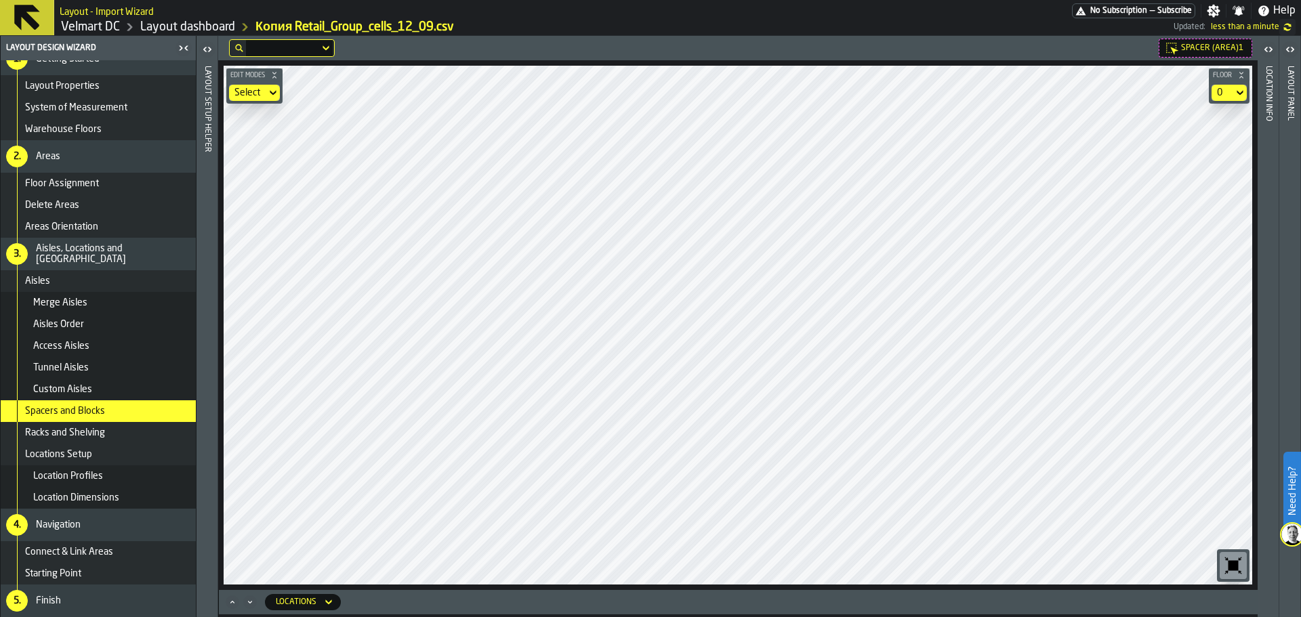
click at [1266, 229] on div "Location Info" at bounding box center [1268, 338] width 9 height 551
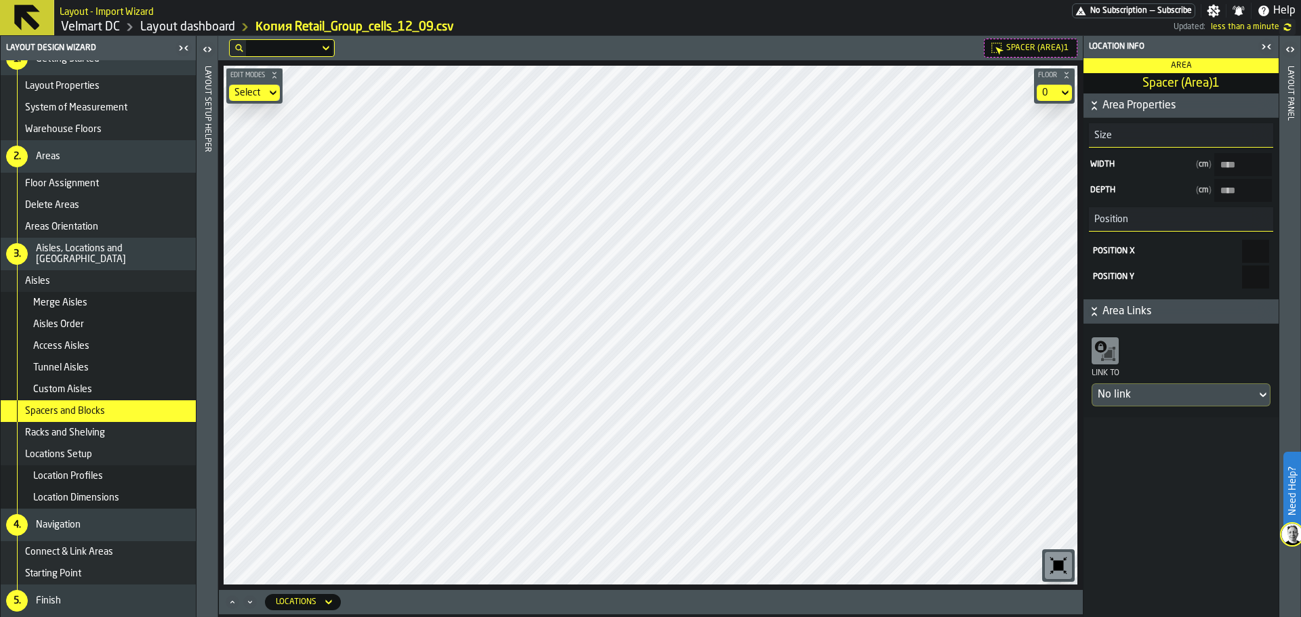
type input "****"
click at [1300, 193] on header "Layout panel" at bounding box center [1290, 326] width 21 height 581
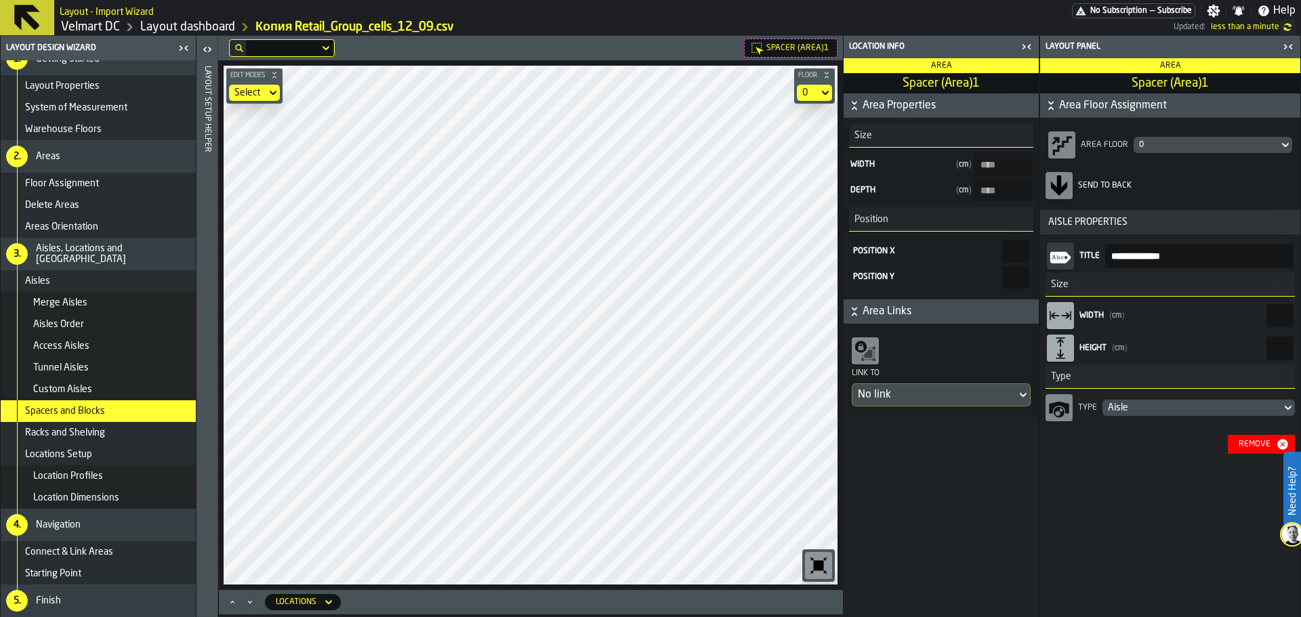
drag, startPoint x: 1233, startPoint y: 321, endPoint x: 1301, endPoint y: 319, distance: 67.8
click at [1301, 319] on div "**********" at bounding box center [1171, 326] width 262 height 581
type input "****"
type \(Area\)1-size-w "****"
type input "****"
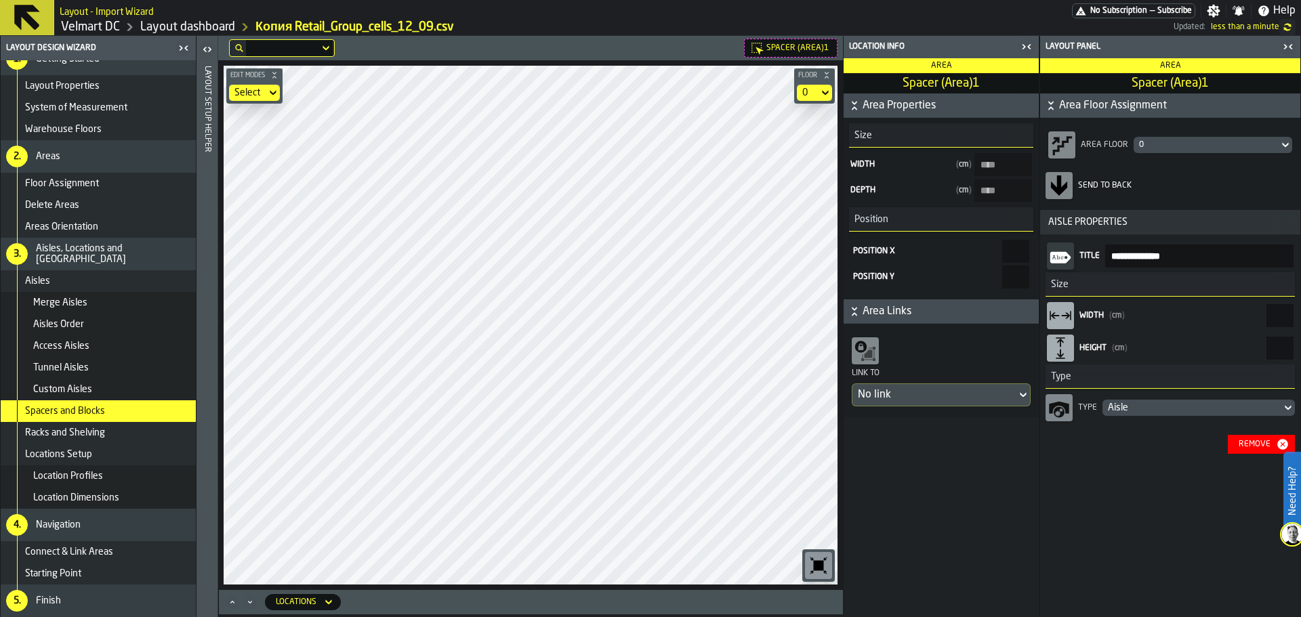
type input "****"
drag, startPoint x: 1241, startPoint y: 328, endPoint x: 1301, endPoint y: 329, distance: 59.7
click at [1301, 329] on div "**********" at bounding box center [1171, 326] width 262 height 581
type input "****"
click at [687, 605] on div "Spacer (Area)1 Edit Modes Select Floor 0 Locations" at bounding box center [530, 326] width 625 height 581
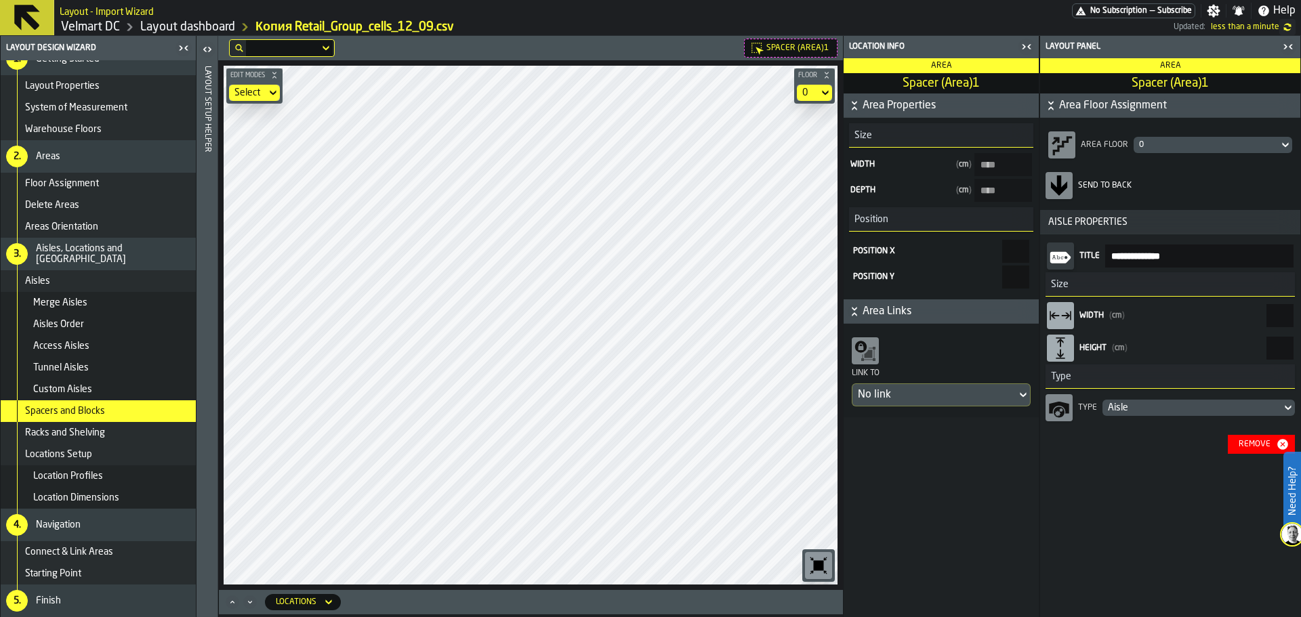
type \(Area\)1-size-w "*****"
type \(Area\)1-size-d "****"
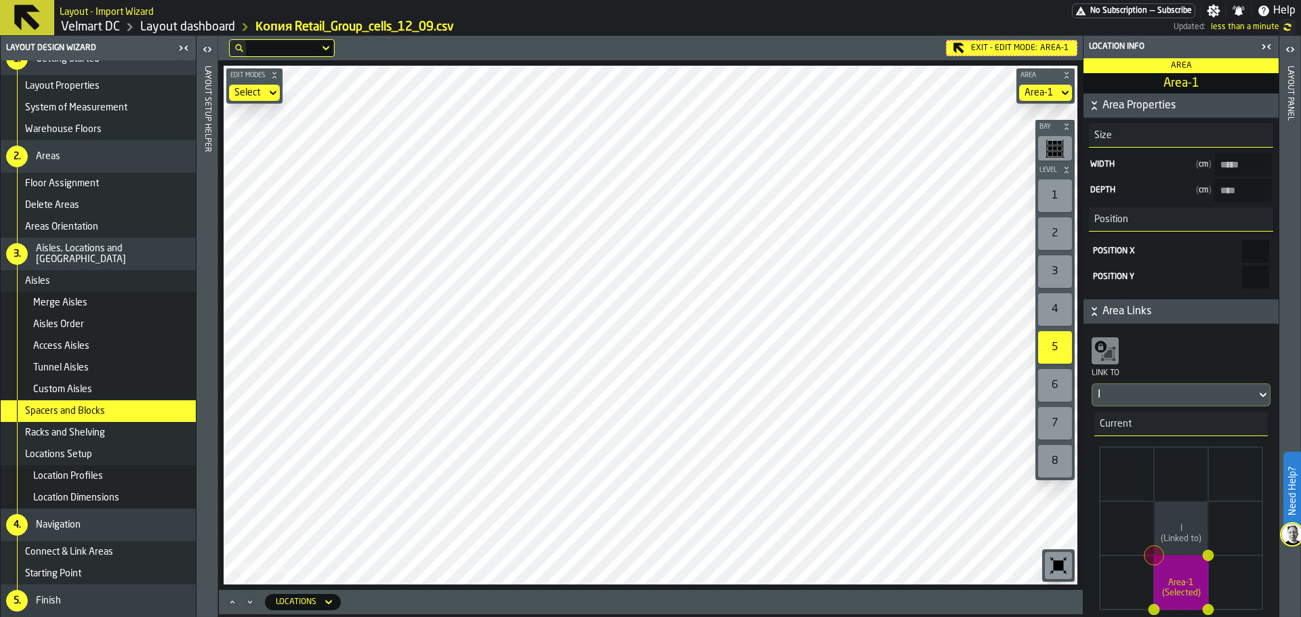
click at [0, 0] on icon at bounding box center [0, 0] width 0 height 0
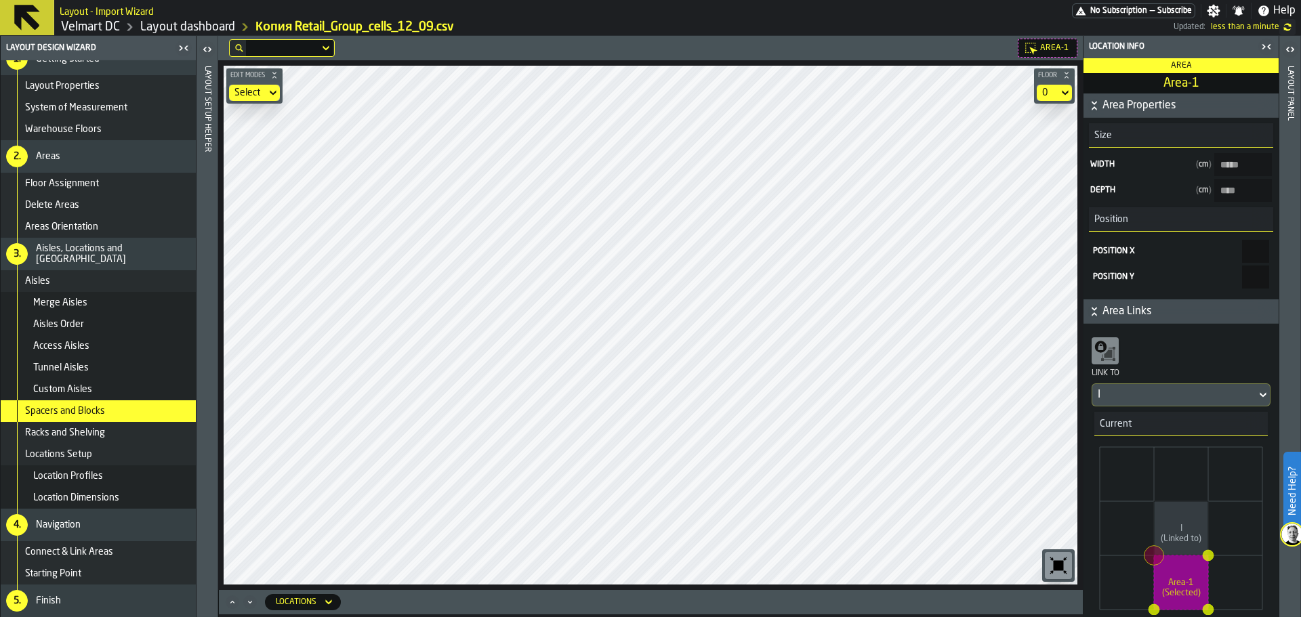
type input "****"
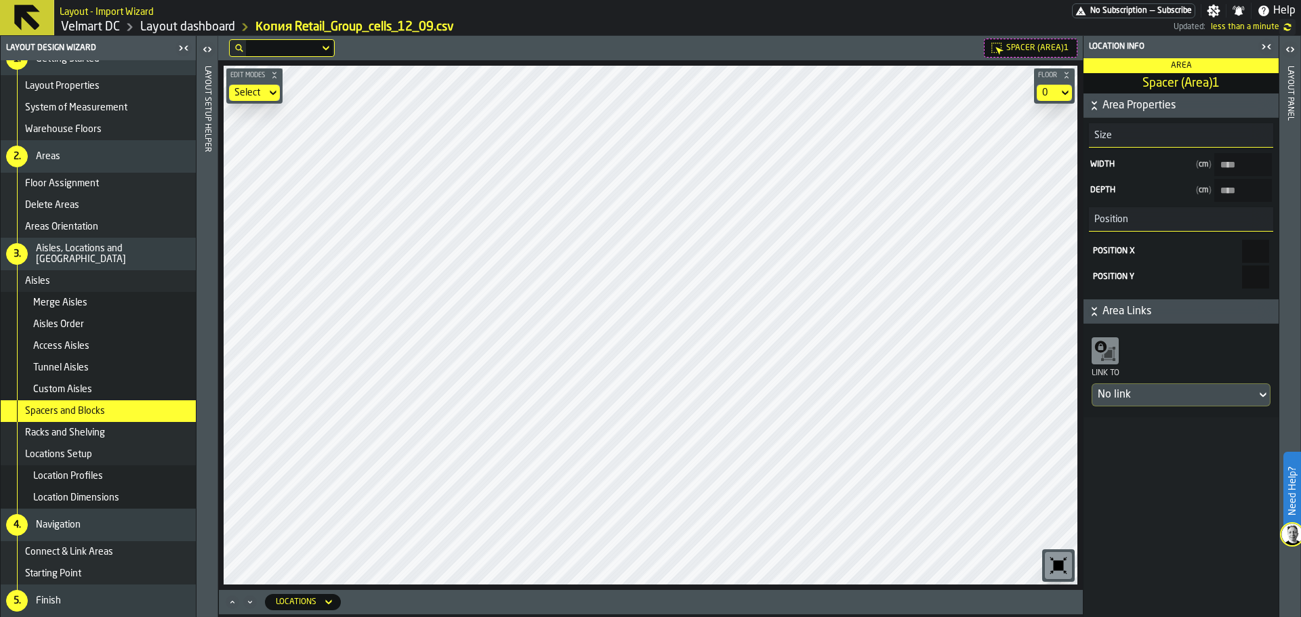
click at [1288, 85] on div "Layout panel" at bounding box center [1290, 338] width 9 height 551
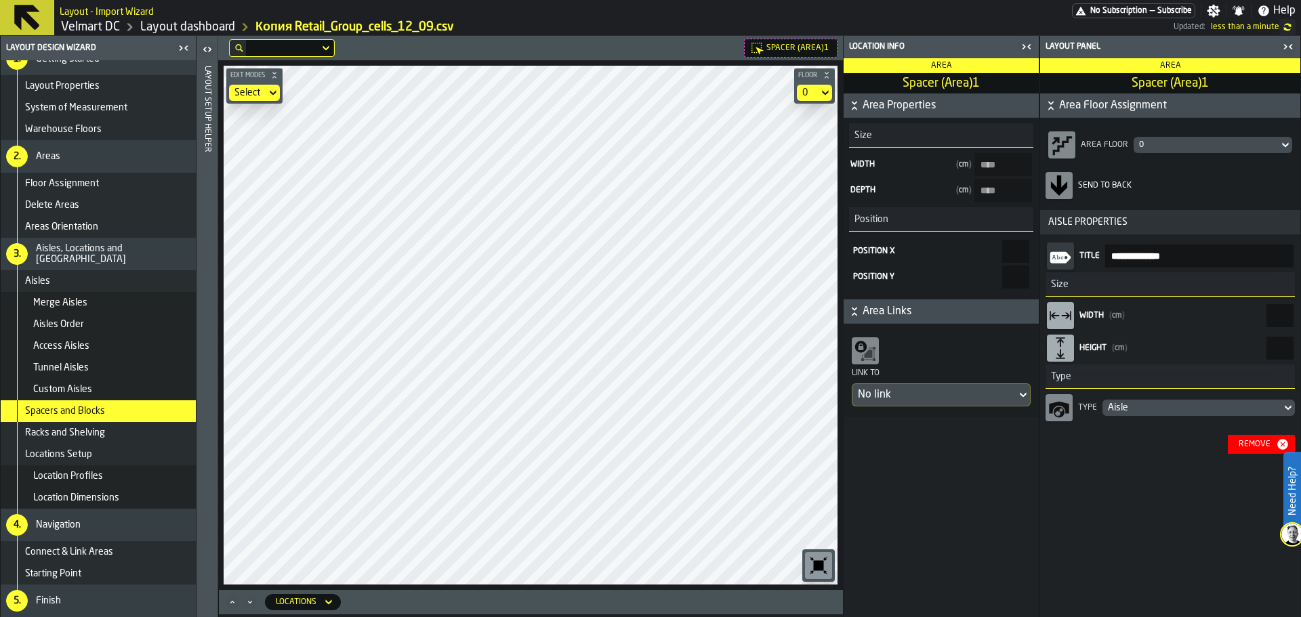
drag, startPoint x: 1027, startPoint y: 41, endPoint x: 1029, endPoint y: 48, distance: 7.6
click at [1027, 42] on icon "button-toggle-Close me" at bounding box center [1027, 47] width 16 height 16
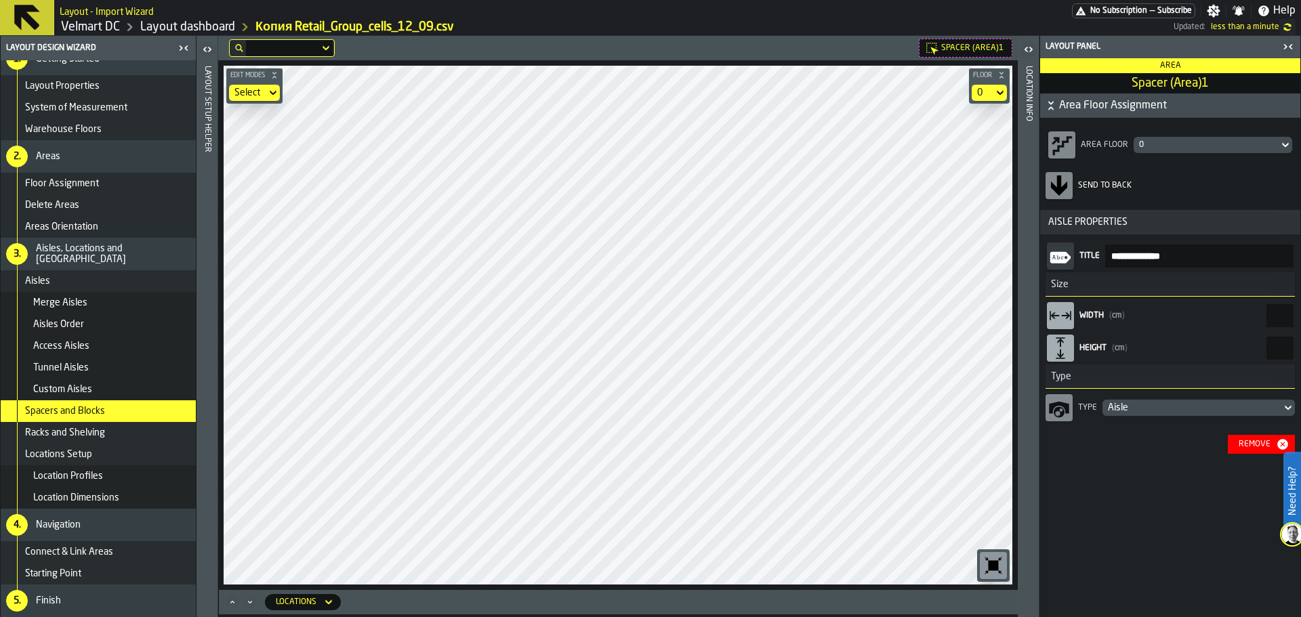
drag, startPoint x: 1261, startPoint y: 325, endPoint x: 1301, endPoint y: 333, distance: 40.8
click at [1301, 333] on div "**********" at bounding box center [1171, 326] width 262 height 581
drag, startPoint x: 1301, startPoint y: 314, endPoint x: 1301, endPoint y: 325, distance: 10.2
click at [1301, 323] on div "**********" at bounding box center [1171, 326] width 262 height 581
type input "*"
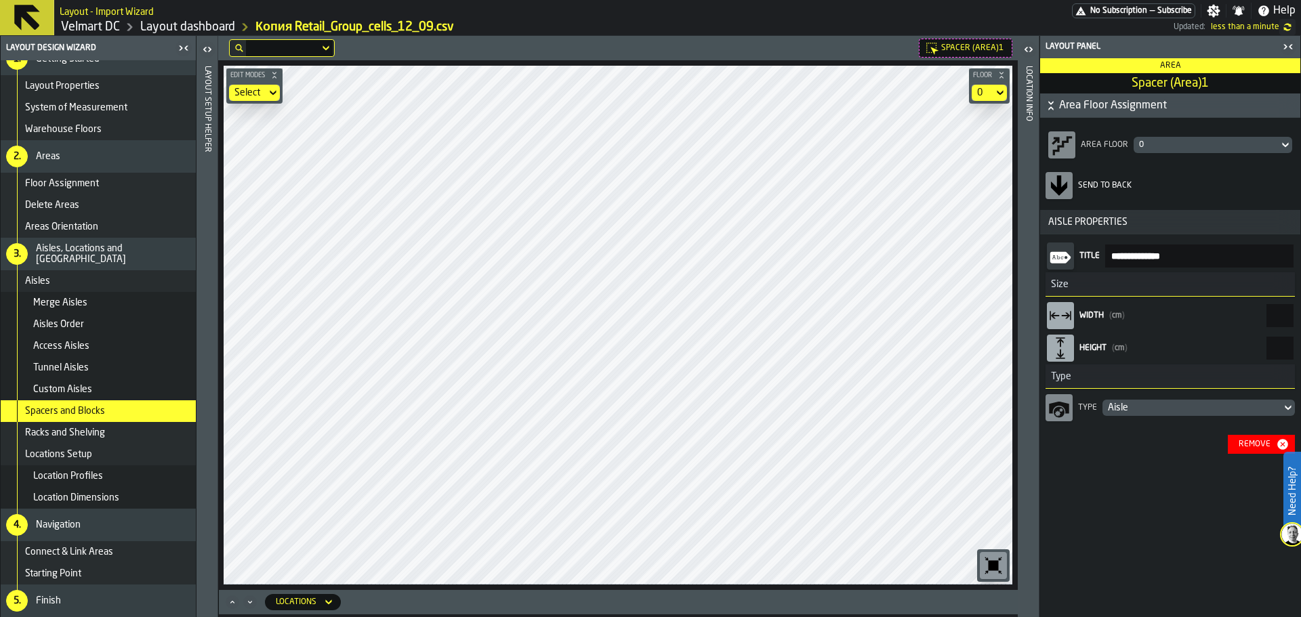
drag, startPoint x: 1301, startPoint y: 327, endPoint x: 1301, endPoint y: 337, distance: 10.2
click at [1301, 337] on div "**********" at bounding box center [1171, 326] width 262 height 581
click at [1301, 329] on div "**********" at bounding box center [1171, 326] width 262 height 581
drag, startPoint x: 1249, startPoint y: 310, endPoint x: 1301, endPoint y: 336, distance: 57.6
click at [1301, 336] on div "**********" at bounding box center [1171, 326] width 262 height 581
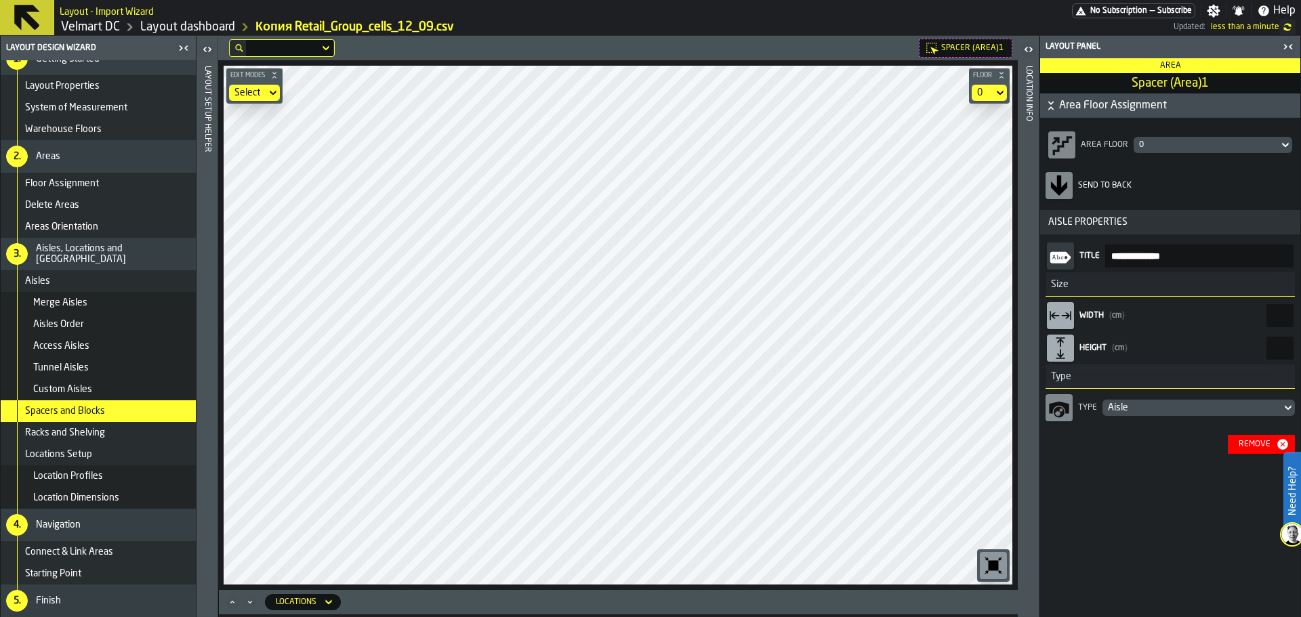
drag, startPoint x: 1268, startPoint y: 315, endPoint x: 1301, endPoint y: 338, distance: 39.5
click at [1301, 337] on div "**********" at bounding box center [1171, 326] width 262 height 581
drag, startPoint x: 1255, startPoint y: 319, endPoint x: 1301, endPoint y: 333, distance: 47.4
click at [1301, 333] on div "**********" at bounding box center [1171, 326] width 262 height 581
drag, startPoint x: 1294, startPoint y: 329, endPoint x: 1301, endPoint y: 336, distance: 9.6
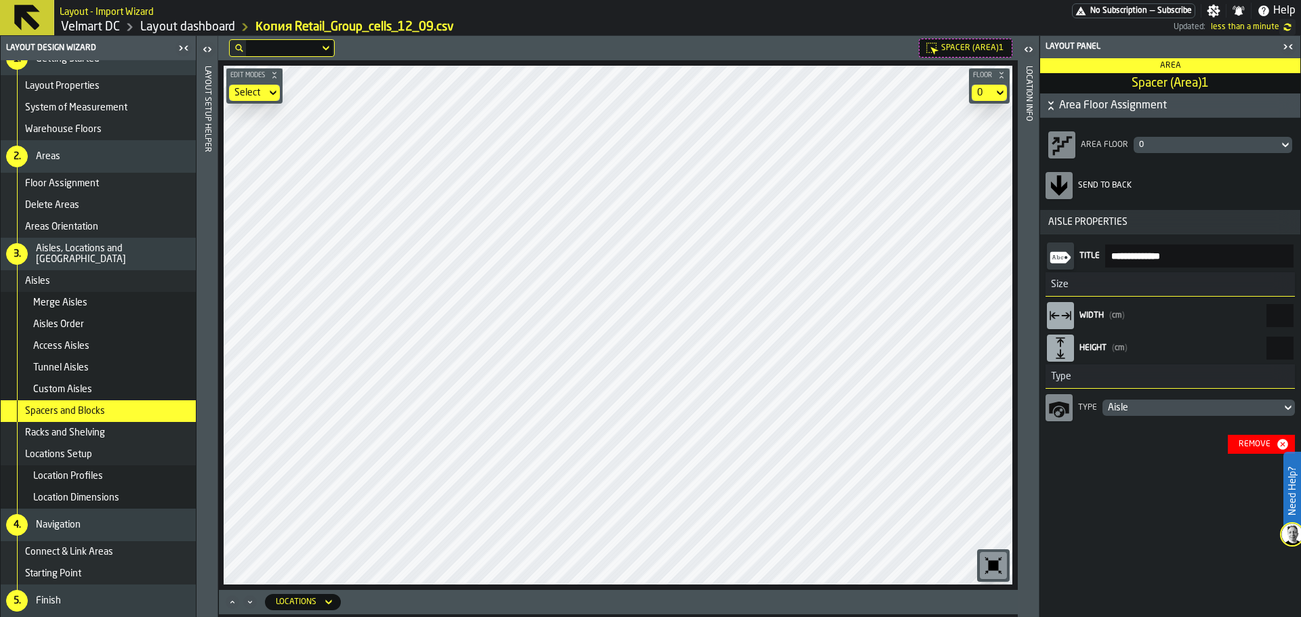
click at [1301, 336] on div "**********" at bounding box center [1171, 326] width 262 height 581
drag, startPoint x: 1254, startPoint y: 319, endPoint x: 1301, endPoint y: 334, distance: 48.4
click at [1301, 334] on div "**********" at bounding box center [1171, 326] width 262 height 581
drag, startPoint x: 1252, startPoint y: 318, endPoint x: 1301, endPoint y: 331, distance: 50.0
click at [1301, 331] on div "**********" at bounding box center [1171, 326] width 262 height 581
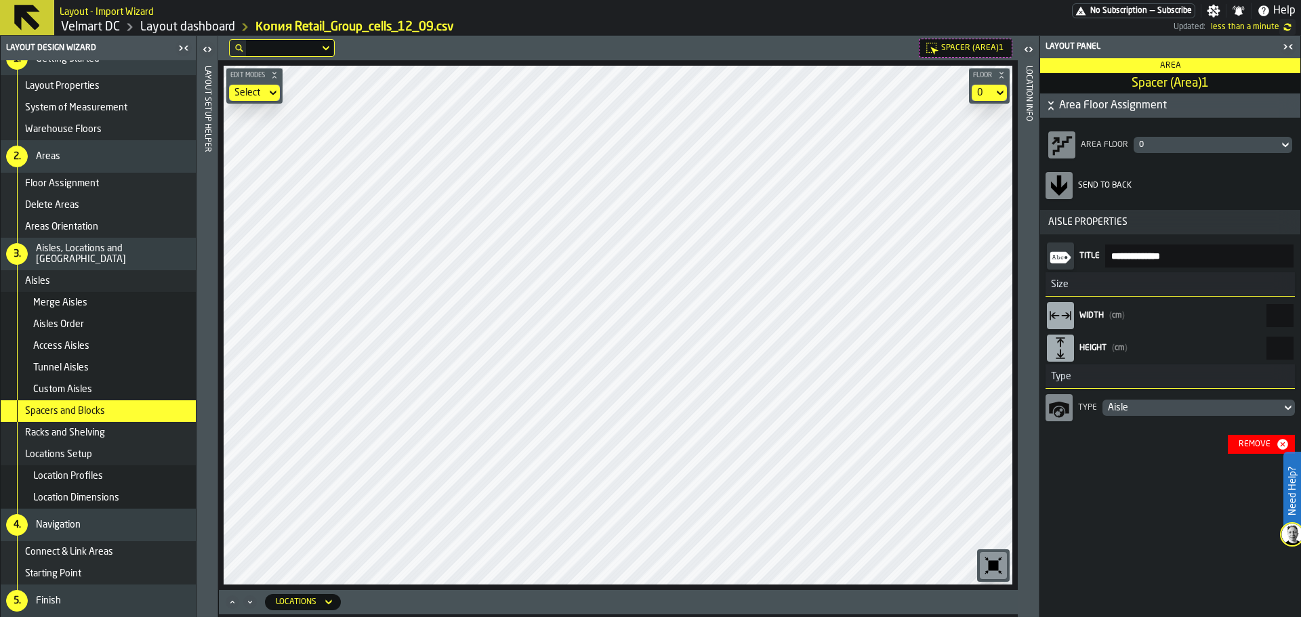
click at [1284, 321] on input "****" at bounding box center [1280, 315] width 27 height 23
type input "****"
drag, startPoint x: 1248, startPoint y: 352, endPoint x: 1301, endPoint y: 363, distance: 53.4
click at [1301, 363] on div "**********" at bounding box center [1171, 326] width 262 height 581
click at [724, 614] on div "Spacer (Area)1 Edit Modes Select Floor 0 Locations" at bounding box center [618, 326] width 800 height 581
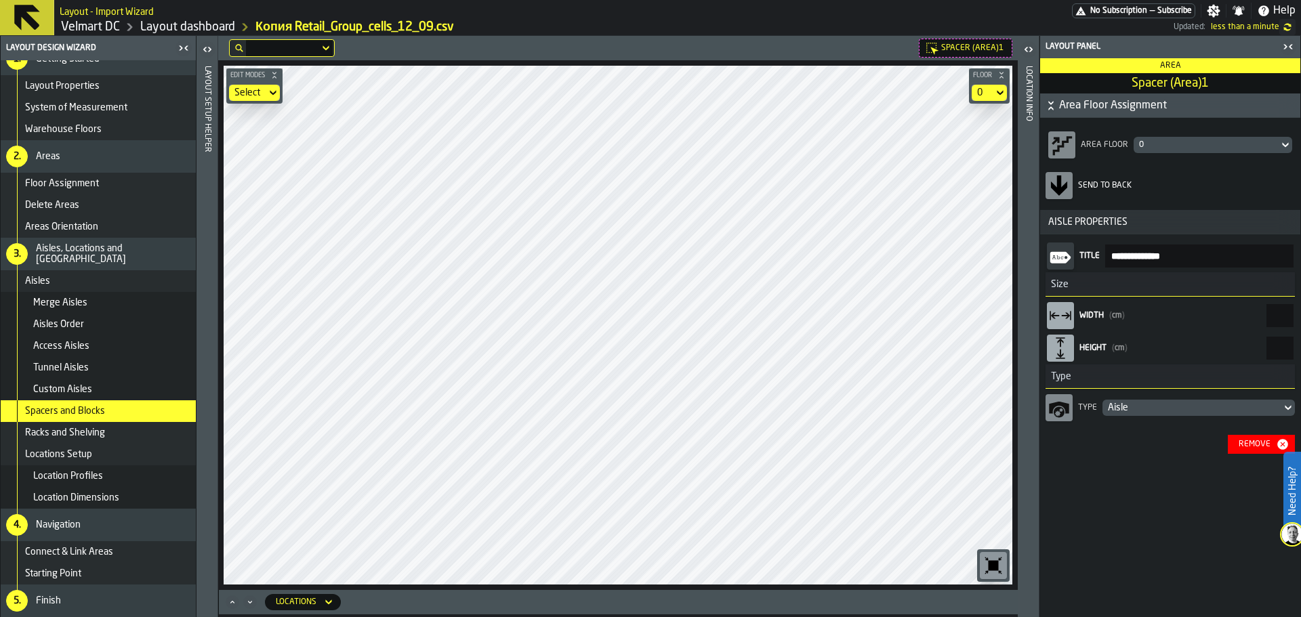
drag, startPoint x: 1301, startPoint y: 366, endPoint x: 1301, endPoint y: 373, distance: 7.5
click at [1301, 372] on div "**********" at bounding box center [1171, 326] width 262 height 581
drag, startPoint x: 1265, startPoint y: 354, endPoint x: 1301, endPoint y: 355, distance: 35.3
click at [1301, 355] on div "**********" at bounding box center [1171, 326] width 262 height 581
type input "****"
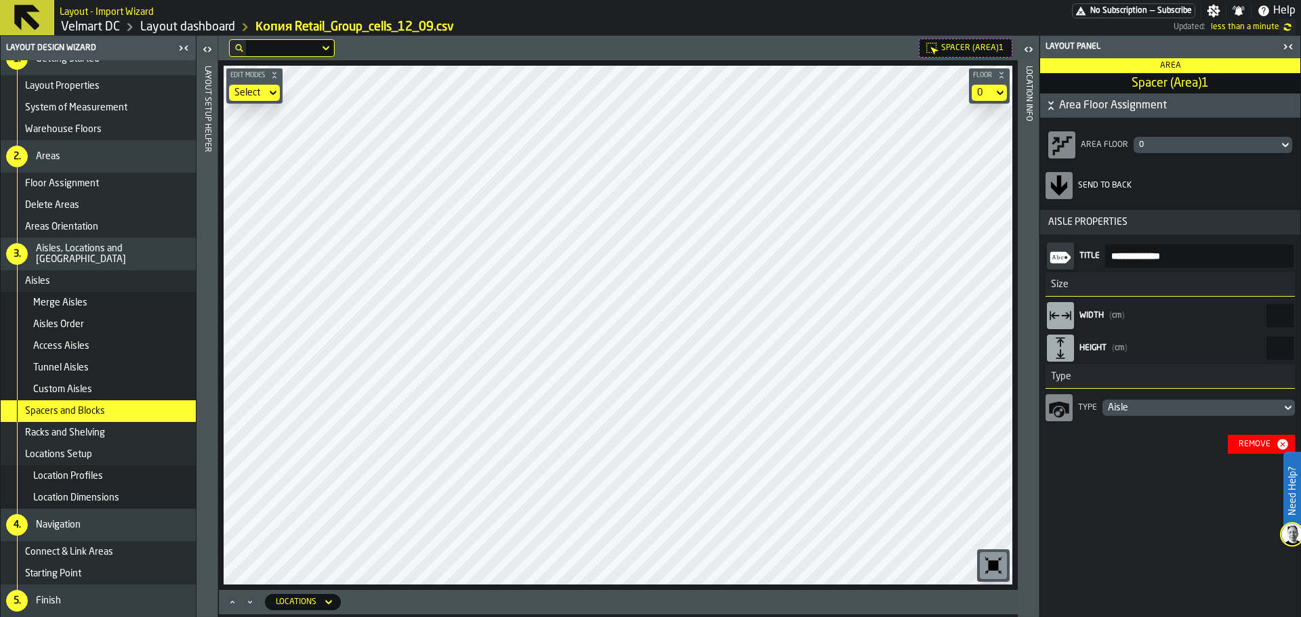
click at [258, 96] on div "Select" at bounding box center [247, 92] width 26 height 11
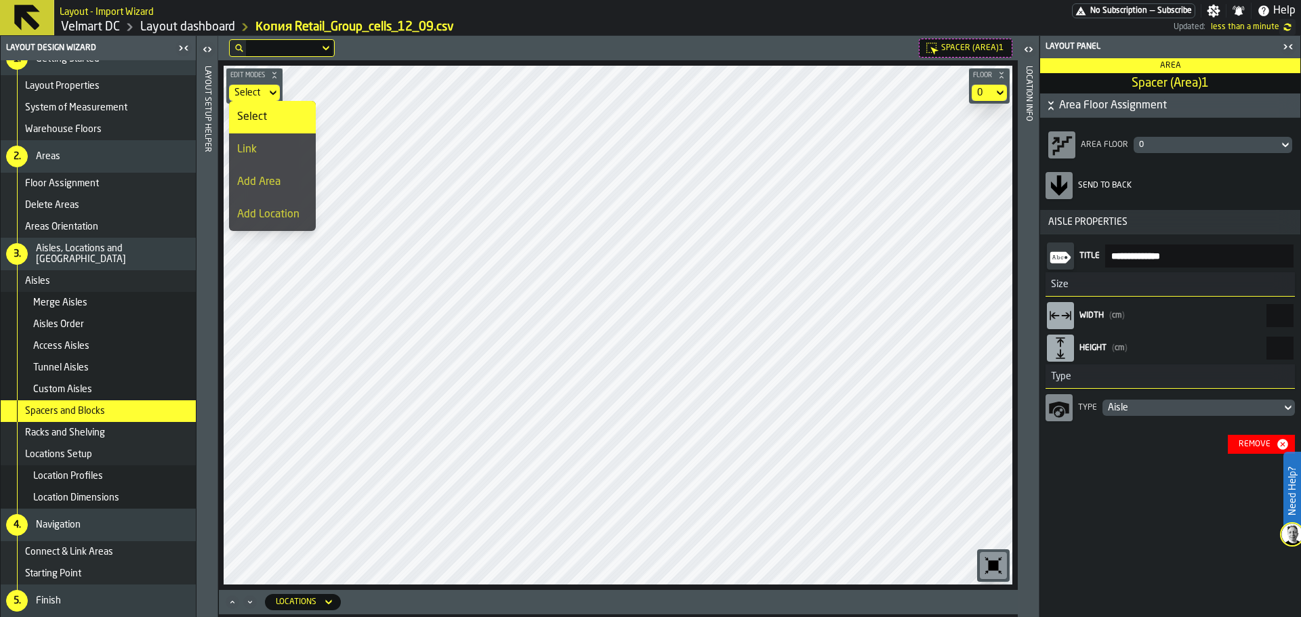
click at [254, 142] on div "Link" at bounding box center [272, 150] width 70 height 16
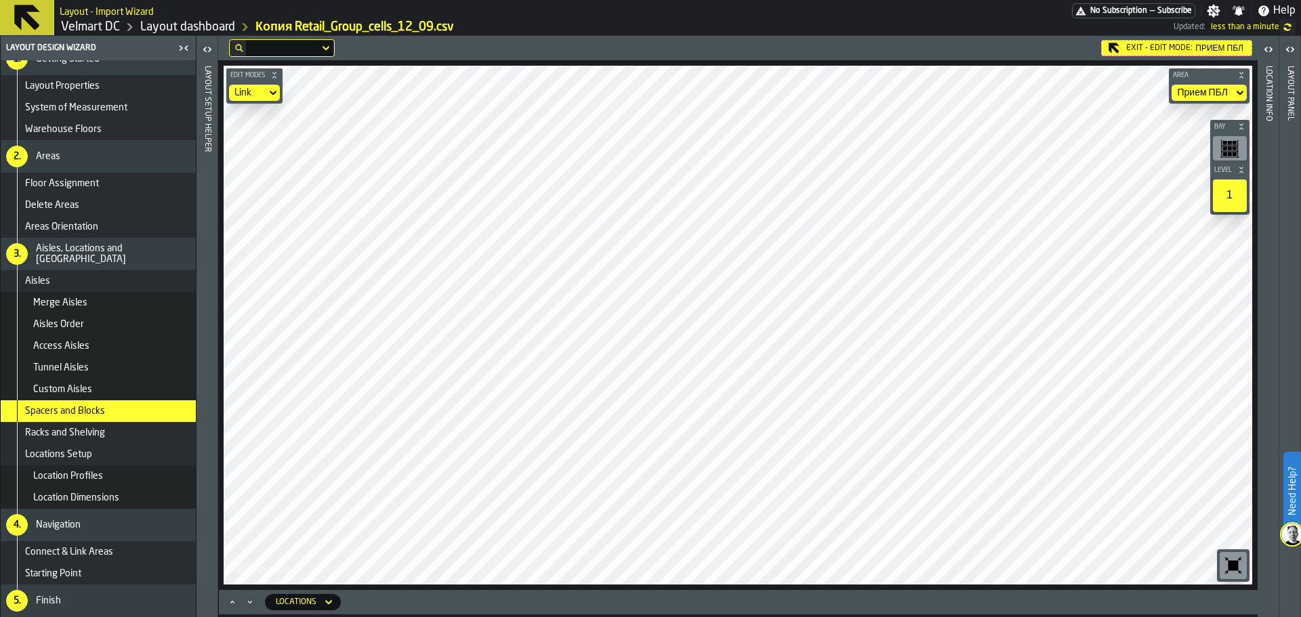
click at [1284, 154] on header "Layout panel" at bounding box center [1290, 326] width 21 height 581
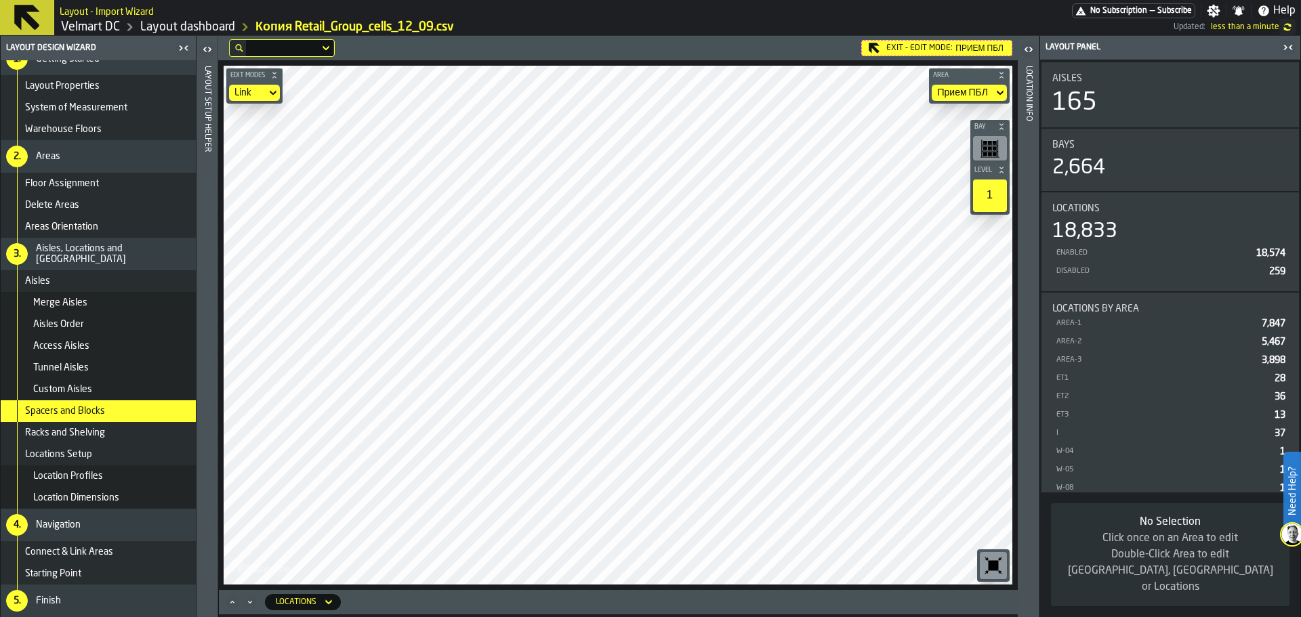
click at [1290, 49] on icon "button-toggle-Close me" at bounding box center [1288, 47] width 16 height 16
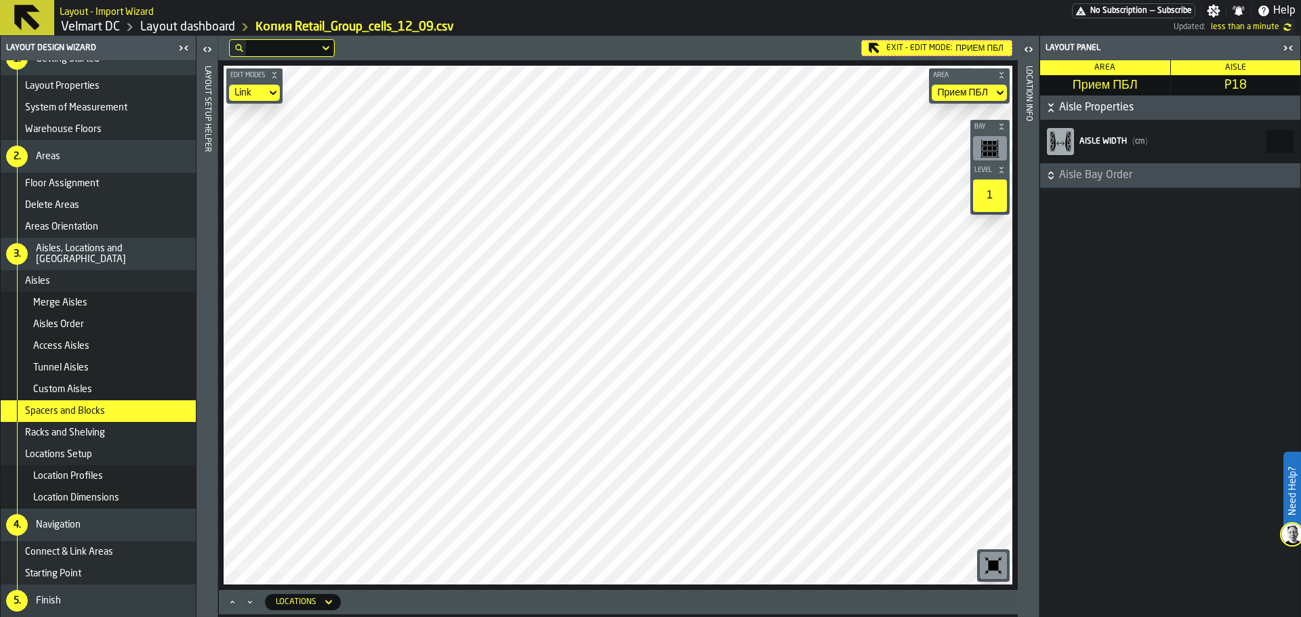
click at [234, 77] on span "Edit Modes" at bounding box center [248, 75] width 40 height 7
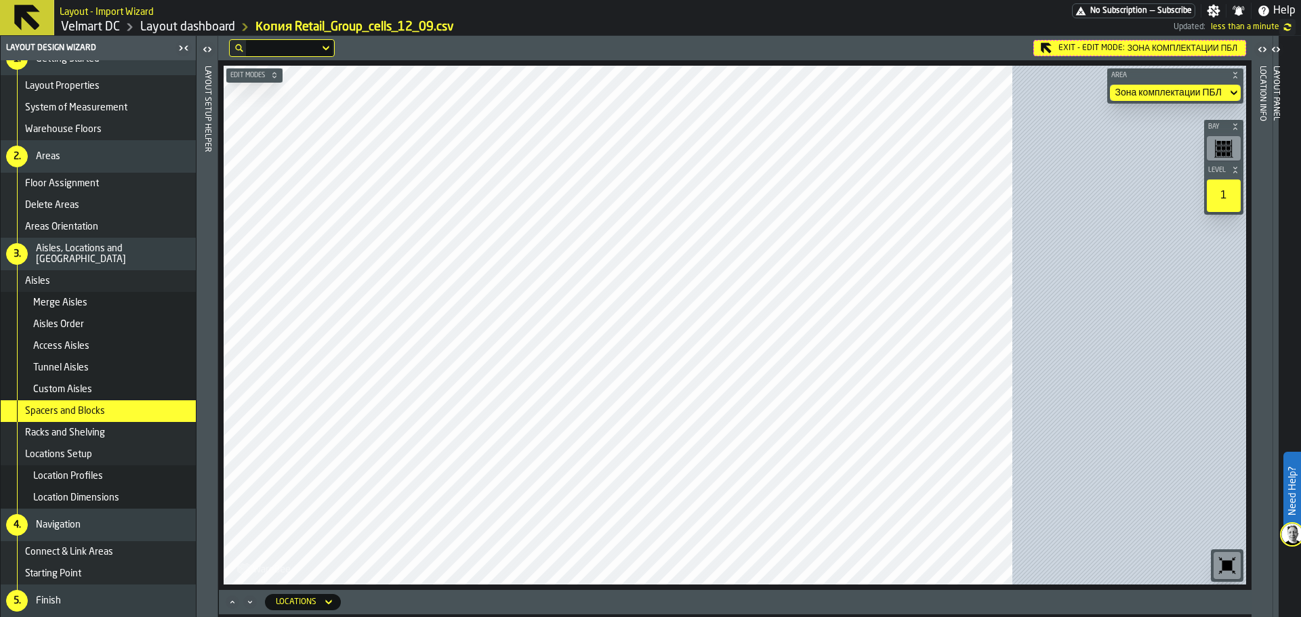
click at [243, 75] on span "Edit Modes" at bounding box center [248, 75] width 40 height 7
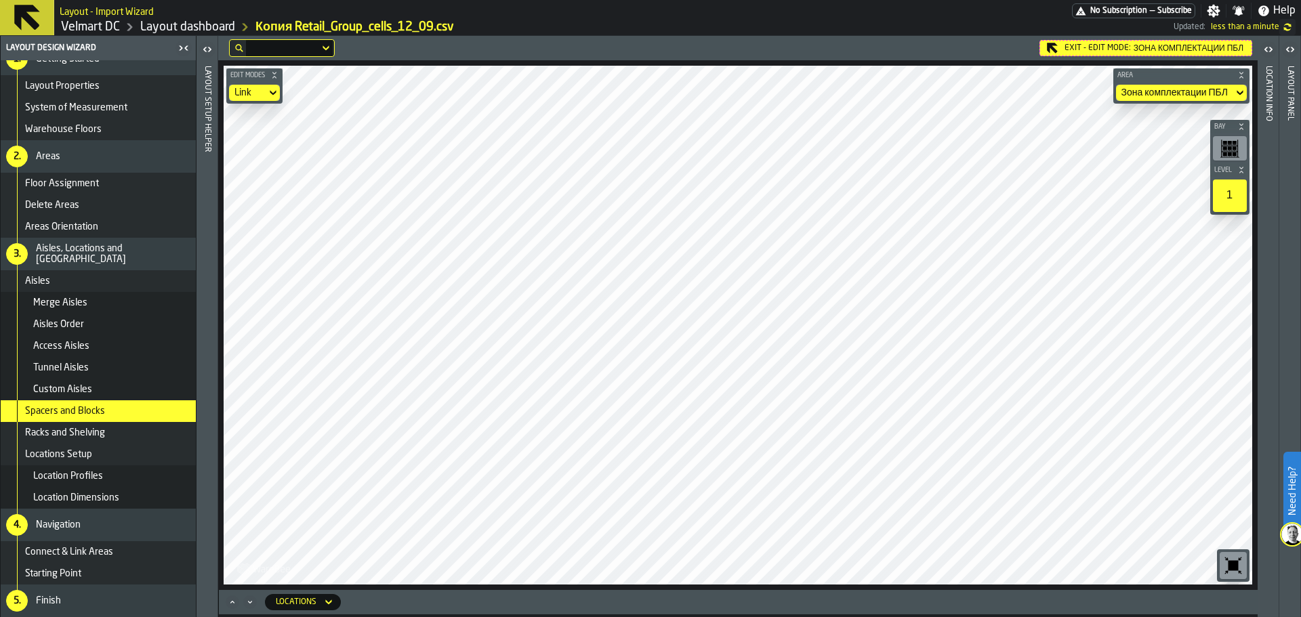
click at [244, 92] on div "Link" at bounding box center [247, 92] width 26 height 11
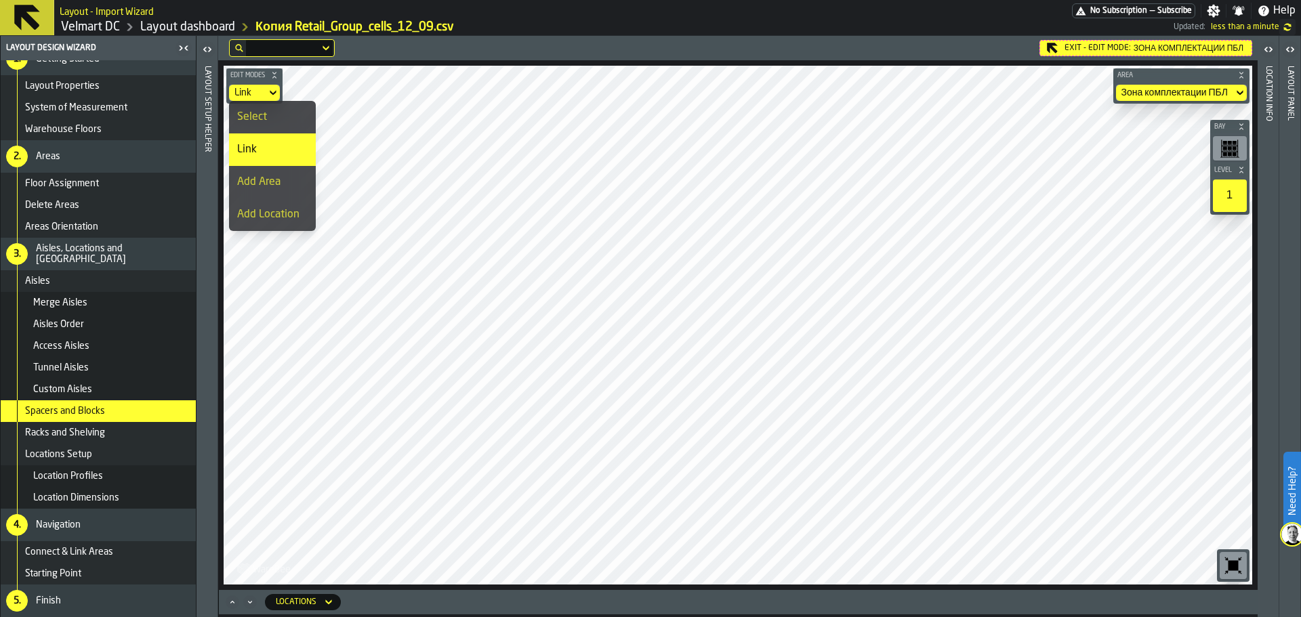
click at [256, 117] on div "Select" at bounding box center [272, 117] width 70 height 16
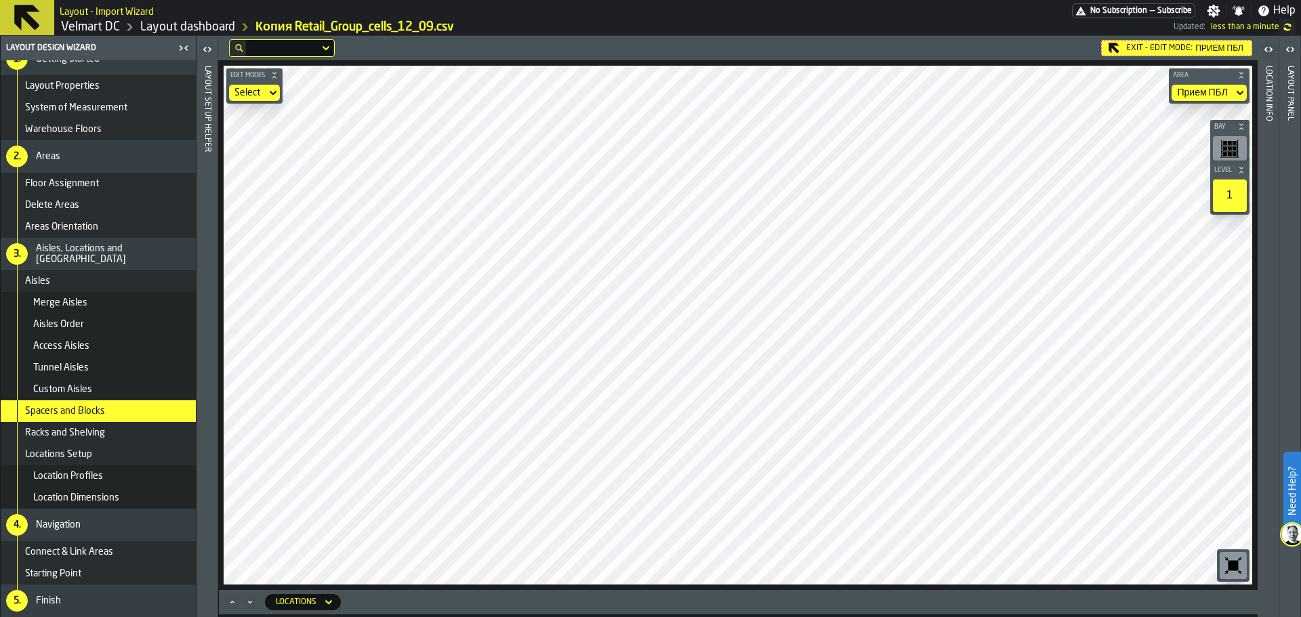
click at [1268, 110] on div "Location Info" at bounding box center [1268, 338] width 9 height 551
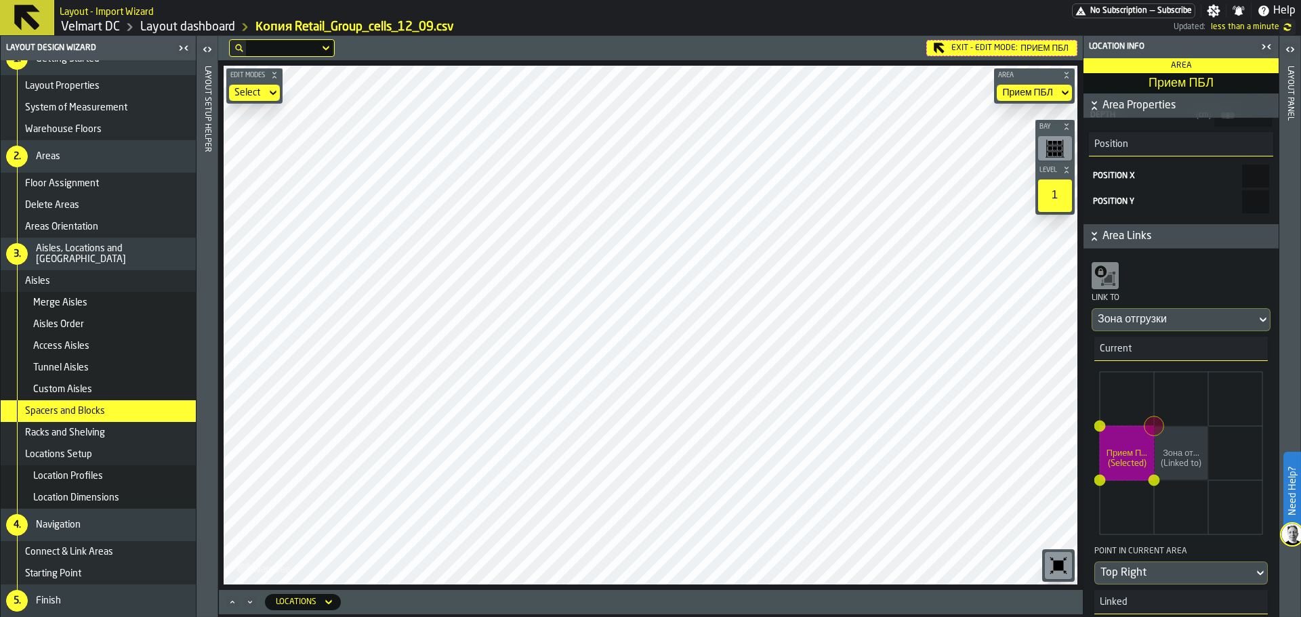
scroll to position [0, 0]
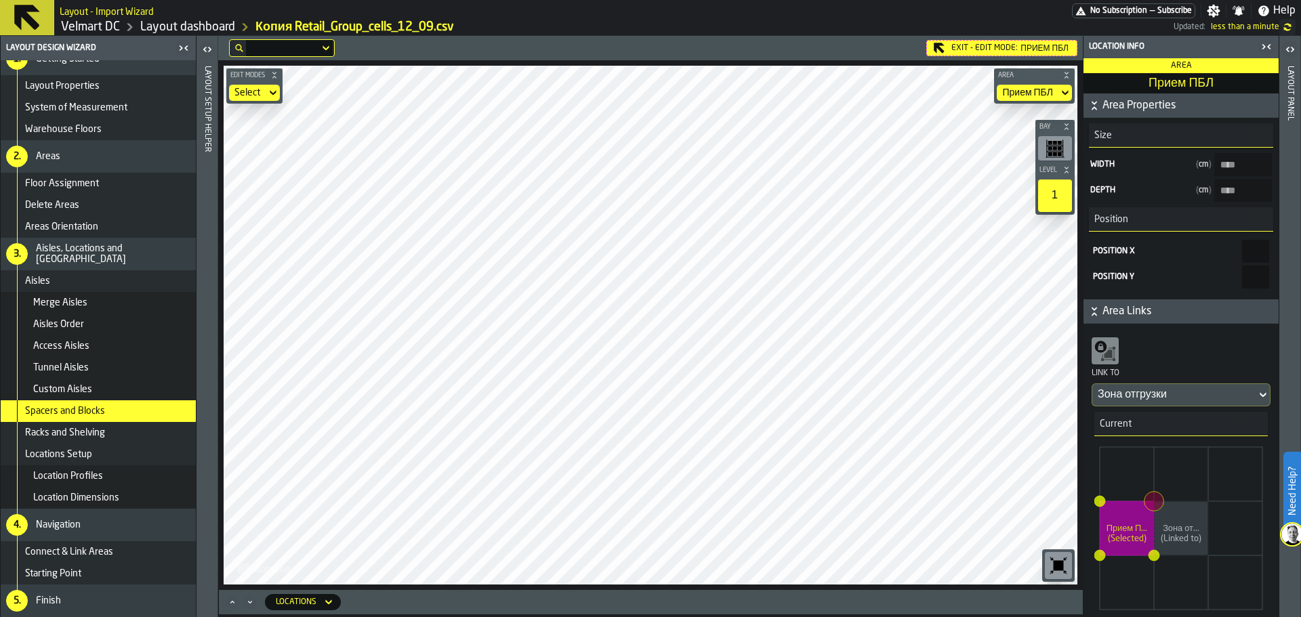
click at [1293, 136] on div "Layout panel" at bounding box center [1290, 338] width 9 height 551
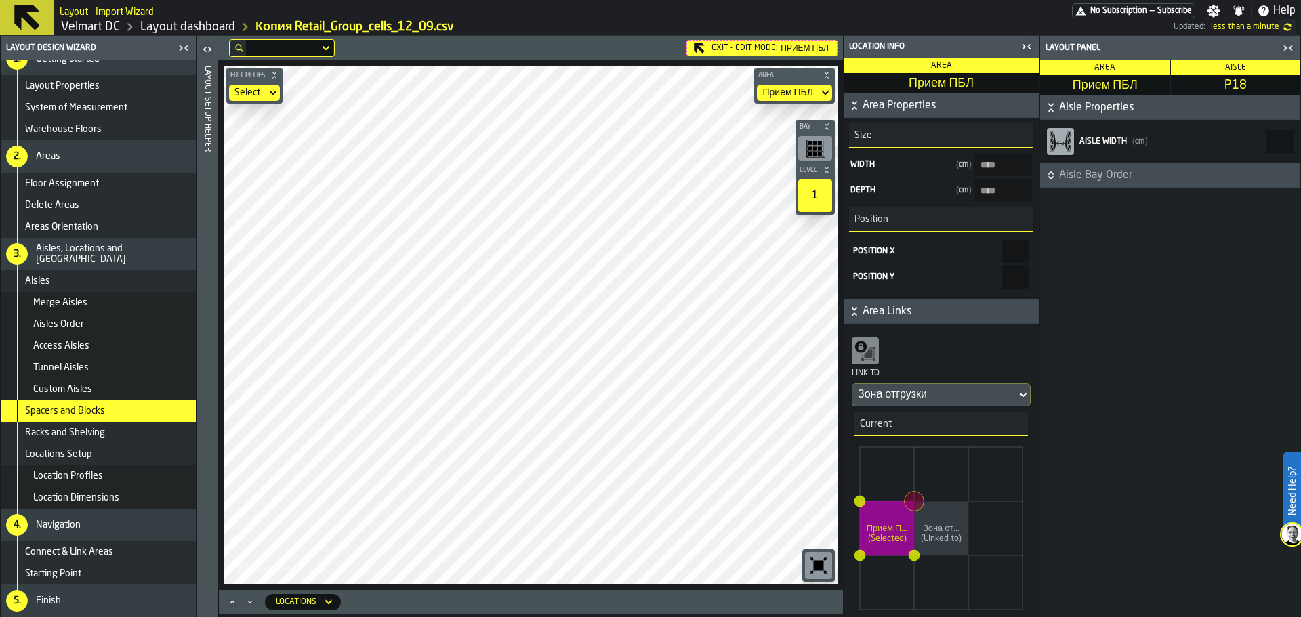
click at [1062, 174] on span "Aisle Bay Order" at bounding box center [1178, 175] width 239 height 16
click at [1059, 210] on icon "Button-LEFT Bays-closed" at bounding box center [1053, 205] width 11 height 11
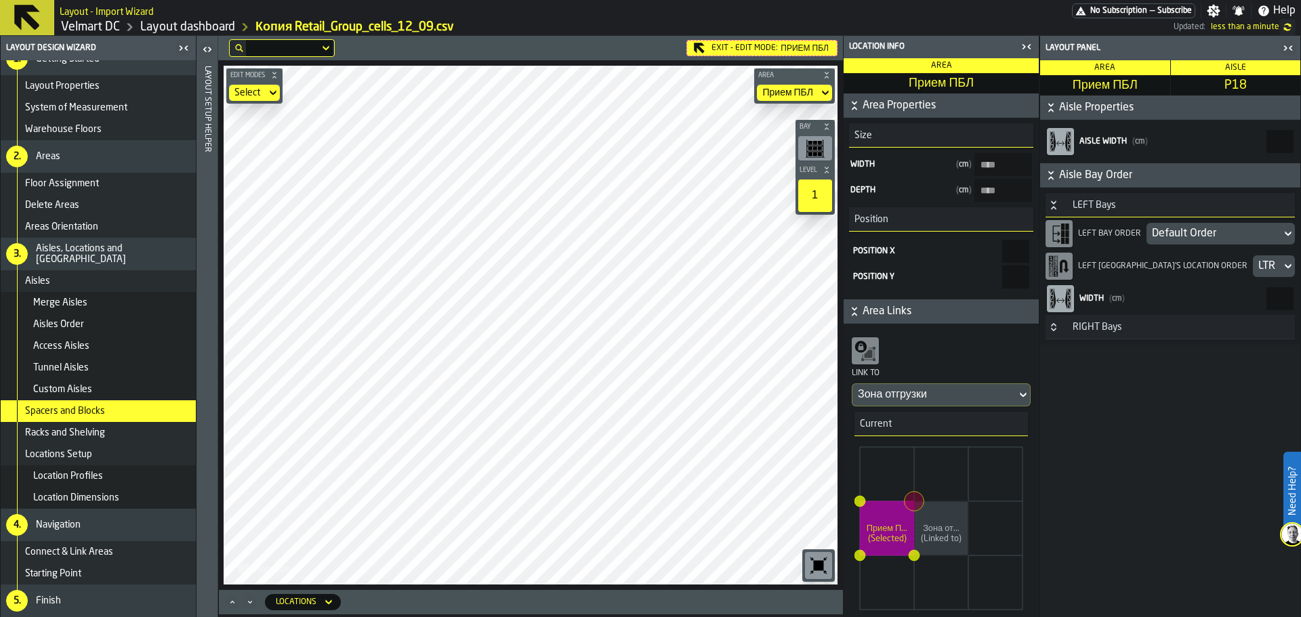
click at [1062, 335] on h3 "RIGHT Bays" at bounding box center [1170, 327] width 249 height 24
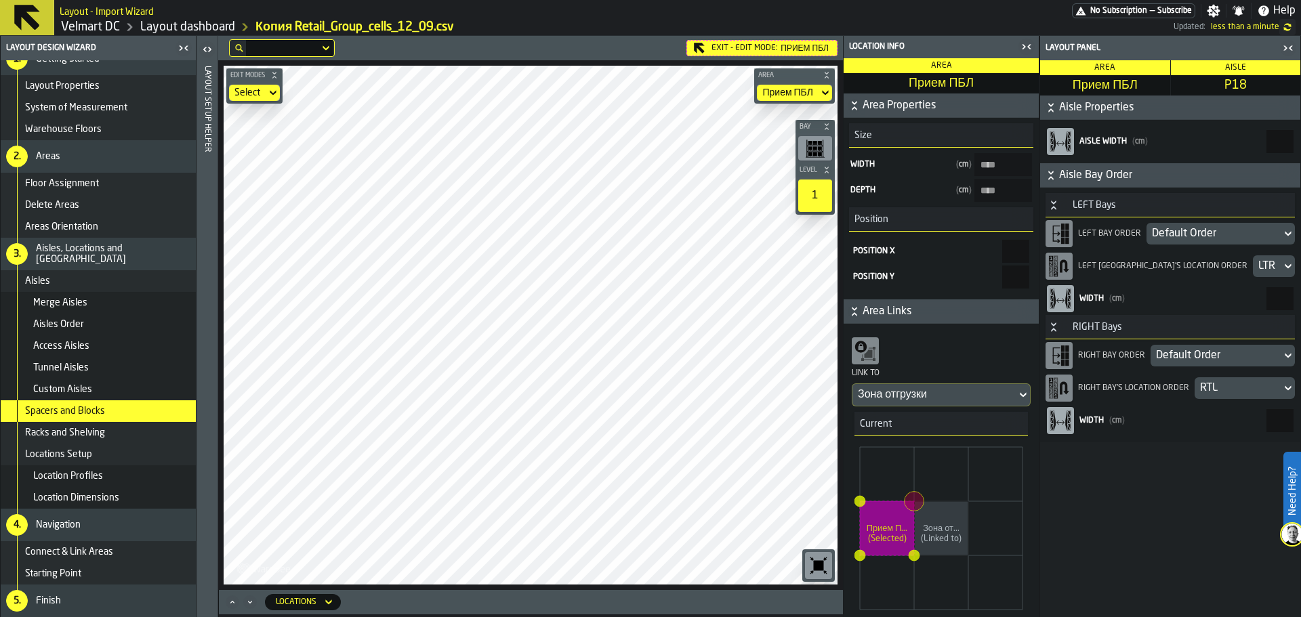
click at [1205, 233] on div "Default Order" at bounding box center [1214, 234] width 124 height 16
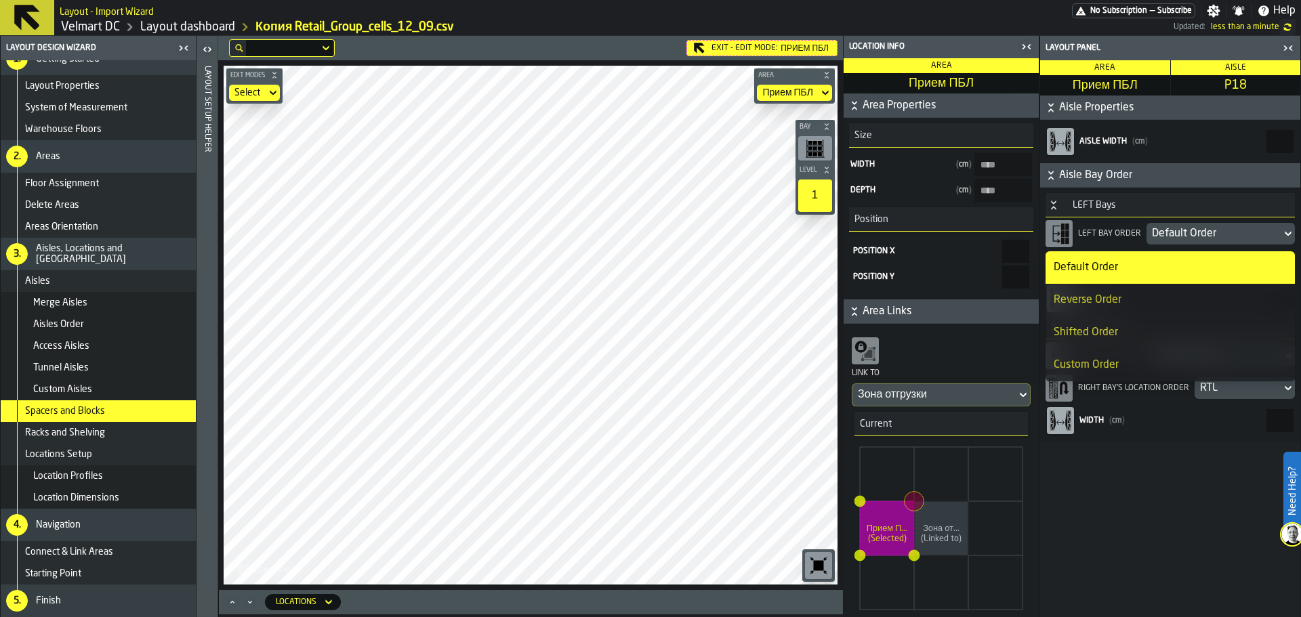
click at [1114, 302] on div "Reverse Order" at bounding box center [1170, 300] width 233 height 16
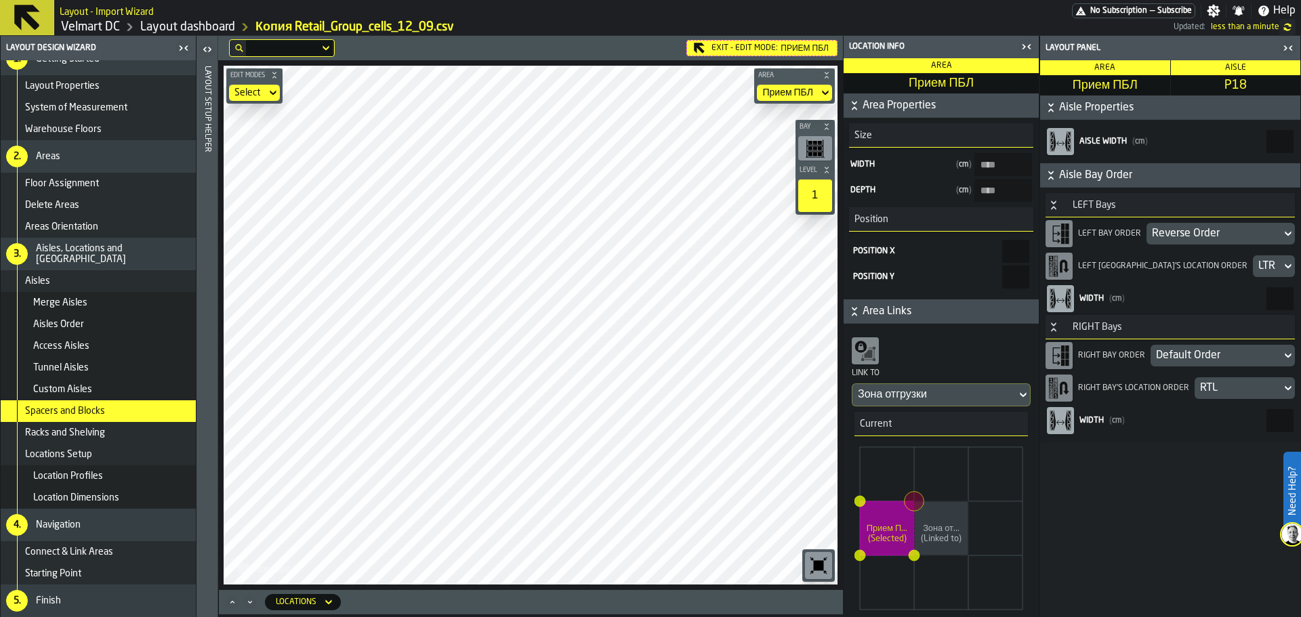
click at [1168, 240] on div "Reverse Order" at bounding box center [1214, 234] width 124 height 16
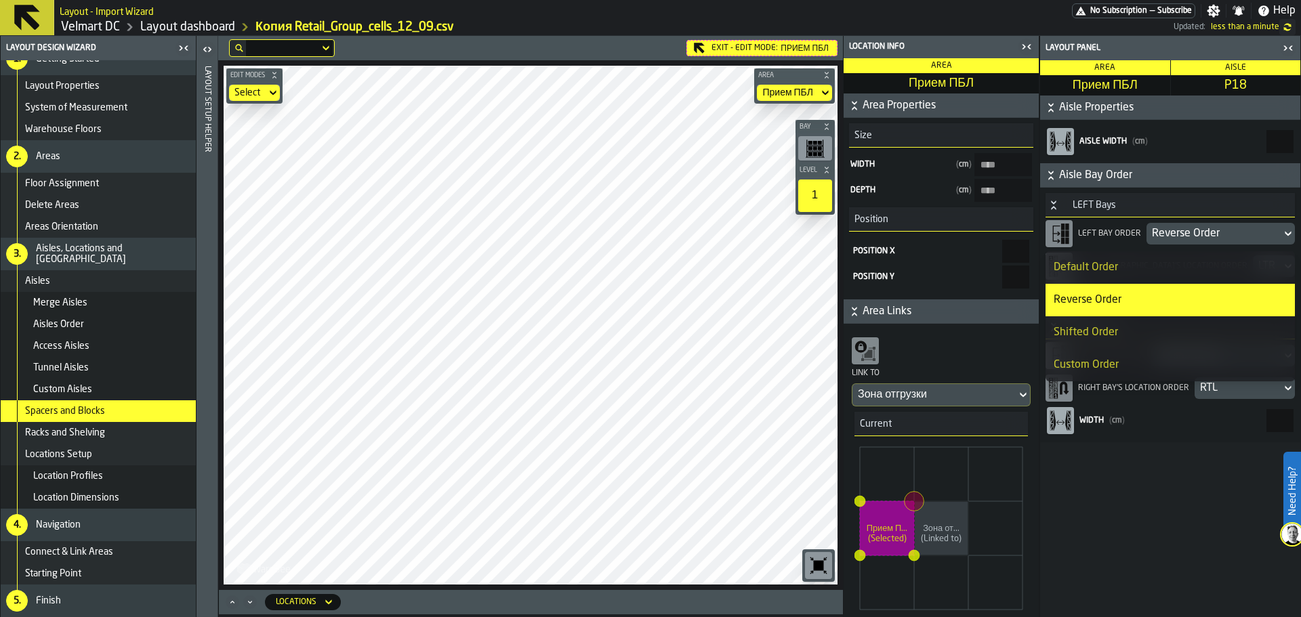
click at [1069, 272] on div "Default Order" at bounding box center [1170, 268] width 233 height 16
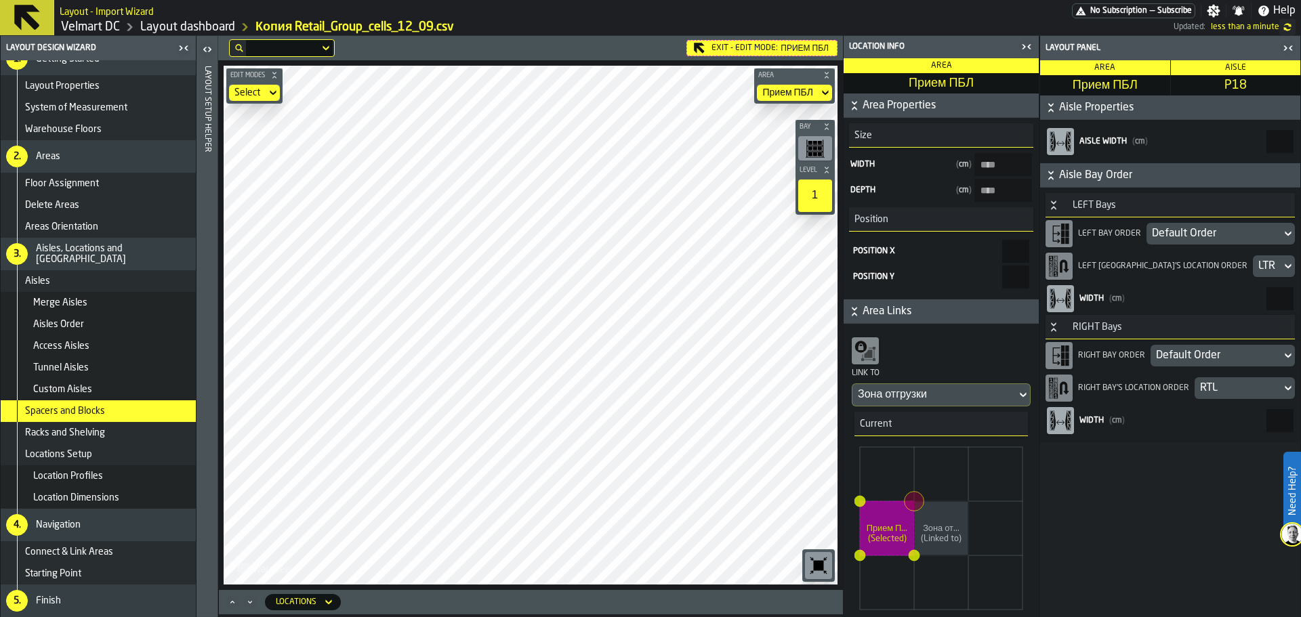
click at [1253, 276] on div "LTR" at bounding box center [1267, 267] width 28 height 22
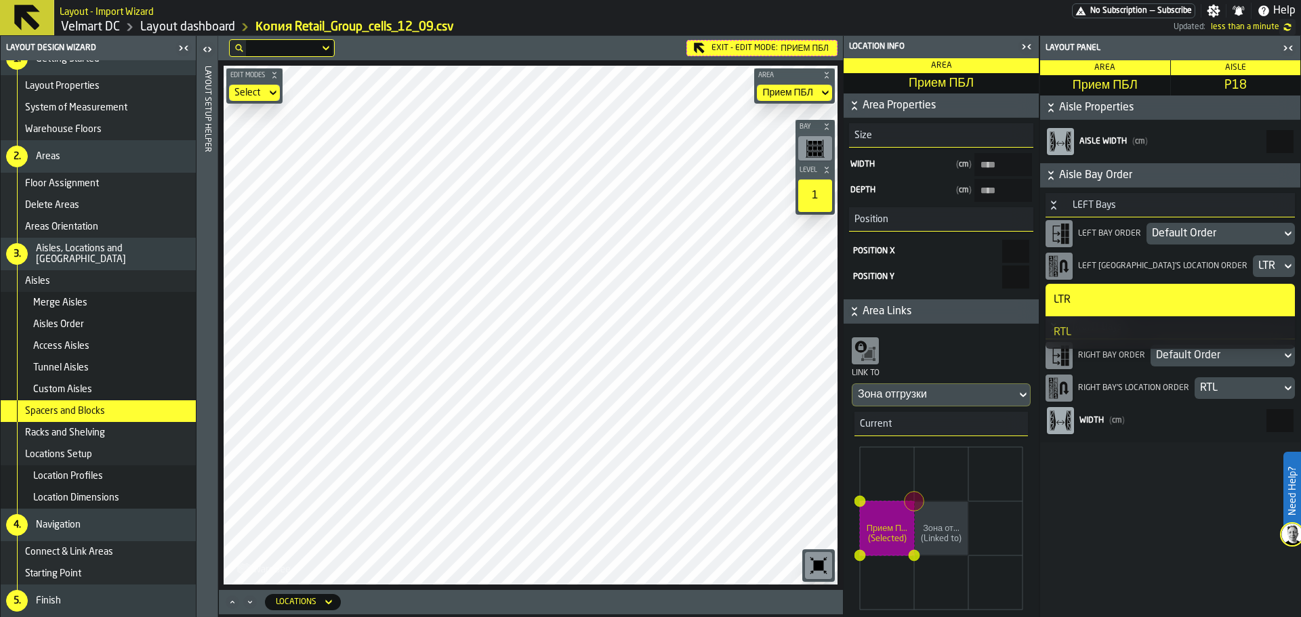
click at [1153, 333] on div "RTL" at bounding box center [1170, 333] width 233 height 16
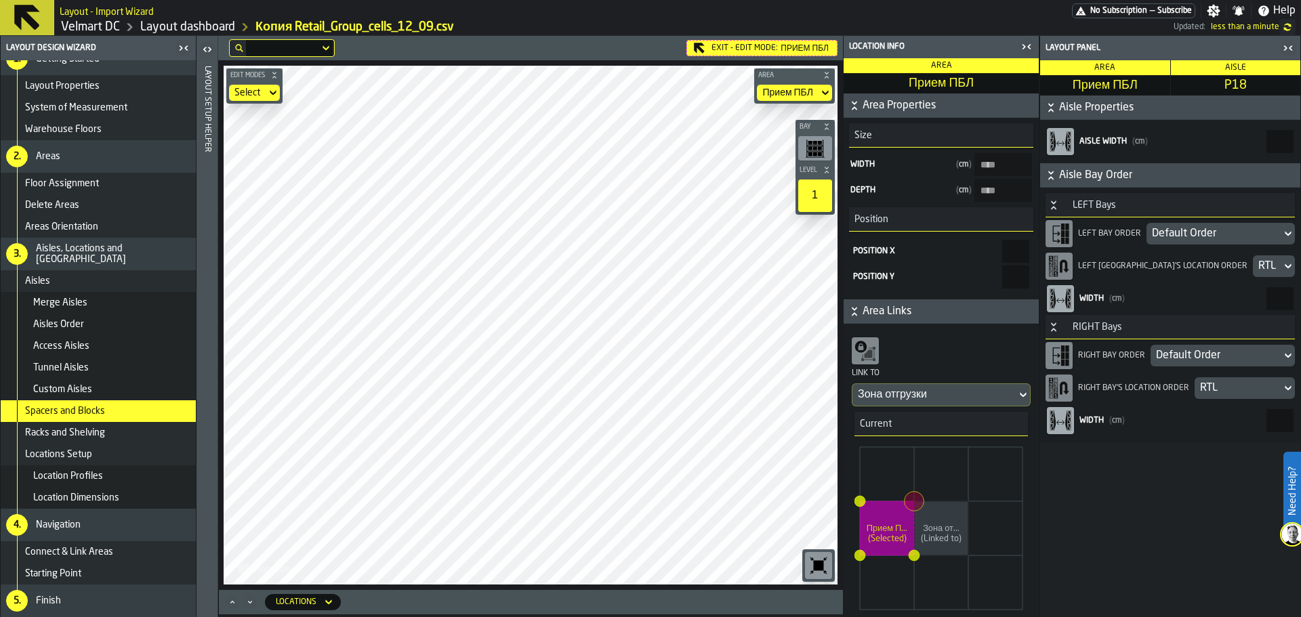
click at [1200, 281] on div "LEFT Bay's location order RTL" at bounding box center [1170, 266] width 249 height 33
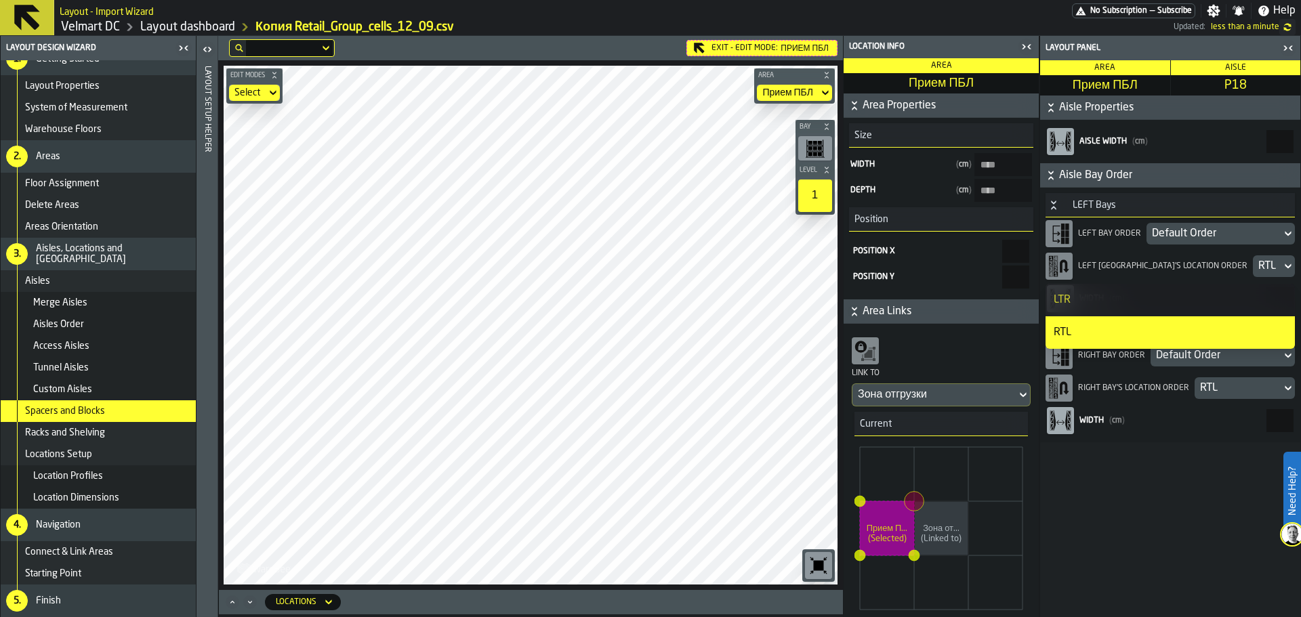
click at [1165, 298] on div "LTR" at bounding box center [1170, 300] width 233 height 16
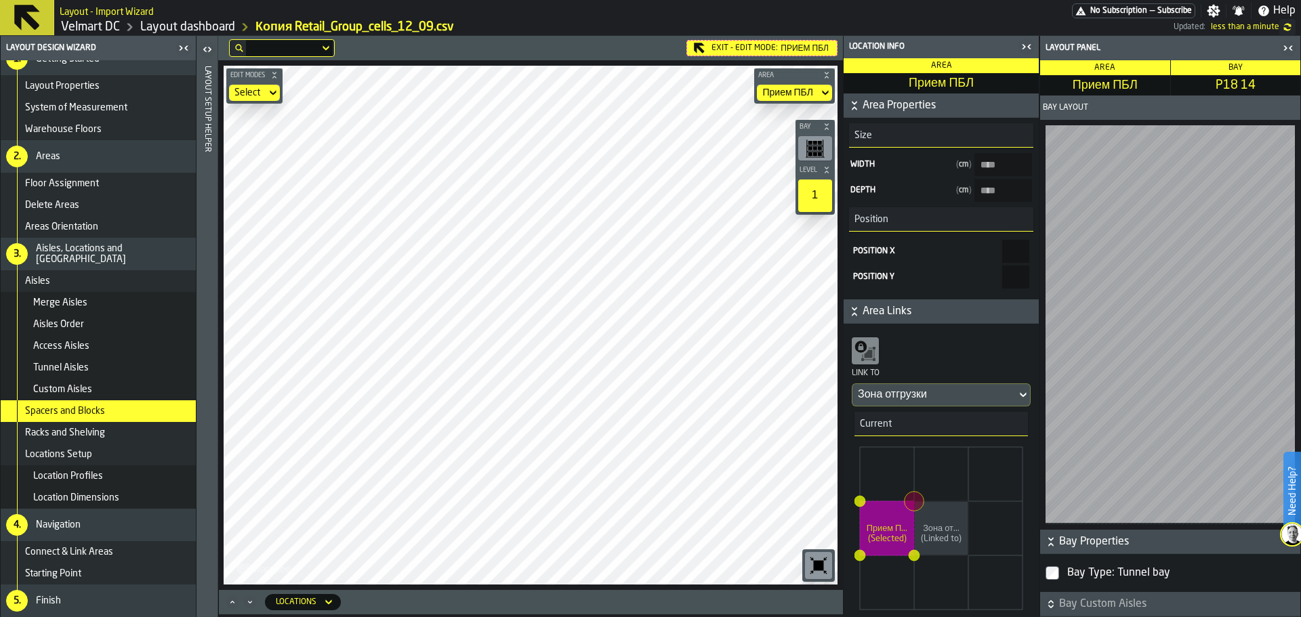
click at [879, 108] on span "Area Properties" at bounding box center [949, 106] width 173 height 16
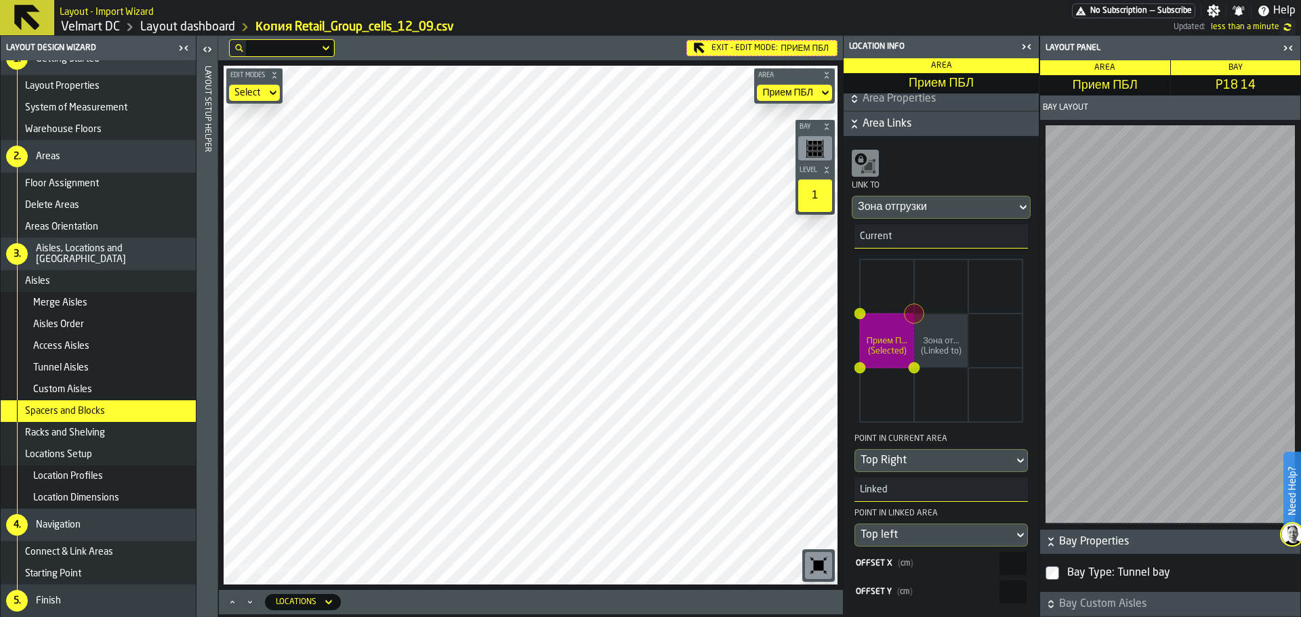
scroll to position [9, 0]
click at [857, 131] on button "Area Links" at bounding box center [941, 122] width 195 height 24
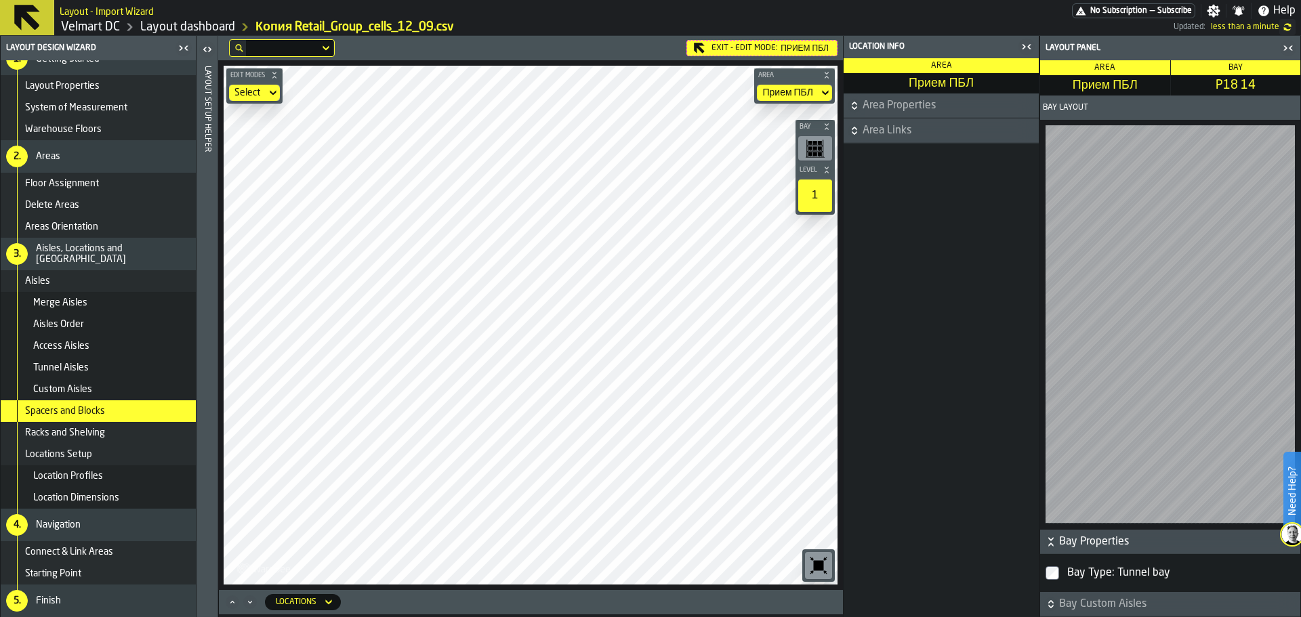
scroll to position [0, 0]
click at [863, 109] on span "Area Properties" at bounding box center [949, 106] width 173 height 16
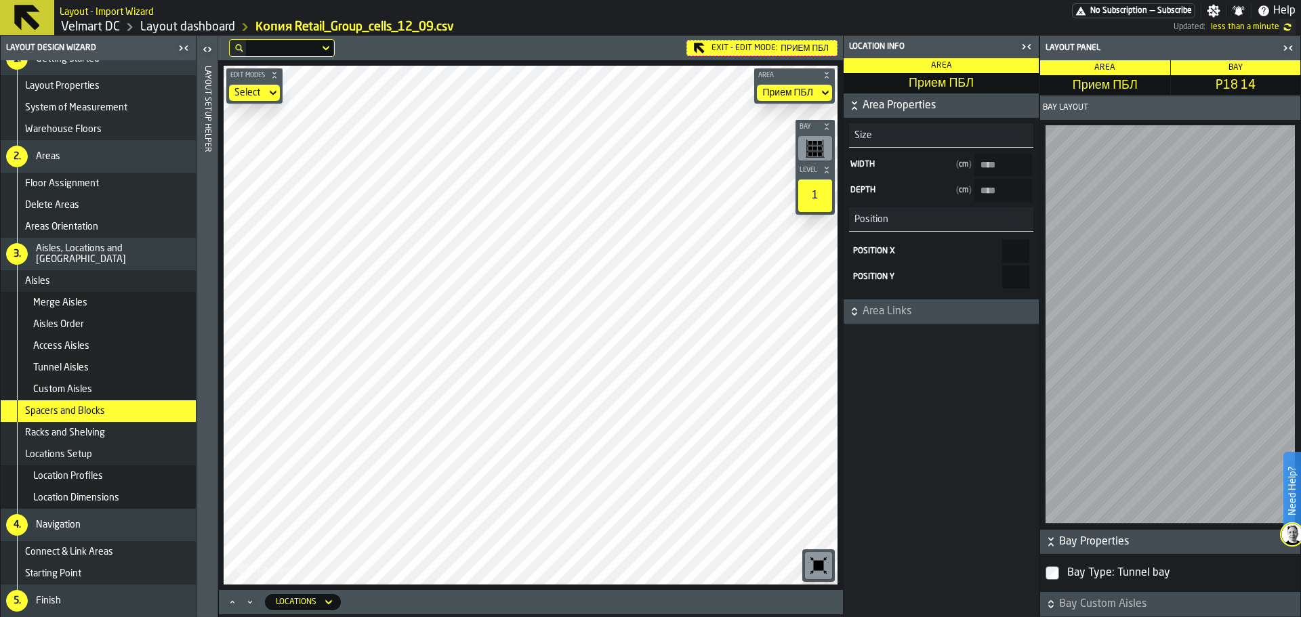
click at [889, 309] on span "Area Links" at bounding box center [949, 312] width 173 height 16
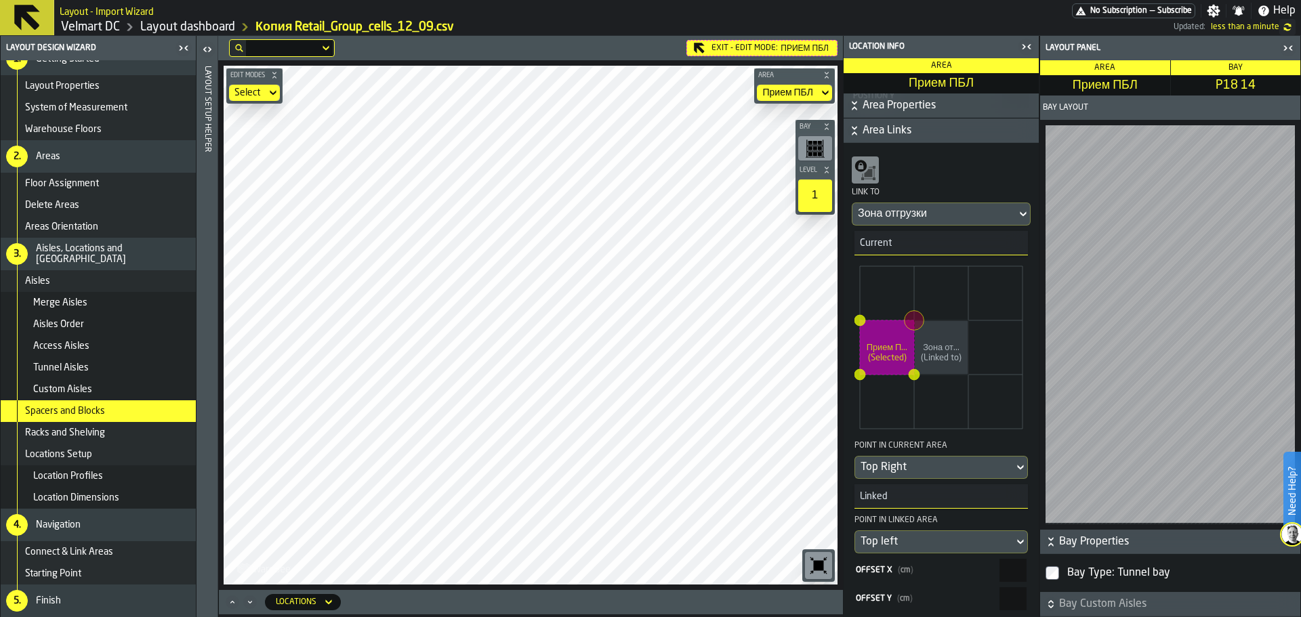
scroll to position [190, 0]
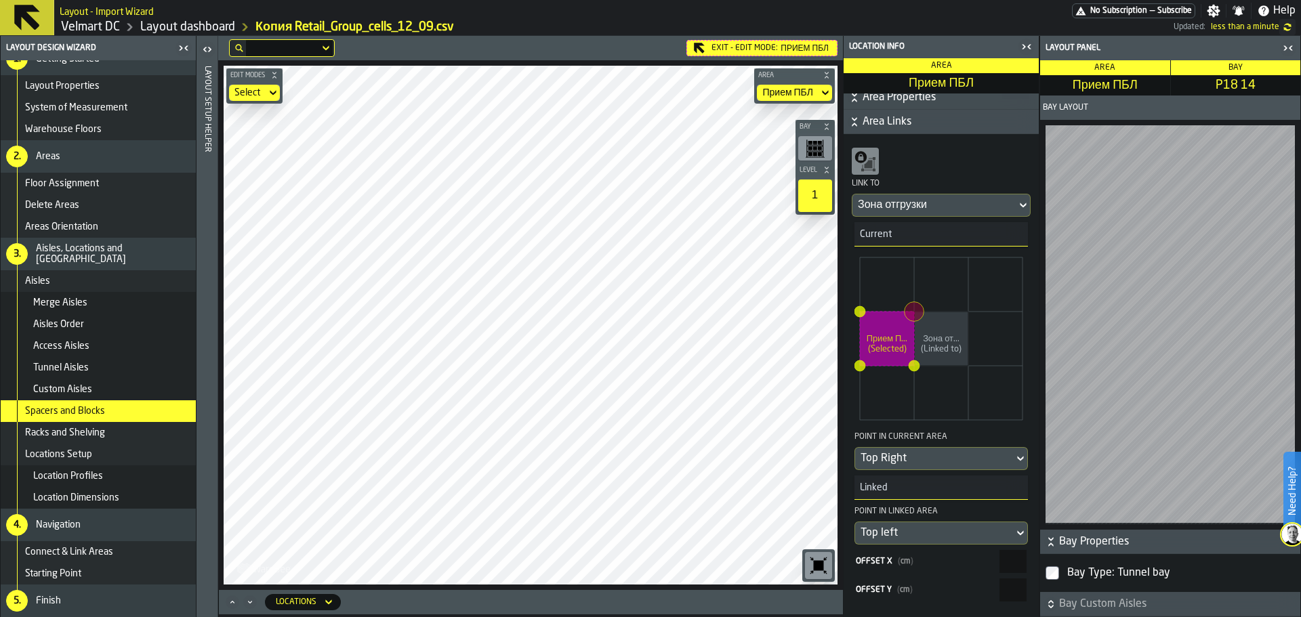
click at [1078, 606] on span "Bay Custom Aisles" at bounding box center [1178, 604] width 239 height 16
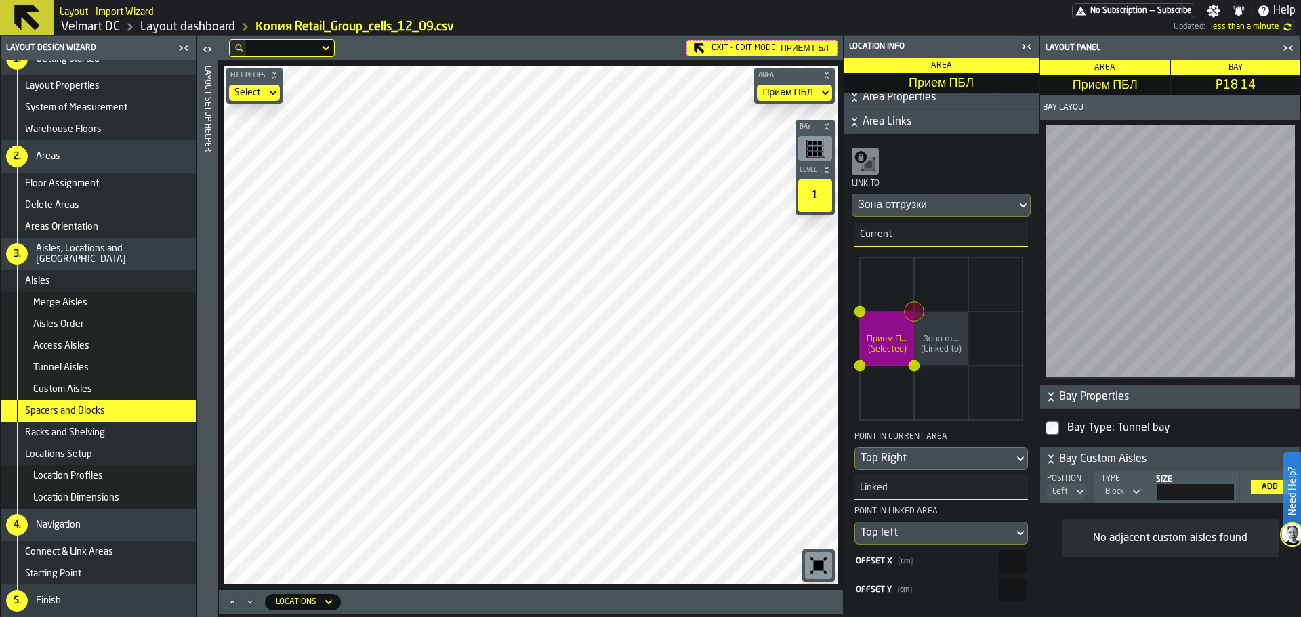
click at [1072, 396] on span "Bay Properties" at bounding box center [1178, 397] width 239 height 16
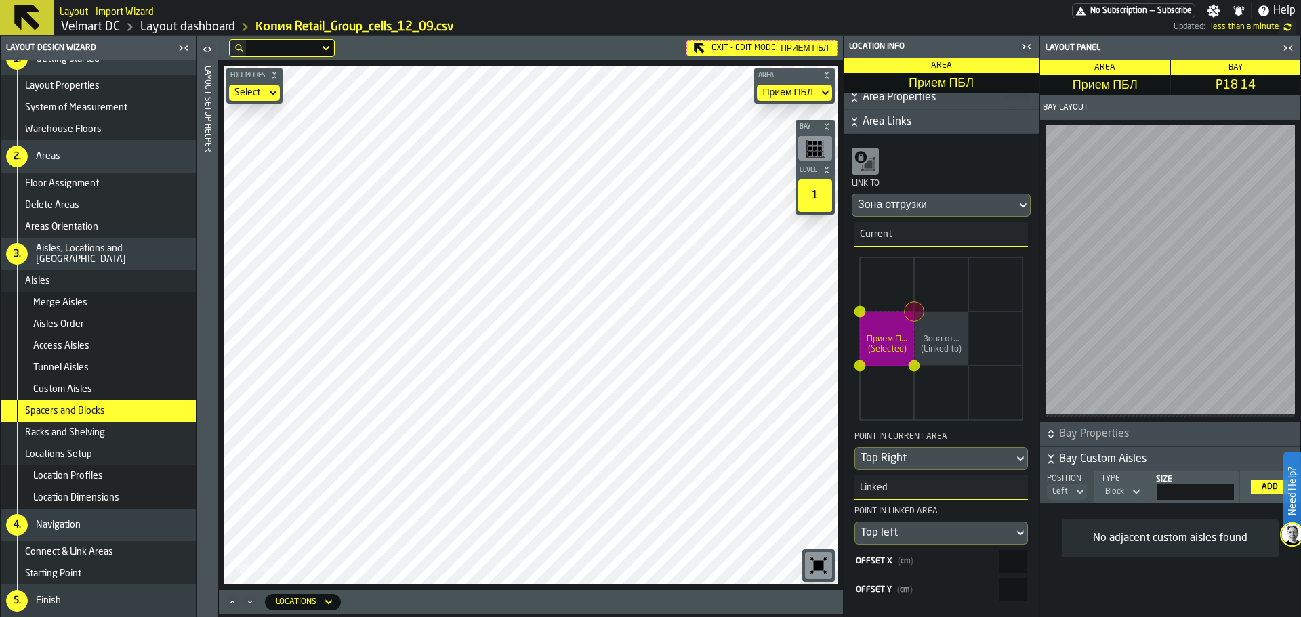
click at [1056, 460] on icon "button-" at bounding box center [1051, 460] width 14 height 14
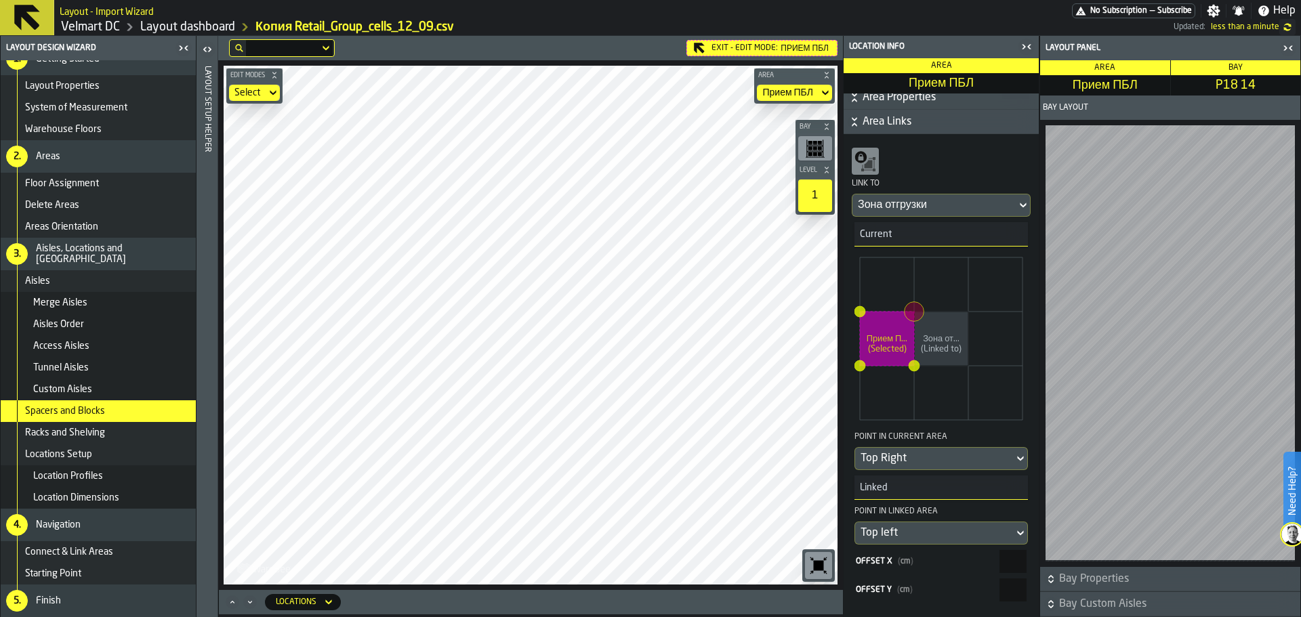
click at [1054, 113] on span "Bay Layout" at bounding box center [1065, 107] width 45 height 9
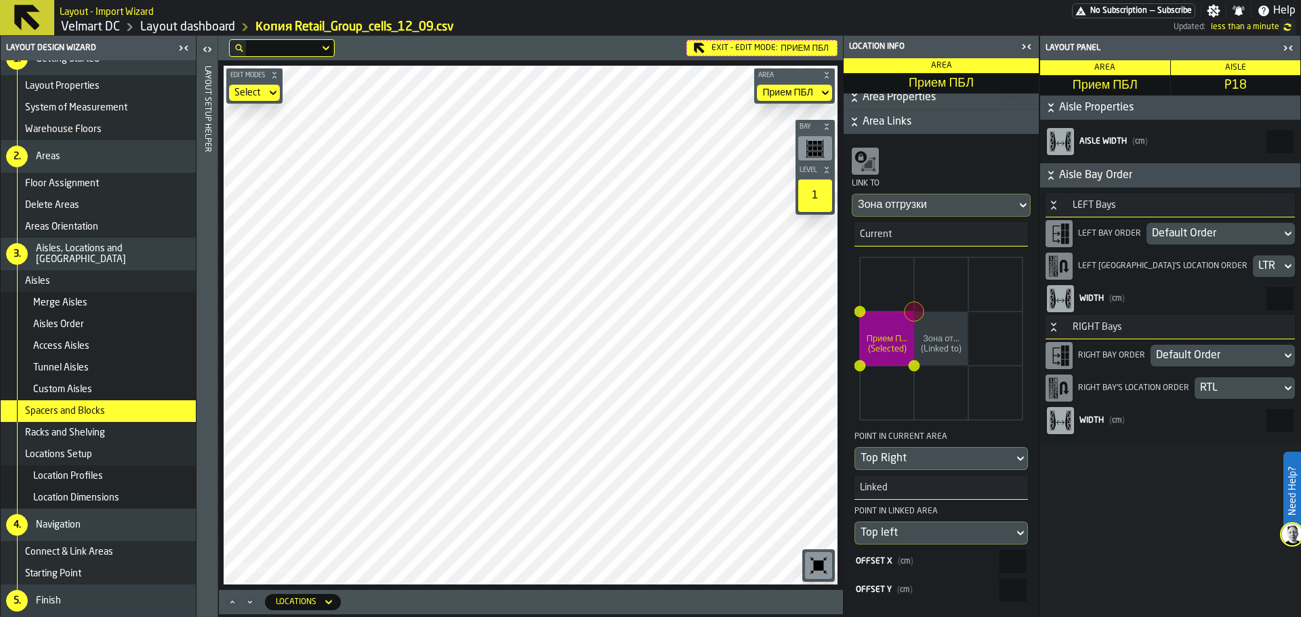
click at [711, 52] on div "Exit - Edit Mode: Прием ПБЛ" at bounding box center [762, 48] width 151 height 16
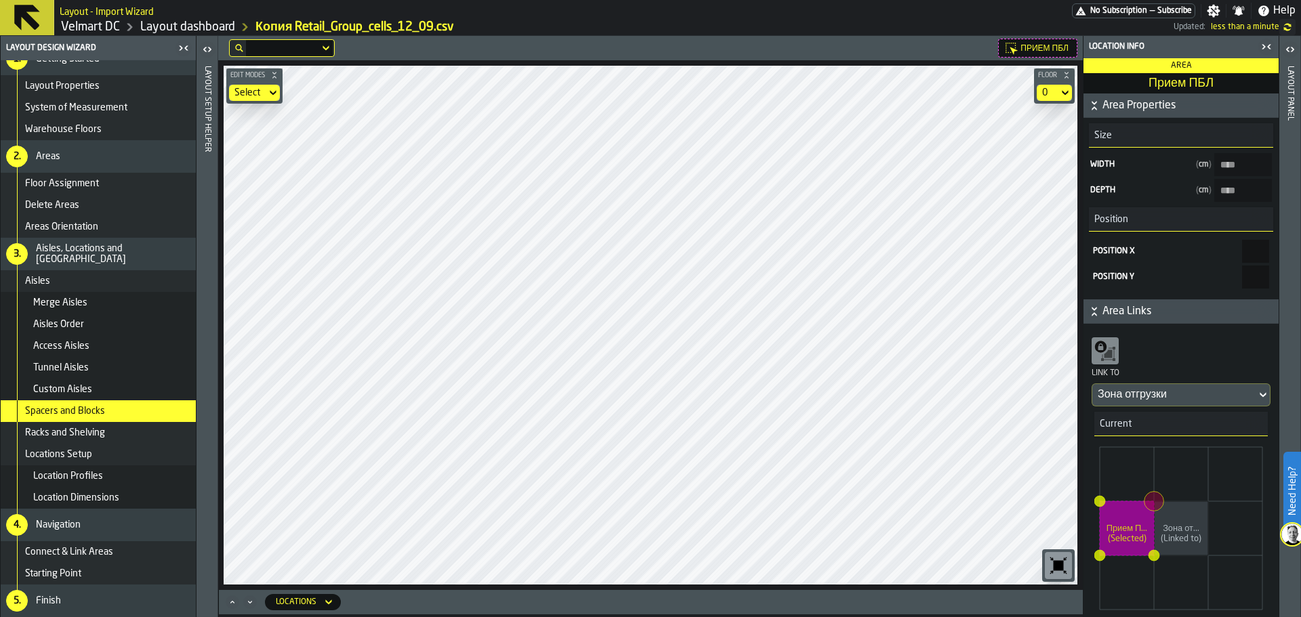
click at [1294, 144] on div "Layout panel" at bounding box center [1290, 338] width 9 height 551
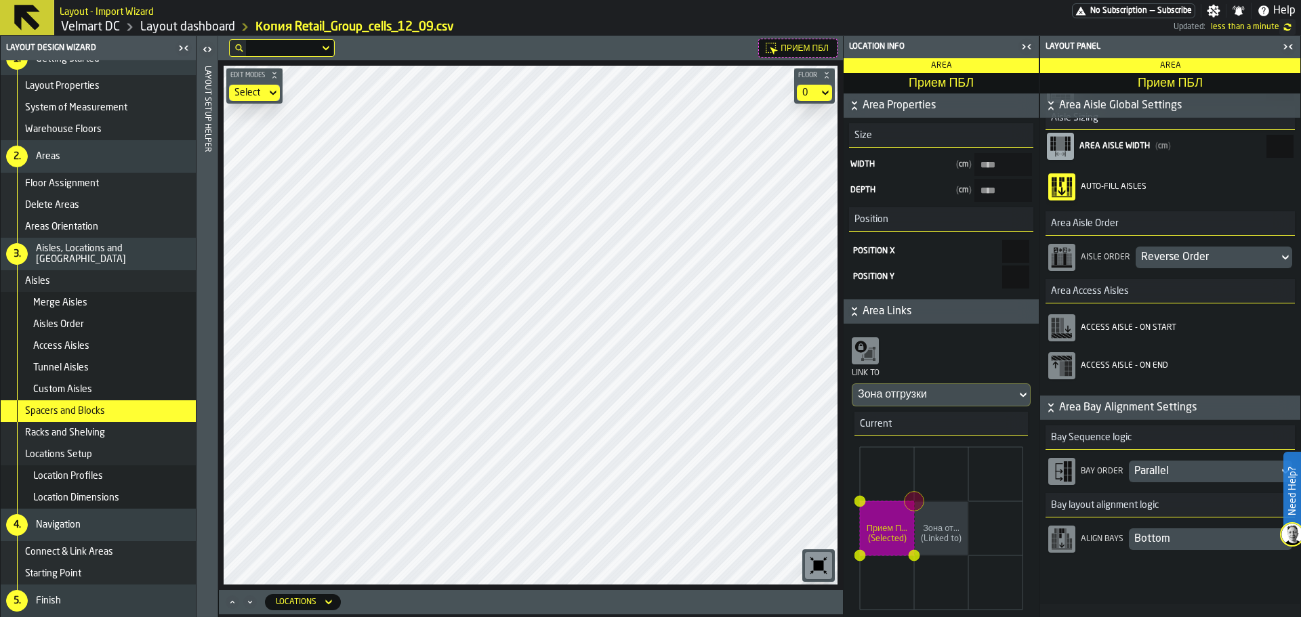
scroll to position [369, 0]
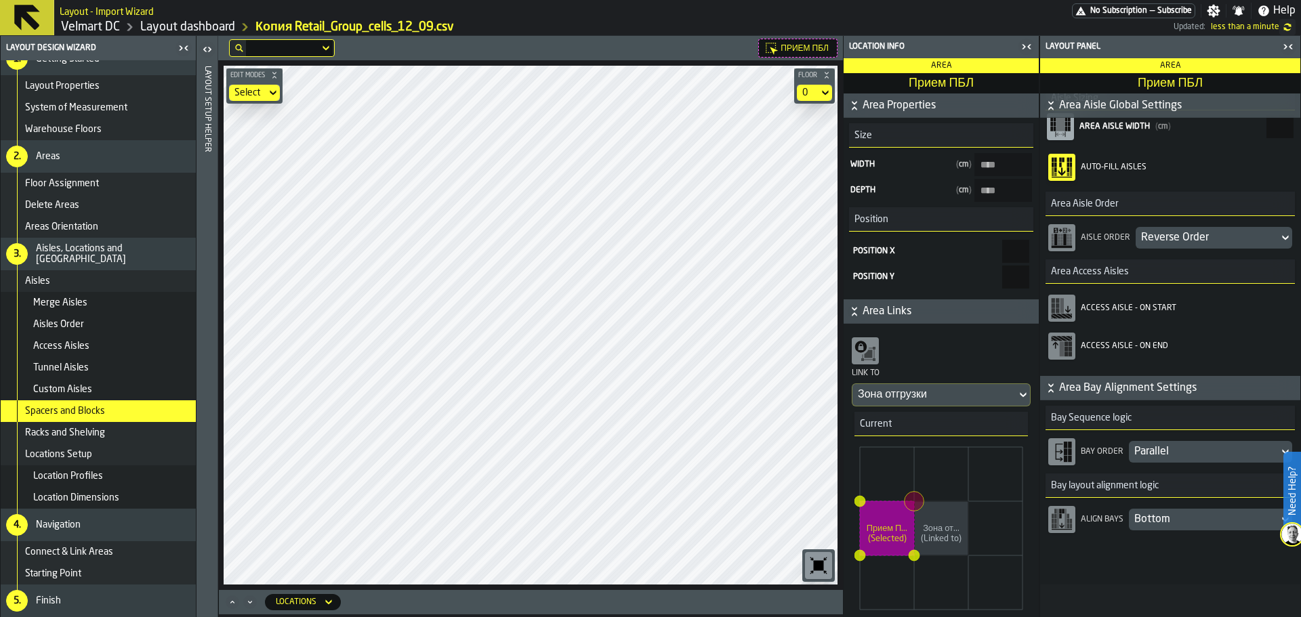
click at [1164, 449] on div "Parallel" at bounding box center [1204, 452] width 139 height 16
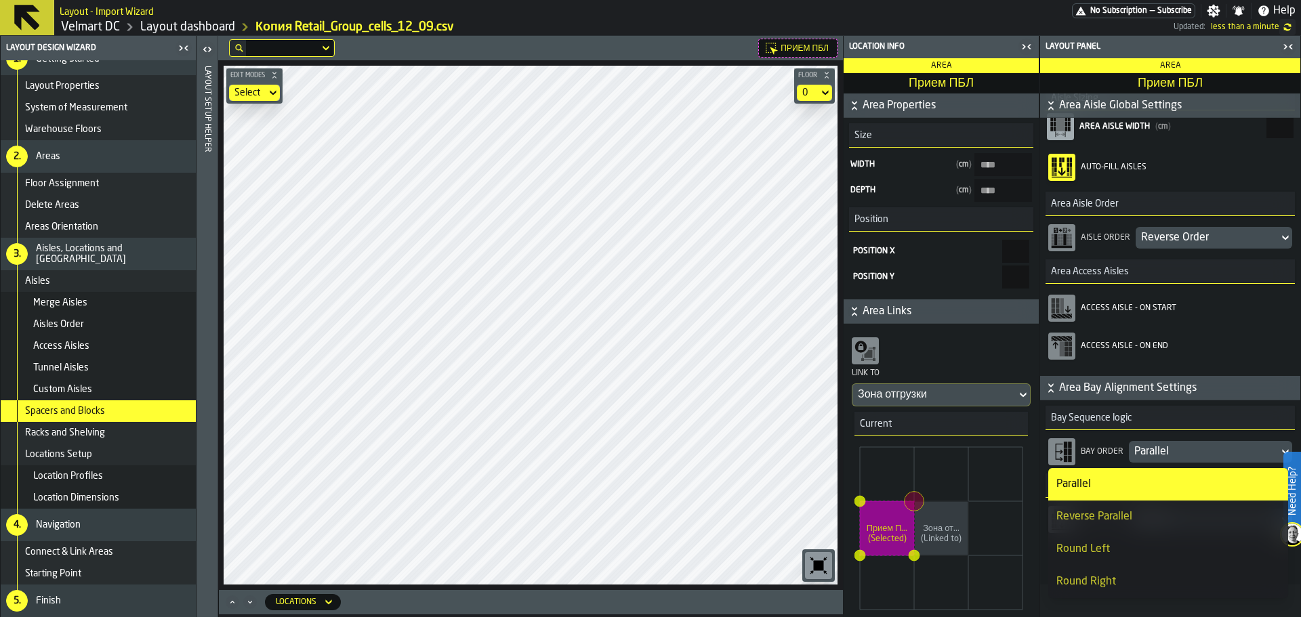
click at [1114, 527] on li "Reverse Parallel" at bounding box center [1168, 517] width 240 height 33
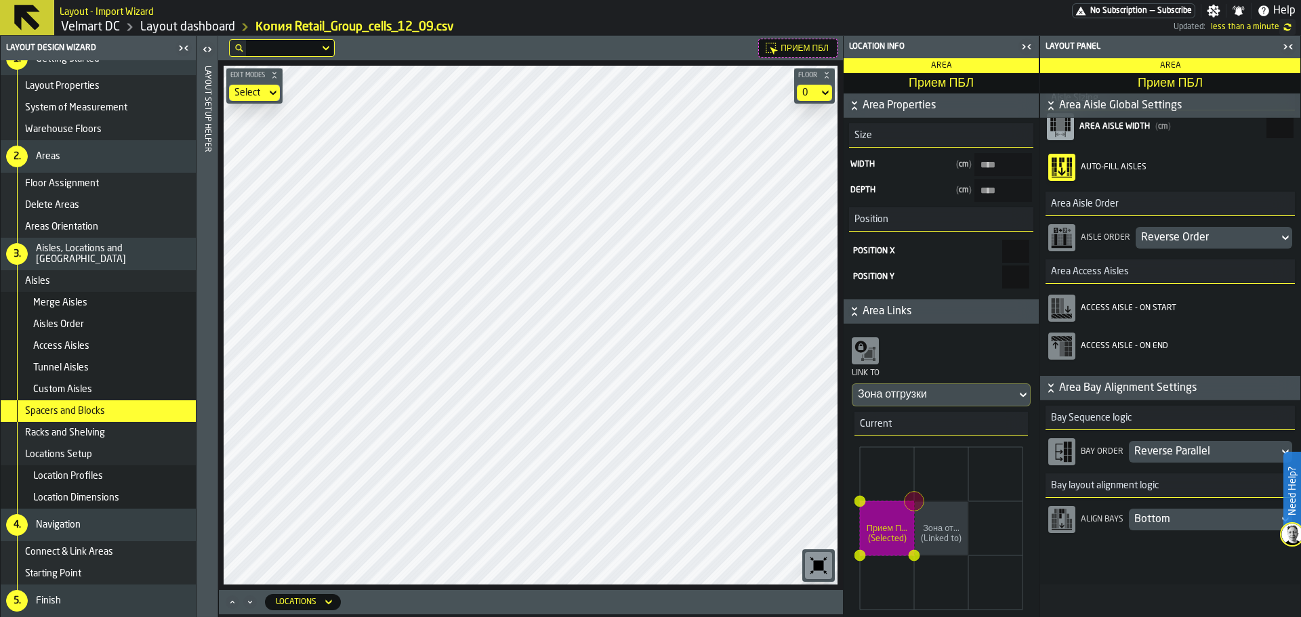
click at [1152, 466] on div "Bay Order Reverse Parallel" at bounding box center [1170, 452] width 244 height 33
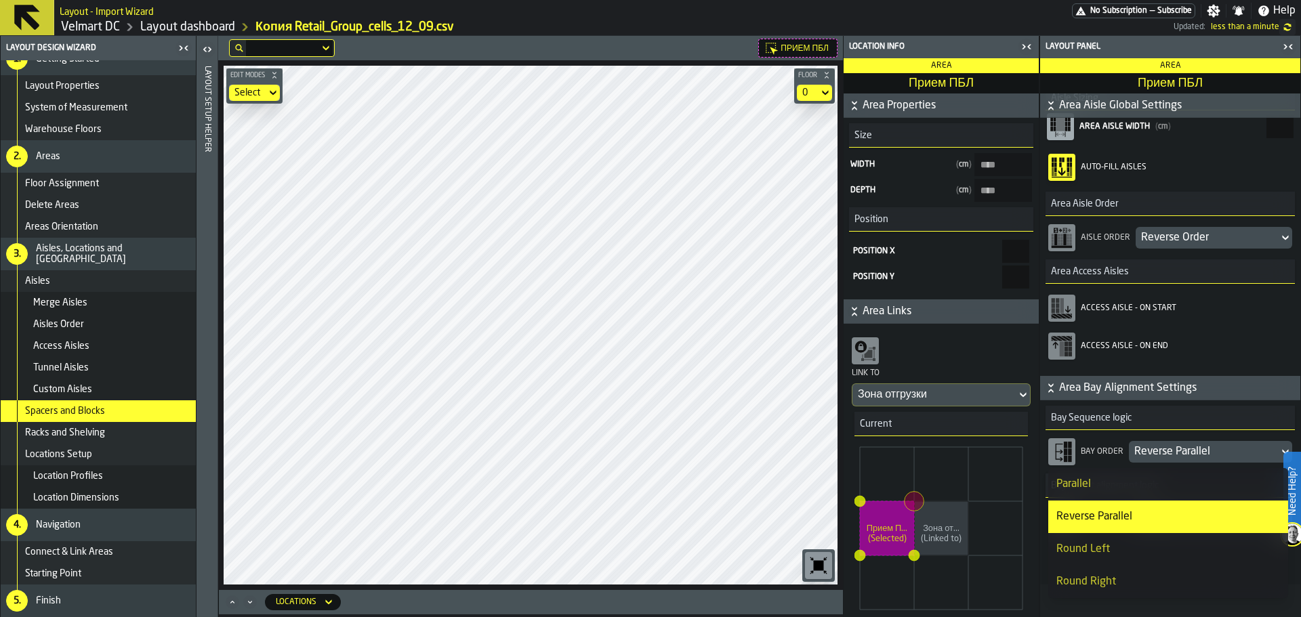
click at [1128, 494] on li "Parallel" at bounding box center [1168, 484] width 240 height 33
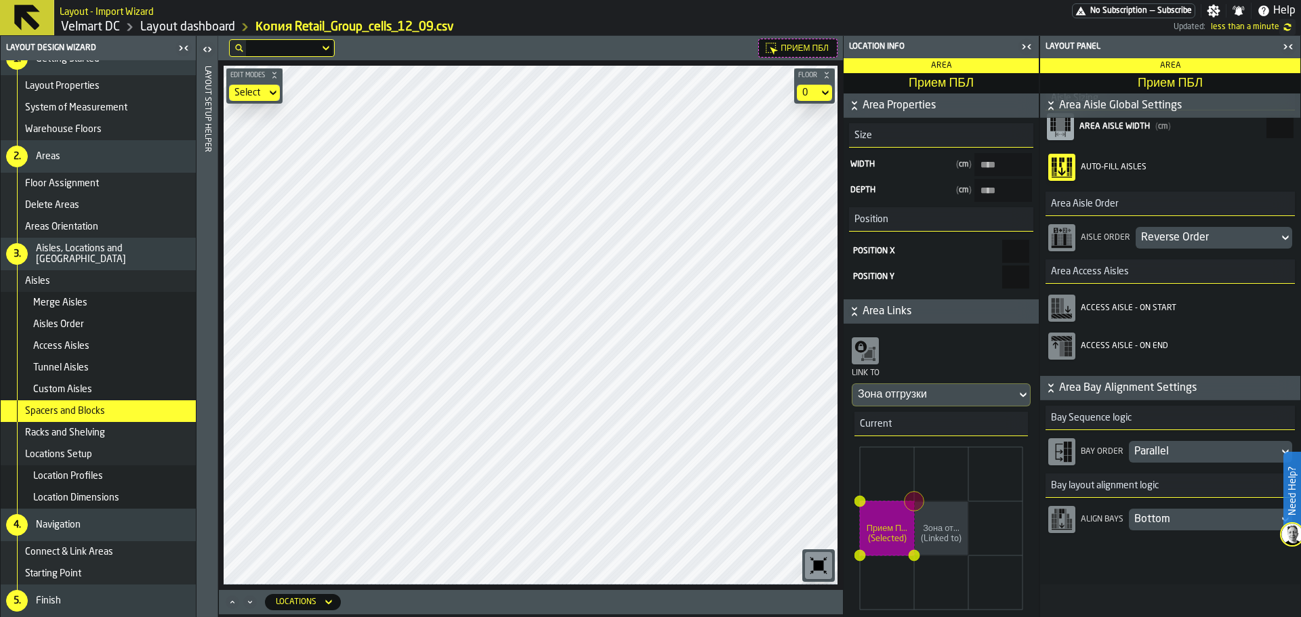
click at [1155, 522] on div "Bottom" at bounding box center [1204, 520] width 139 height 16
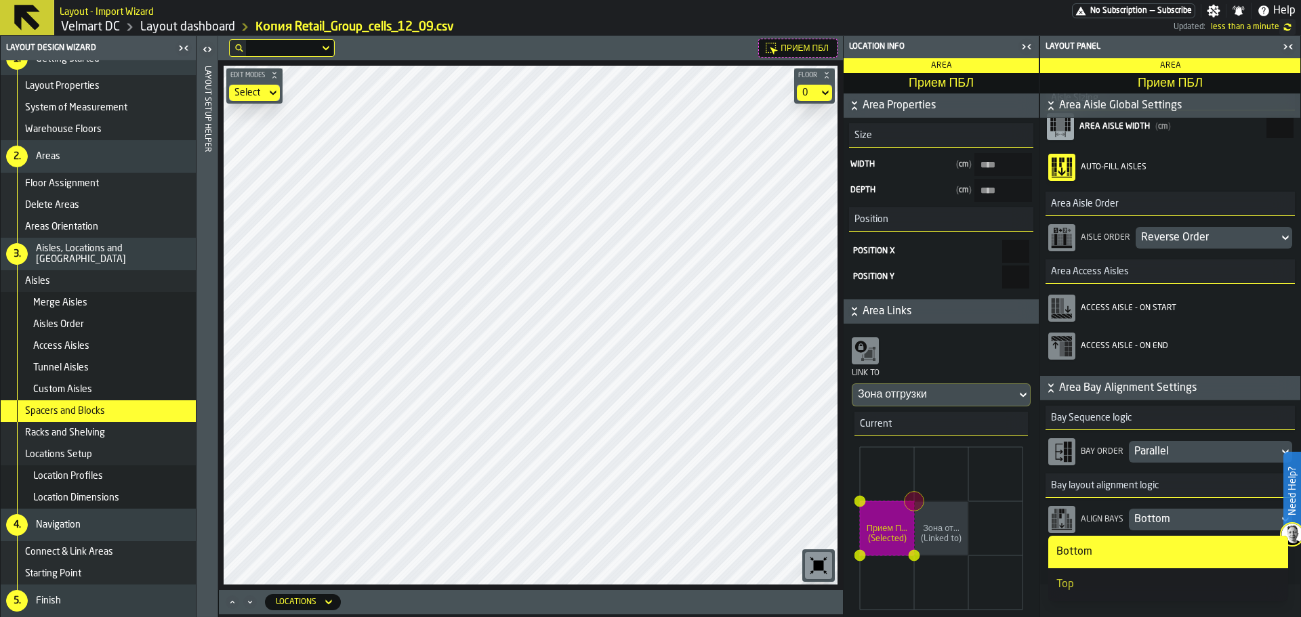
click at [1098, 578] on div "Top" at bounding box center [1169, 585] width 224 height 16
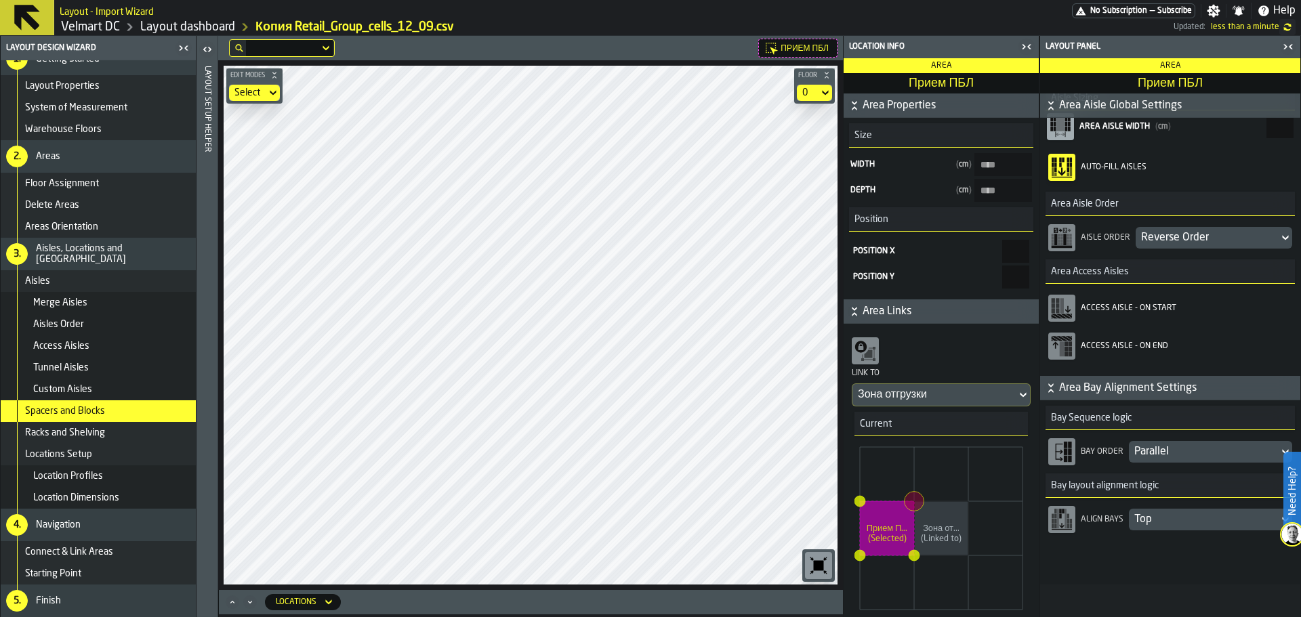
click at [1150, 521] on div "Top" at bounding box center [1204, 520] width 139 height 16
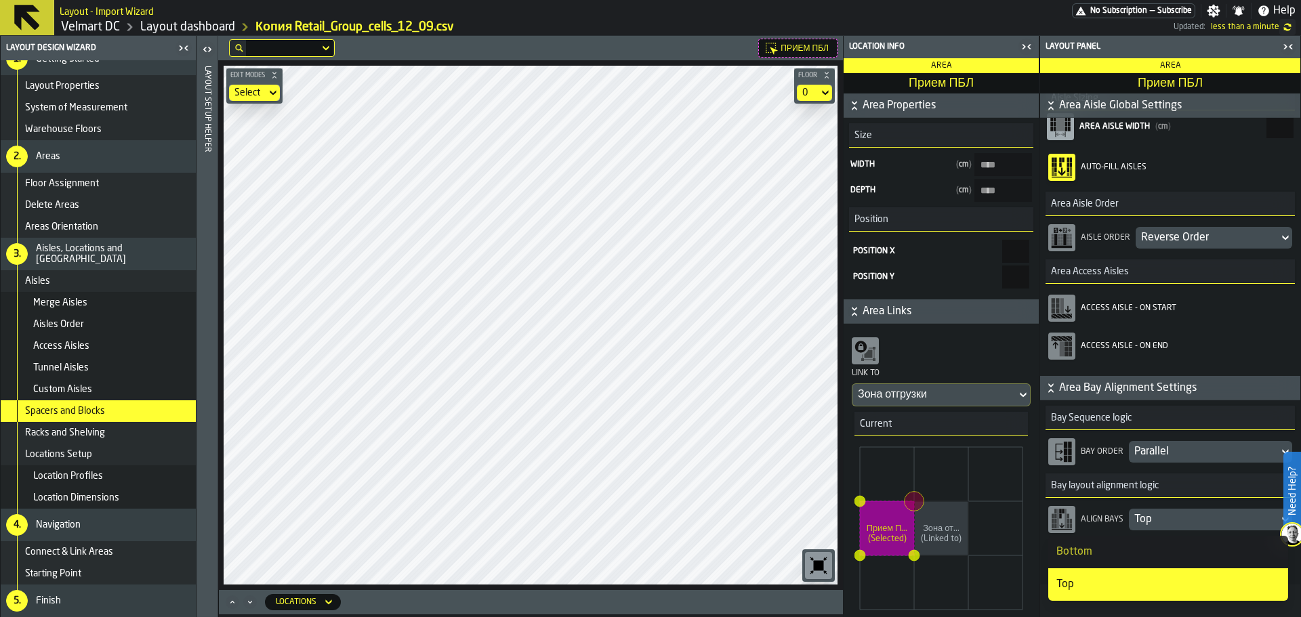
click at [1129, 554] on div "Bottom" at bounding box center [1169, 552] width 224 height 16
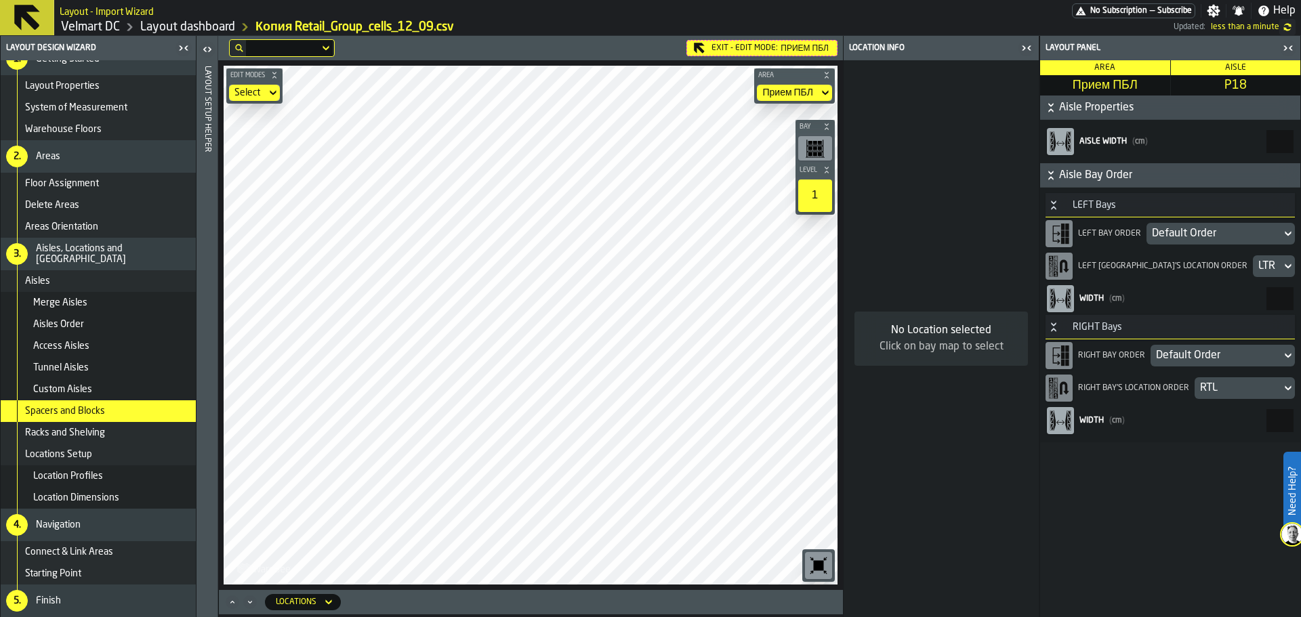
click at [1191, 239] on div "Default Order" at bounding box center [1214, 234] width 124 height 16
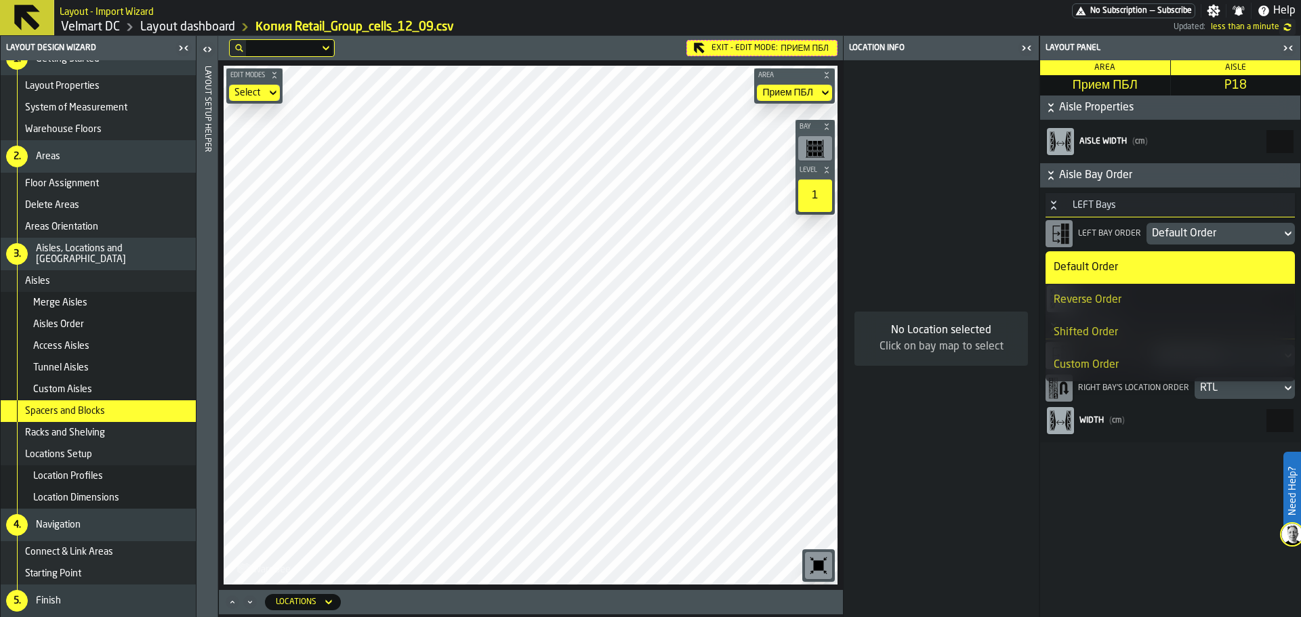
click at [1116, 304] on div "Reverse Order" at bounding box center [1170, 300] width 233 height 16
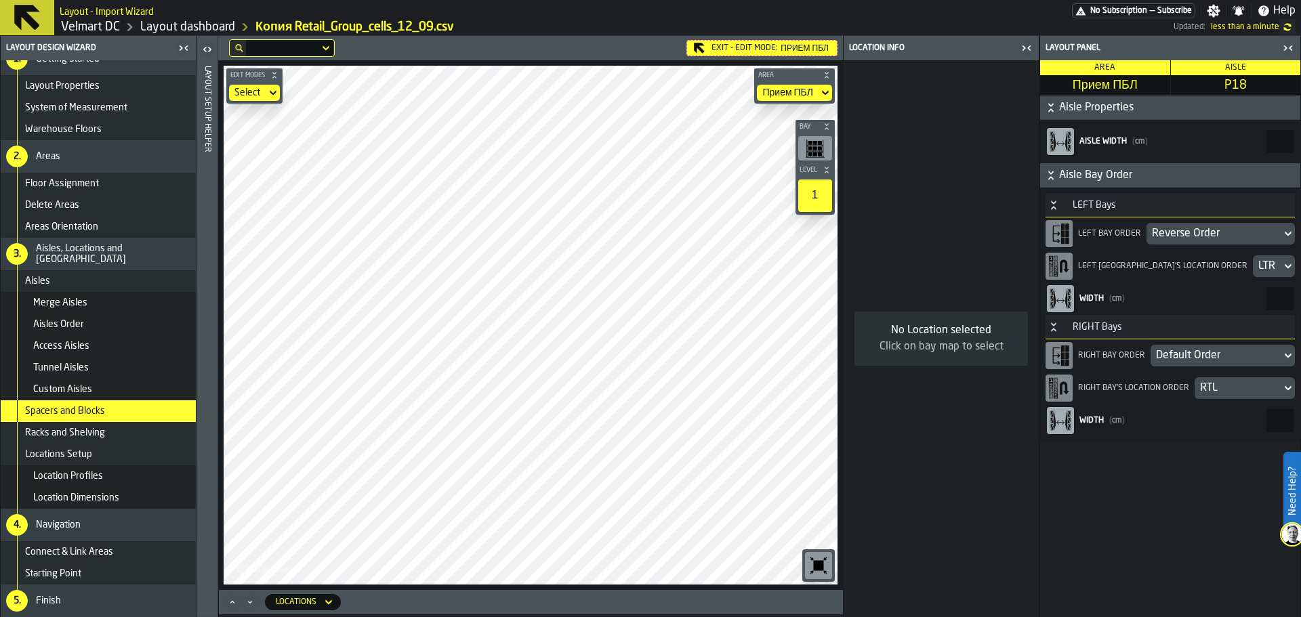
click at [1198, 236] on div "Reverse Order" at bounding box center [1214, 234] width 124 height 16
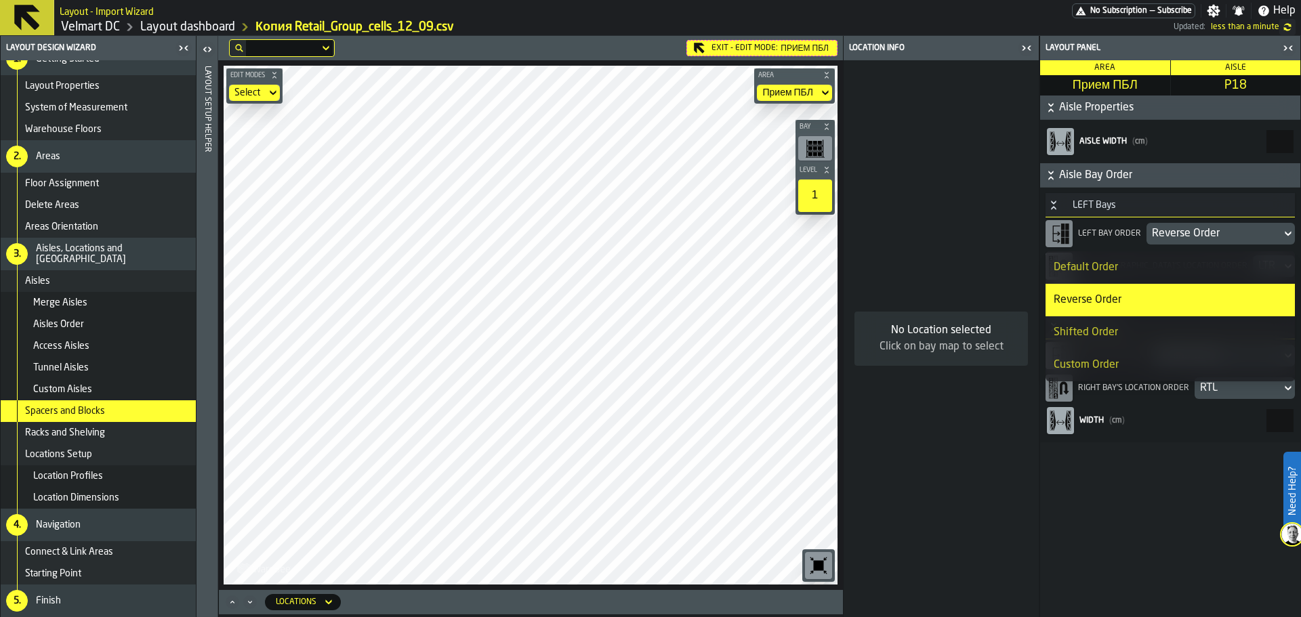
click at [1147, 253] on li "Default Order" at bounding box center [1170, 267] width 249 height 33
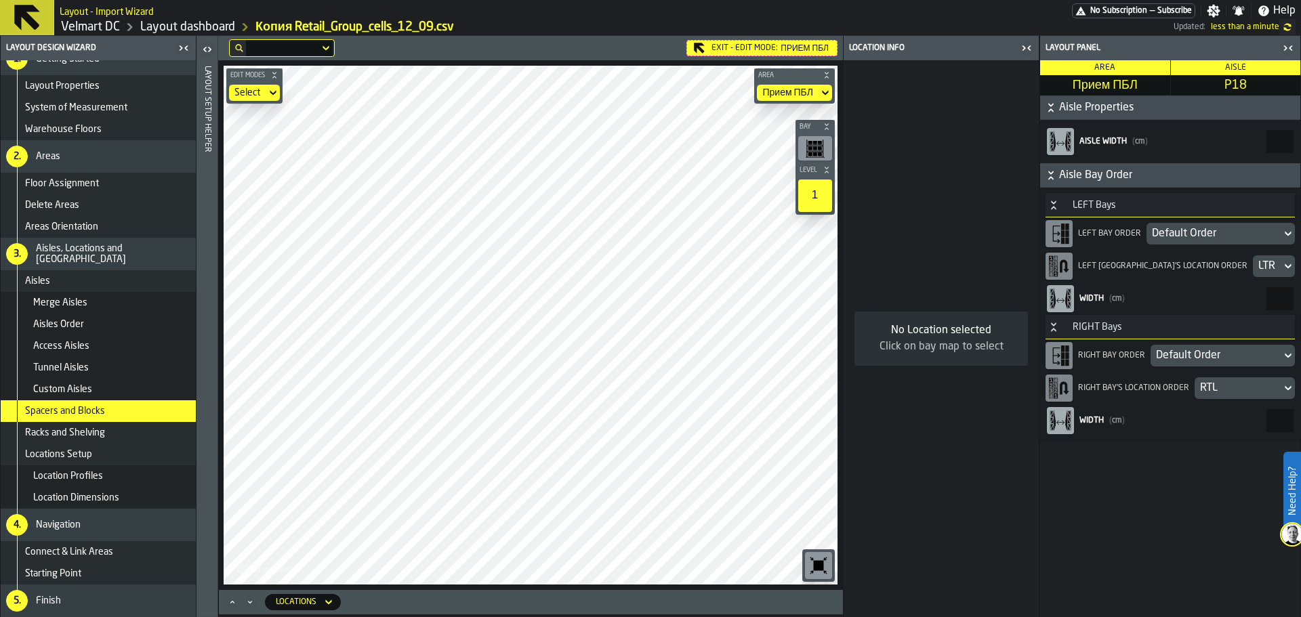
click at [693, 54] on div "Exit - Edit Mode: Прием ПБЛ" at bounding box center [762, 48] width 151 height 16
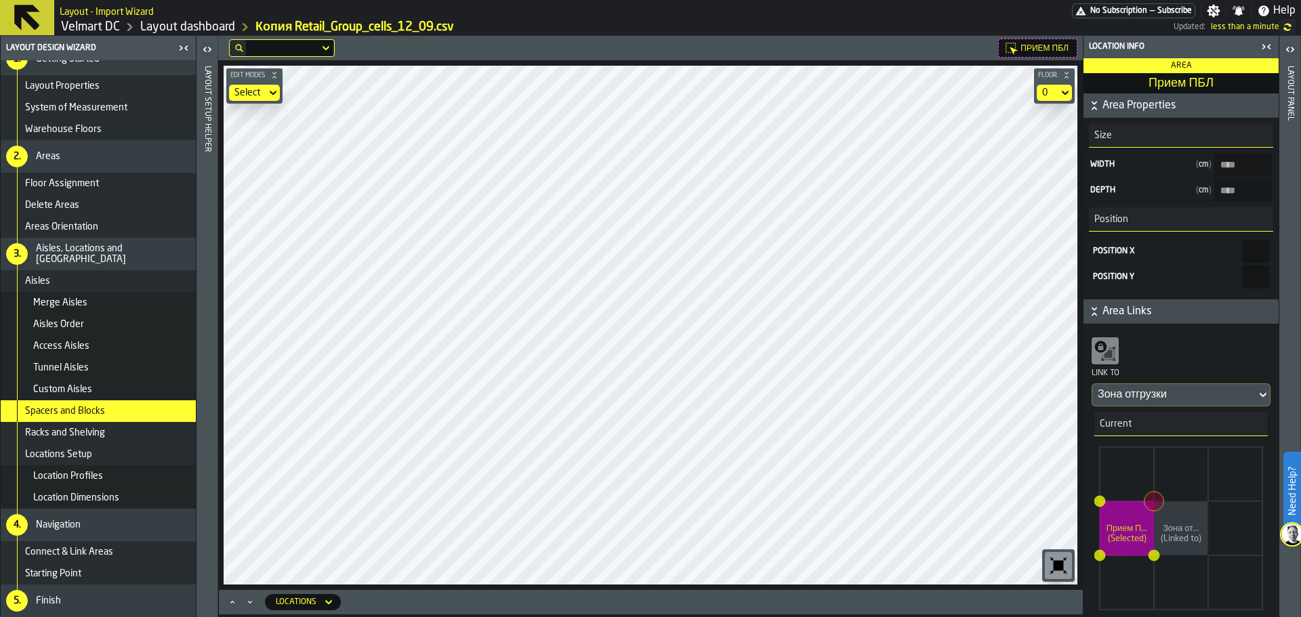
click at [1262, 45] on icon "button-toggle-Close me" at bounding box center [1267, 47] width 16 height 16
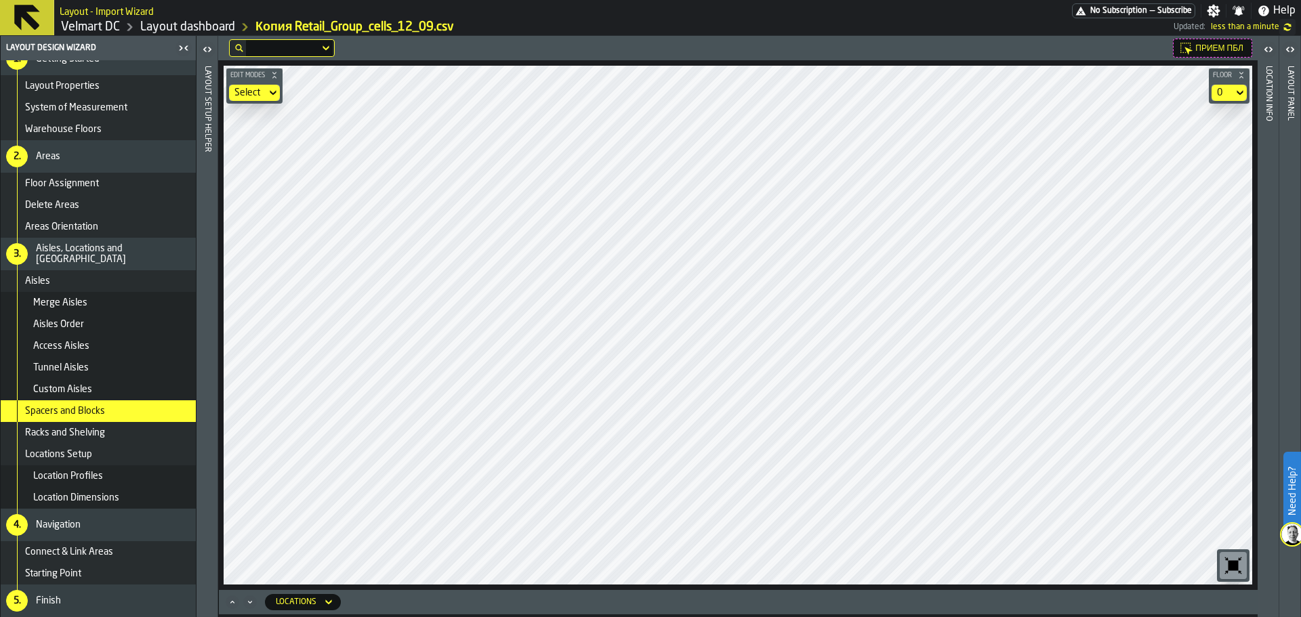
click at [1294, 69] on div "Layout panel" at bounding box center [1290, 338] width 9 height 551
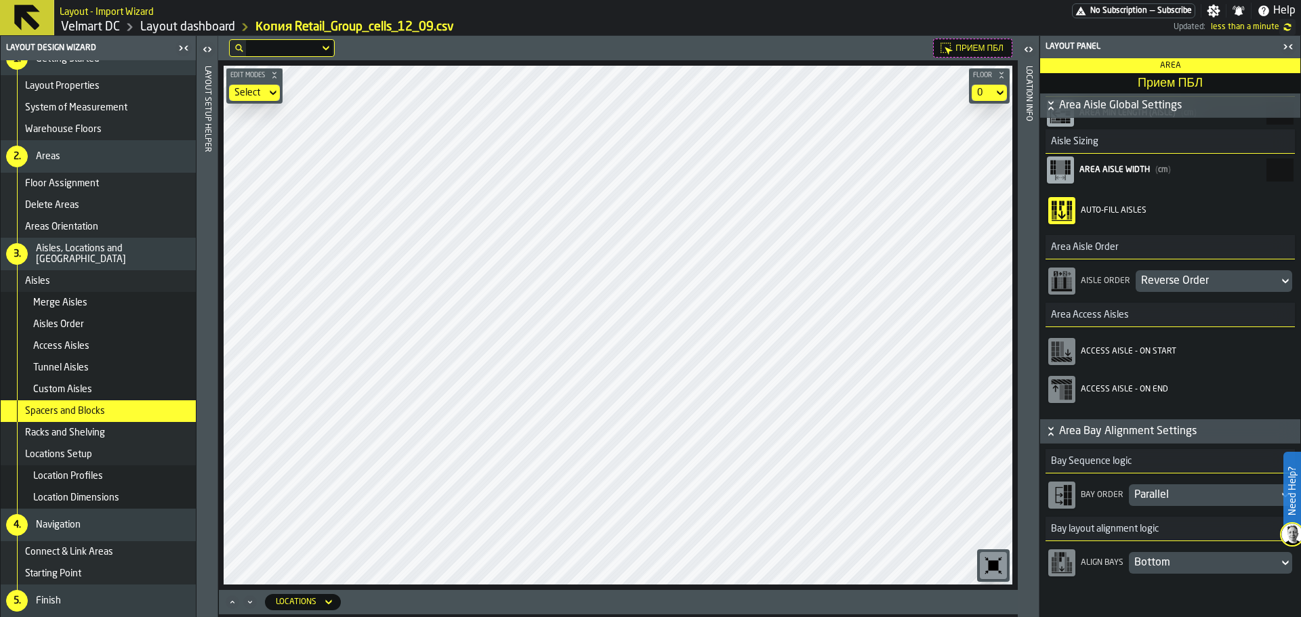
scroll to position [339, 0]
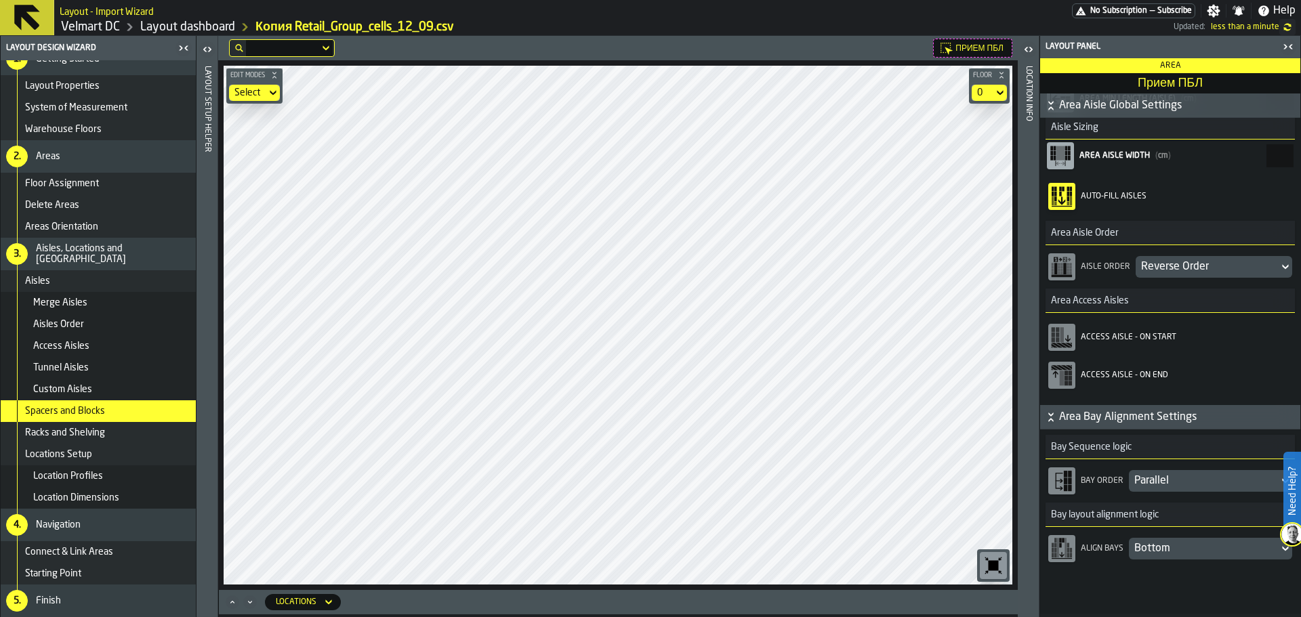
click at [1166, 266] on div "Reverse Order" at bounding box center [1207, 267] width 132 height 16
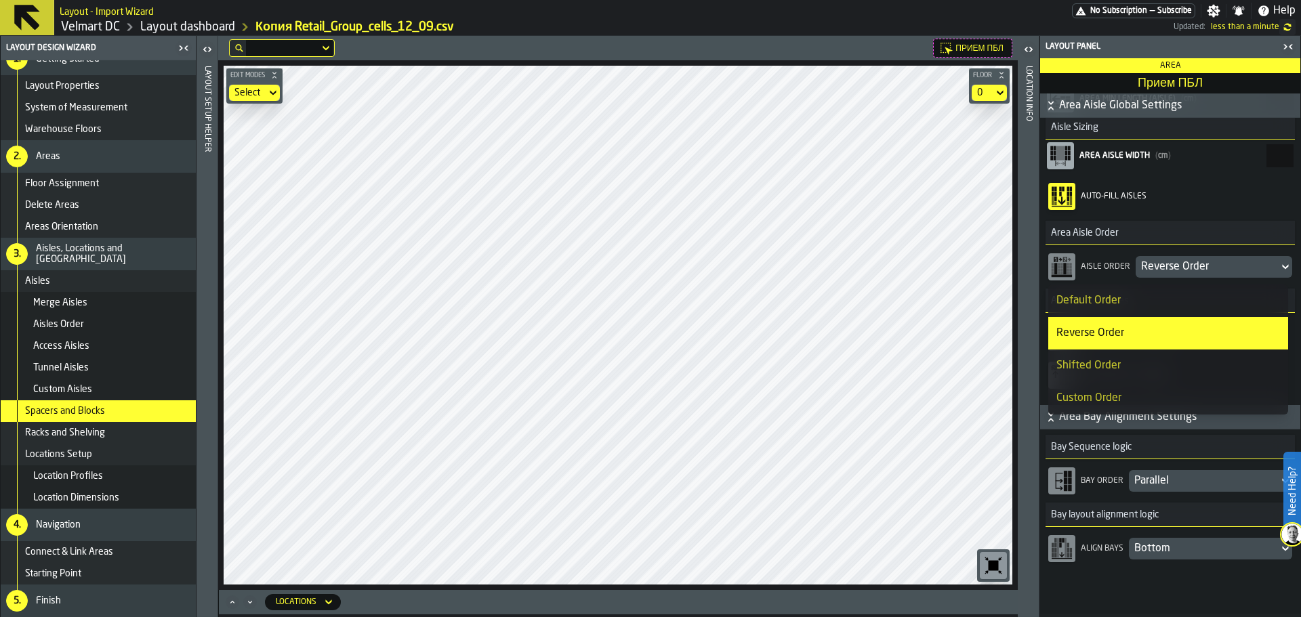
click at [1090, 376] on li "Shifted Order" at bounding box center [1168, 366] width 240 height 33
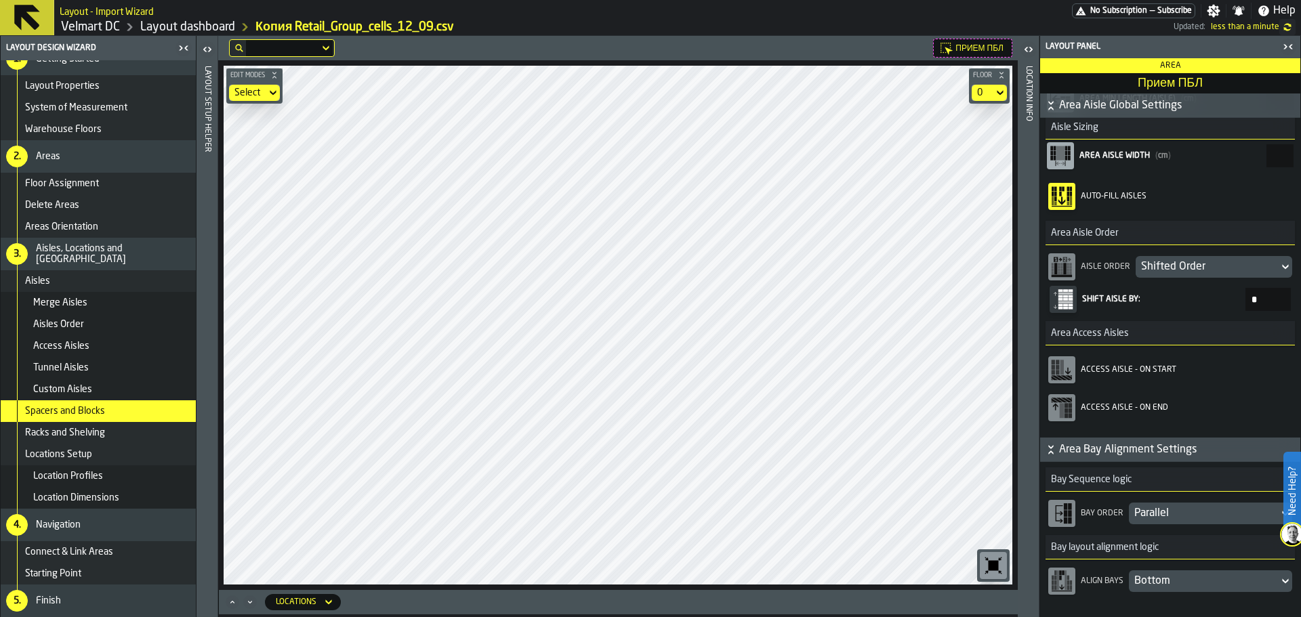
click at [1153, 274] on div "Shifted Order" at bounding box center [1207, 267] width 132 height 16
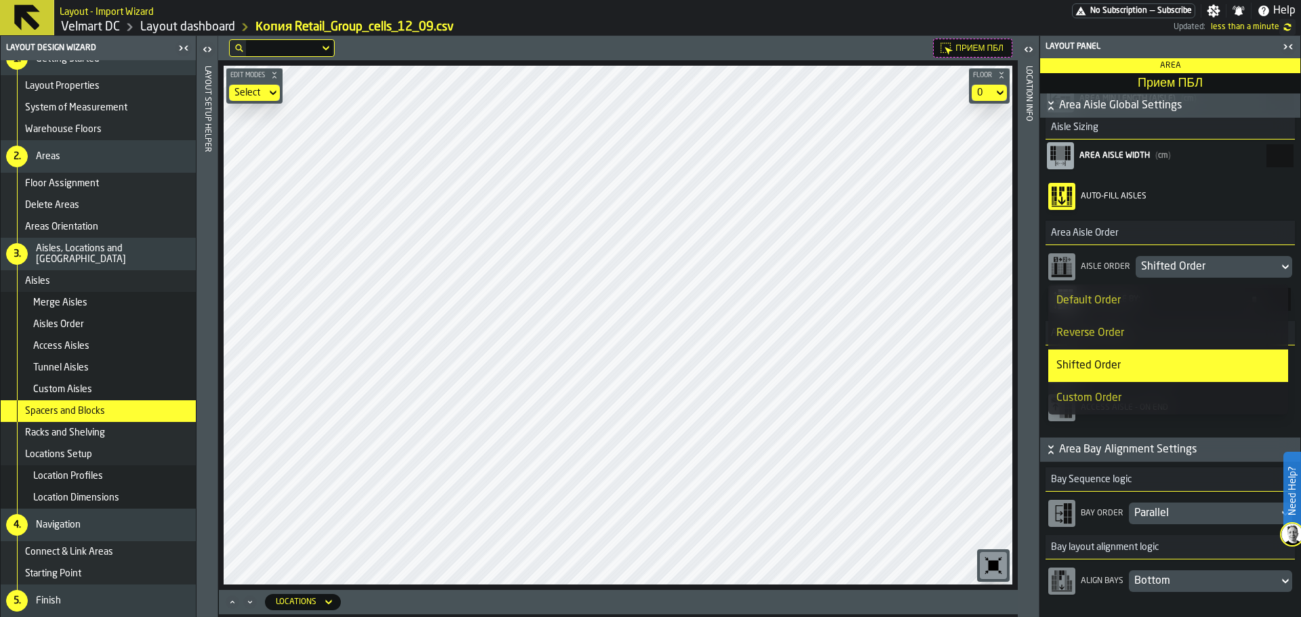
click at [1113, 329] on div "Reverse Order" at bounding box center [1169, 333] width 224 height 16
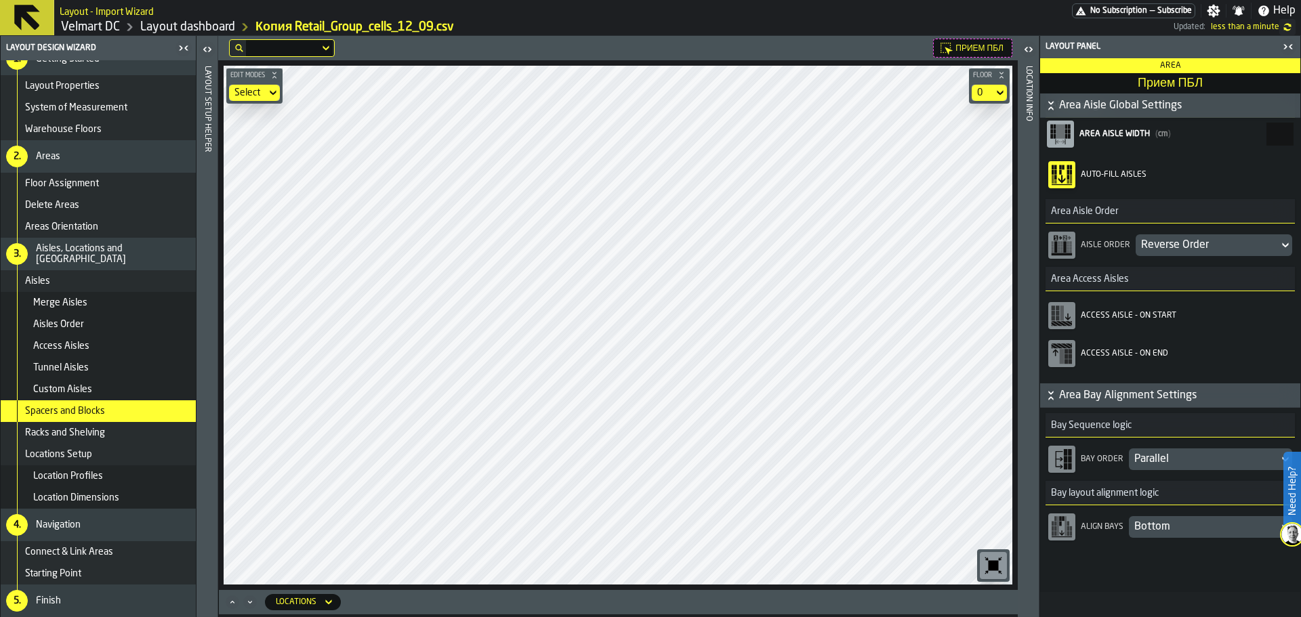
scroll to position [369, 0]
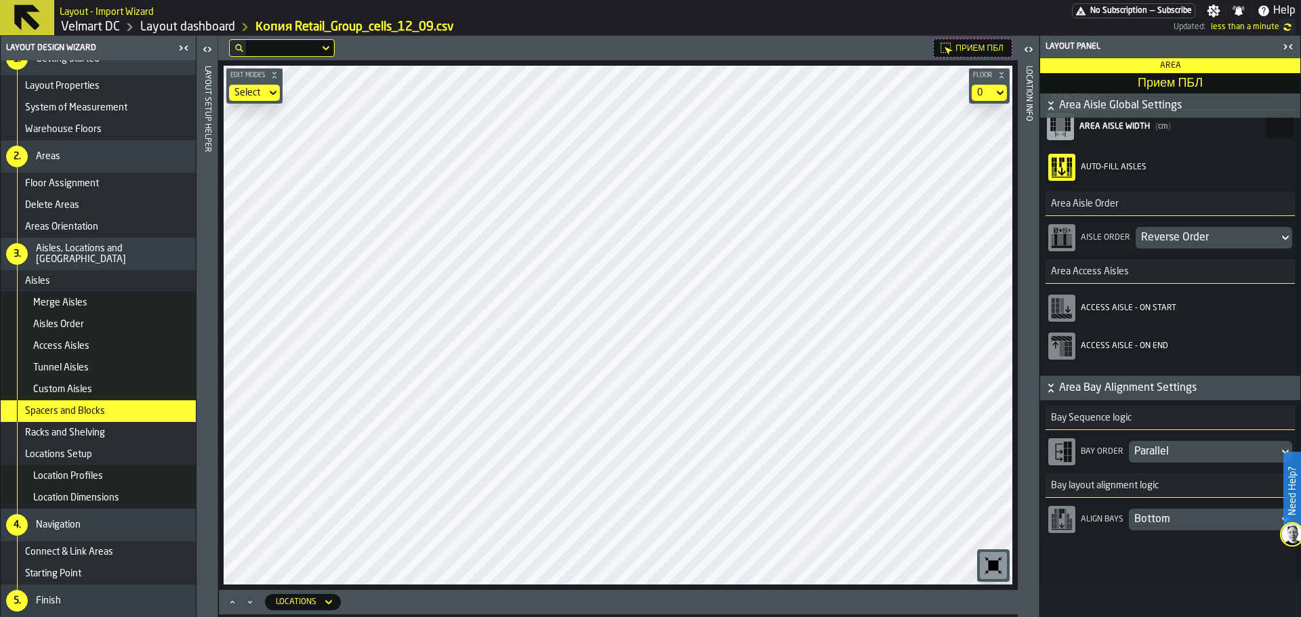
click at [1172, 459] on div "Parallel" at bounding box center [1204, 452] width 139 height 16
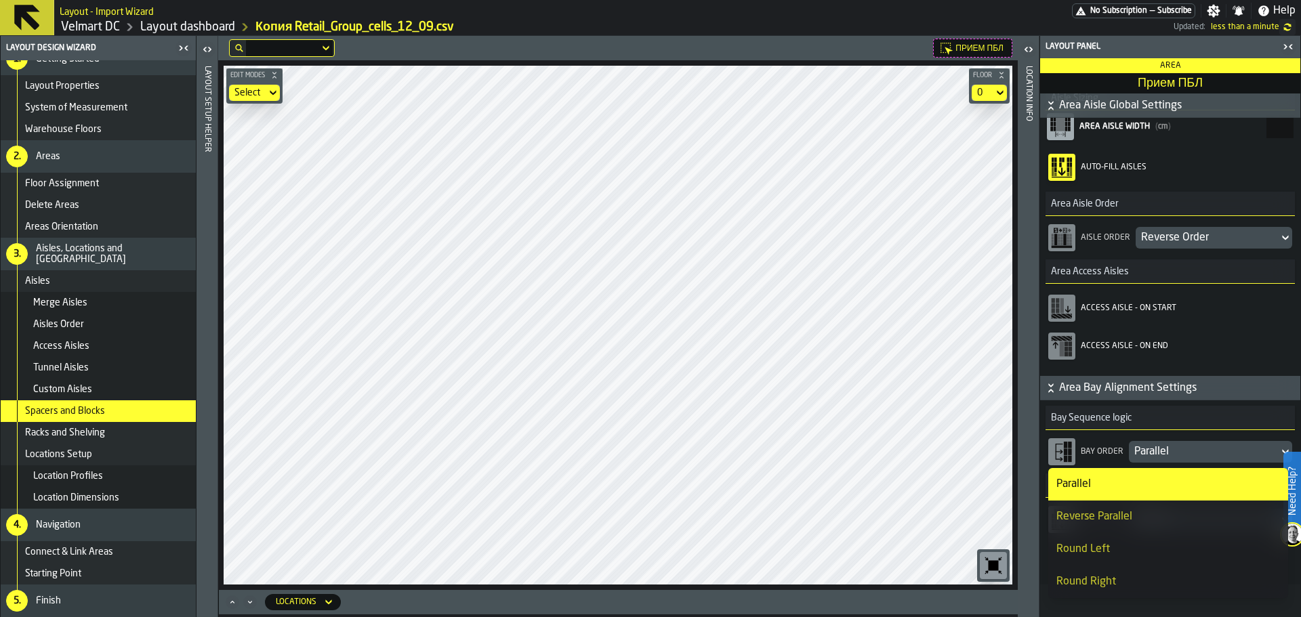
click at [1101, 525] on div "Reverse Parallel" at bounding box center [1169, 517] width 224 height 16
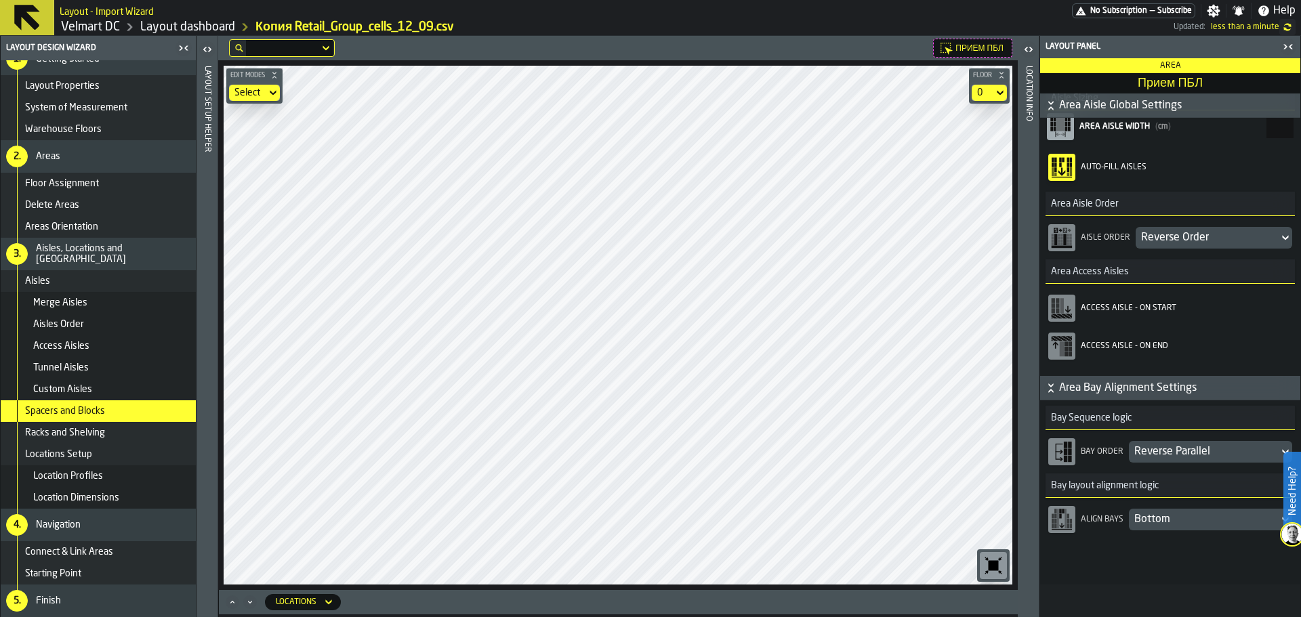
click at [1187, 448] on div "Reverse Parallel" at bounding box center [1204, 452] width 139 height 16
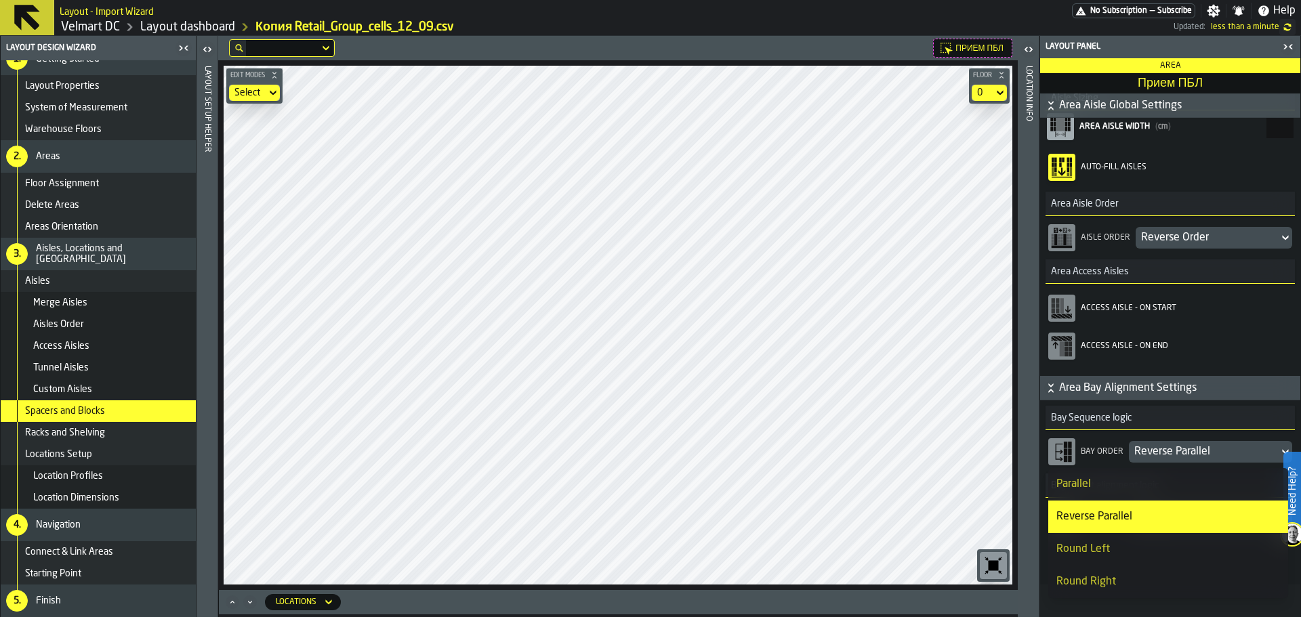
click at [1107, 546] on div "Round Left" at bounding box center [1169, 550] width 224 height 16
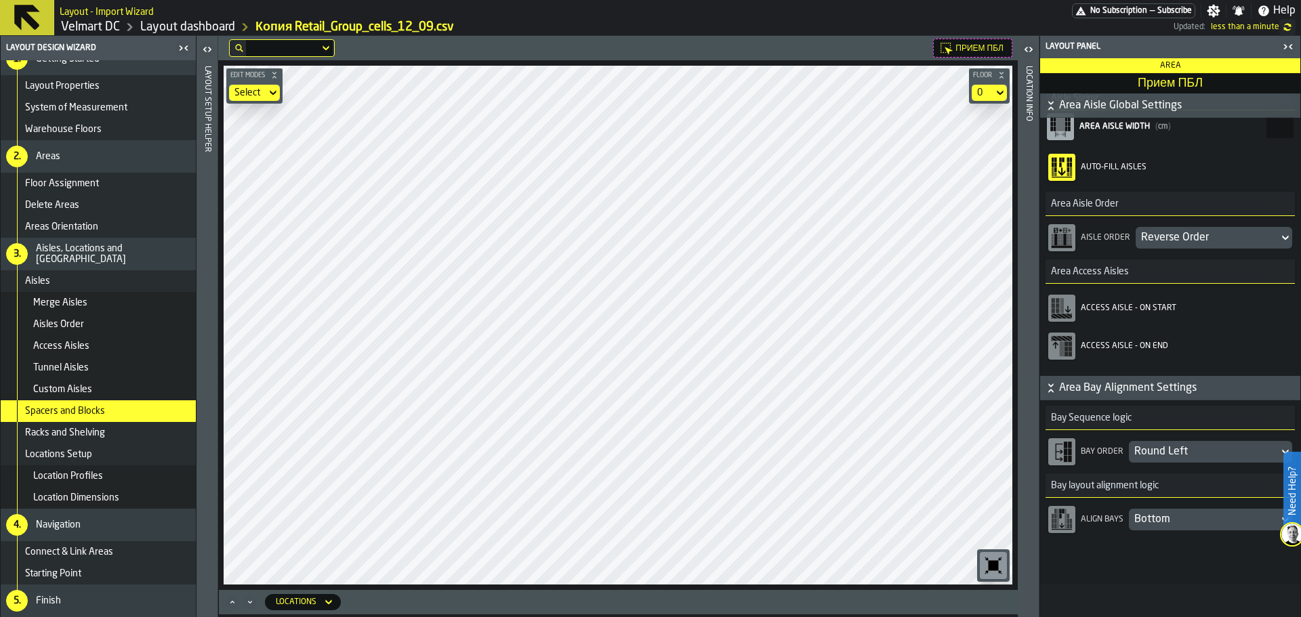
click at [1170, 436] on div "Bay Order Round Left" at bounding box center [1170, 452] width 244 height 33
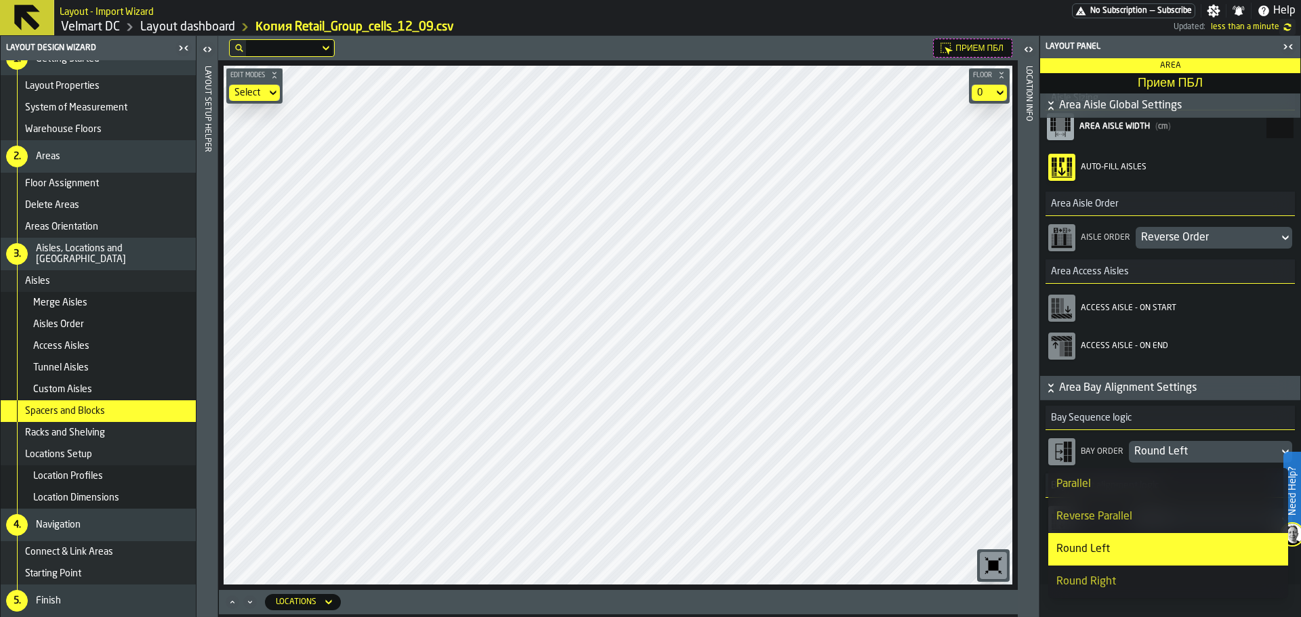
click at [1170, 453] on div "Round Left" at bounding box center [1204, 452] width 139 height 16
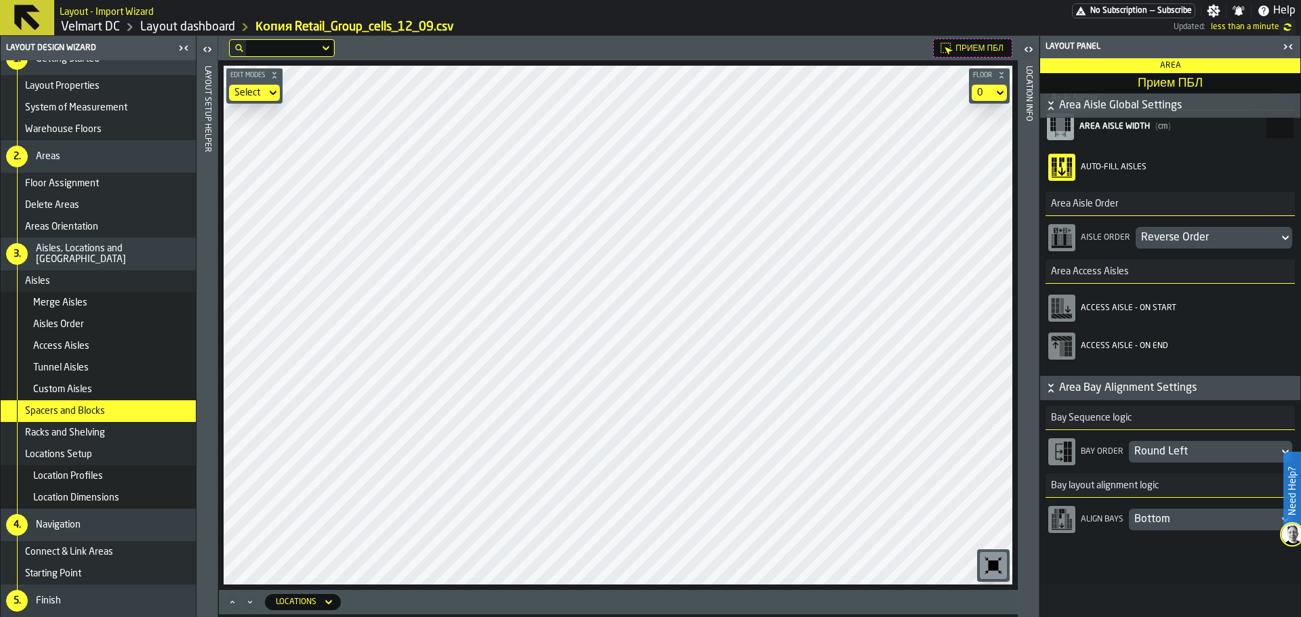
click at [1163, 455] on div "Round Left" at bounding box center [1204, 452] width 139 height 16
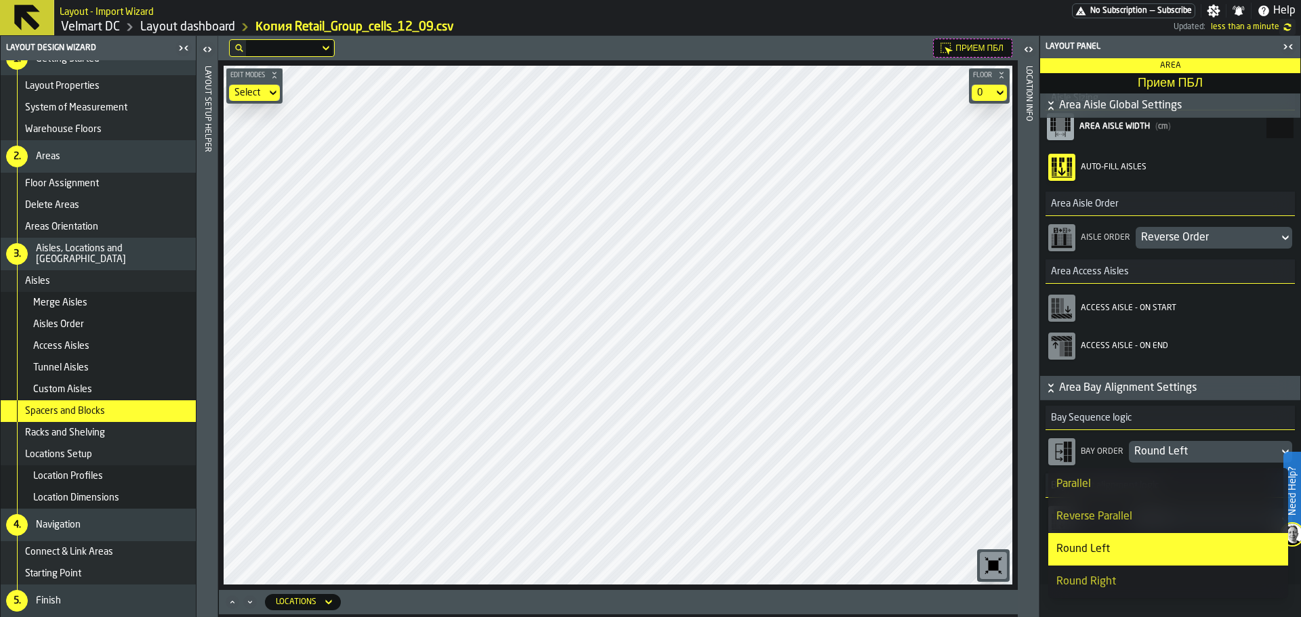
click at [1101, 579] on div "Round Right" at bounding box center [1169, 582] width 224 height 16
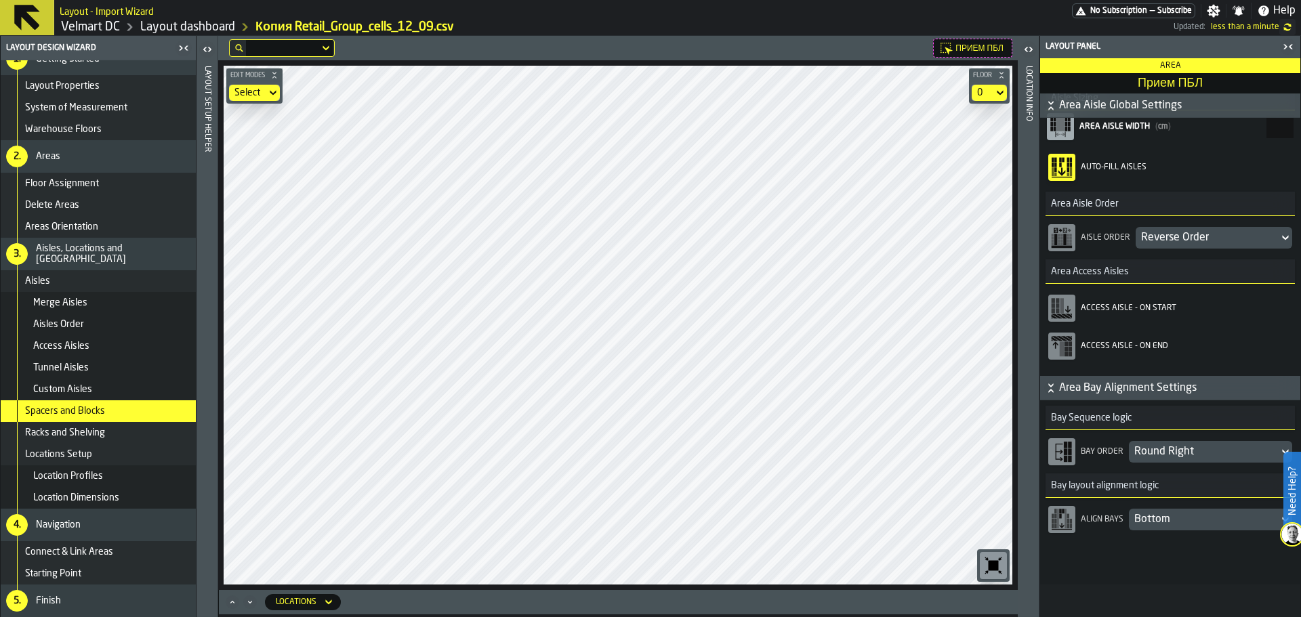
click at [1168, 451] on div "Round Right" at bounding box center [1204, 452] width 139 height 16
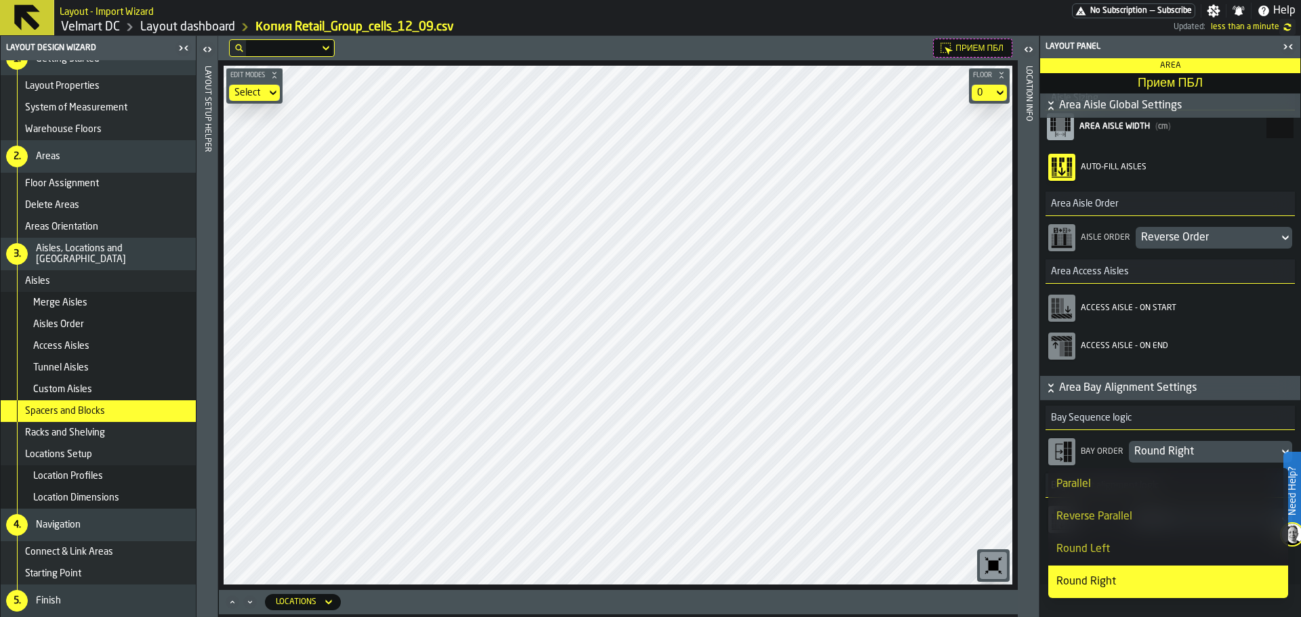
click at [1109, 482] on div "Parallel" at bounding box center [1169, 484] width 224 height 16
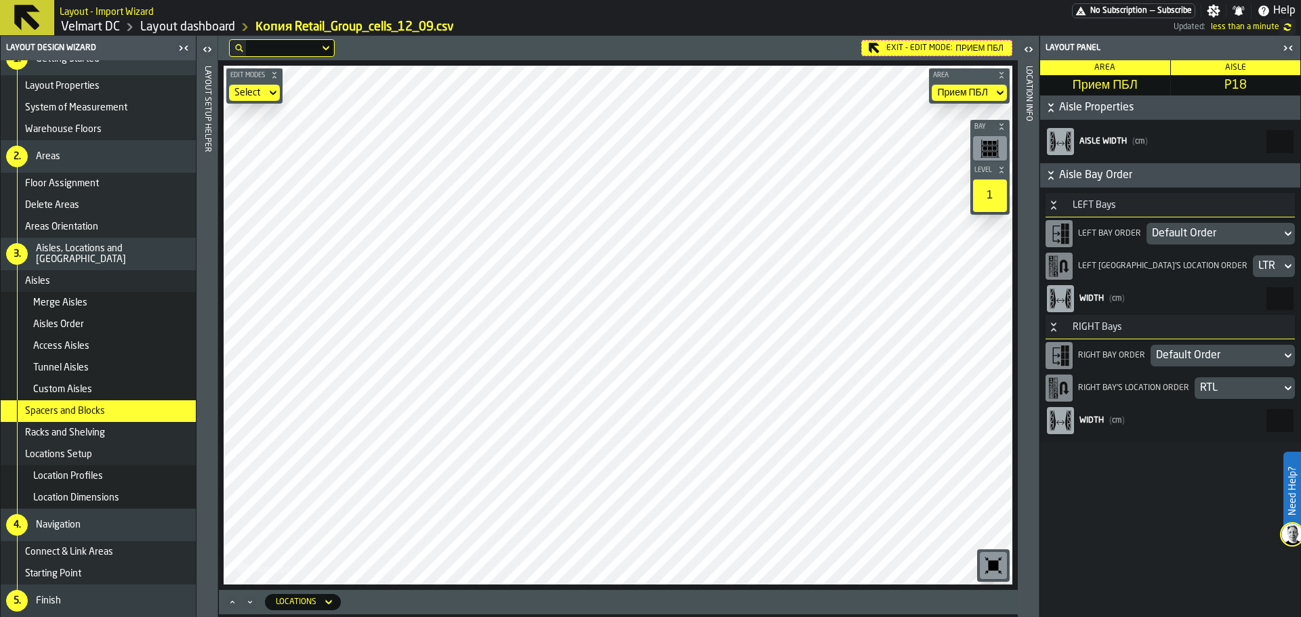
click at [1174, 220] on div "LEFT Bay Order Default Order" at bounding box center [1170, 234] width 249 height 33
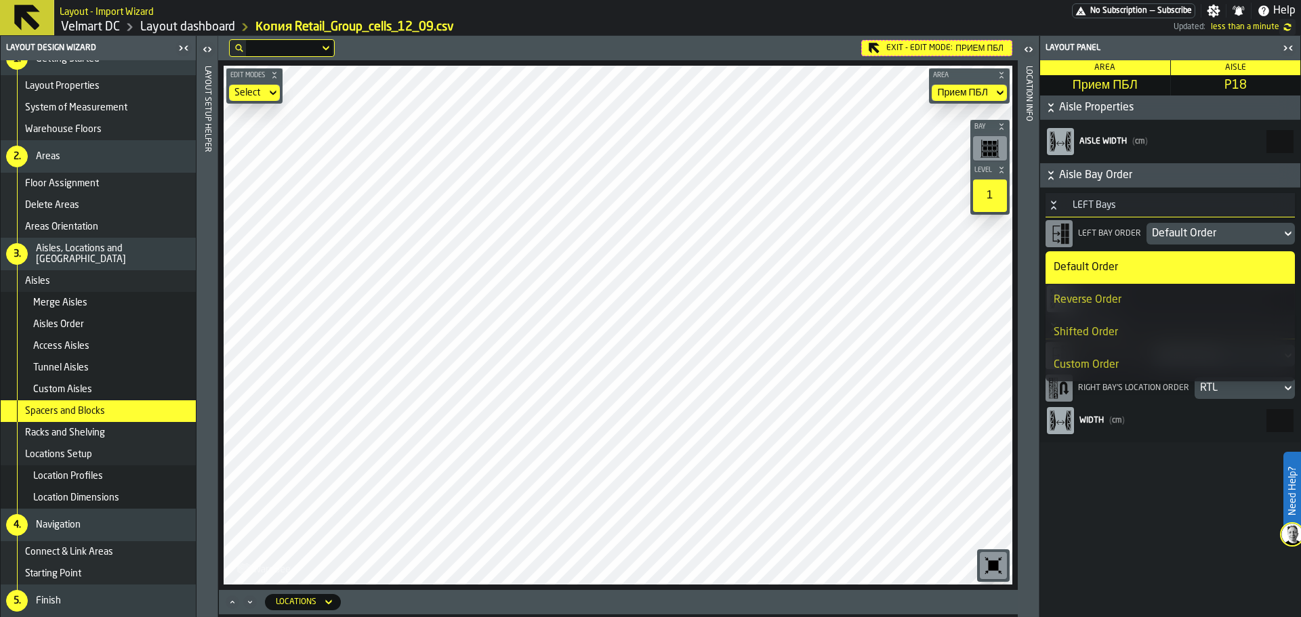
click at [1097, 309] on li "Reverse Order" at bounding box center [1170, 300] width 249 height 33
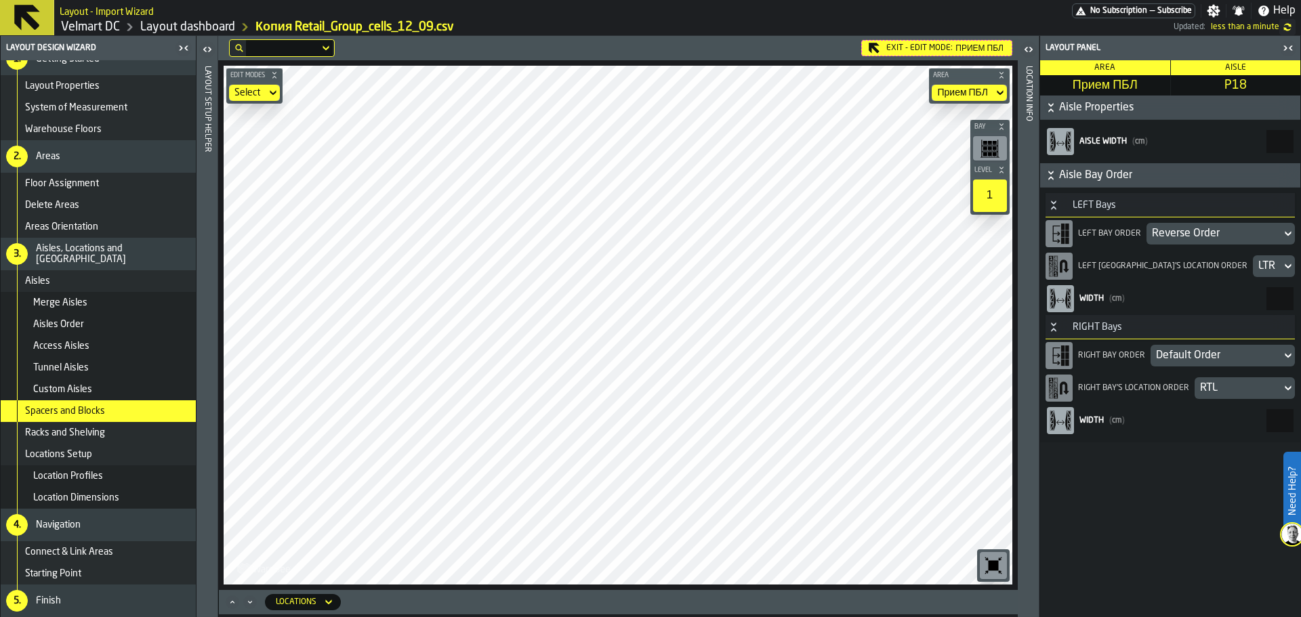
click at [1183, 236] on div "Reverse Order" at bounding box center [1214, 234] width 124 height 16
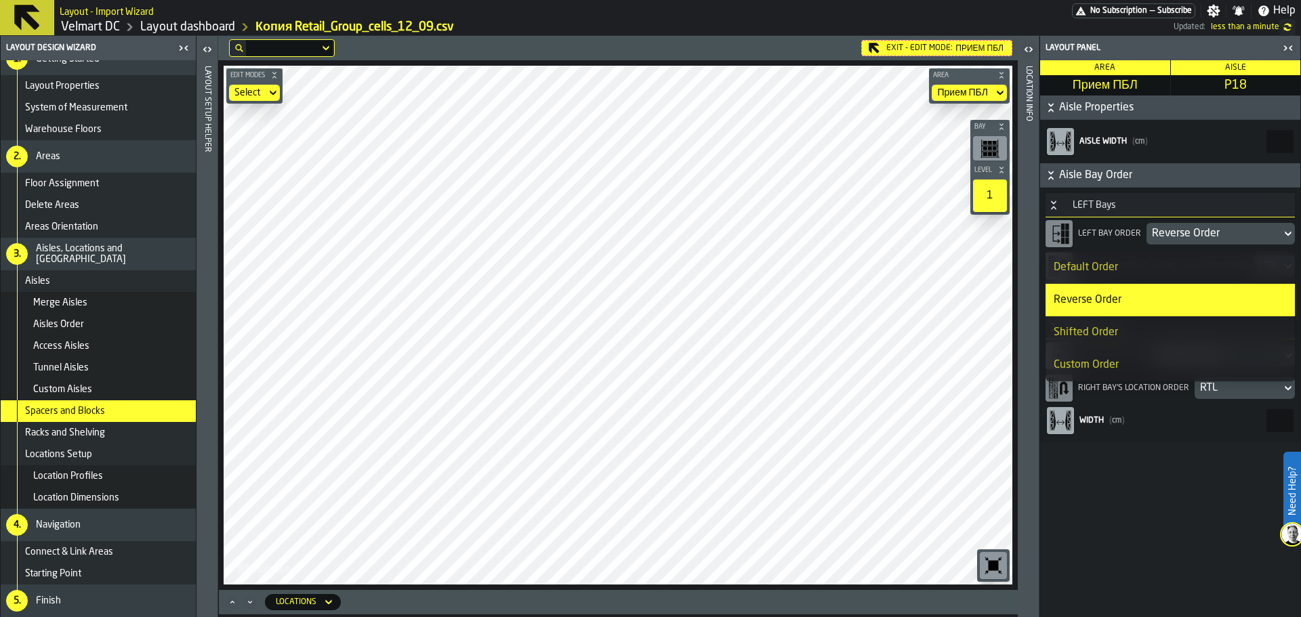
click at [1135, 321] on li "Shifted Order" at bounding box center [1170, 333] width 249 height 33
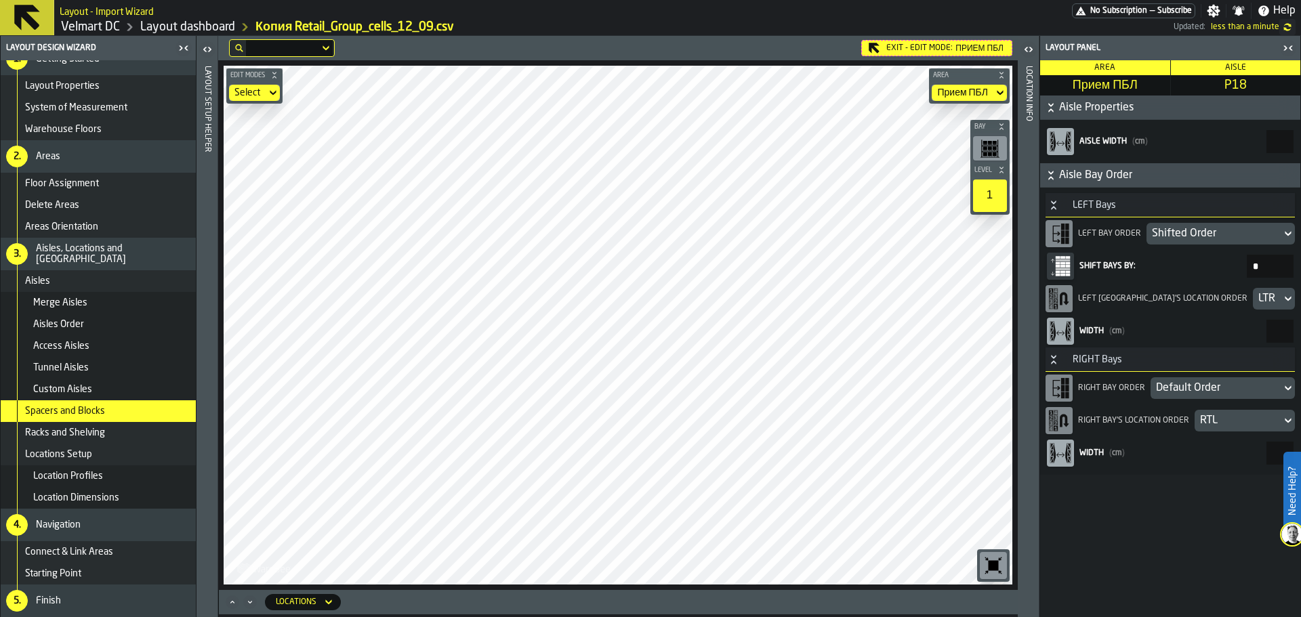
click at [1230, 237] on div "Shifted Order" at bounding box center [1214, 234] width 124 height 16
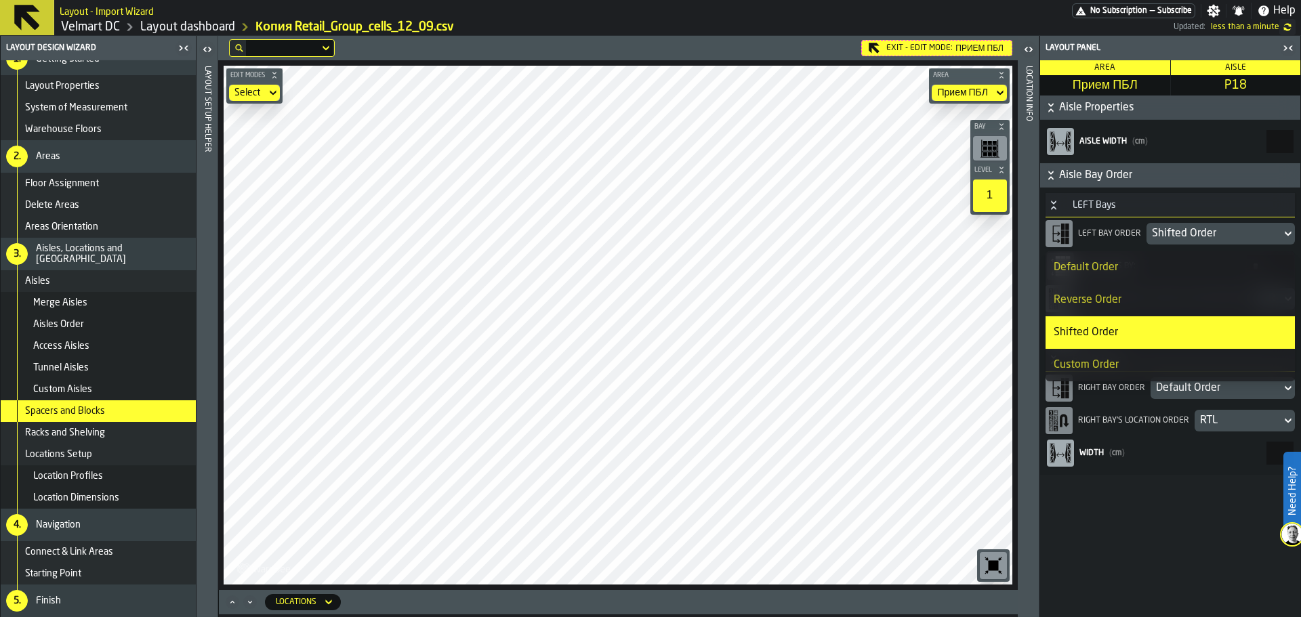
click at [1103, 365] on div "Custom Order" at bounding box center [1170, 365] width 233 height 16
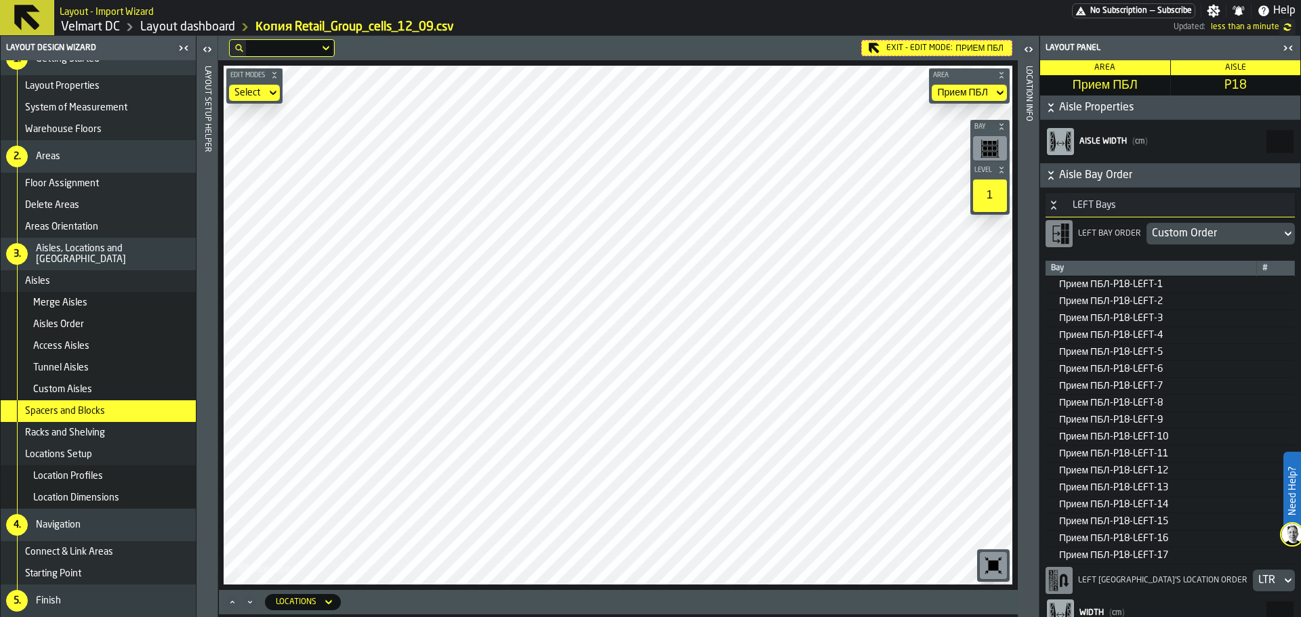
click at [1200, 244] on div "Custom Order" at bounding box center [1214, 234] width 135 height 22
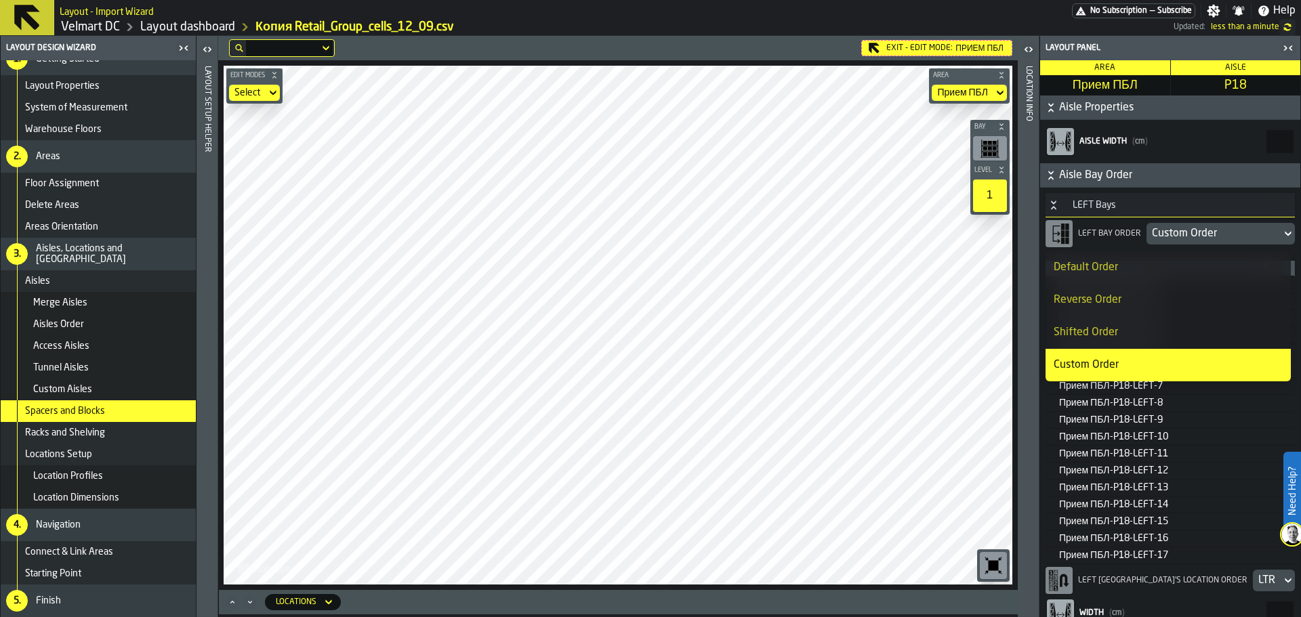
click at [1135, 273] on div "Default Order" at bounding box center [1168, 268] width 229 height 16
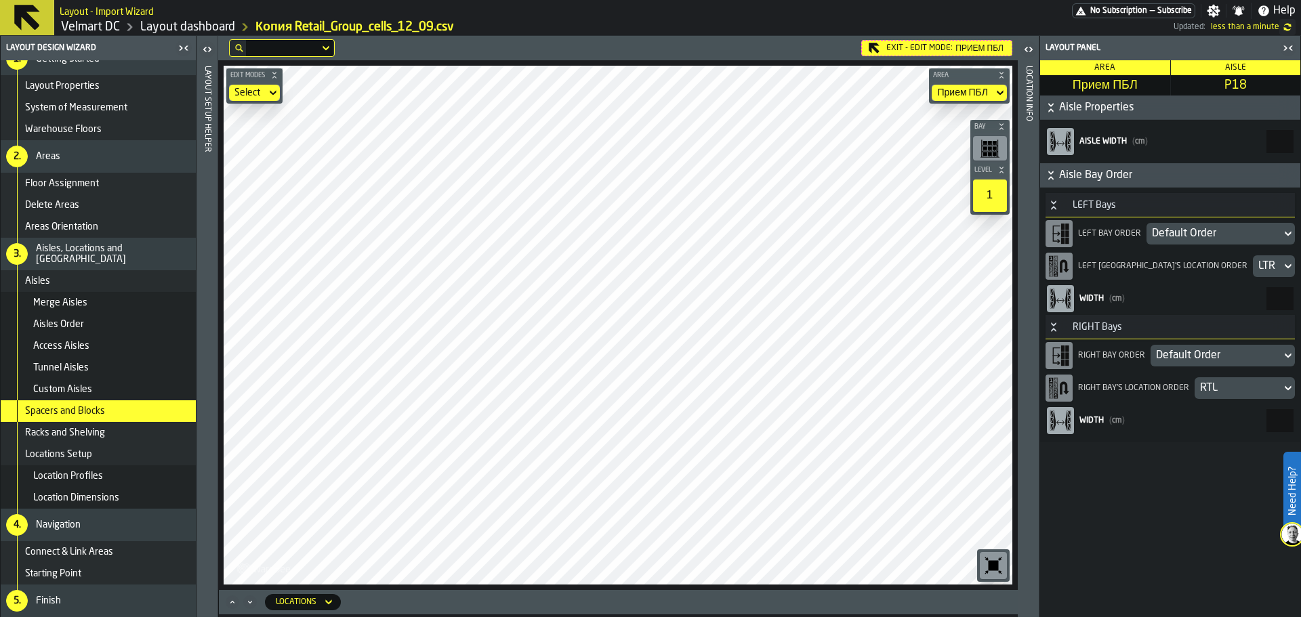
click at [1062, 270] on icon at bounding box center [1064, 266] width 9 height 13
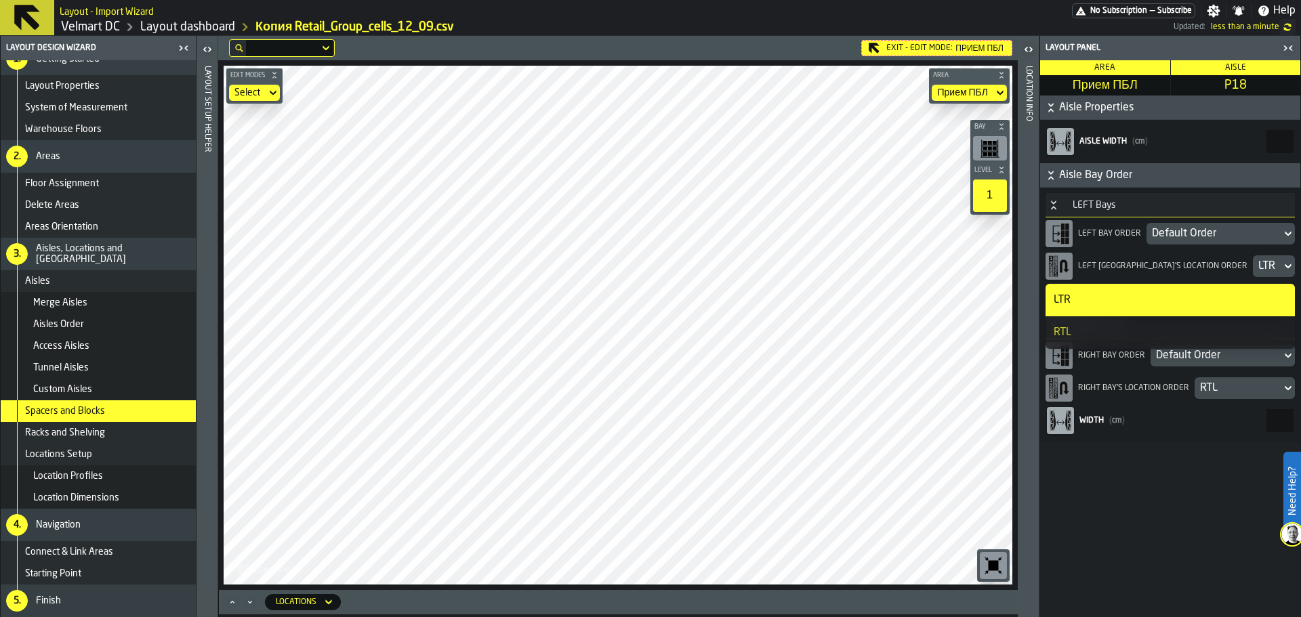
click at [1065, 331] on div "RTL" at bounding box center [1170, 333] width 233 height 16
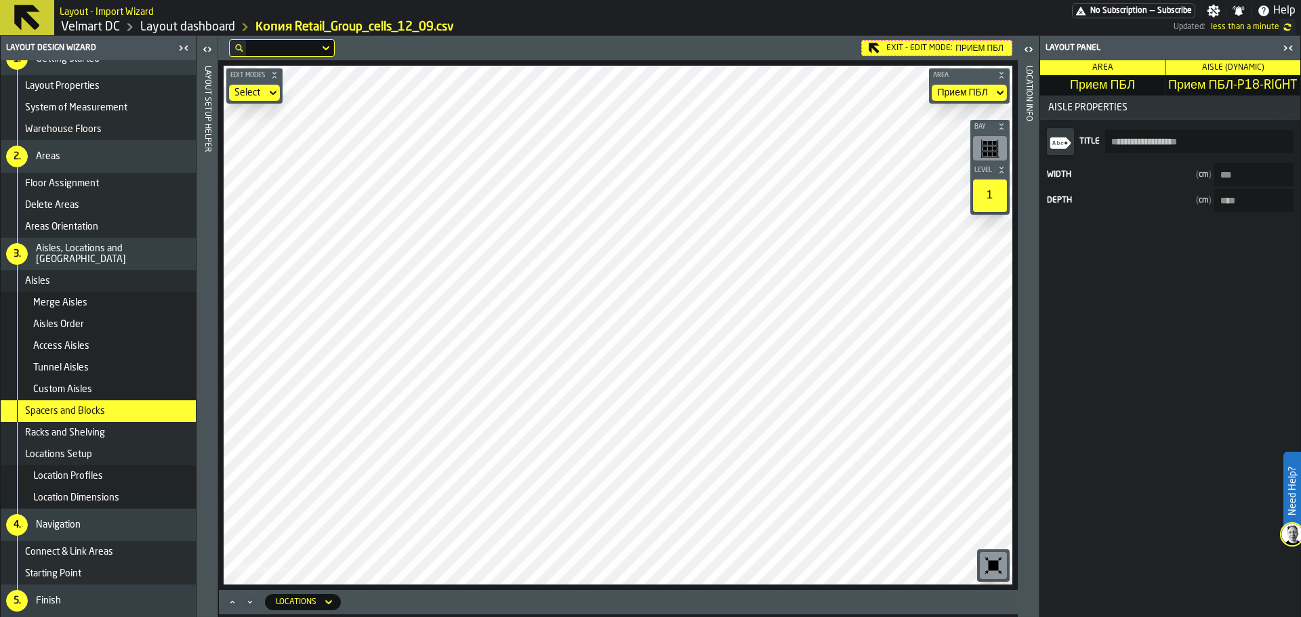
click at [1065, 151] on icon "input-value-Title" at bounding box center [1061, 142] width 22 height 22
click at [1077, 150] on label "**********" at bounding box center [1170, 141] width 249 height 33
click at [1214, 155] on label "**********" at bounding box center [1170, 141] width 249 height 33
click at [1061, 178] on label "Width ( cm ) ***" at bounding box center [1170, 174] width 249 height 23
drag, startPoint x: 1130, startPoint y: 215, endPoint x: 1198, endPoint y: 215, distance: 67.1
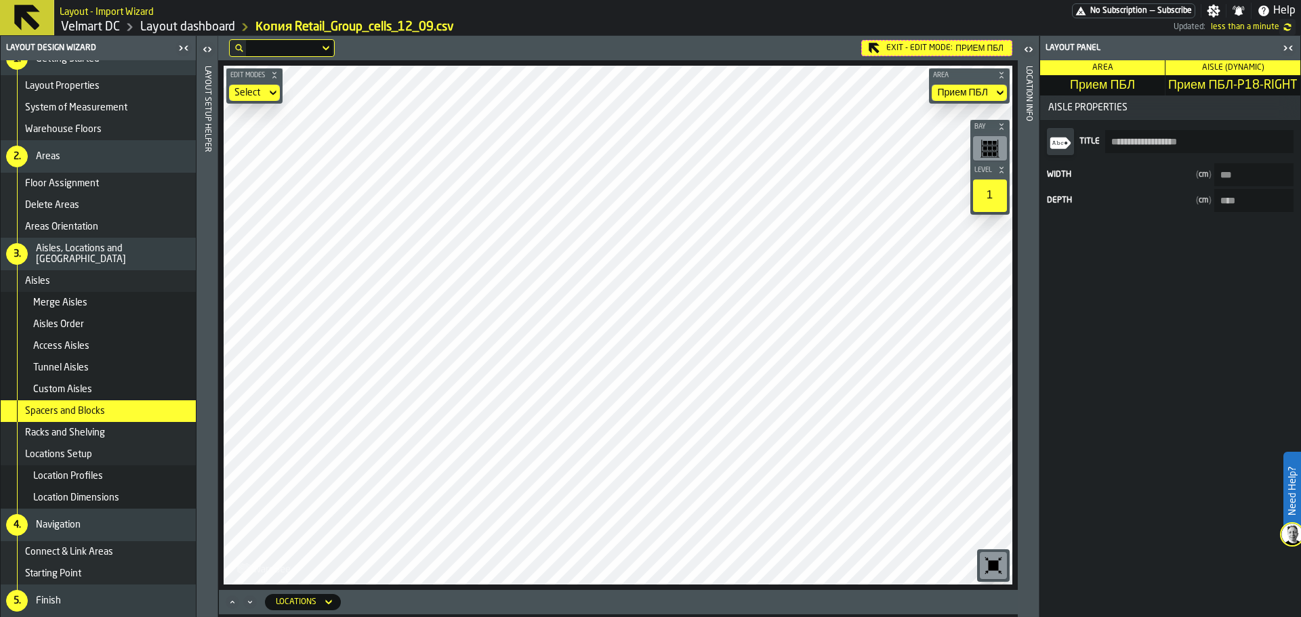
click at [1193, 216] on div "**********" at bounding box center [1170, 171] width 260 height 103
click at [1286, 52] on icon "button-toggle-Close me" at bounding box center [1288, 48] width 16 height 16
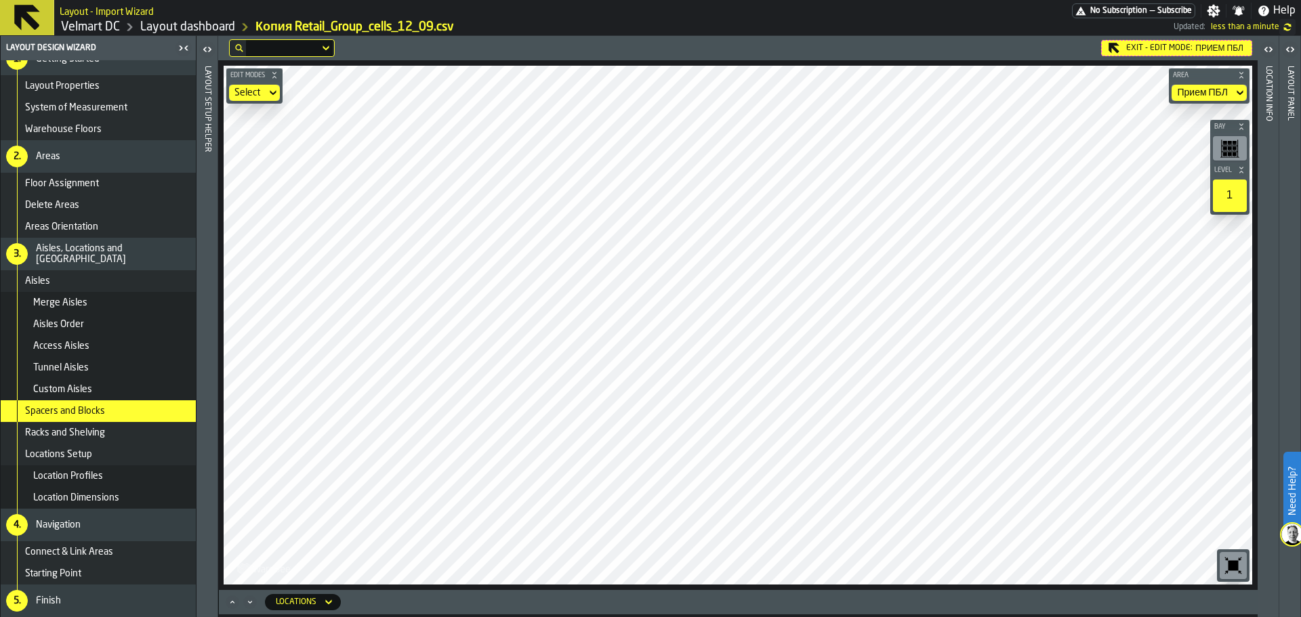
click at [1261, 52] on icon "button-toggle-Open" at bounding box center [1269, 49] width 16 height 16
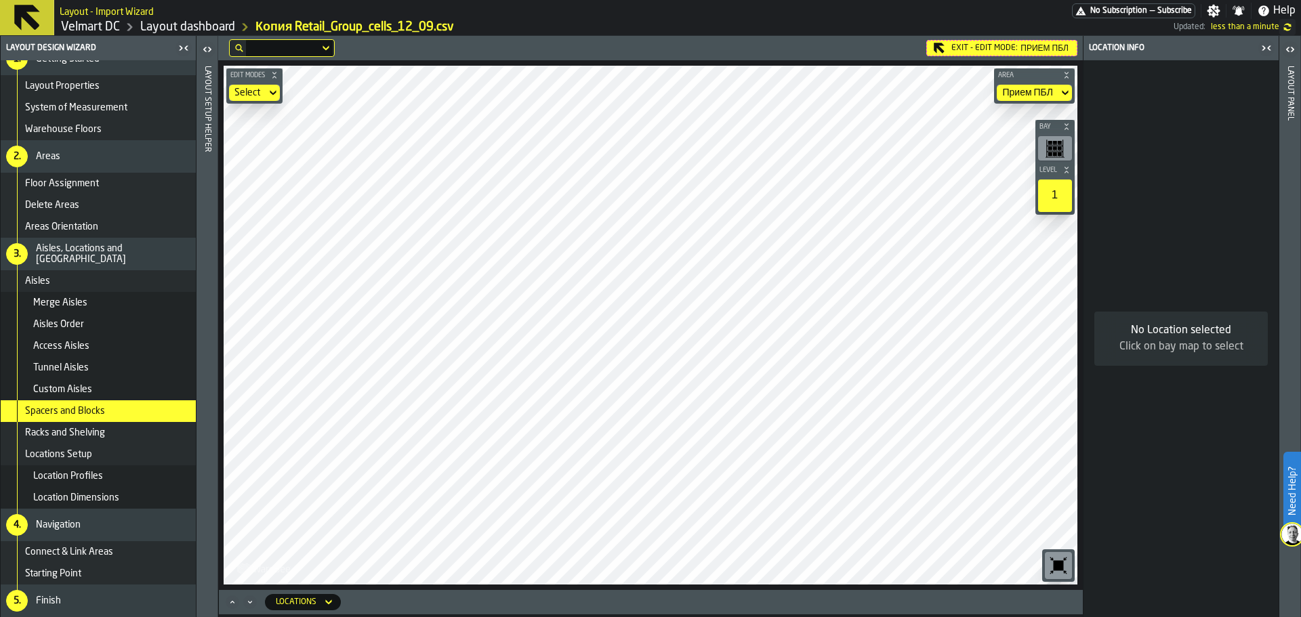
click at [1282, 108] on header "Layout panel" at bounding box center [1290, 326] width 21 height 581
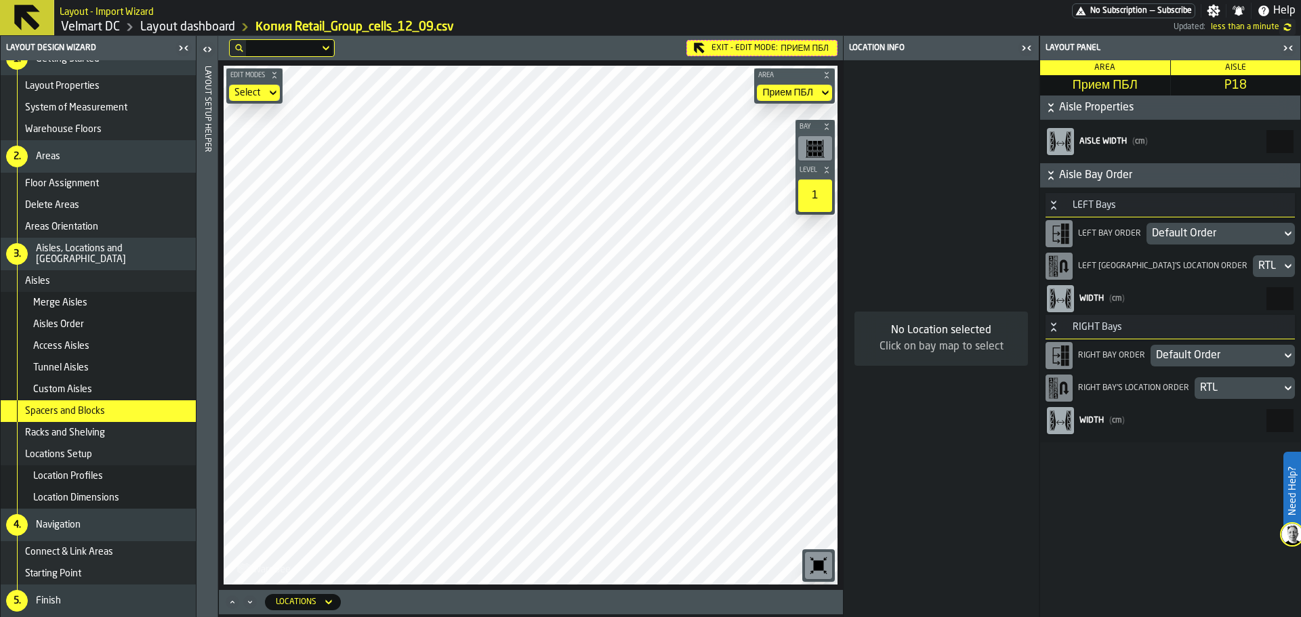
click at [1259, 272] on div "RTL" at bounding box center [1268, 266] width 18 height 16
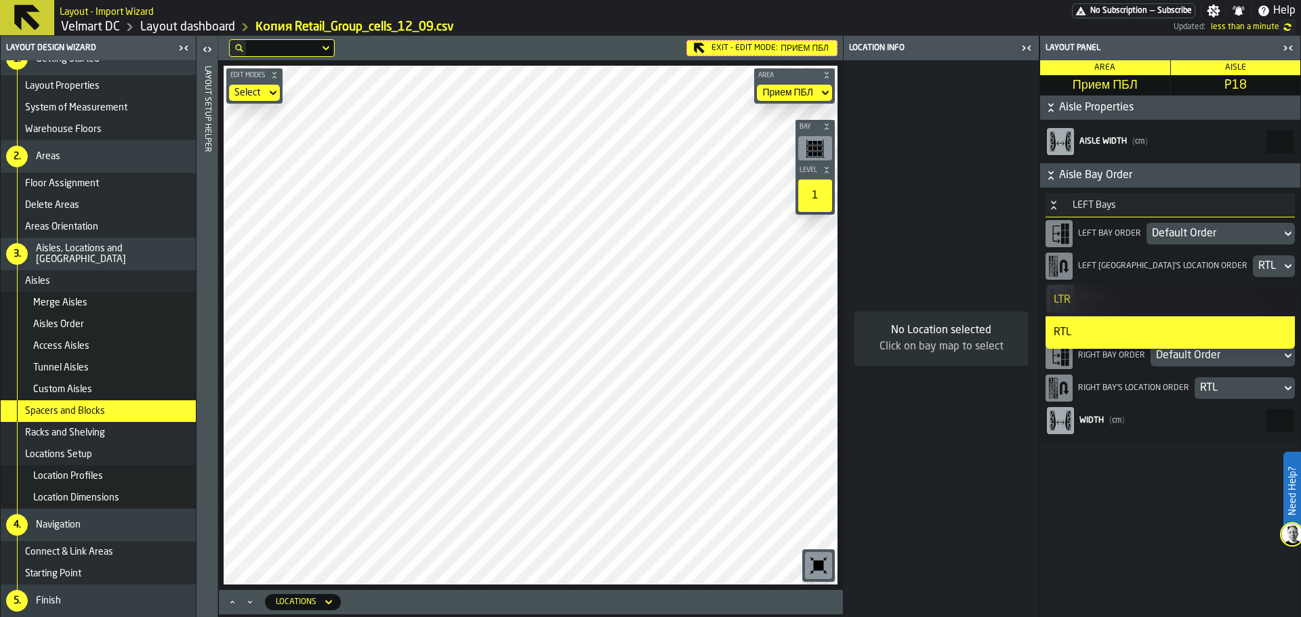
click at [1128, 305] on div "LTR" at bounding box center [1170, 300] width 233 height 16
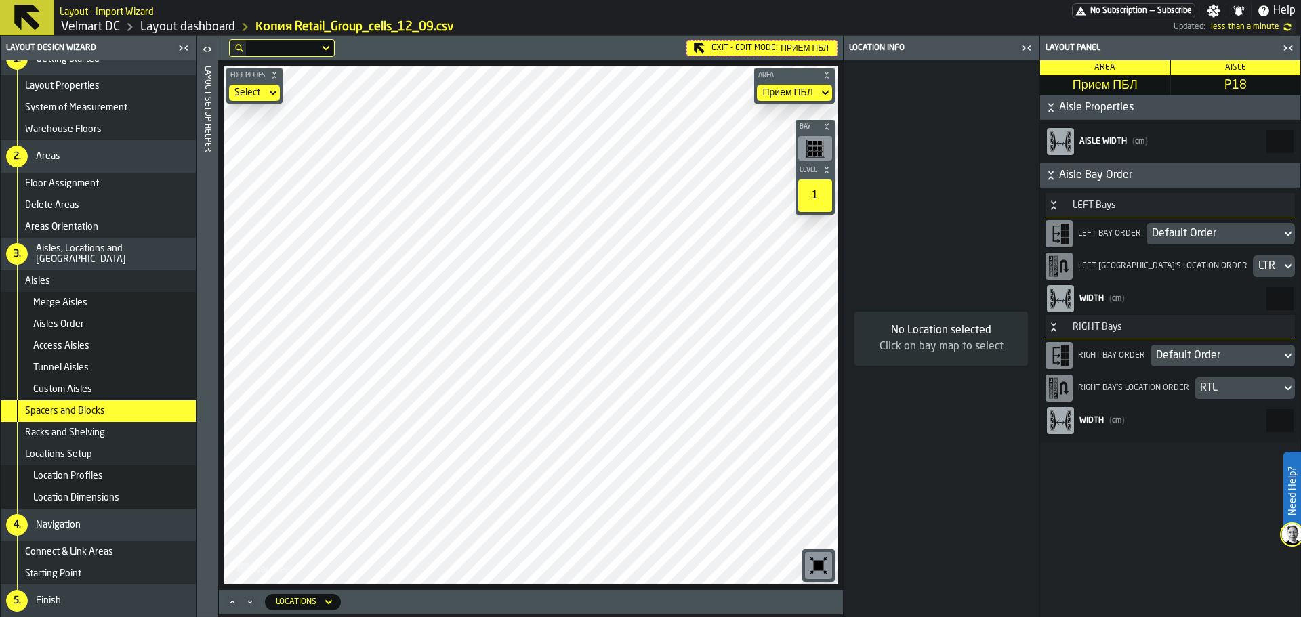
click at [1214, 389] on div "RTL" at bounding box center [1238, 388] width 76 height 16
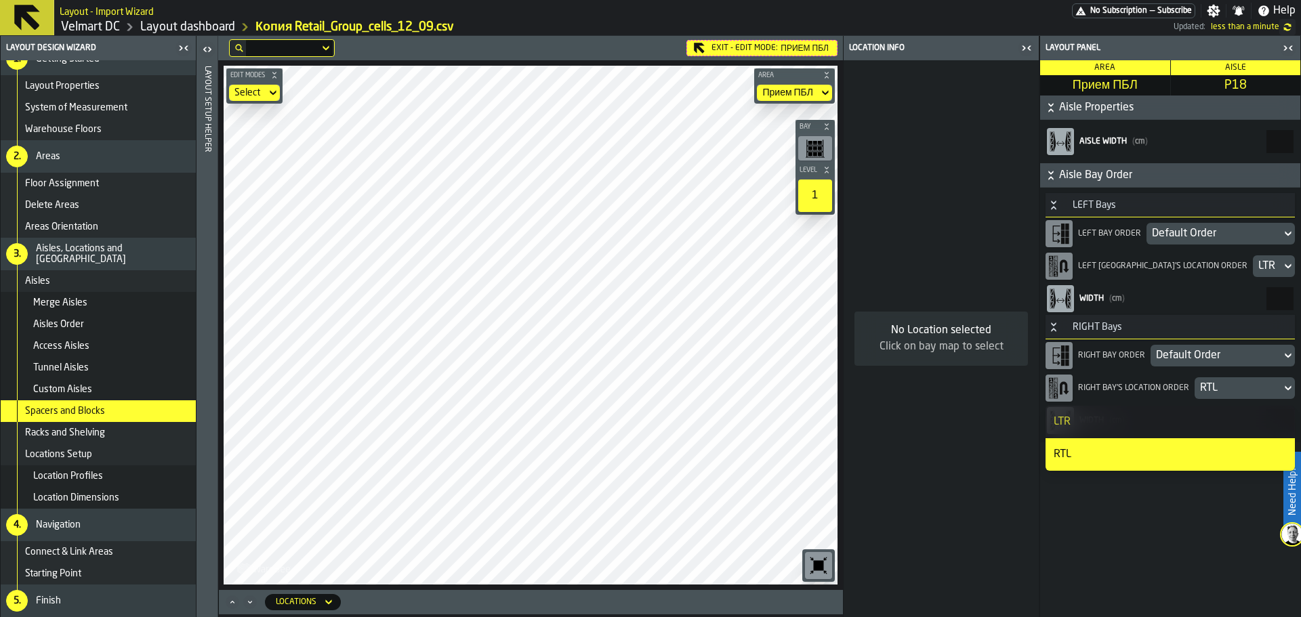
click at [1145, 429] on div "LTR" at bounding box center [1170, 422] width 233 height 16
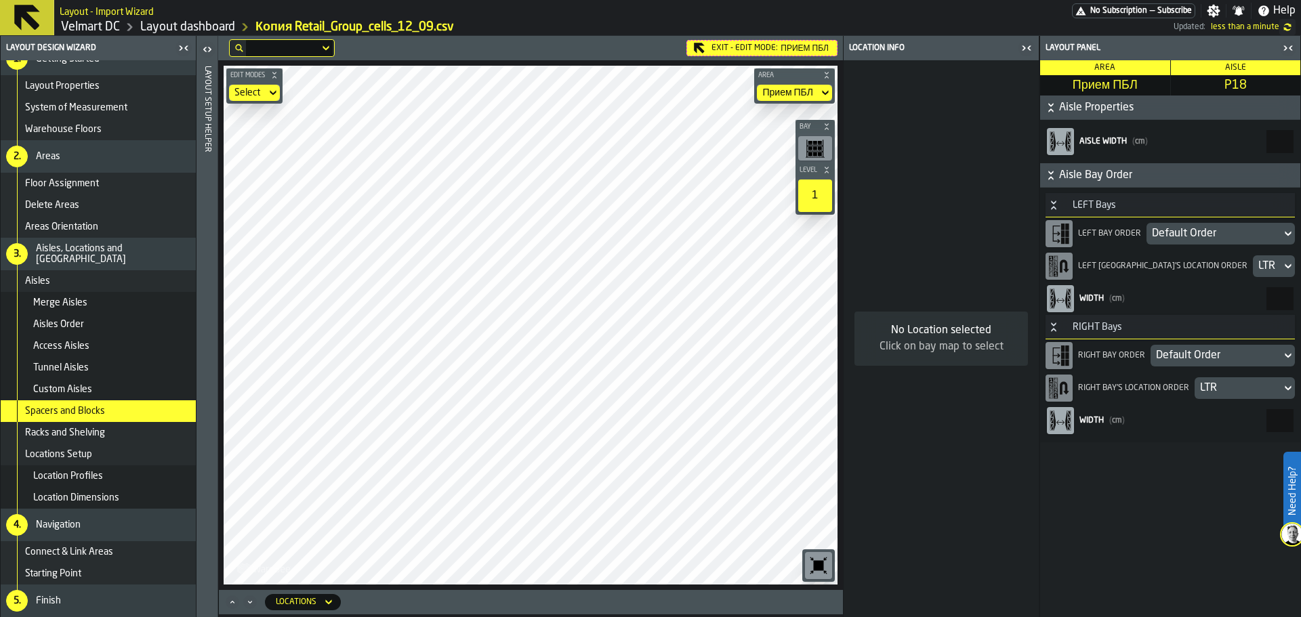
click at [1214, 386] on div "LTR" at bounding box center [1238, 388] width 76 height 16
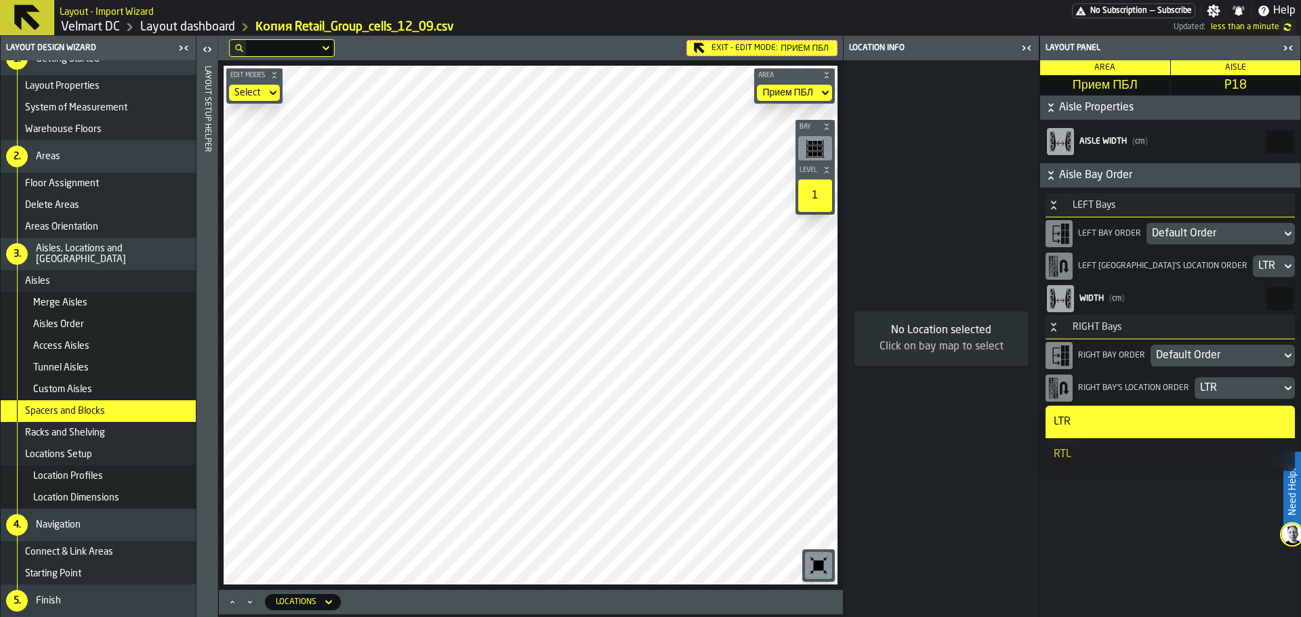
click at [1169, 450] on div "RTL" at bounding box center [1170, 455] width 233 height 16
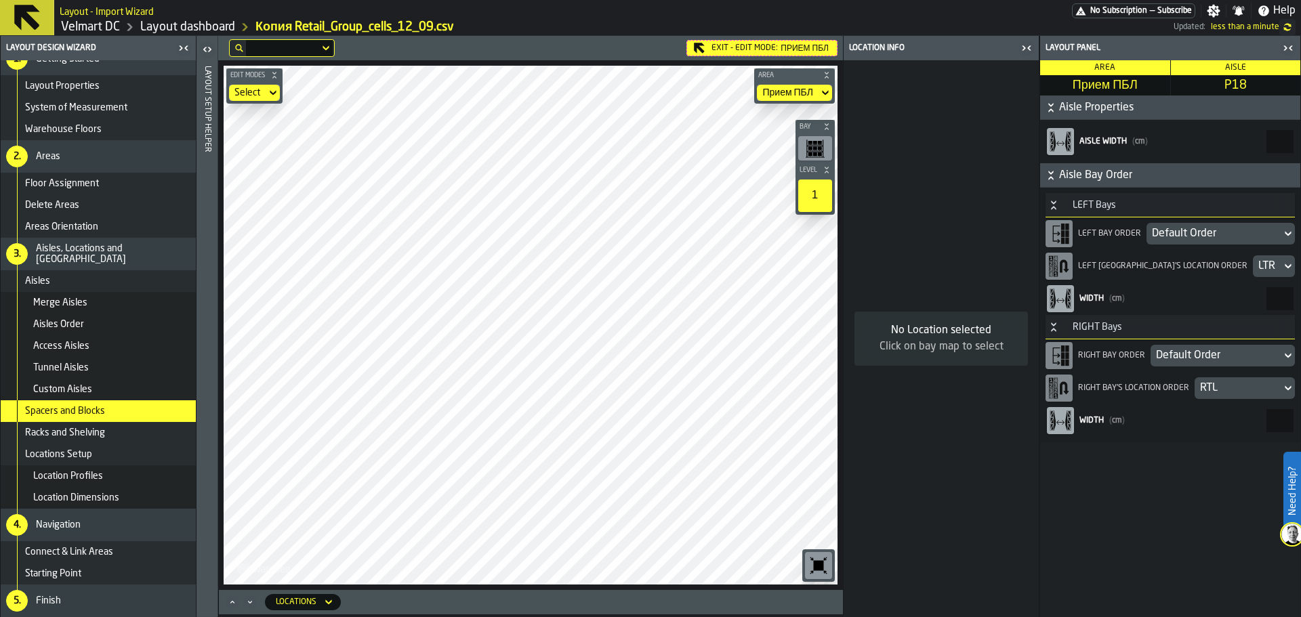
click at [1208, 361] on div "Default Order" at bounding box center [1216, 356] width 120 height 16
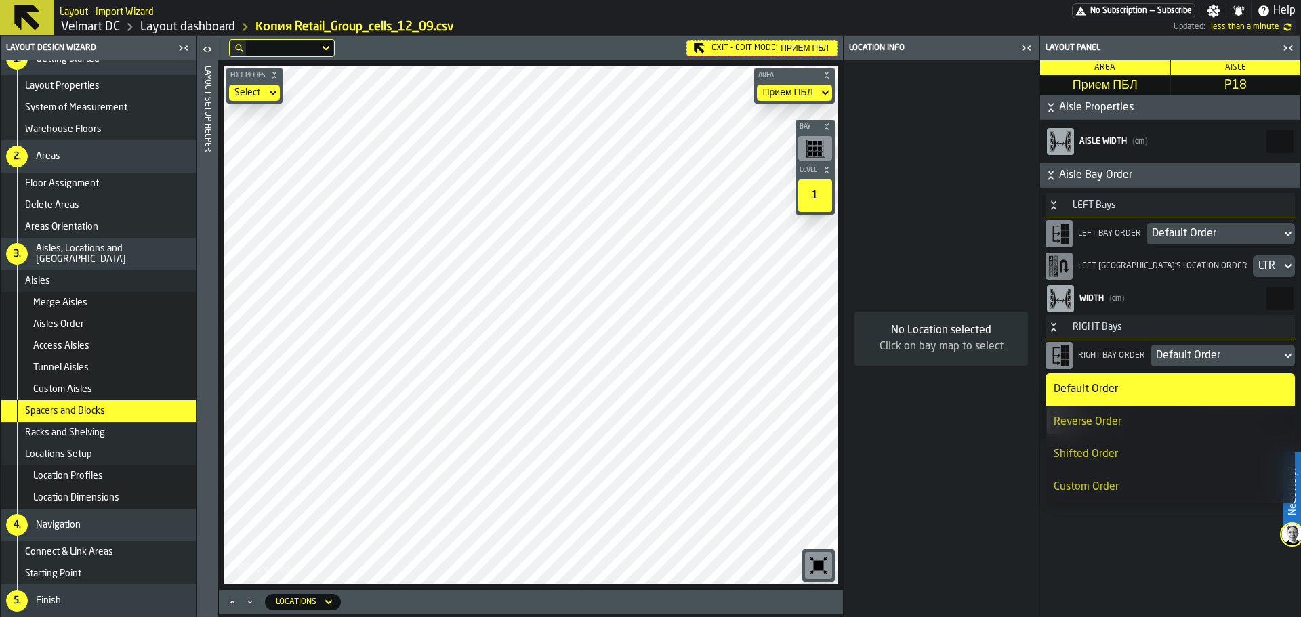
click at [1141, 422] on div "Reverse Order" at bounding box center [1170, 422] width 233 height 16
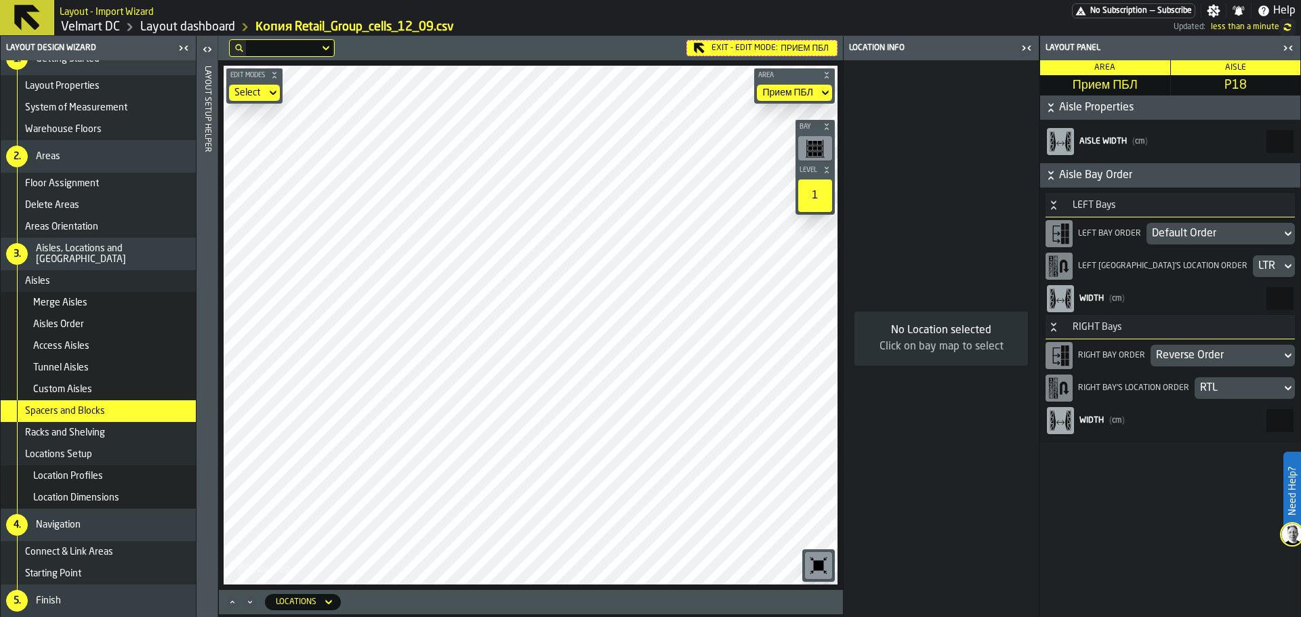
click at [1192, 359] on div "Reverse Order" at bounding box center [1216, 356] width 120 height 16
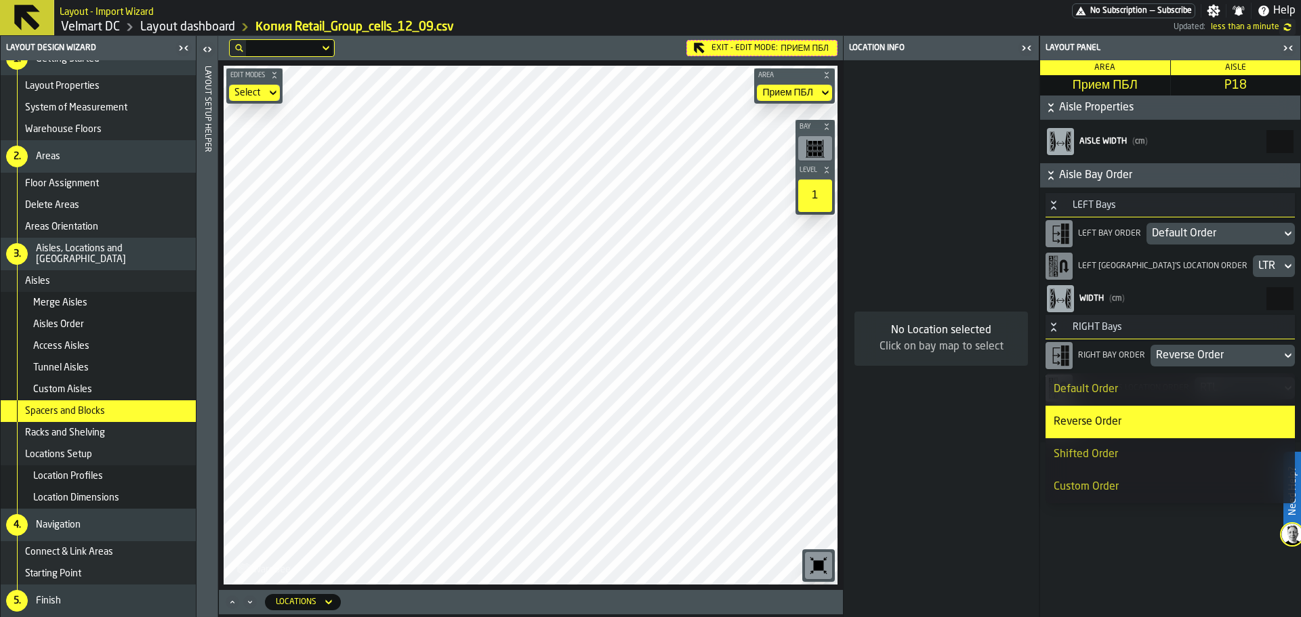
click at [1148, 378] on li "Default Order" at bounding box center [1170, 389] width 249 height 33
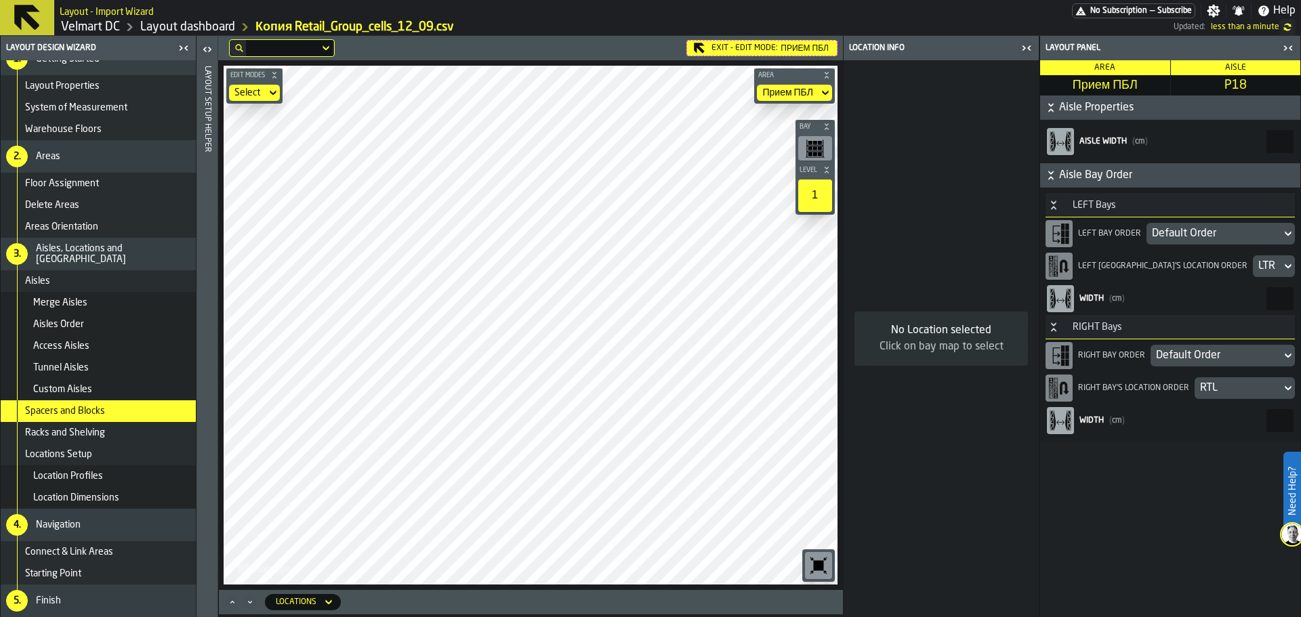
click at [1292, 51] on icon "button-toggle-Close me" at bounding box center [1288, 48] width 16 height 16
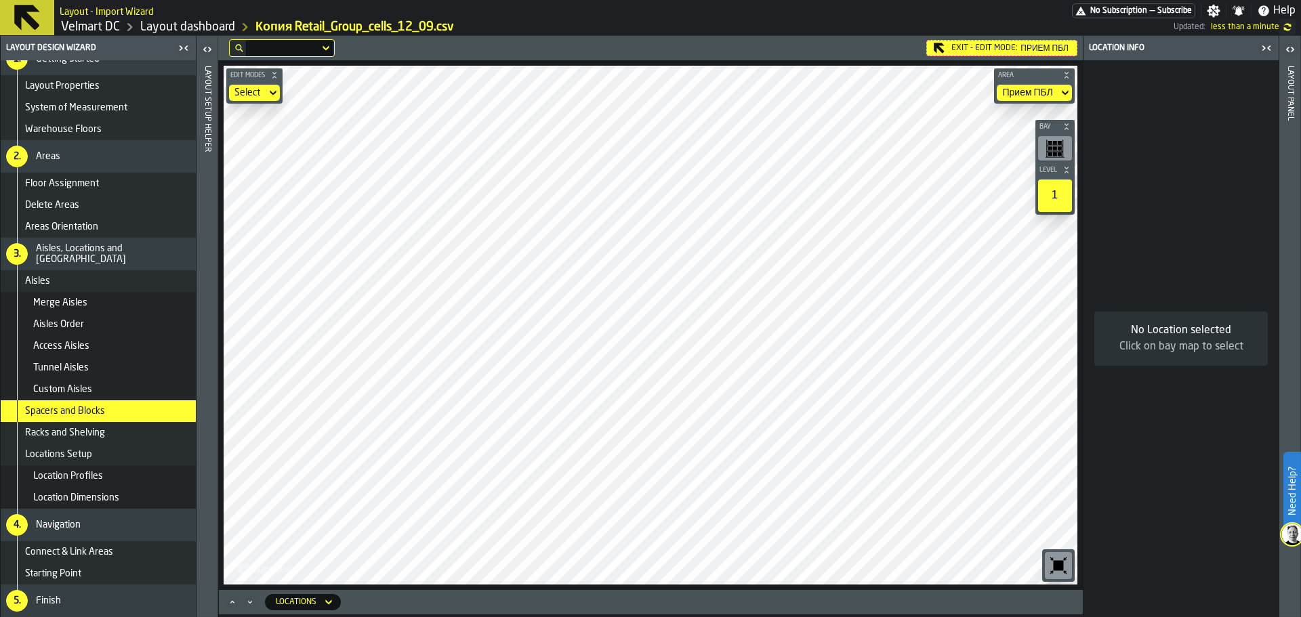
click at [1262, 51] on icon "button-toggle-Close me" at bounding box center [1267, 48] width 16 height 16
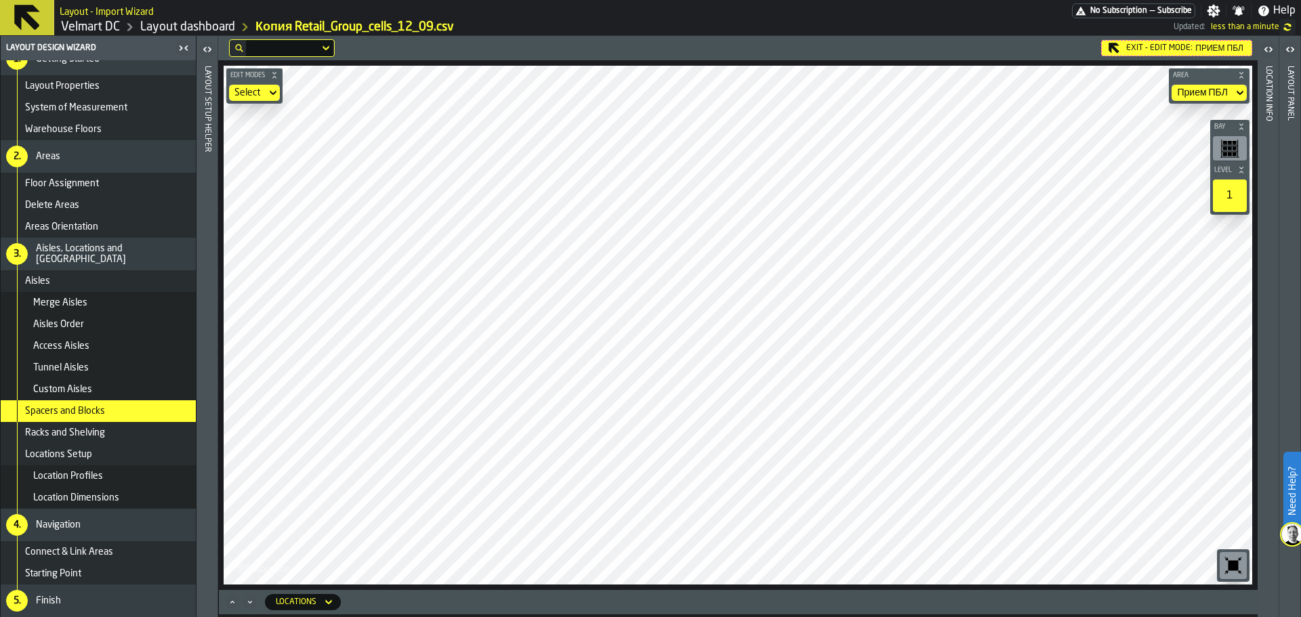
click at [1135, 45] on div "Exit - Edit Mode: Прием ПБЛ" at bounding box center [1176, 48] width 151 height 16
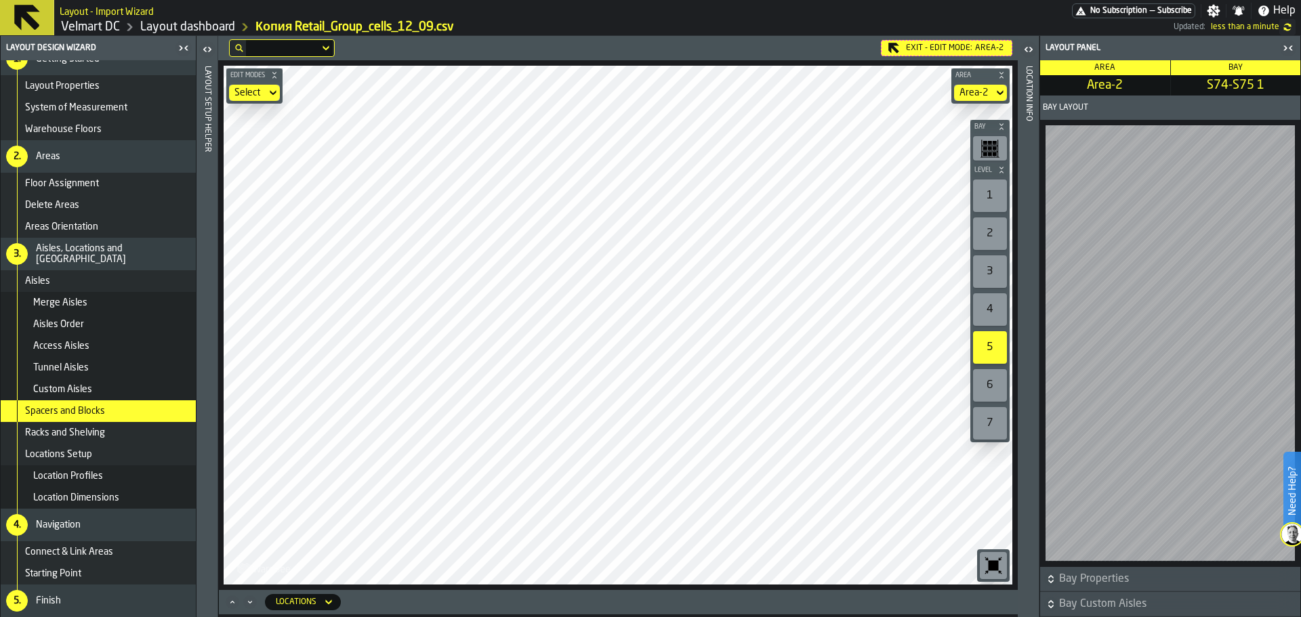
click at [966, 167] on div "Edit Modes Select Area Area-2 Bay Level 1 2 3 4 5 6 7 M A K I N G W A R E H O U…" at bounding box center [618, 325] width 800 height 530
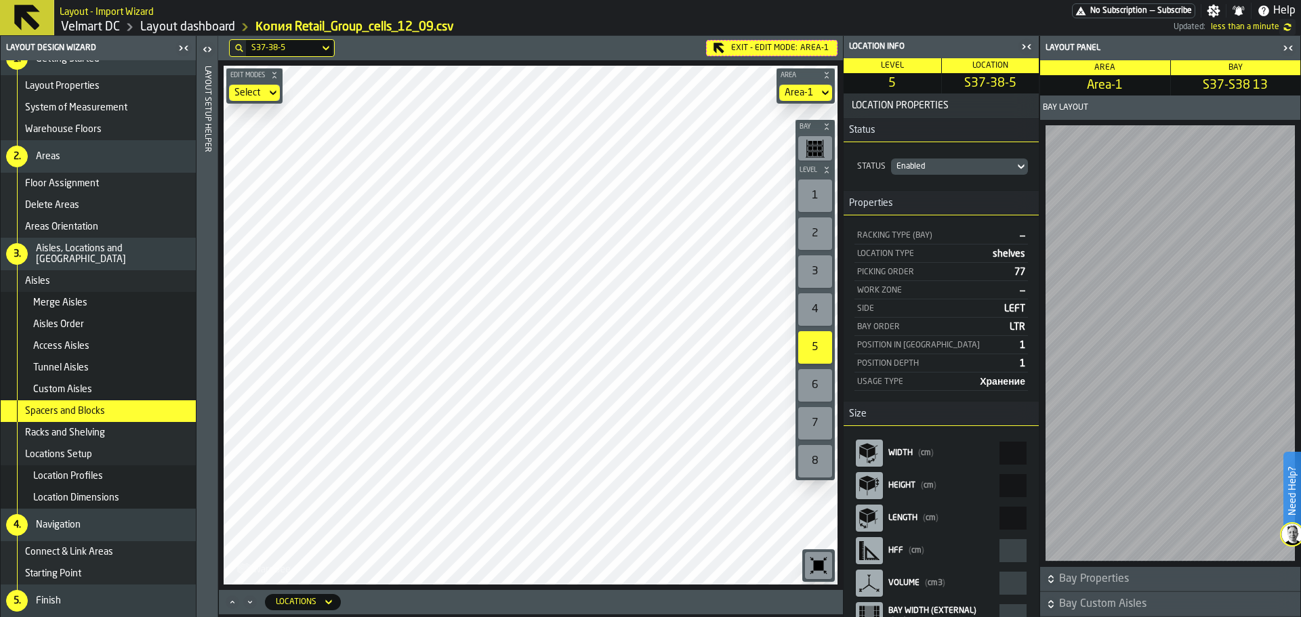
click at [0, 0] on icon at bounding box center [0, 0] width 0 height 0
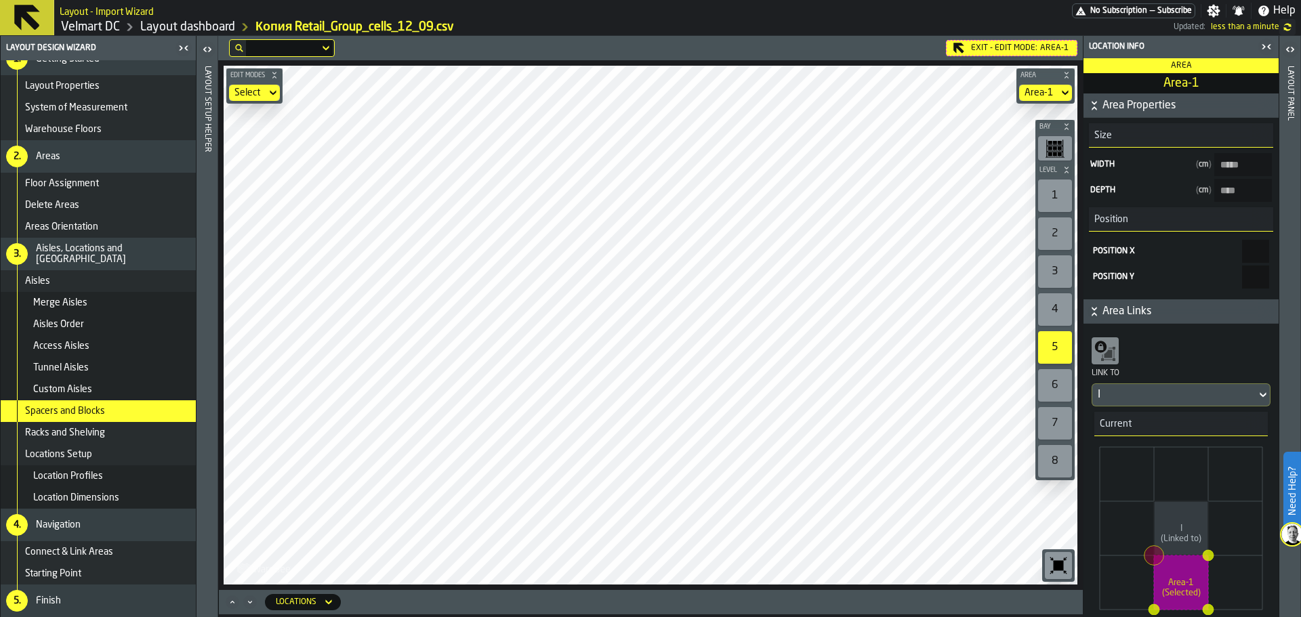
click at [264, 91] on div "Select" at bounding box center [247, 93] width 37 height 16
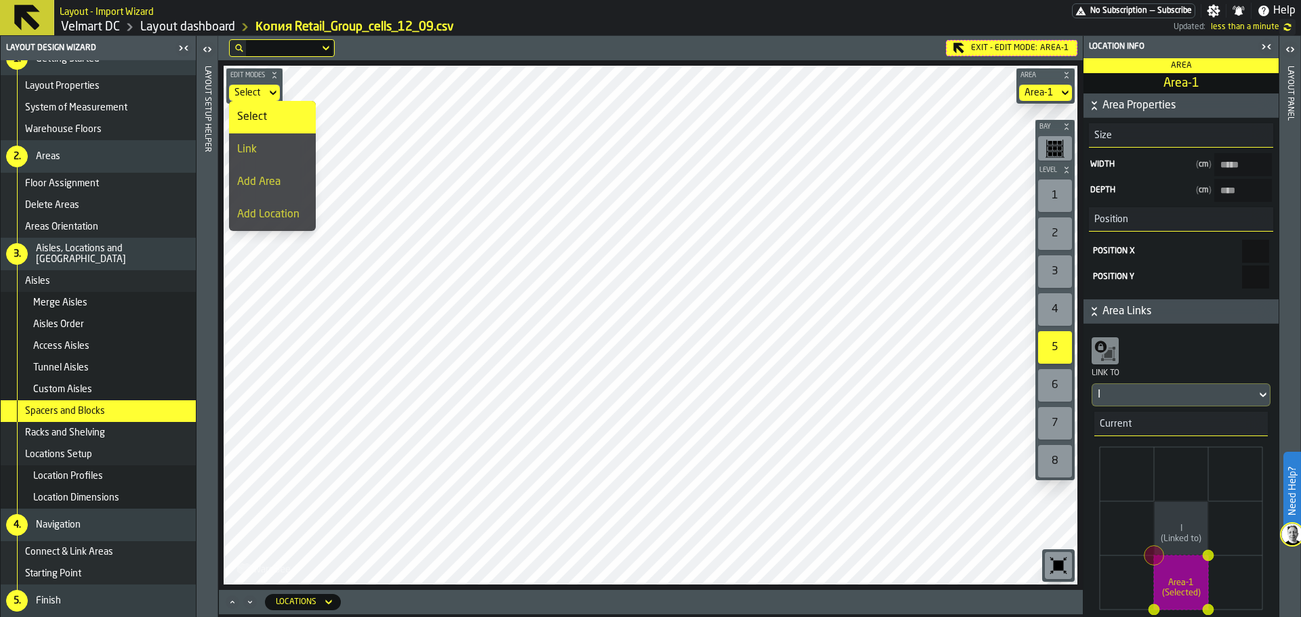
click at [265, 159] on li "Link" at bounding box center [272, 150] width 87 height 33
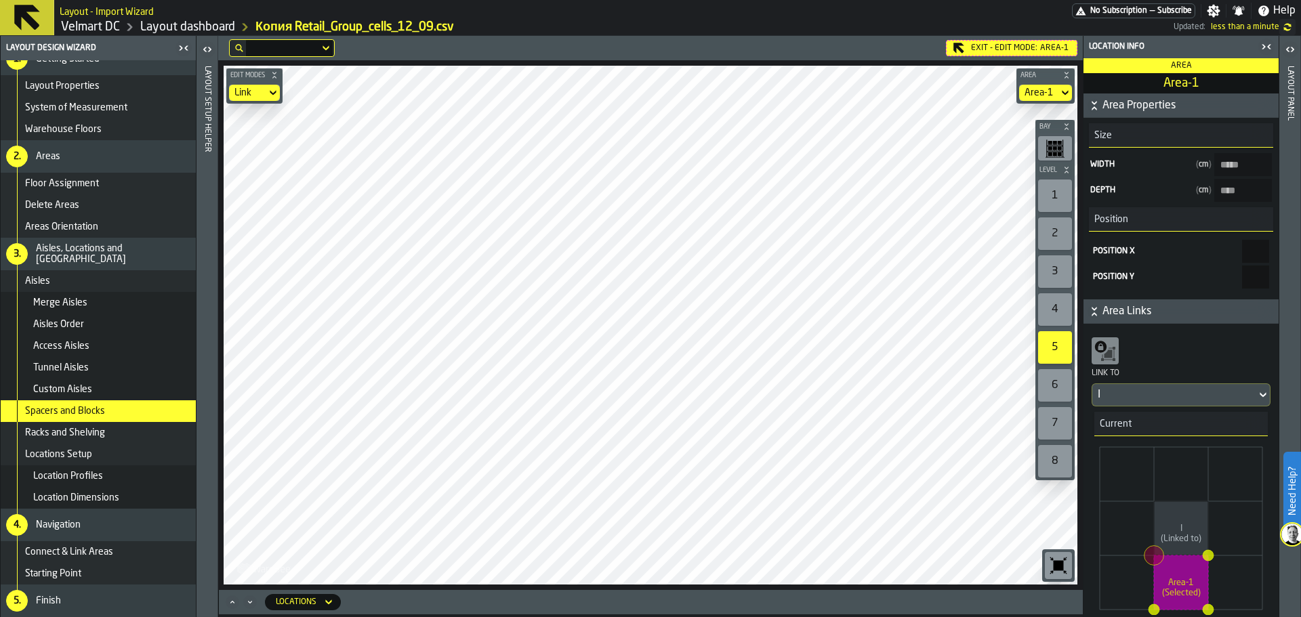
click at [0, 0] on icon at bounding box center [0, 0] width 0 height 0
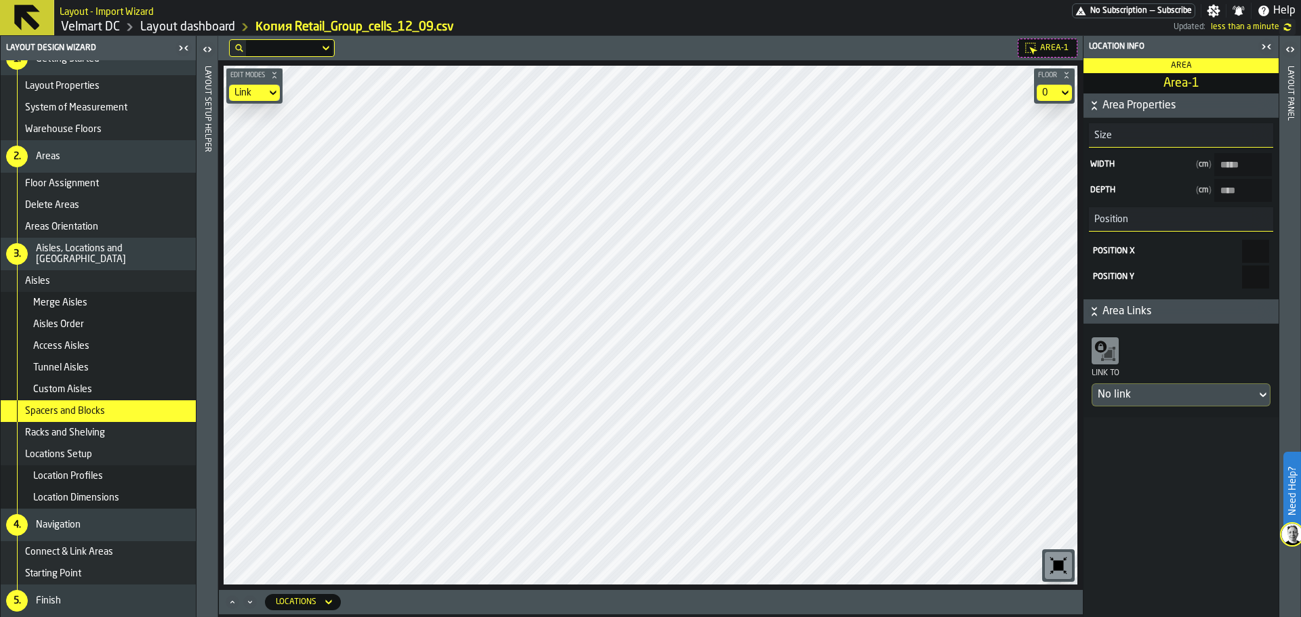
type input "*******"
type input "*****"
click at [253, 87] on div "Link" at bounding box center [247, 92] width 26 height 11
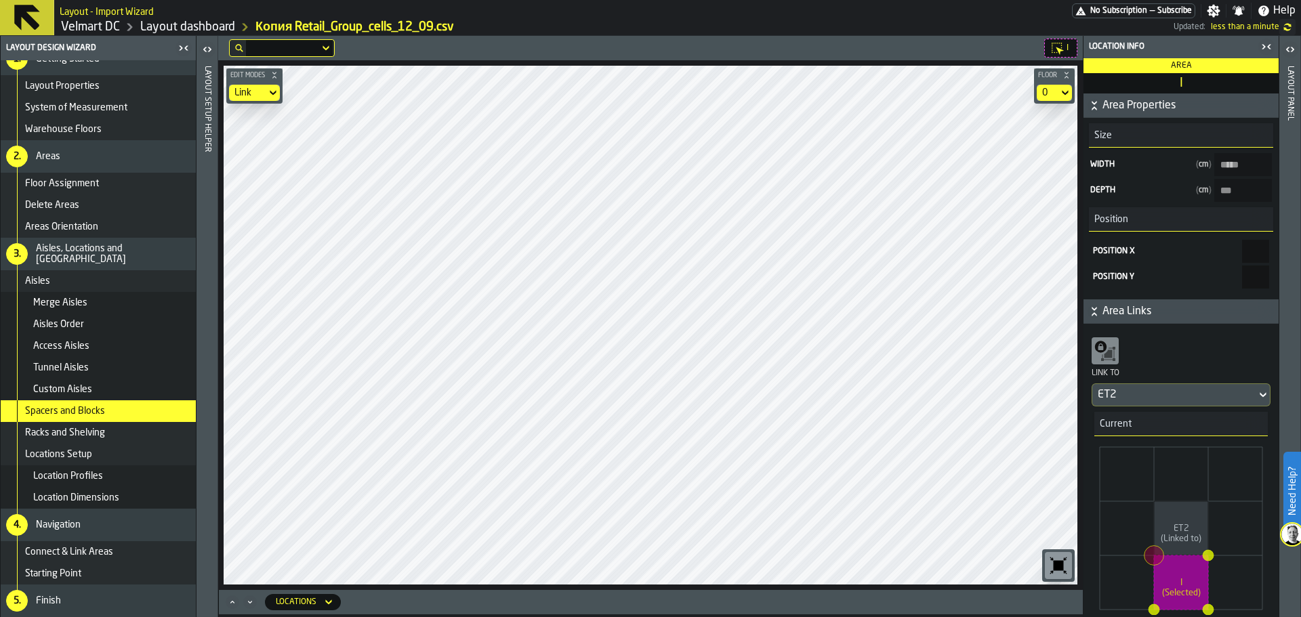
type input "*****"
type input "***"
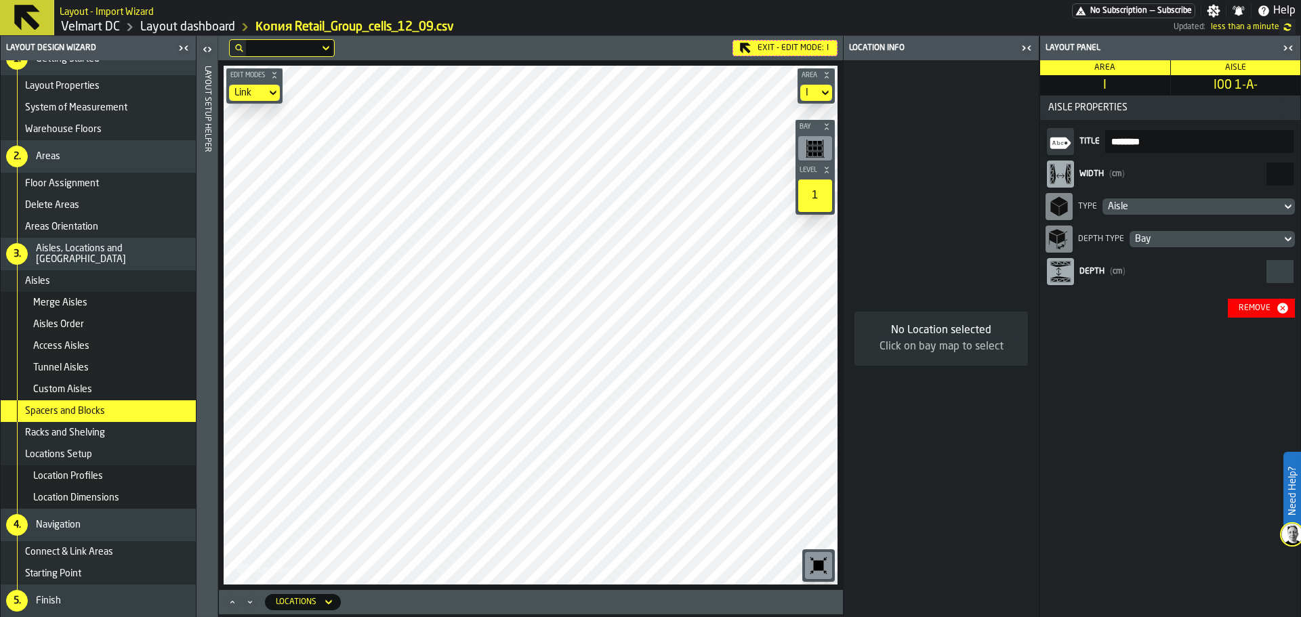
drag, startPoint x: 1240, startPoint y: 169, endPoint x: 1301, endPoint y: 182, distance: 62.3
click at [1301, 182] on div "Layout panel Area I Aisle I00 1-A- Aisle Properties Title ******** Width ( cm )…" at bounding box center [1171, 326] width 262 height 581
type input "***"
click at [99, 300] on main "Layout Design Wizard Data Source 1. Getting Started Layout Properties System of…" at bounding box center [650, 326] width 1301 height 581
click at [771, 48] on div "Exit - Edit Mode: I" at bounding box center [785, 48] width 105 height 16
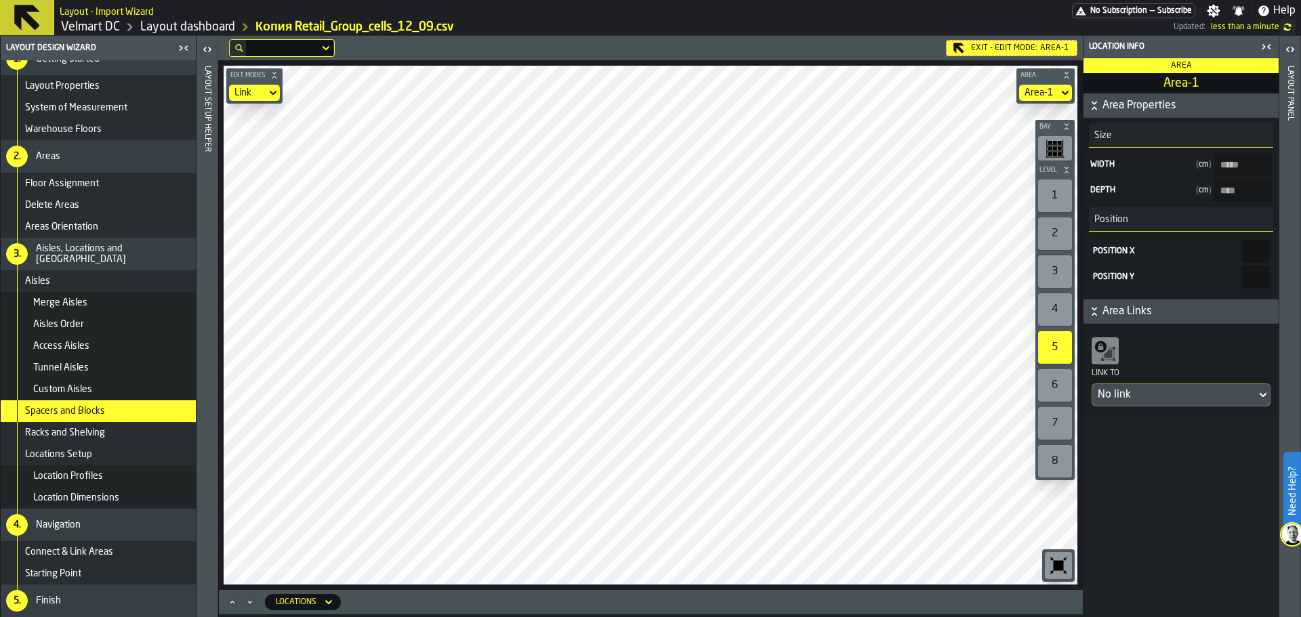
click at [897, 18] on main "Layout - Import Wizard No Subscription — Subscribe Settings Notifications Help …" at bounding box center [650, 308] width 1301 height 617
click at [939, 586] on div "Edit Modes Link Area Area-1 Bay Level 1 2 3 4 5 6 7 8 M A K I N G W A R E H O U…" at bounding box center [650, 325] width 865 height 530
click at [935, 617] on html "Need Help? Layout - Import Wizard No Subscription — Subscribe Settings Notifica…" at bounding box center [650, 308] width 1301 height 617
click at [985, 38] on header "Exit - Edit Mode: Area-1" at bounding box center [650, 48] width 865 height 24
click at [0, 0] on icon at bounding box center [0, 0] width 0 height 0
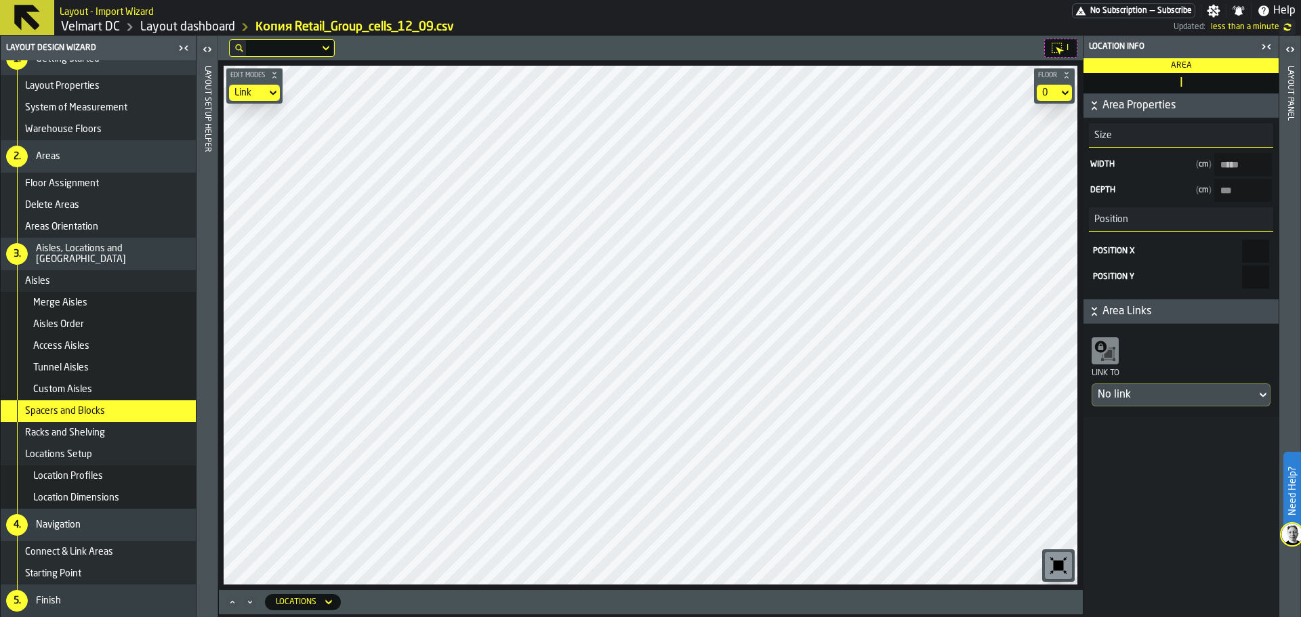
type input "*****"
type input "****"
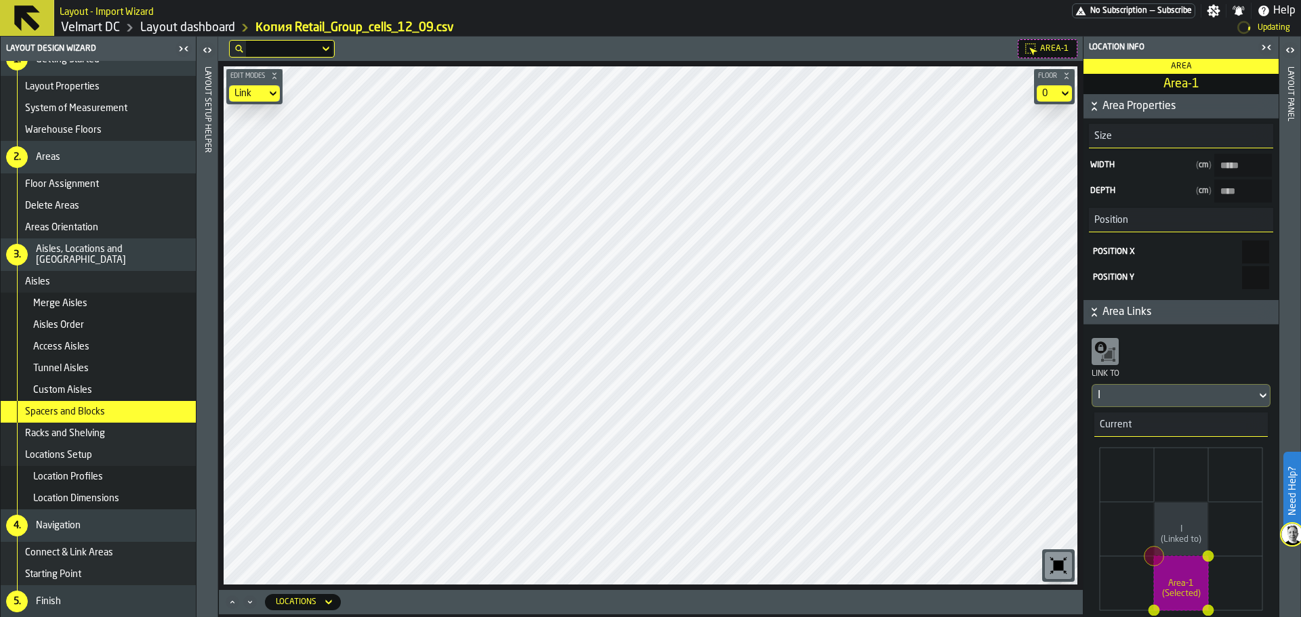
type input "*****"
type пикинг-size-w "*****"
type пикинг-size-d "****"
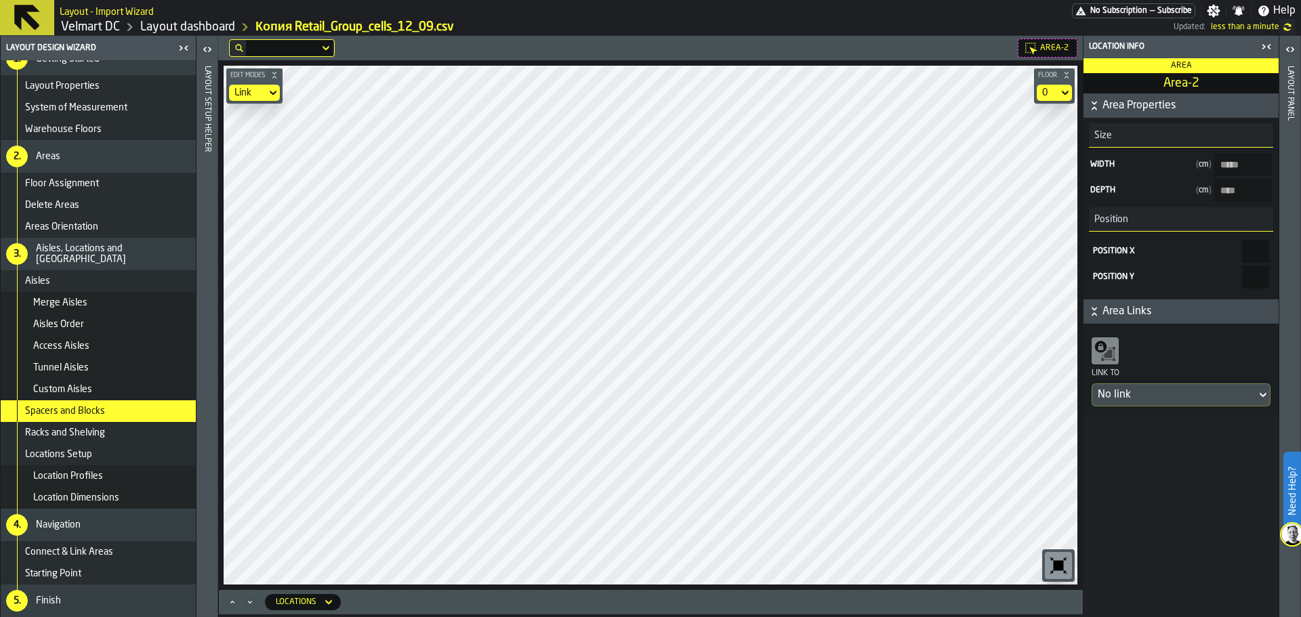
click at [243, 86] on div "Link" at bounding box center [247, 93] width 37 height 16
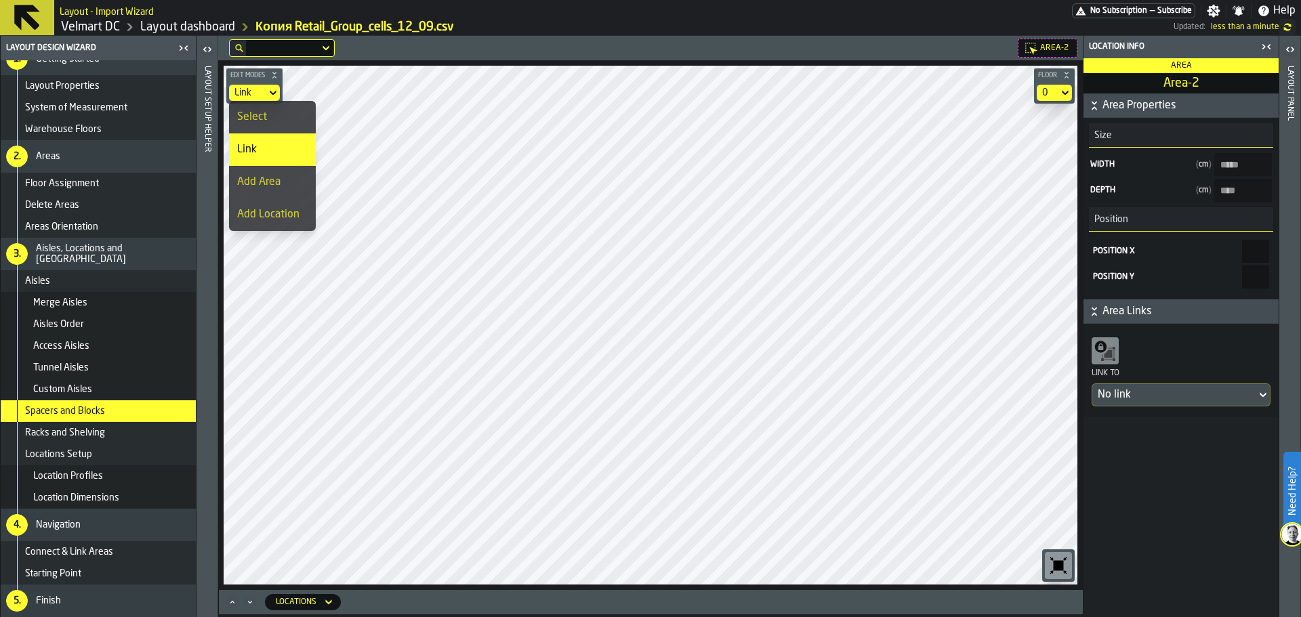
click at [252, 120] on div "Select" at bounding box center [272, 117] width 70 height 16
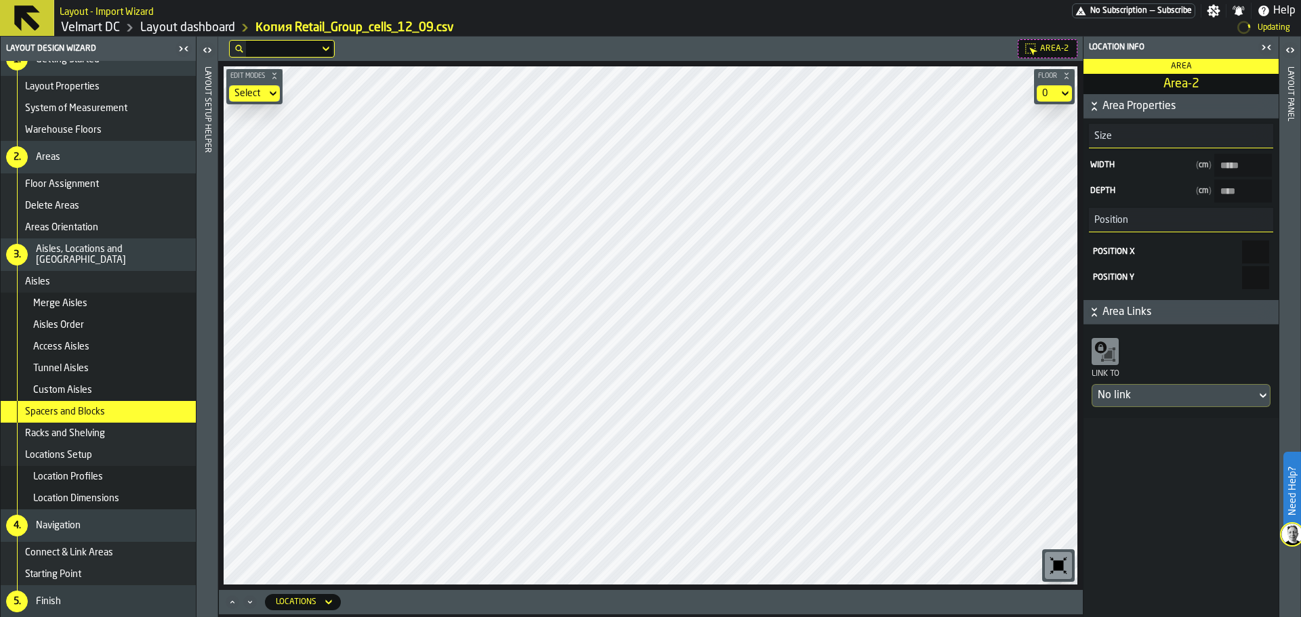
type input "*****"
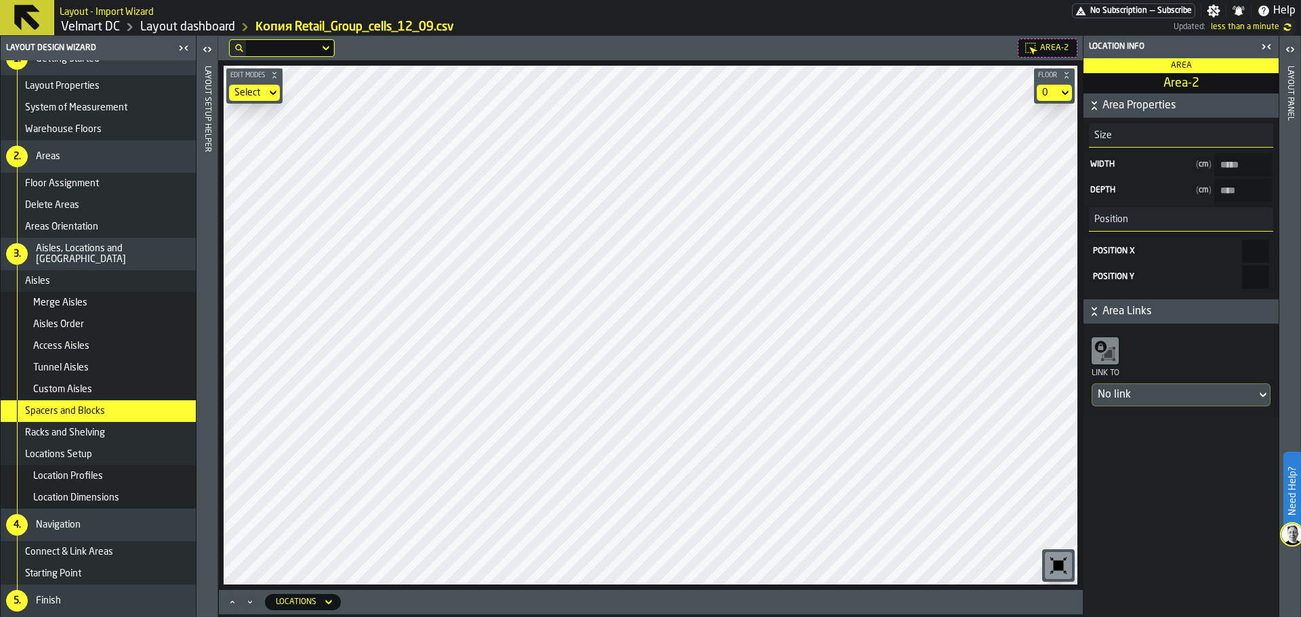
type input "*****"
type input "***"
click at [256, 94] on div "Select" at bounding box center [247, 92] width 26 height 11
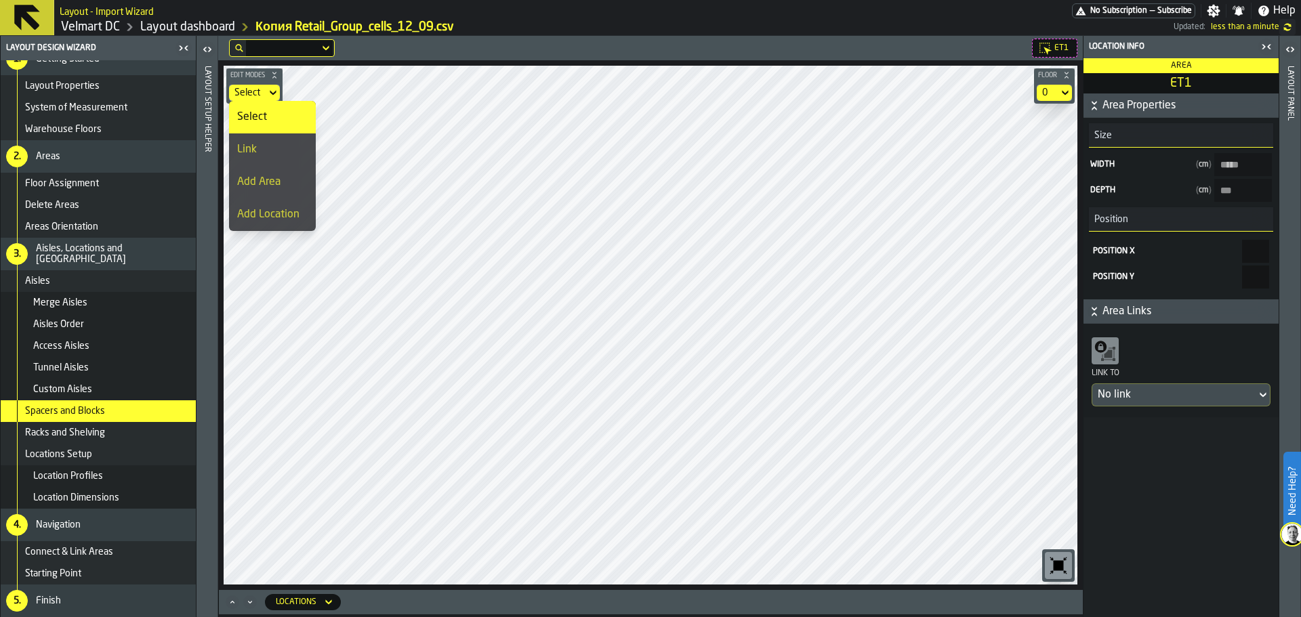
click at [258, 143] on div "Link" at bounding box center [272, 150] width 70 height 16
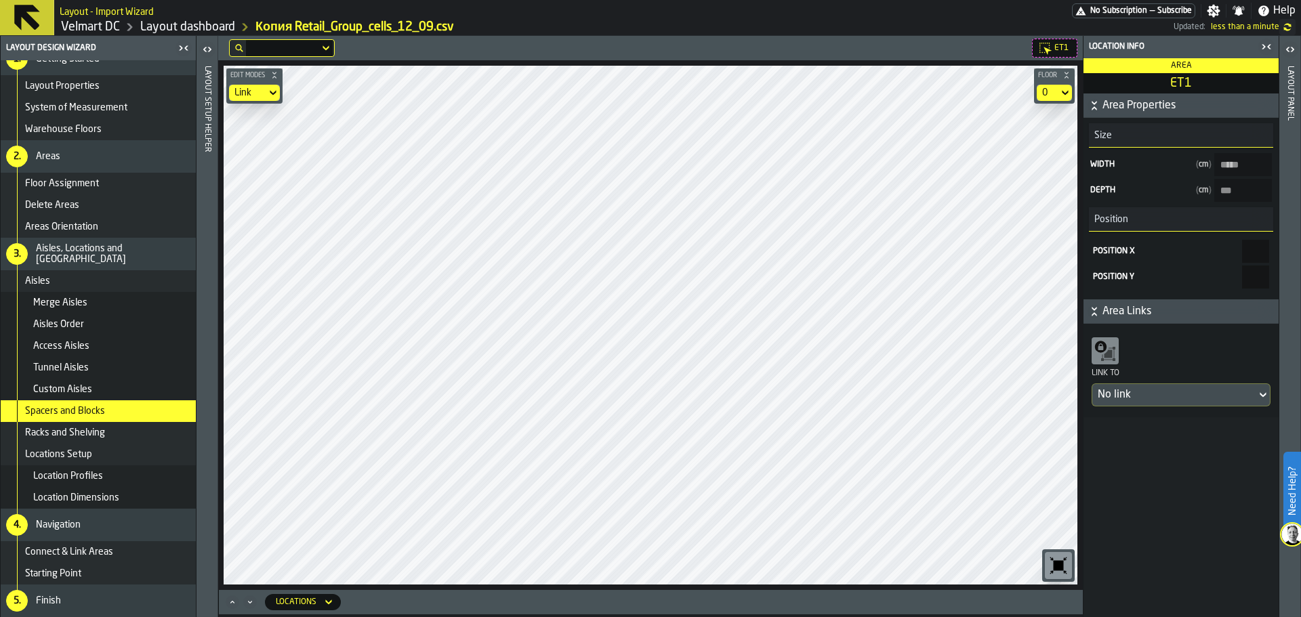
type input "*****"
type input "****"
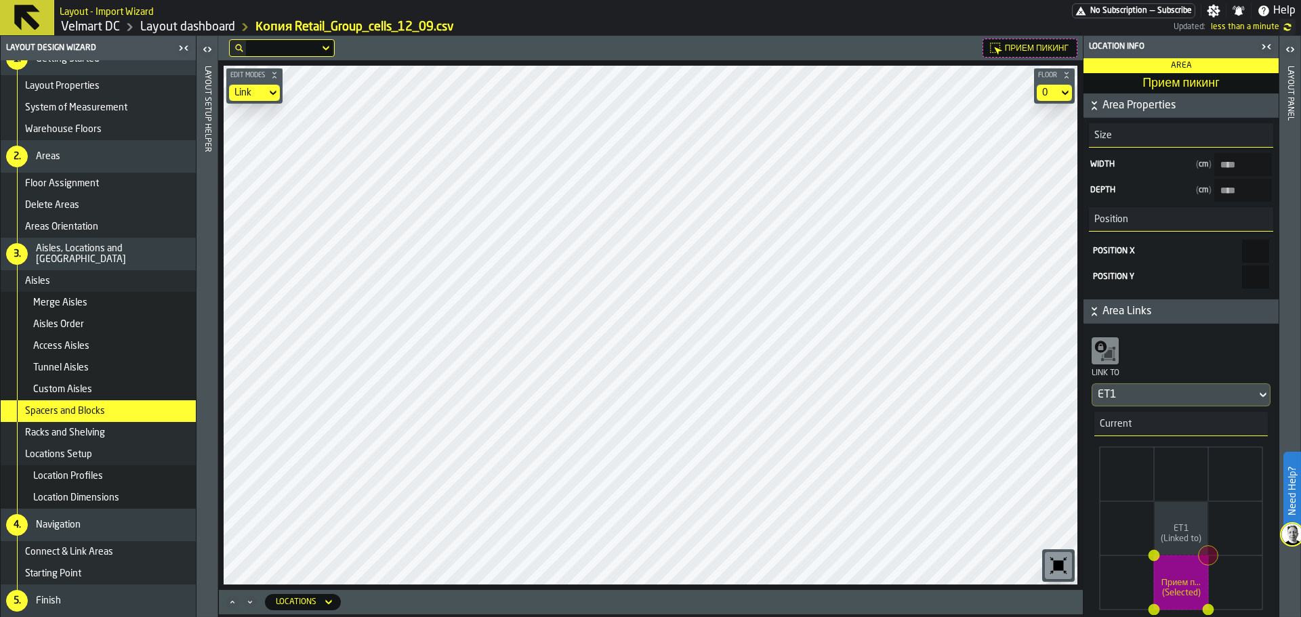
type пикинг-size-w "****"
type пикинг-size-d "****"
type \(Area\)1-size-w "****"
type \(Area\)1-size-d "****"
type \(Area\)1-size-w "****"
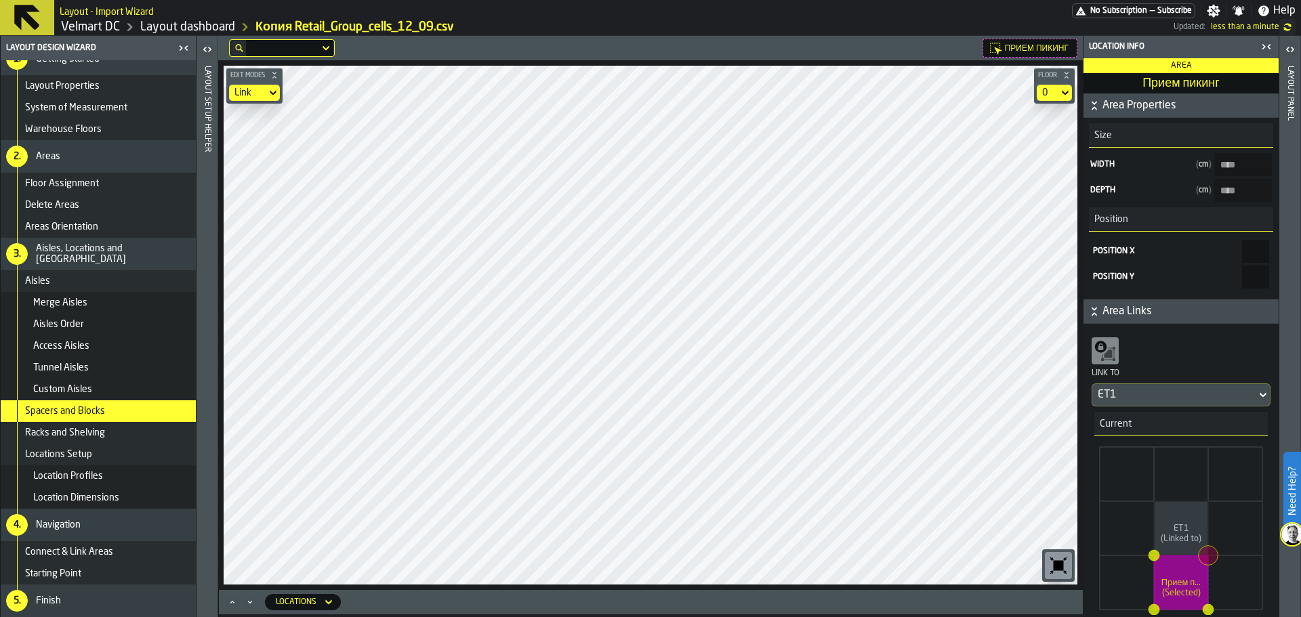
type \(Area\)1-size-d "****"
type input "****"
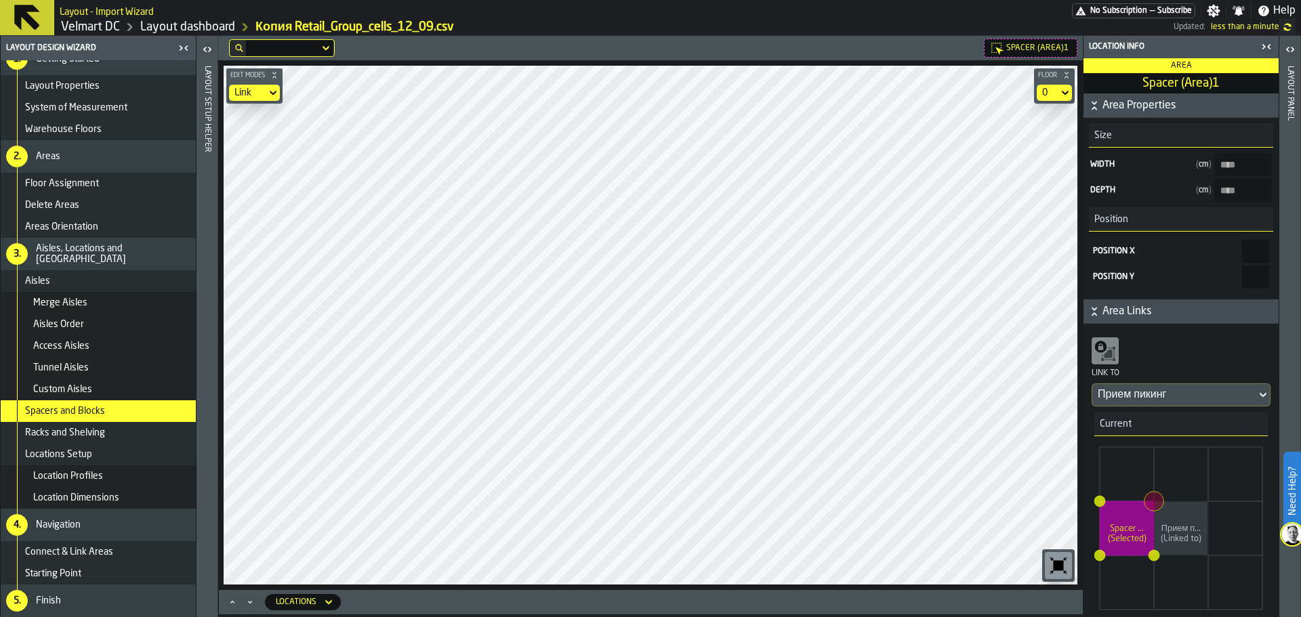
click at [245, 87] on div "Link" at bounding box center [247, 93] width 37 height 16
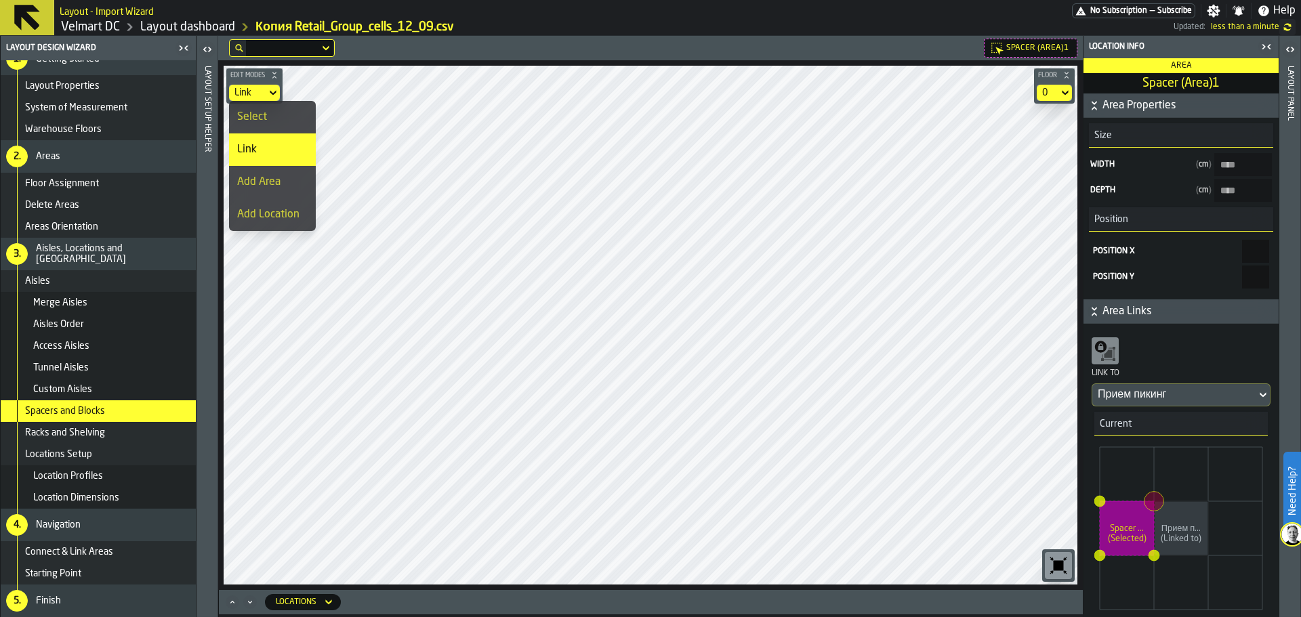
click at [251, 115] on div "Select" at bounding box center [272, 117] width 70 height 16
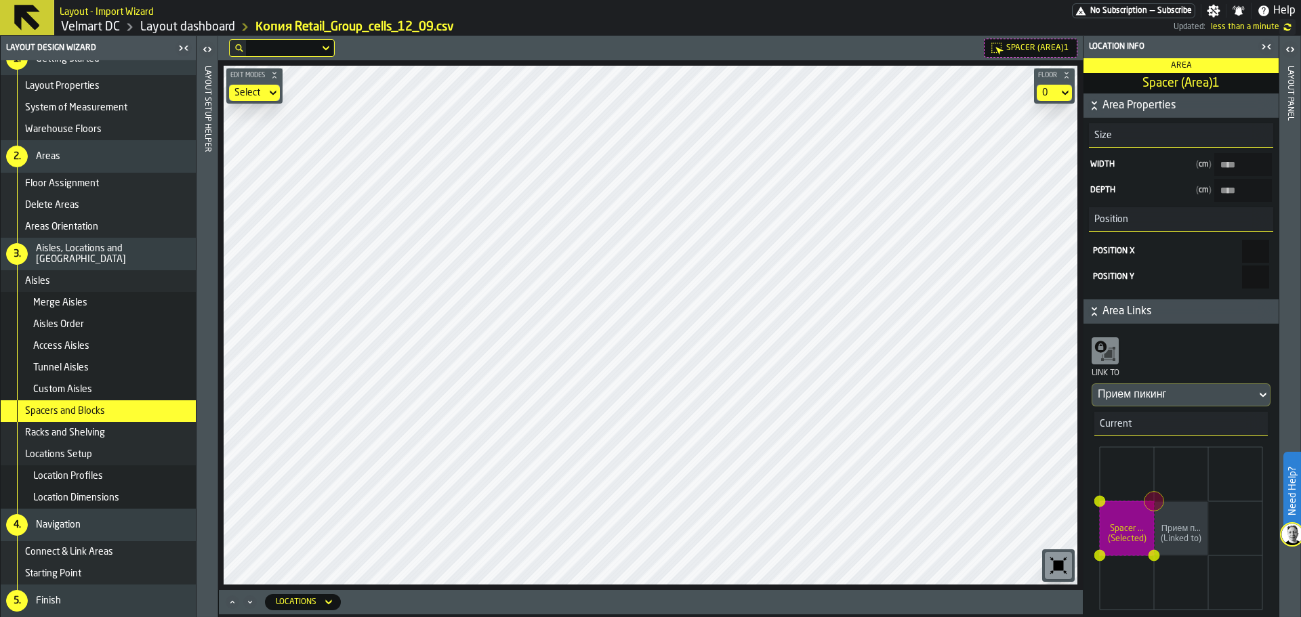
click at [1021, 47] on span "Spacer (Area)1" at bounding box center [1037, 47] width 62 height 9
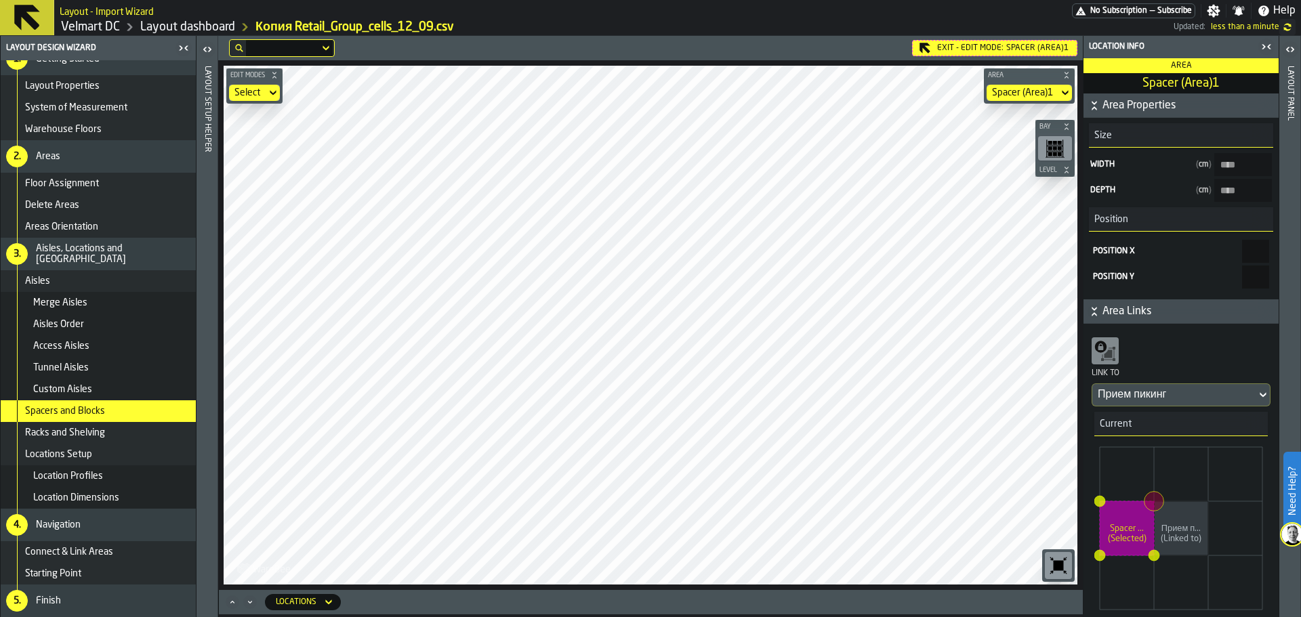
click at [0, 0] on icon at bounding box center [0, 0] width 0 height 0
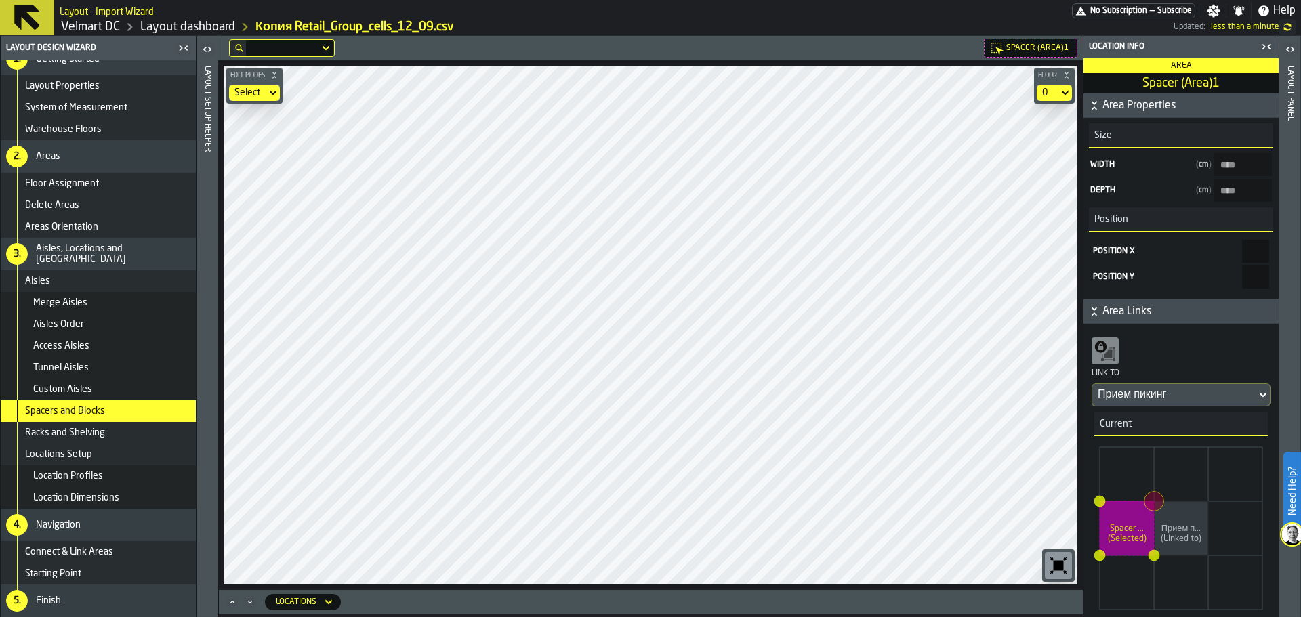
click at [689, 609] on div "Spacer (Area)1 Edit Modes Select Floor 0 Locations" at bounding box center [650, 326] width 865 height 581
